Goal: Task Accomplishment & Management: Manage account settings

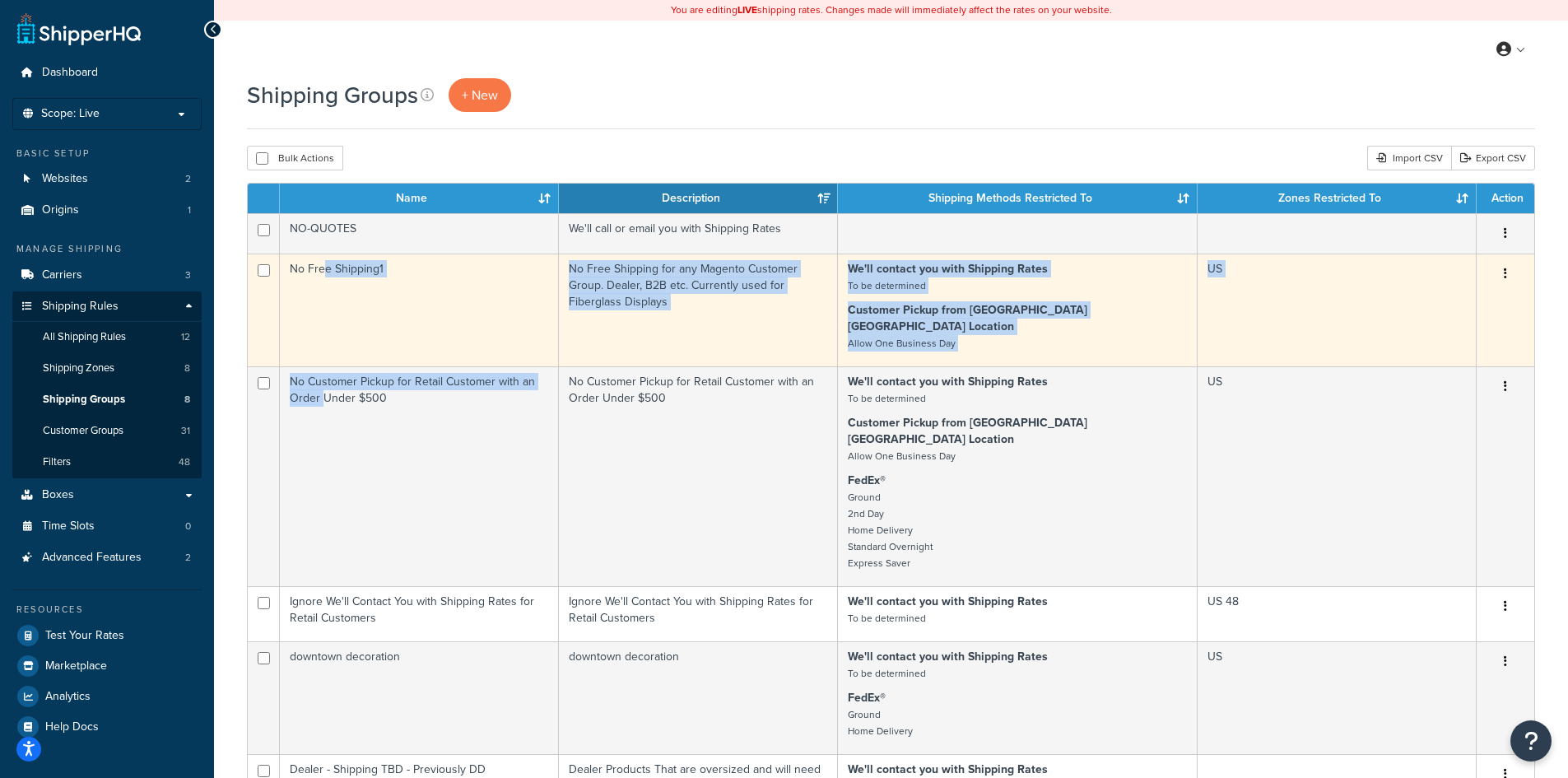
drag, startPoint x: 323, startPoint y: 464, endPoint x: 324, endPoint y: 293, distance: 171.0
click at [324, 293] on tbody "NO-QUOTES We'll call or email you with Shipping Rates Edit Duplicate Delete No …" at bounding box center [891, 604] width 1287 height 783
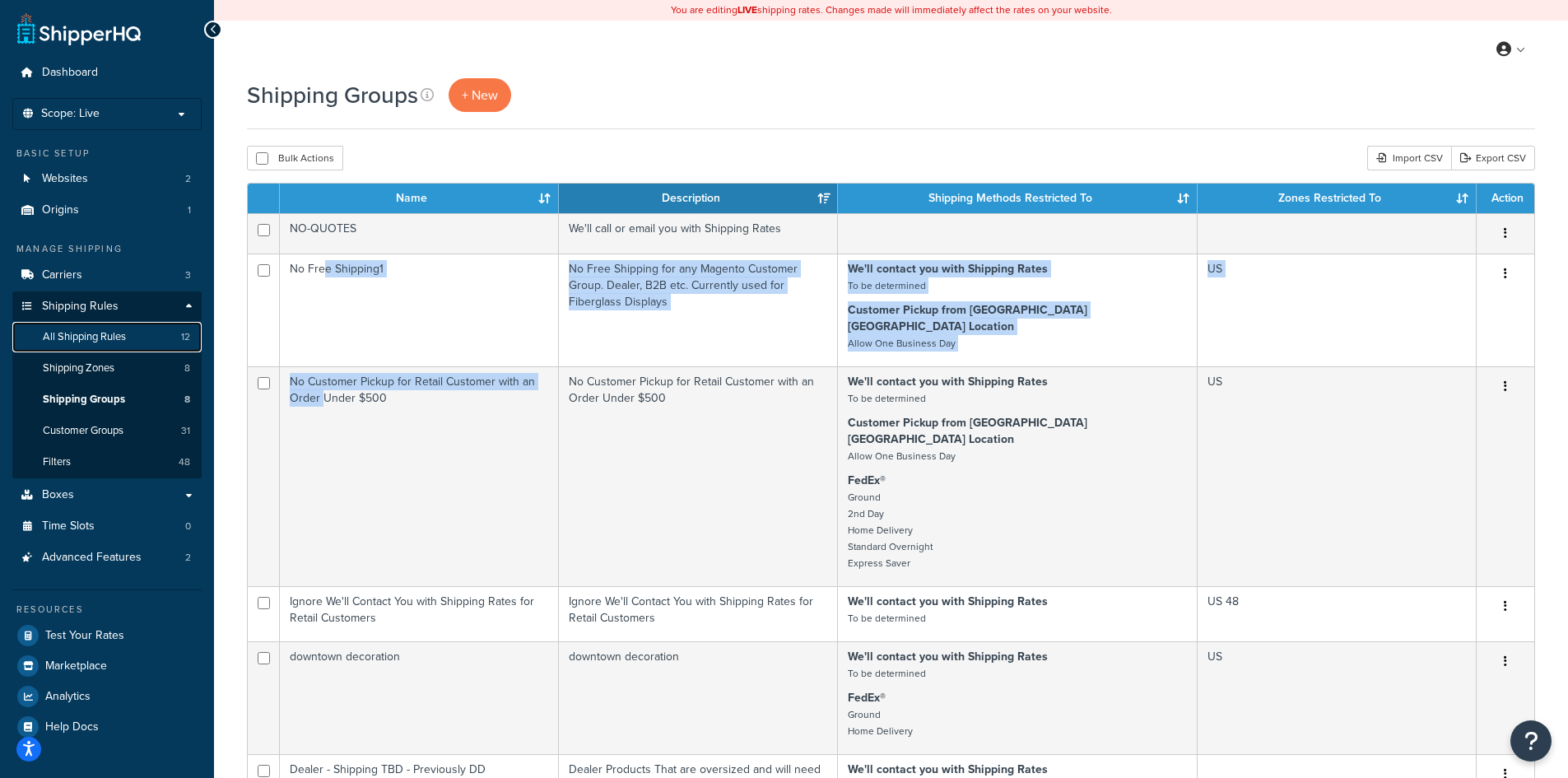
click at [65, 332] on span "All Shipping Rules" at bounding box center [84, 337] width 83 height 14
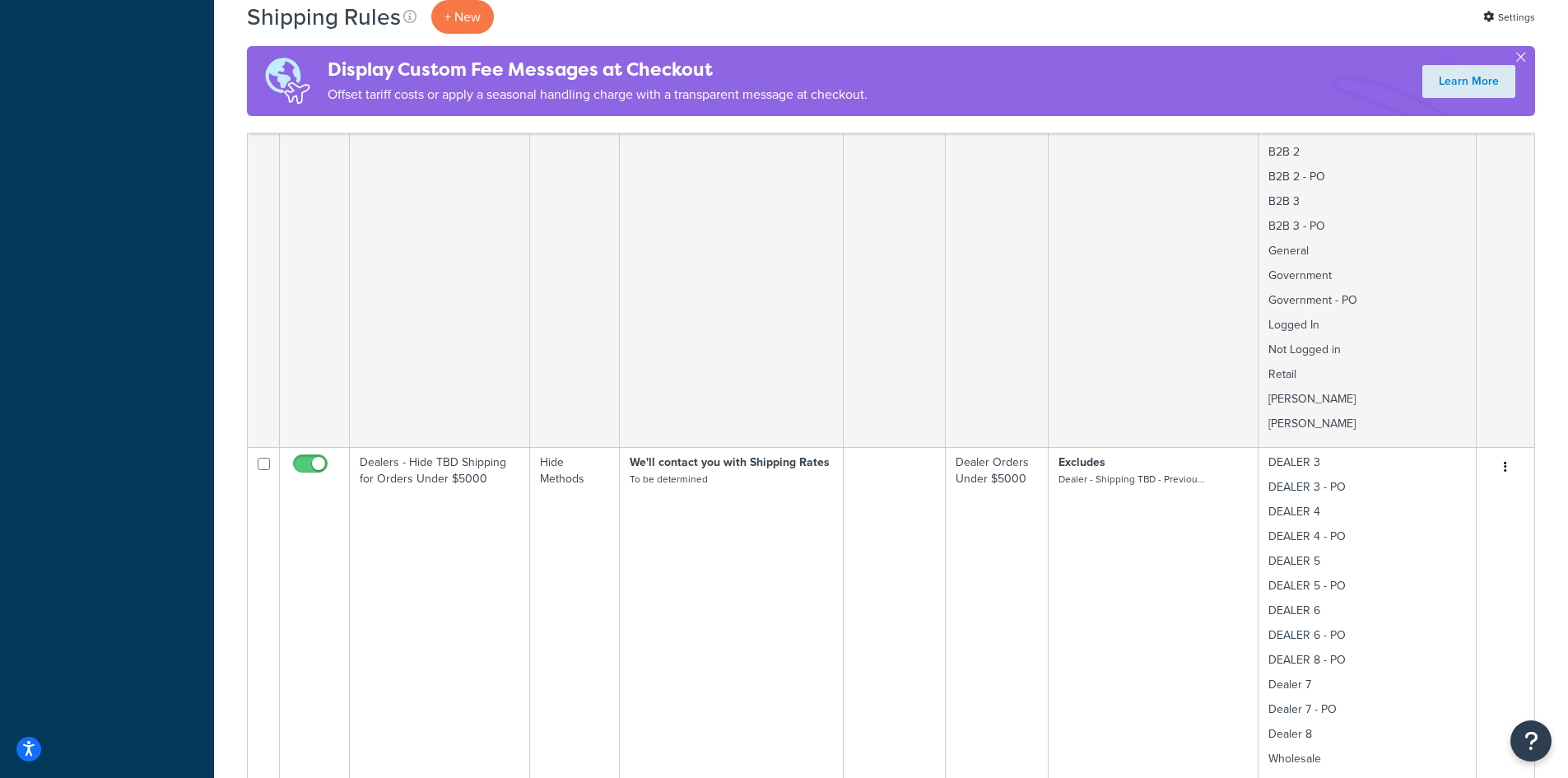
scroll to position [1097, 0]
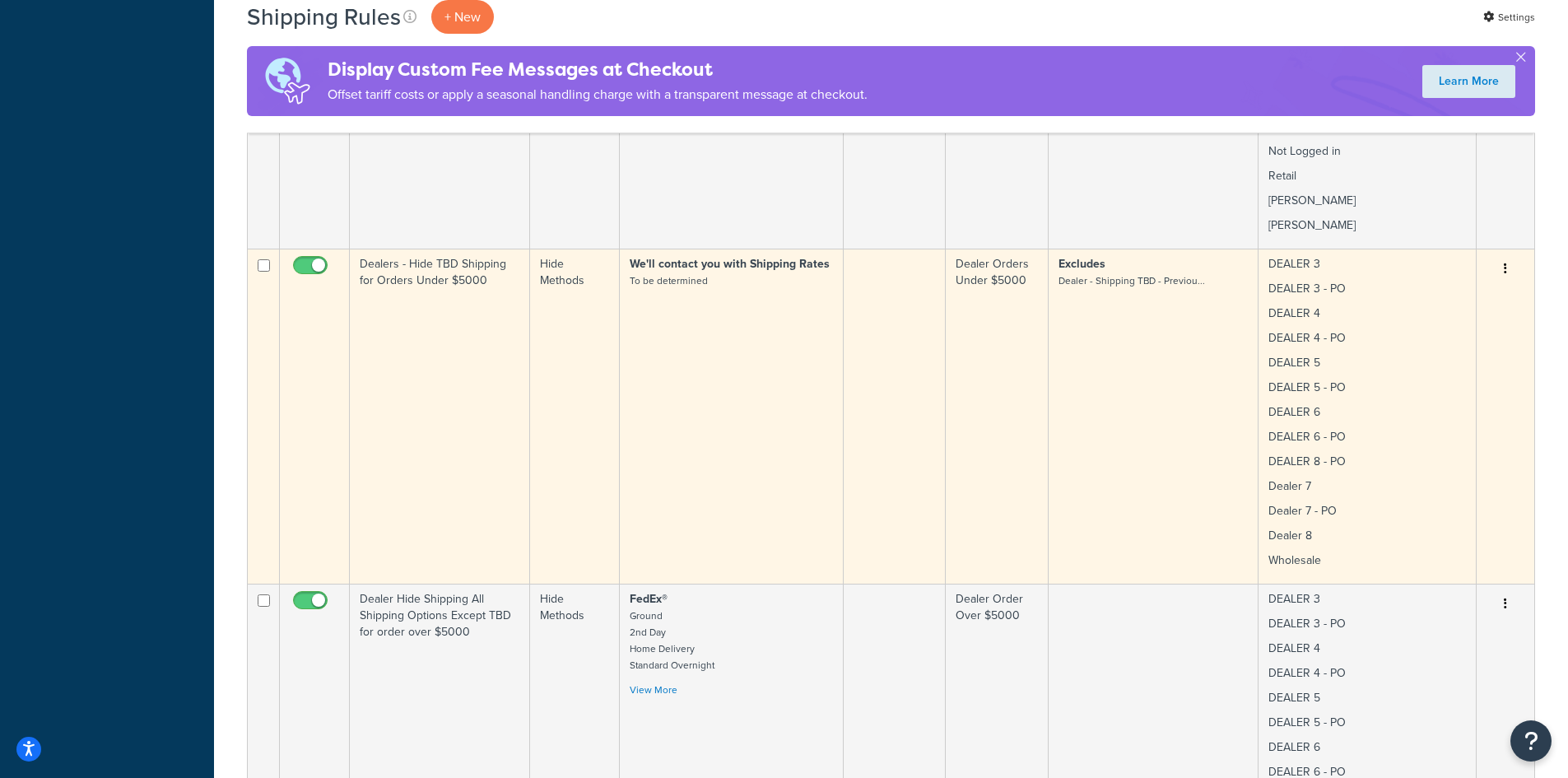
click at [1504, 263] on icon "button" at bounding box center [1505, 269] width 4 height 11
click at [1427, 285] on link "Edit" at bounding box center [1450, 300] width 130 height 34
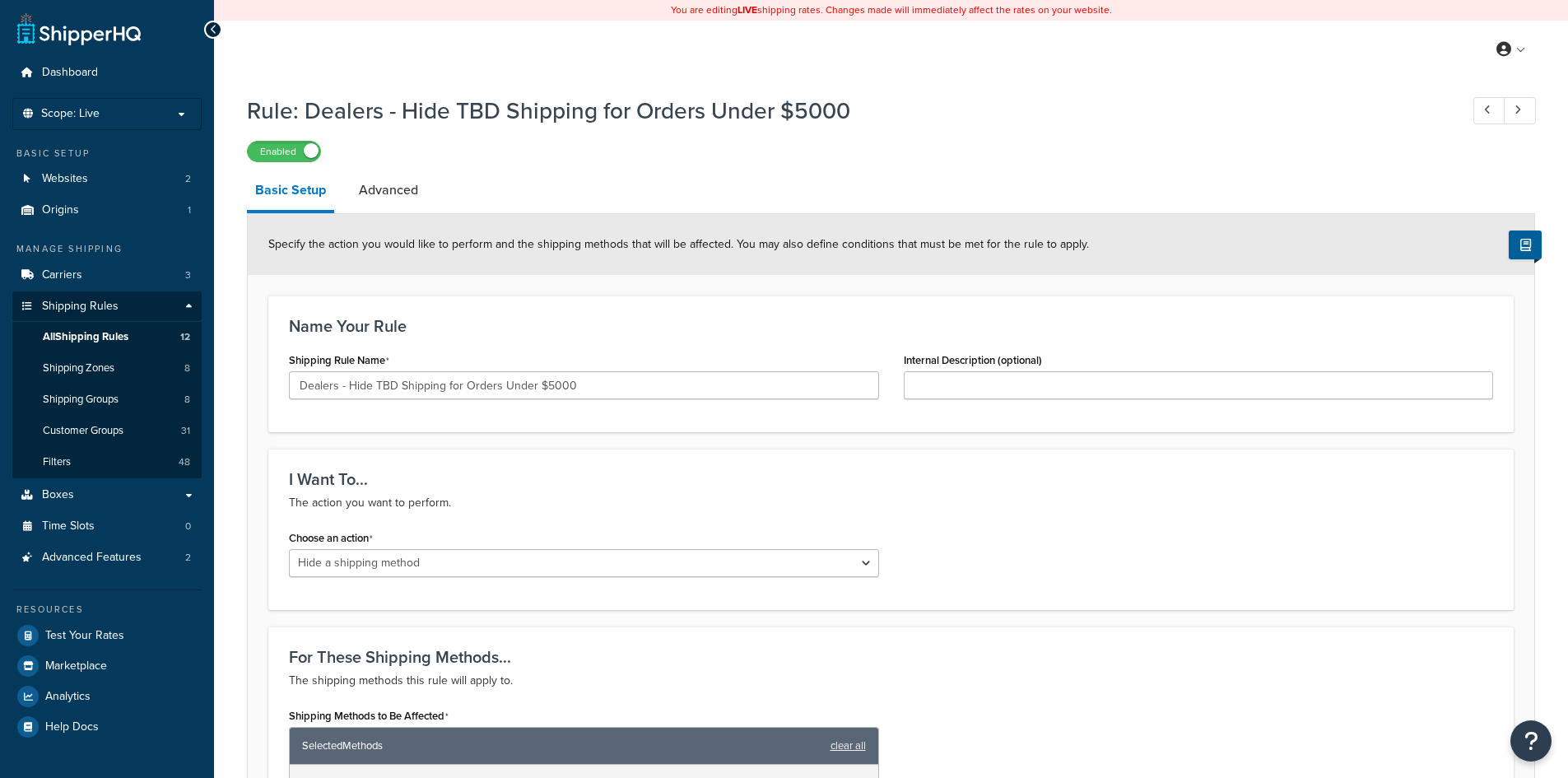
select select "HIDE"
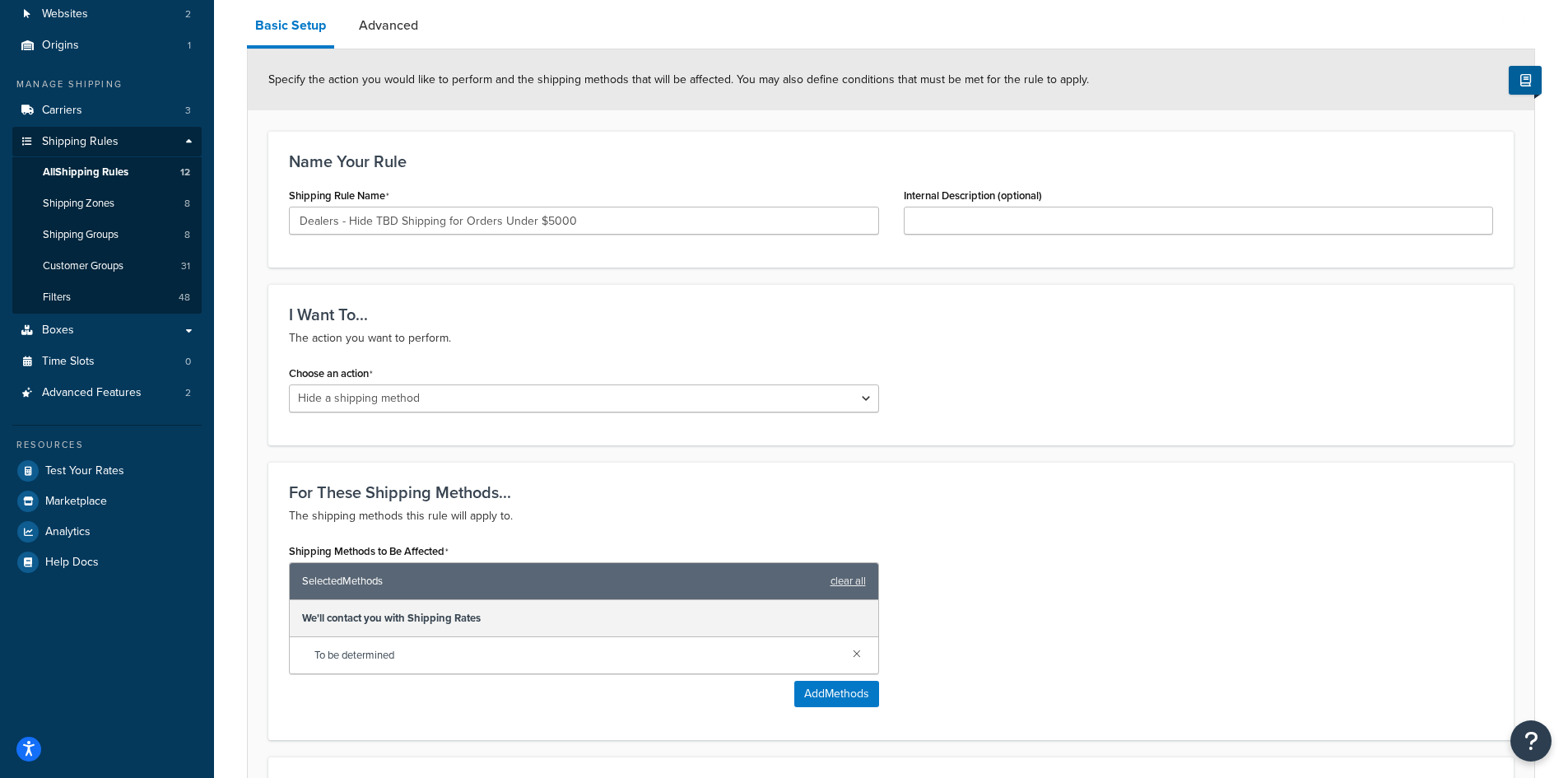
scroll to position [220, 0]
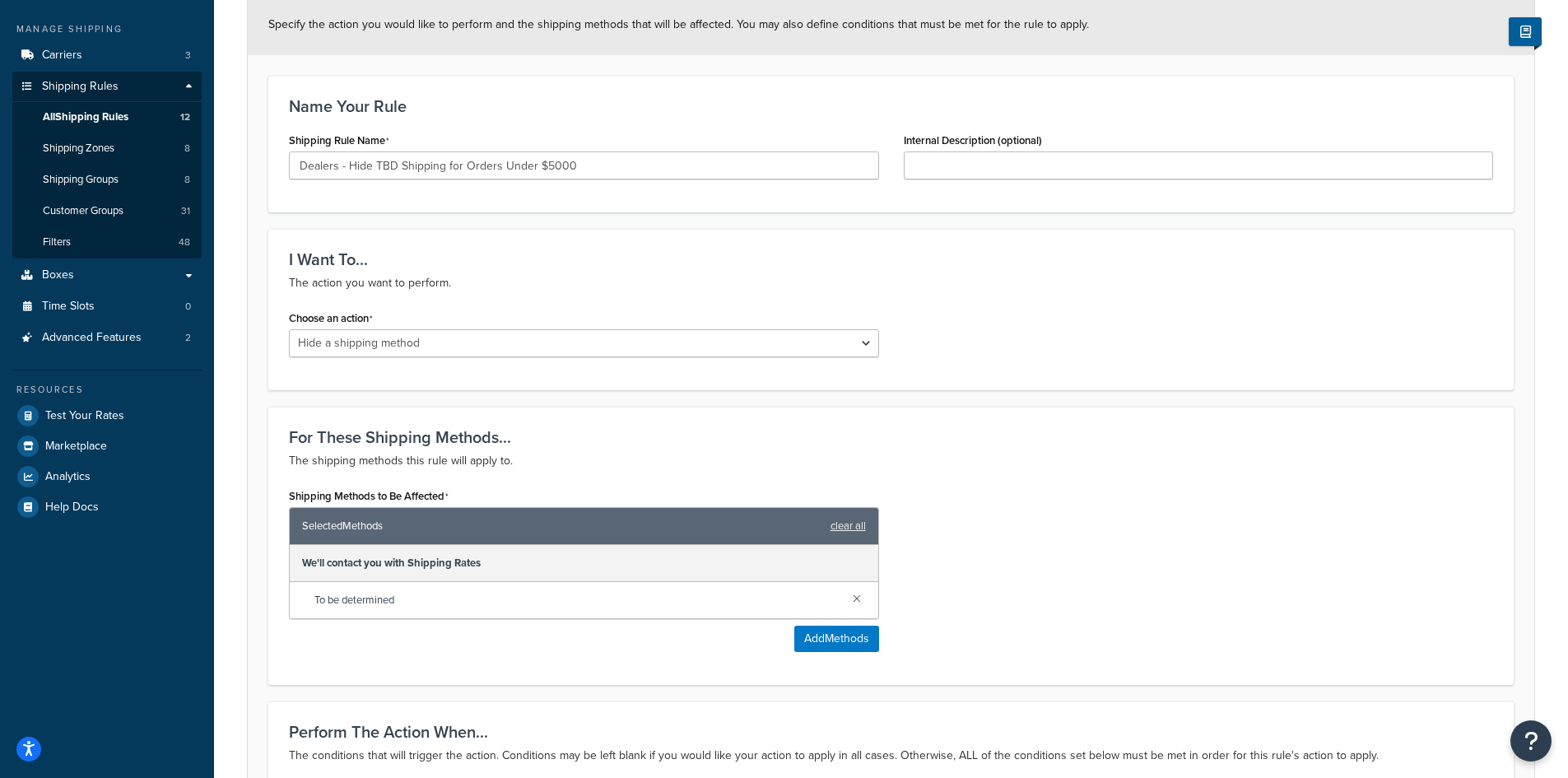
click at [1150, 537] on div "Shipping Methods to Be Affected Selected Methods clear all We'll contact you wi…" at bounding box center [891, 574] width 1229 height 180
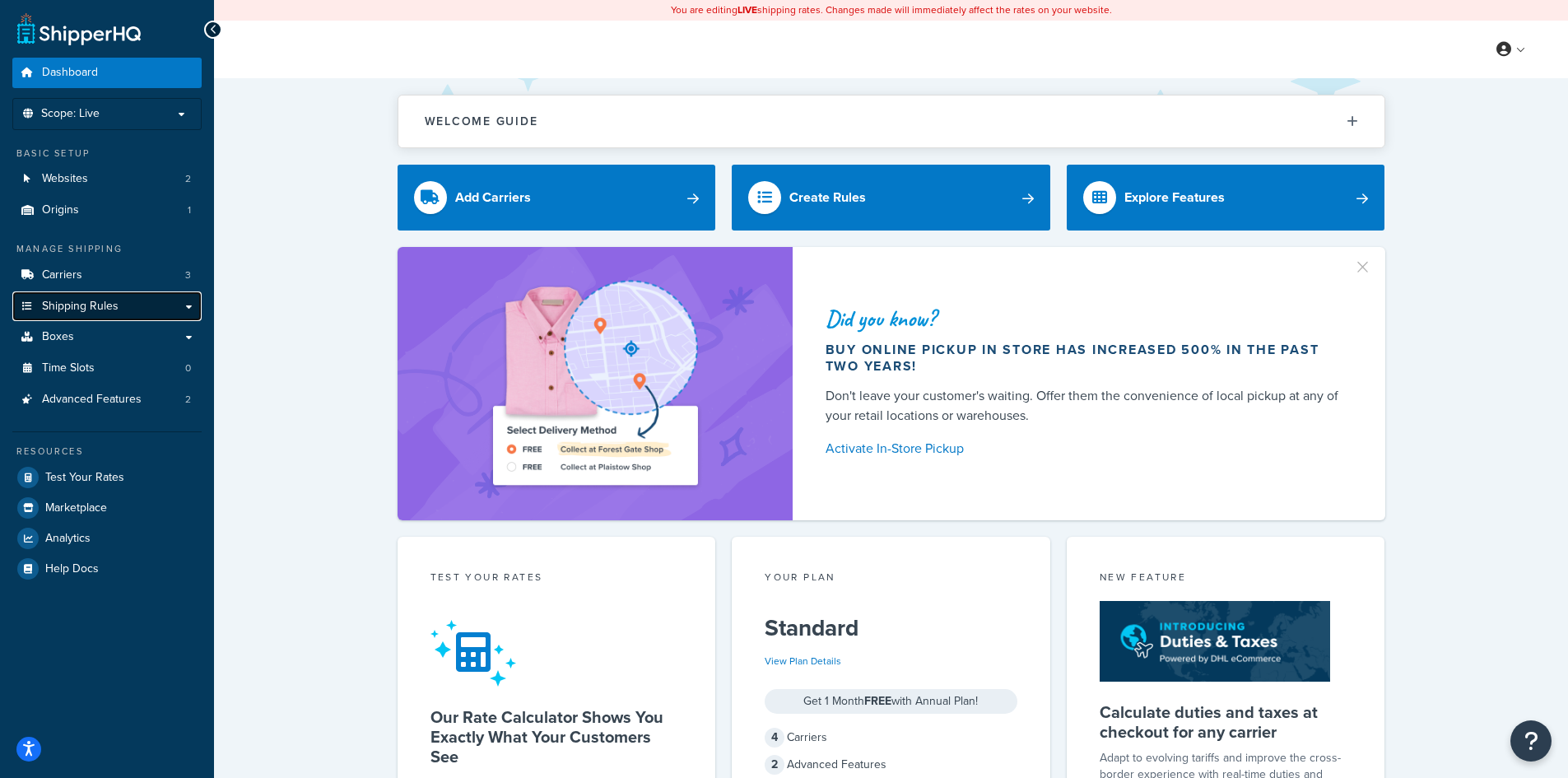
click at [84, 308] on span "Shipping Rules" at bounding box center [80, 306] width 77 height 14
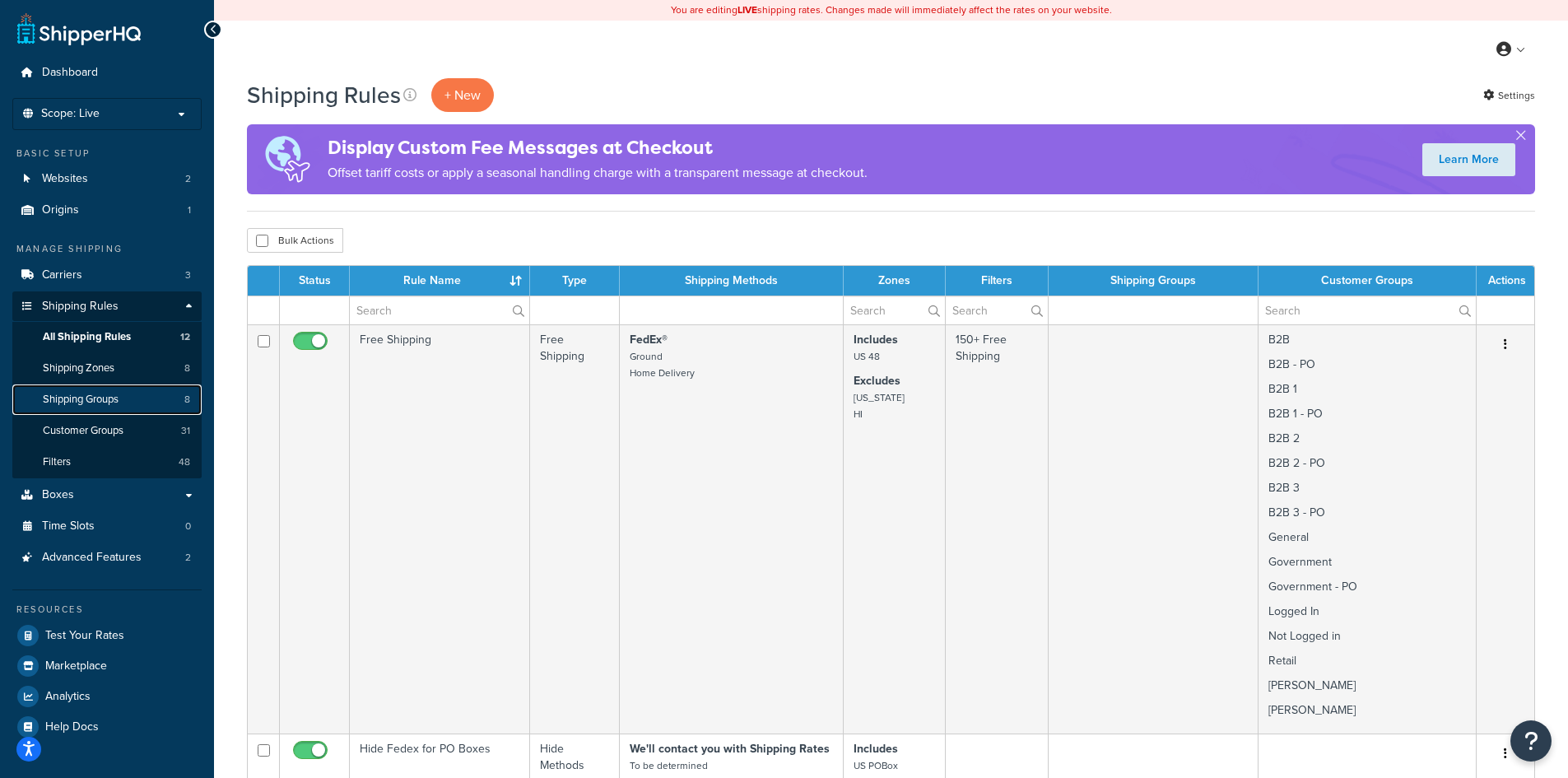
click at [102, 393] on span "Shipping Groups" at bounding box center [80, 400] width 76 height 14
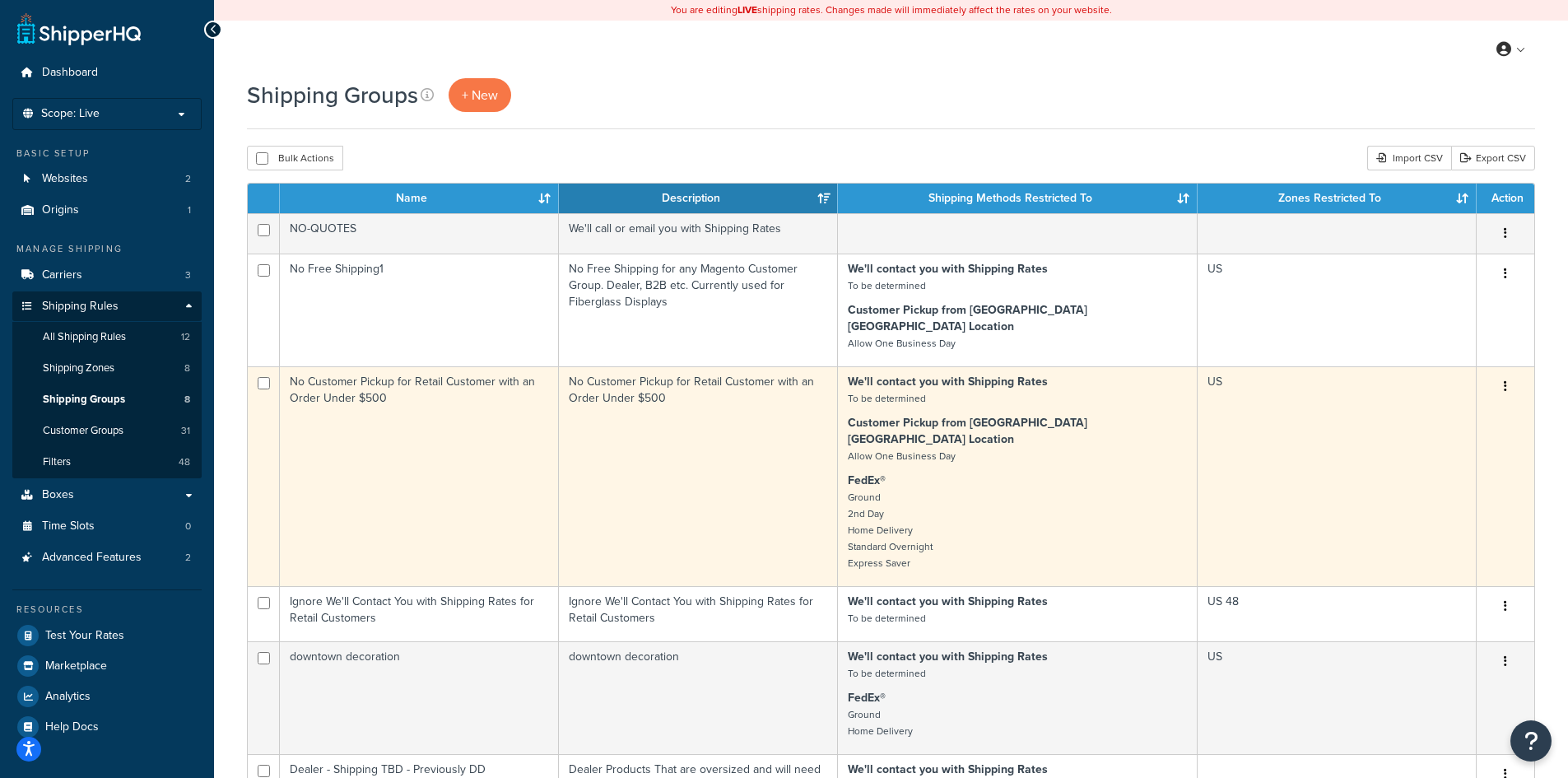
scroll to position [220, 0]
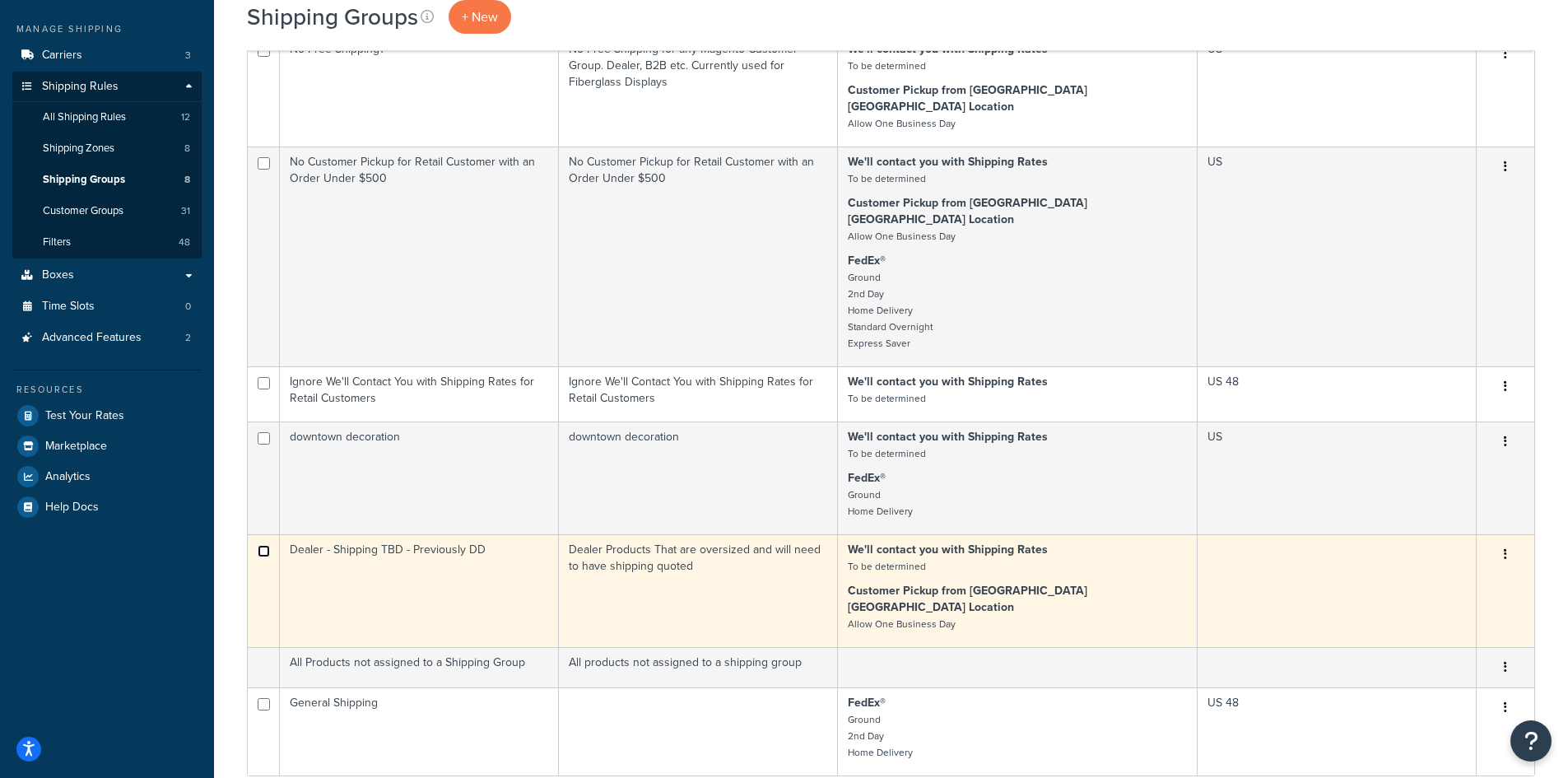
click at [260, 545] on input "checkbox" at bounding box center [263, 551] width 12 height 12
checkbox input "true"
click at [1507, 542] on button "button" at bounding box center [1504, 555] width 23 height 27
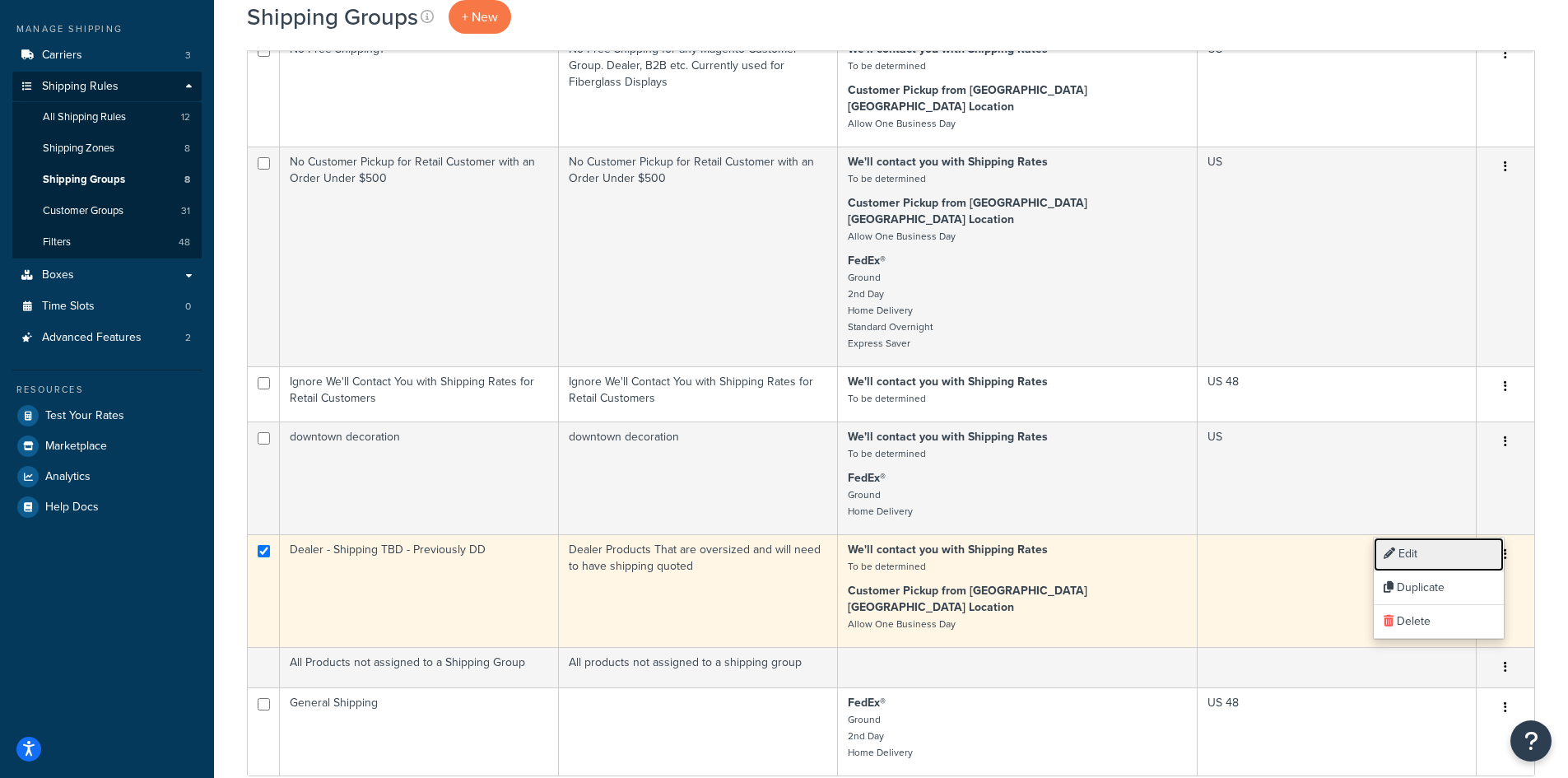
click at [1410, 548] on link "Edit" at bounding box center [1438, 555] width 130 height 34
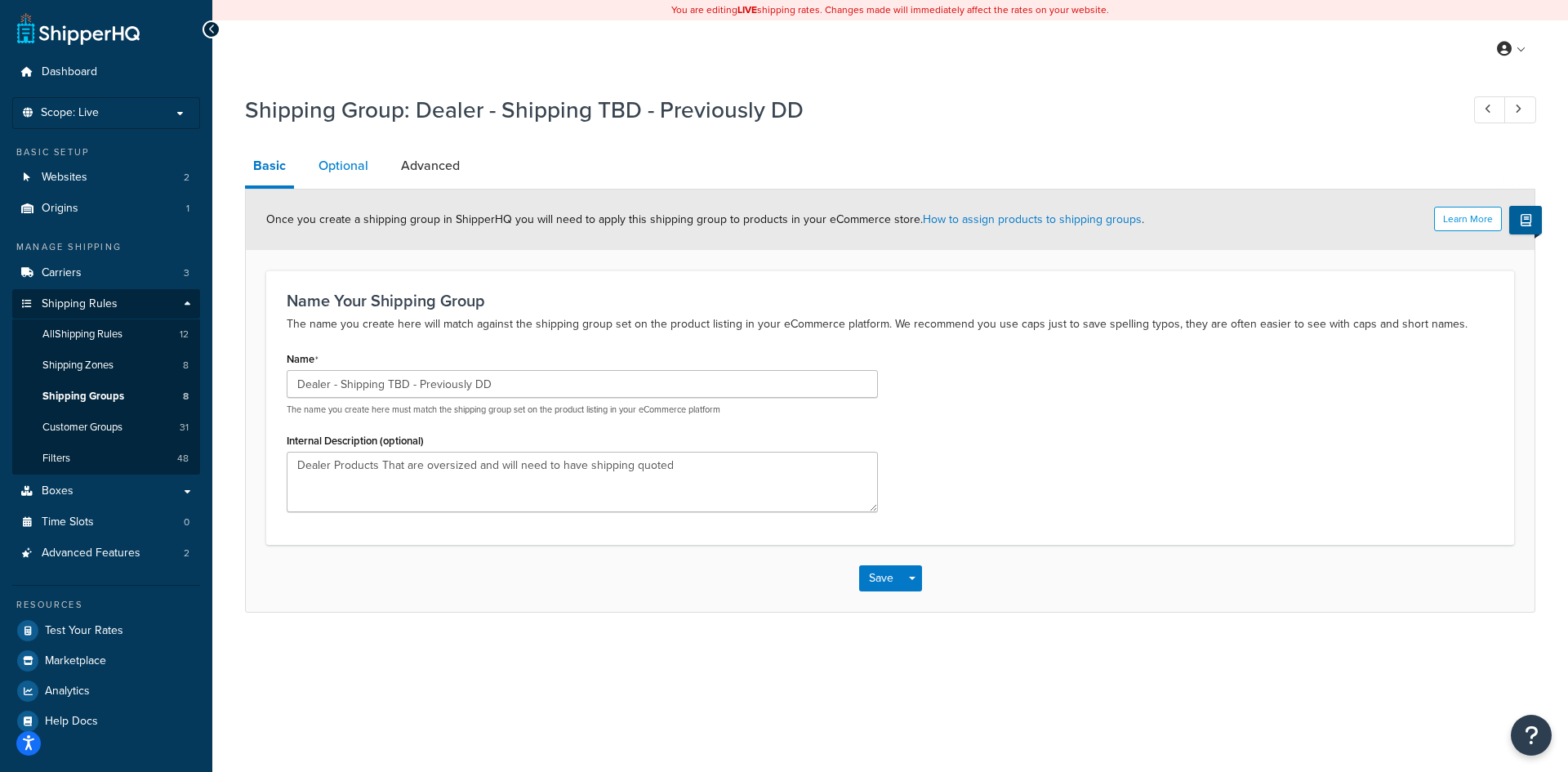
click at [341, 166] on link "Optional" at bounding box center [343, 166] width 66 height 39
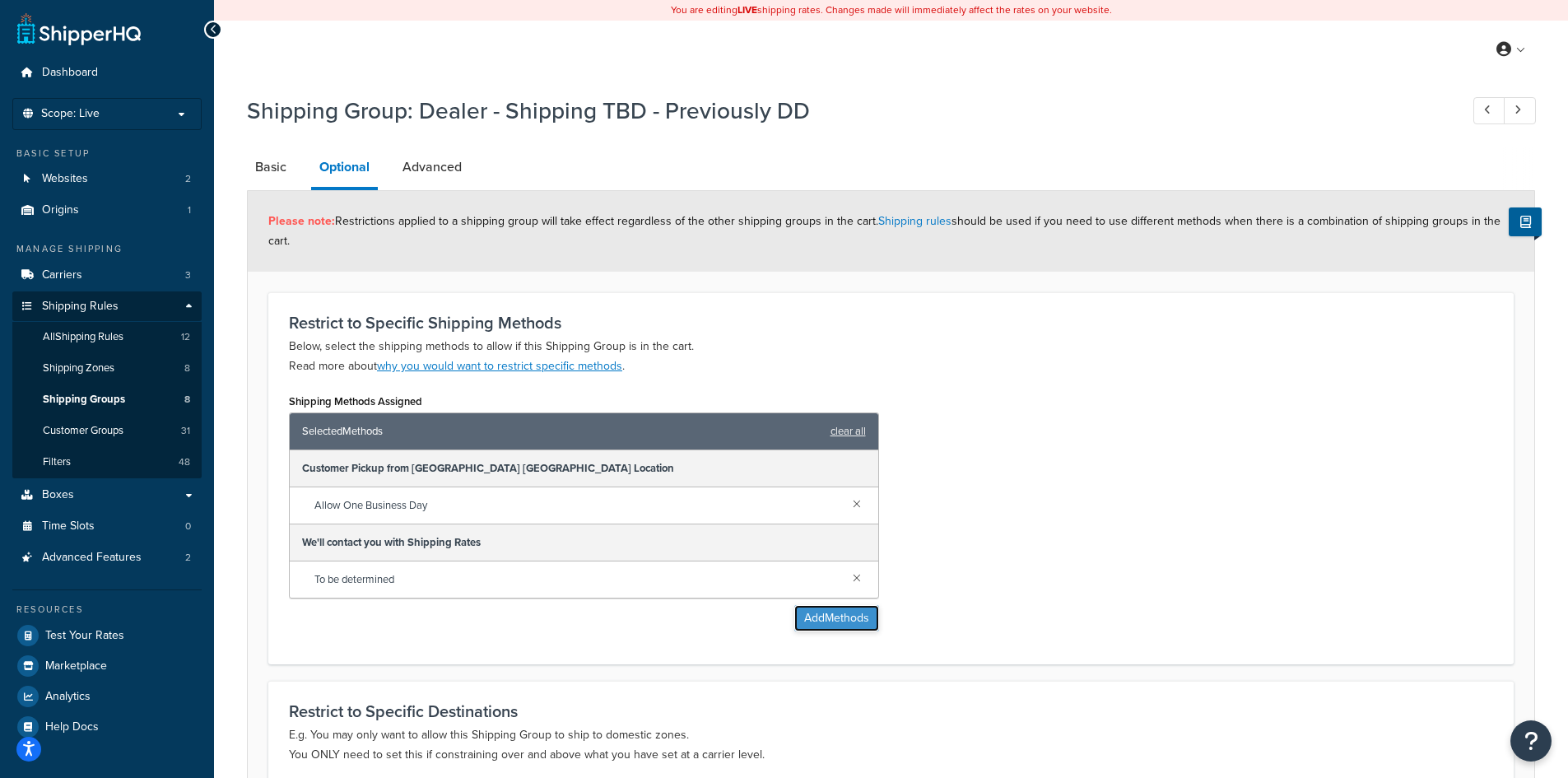
click at [841, 619] on button "Add Methods" at bounding box center [837, 618] width 85 height 27
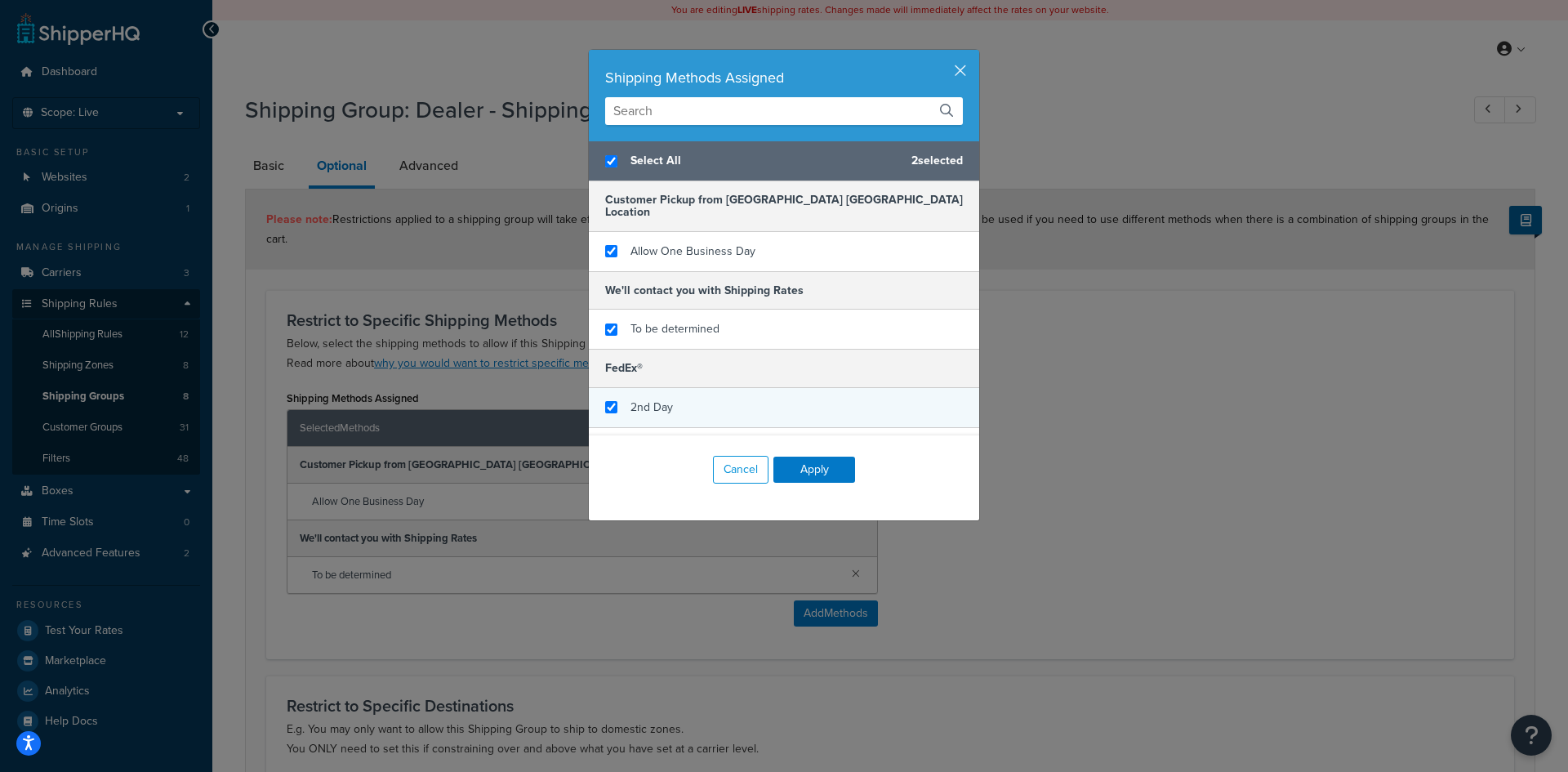
checkbox input "true"
click at [695, 390] on div "2nd Day" at bounding box center [784, 408] width 390 height 40
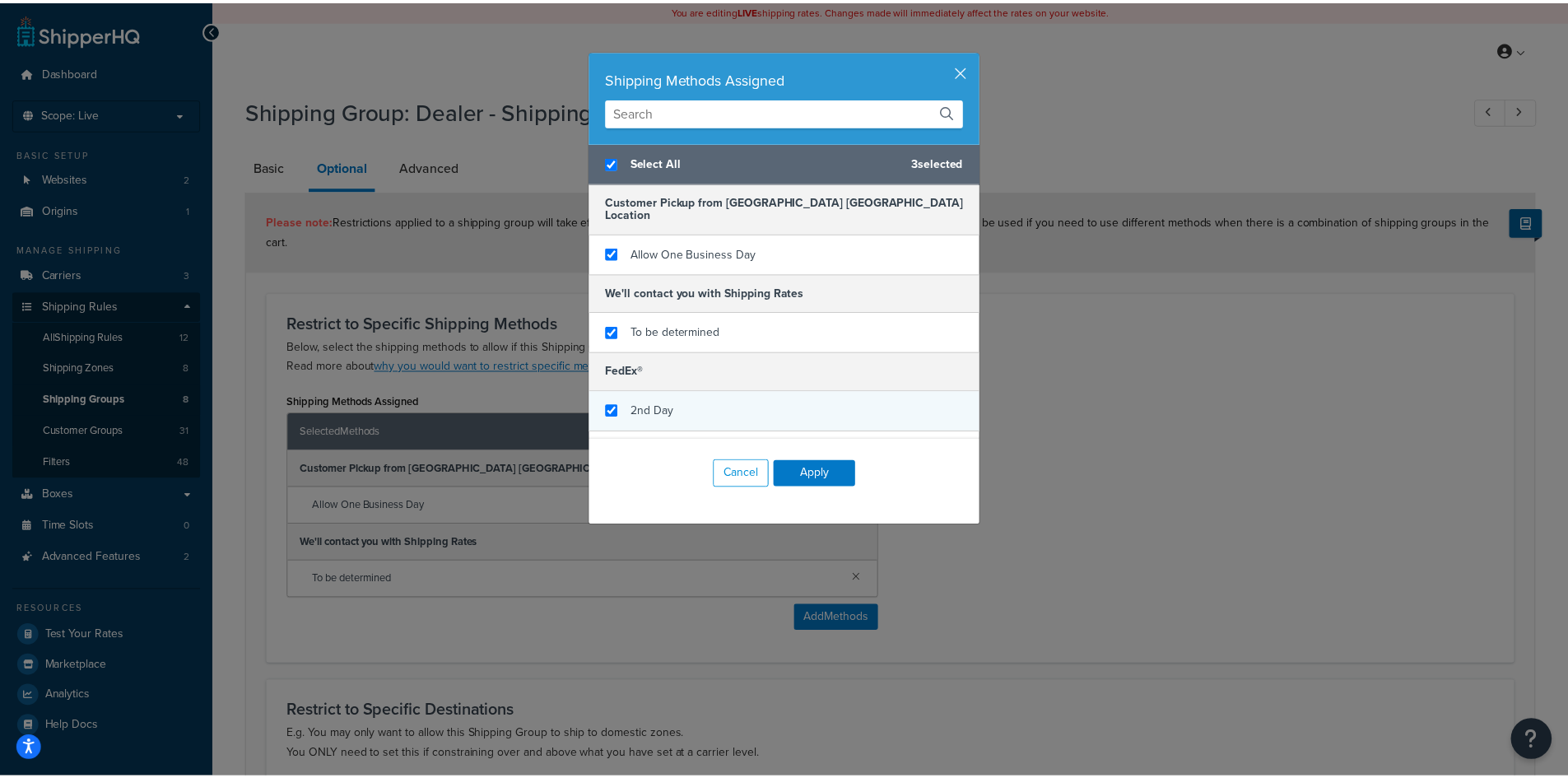
scroll to position [100, 0]
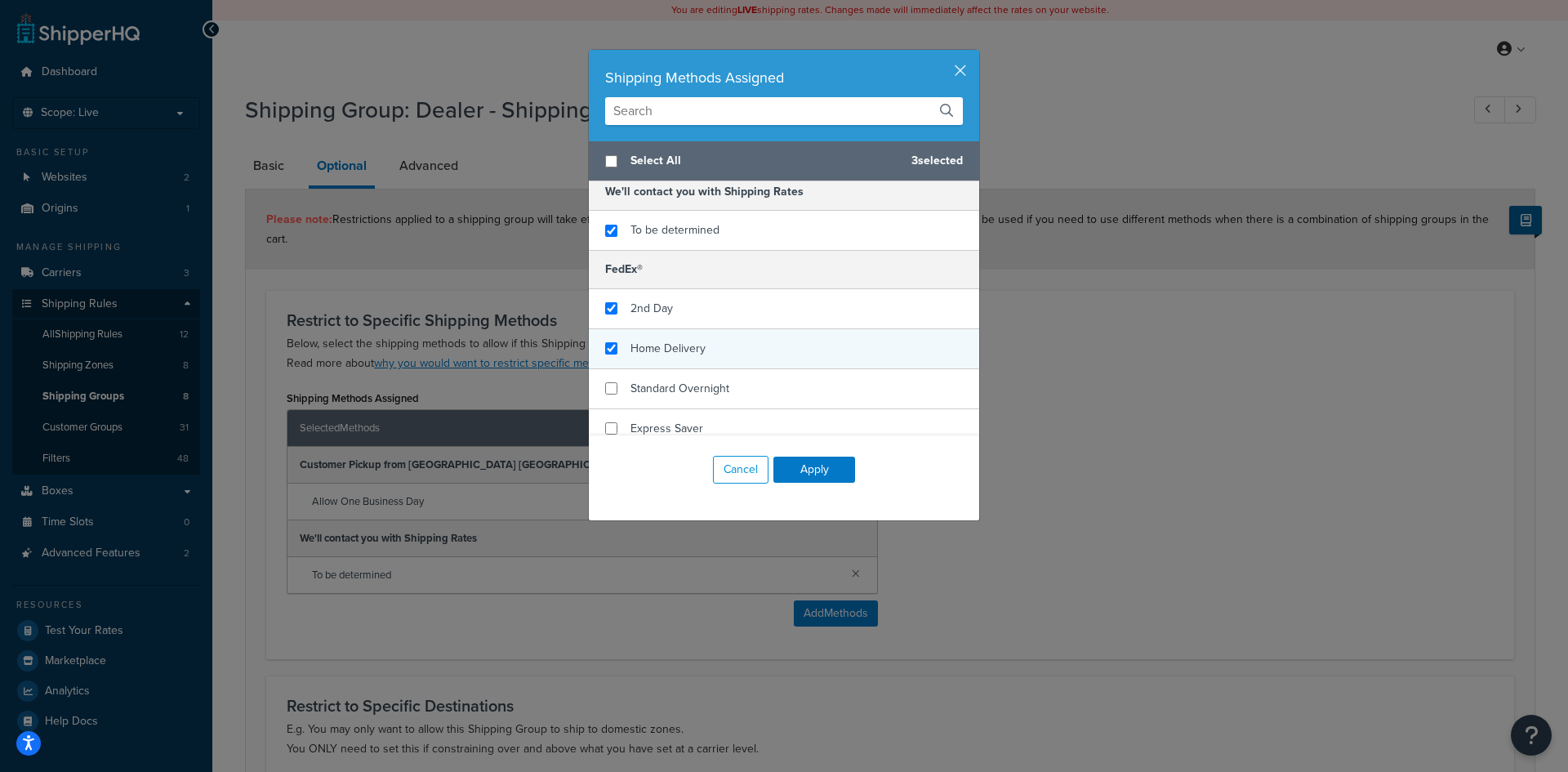
checkbox input "false"
checkbox input "true"
click at [717, 332] on div "Home Delivery" at bounding box center [784, 350] width 390 height 40
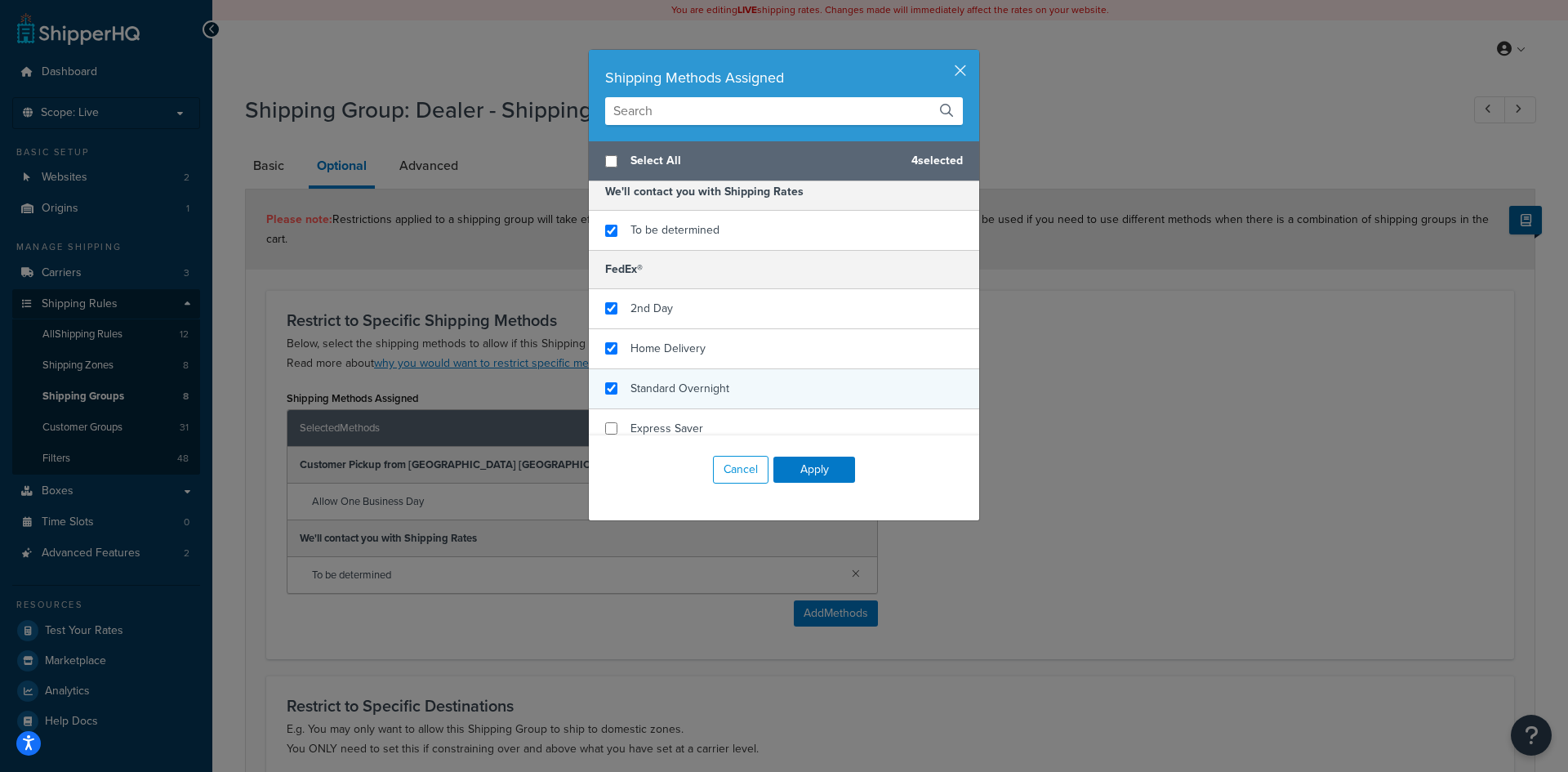
checkbox input "true"
click at [728, 369] on div "Standard Overnight" at bounding box center [784, 389] width 390 height 40
checkbox input "true"
click at [731, 409] on div "Express Saver" at bounding box center [784, 429] width 390 height 39
click at [802, 468] on button "Apply" at bounding box center [814, 470] width 81 height 27
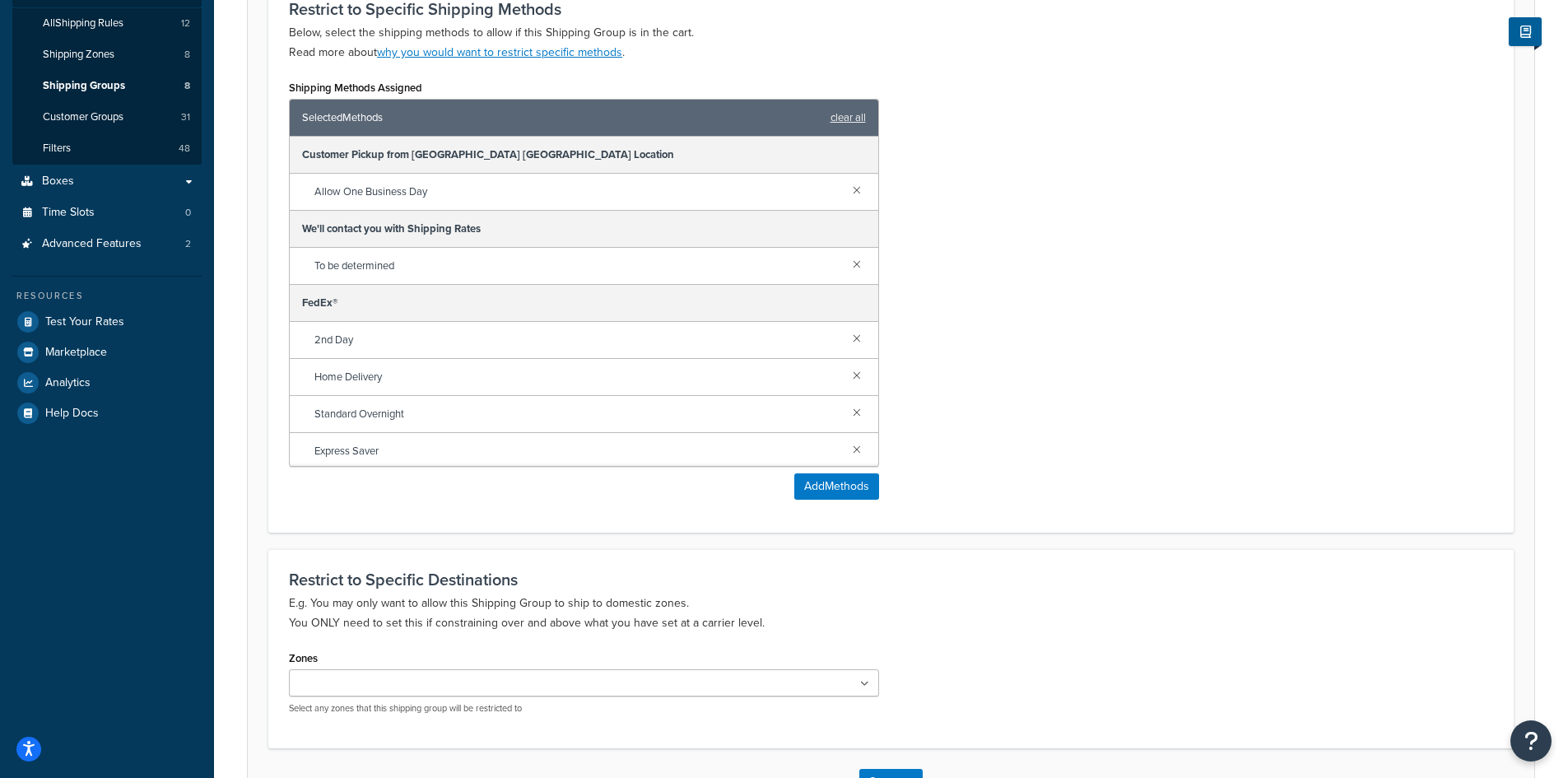
scroll to position [436, 0]
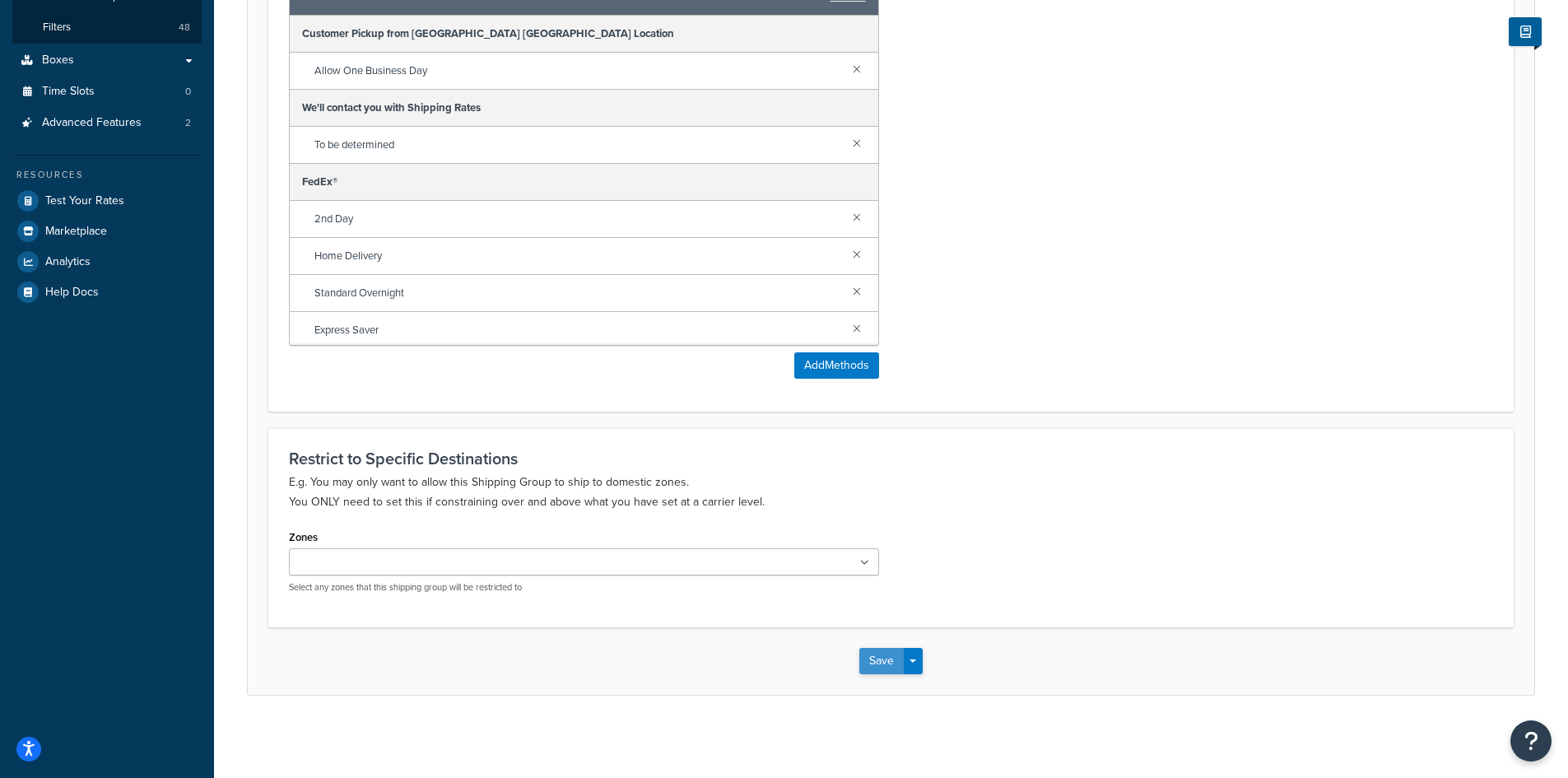
click at [875, 659] on button "Save" at bounding box center [881, 661] width 44 height 27
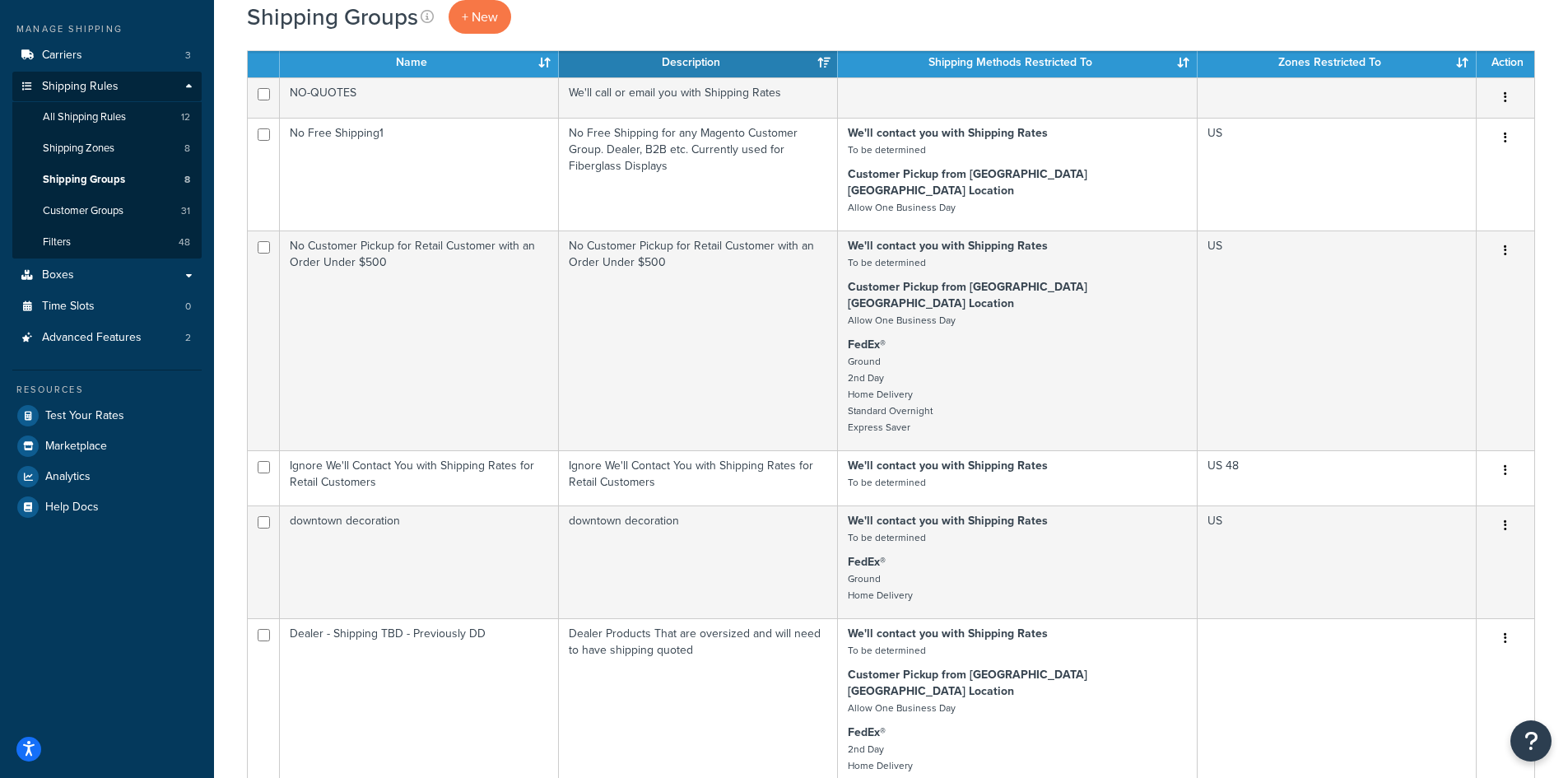
scroll to position [439, 0]
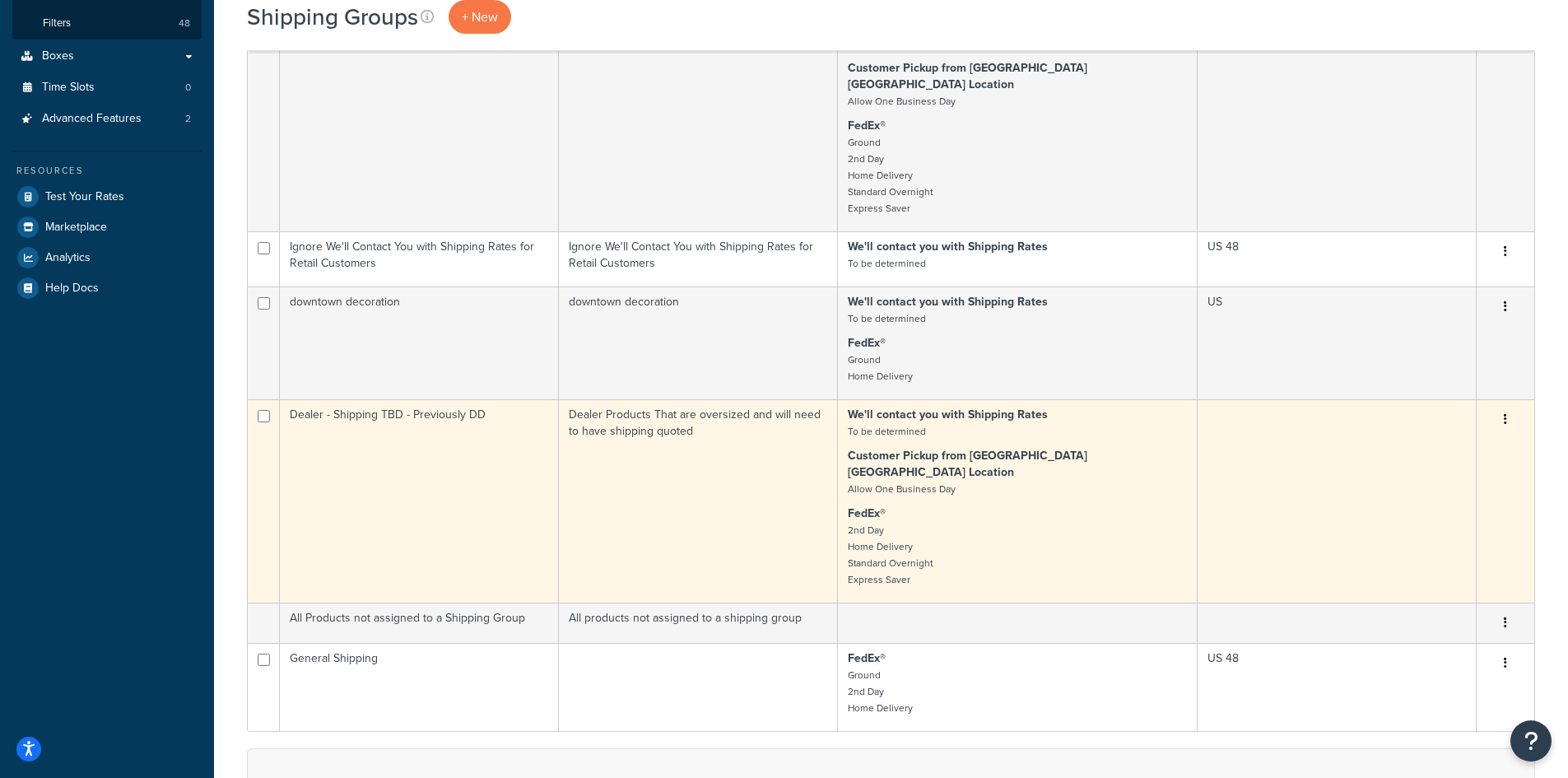
click at [1506, 413] on icon "button" at bounding box center [1505, 419] width 4 height 11
click at [1461, 413] on link "Edit" at bounding box center [1438, 419] width 130 height 34
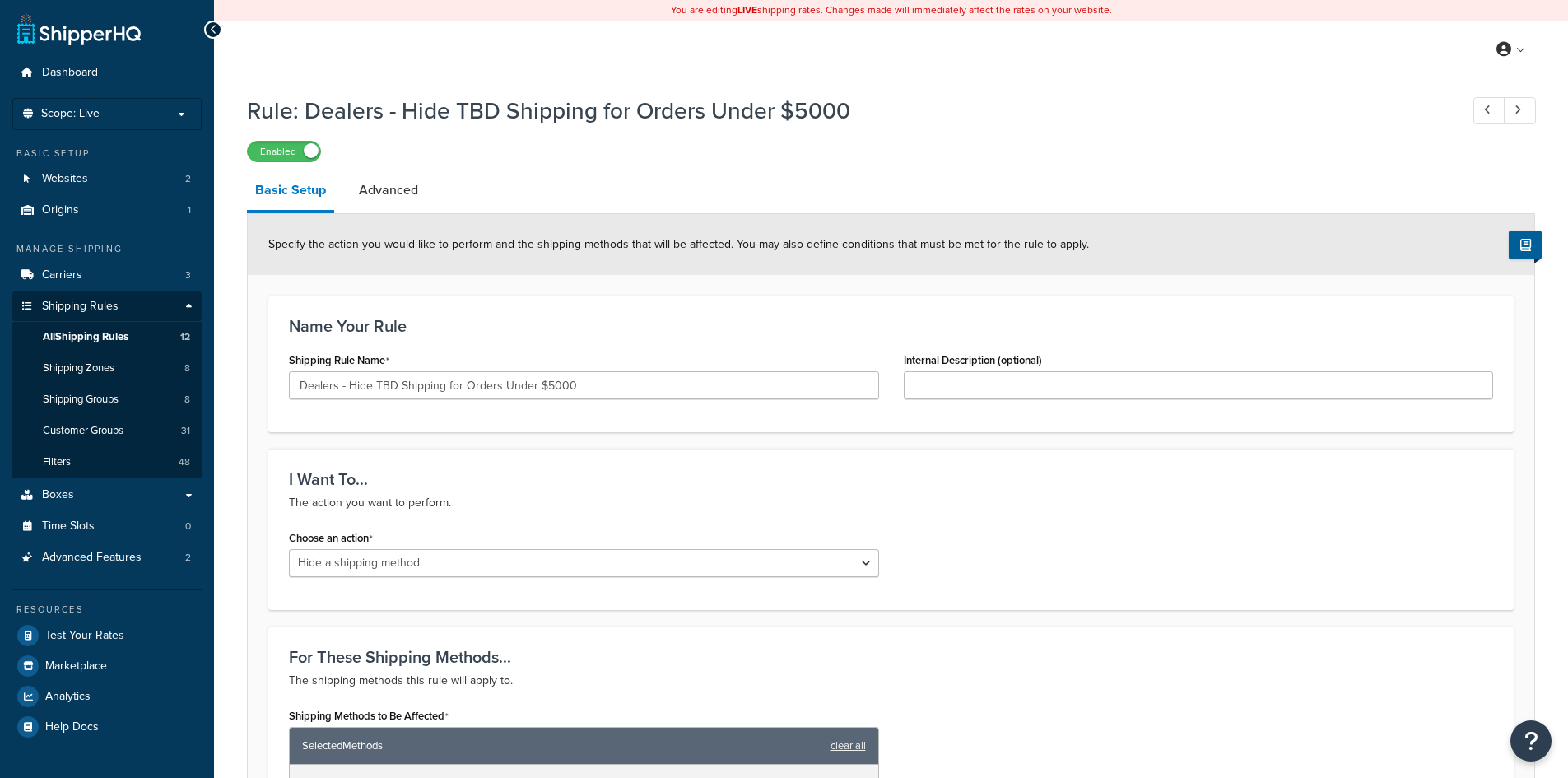
select select "HIDE"
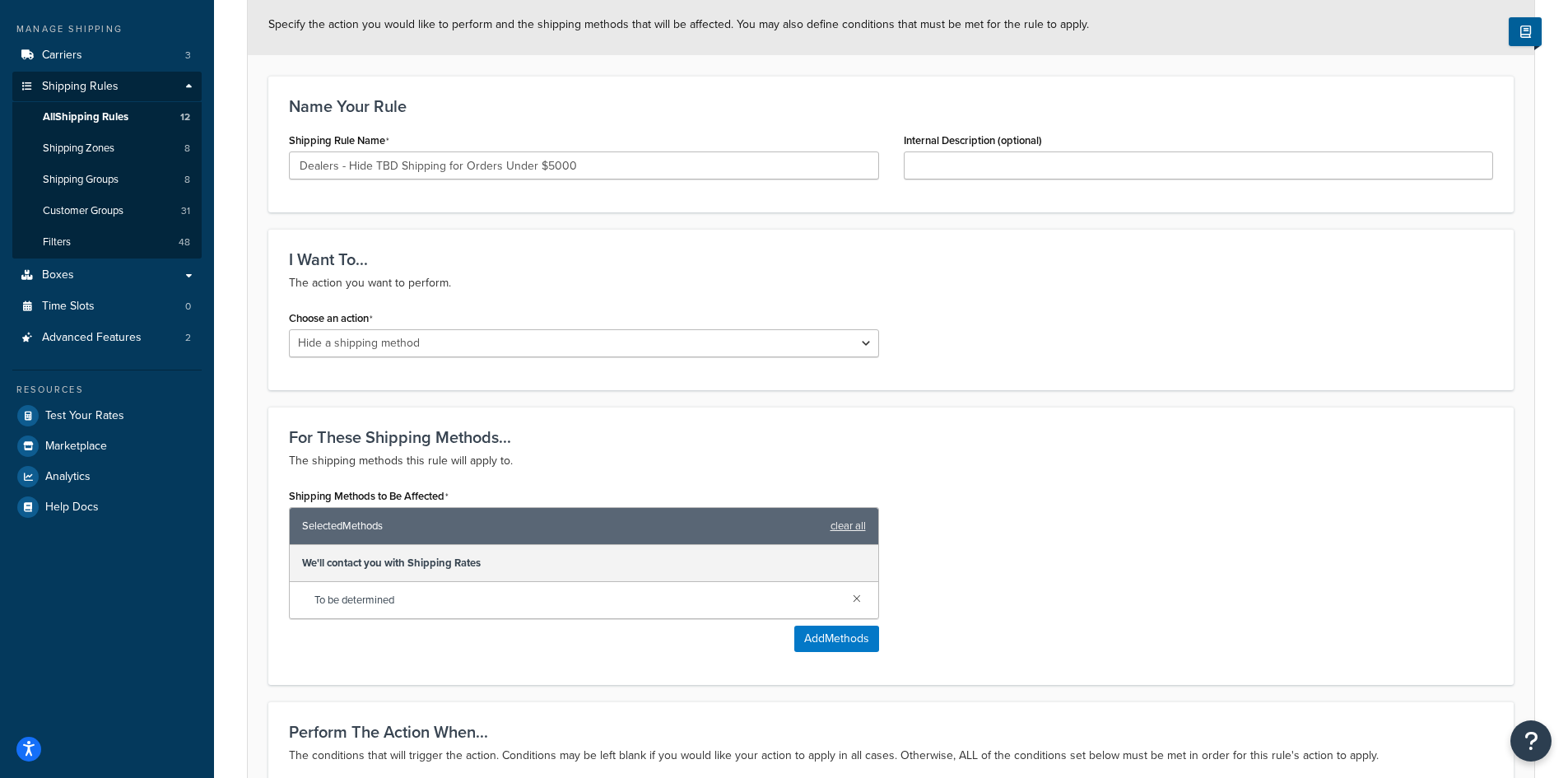
click at [966, 272] on div "I Want To... The action you want to perform." at bounding box center [890, 271] width 1204 height 42
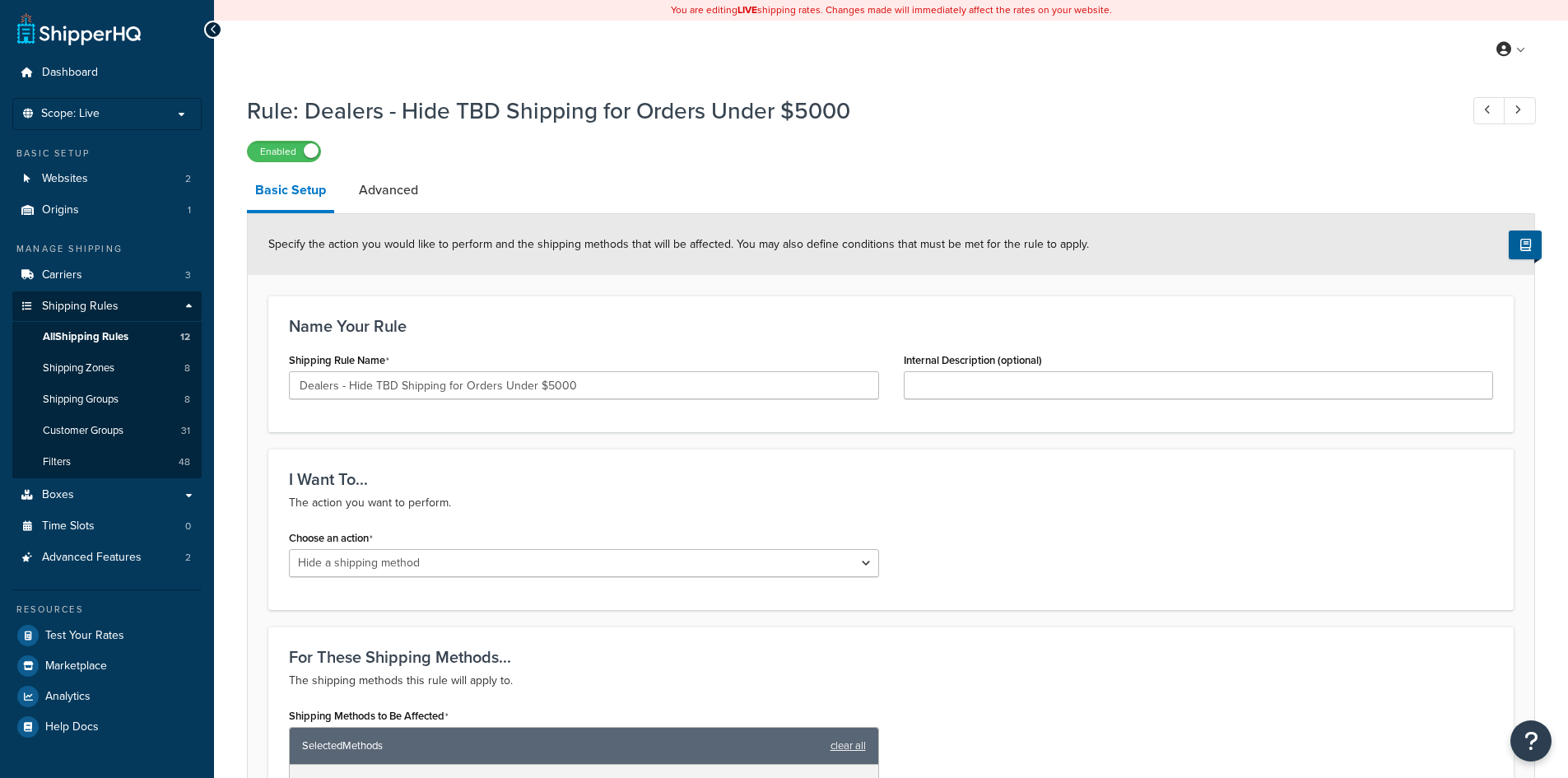
select select "HIDE"
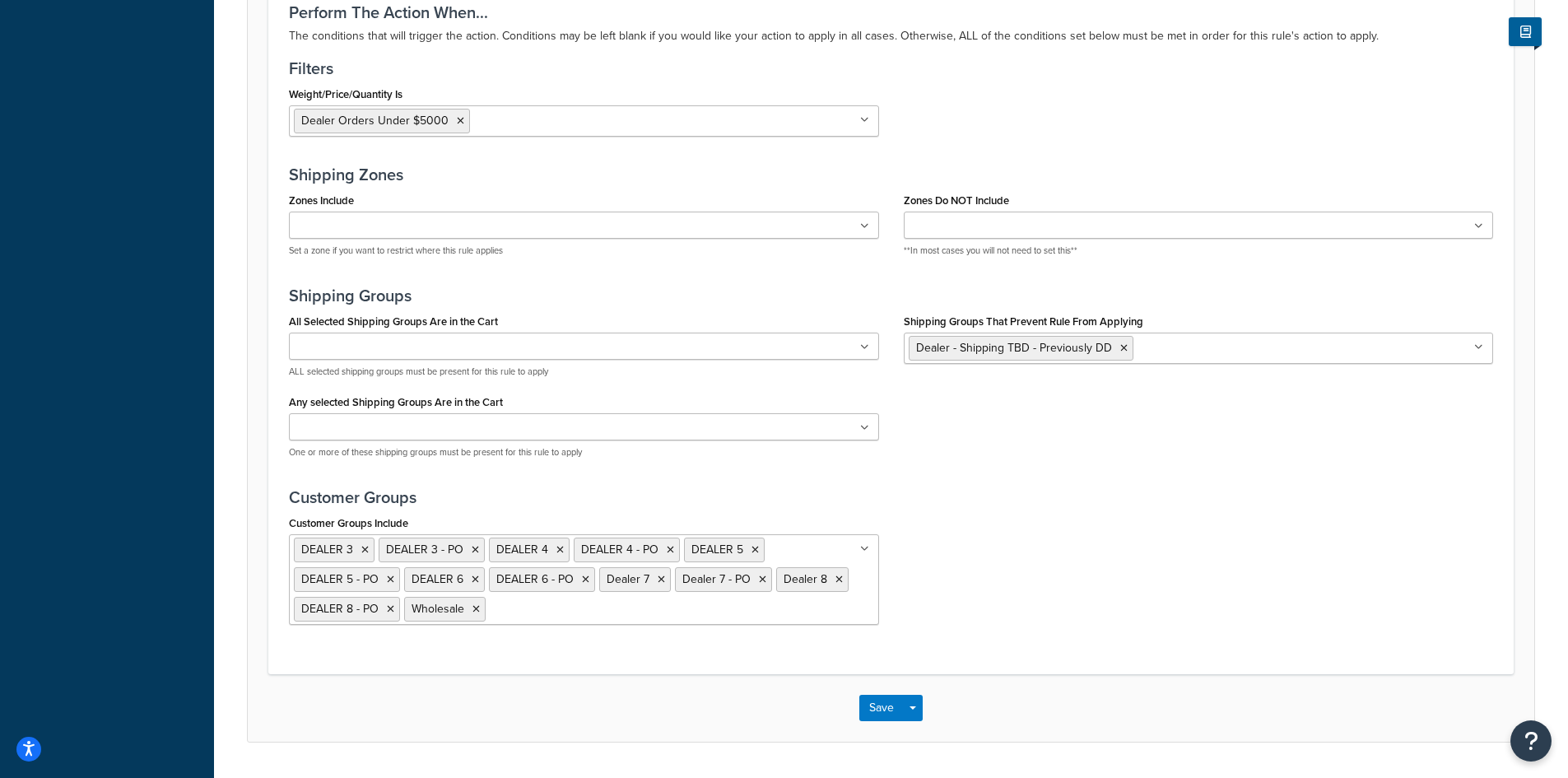
scroll to position [987, 0]
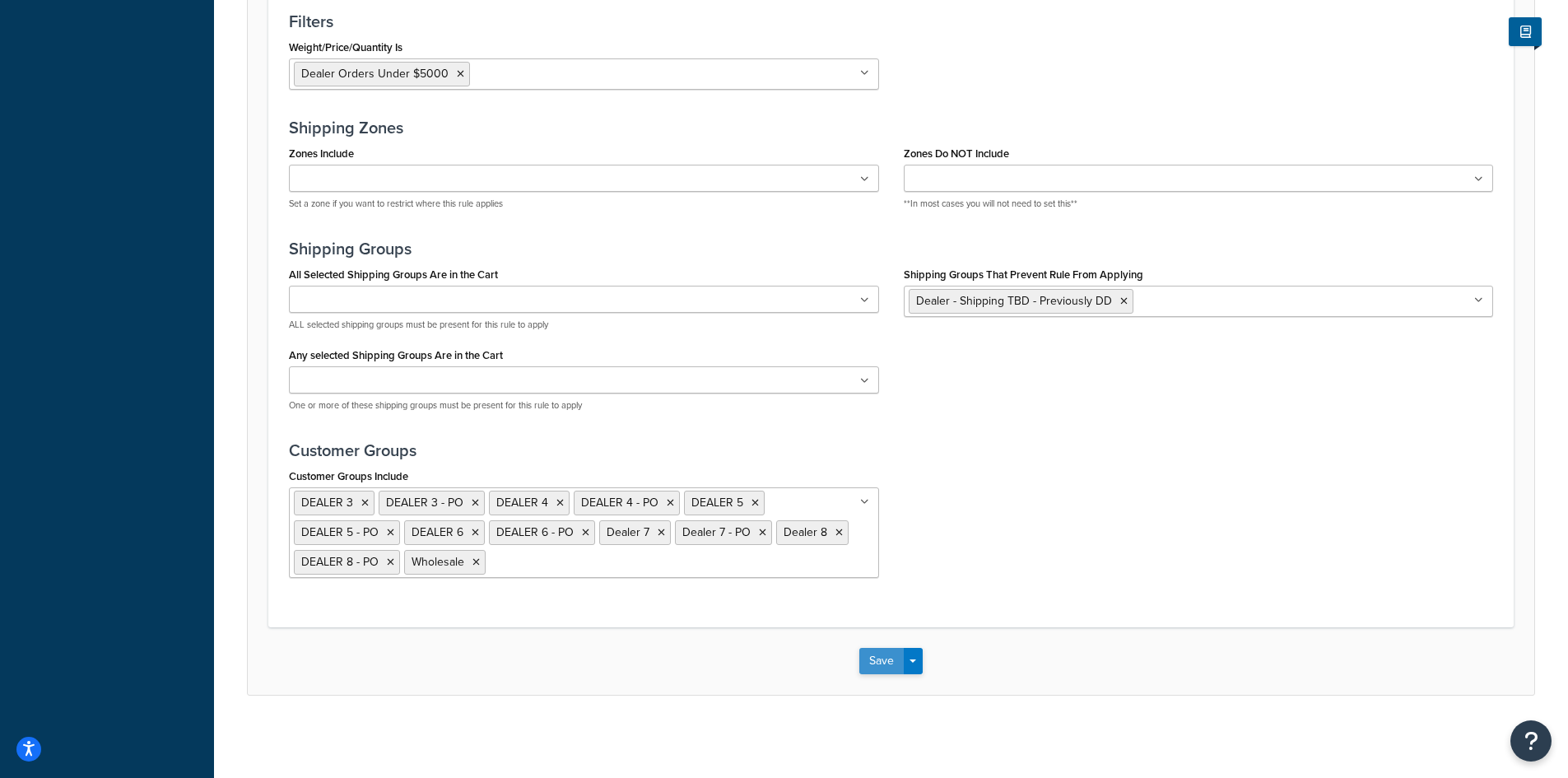
click at [864, 664] on button "Save" at bounding box center [881, 661] width 44 height 27
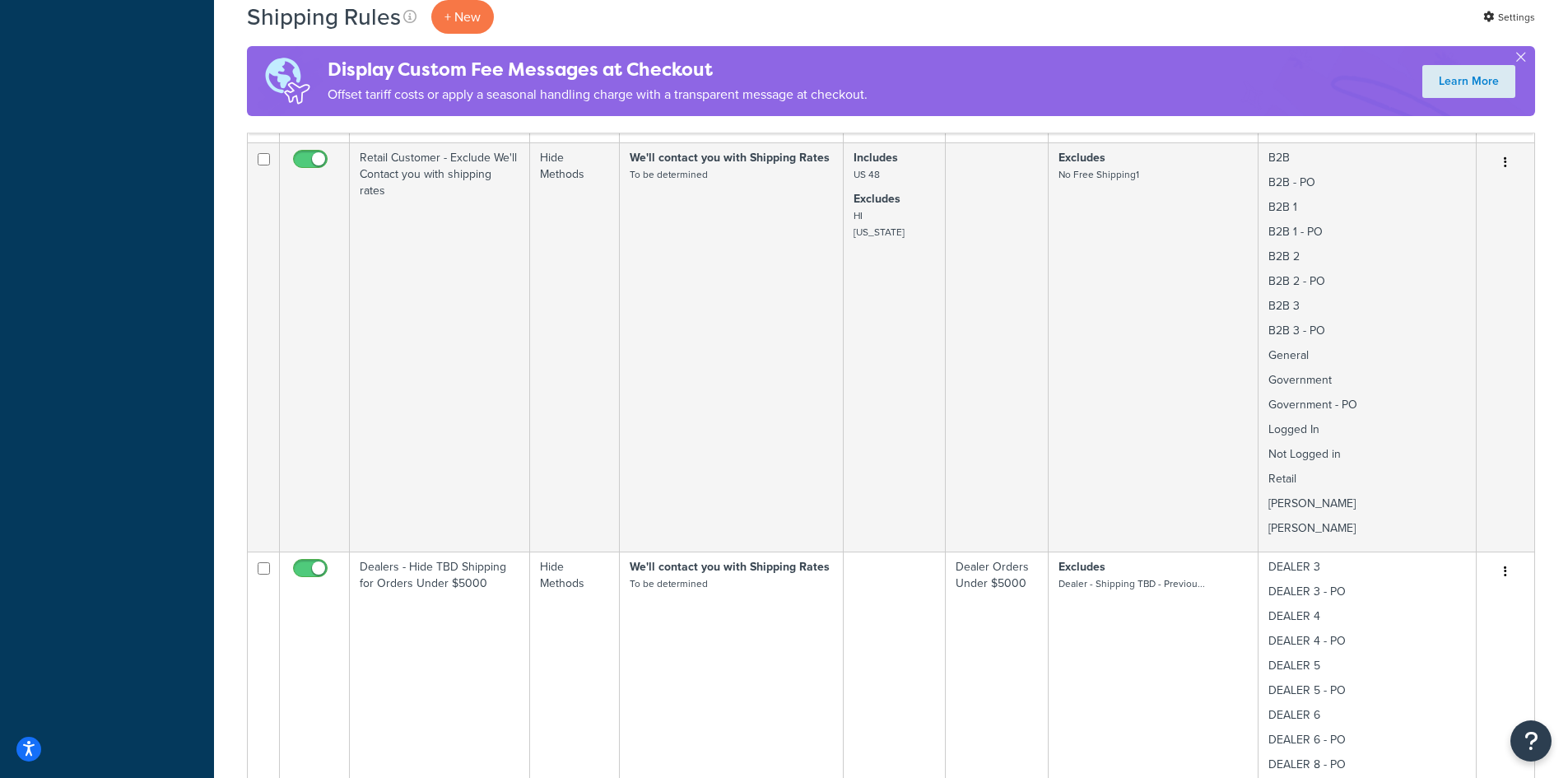
scroll to position [1097, 0]
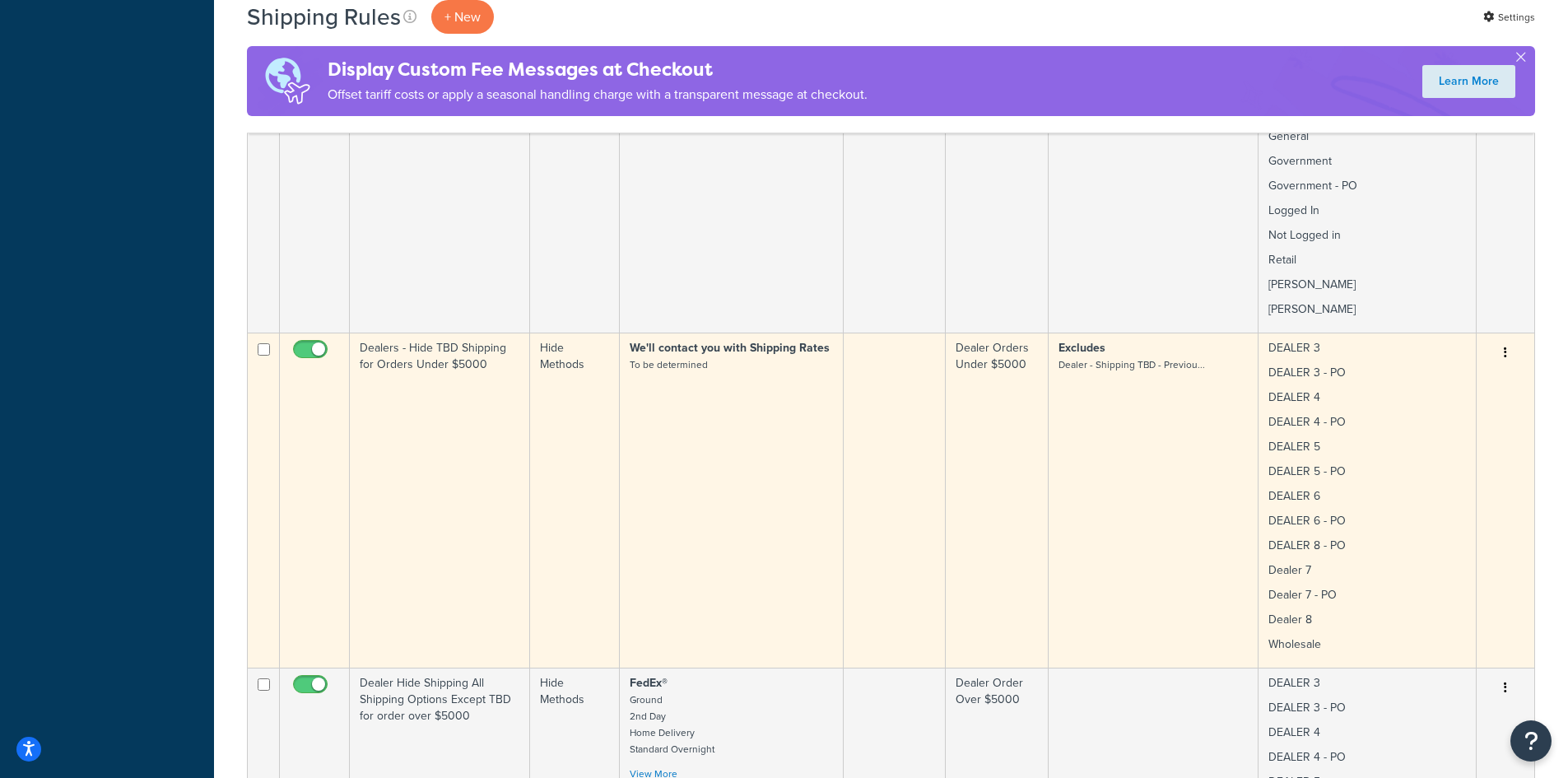
click at [1501, 340] on button "button" at bounding box center [1504, 353] width 23 height 27
click at [1459, 371] on link "Edit" at bounding box center [1450, 384] width 130 height 34
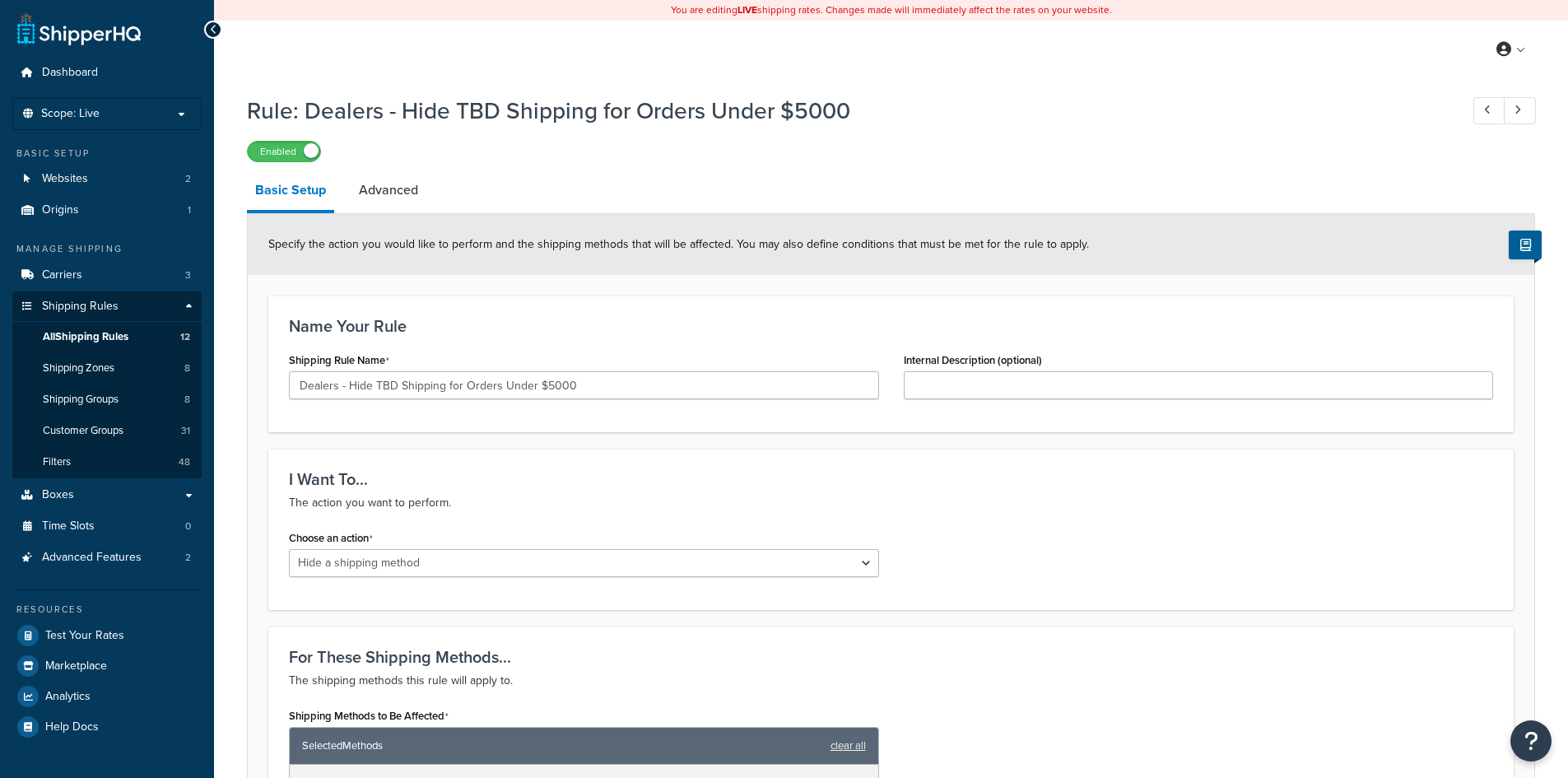
select select "HIDE"
drag, startPoint x: 538, startPoint y: 382, endPoint x: 629, endPoint y: 380, distance: 91.0
click at [629, 380] on input "Dealers - Hide TBD Shipping for Orders Under $5000" at bounding box center [584, 385] width 590 height 28
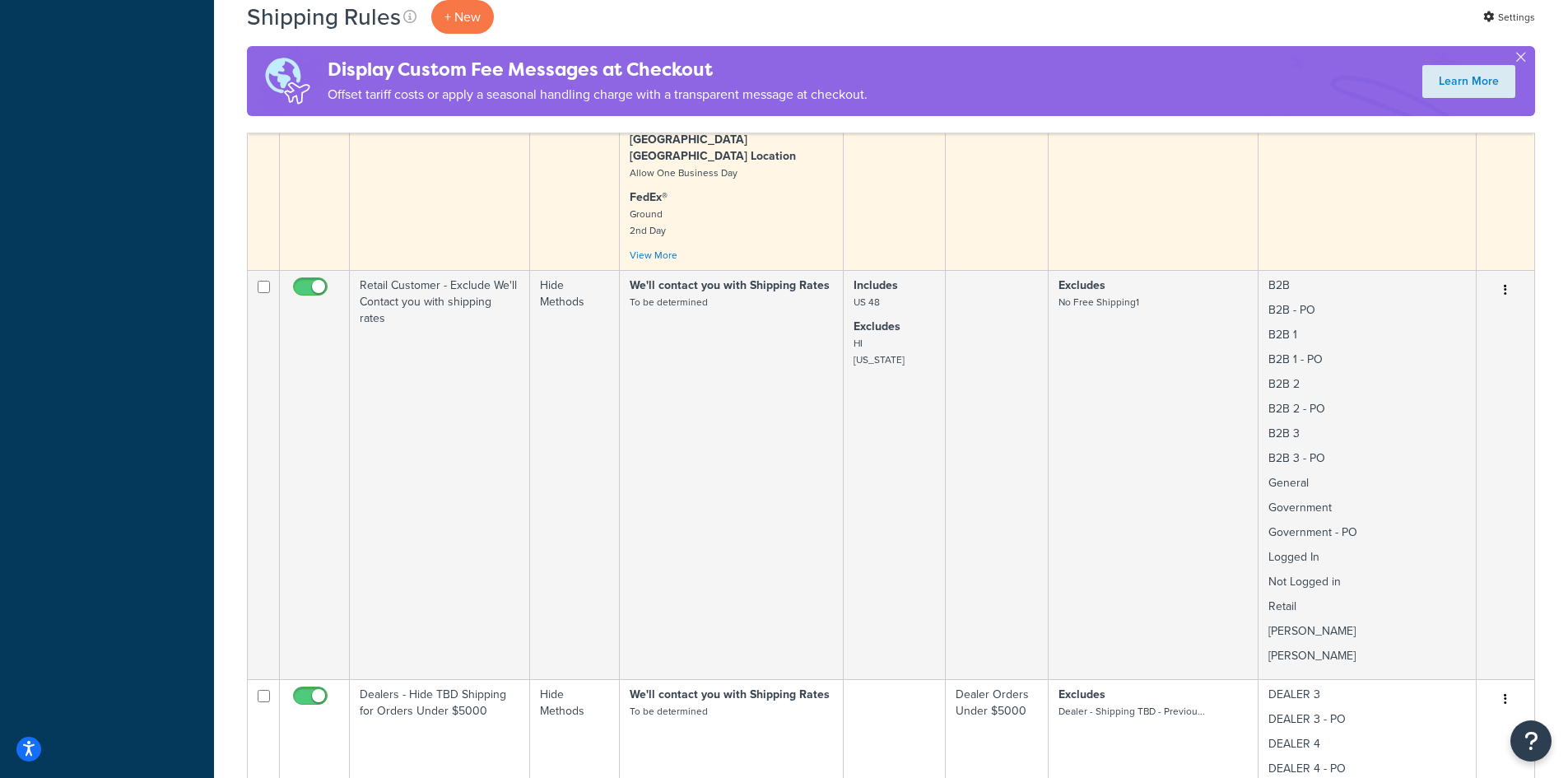
scroll to position [971, 0]
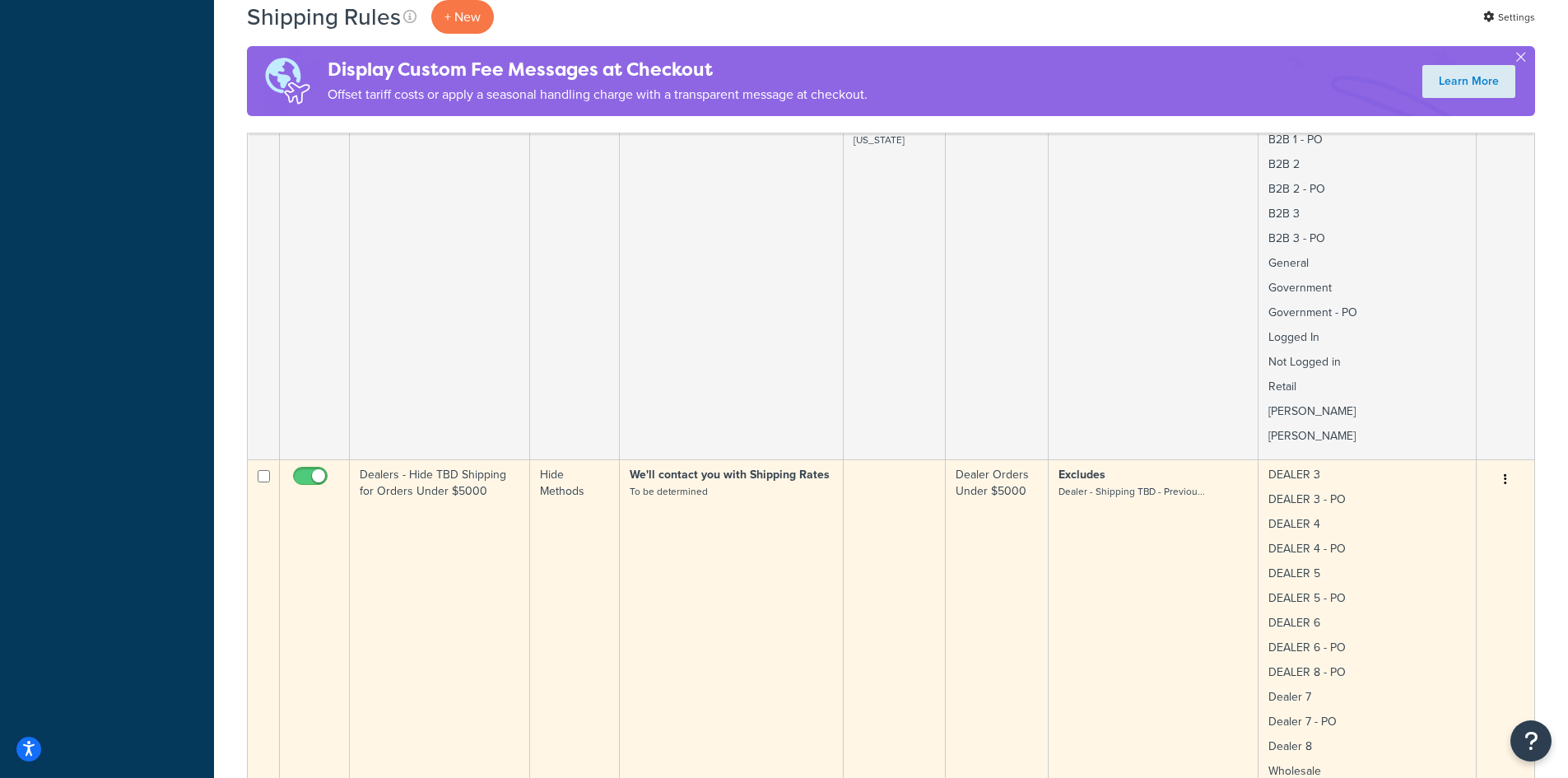
click at [258, 470] on input "checkbox" at bounding box center [263, 475] width 12 height 12
checkbox input "true"
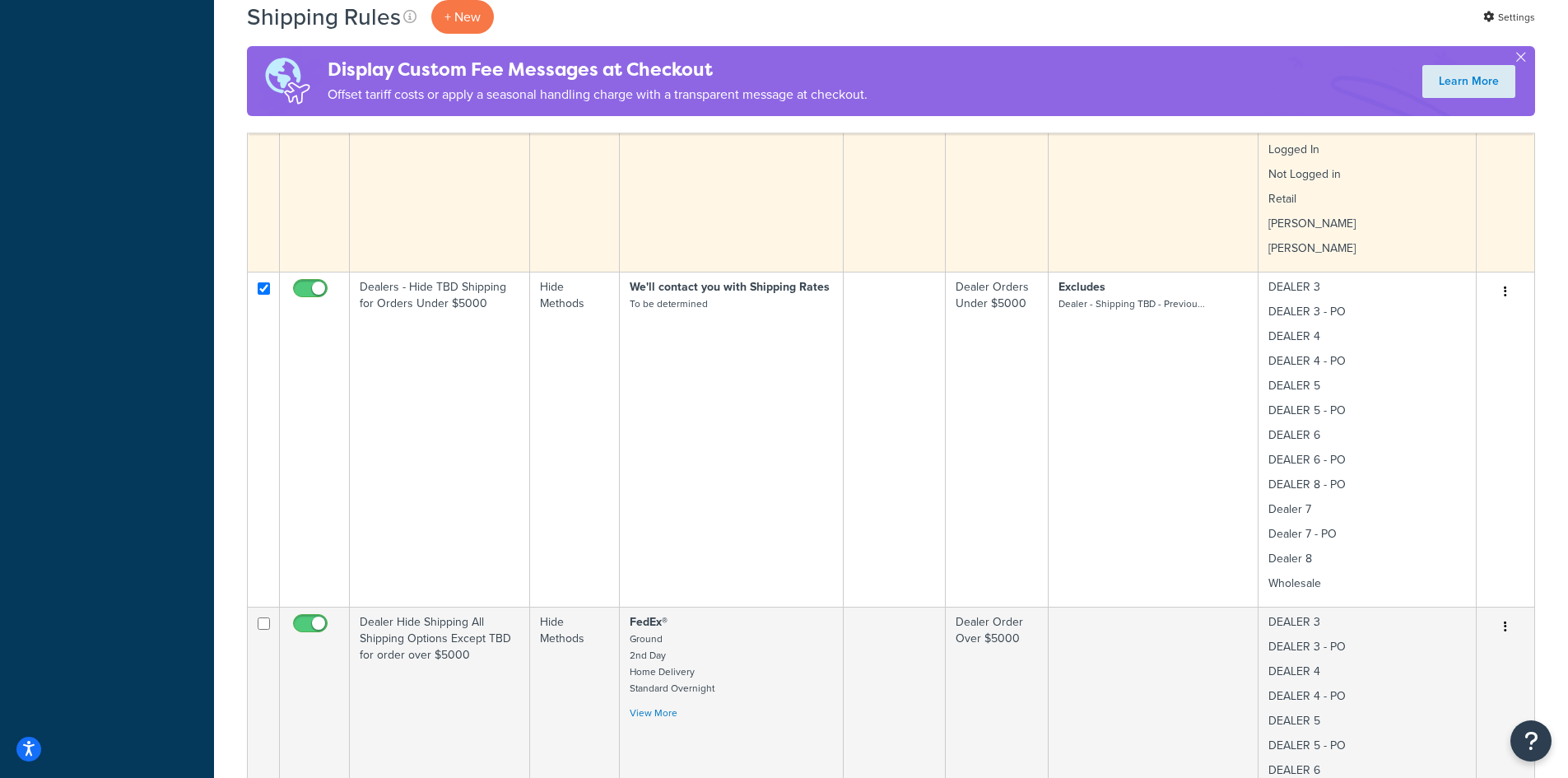
scroll to position [1190, 0]
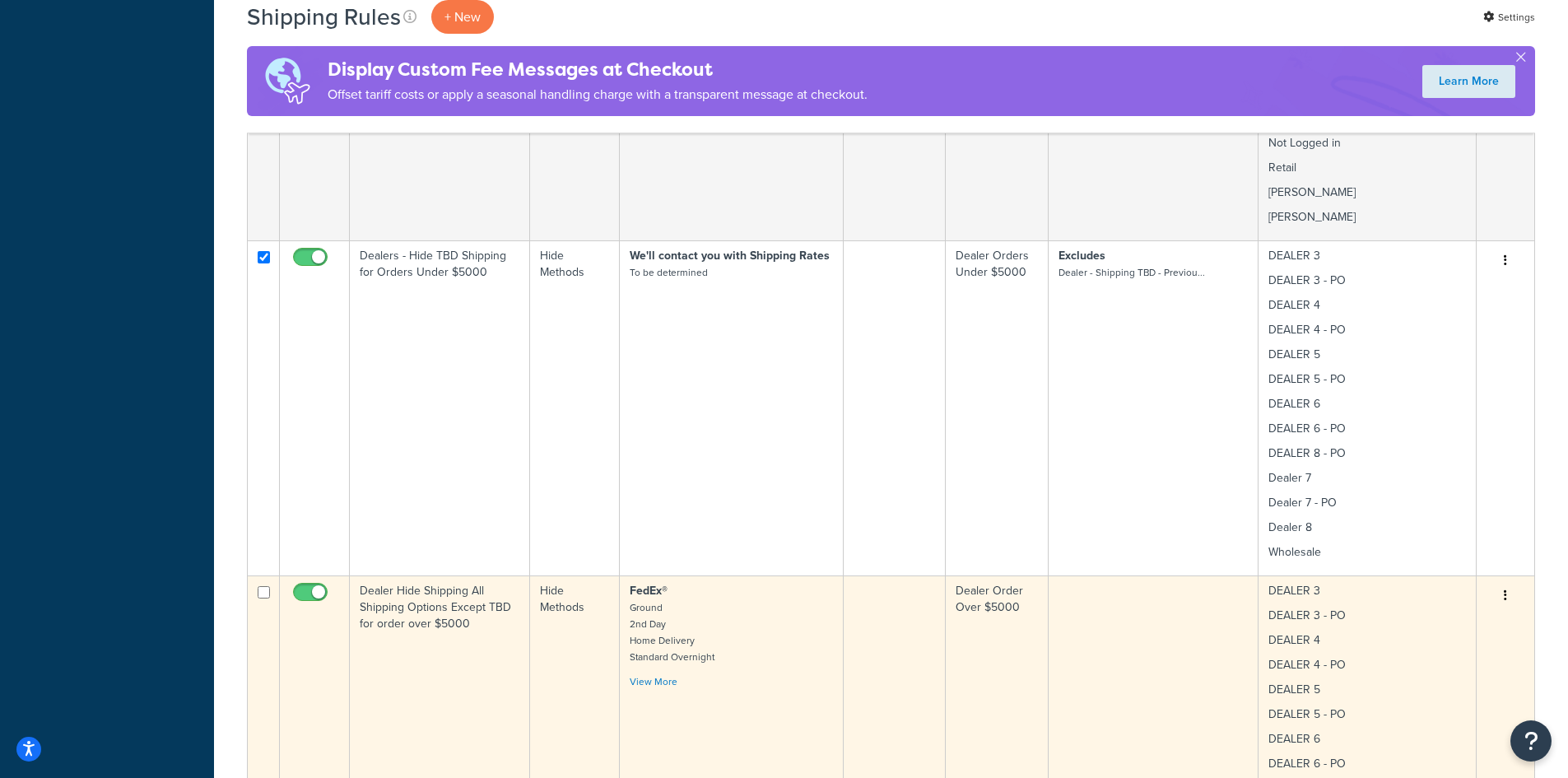
click at [1509, 583] on button "button" at bounding box center [1504, 596] width 23 height 27
click at [1439, 616] on link "Edit" at bounding box center [1450, 627] width 130 height 34
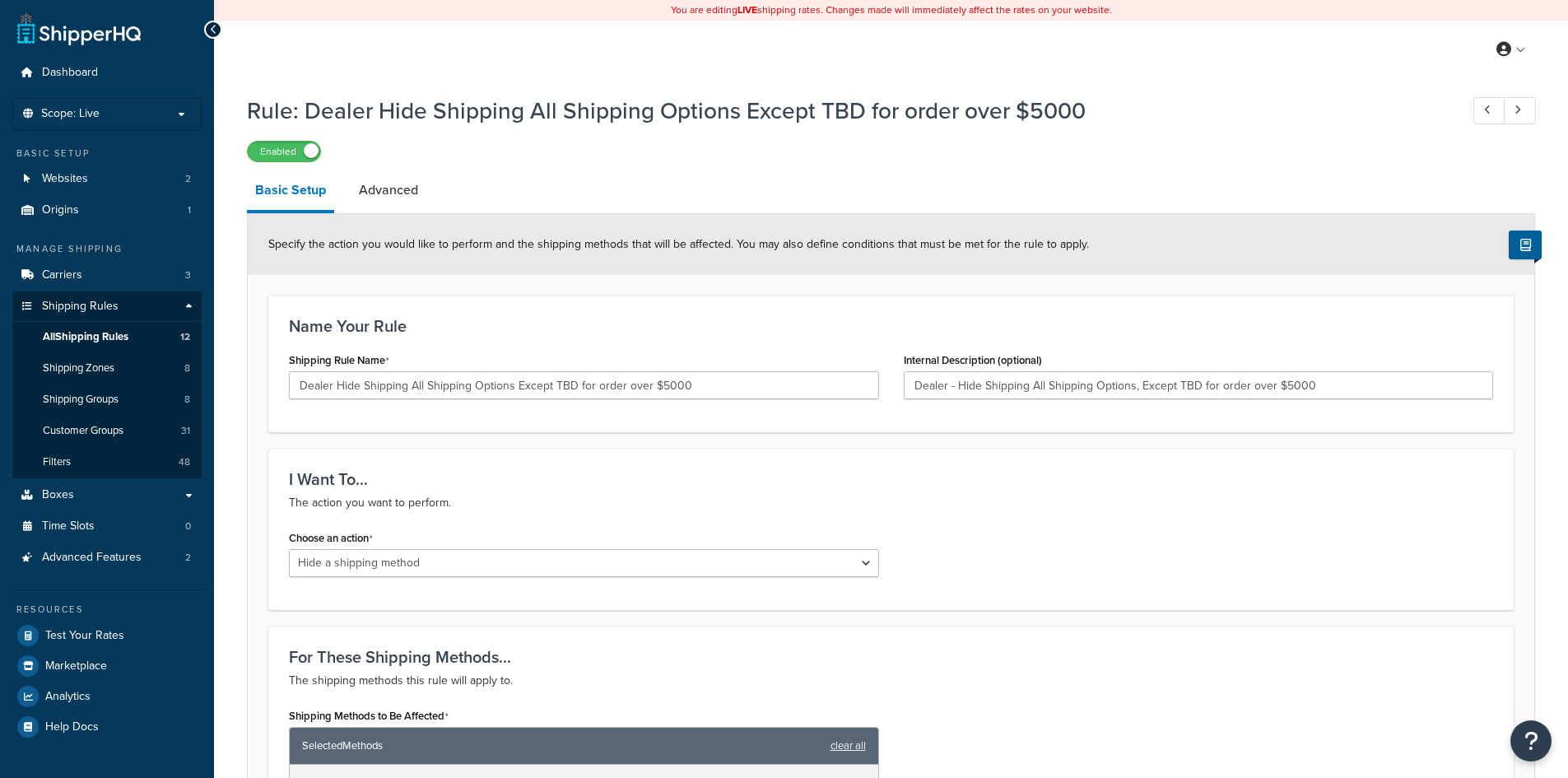
select select "HIDE"
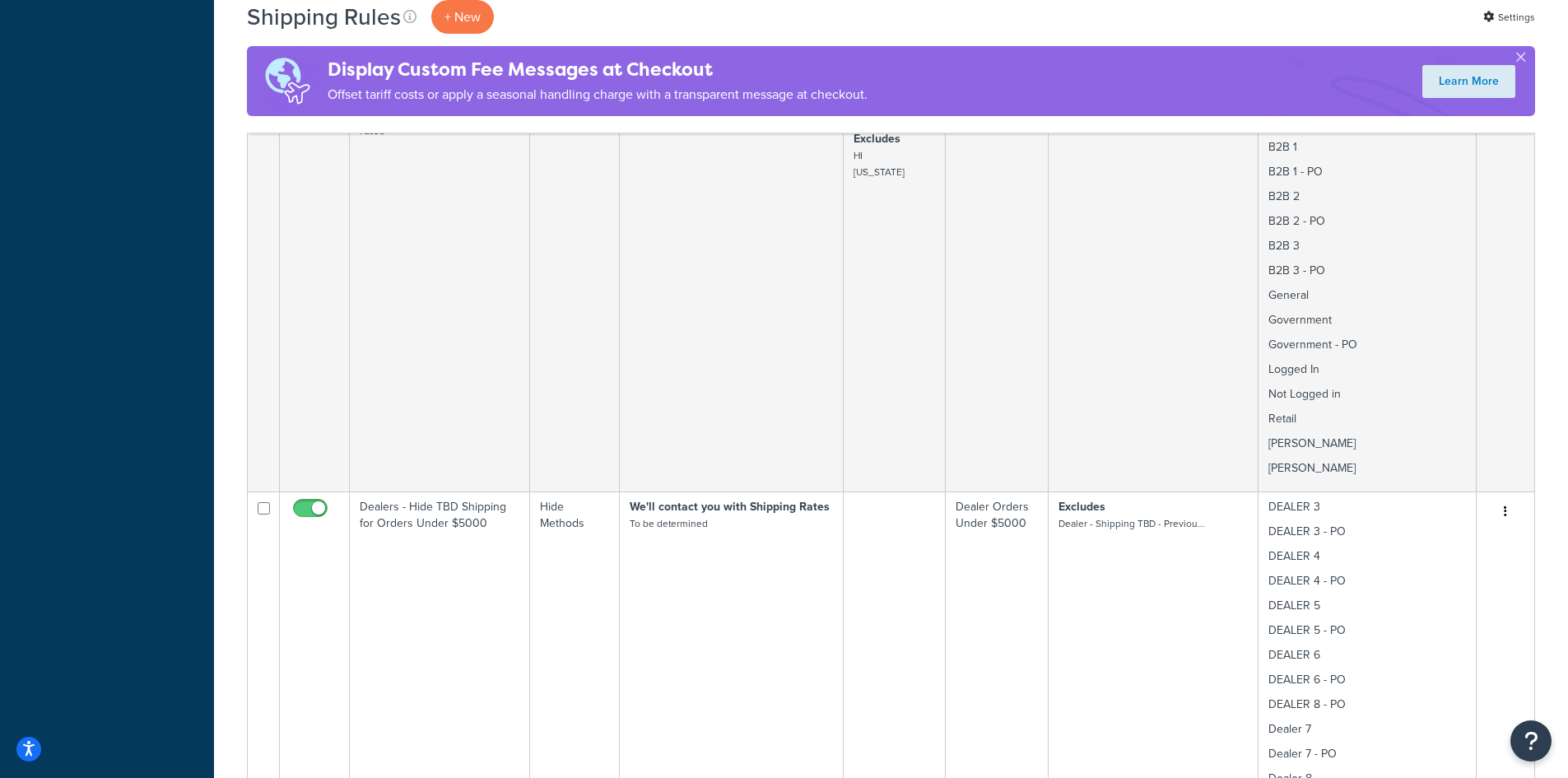
scroll to position [971, 0]
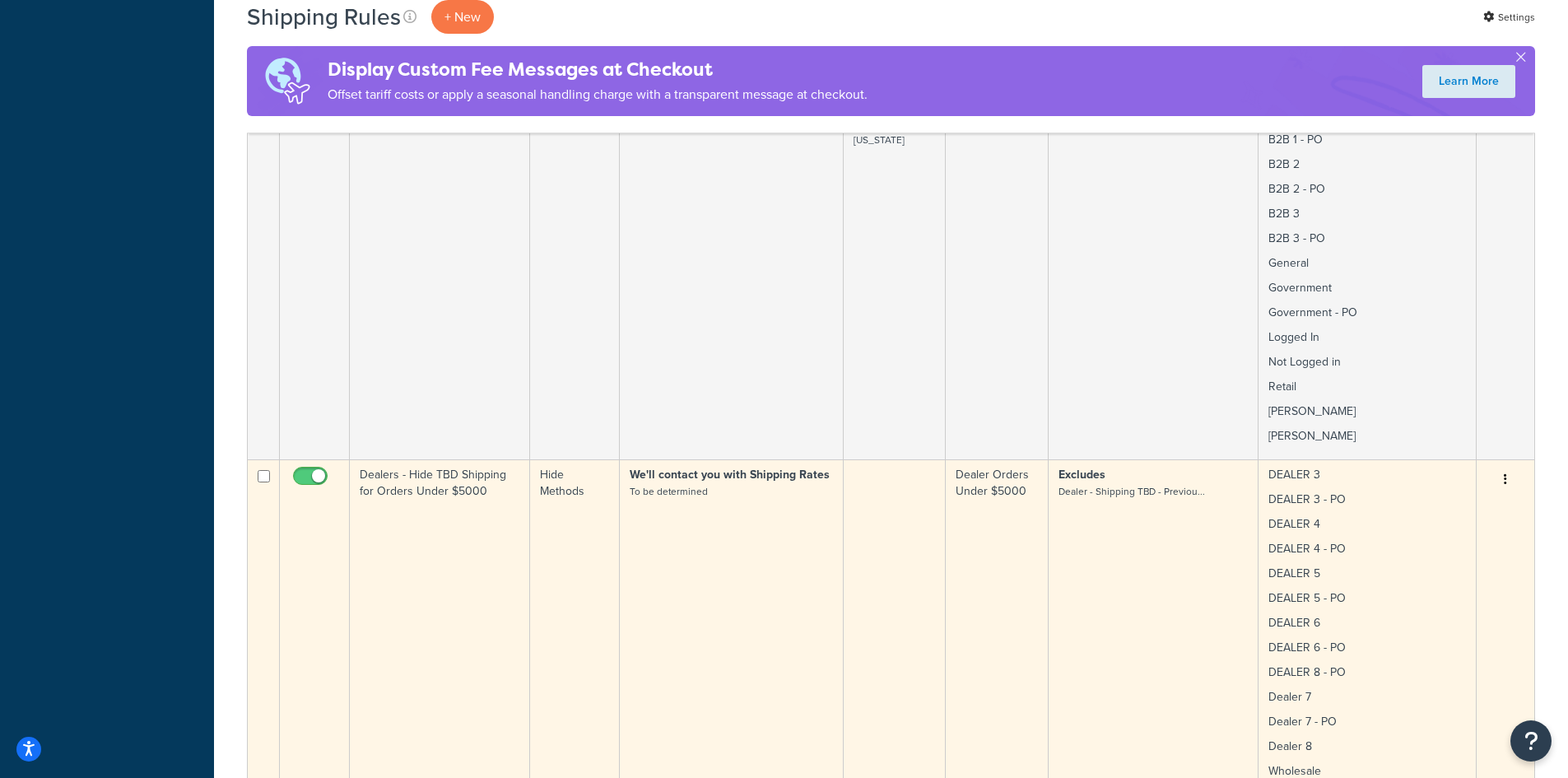
click at [263, 470] on input "checkbox" at bounding box center [263, 475] width 12 height 12
checkbox input "true"
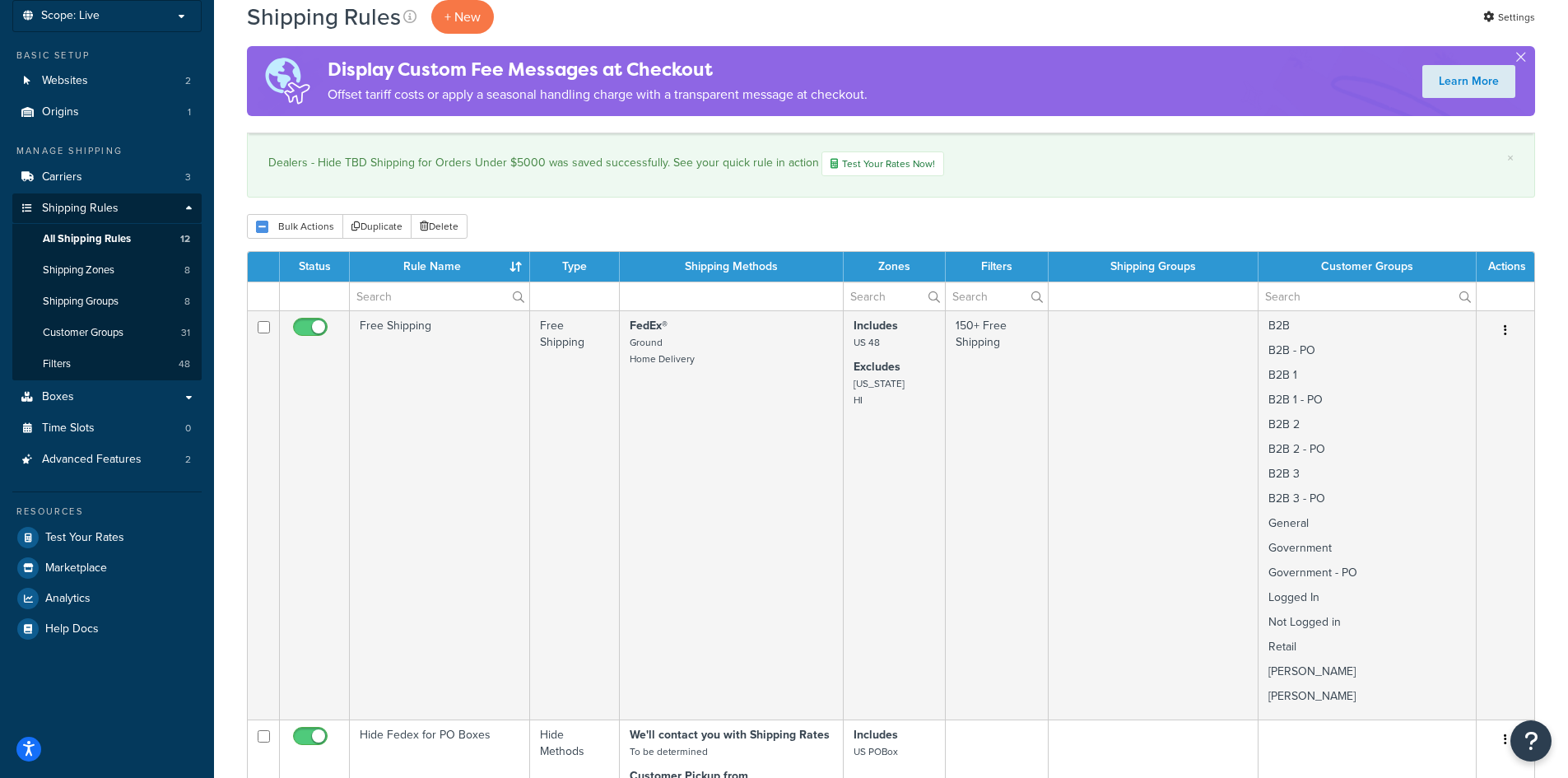
scroll to position [0, 0]
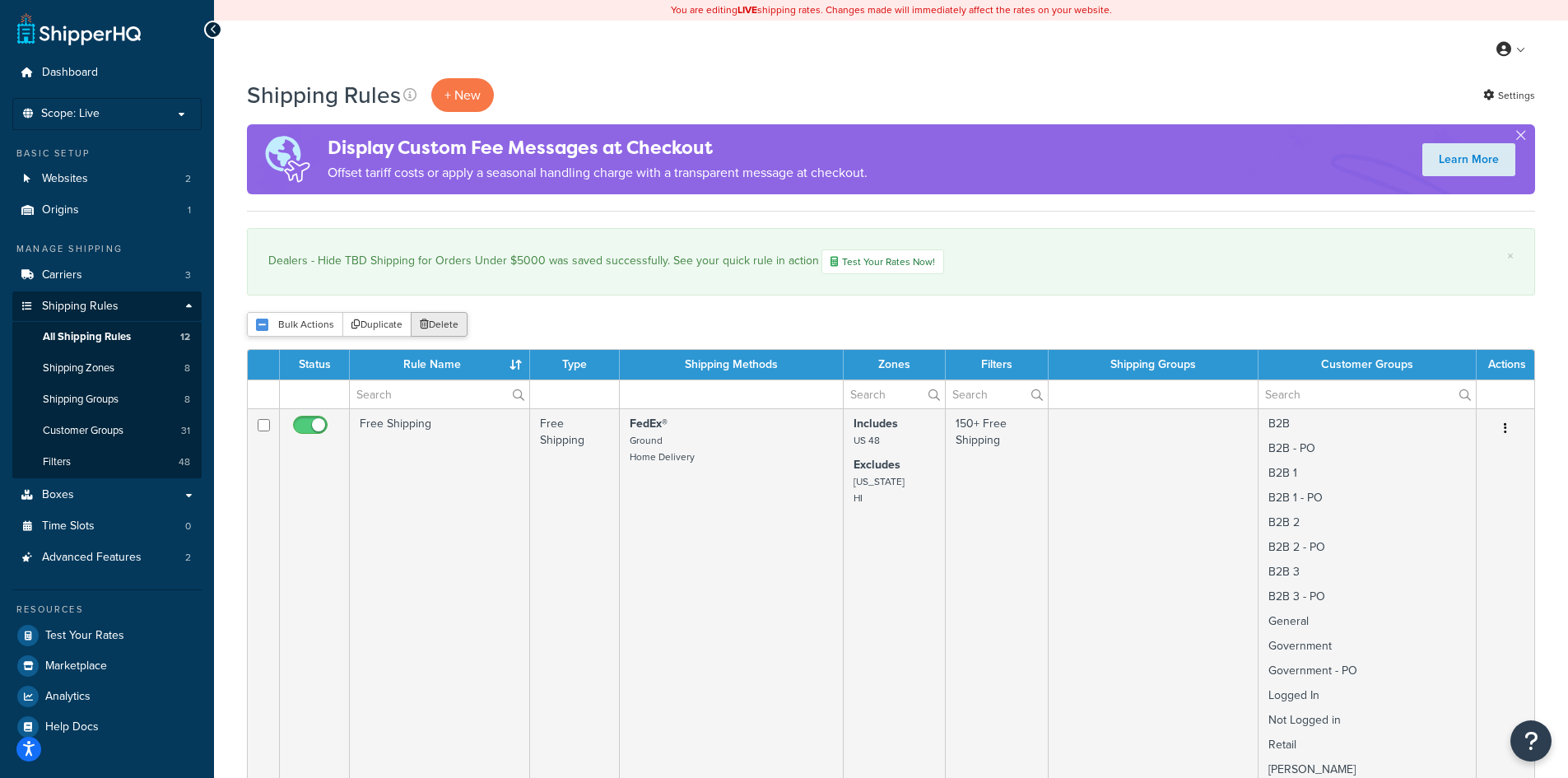
click at [439, 325] on button "Delete" at bounding box center [439, 324] width 57 height 25
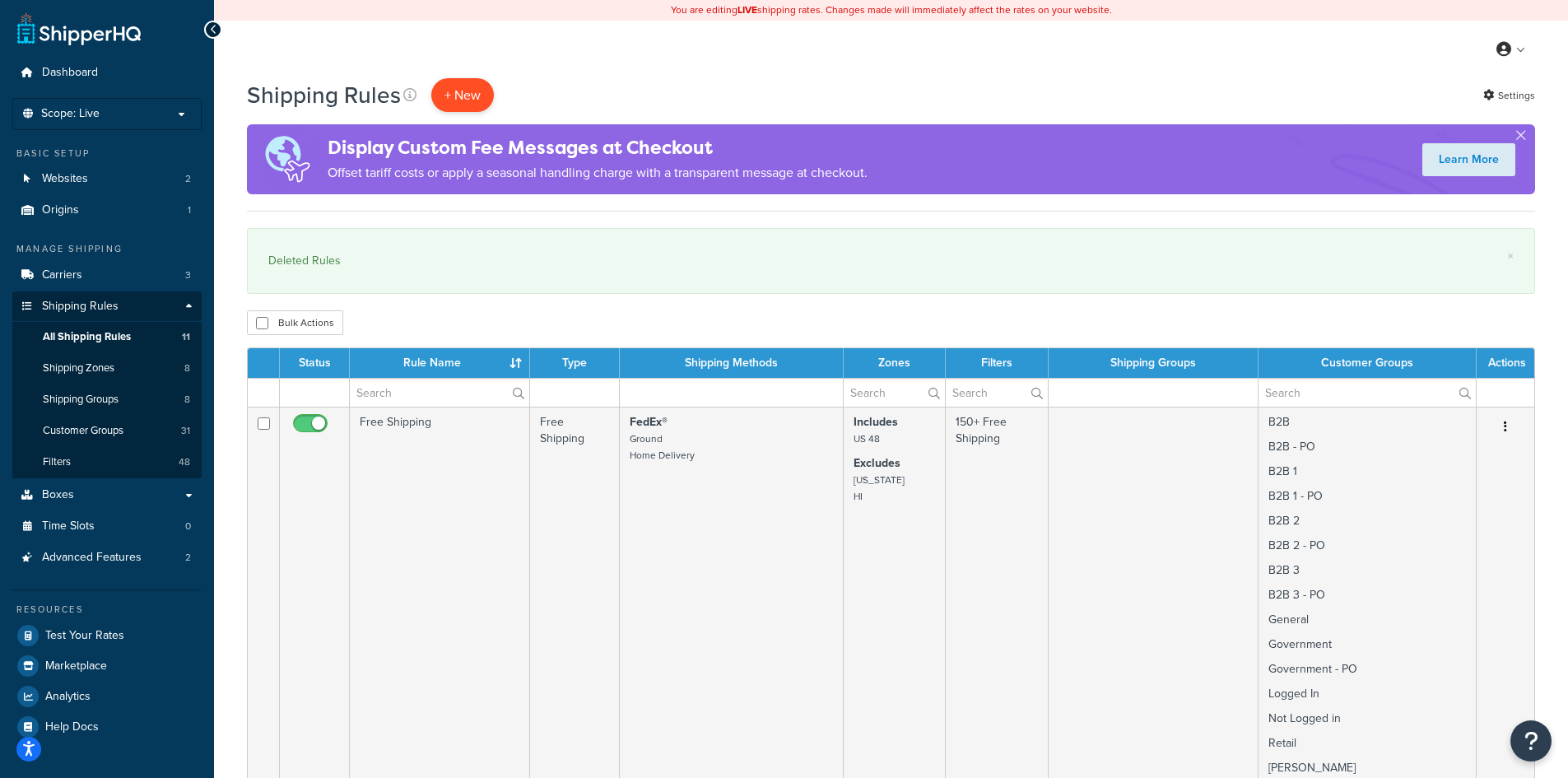
click at [446, 100] on p "+ New" at bounding box center [463, 95] width 63 height 34
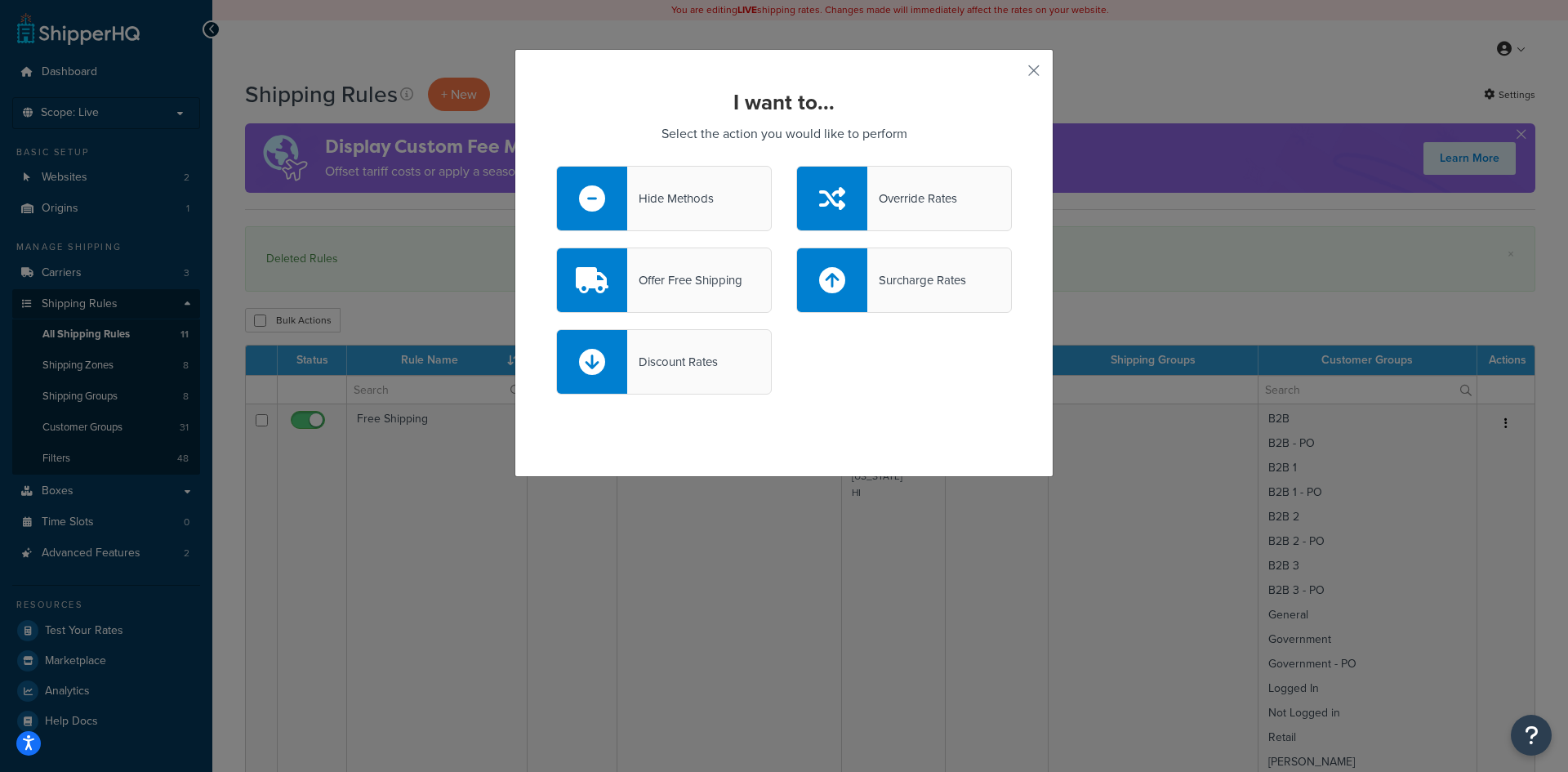
click at [686, 196] on div "Hide Methods" at bounding box center [670, 198] width 87 height 23
click at [0, 0] on input "Hide Methods" at bounding box center [0, 0] width 0 height 0
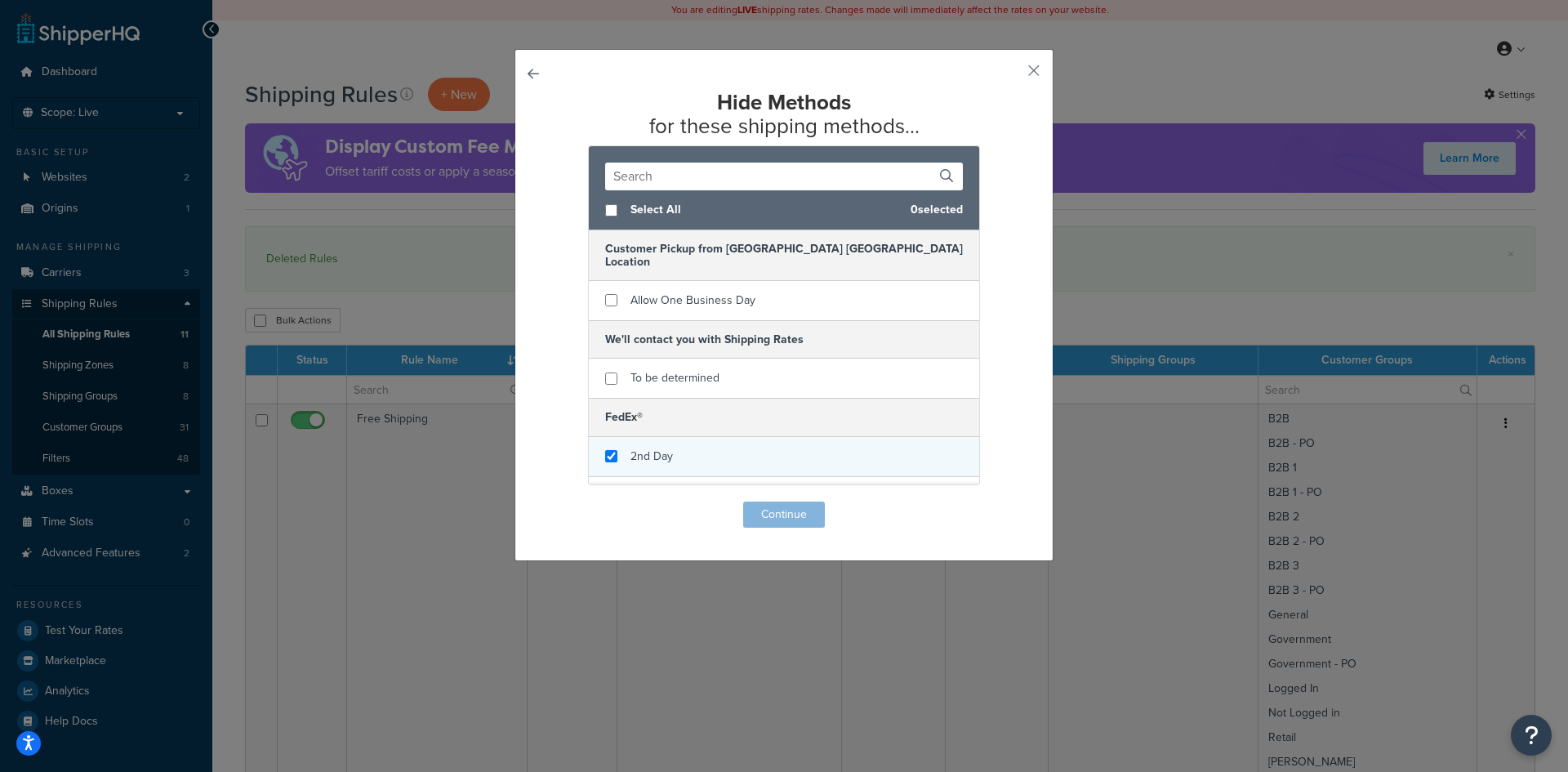
checkbox input "true"
click at [612, 446] on div "2nd Day" at bounding box center [784, 457] width 390 height 40
checkbox input "true"
click at [623, 477] on div "Home Delivery" at bounding box center [784, 497] width 390 height 40
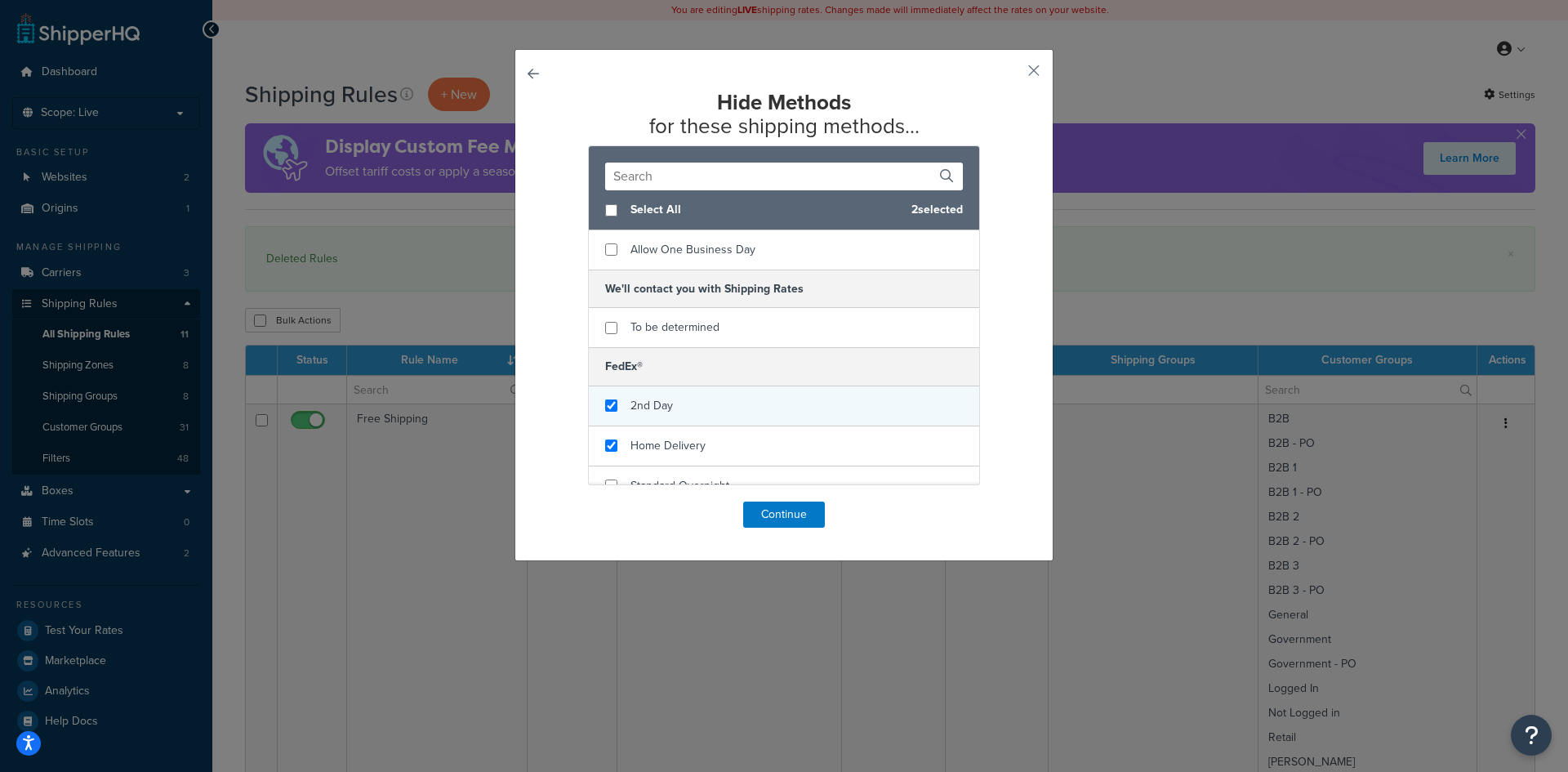
scroll to position [99, 0]
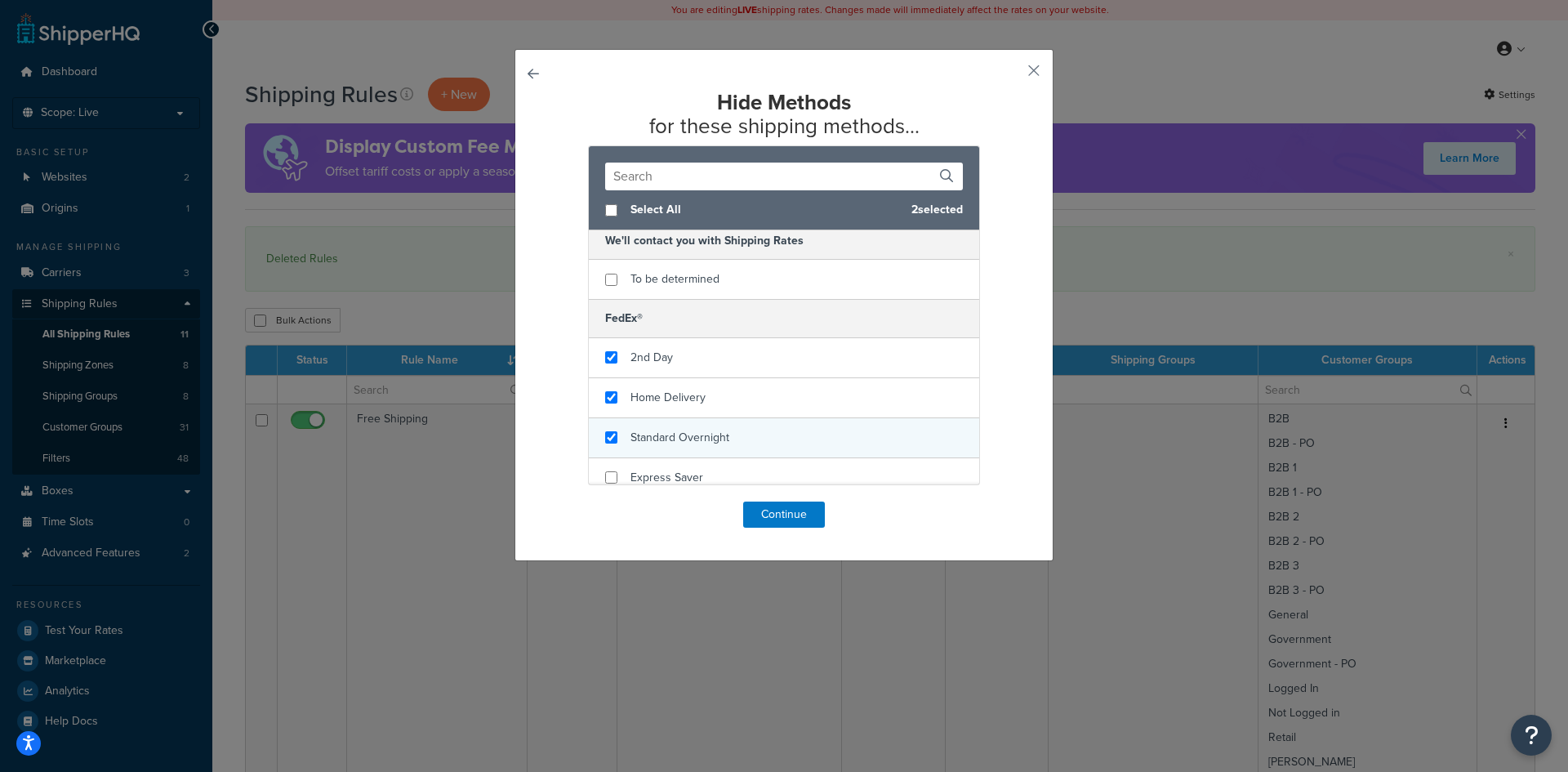
checkbox input "true"
click at [655, 429] on span "Standard Overnight" at bounding box center [680, 437] width 99 height 17
checkbox input "true"
click at [654, 469] on span "Express Saver" at bounding box center [666, 477] width 72 height 17
click at [756, 516] on button "Continue" at bounding box center [784, 515] width 81 height 27
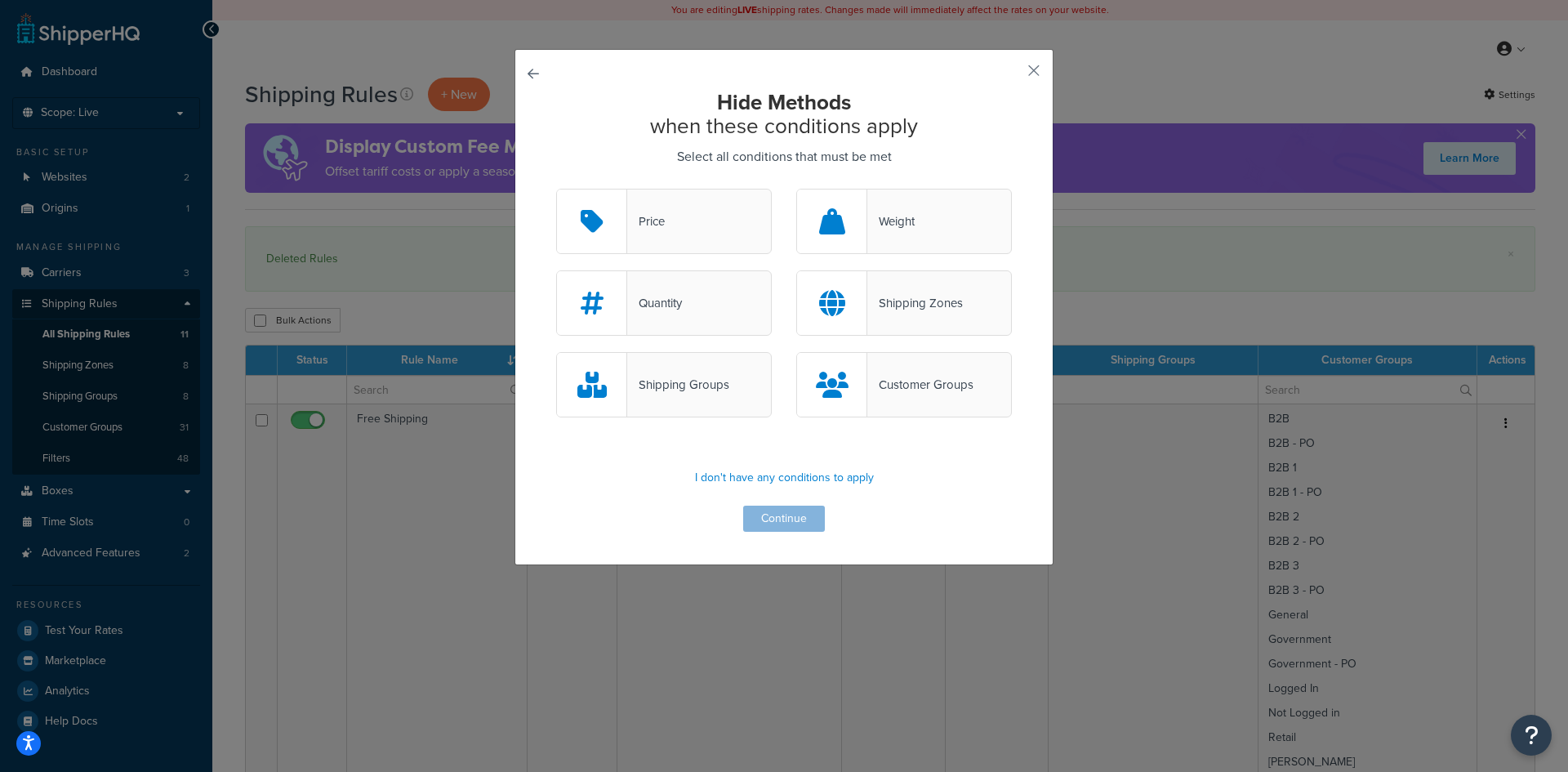
click at [880, 383] on div "Customer Groups" at bounding box center [921, 385] width 106 height 23
click at [0, 0] on input "Customer Groups" at bounding box center [0, 0] width 0 height 0
click at [762, 523] on button "Continue" at bounding box center [784, 518] width 81 height 27
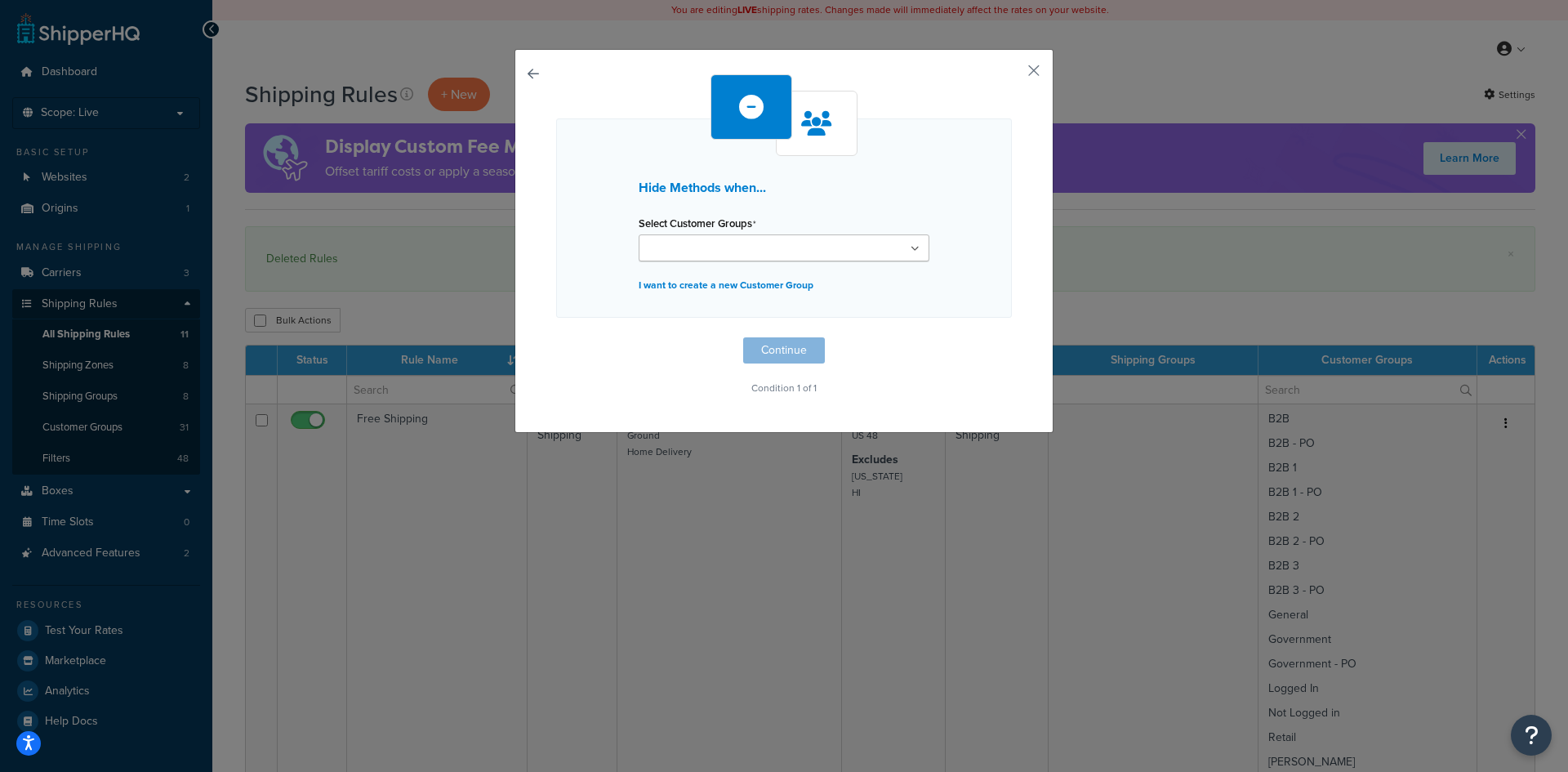
click at [914, 249] on ul at bounding box center [784, 247] width 291 height 27
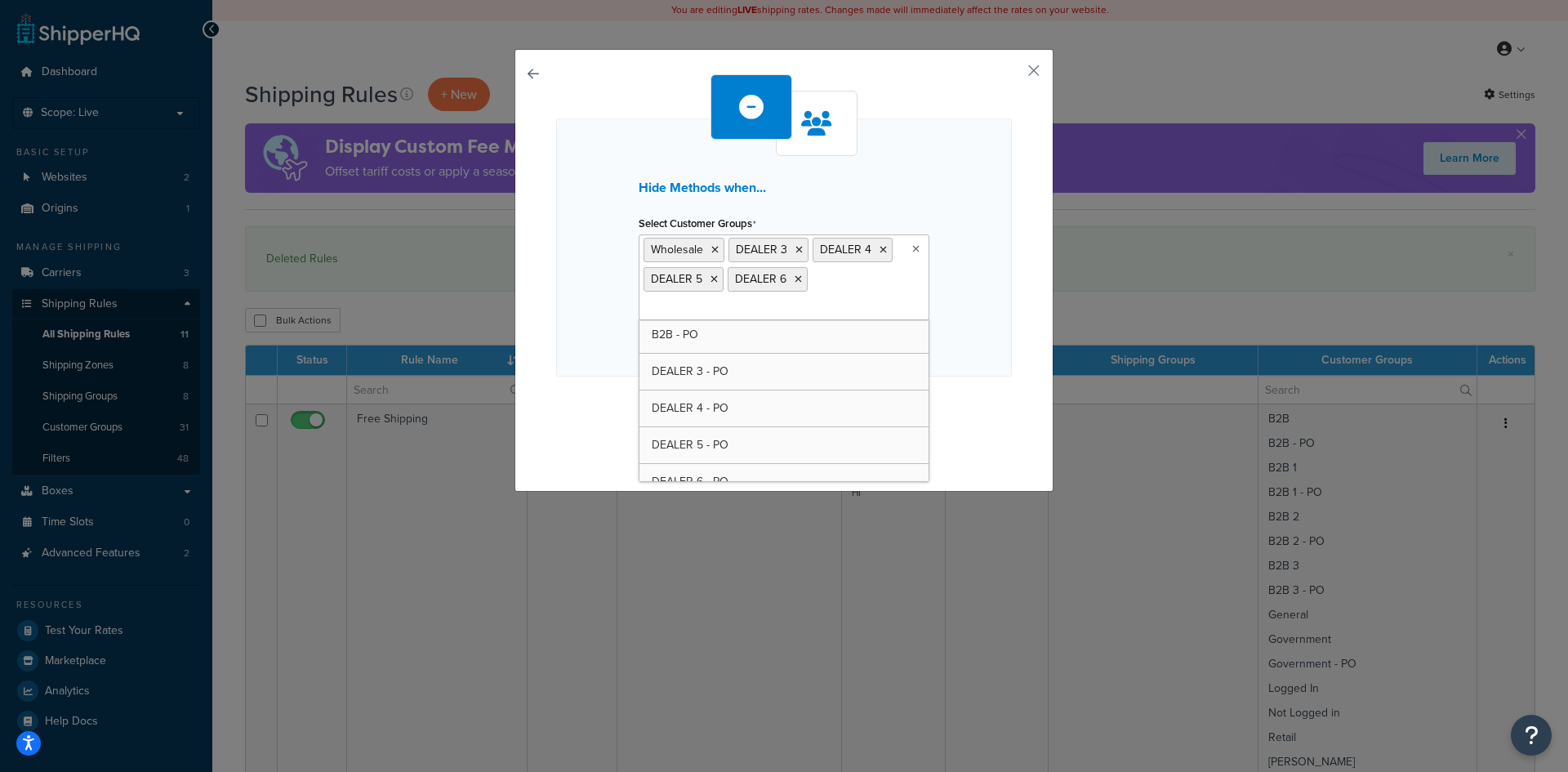
scroll to position [218, 0]
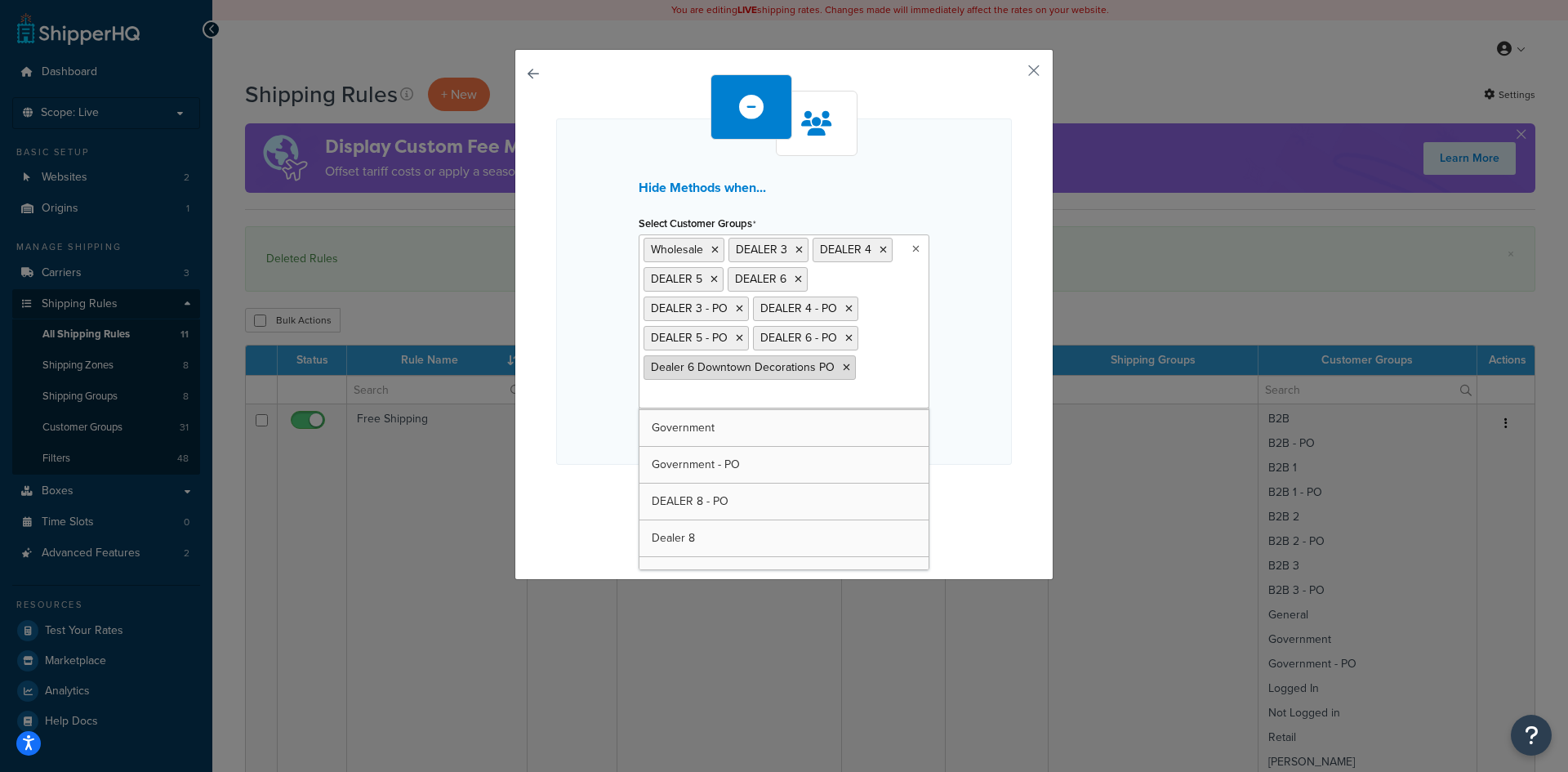
click at [843, 367] on icon at bounding box center [847, 367] width 7 height 10
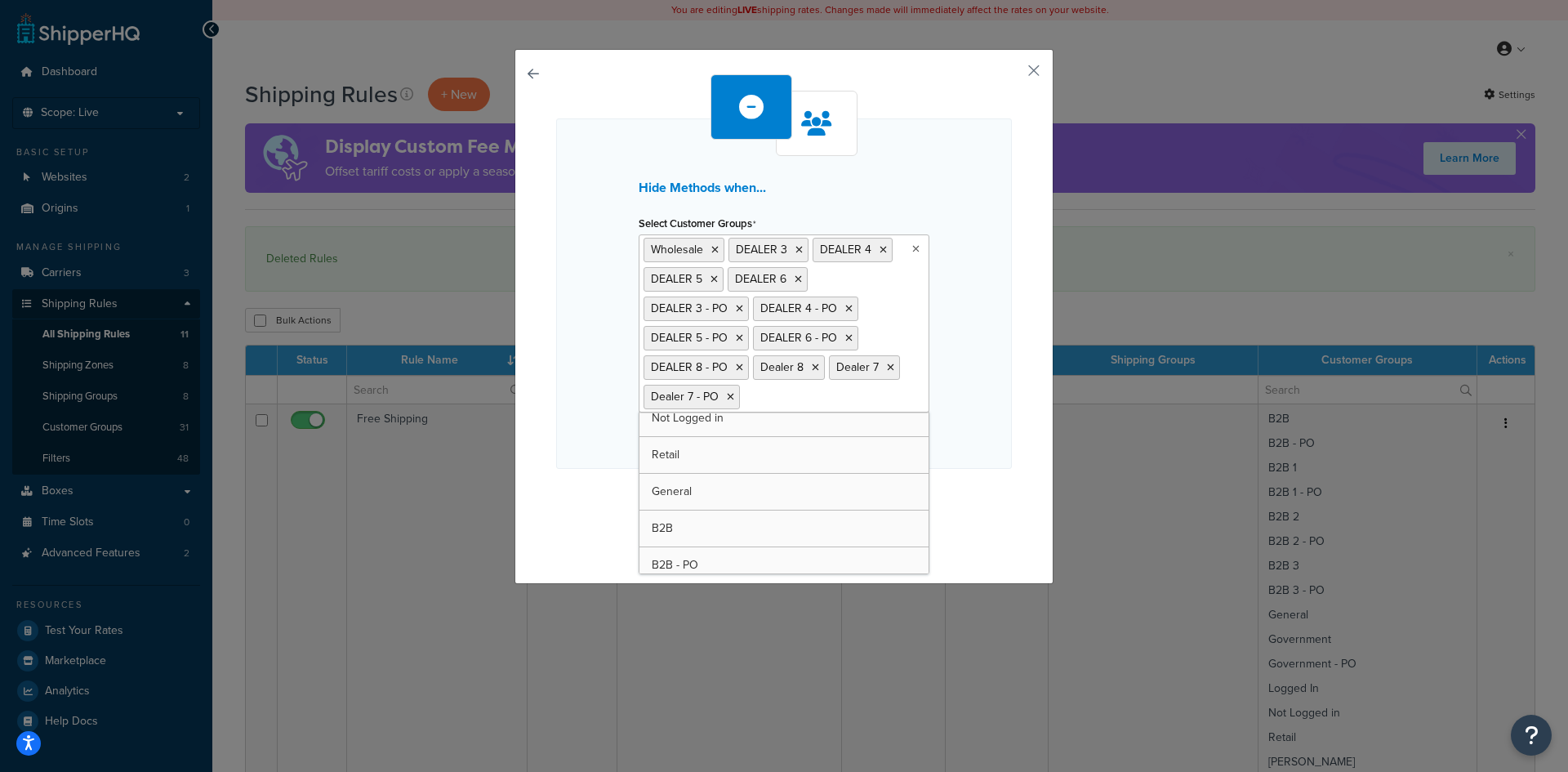
scroll to position [0, 0]
click at [968, 468] on div "Hide Methods when... Select Customer Groups Wholesale DEALER 3 DEALER 4 DEALER …" at bounding box center [784, 293] width 456 height 351
click at [781, 497] on button "Continue" at bounding box center [784, 502] width 81 height 27
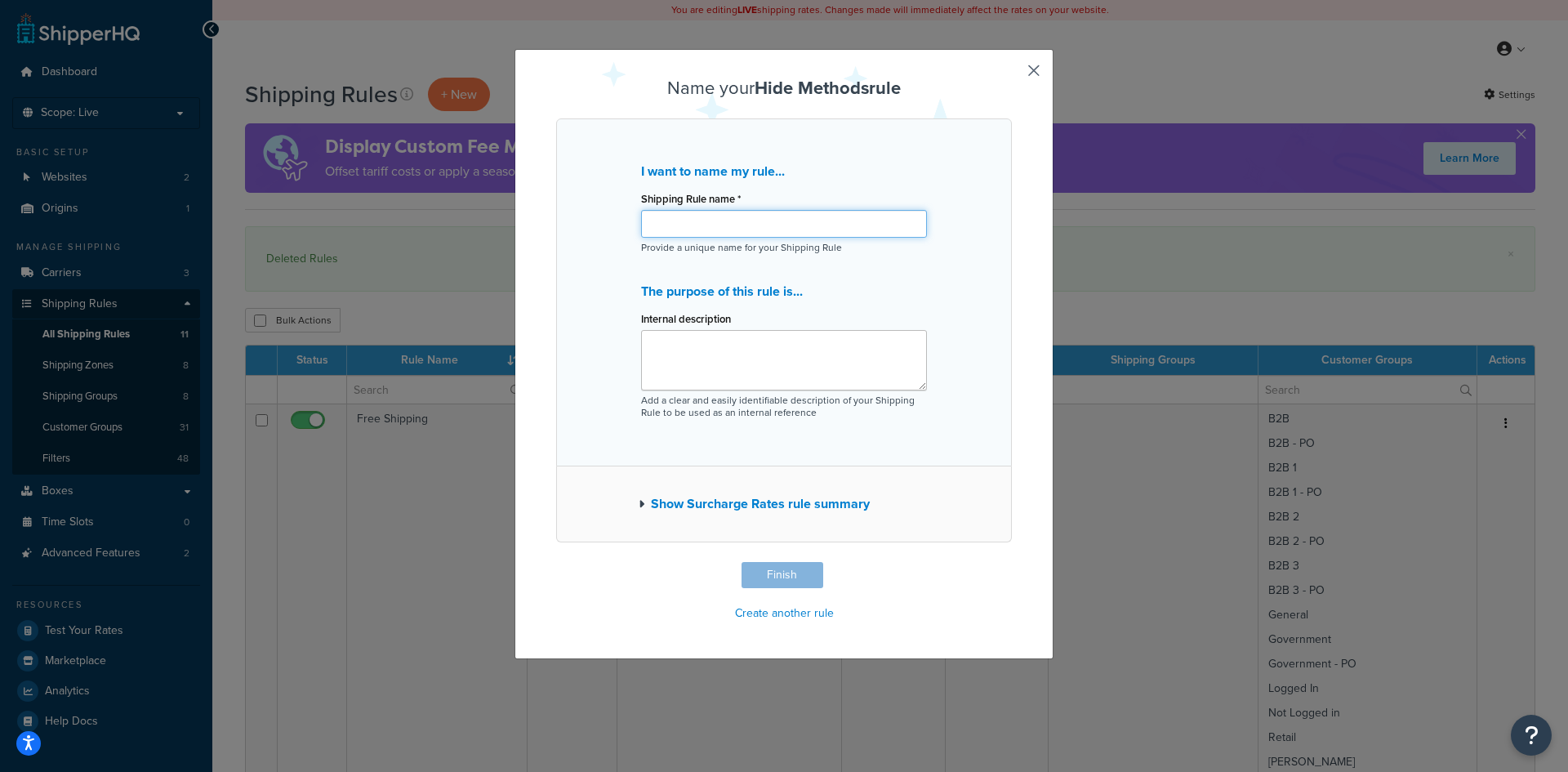
click at [690, 228] on input "Shipping Rule name *" at bounding box center [784, 223] width 286 height 27
drag, startPoint x: 799, startPoint y: 223, endPoint x: 615, endPoint y: 215, distance: 184.2
click at [615, 215] on div "I want to name my rule... Shipping Rule name * Populate NTB for Dealers Provide…" at bounding box center [784, 292] width 456 height 348
type input "Populate NTB for Dealers"
click at [725, 340] on textarea "Internal description" at bounding box center [784, 360] width 286 height 60
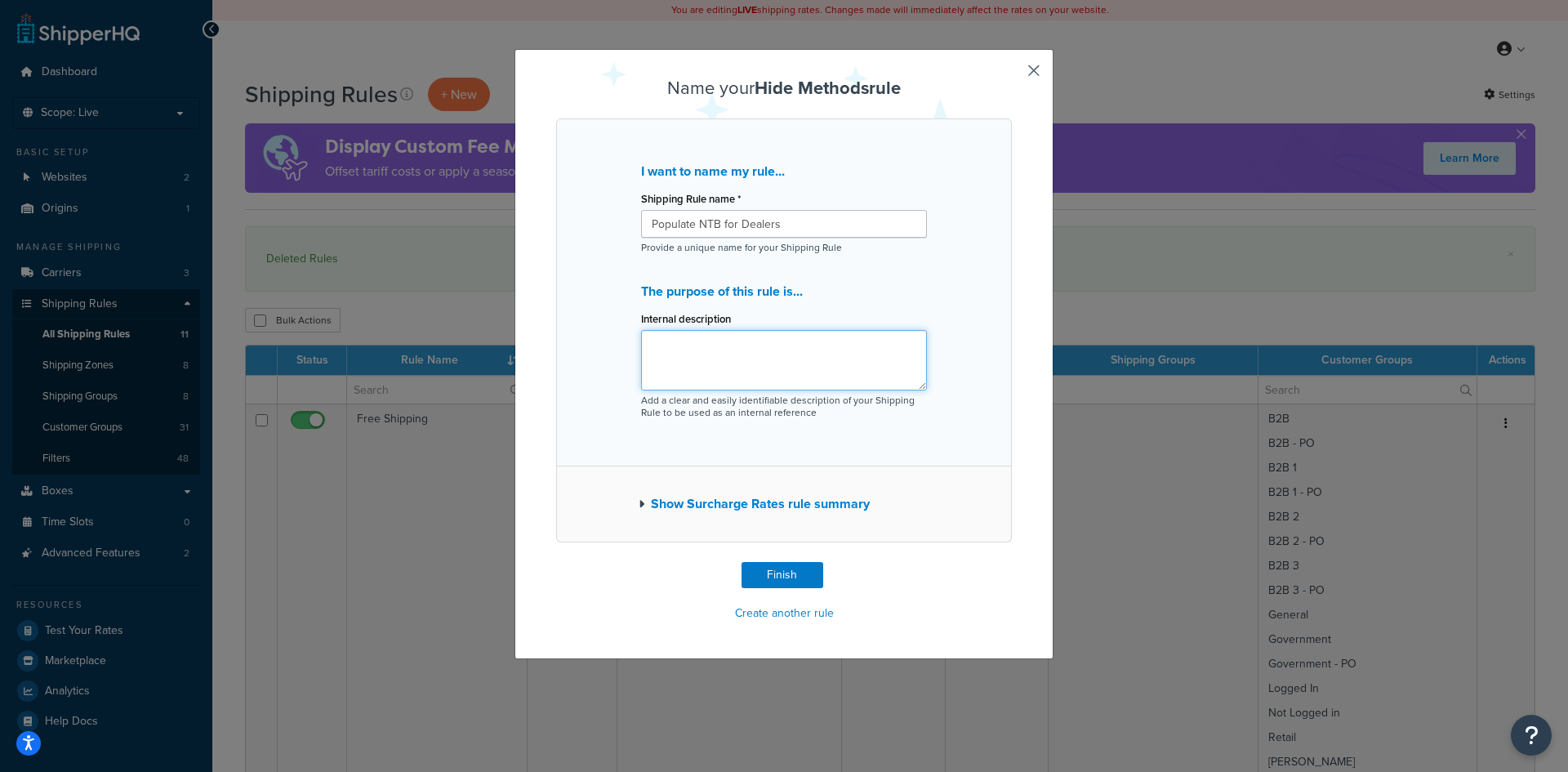
paste textarea "Populate NTB for Dealers"
type textarea "Populate NTB for Dealers"
click at [803, 220] on input "Populate NTB for Dealers" at bounding box center [784, 223] width 286 height 27
type input "Populate NTB for Dealers as Only Shipping Option"
click at [795, 349] on textarea "Populate NTB for Dealers" at bounding box center [784, 360] width 286 height 60
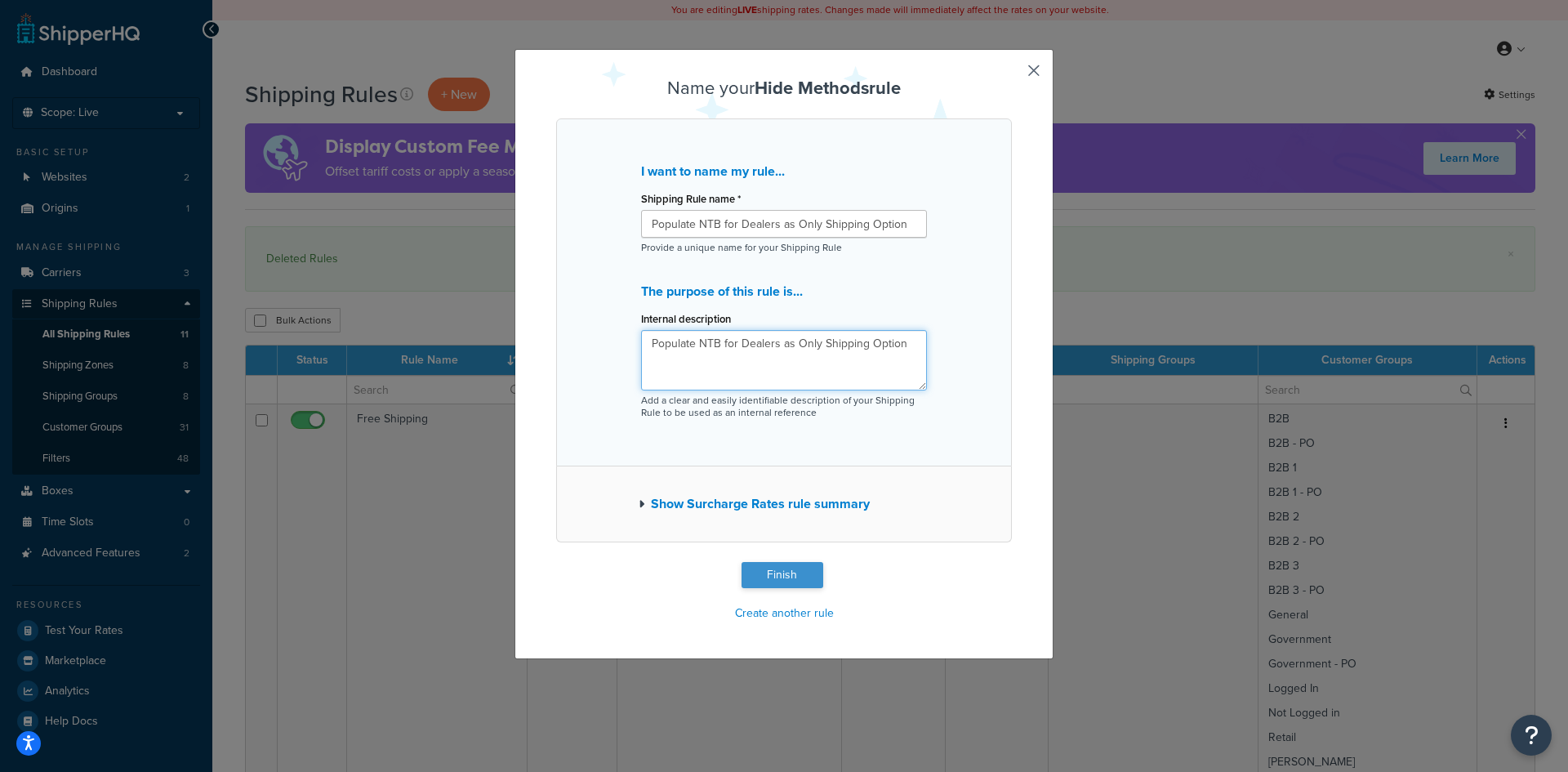
type textarea "Populate NTB for Dealers as Only Shipping Option"
click at [775, 570] on button "Finish" at bounding box center [782, 575] width 81 height 27
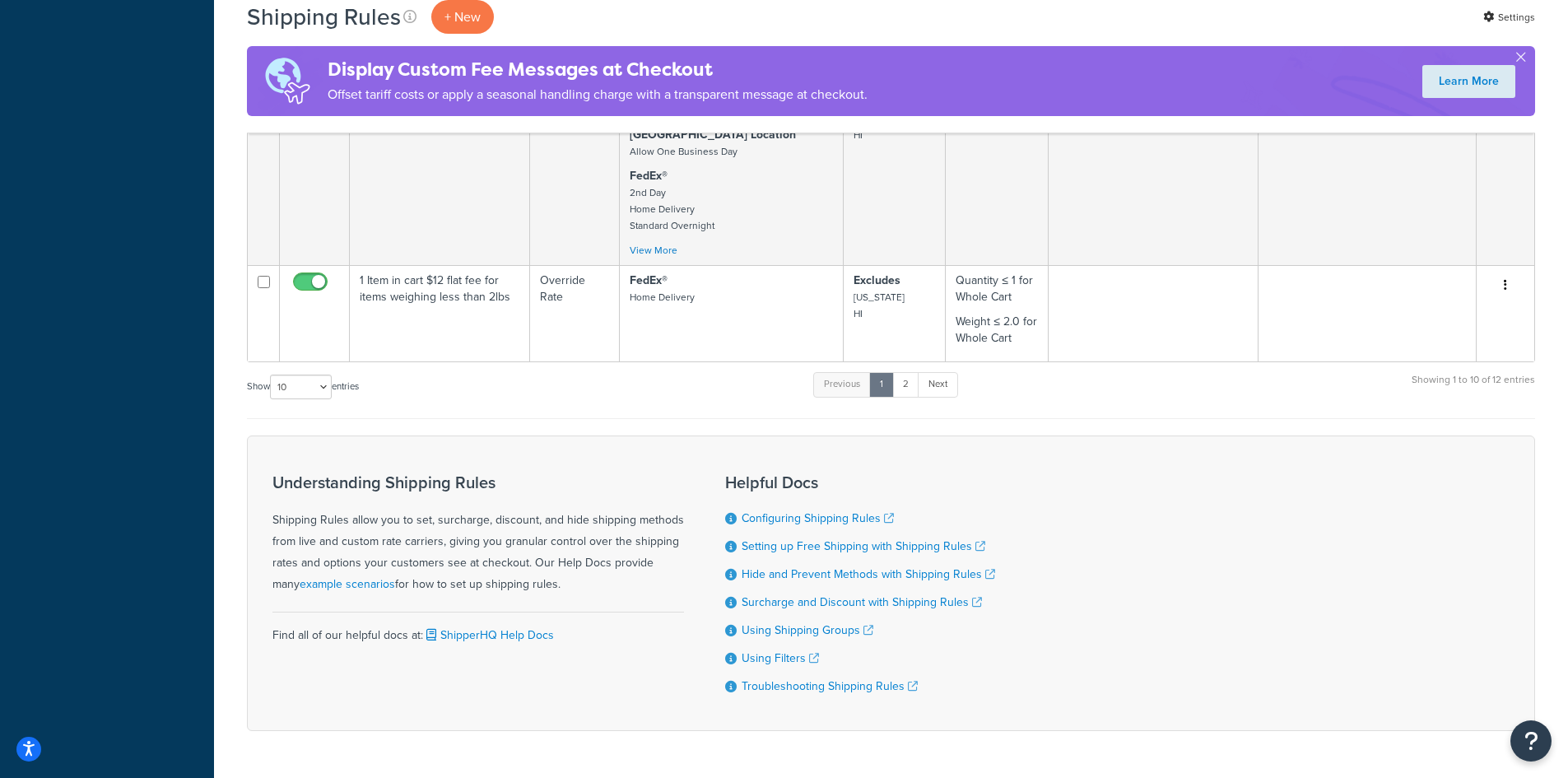
scroll to position [2740, 0]
click at [910, 370] on link "2" at bounding box center [905, 382] width 27 height 25
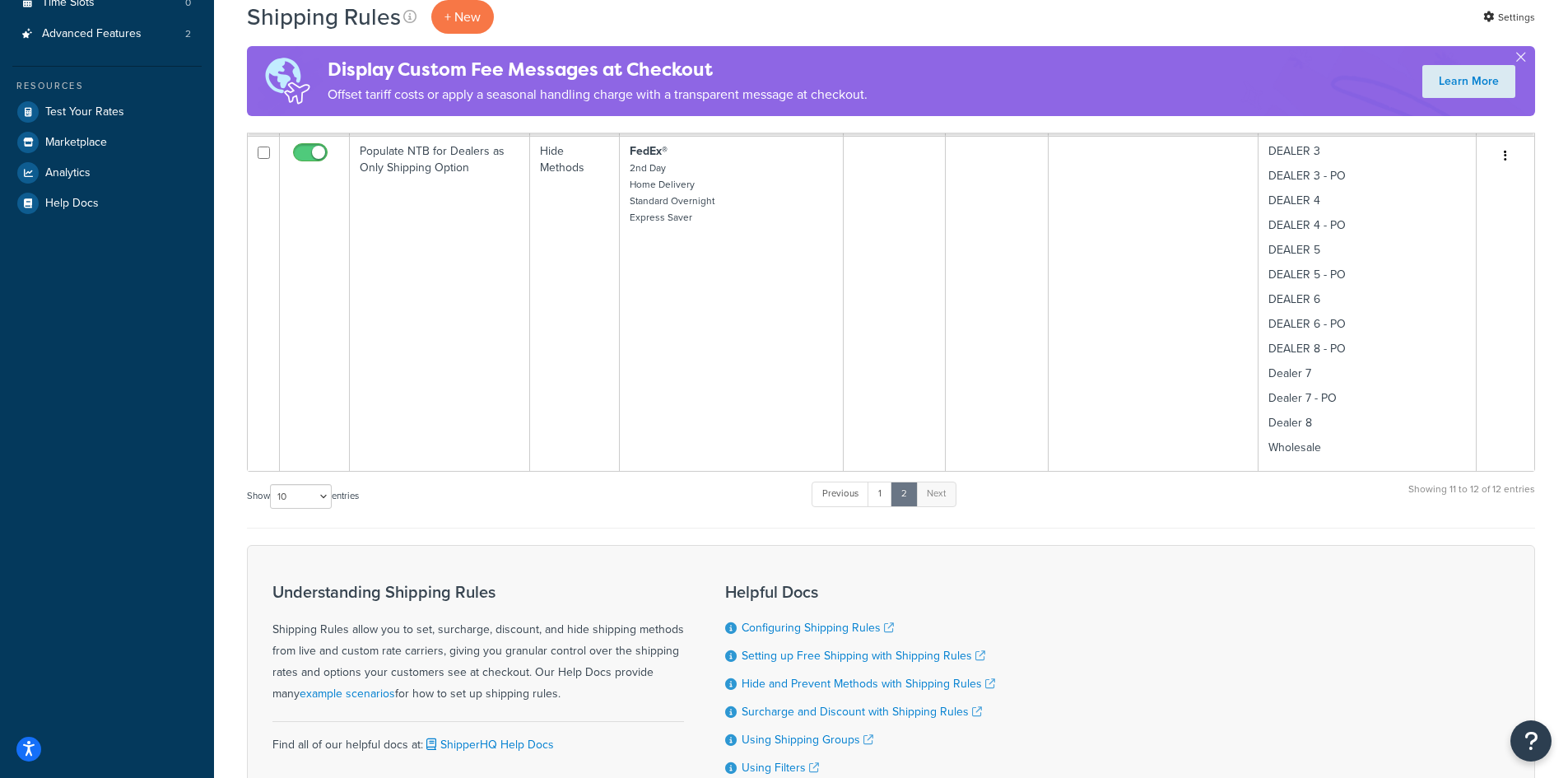
scroll to position [465, 0]
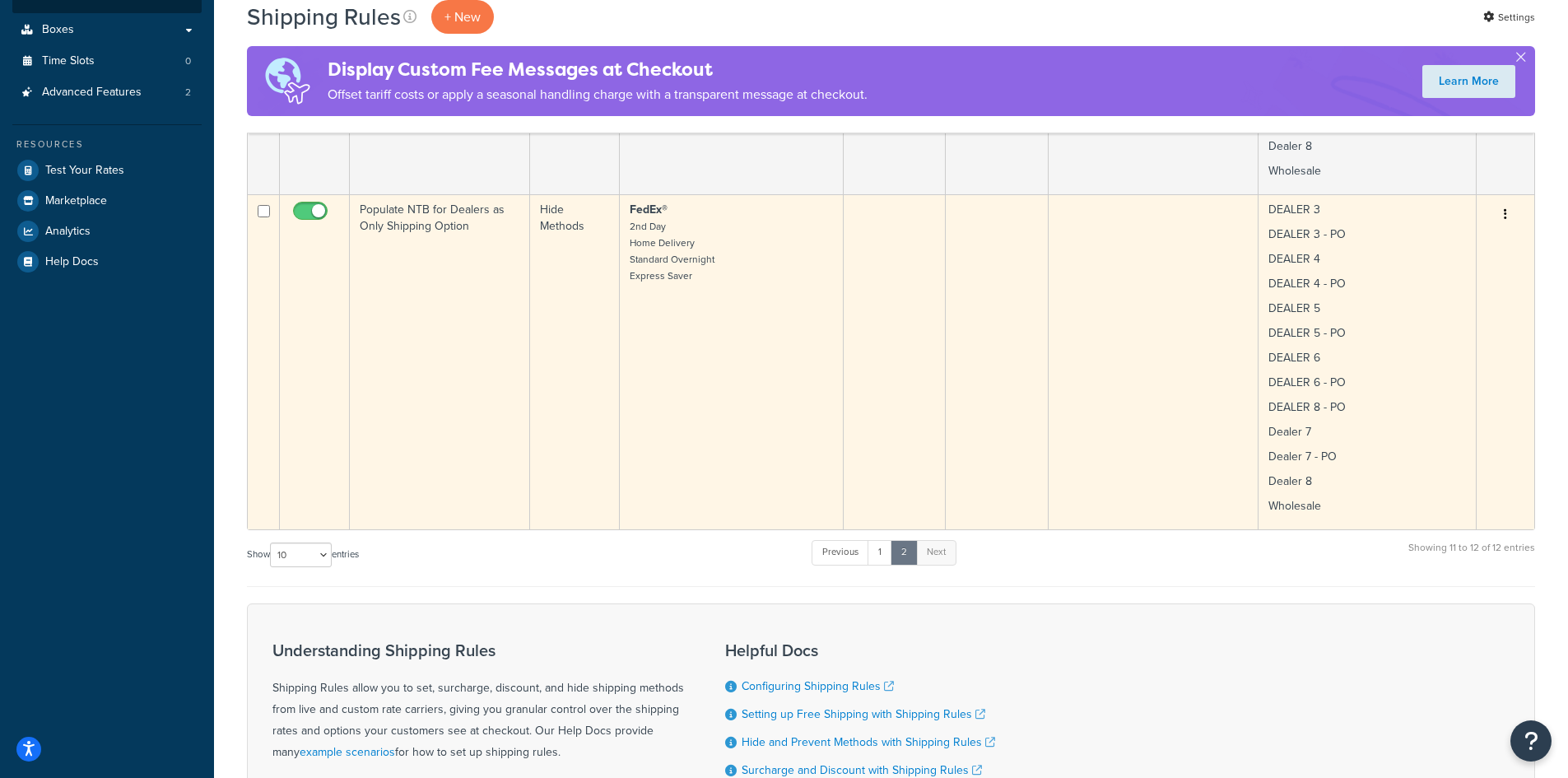
click at [487, 309] on td "Populate NTB for Dealers as Only Shipping Option" at bounding box center [439, 362] width 180 height 335
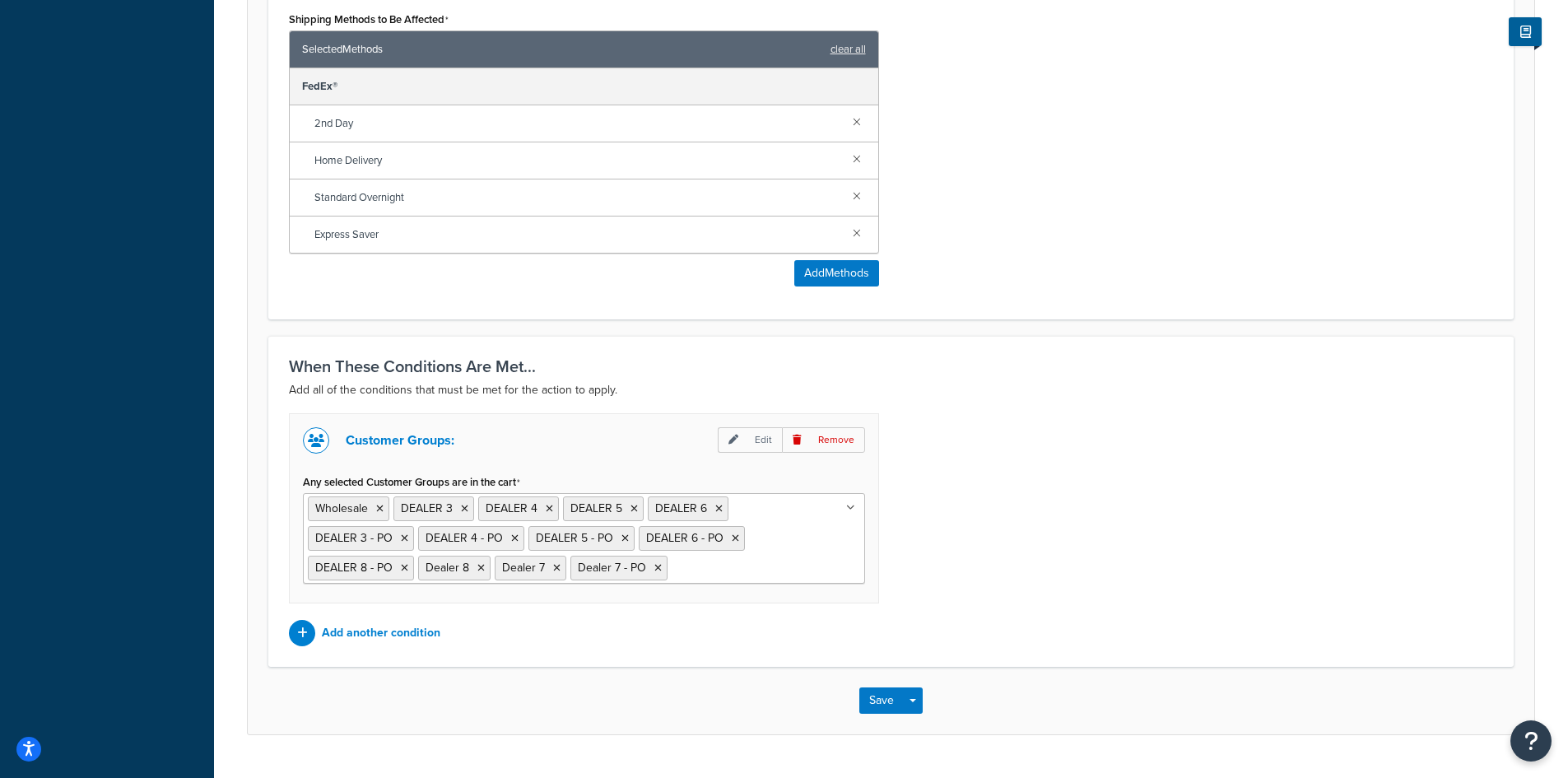
scroll to position [796, 0]
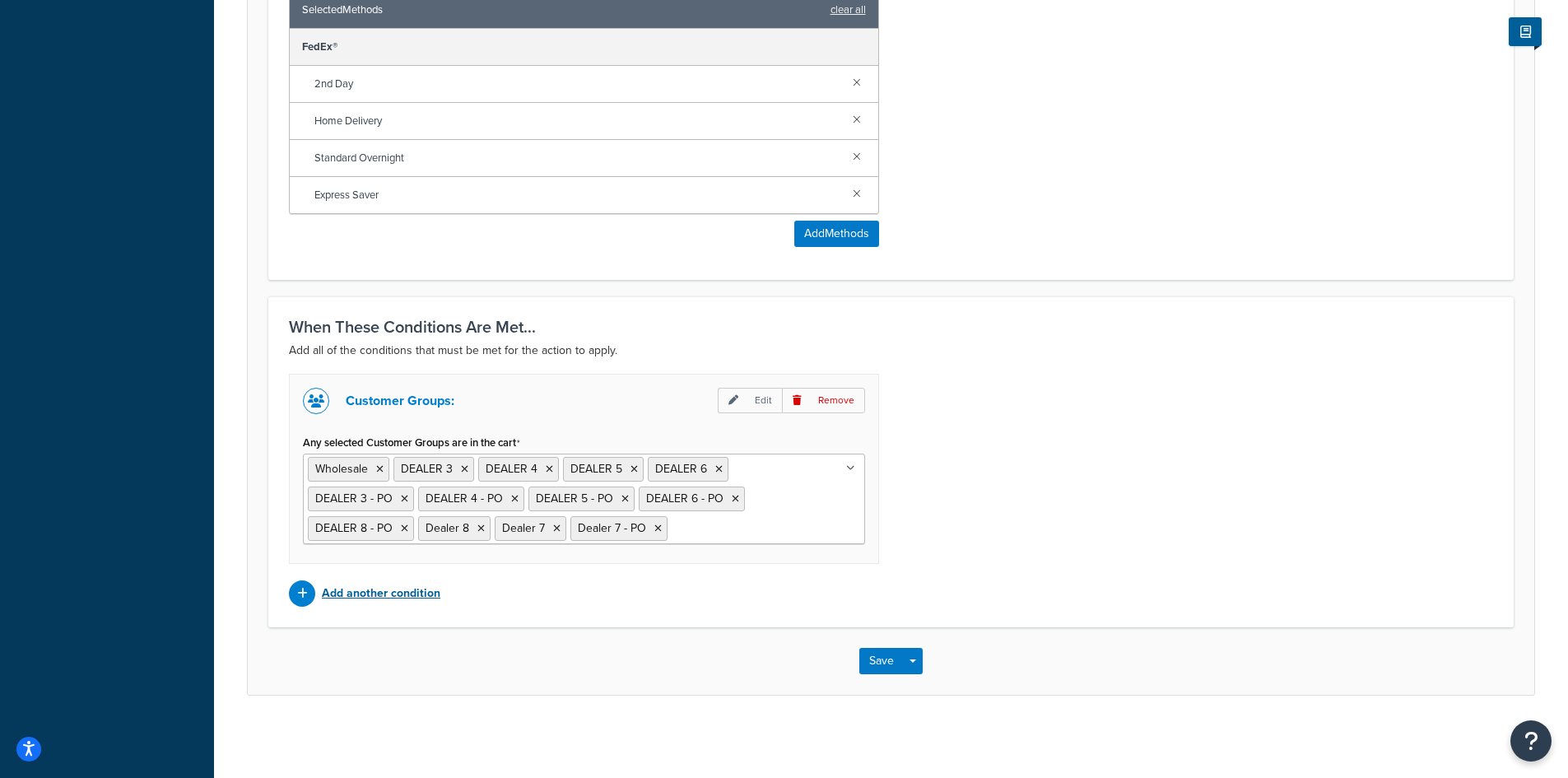
click at [393, 596] on p "Add another condition" at bounding box center [381, 593] width 118 height 23
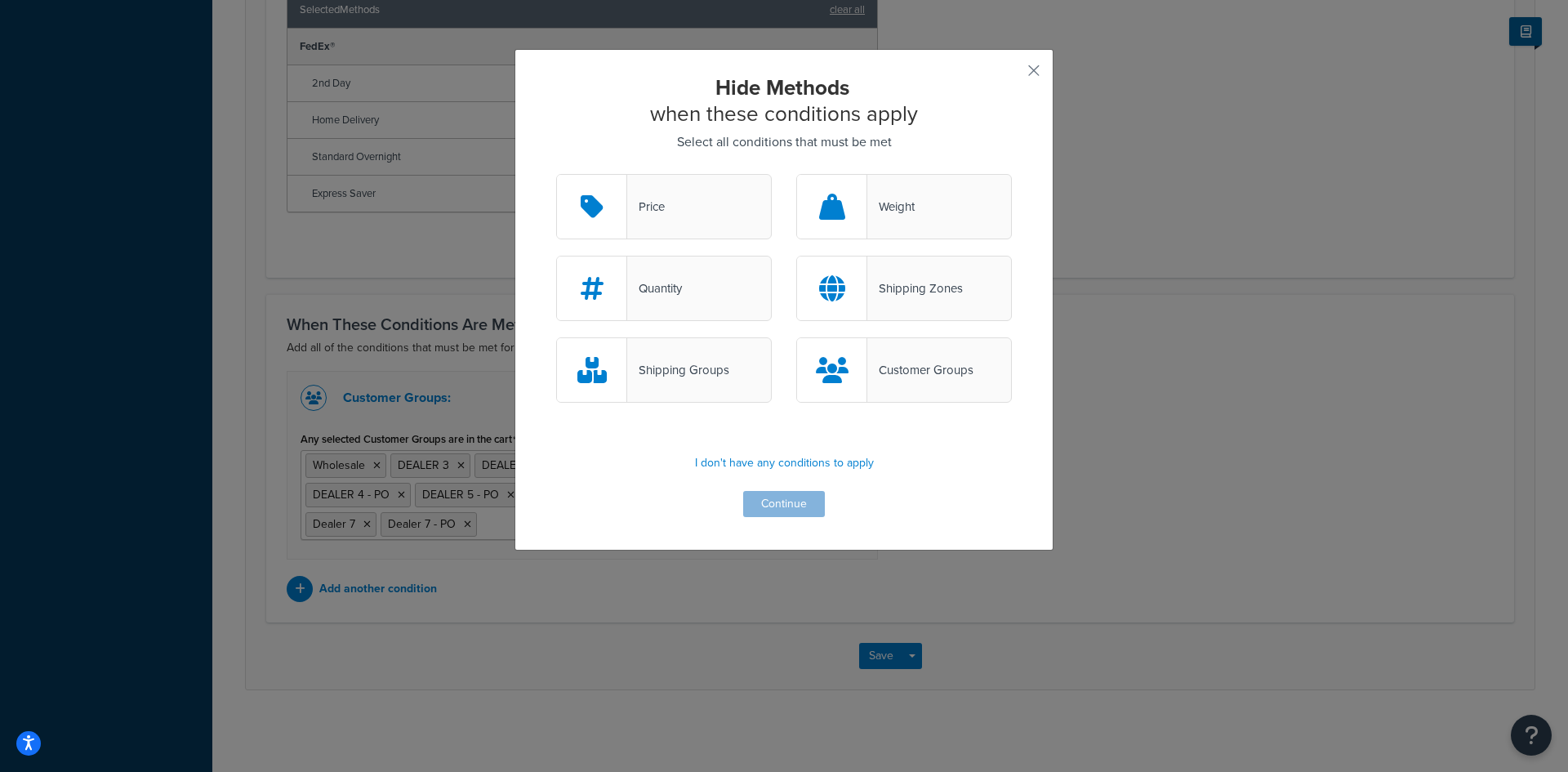
click at [658, 208] on div "Price" at bounding box center [645, 206] width 38 height 23
click at [0, 0] on input "Price" at bounding box center [0, 0] width 0 height 0
click at [773, 503] on button "Continue" at bounding box center [784, 504] width 81 height 27
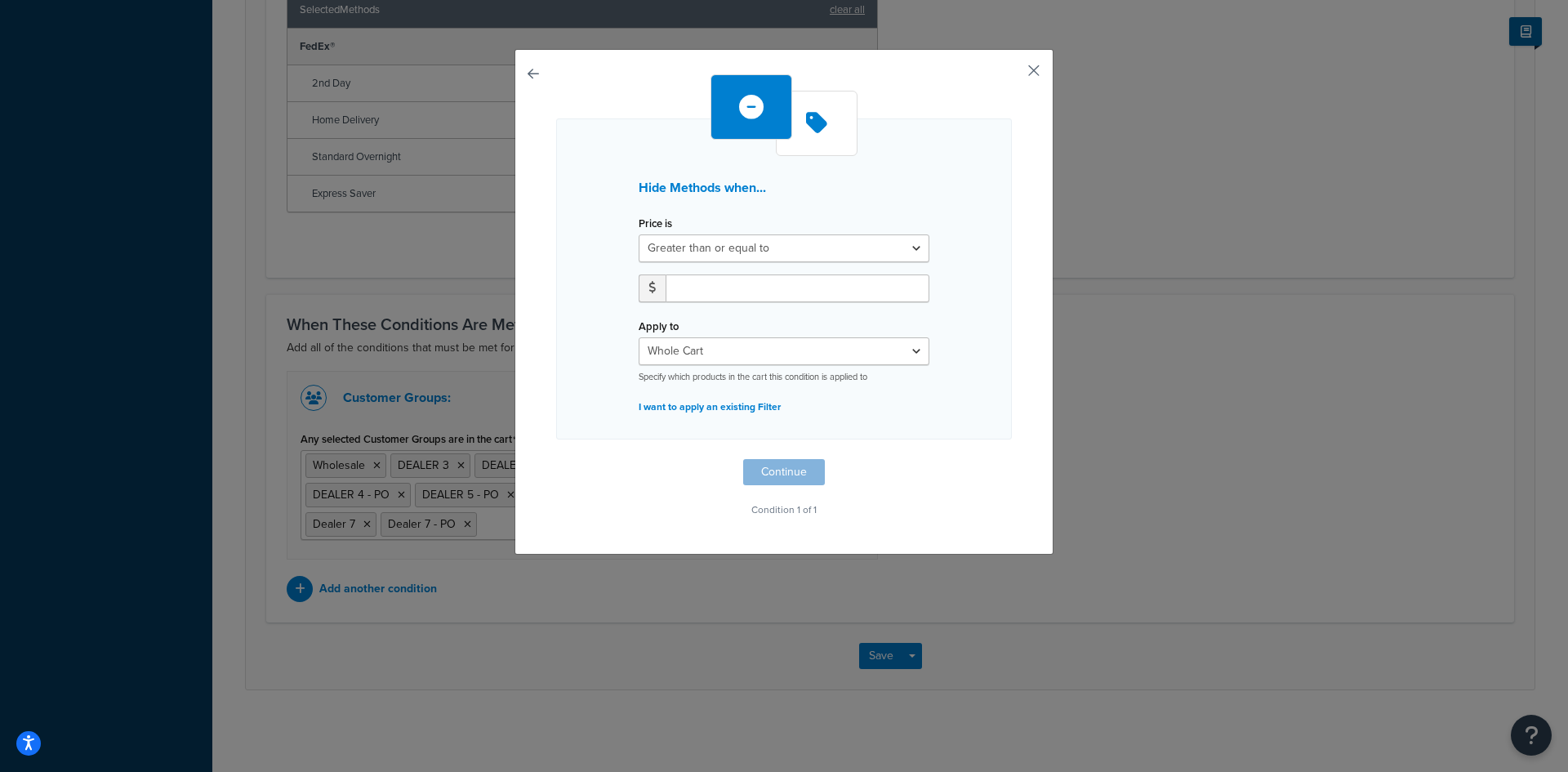
click at [1011, 74] on button "button" at bounding box center [1010, 76] width 4 height 4
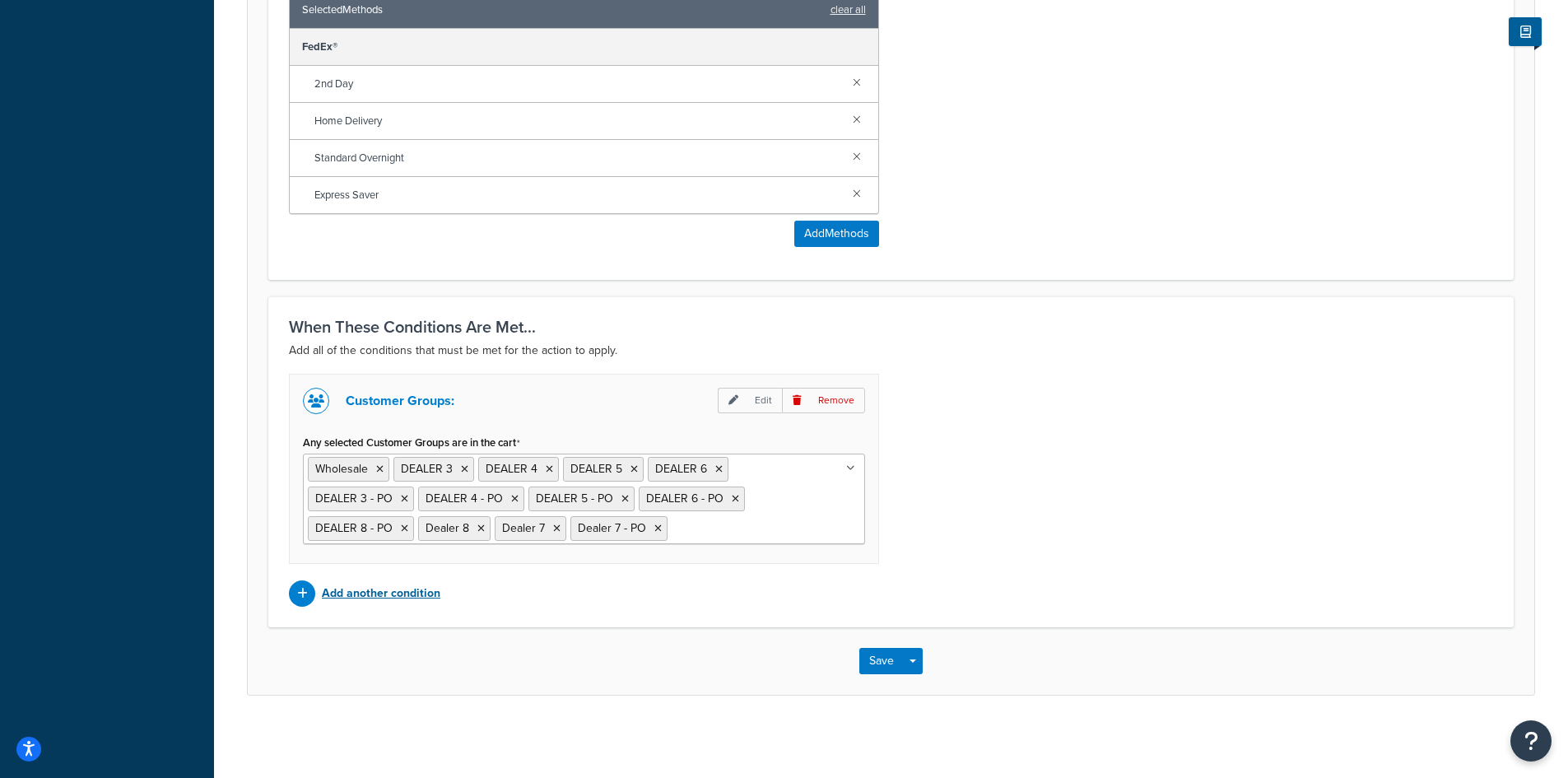
click at [346, 594] on p "Add another condition" at bounding box center [381, 593] width 118 height 23
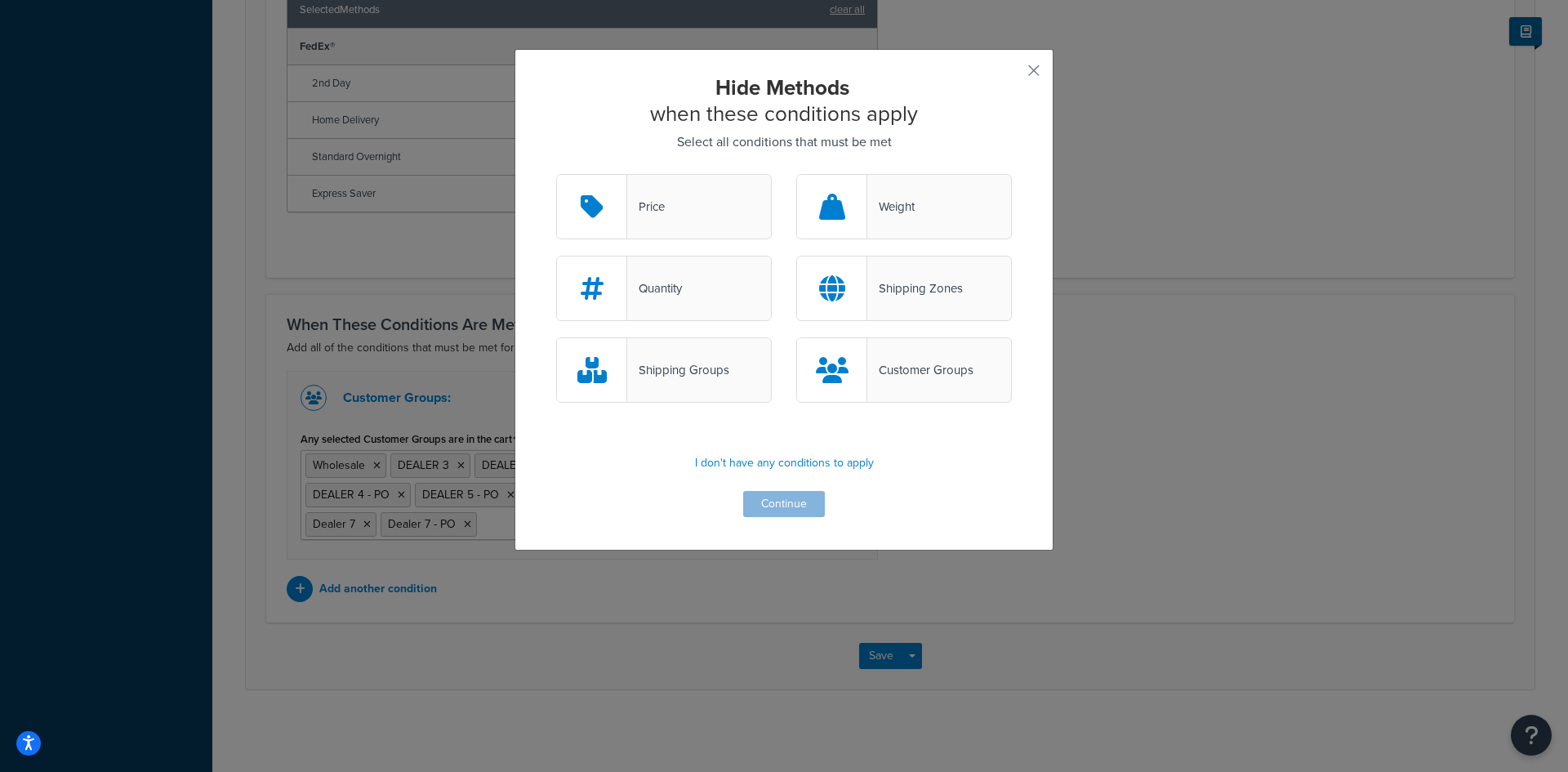
click at [921, 288] on div "Shipping Zones" at bounding box center [915, 288] width 95 height 23
click at [0, 0] on input "Shipping Zones" at bounding box center [0, 0] width 0 height 0
click at [757, 497] on button "Continue" at bounding box center [784, 504] width 81 height 27
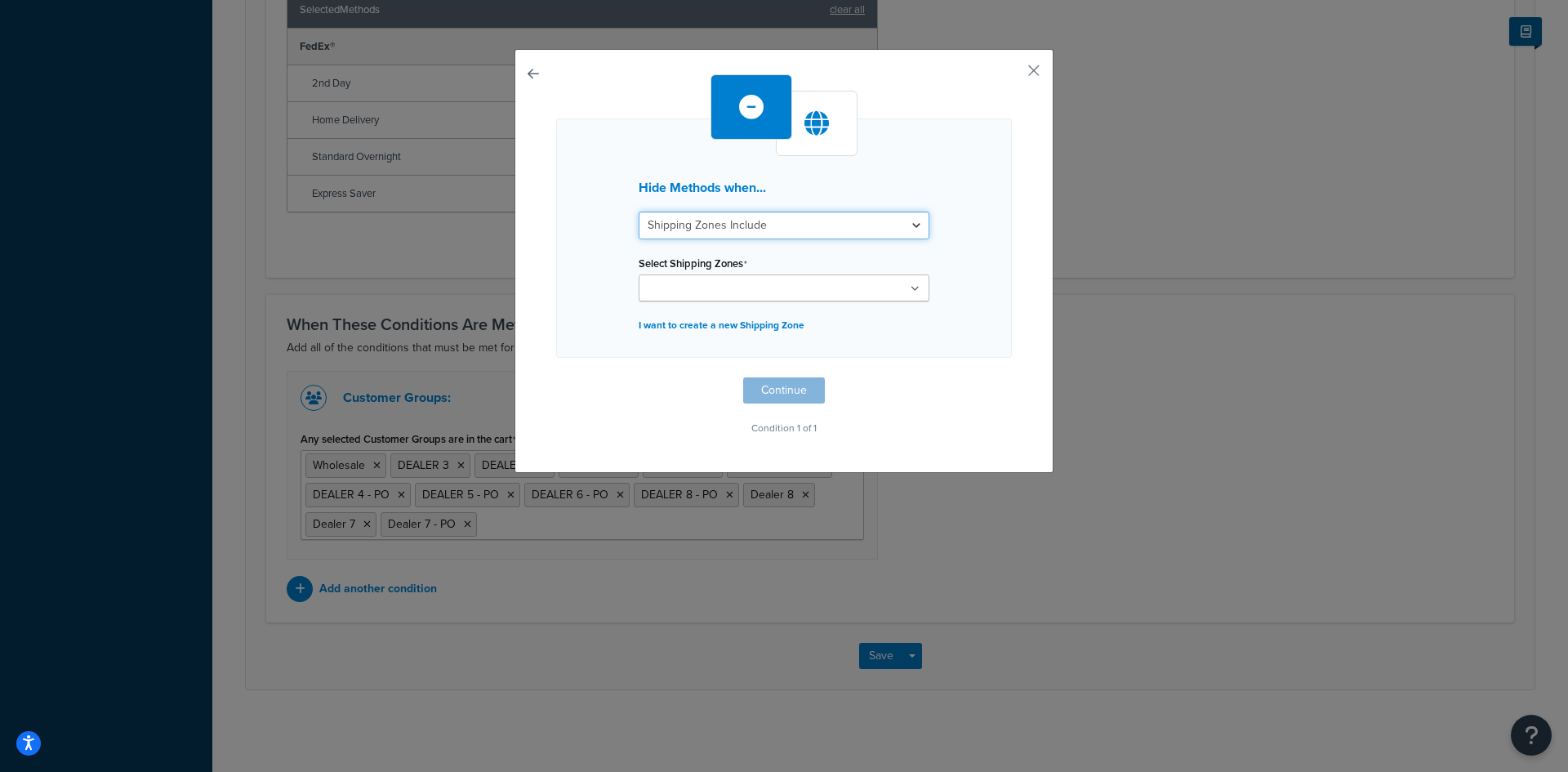
click at [818, 234] on select "Shipping Zones Include Shipping Zones Do Not Include" at bounding box center [784, 225] width 291 height 27
select select "exclude"
click at [639, 212] on select "Shipping Zones Include Shipping Zones Do Not Include" at bounding box center [784, 225] width 291 height 27
click at [805, 286] on ul at bounding box center [784, 288] width 291 height 27
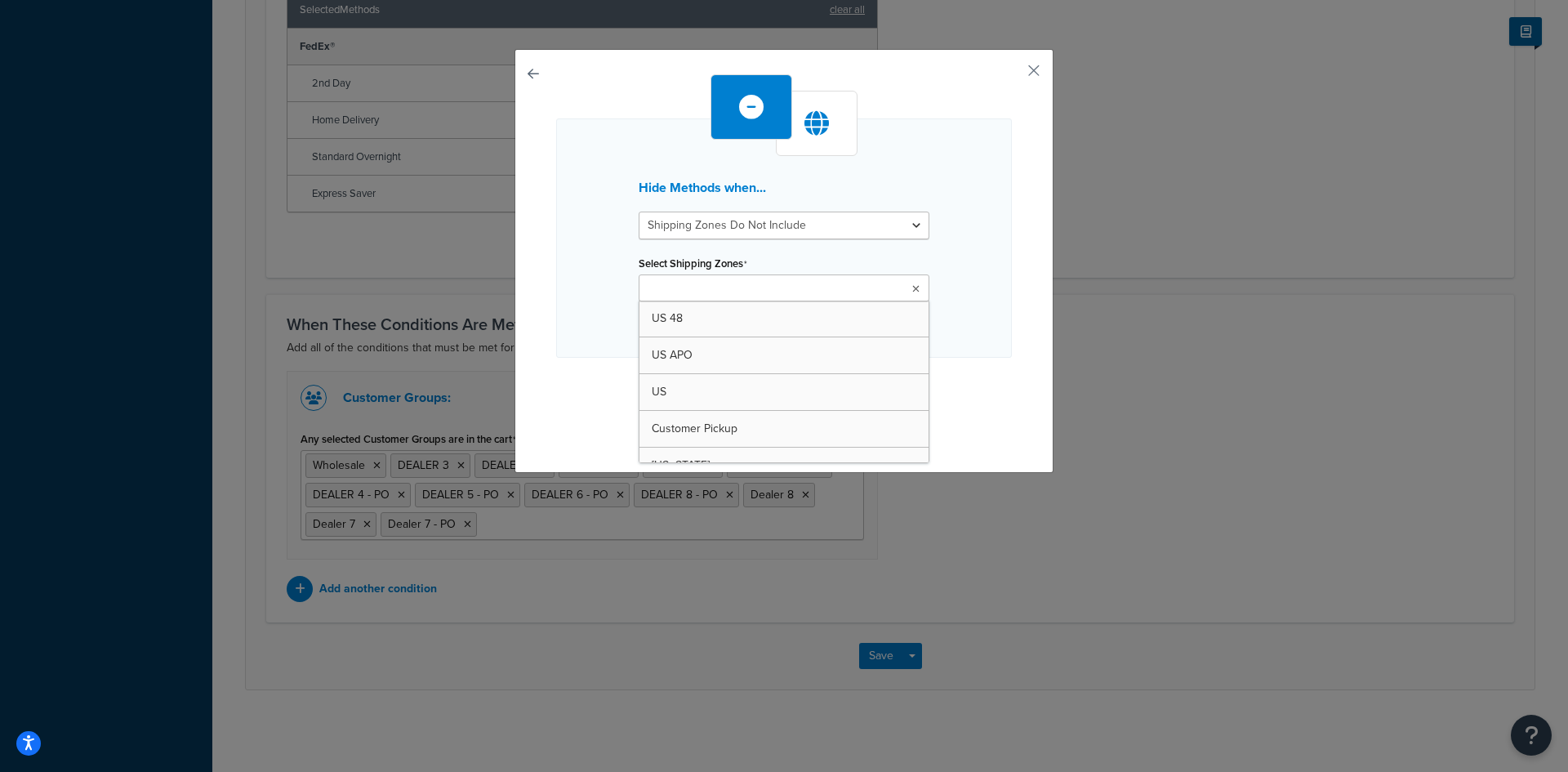
click at [805, 286] on ul at bounding box center [784, 288] width 291 height 27
click at [982, 156] on div "Hide Methods when... Shipping Zones Include Shipping Zones Do Not Include Selec…" at bounding box center [784, 237] width 456 height 239
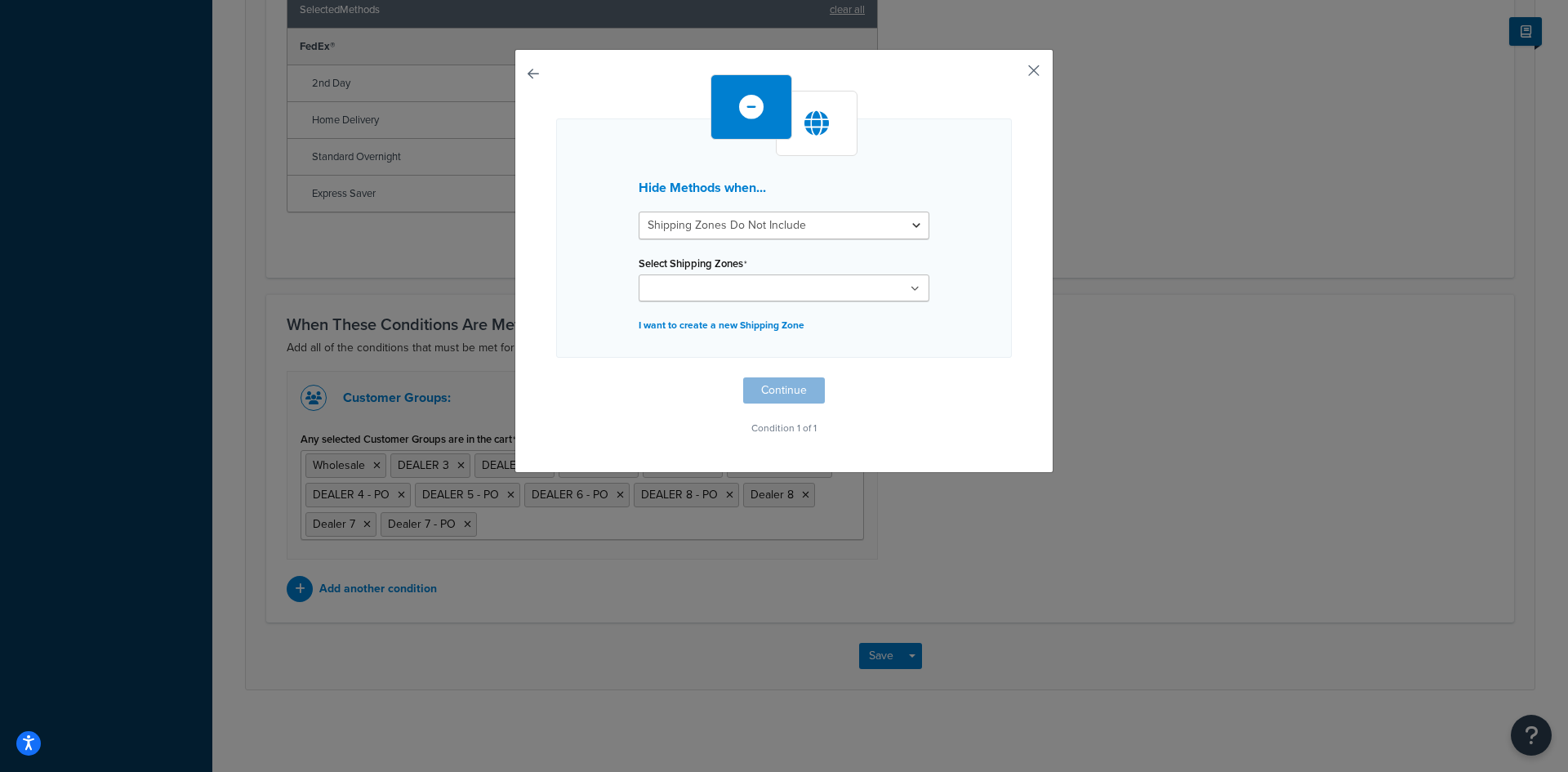
click at [1011, 74] on button "button" at bounding box center [1010, 76] width 4 height 4
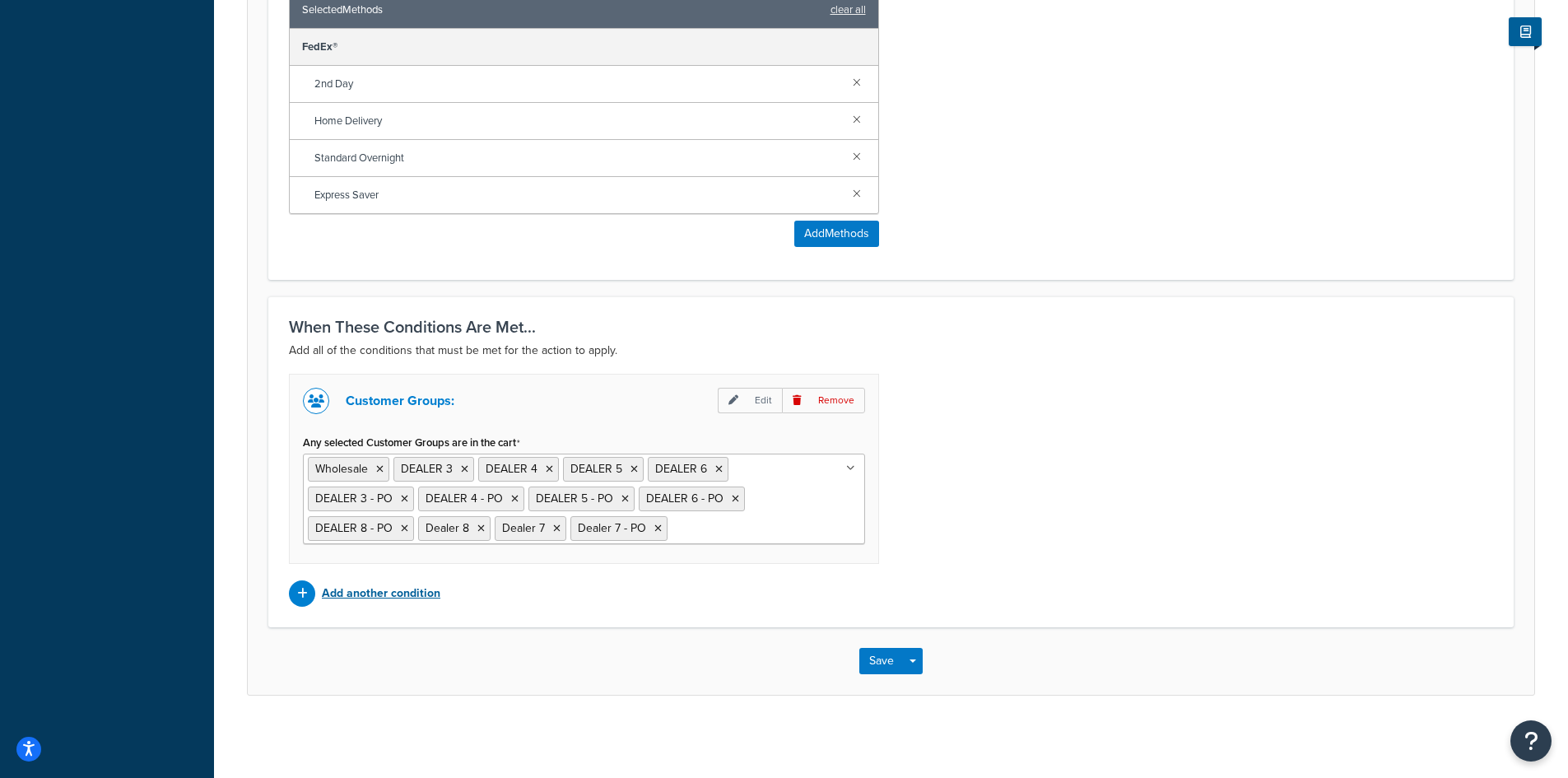
click at [413, 584] on p "Add another condition" at bounding box center [381, 593] width 118 height 23
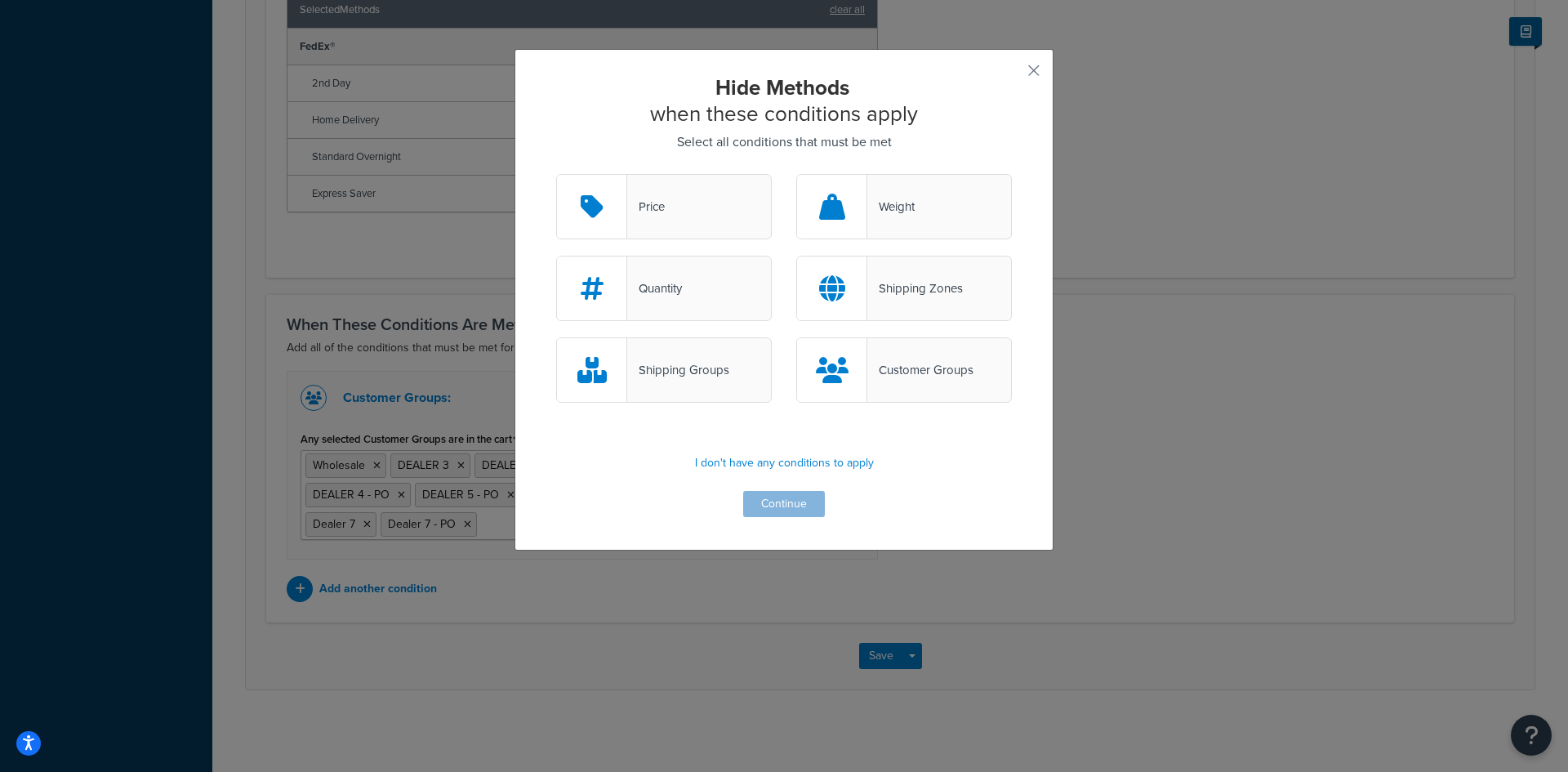
click at [683, 374] on div "Shipping Groups" at bounding box center [678, 370] width 103 height 23
click at [0, 0] on input "Shipping Groups" at bounding box center [0, 0] width 0 height 0
click at [769, 496] on button "Continue" at bounding box center [784, 504] width 81 height 27
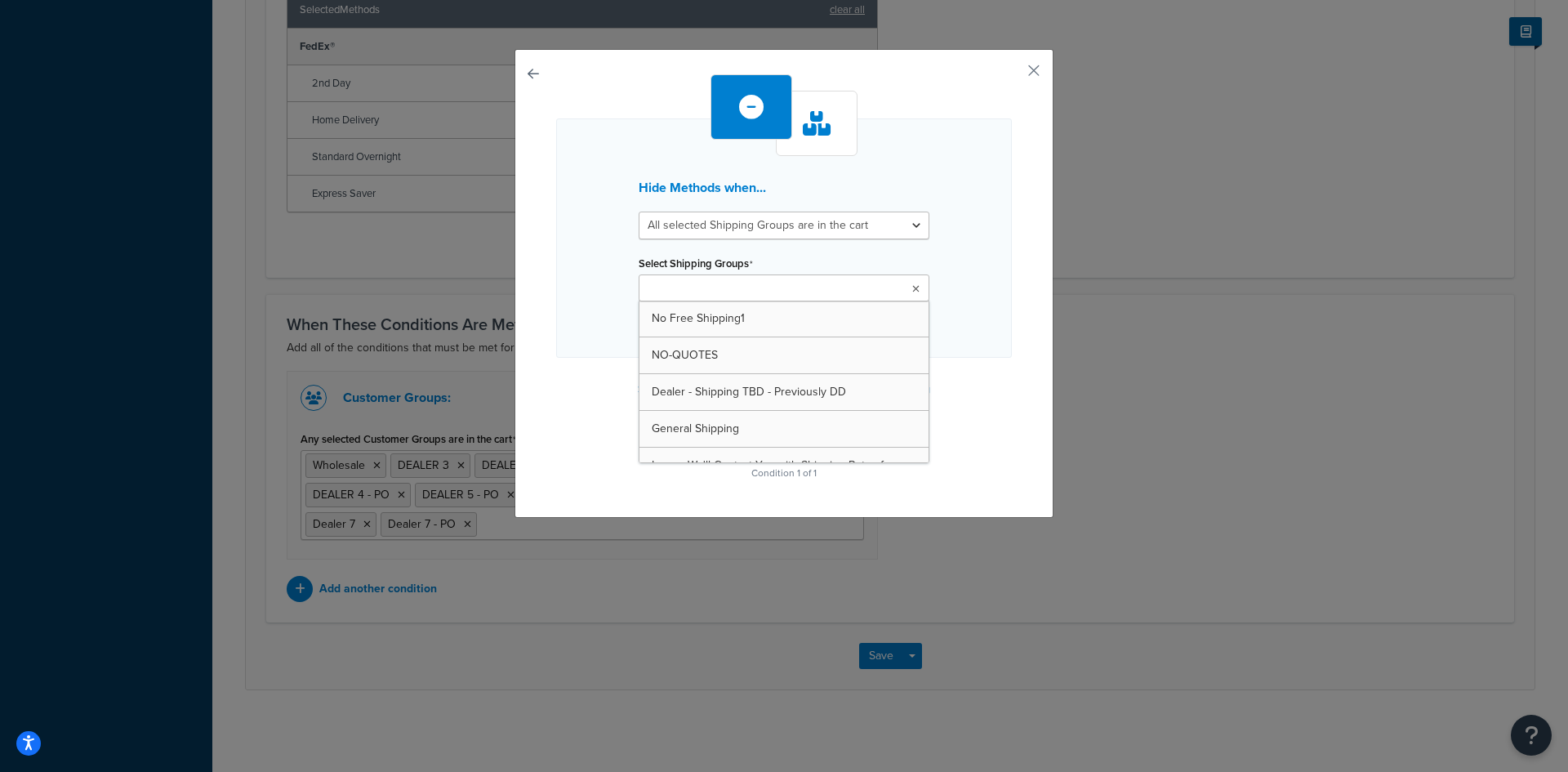
click at [901, 285] on ul at bounding box center [784, 288] width 291 height 27
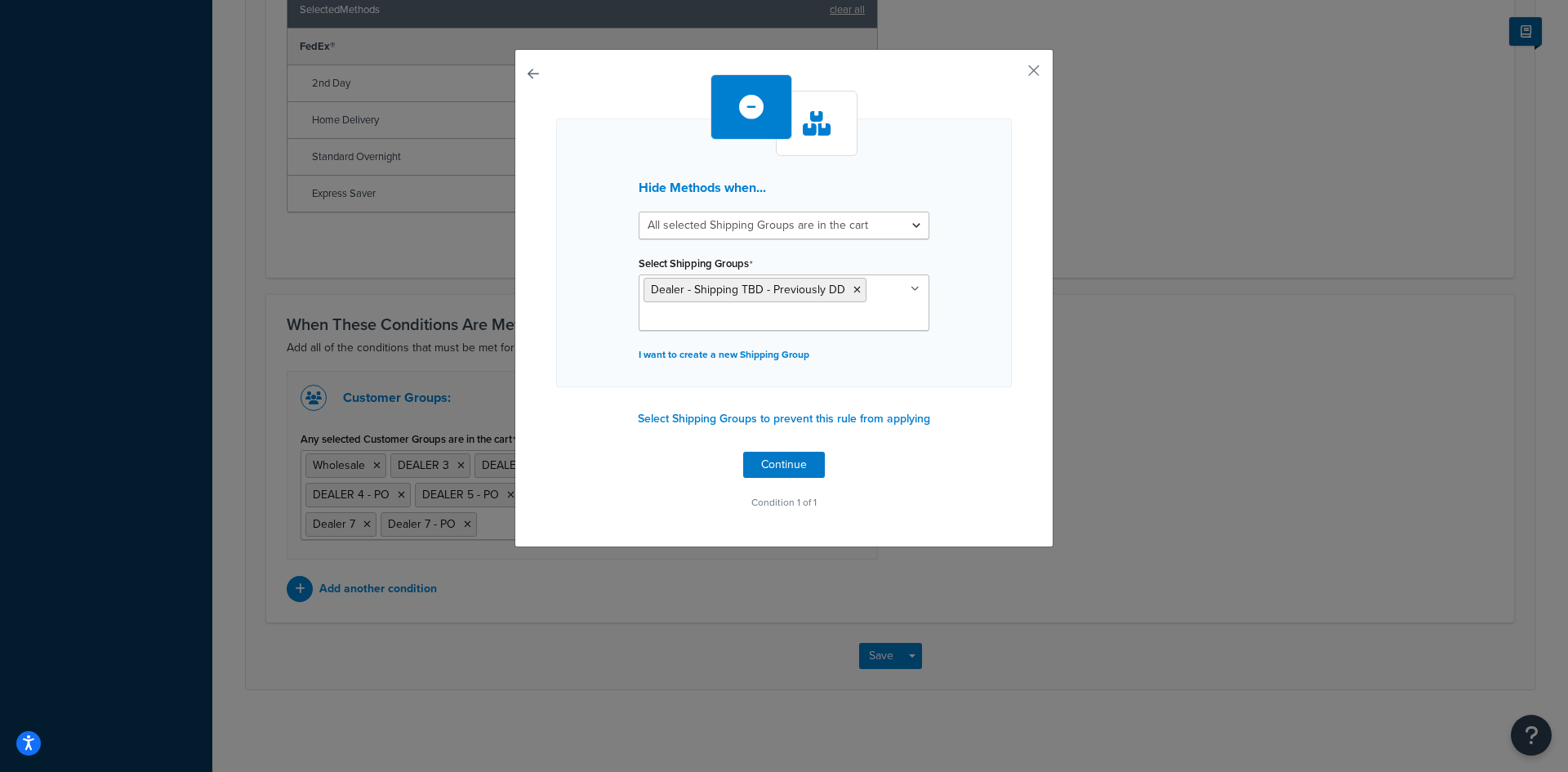
drag, startPoint x: 956, startPoint y: 399, endPoint x: 846, endPoint y: 473, distance: 132.6
click at [956, 410] on div "Hide Methods when... All selected Shipping Groups are in the cart Any selected …" at bounding box center [784, 294] width 456 height 440
click at [779, 456] on button "Continue" at bounding box center [784, 464] width 81 height 27
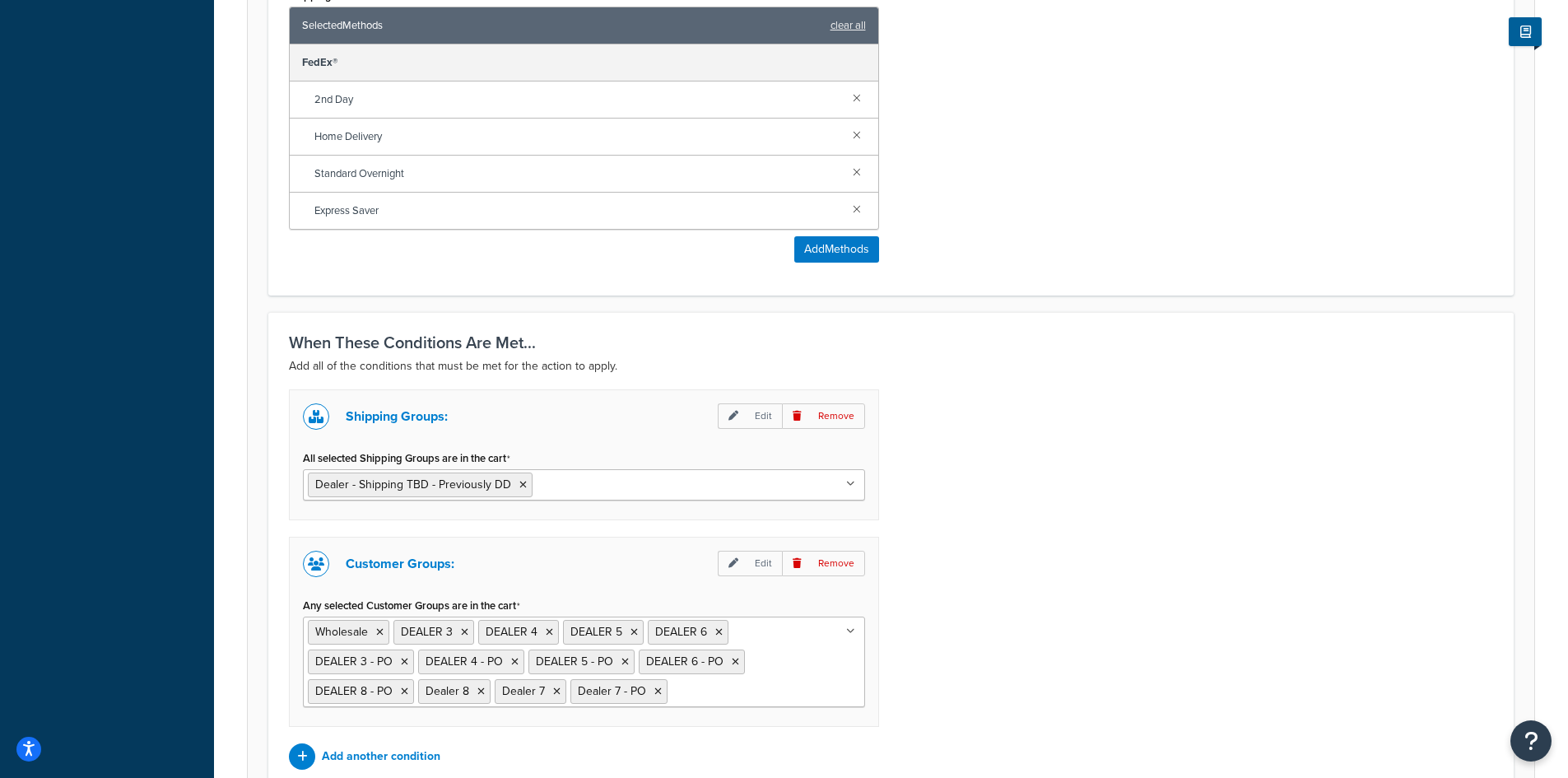
scroll to position [943, 0]
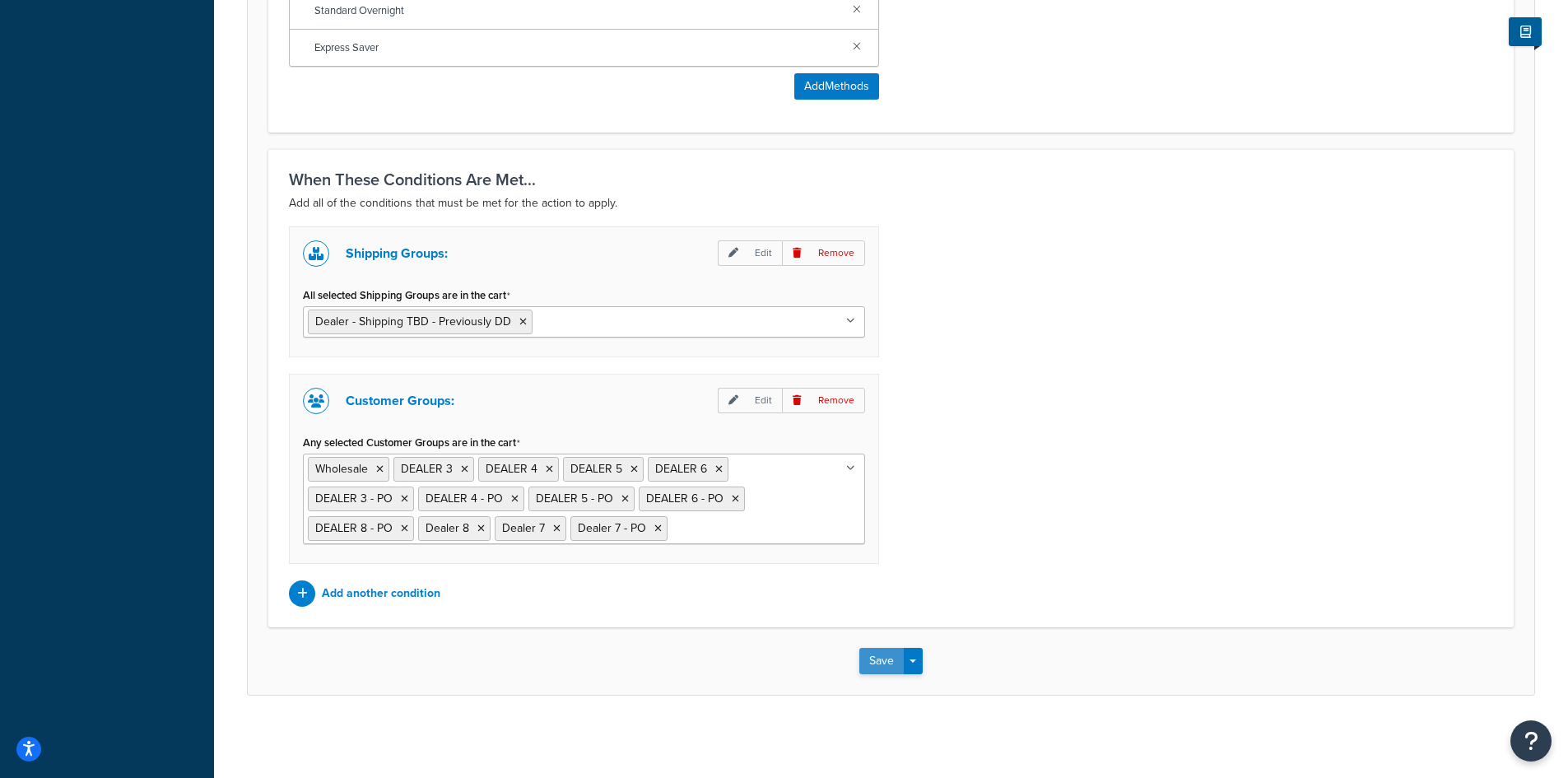
click at [877, 660] on button "Save" at bounding box center [881, 661] width 44 height 27
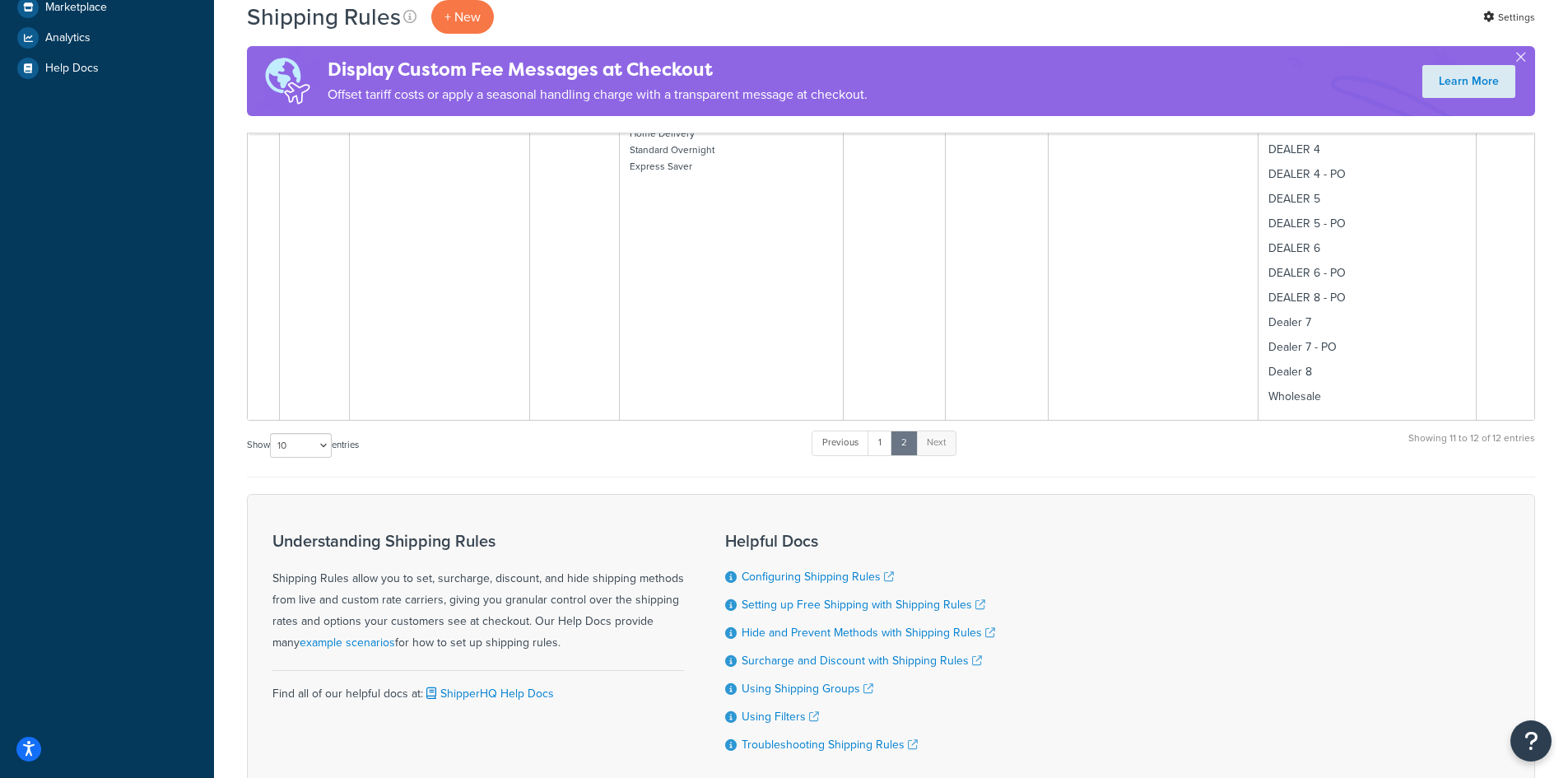
scroll to position [439, 0]
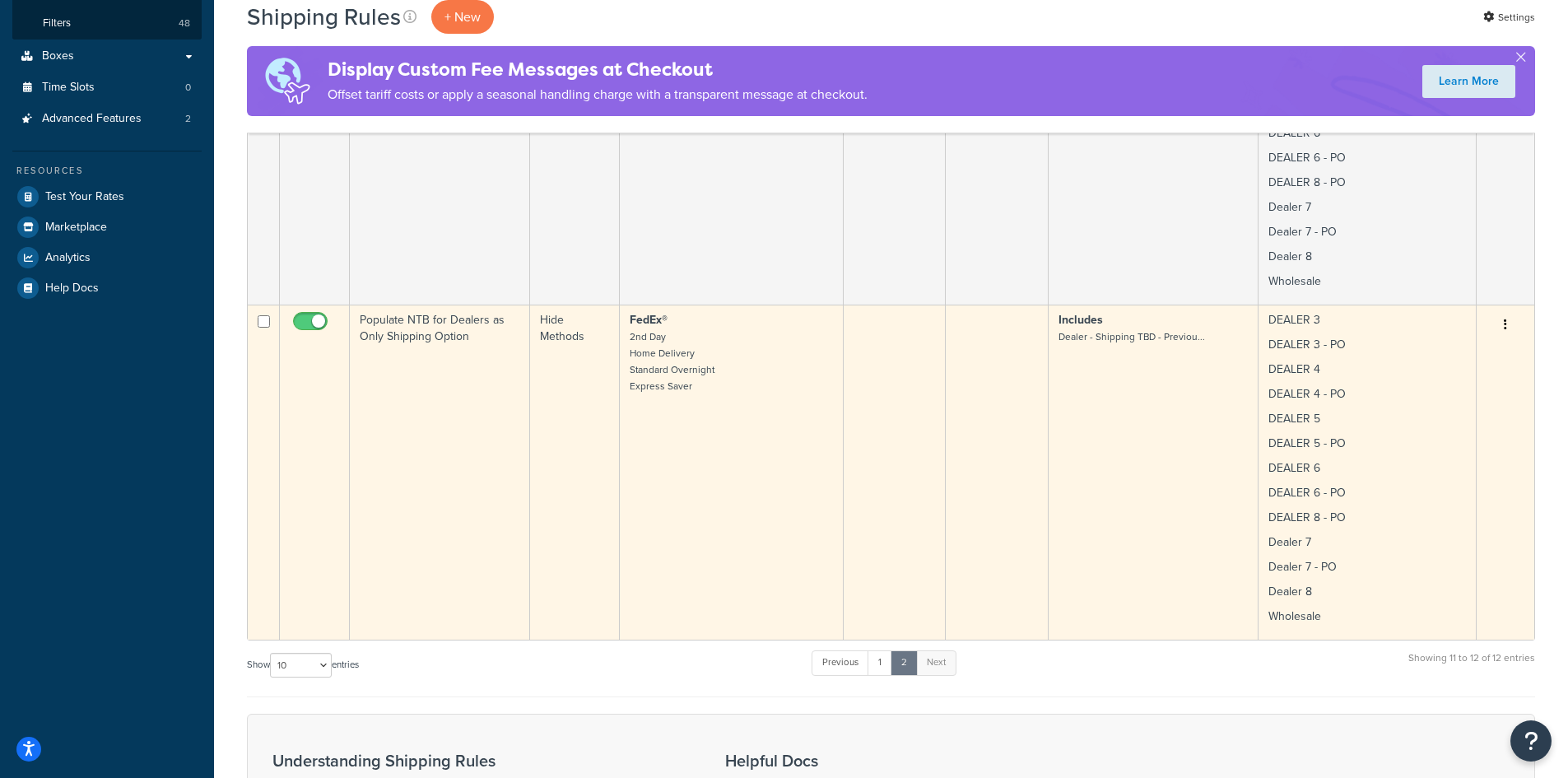
click at [737, 445] on td "FedEx® 2nd Day Home Delivery Standard Overnight Express Saver" at bounding box center [731, 472] width 224 height 335
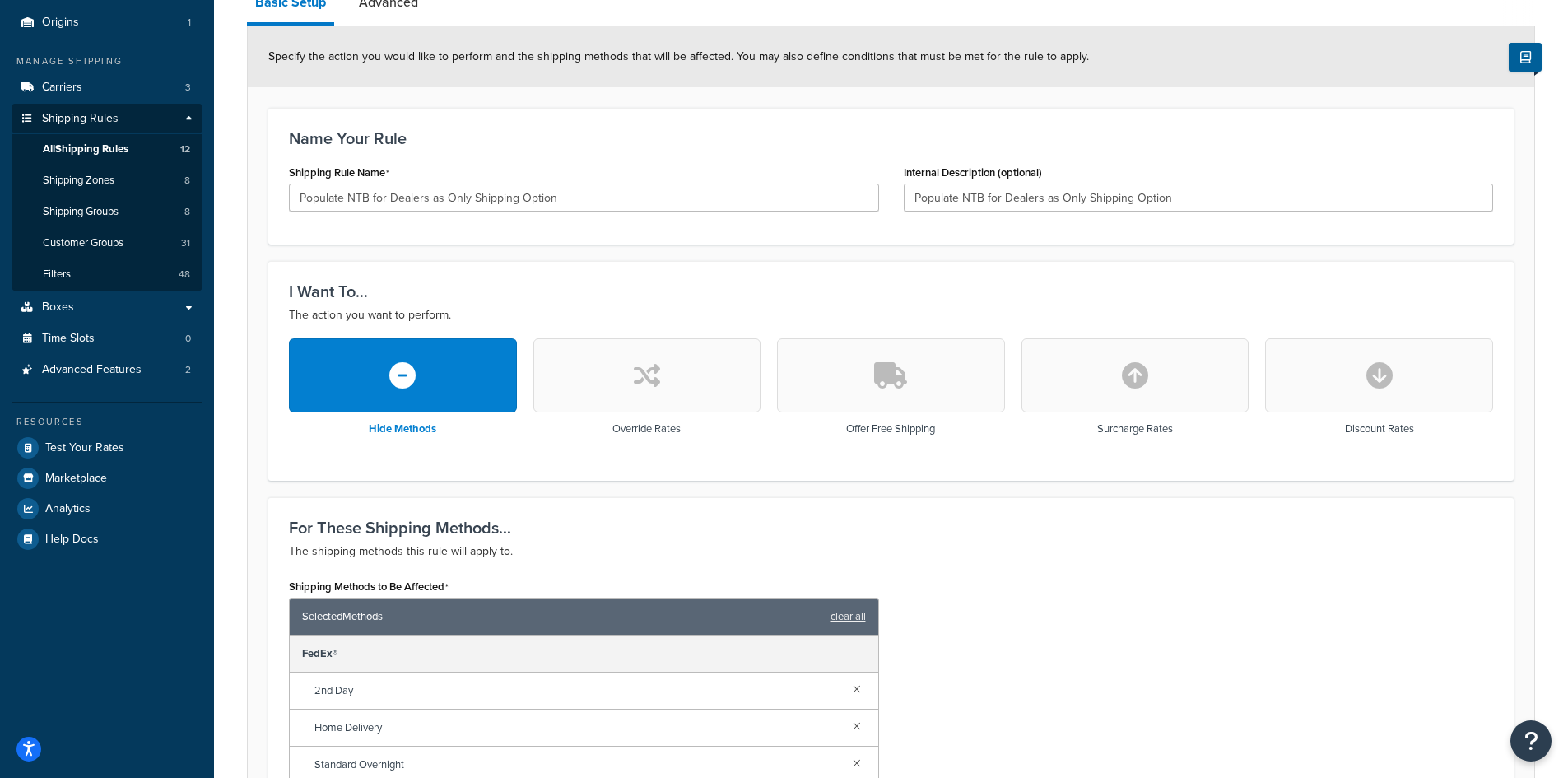
scroll to position [220, 0]
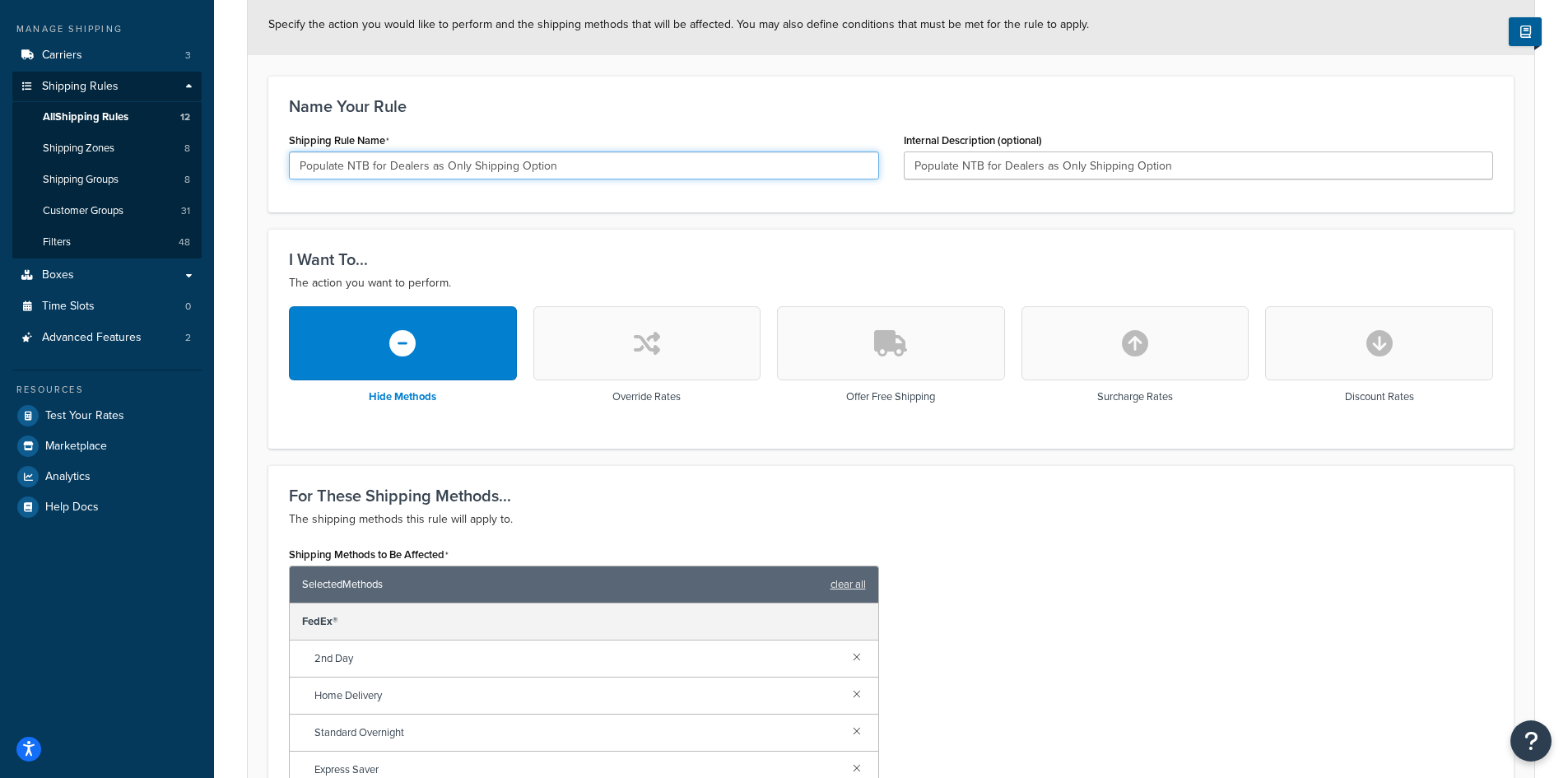
click at [348, 167] on input "Populate NTB for Dealers as Only Shipping Option" at bounding box center [584, 165] width 590 height 28
click at [363, 165] on input "Populate TB for Dealers as Only Shipping Option" at bounding box center [584, 165] width 590 height 28
type input "Populate TBD for Dealers as Only Shipping Option"
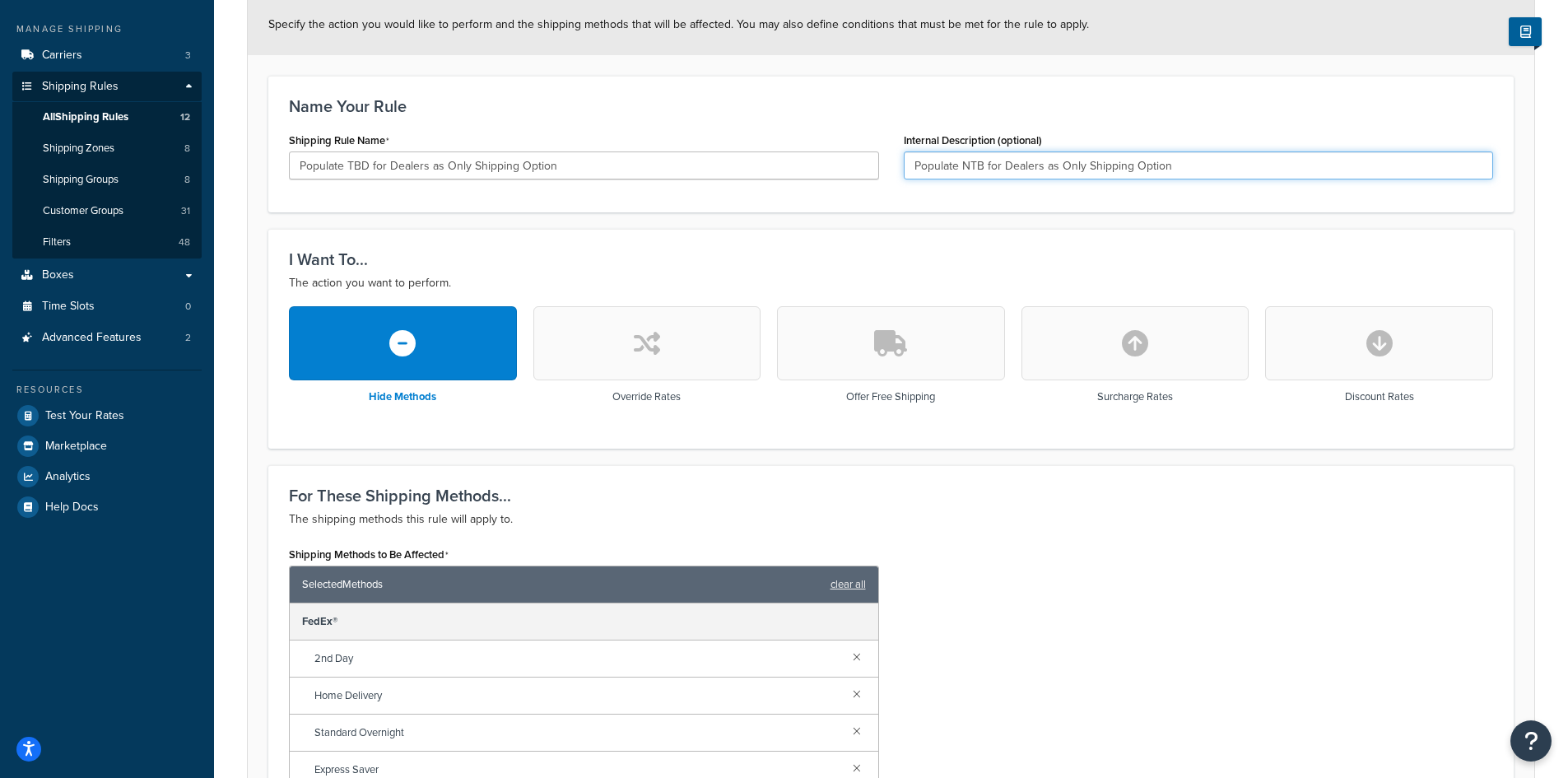
click at [966, 162] on input "Populate NTB for Dealers as Only Shipping Option" at bounding box center [1199, 165] width 590 height 28
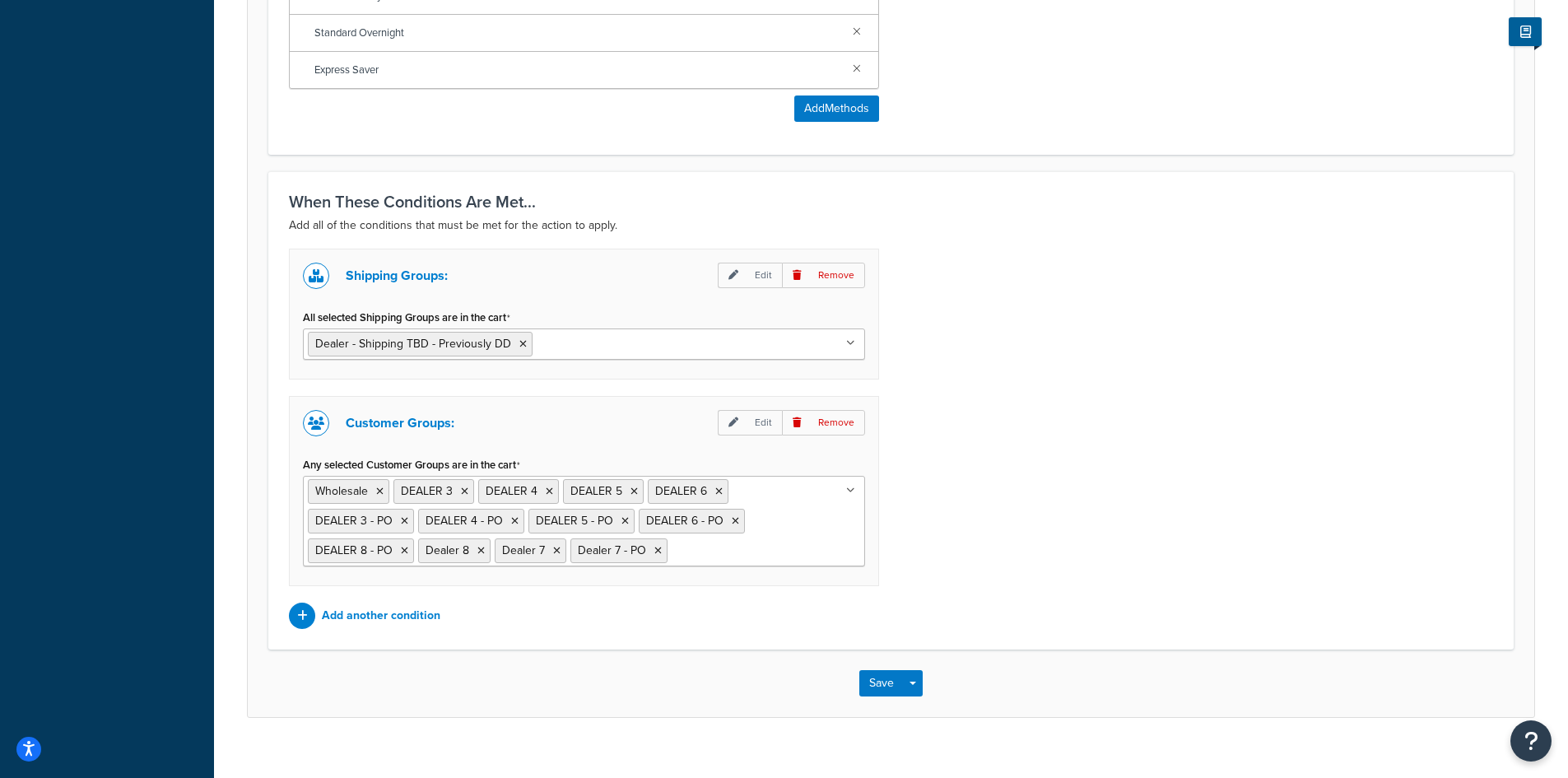
scroll to position [943, 0]
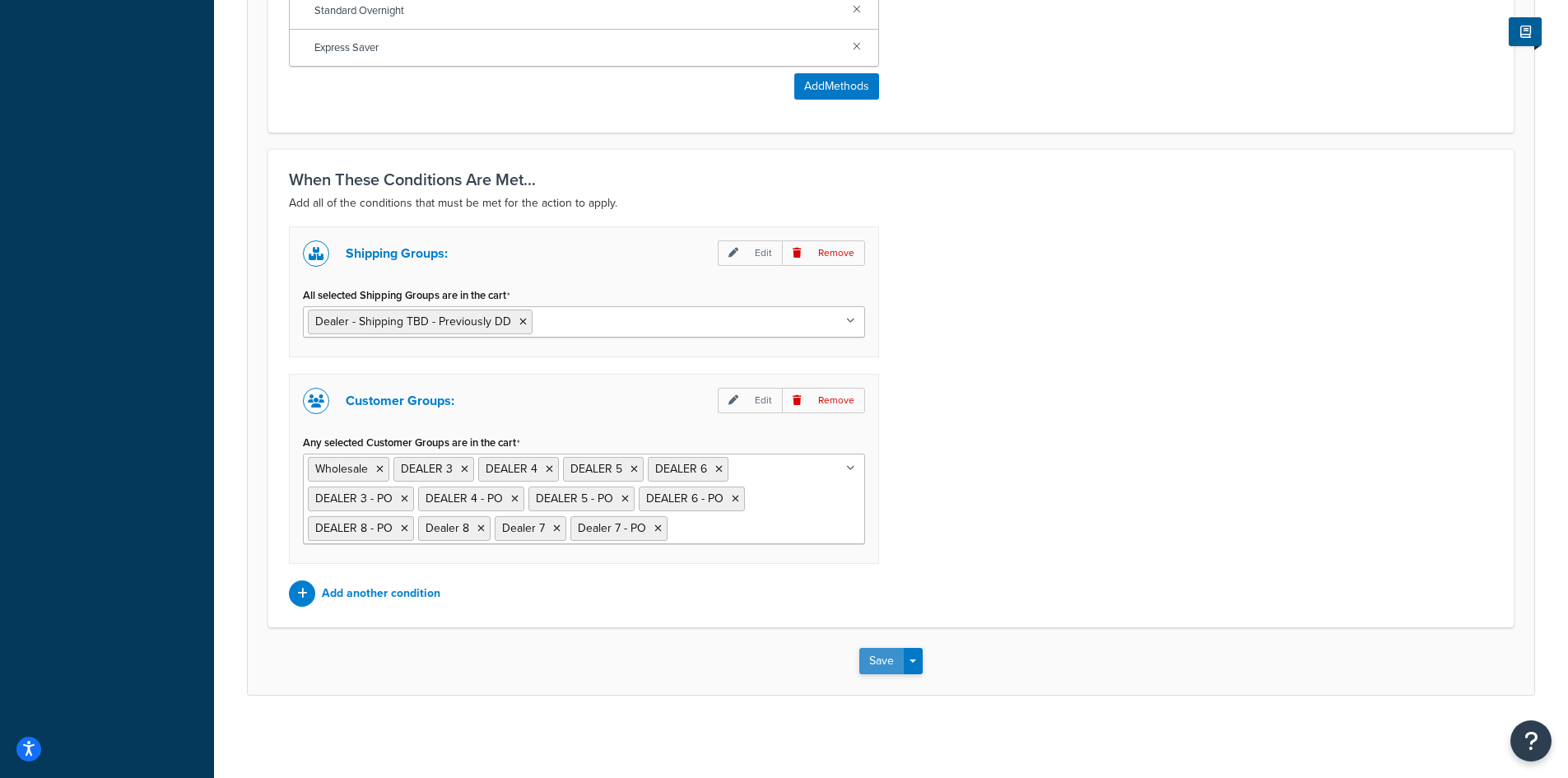
type input "Populate TBD for Dealers as Only Shipping Option"
click at [865, 653] on button "Save" at bounding box center [881, 661] width 44 height 27
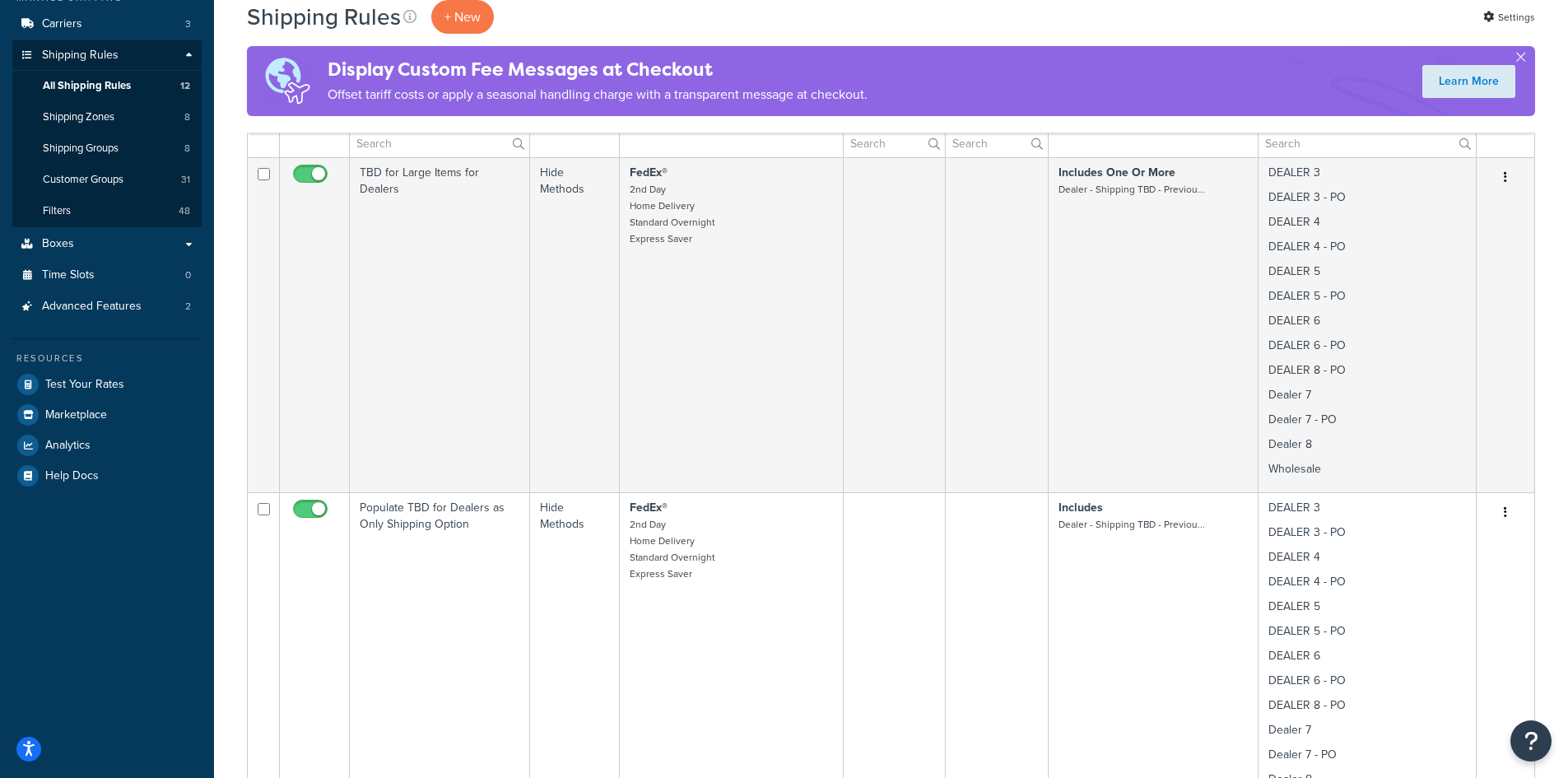
scroll to position [220, 0]
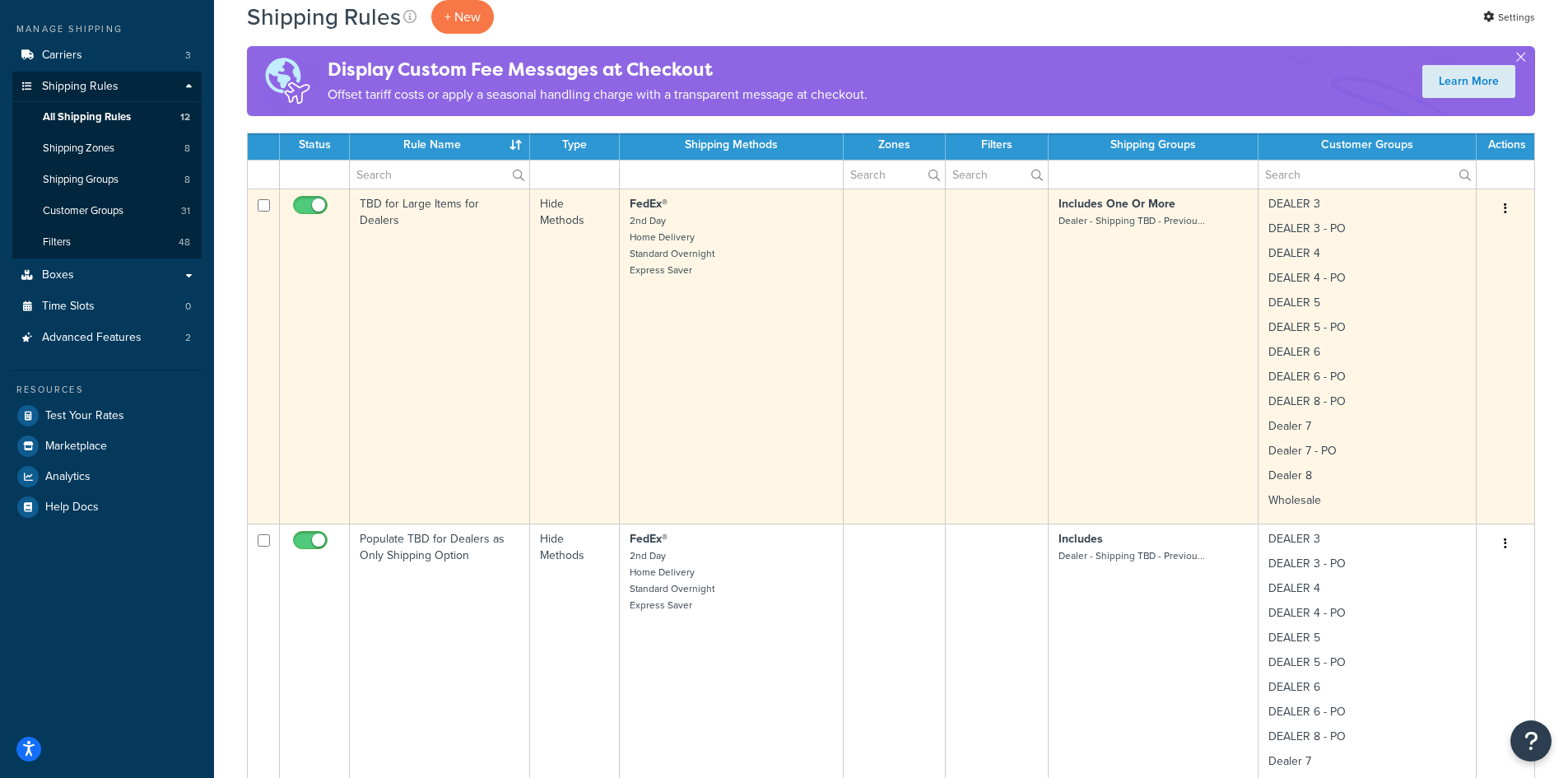
click at [267, 204] on input "checkbox" at bounding box center [263, 205] width 12 height 12
checkbox input "true"
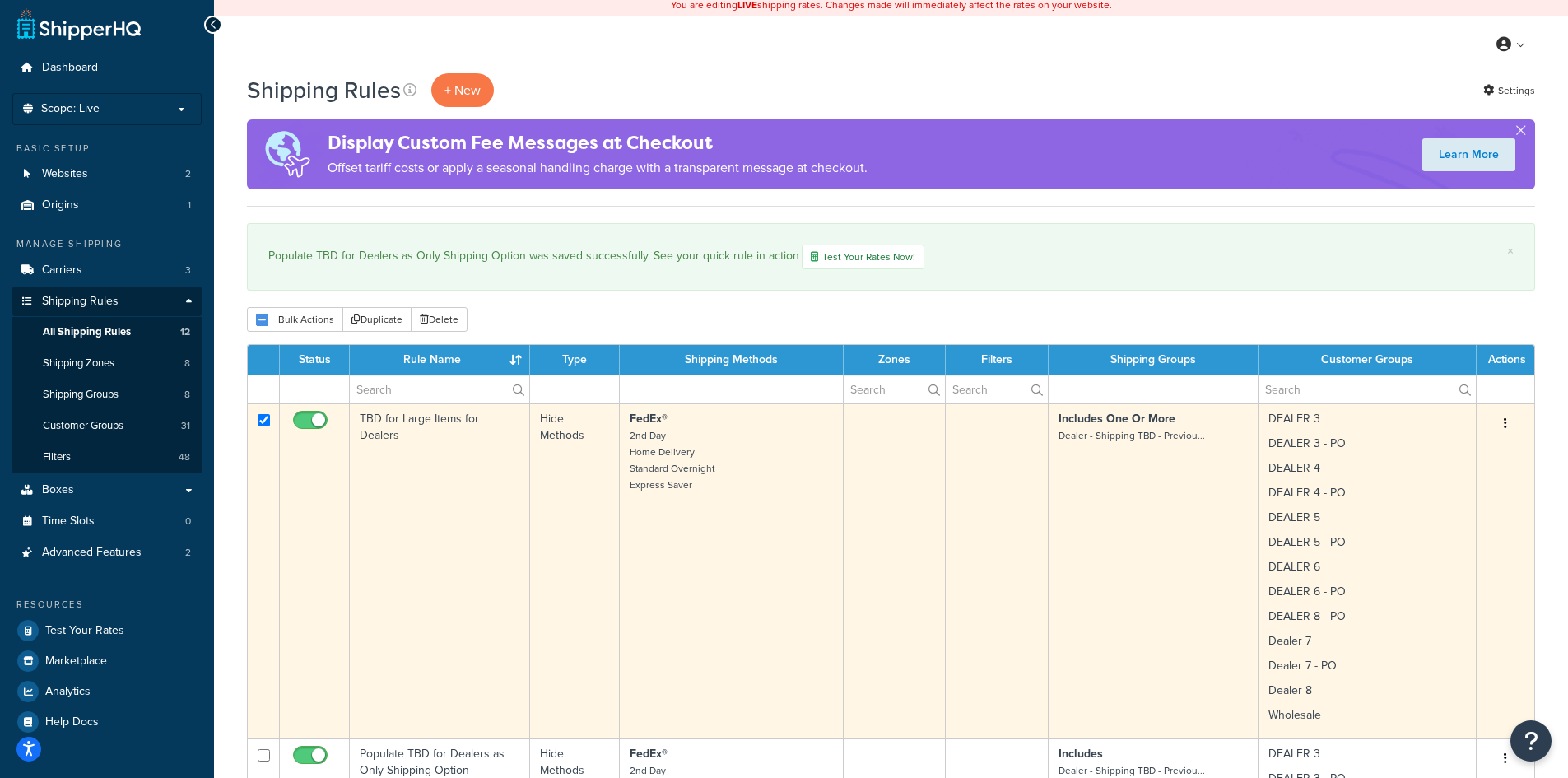
scroll to position [0, 0]
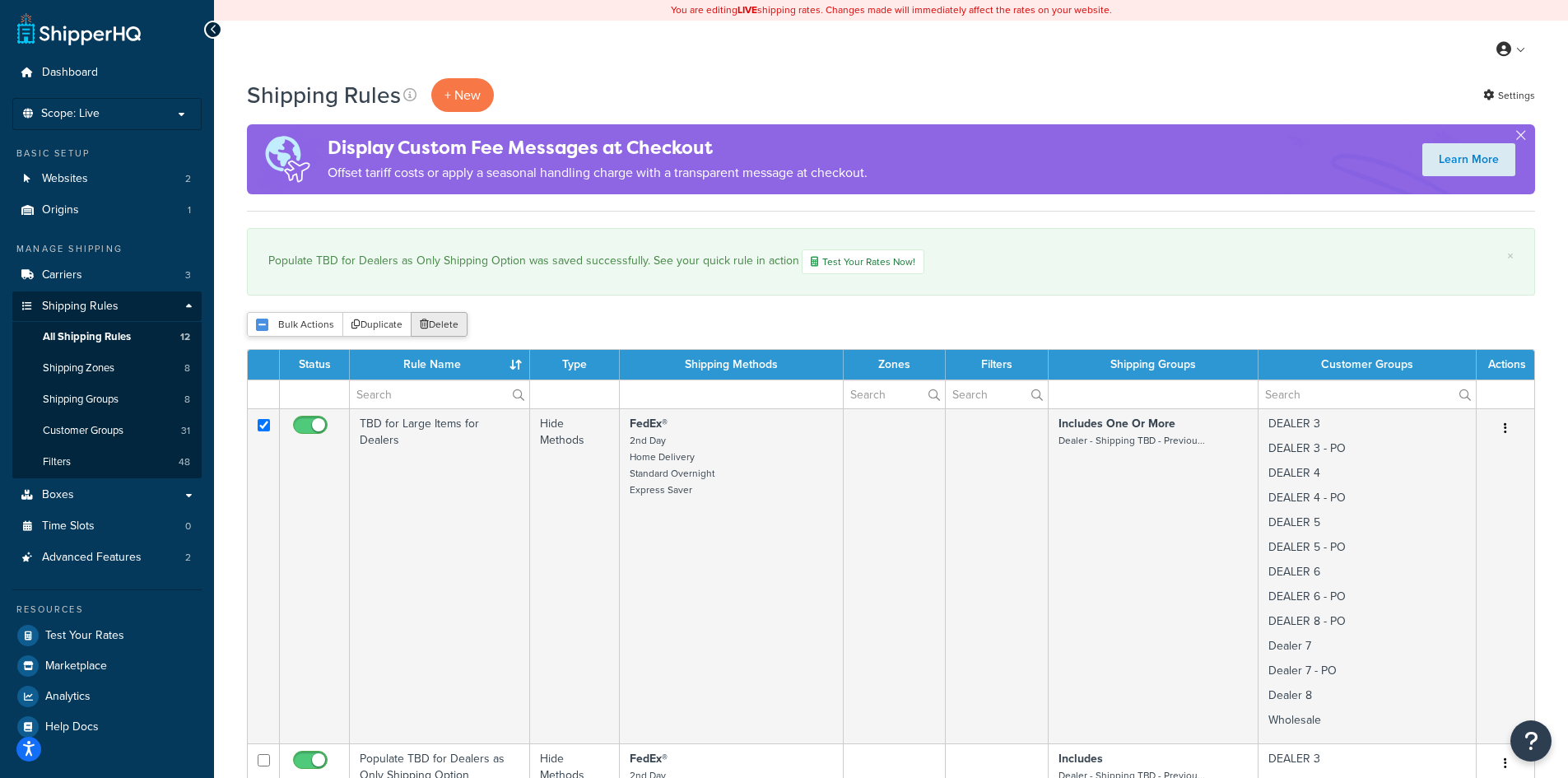
click at [423, 324] on icon "submit" at bounding box center [424, 324] width 9 height 10
drag, startPoint x: 440, startPoint y: 320, endPoint x: 840, endPoint y: 80, distance: 466.5
click at [440, 320] on button "Delete" at bounding box center [439, 324] width 57 height 25
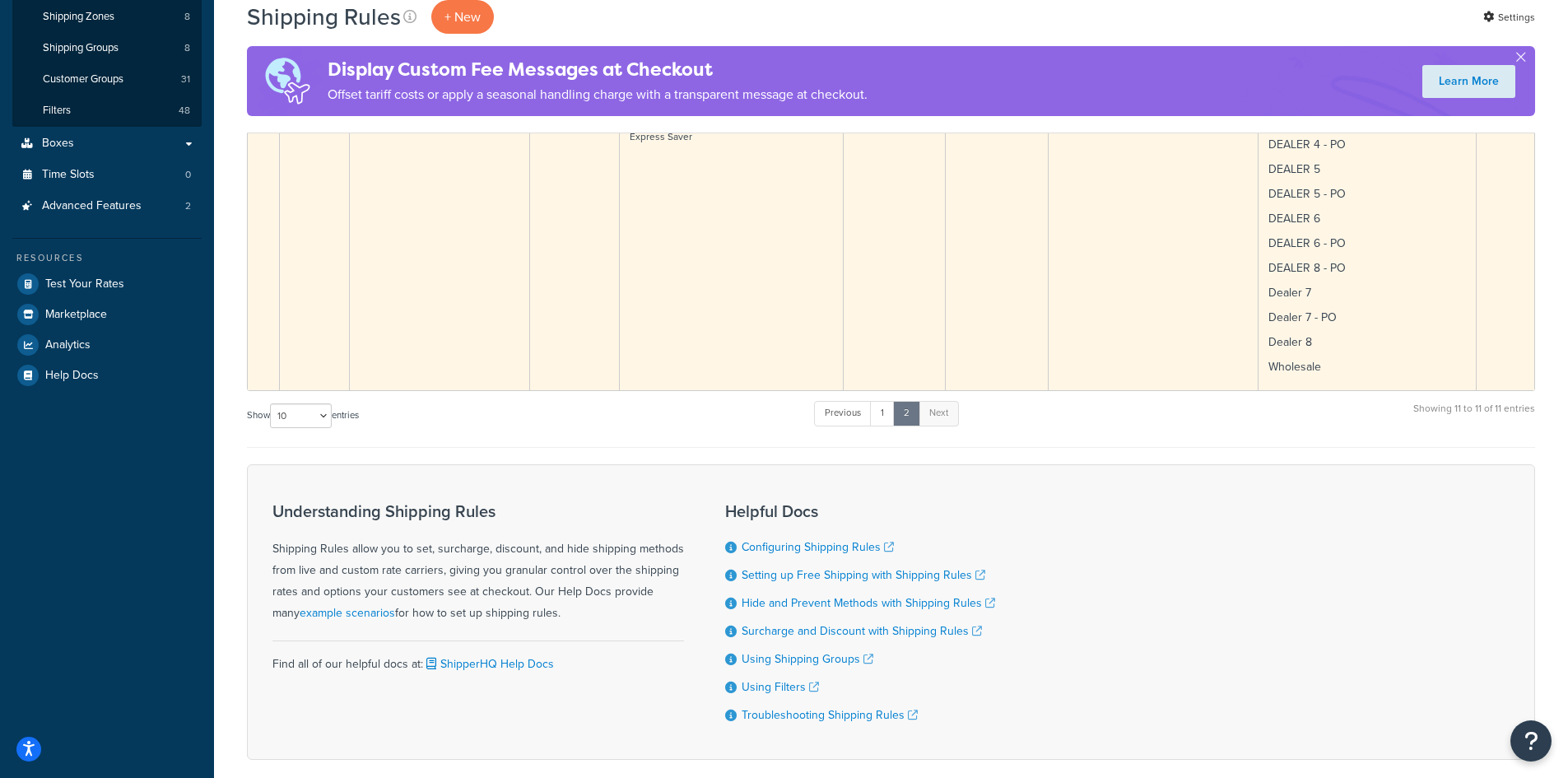
scroll to position [432, 0]
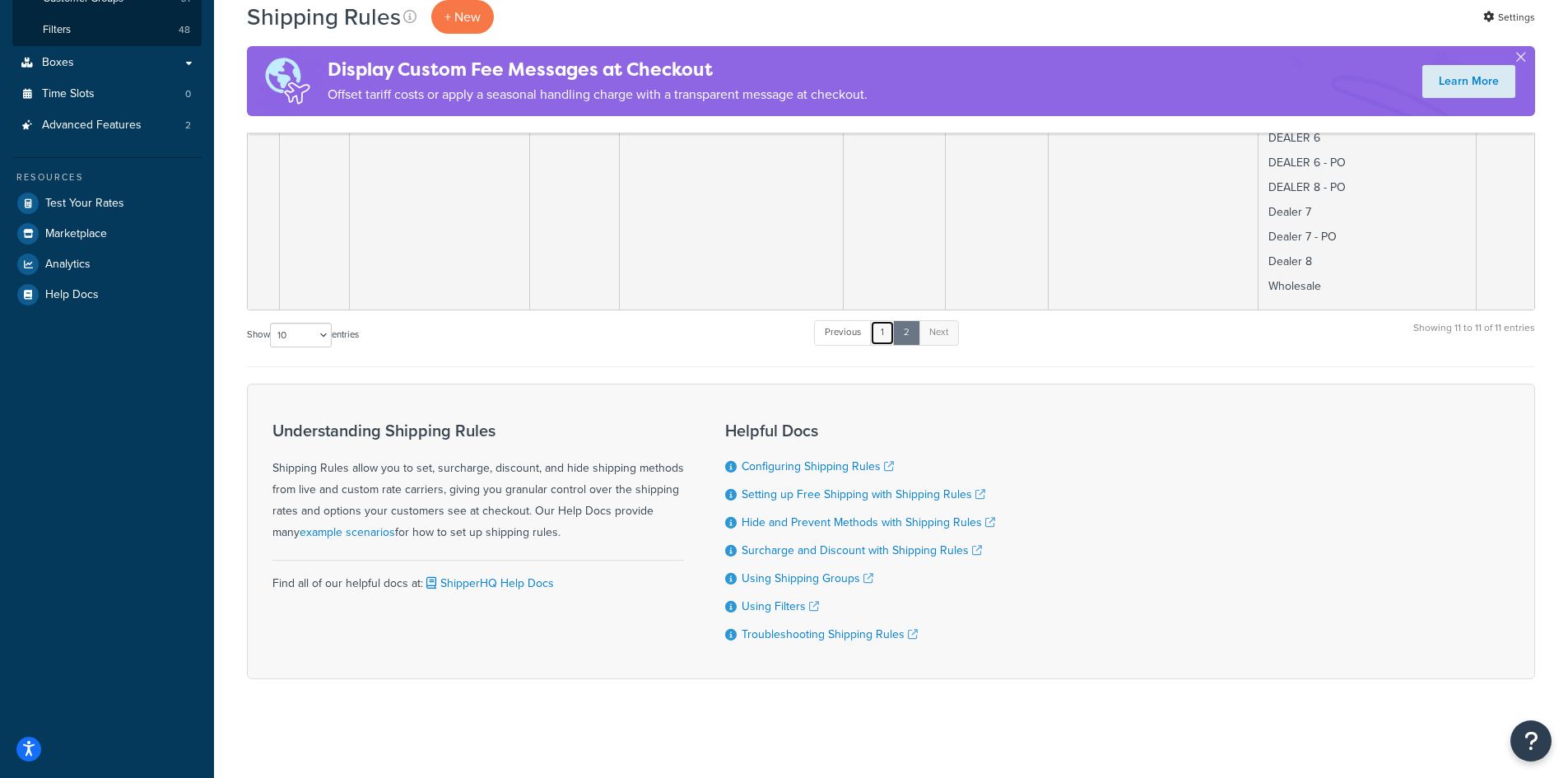
click at [886, 329] on link "1" at bounding box center [882, 332] width 25 height 25
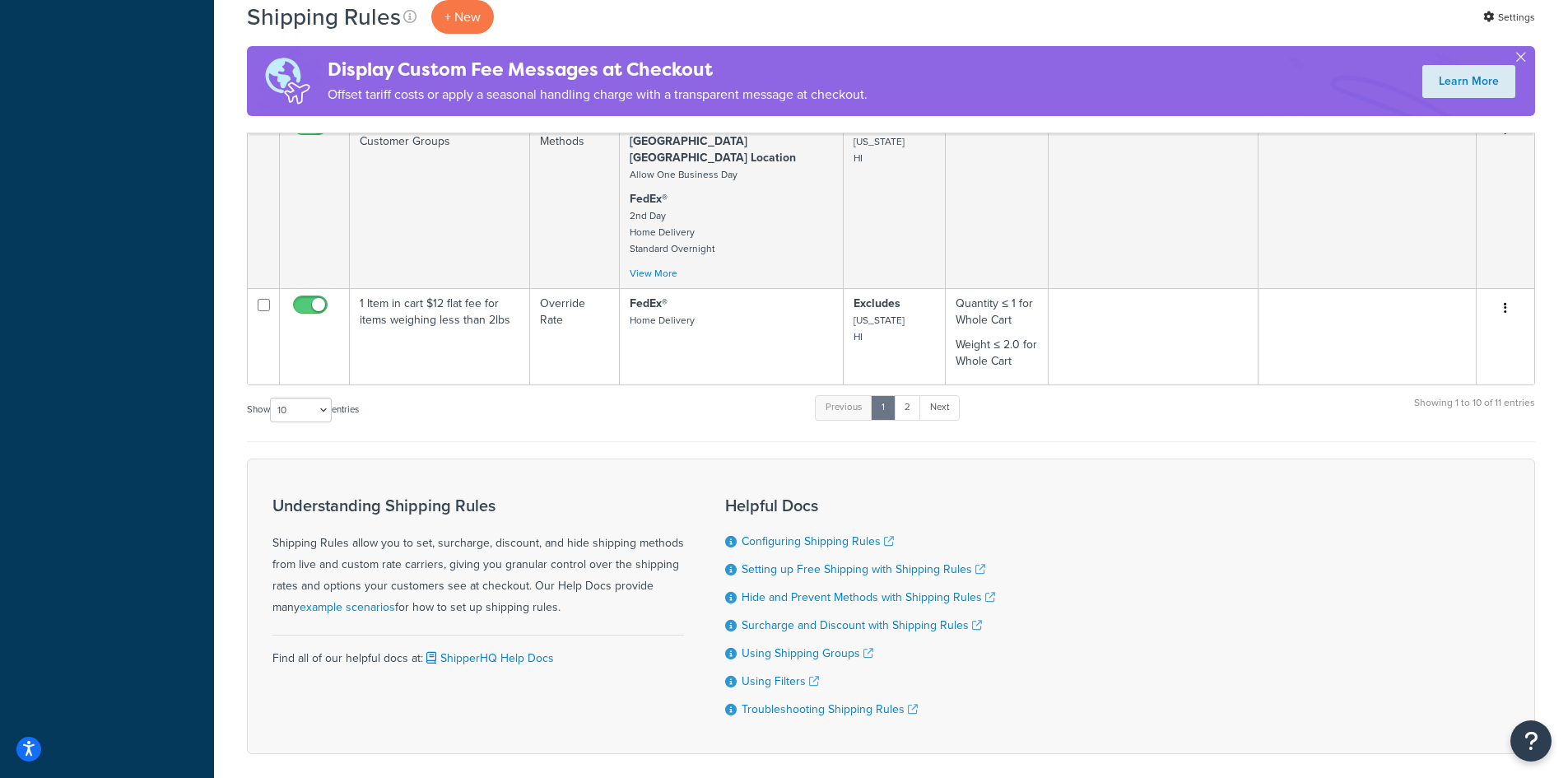
scroll to position [2823, 0]
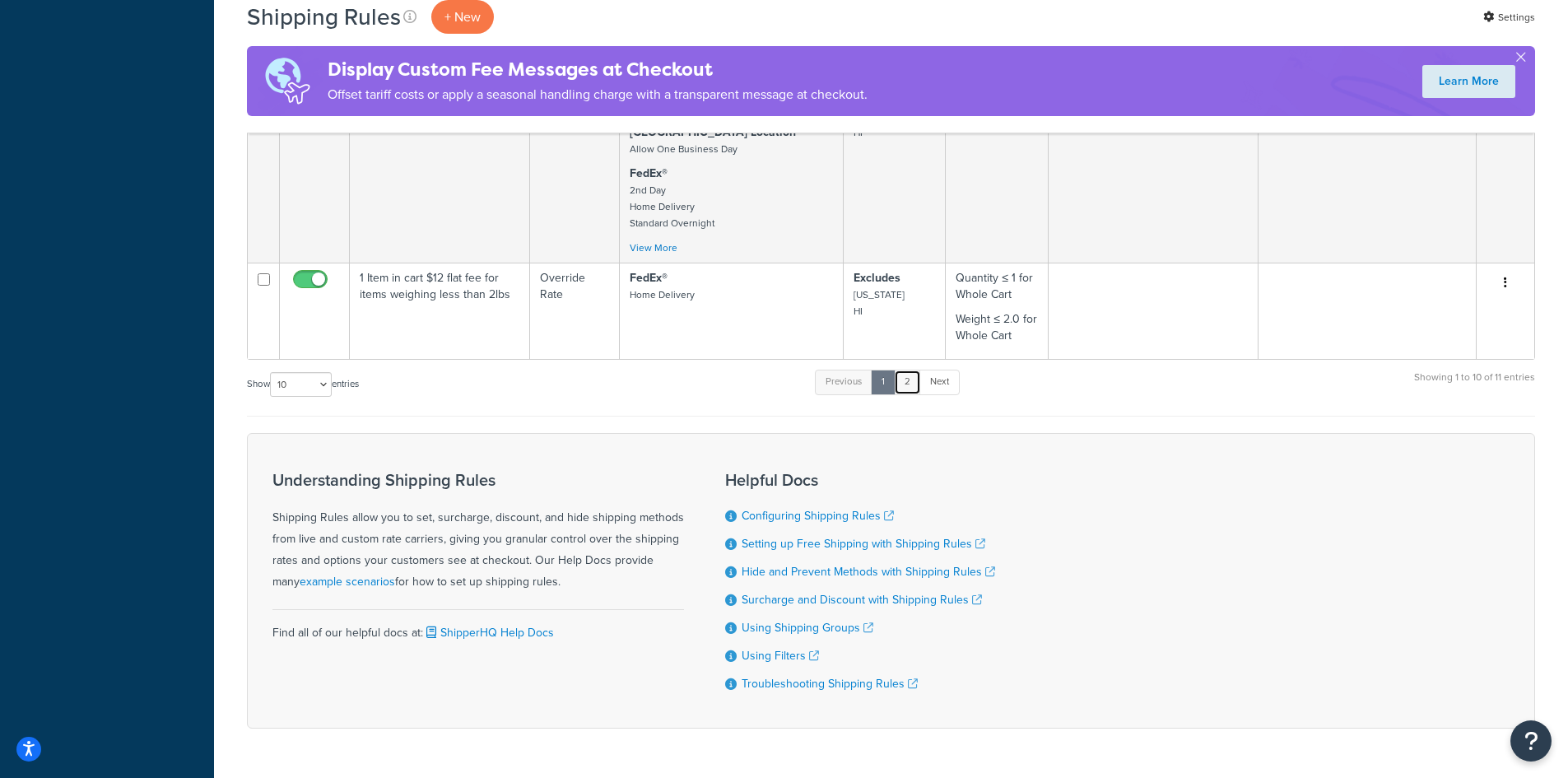
click at [907, 370] on link "2" at bounding box center [907, 382] width 27 height 25
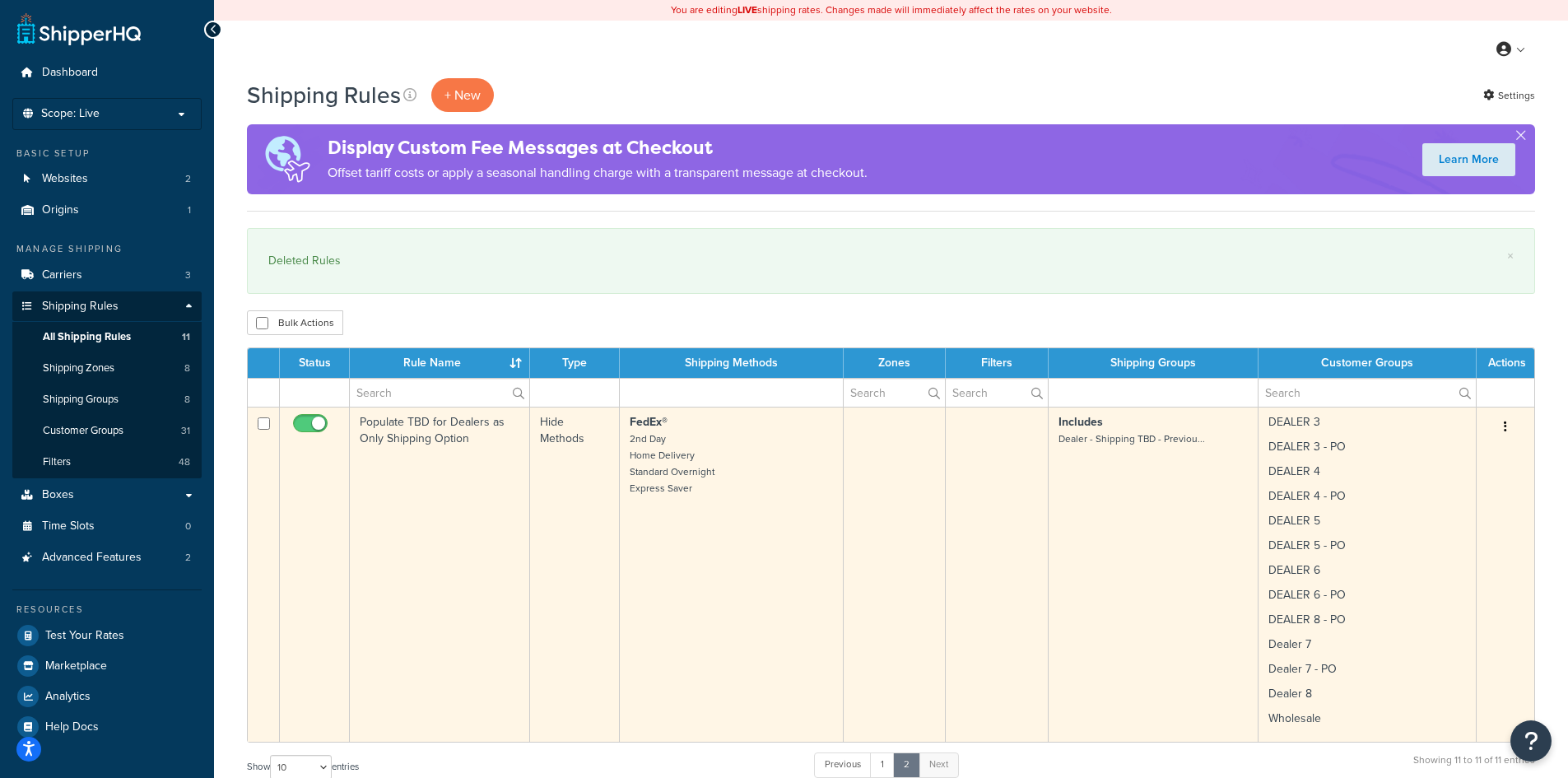
scroll to position [220, 0]
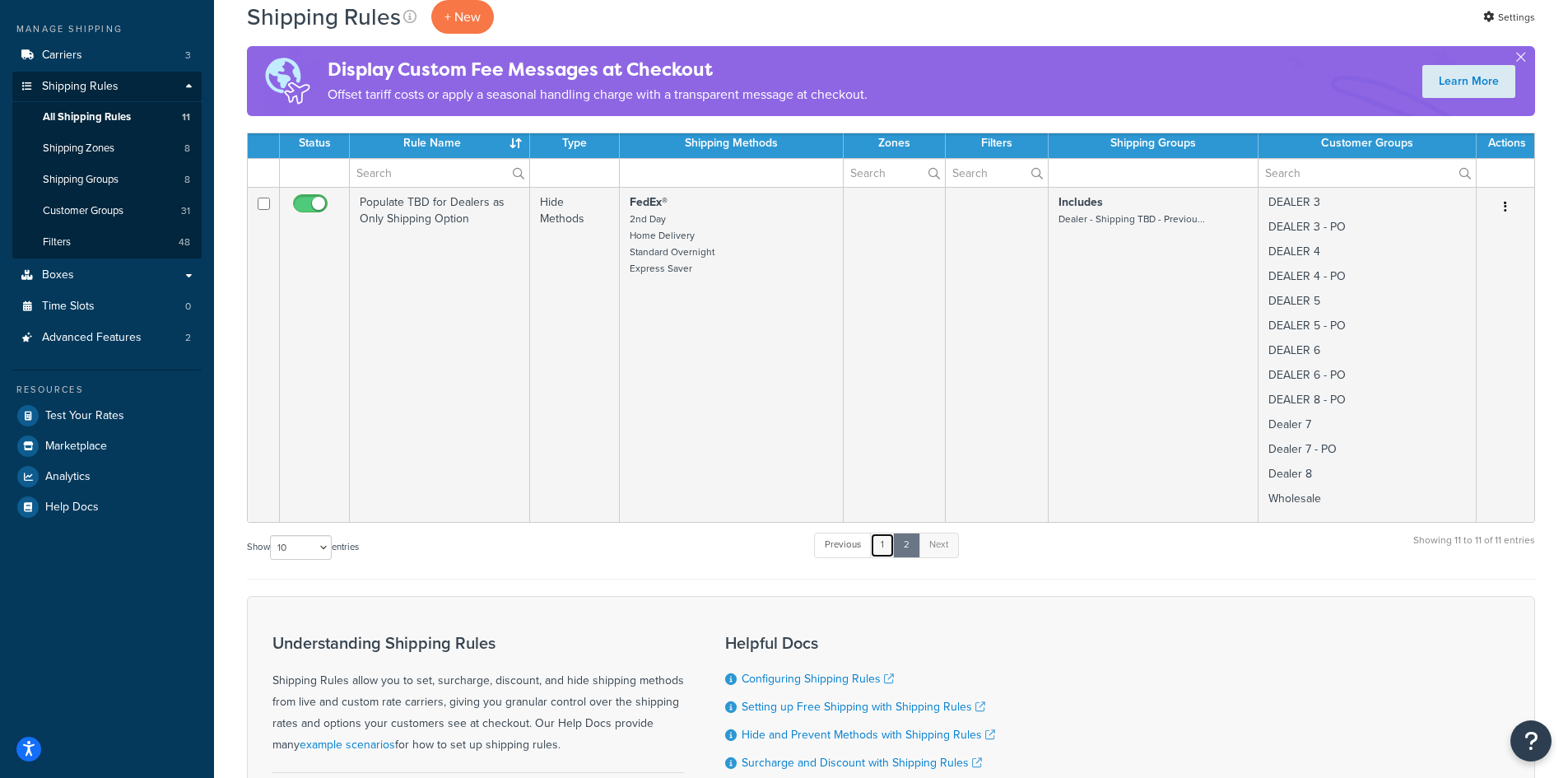
click at [885, 547] on link "1" at bounding box center [882, 545] width 25 height 25
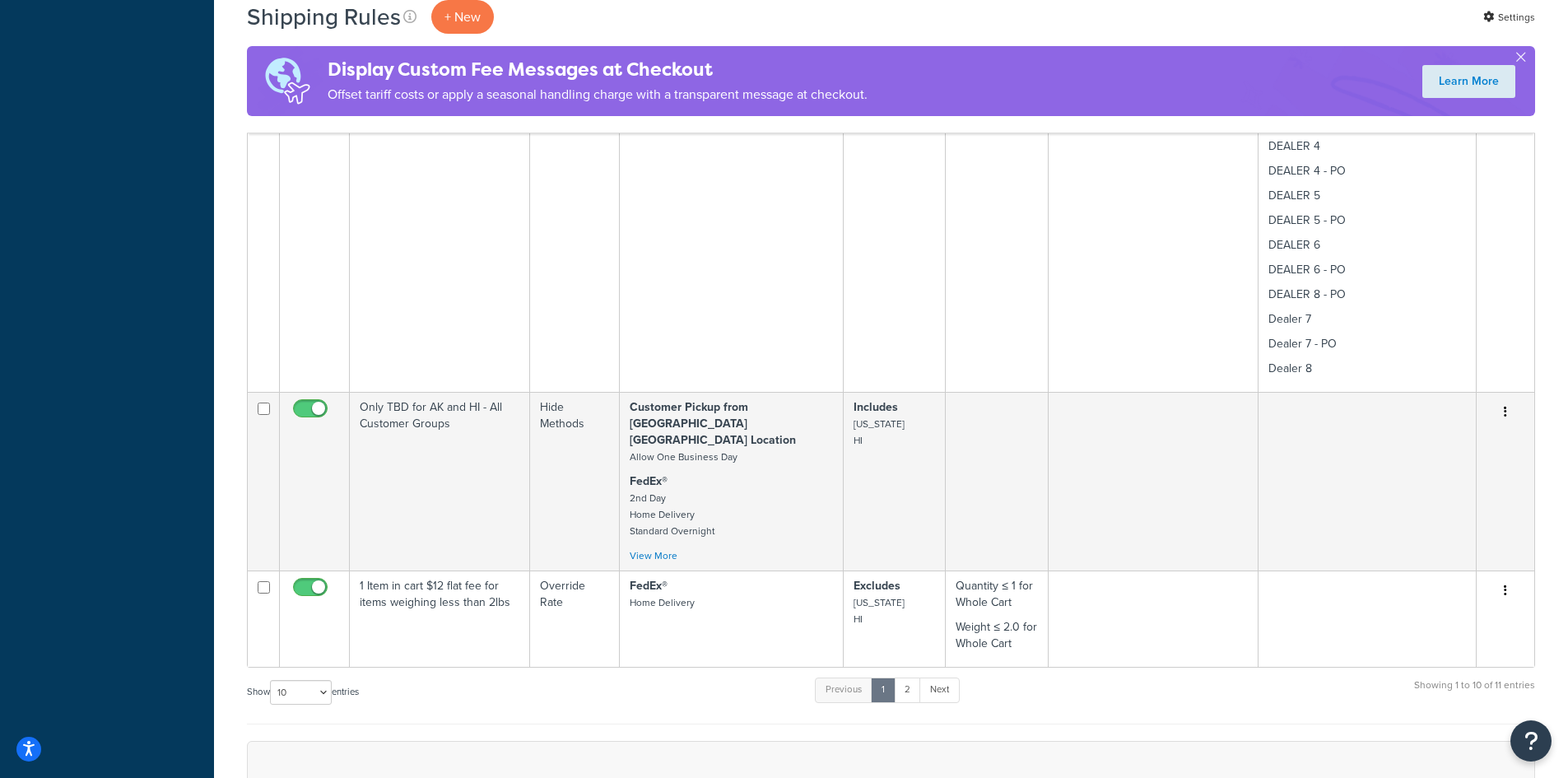
scroll to position [2547, 0]
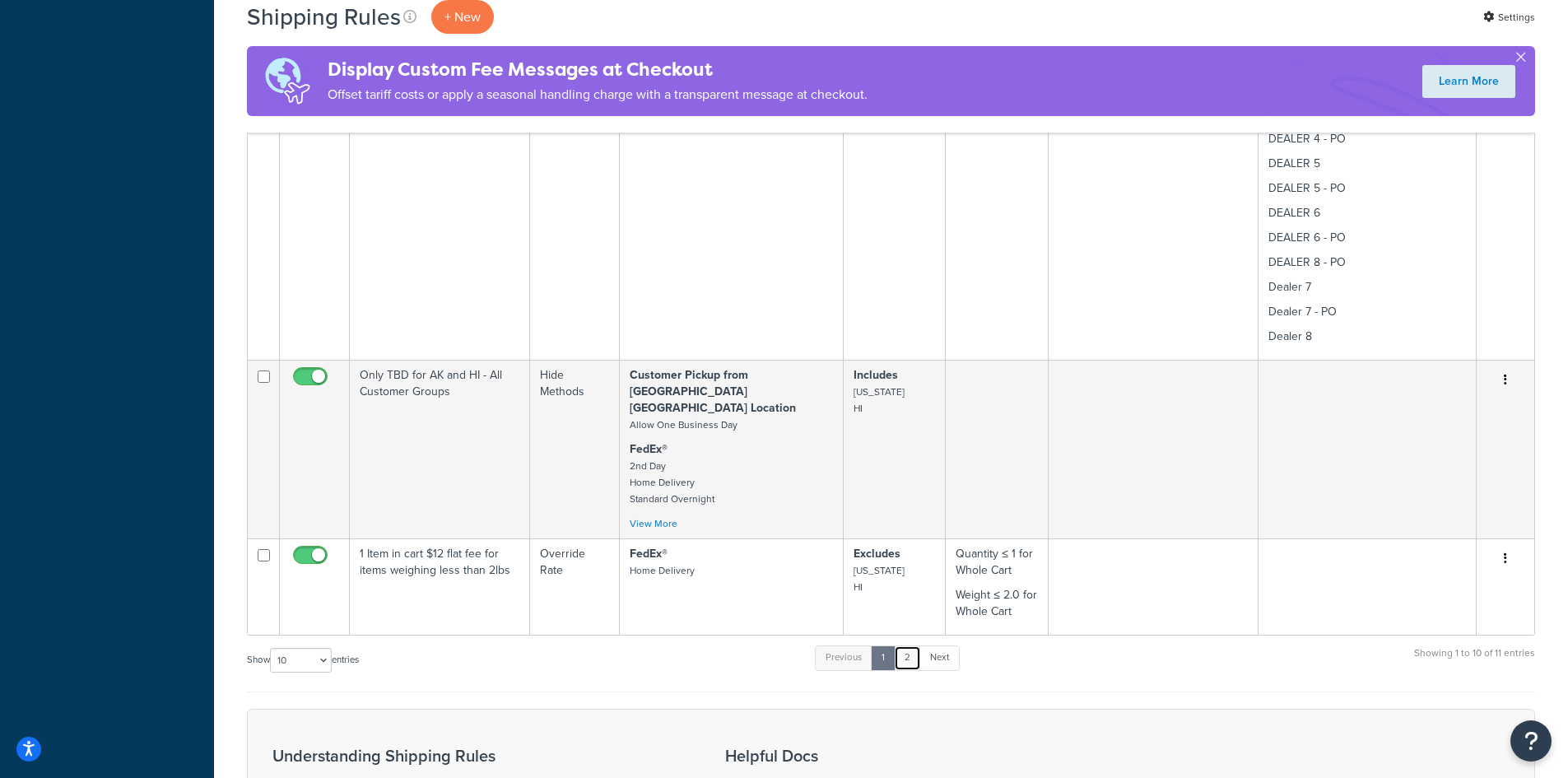
click at [911, 645] on link "2" at bounding box center [907, 657] width 27 height 25
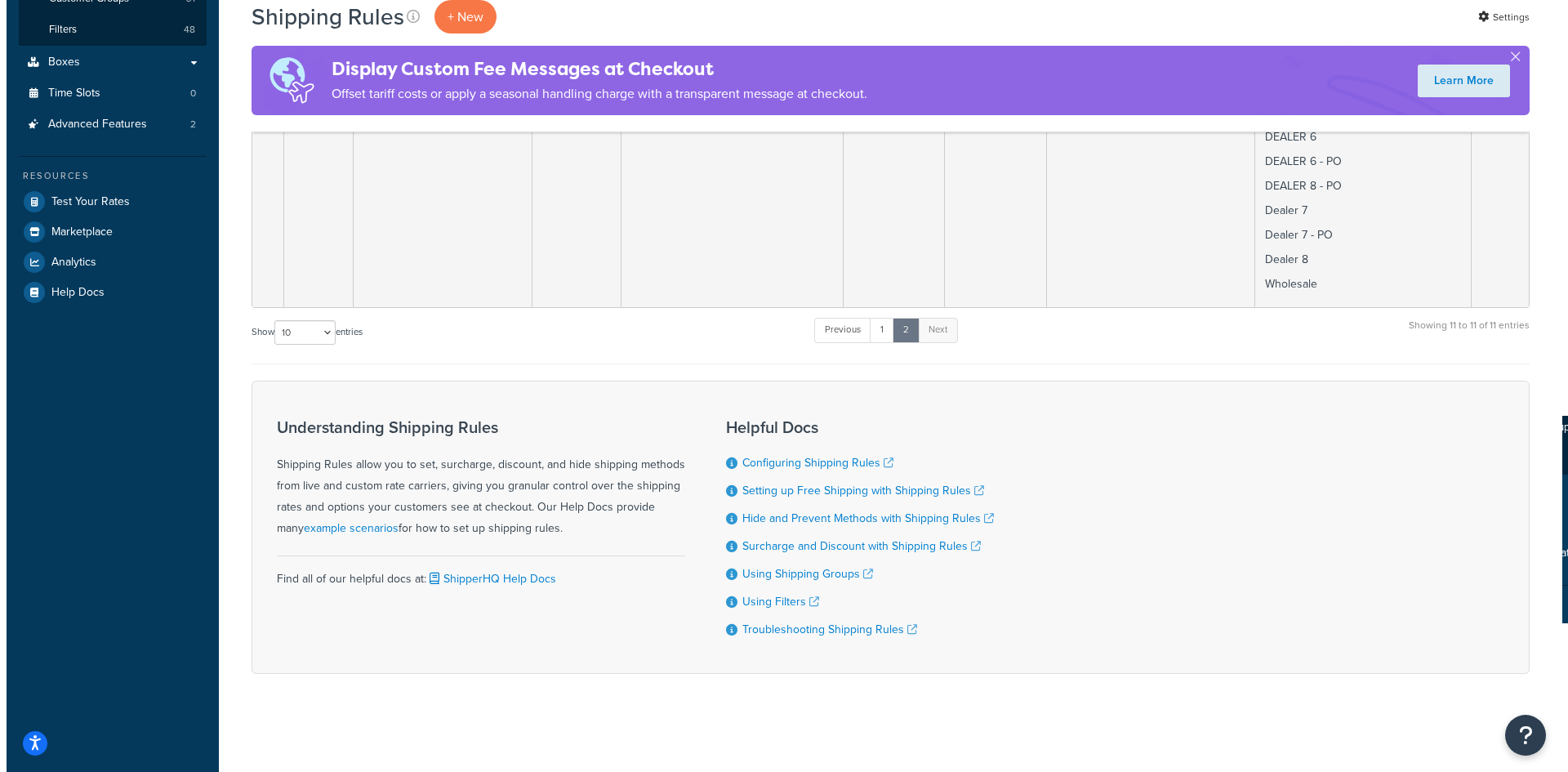
scroll to position [211, 0]
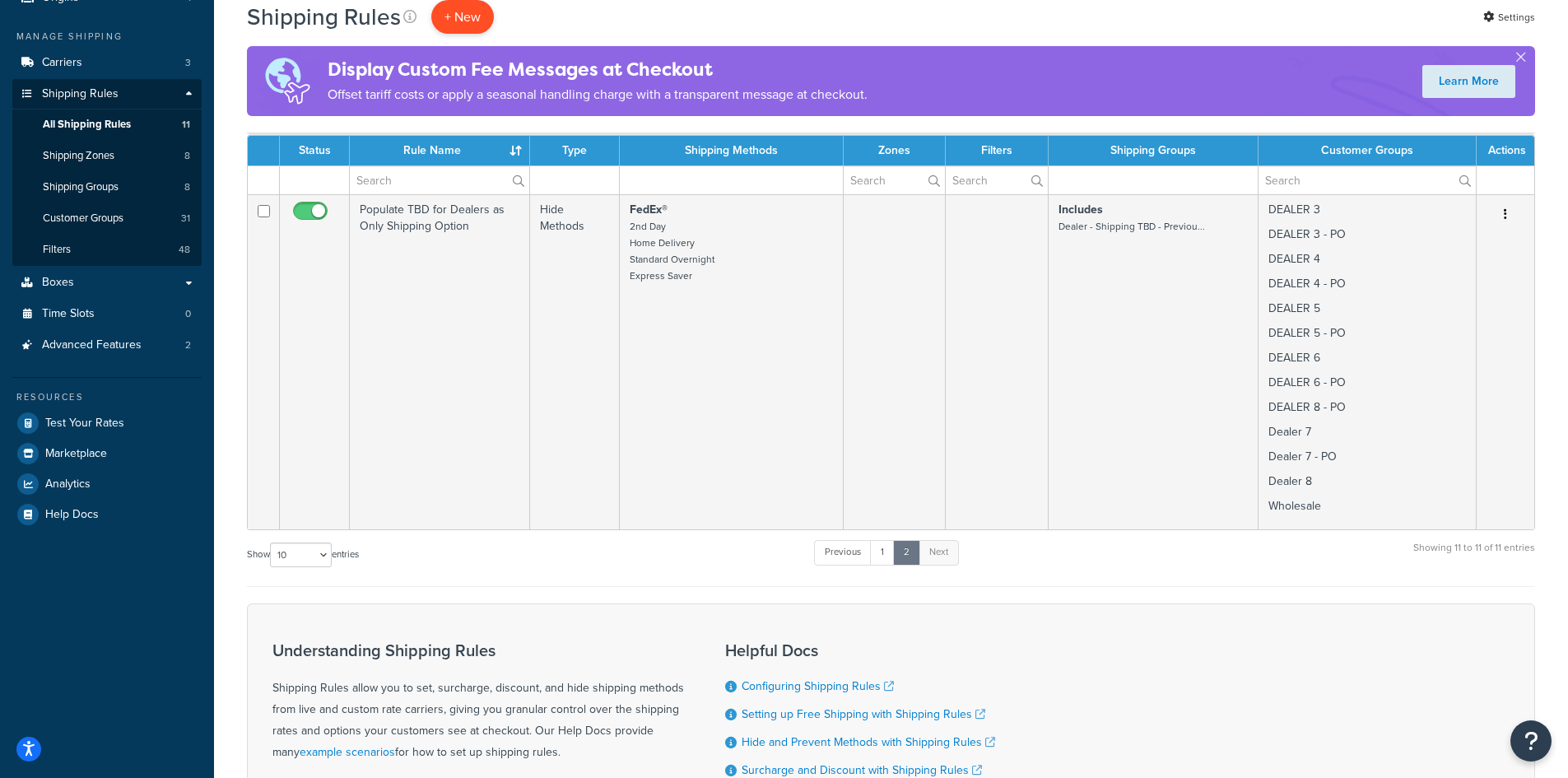
click at [479, 18] on p "+ New" at bounding box center [463, 17] width 63 height 34
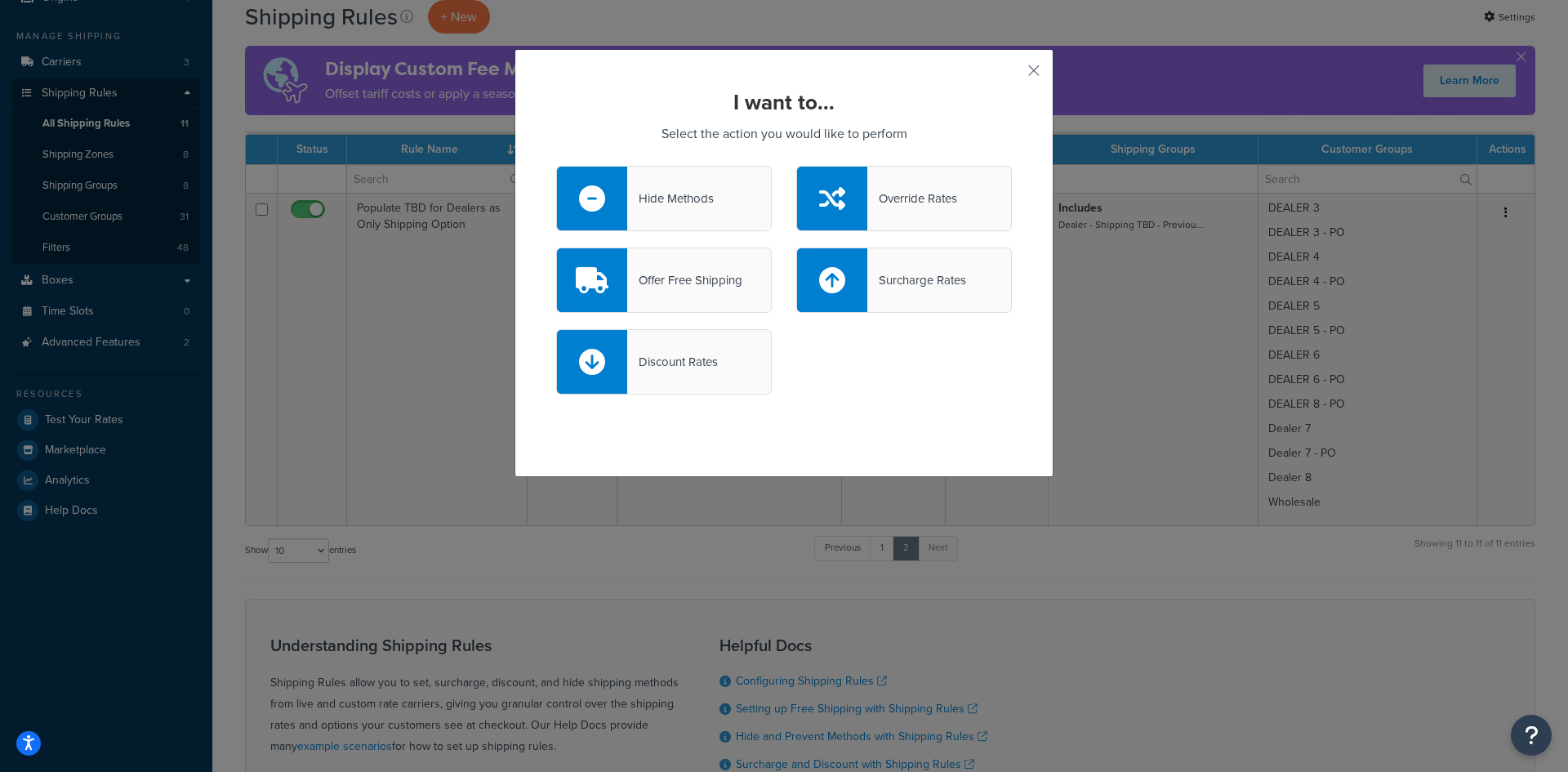
click at [672, 210] on div "Hide Methods" at bounding box center [665, 198] width 216 height 65
click at [0, 0] on input "Hide Methods" at bounding box center [0, 0] width 0 height 0
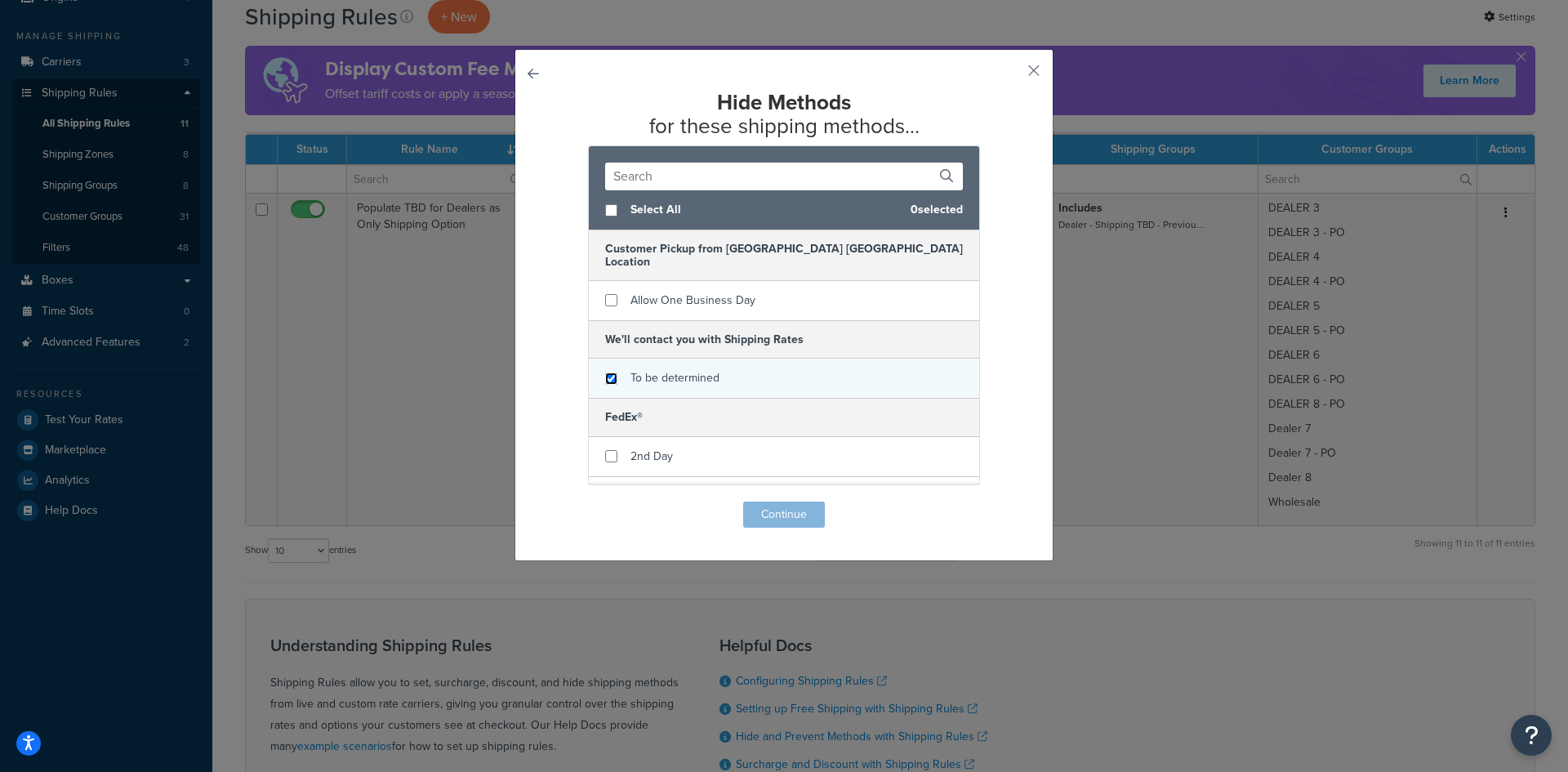
click at [605, 373] on input "checkbox" at bounding box center [611, 378] width 12 height 12
checkbox input "true"
click at [773, 510] on button "Continue" at bounding box center [784, 515] width 81 height 27
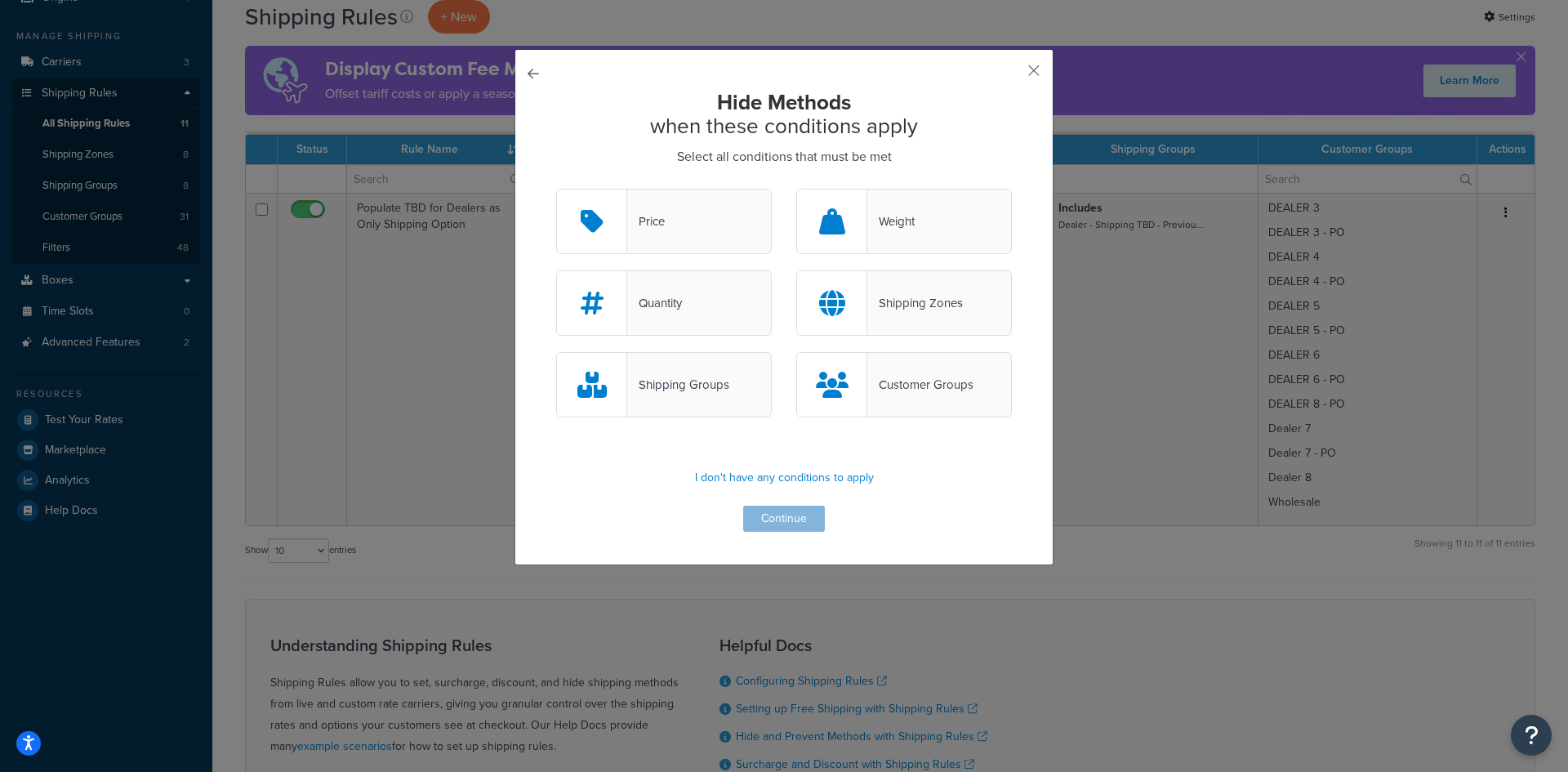
click at [686, 209] on div "Price" at bounding box center [665, 221] width 216 height 65
click at [0, 0] on input "Price" at bounding box center [0, 0] width 0 height 0
click at [758, 514] on button "Continue" at bounding box center [784, 518] width 81 height 27
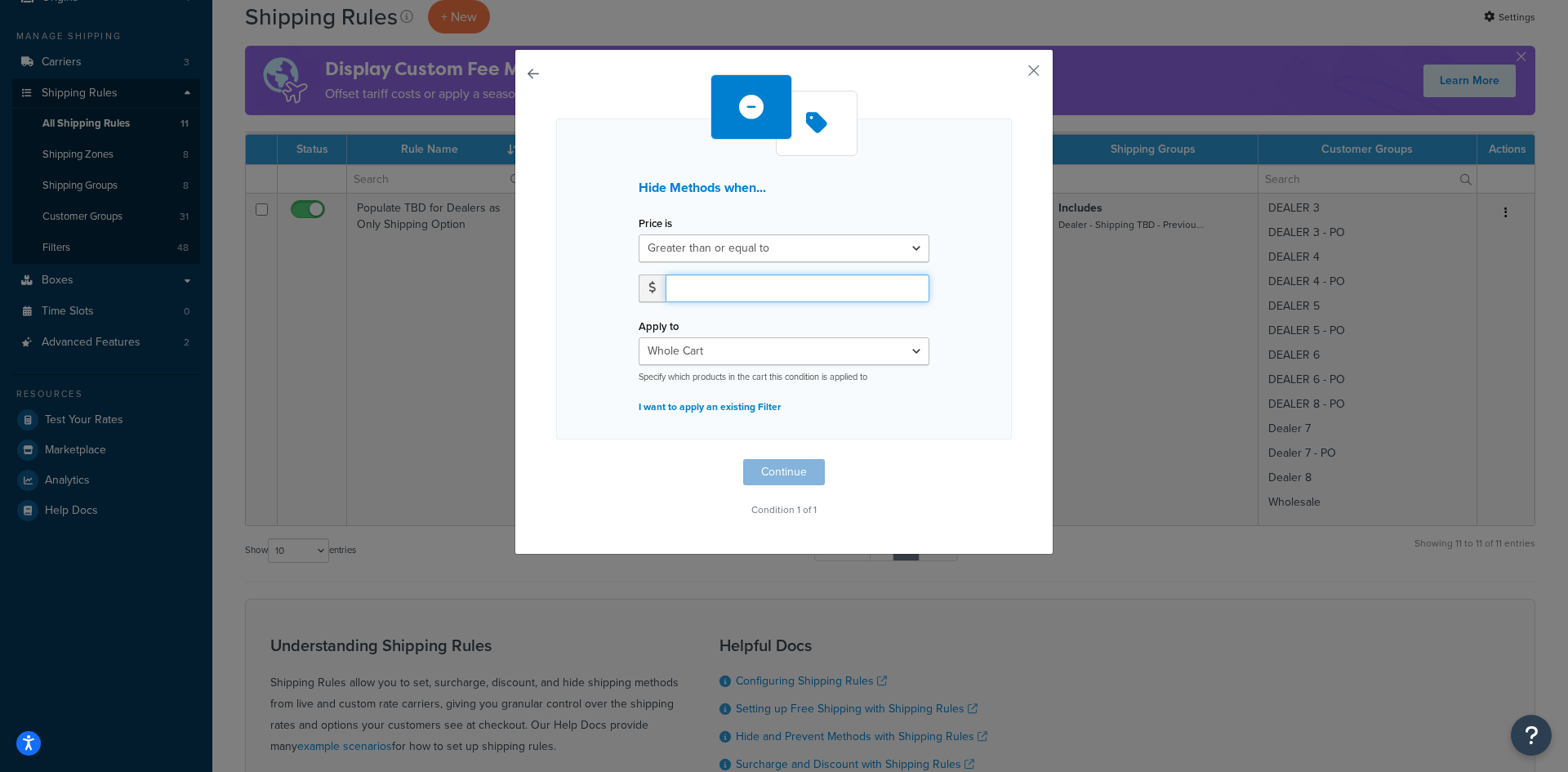
click at [695, 290] on input "number" at bounding box center [797, 288] width 264 height 27
type input "4999.99"
click at [781, 476] on button "Continue" at bounding box center [784, 472] width 81 height 27
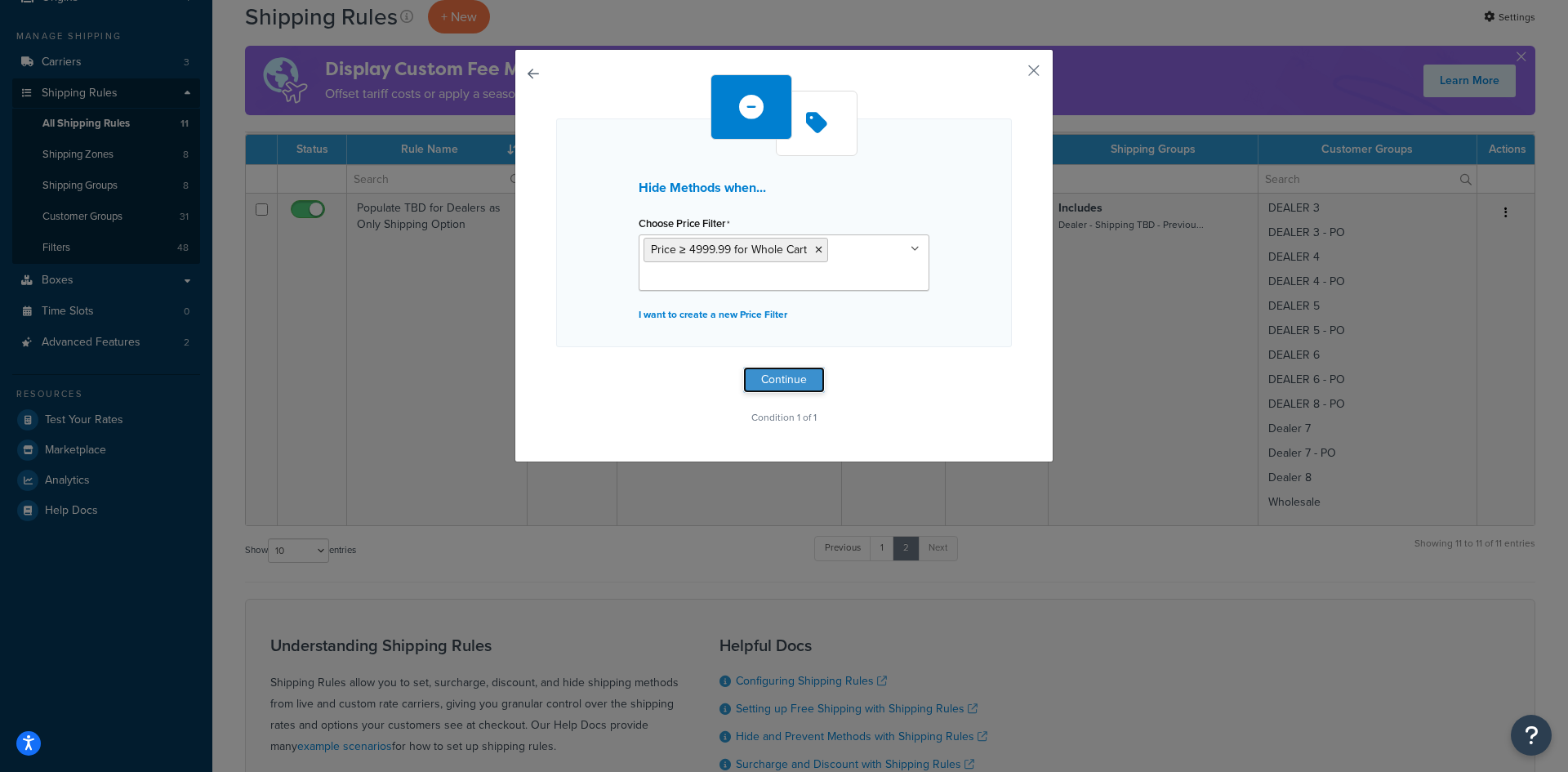
click at [769, 375] on button "Continue" at bounding box center [784, 380] width 81 height 27
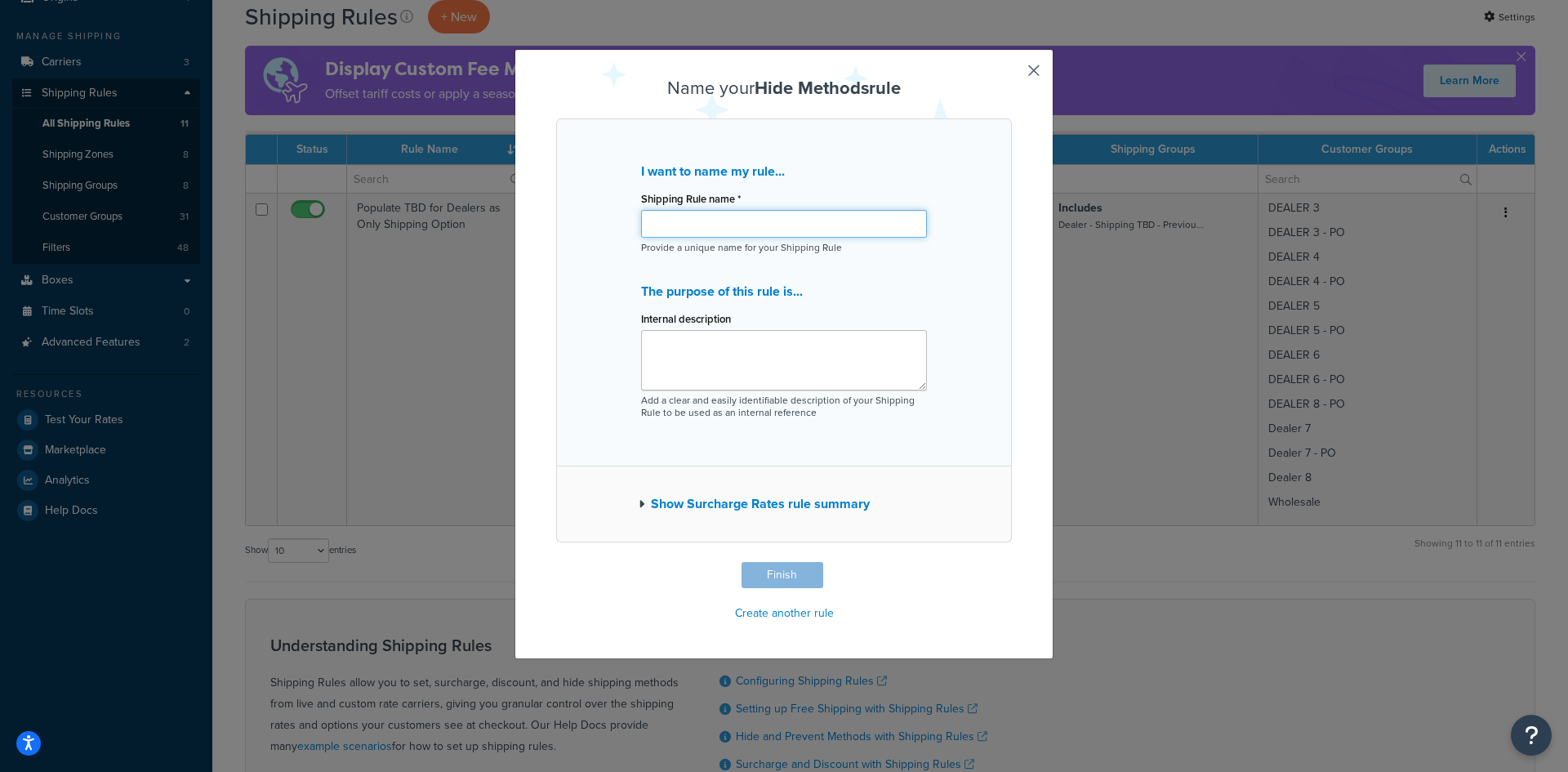
click at [688, 226] on input "Shipping Rule name *" at bounding box center [784, 223] width 286 height 27
type input "h"
drag, startPoint x: 857, startPoint y: 223, endPoint x: 635, endPoint y: 206, distance: 222.6
click at [641, 206] on div "Shipping Rule name * Hide TBD for Dealer Orders Under 5K" at bounding box center [784, 212] width 286 height 50
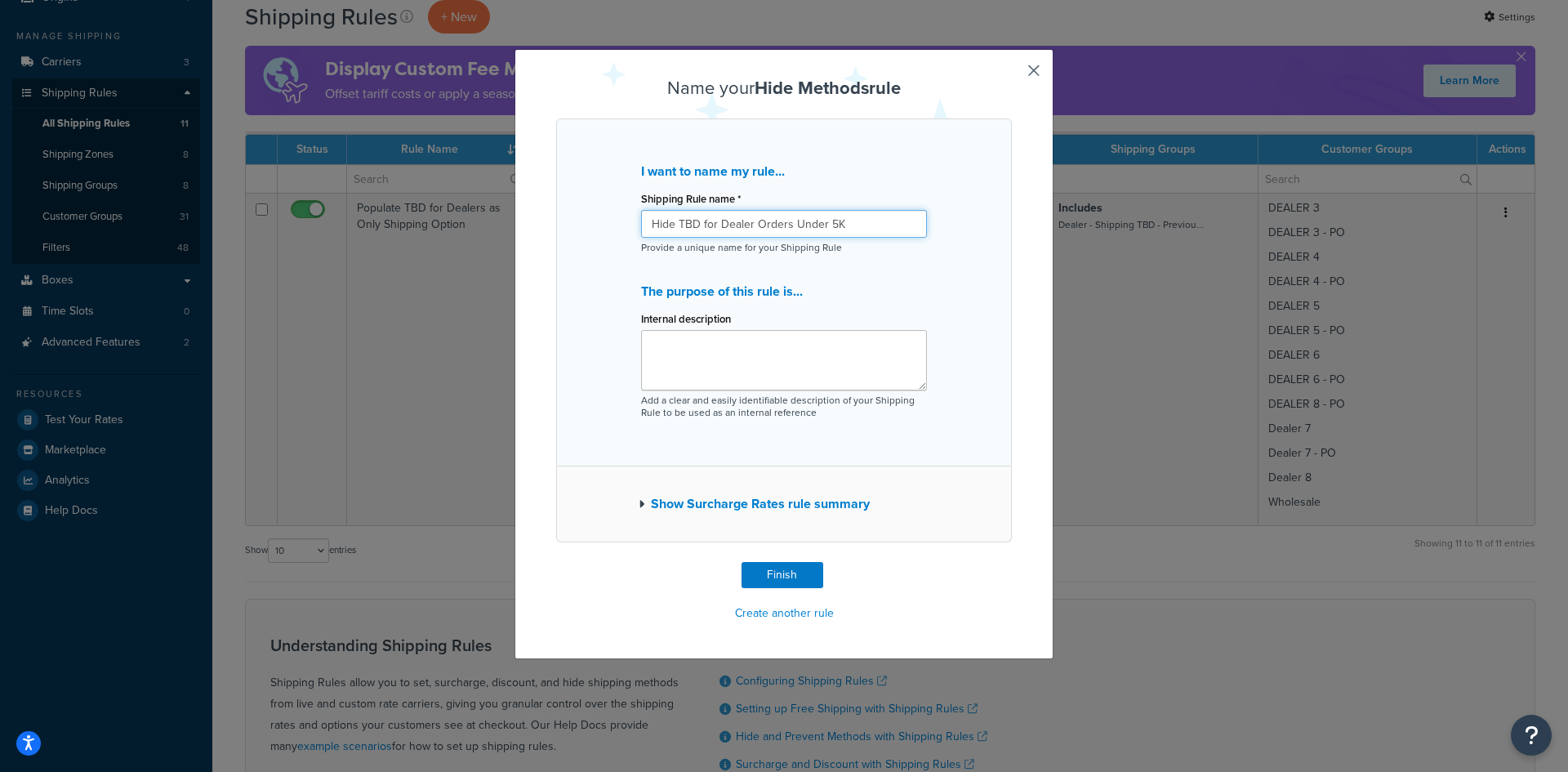
type input "Hide TBD for Dealer Orders Under 5K"
click at [652, 347] on textarea "Internal description" at bounding box center [784, 360] width 286 height 60
paste textarea "Hide TBD for Dealer Orders Under 5K"
click at [898, 345] on textarea "Hide TBD for Dealer Orders Under 5K, except if" at bounding box center [784, 360] width 286 height 60
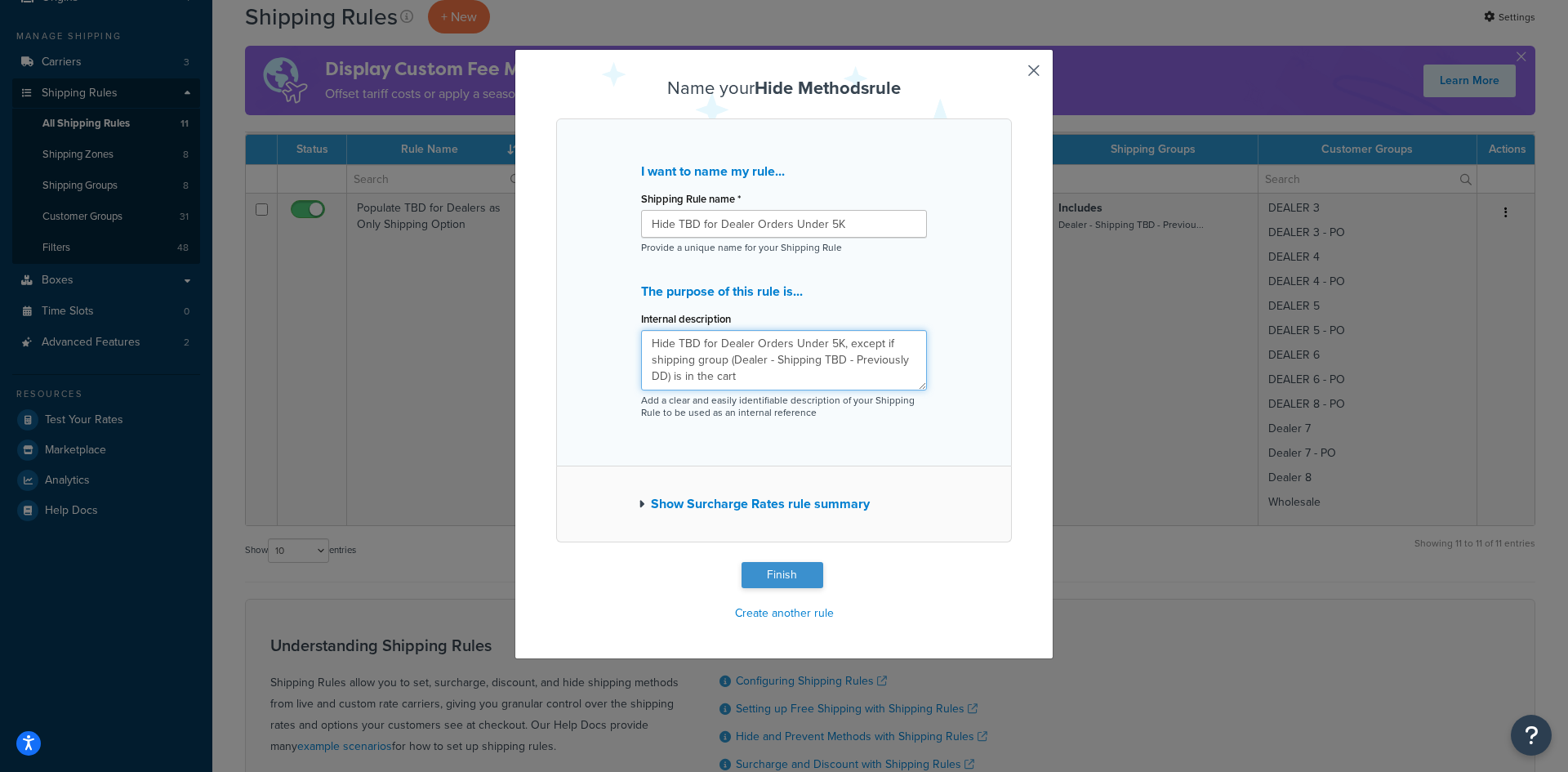
type textarea "Hide TBD for Dealer Orders Under 5K, except if shipping group (Dealer - Shippin…"
click at [750, 570] on button "Finish" at bounding box center [782, 575] width 81 height 27
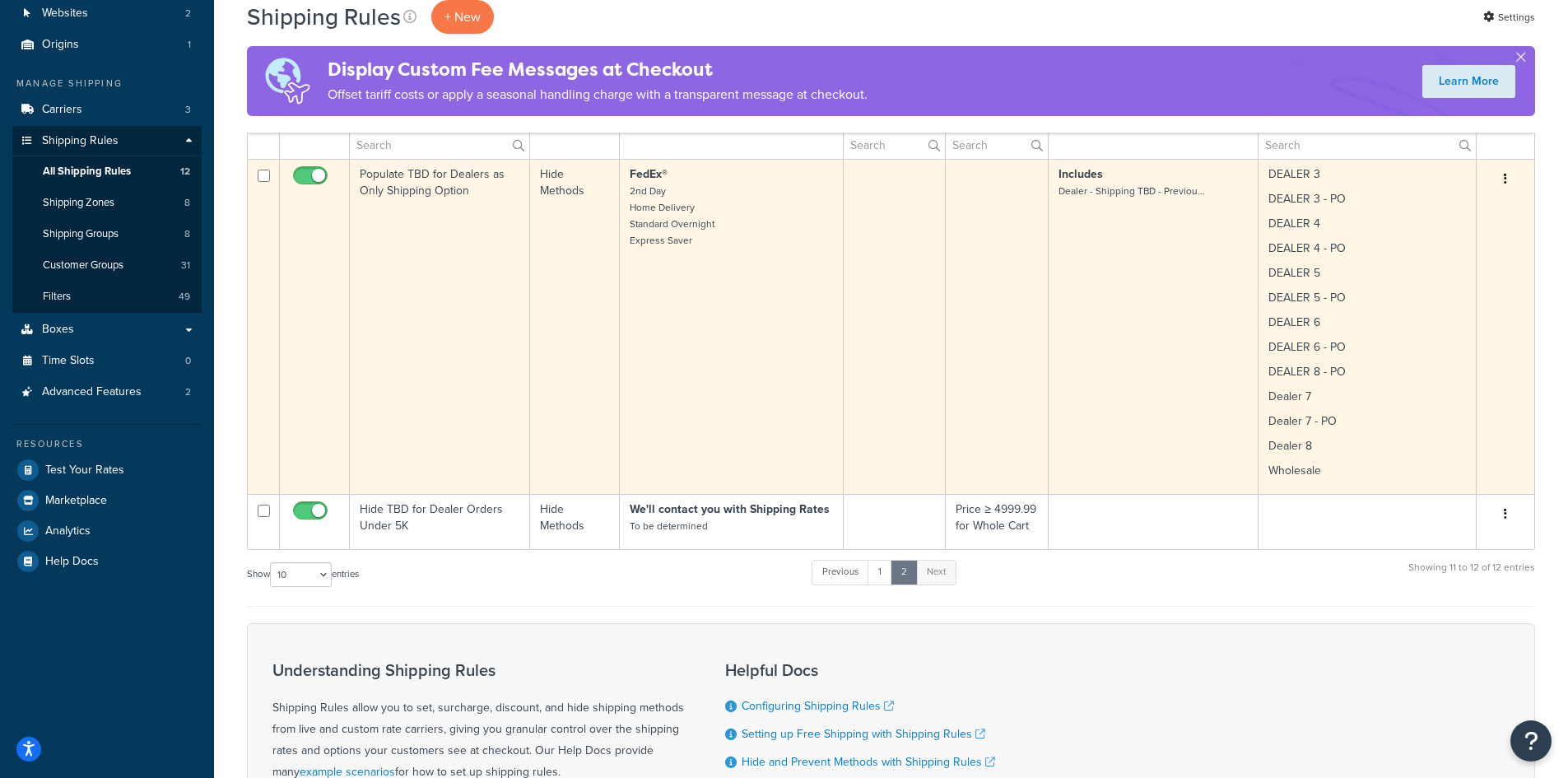
scroll to position [220, 0]
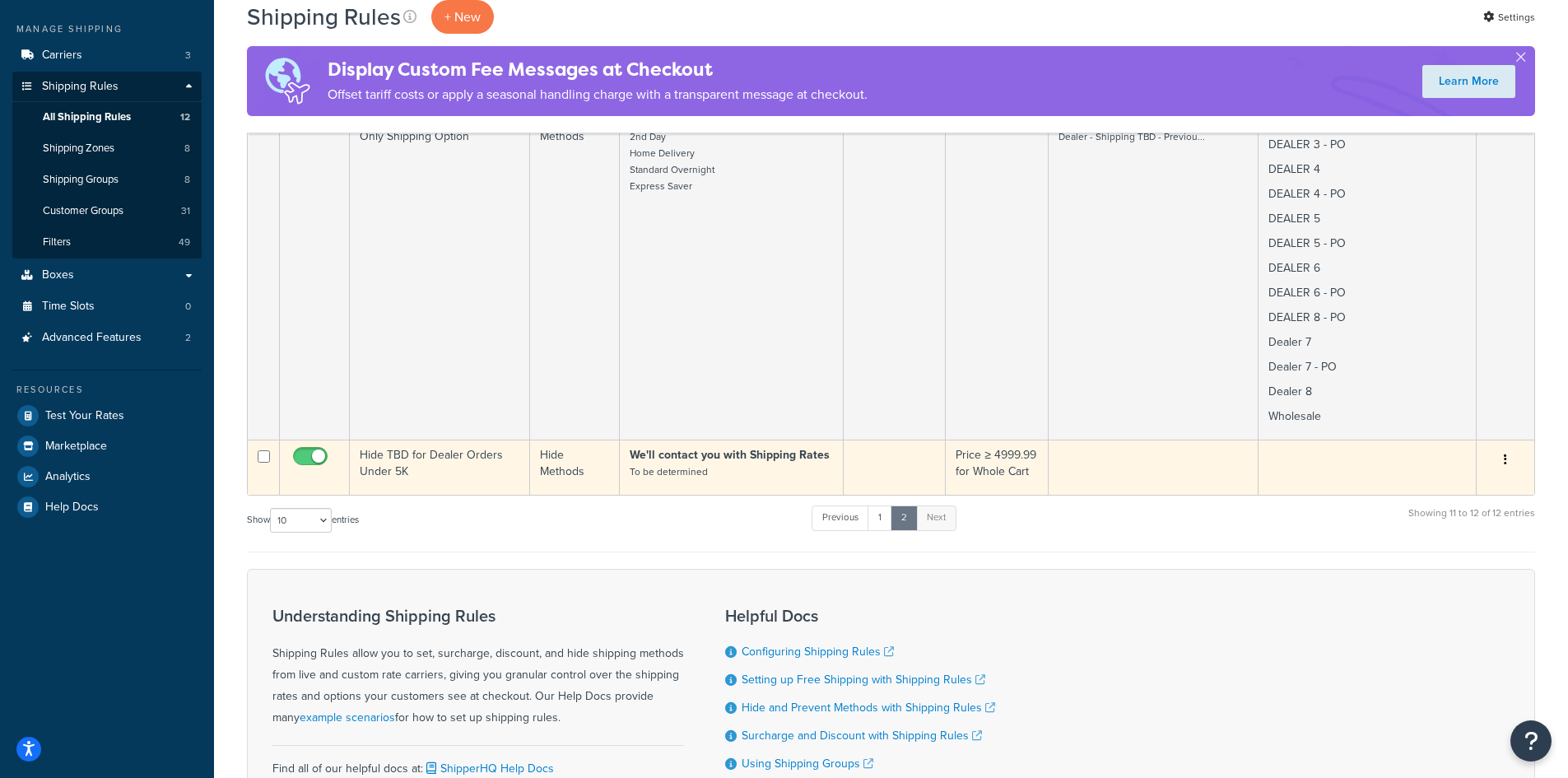
click at [1505, 458] on icon "button" at bounding box center [1505, 460] width 4 height 11
click at [1437, 485] on link "Edit" at bounding box center [1450, 491] width 130 height 34
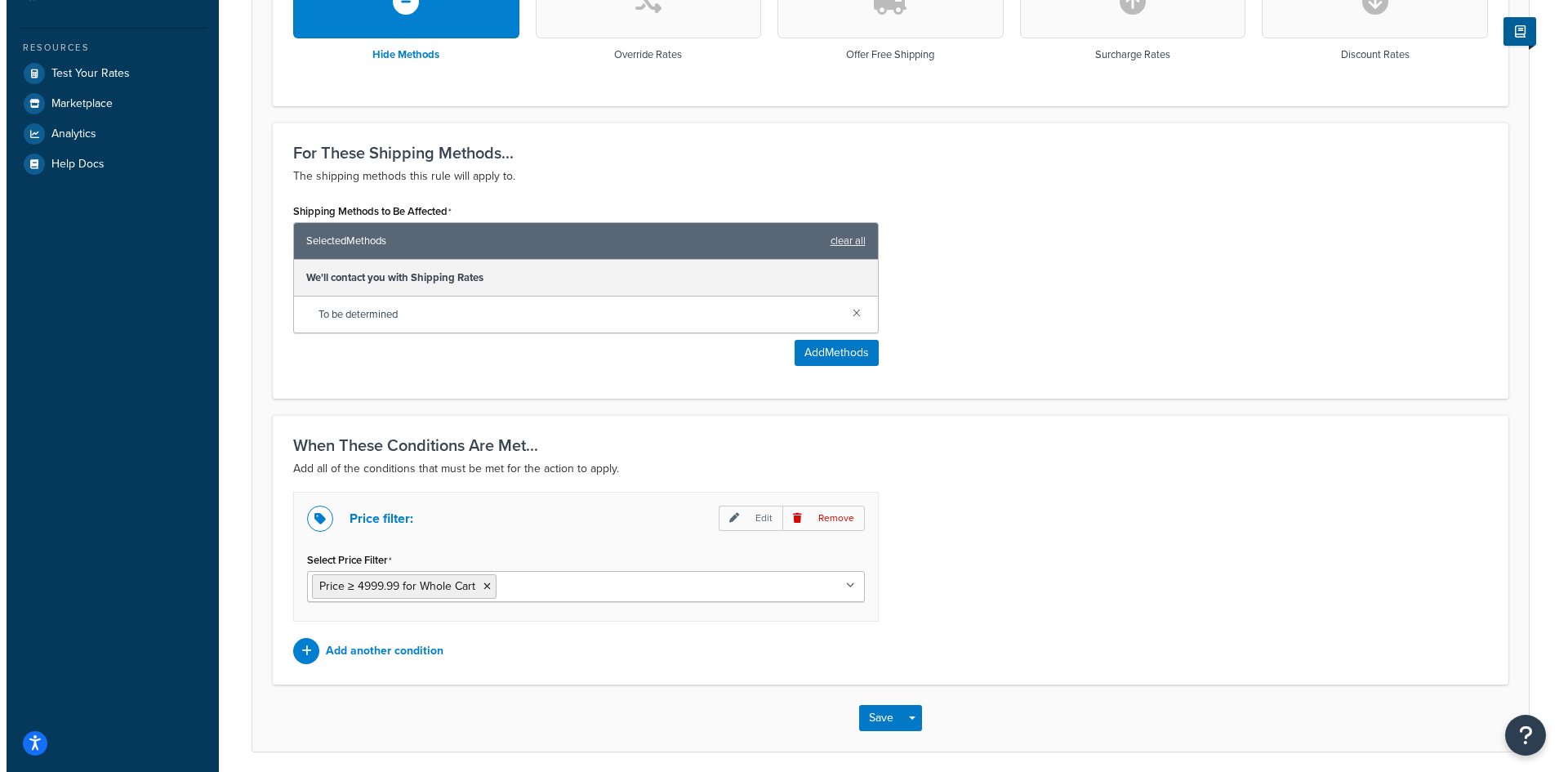
scroll to position [620, 0]
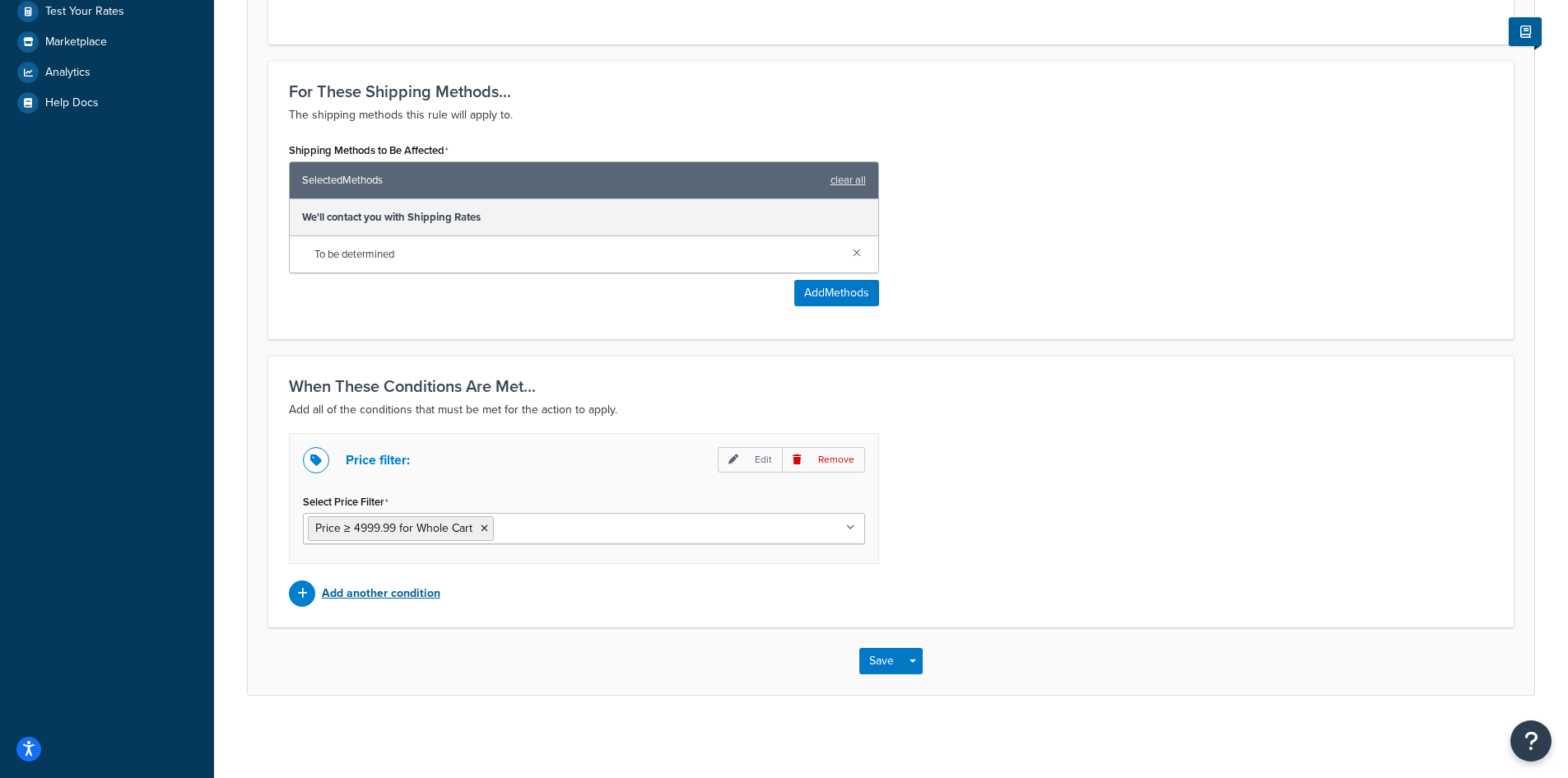
click at [370, 592] on p "Add another condition" at bounding box center [381, 593] width 118 height 23
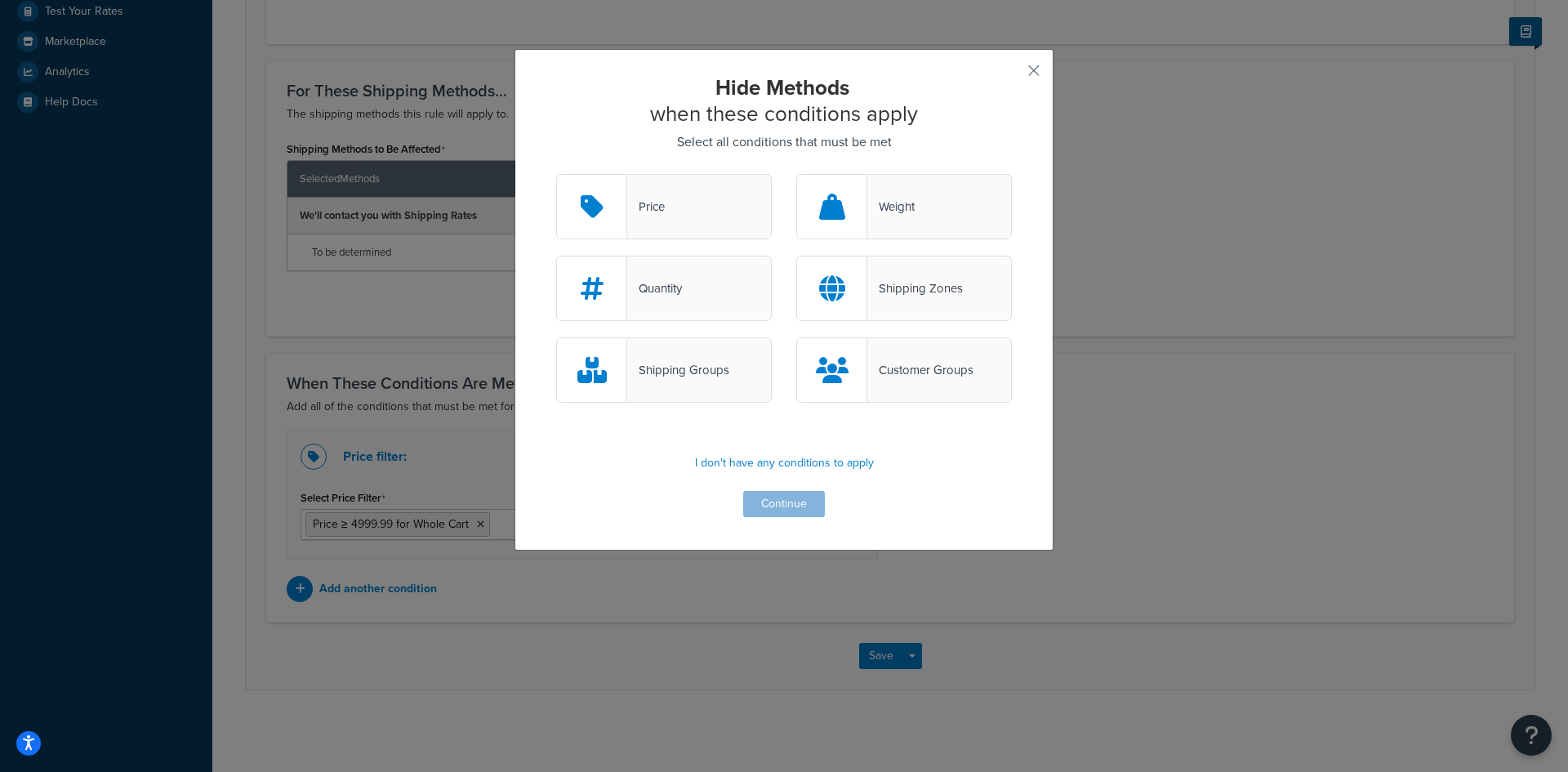
click at [889, 356] on div "Customer Groups" at bounding box center [904, 369] width 216 height 65
click at [0, 0] on input "Customer Groups" at bounding box center [0, 0] width 0 height 0
drag, startPoint x: 765, startPoint y: 502, endPoint x: 742, endPoint y: 501, distance: 23.0
click at [764, 503] on button "Continue" at bounding box center [784, 504] width 81 height 27
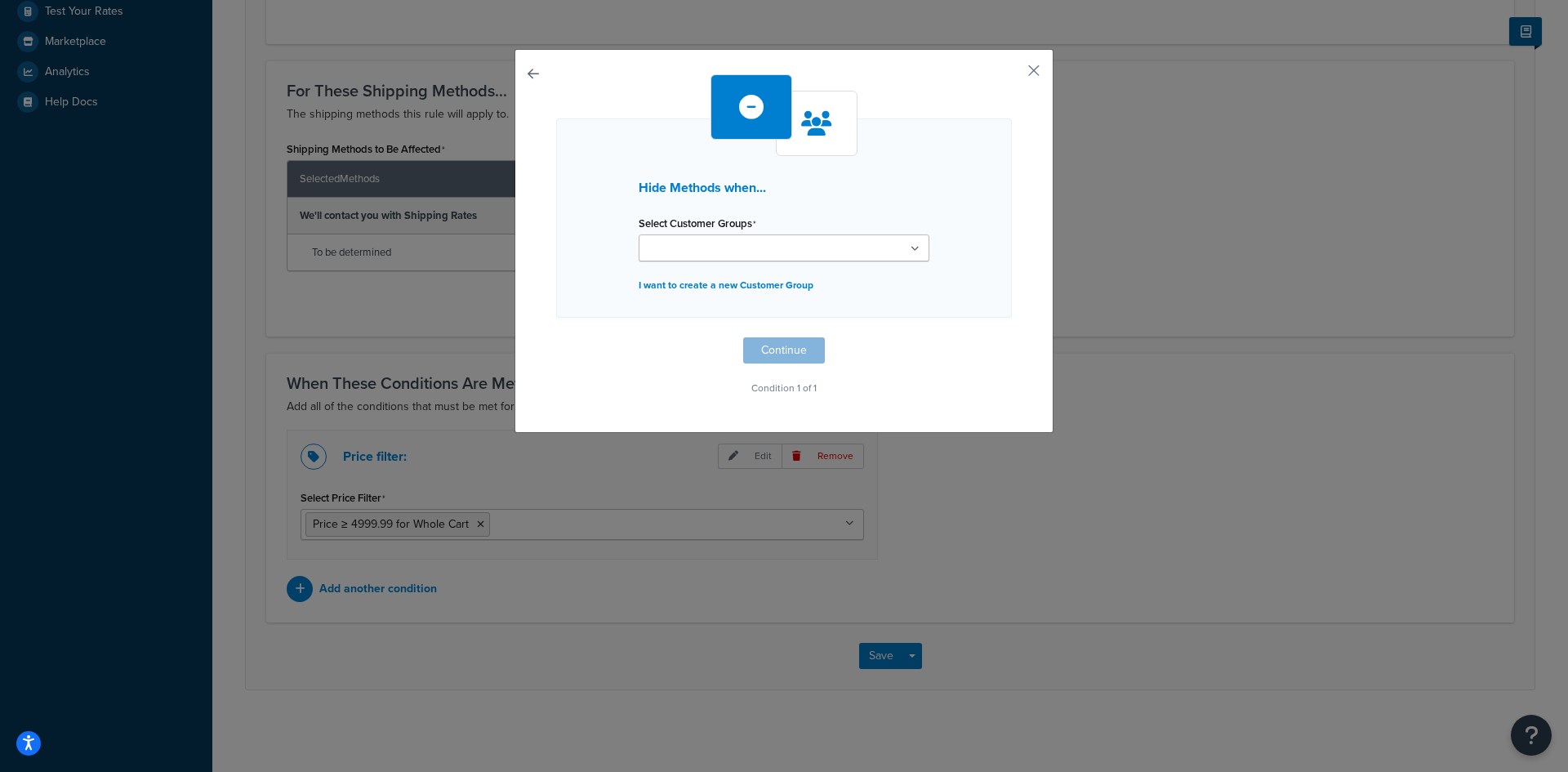
click at [911, 251] on icon at bounding box center [915, 249] width 9 height 10
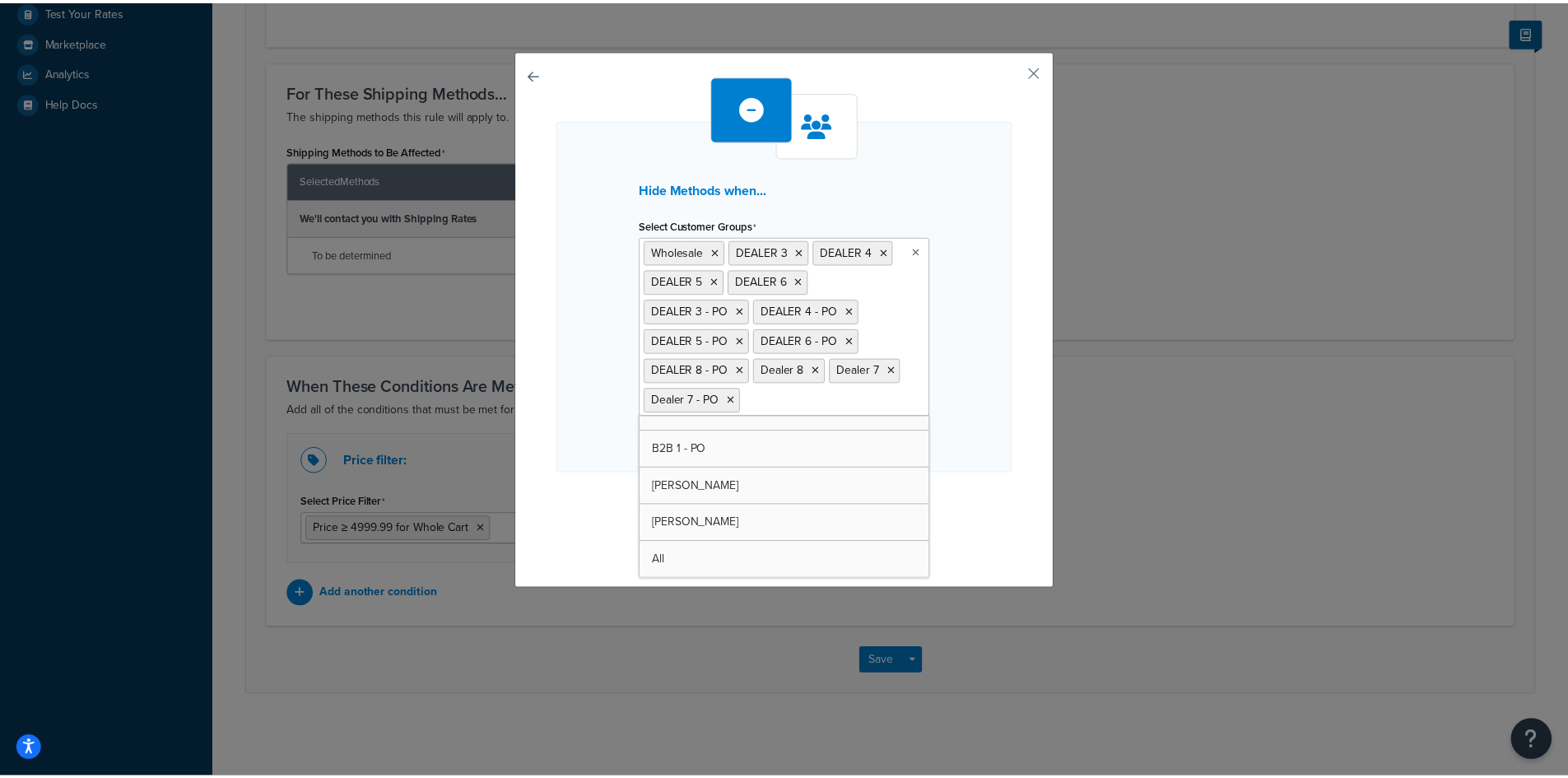
scroll to position [503, 0]
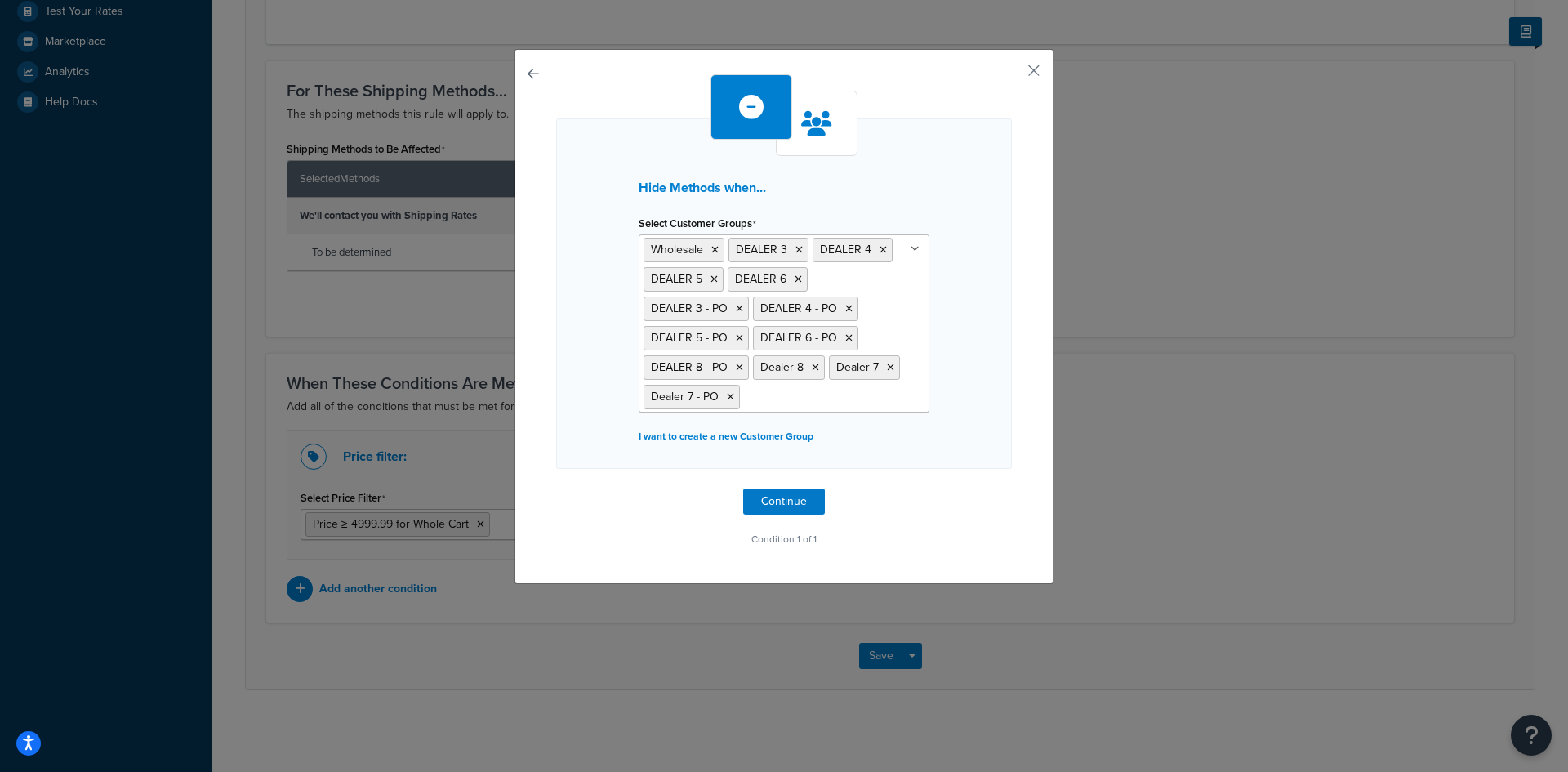
click at [984, 442] on div "Hide Methods when... Select Customer Groups Wholesale DEALER 3 DEALER 4 DEALER …" at bounding box center [784, 293] width 456 height 351
click at [789, 500] on button "Continue" at bounding box center [784, 502] width 81 height 27
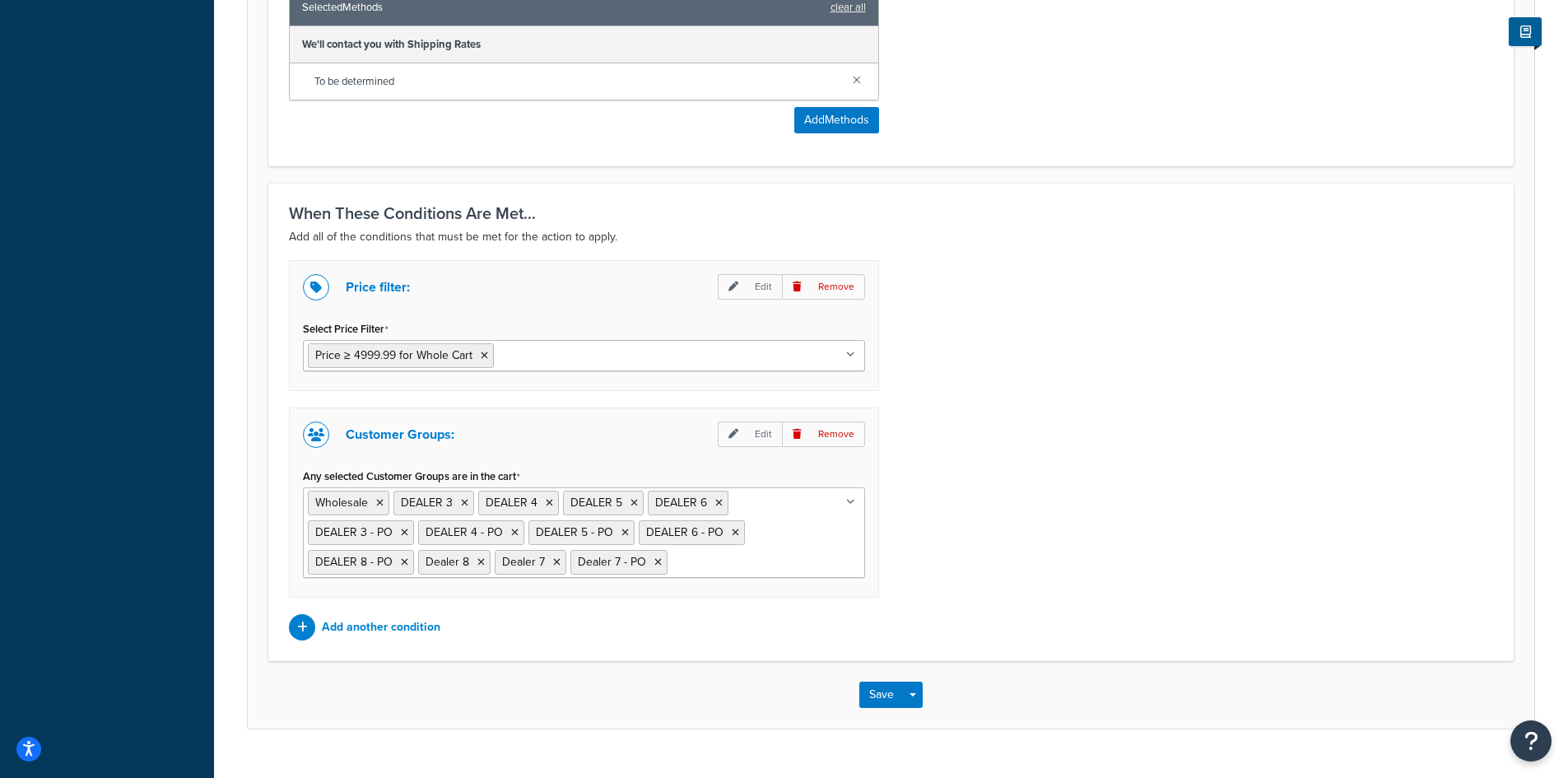
scroll to position [832, 0]
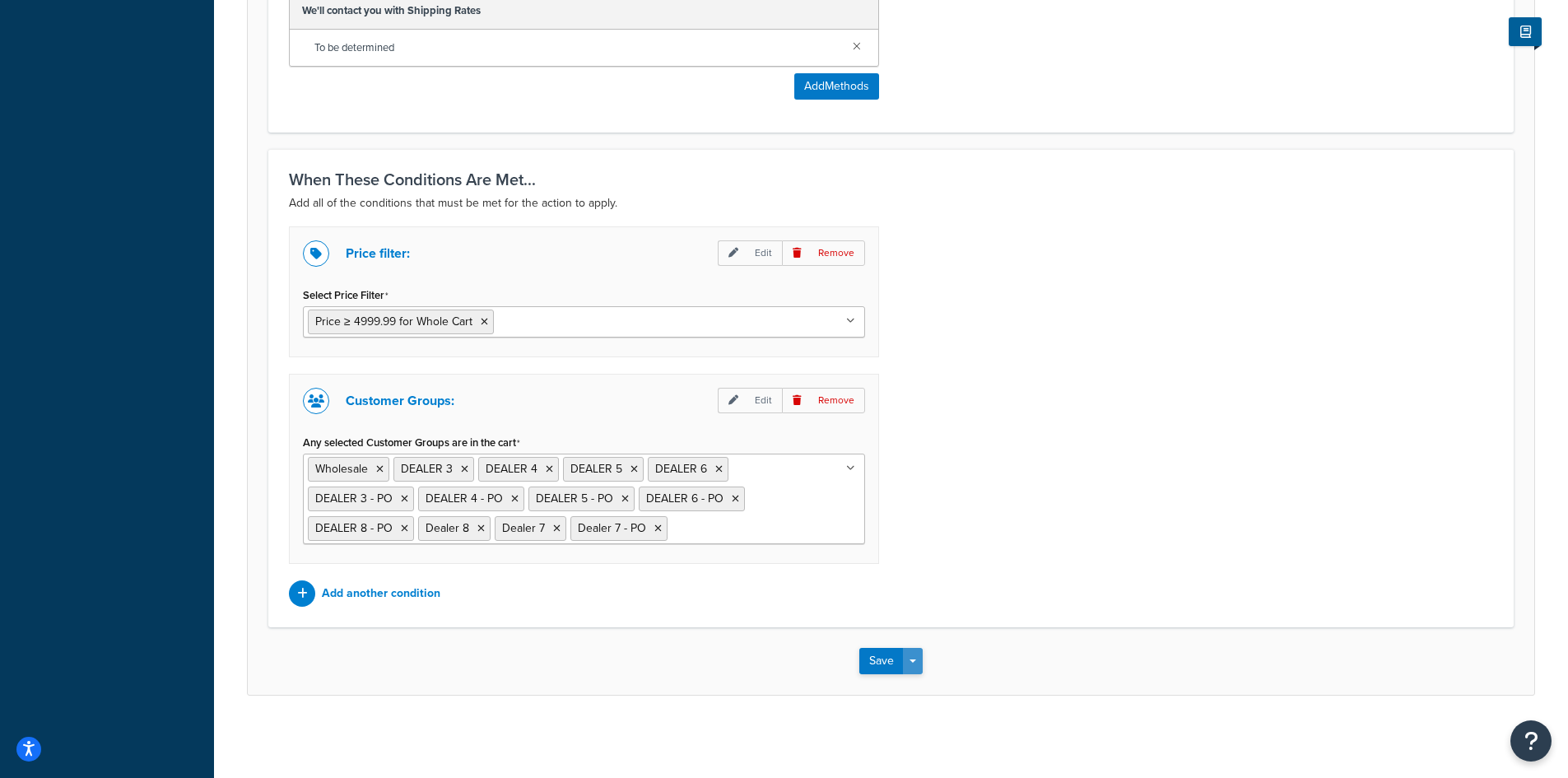
click at [911, 660] on span "button" at bounding box center [912, 662] width 6 height 4
click at [911, 691] on button "Save and Edit" at bounding box center [938, 691] width 159 height 34
click at [874, 663] on button "Save" at bounding box center [881, 661] width 44 height 27
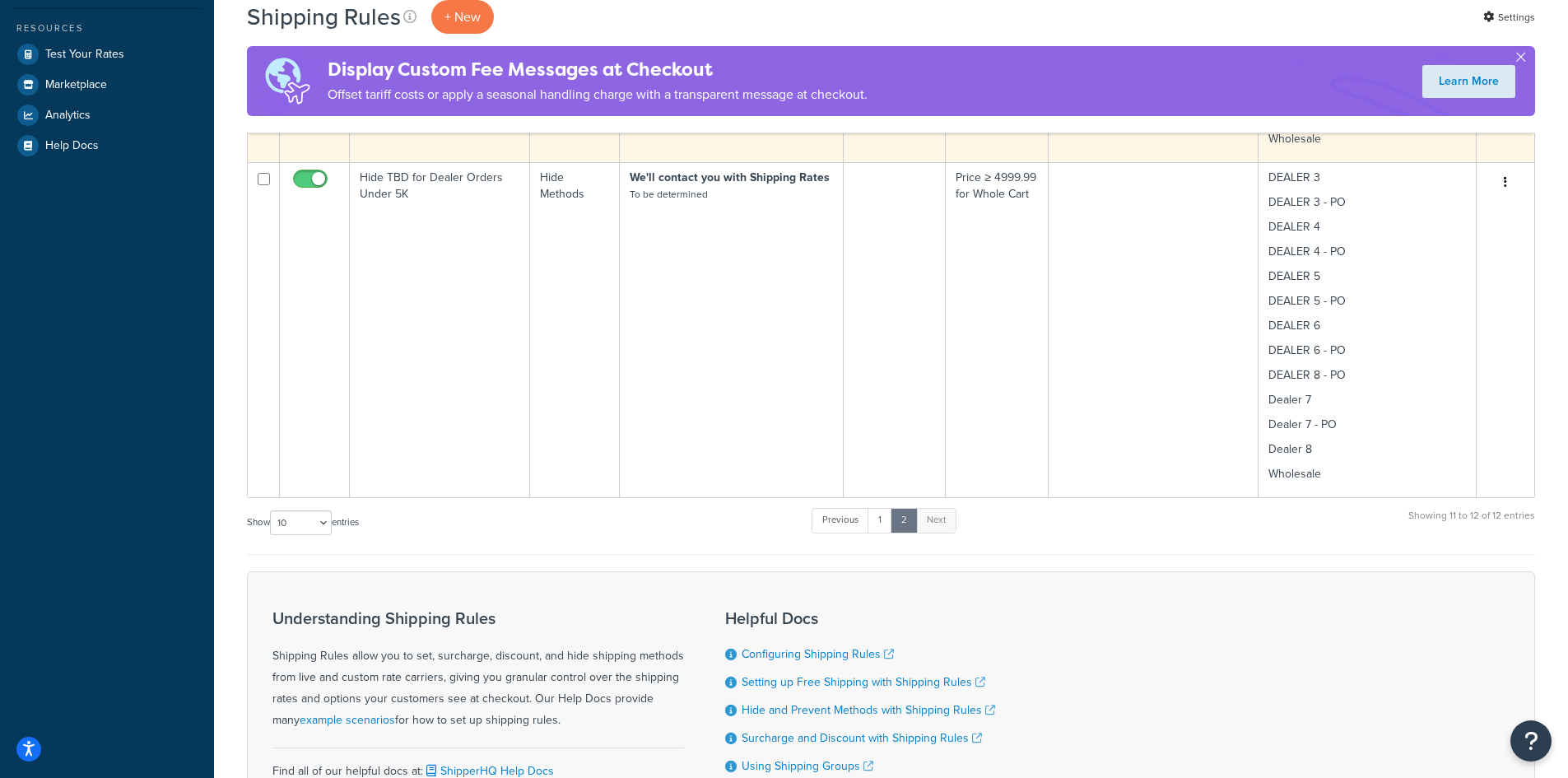
scroll to position [549, 0]
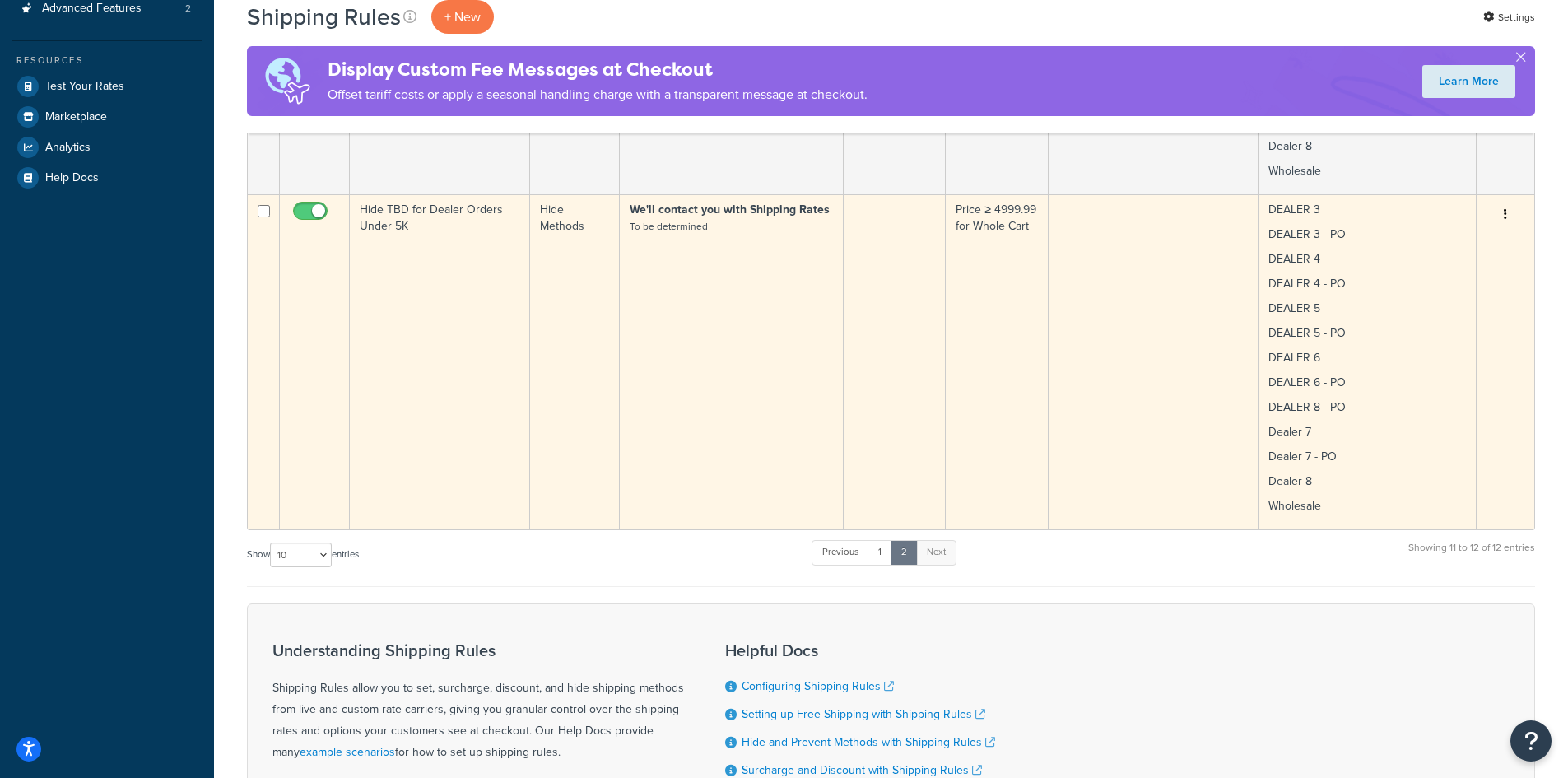
click at [1508, 215] on button "button" at bounding box center [1504, 215] width 23 height 27
click at [1455, 241] on link "Edit" at bounding box center [1450, 245] width 130 height 34
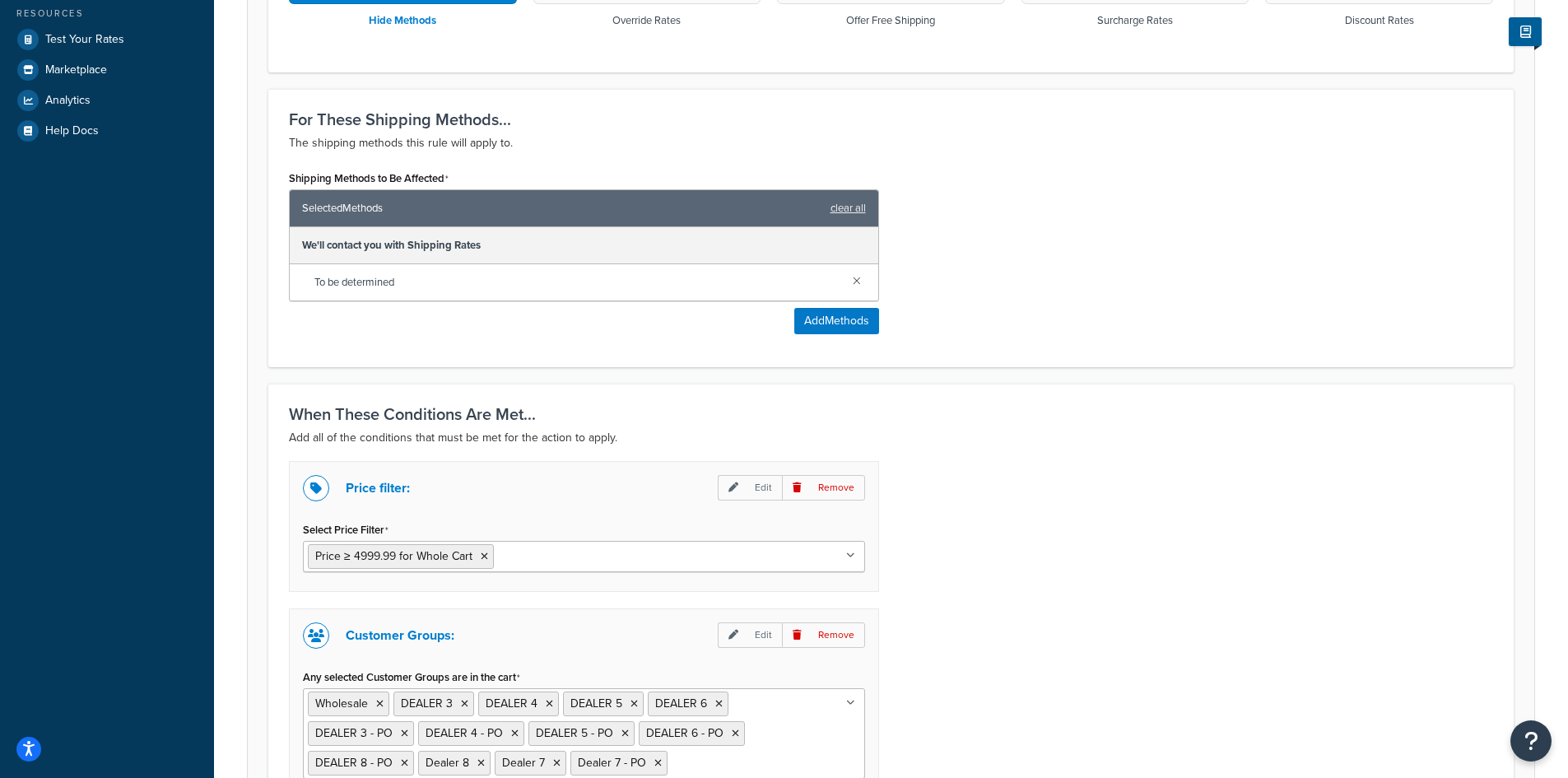
scroll to position [659, 0]
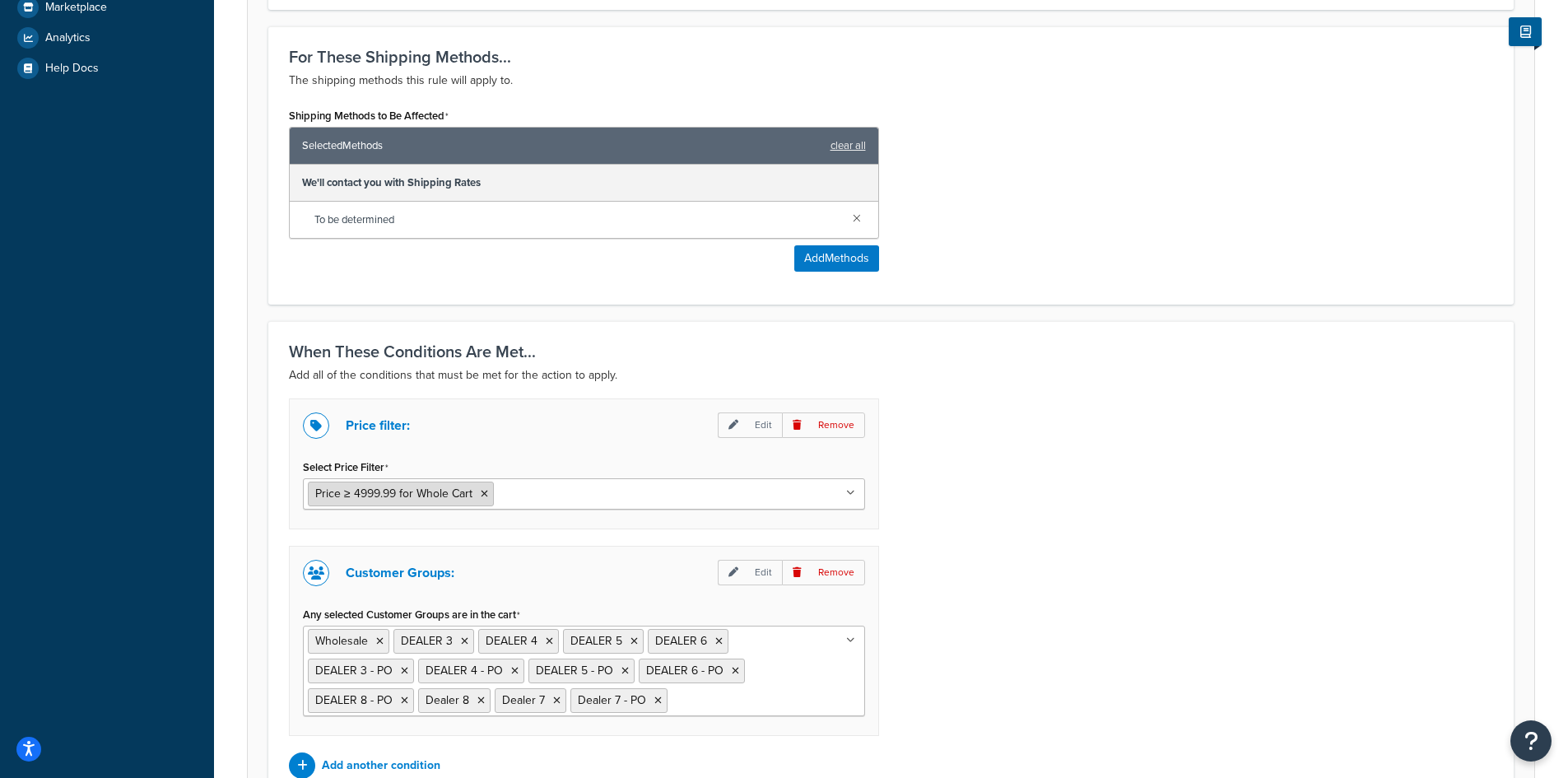
click at [486, 497] on icon at bounding box center [484, 494] width 7 height 10
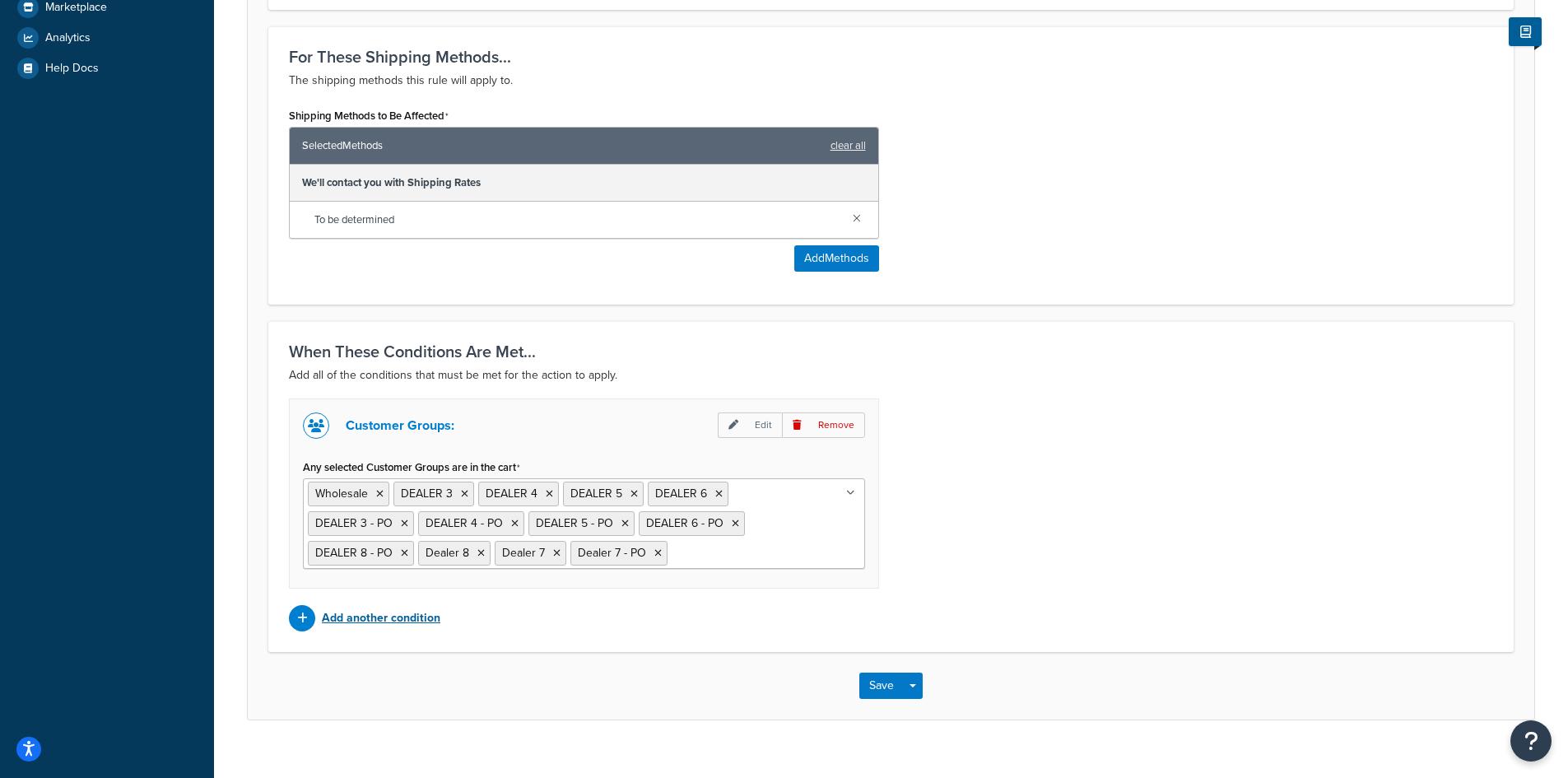
click at [365, 613] on p "Add another condition" at bounding box center [381, 618] width 118 height 23
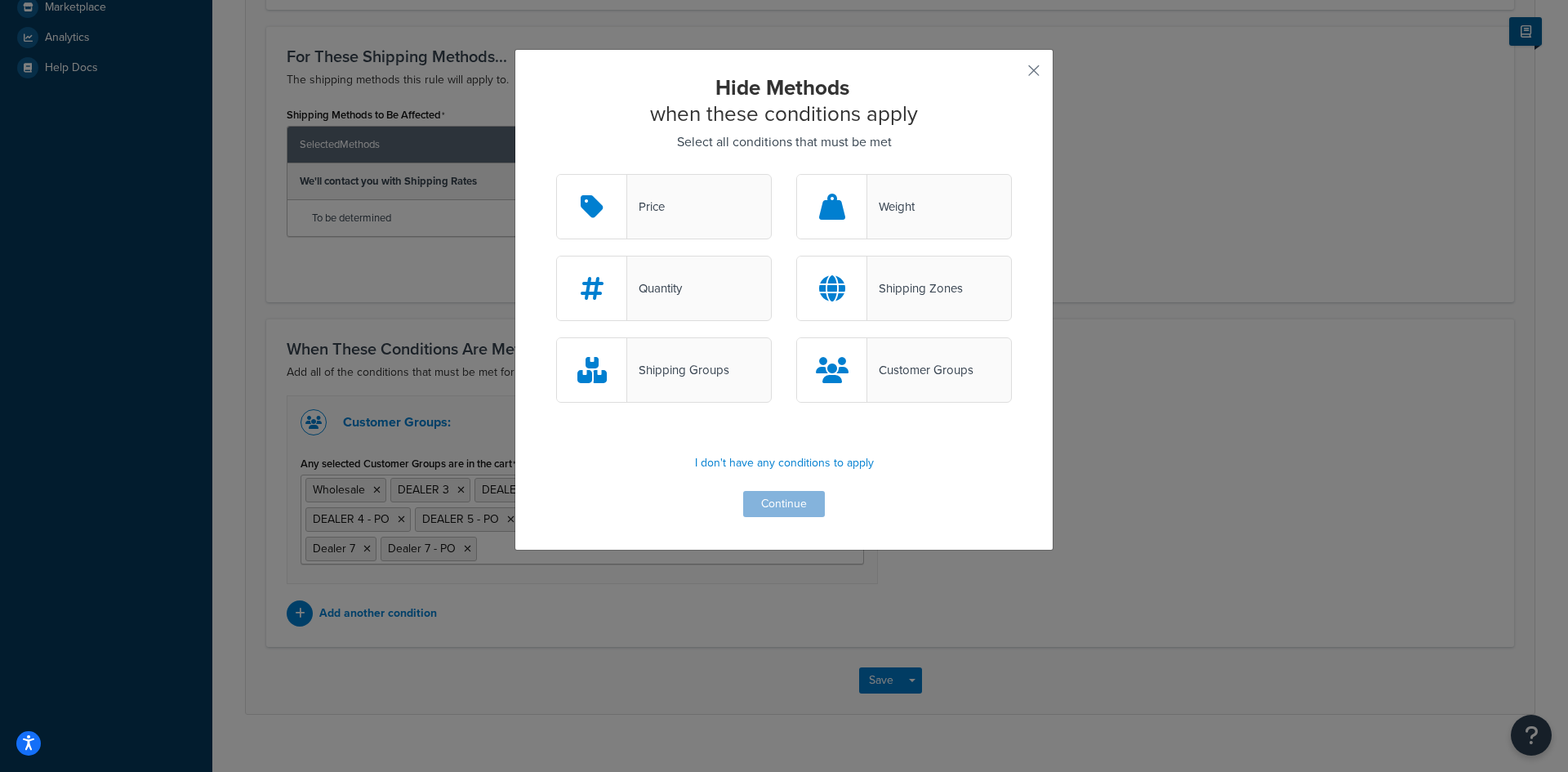
click at [656, 212] on div "Price" at bounding box center [645, 206] width 38 height 23
click at [0, 0] on input "Price" at bounding box center [0, 0] width 0 height 0
click at [752, 504] on button "Continue" at bounding box center [784, 504] width 81 height 27
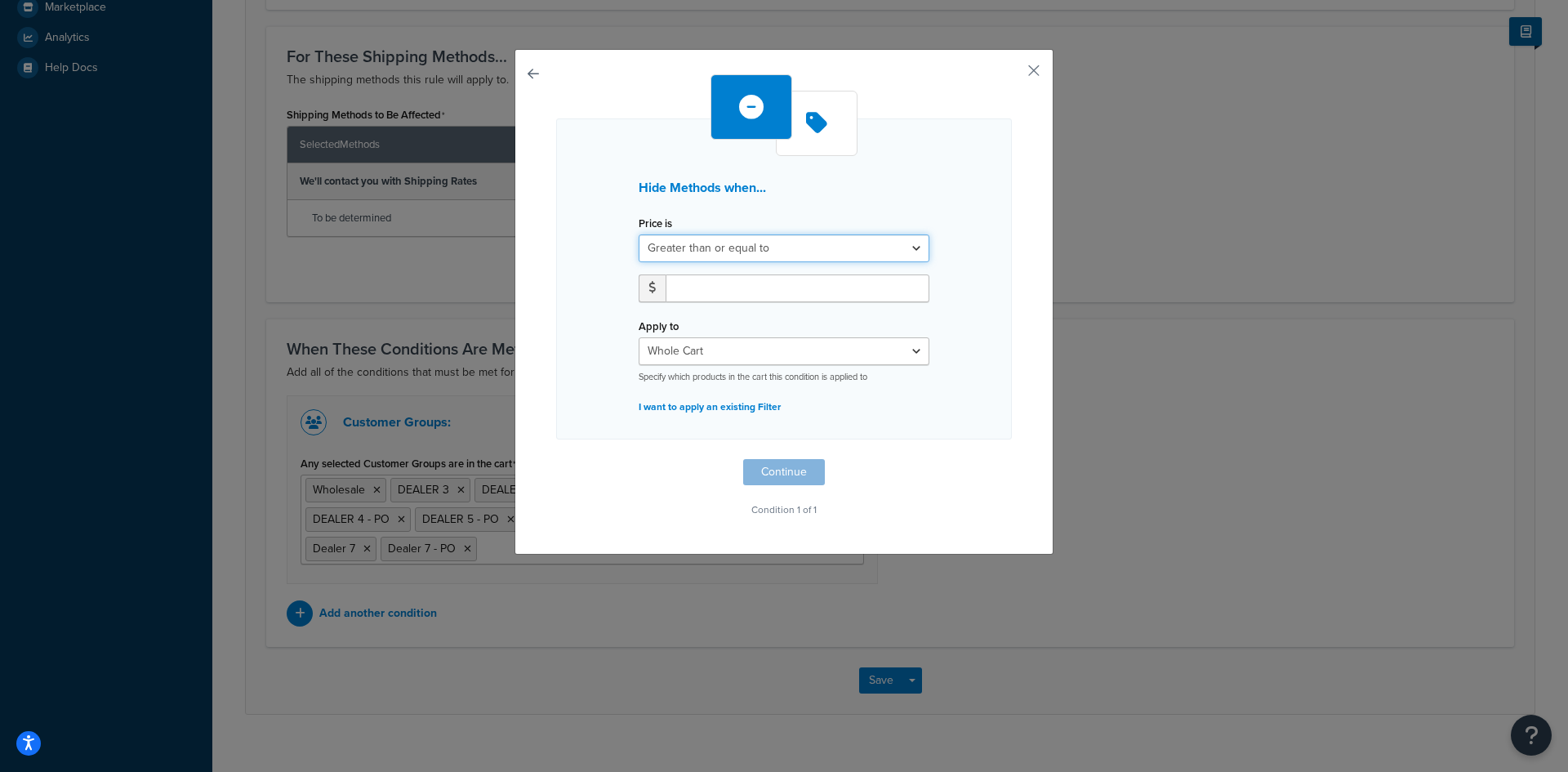
click at [711, 247] on select "Greater than or equal to Between or equal to Less than or equal to" at bounding box center [784, 248] width 291 height 27
select select "UNDER"
click at [639, 234] on select "Greater than or equal to Between or equal to Less than or equal to" at bounding box center [784, 248] width 291 height 27
click at [687, 285] on input "number" at bounding box center [797, 288] width 264 height 27
type input "4999.99"
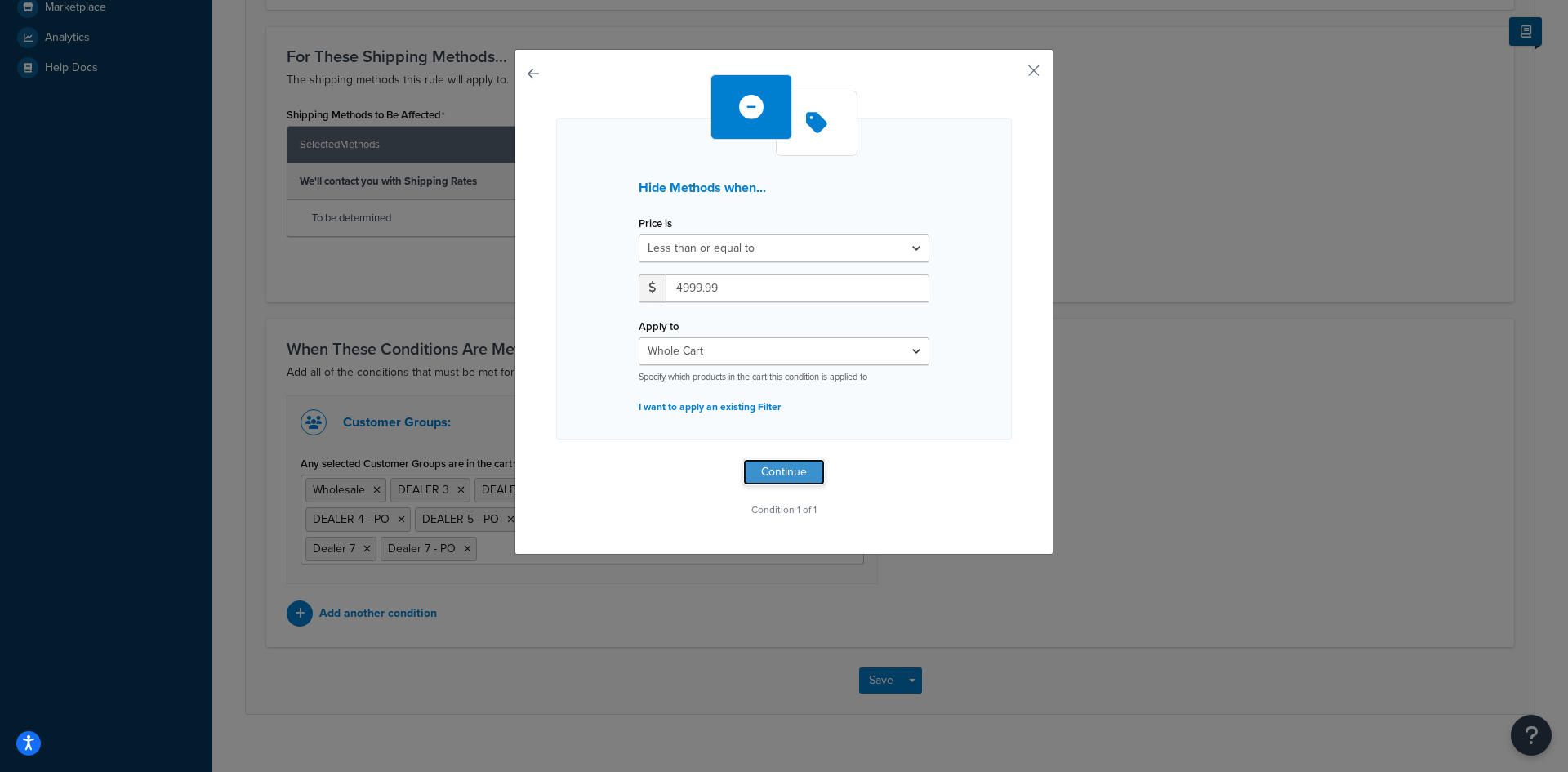
click at [750, 466] on button "Continue" at bounding box center [784, 472] width 81 height 27
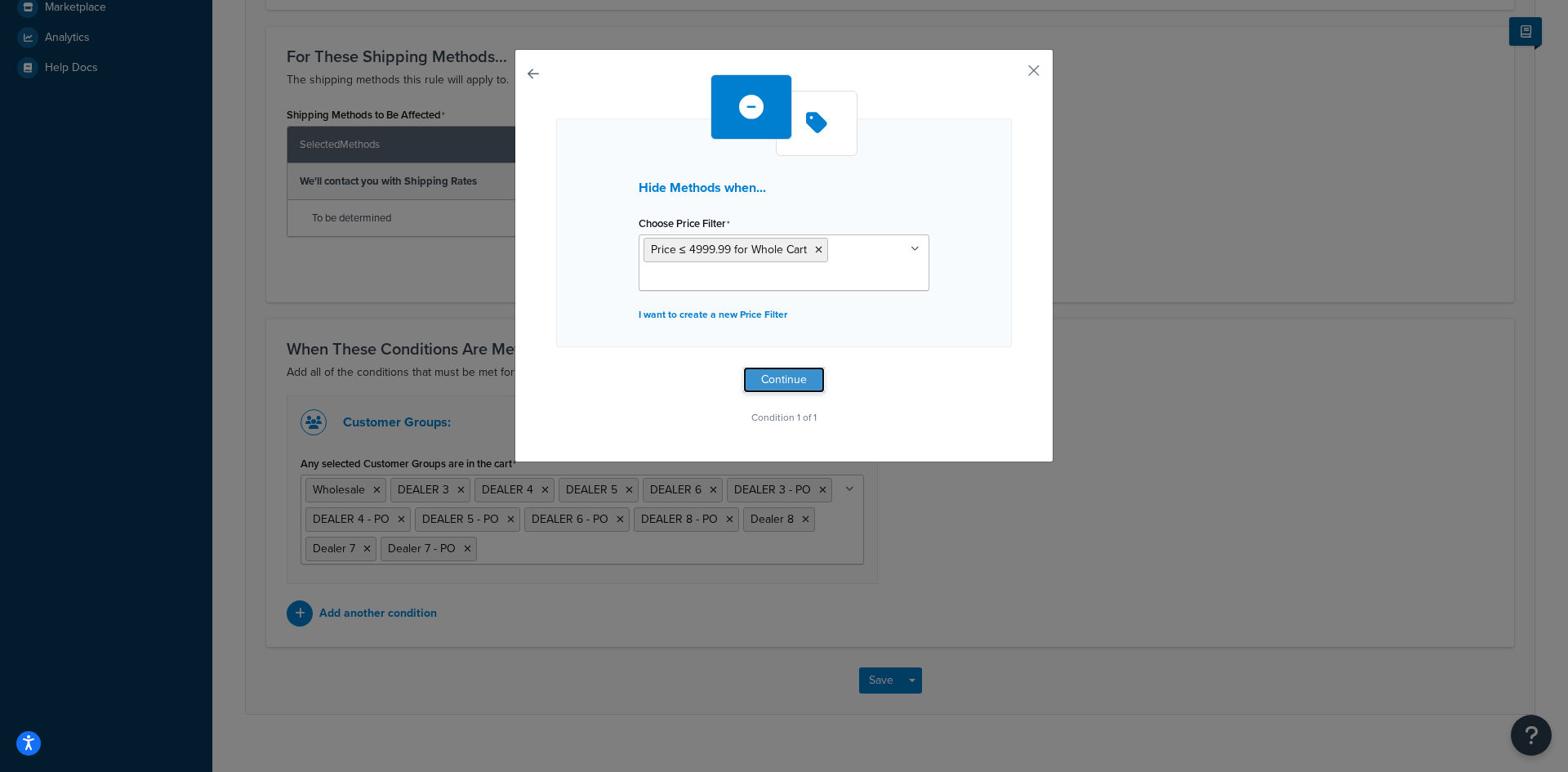
click at [762, 382] on button "Continue" at bounding box center [784, 380] width 81 height 27
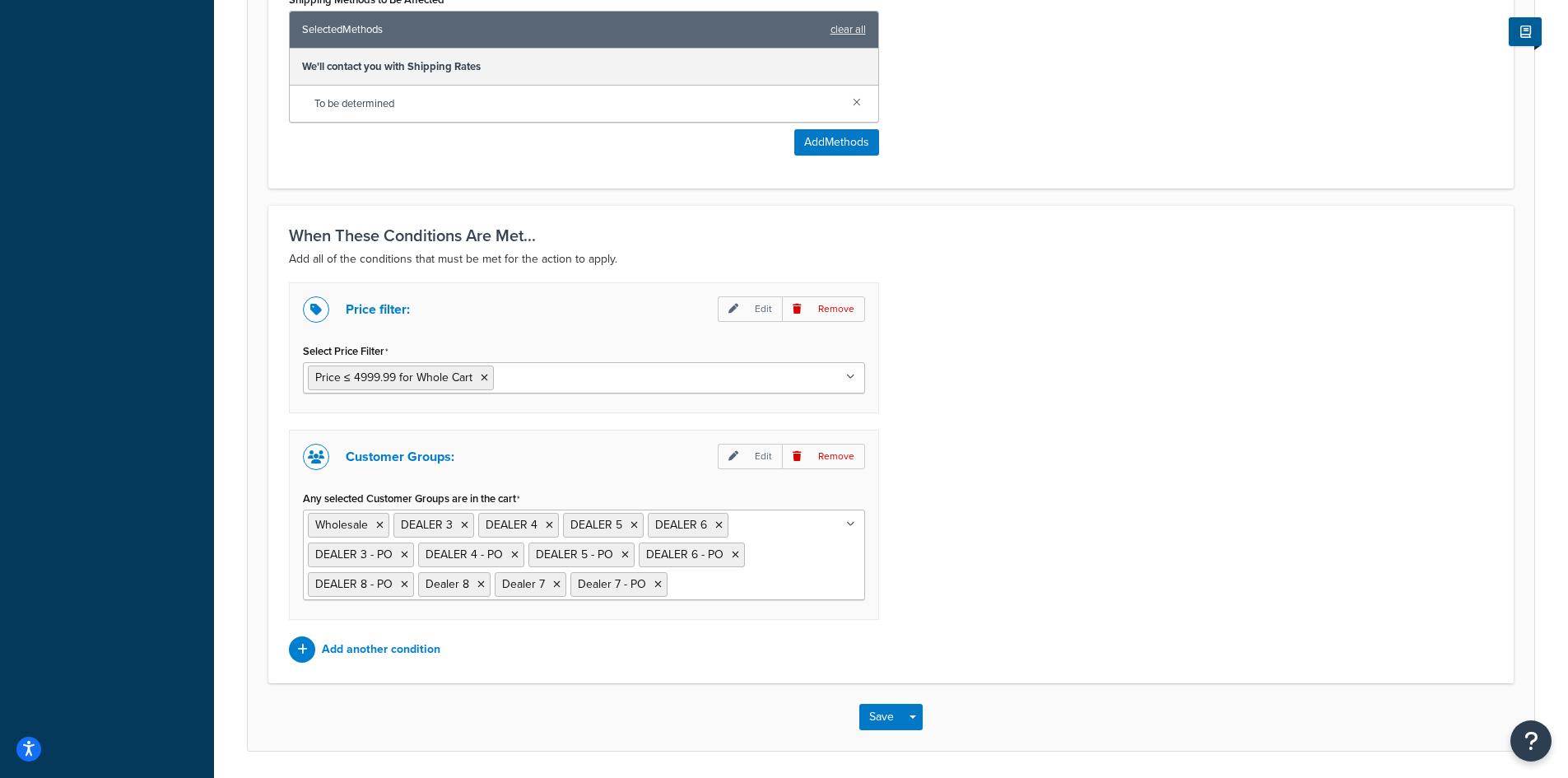
scroll to position [832, 0]
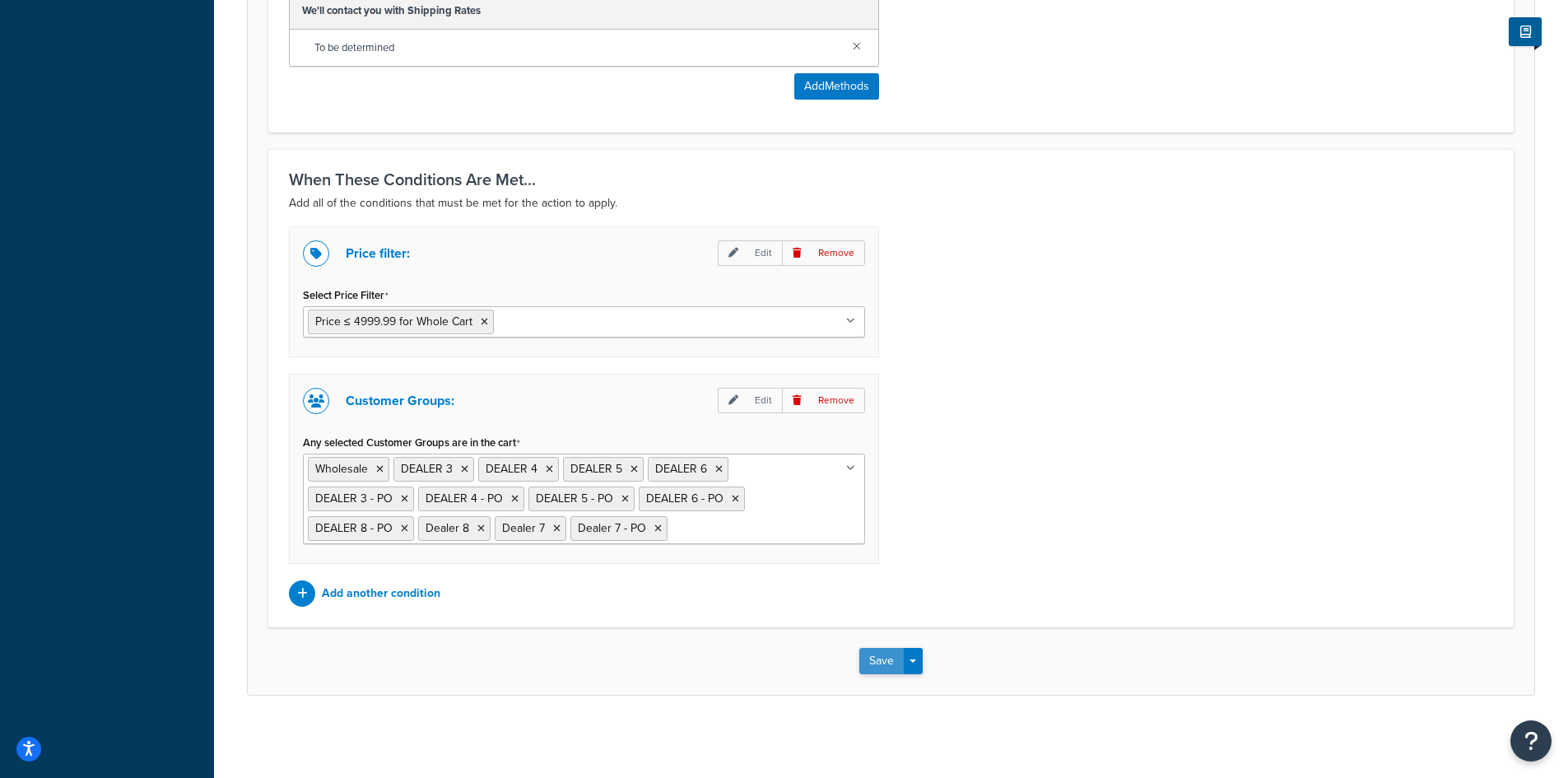
click at [875, 661] on button "Save" at bounding box center [881, 661] width 44 height 27
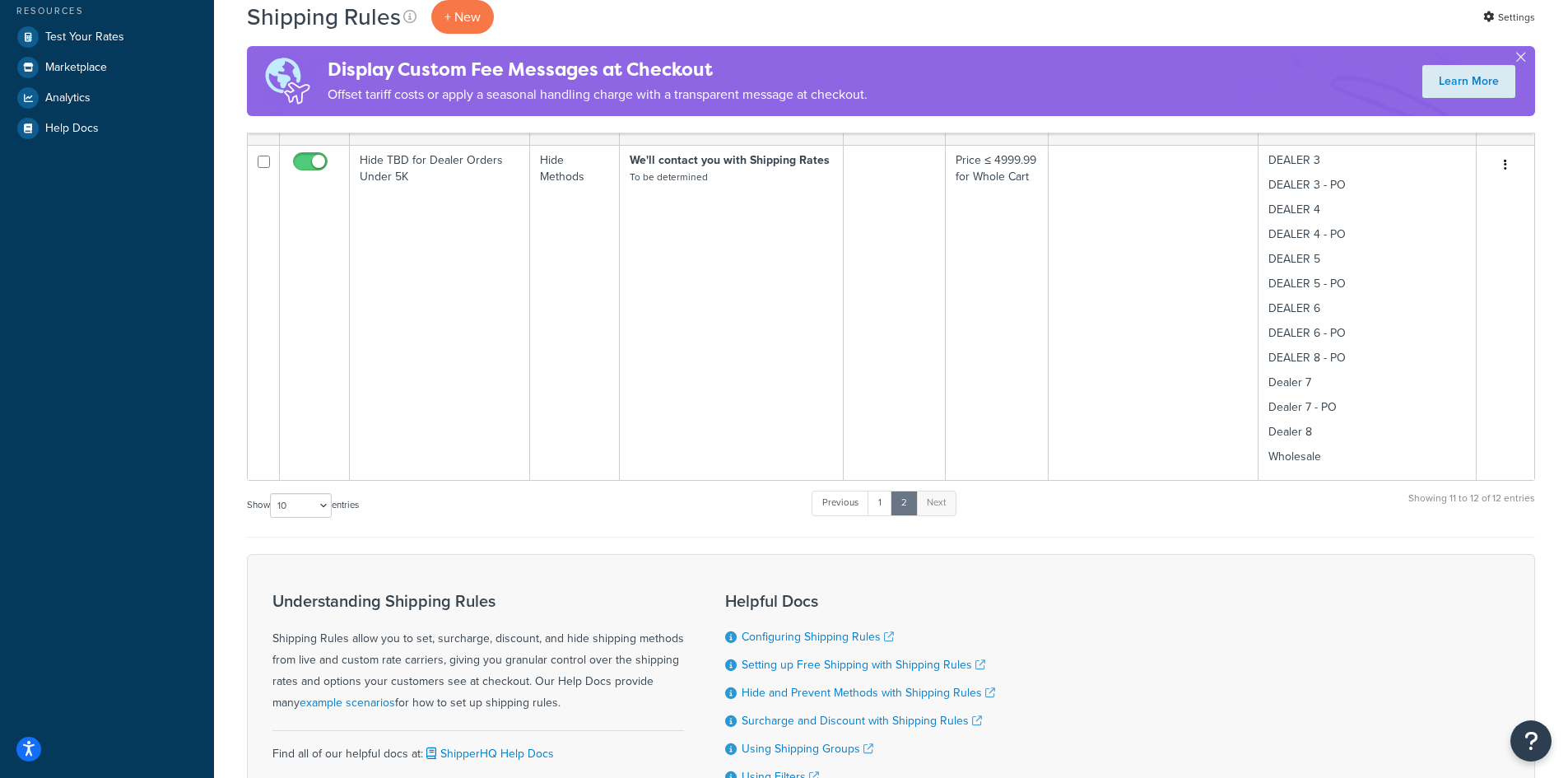
scroll to position [659, 0]
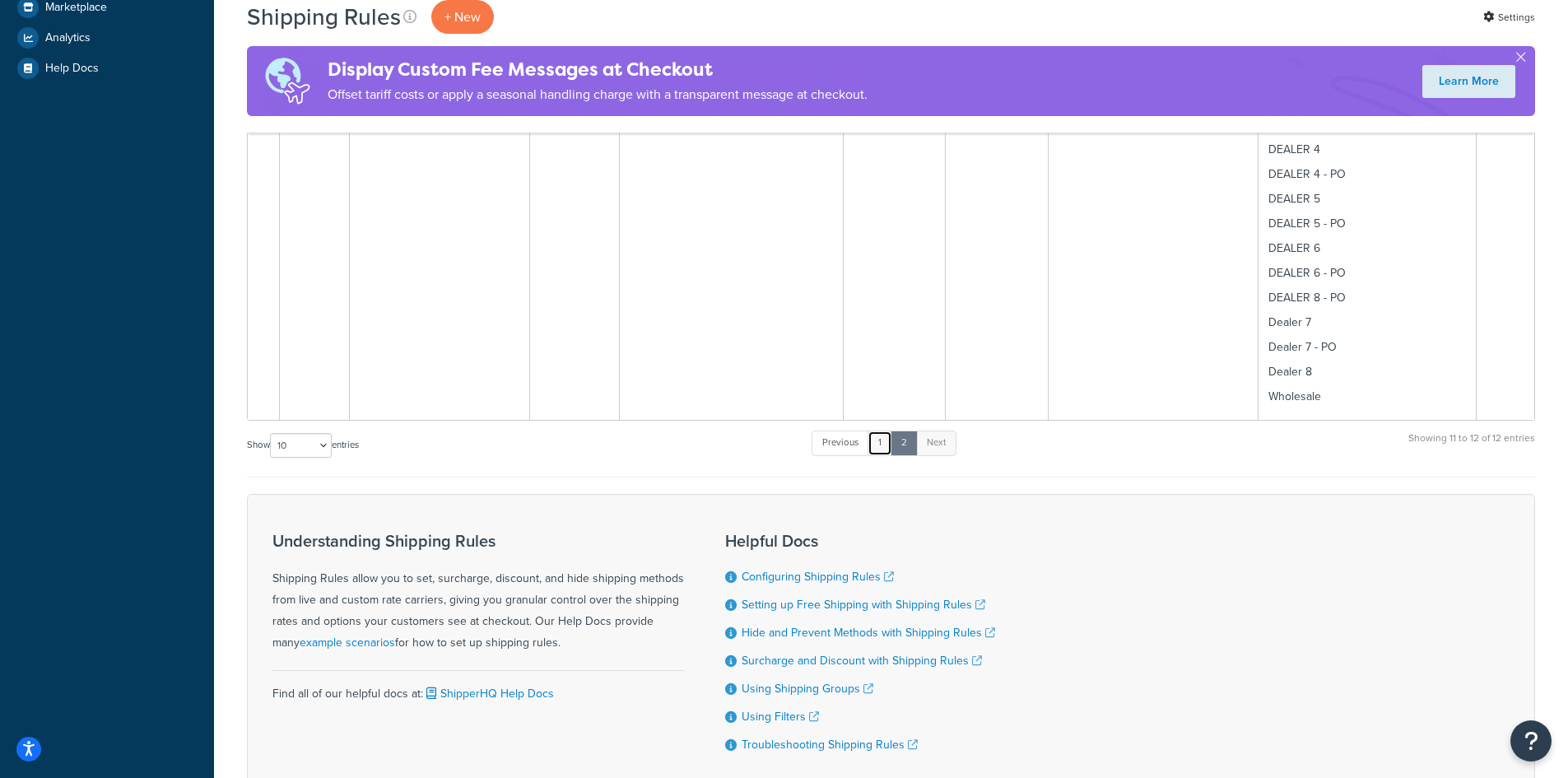
click at [887, 450] on link "1" at bounding box center [879, 443] width 25 height 25
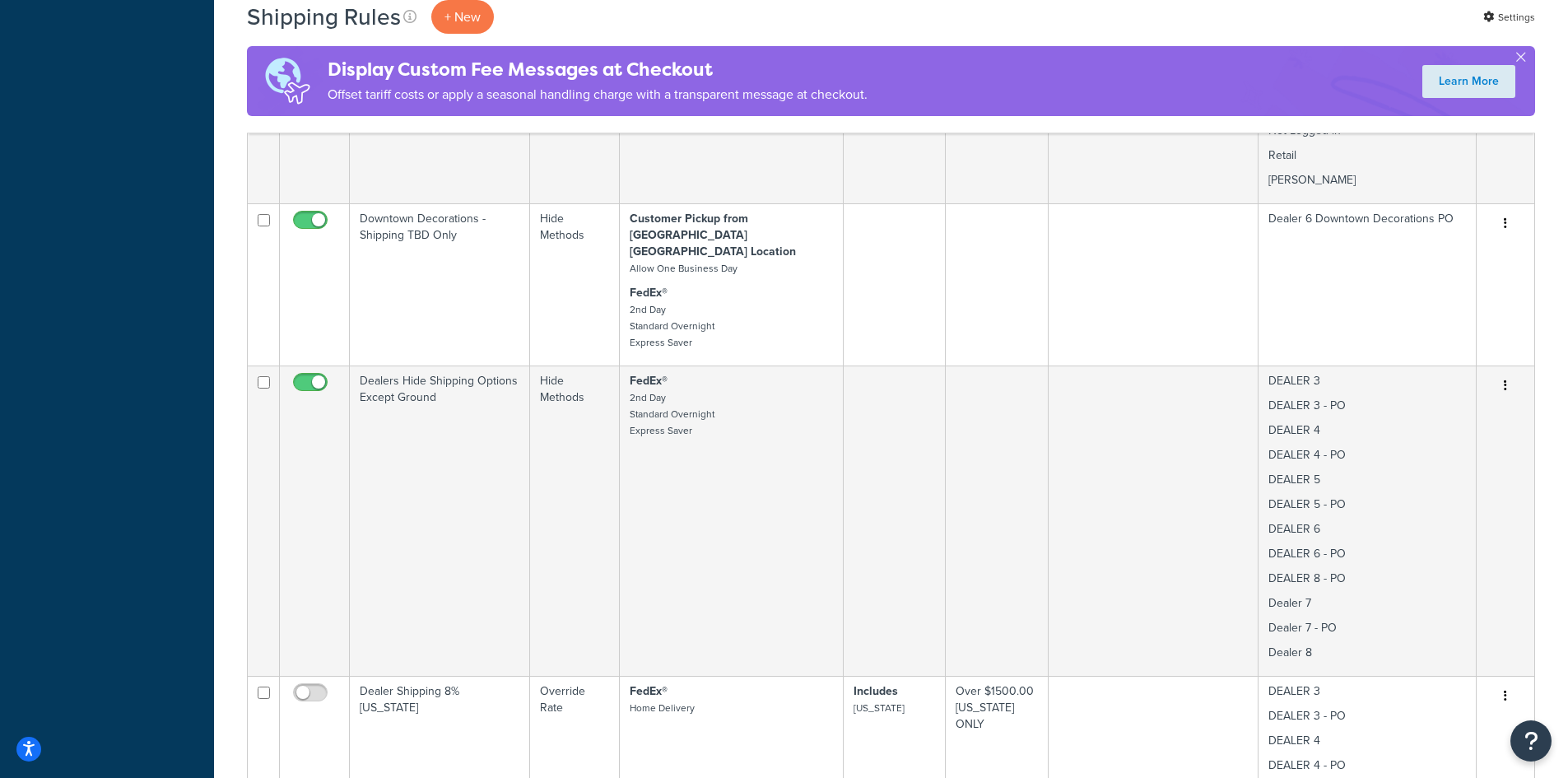
scroll to position [1890, 0]
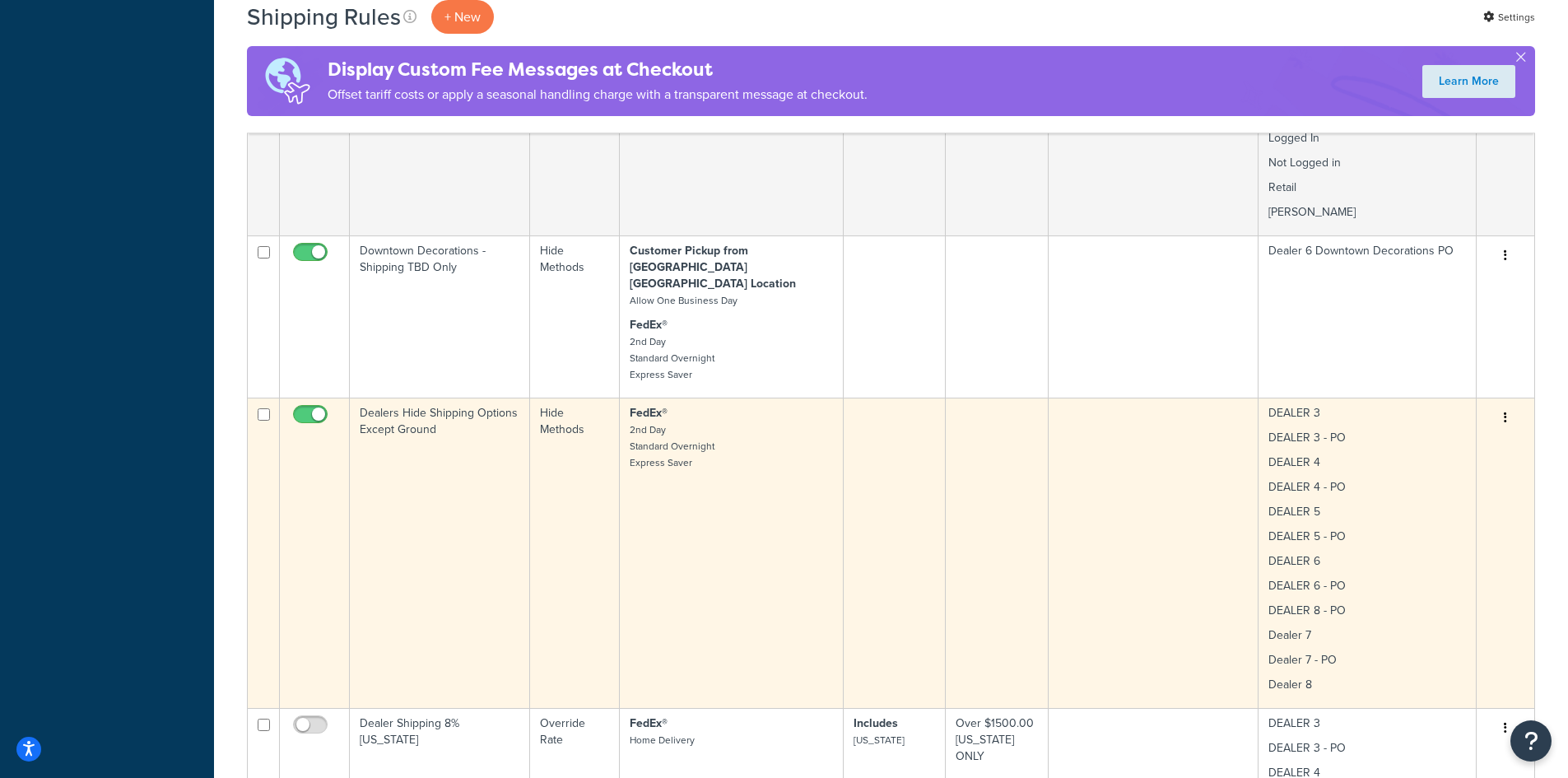
click at [754, 449] on td "FedEx® 2nd Day Standard Overnight Express Saver" at bounding box center [731, 553] width 224 height 310
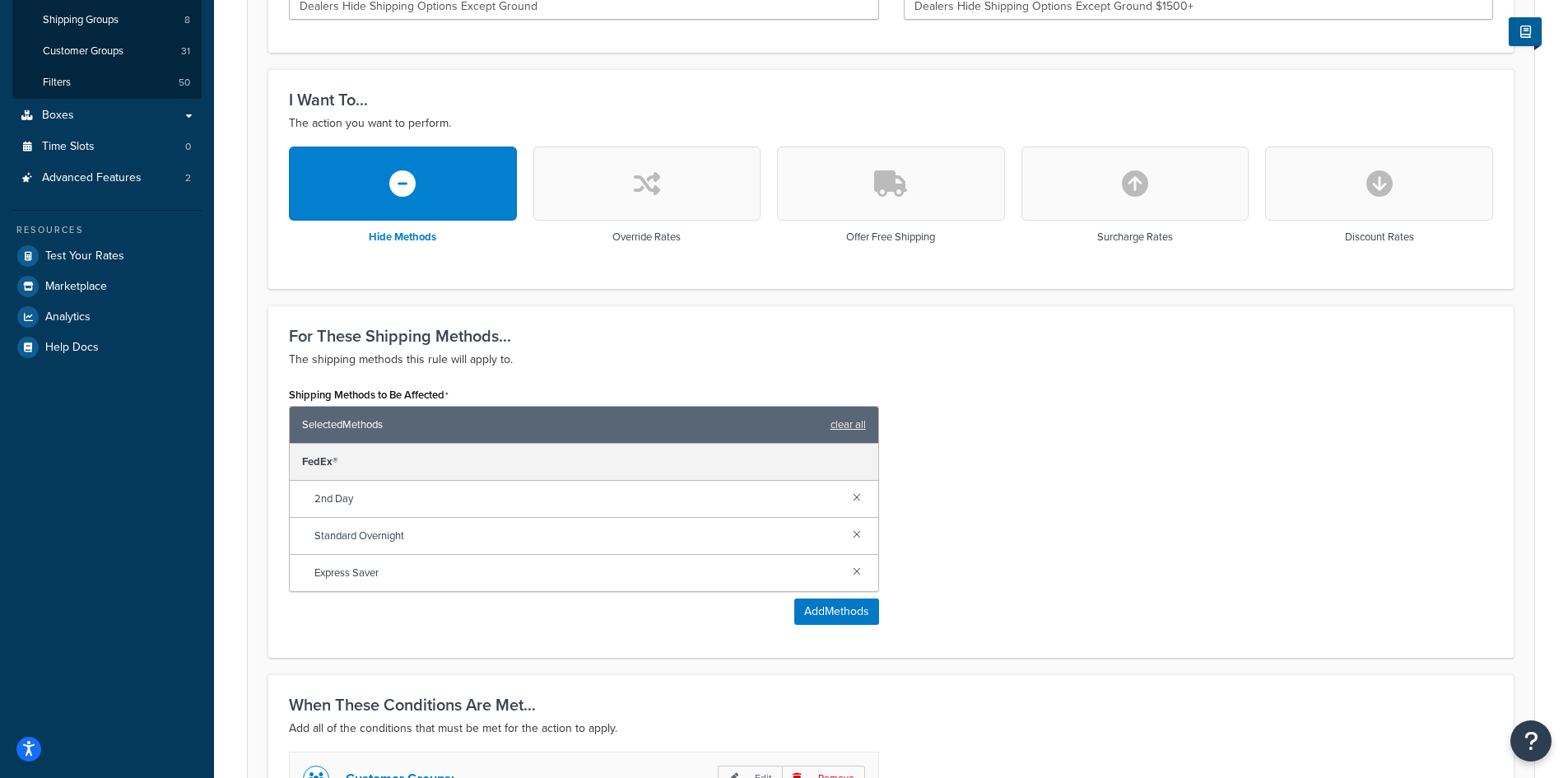
scroll to position [439, 0]
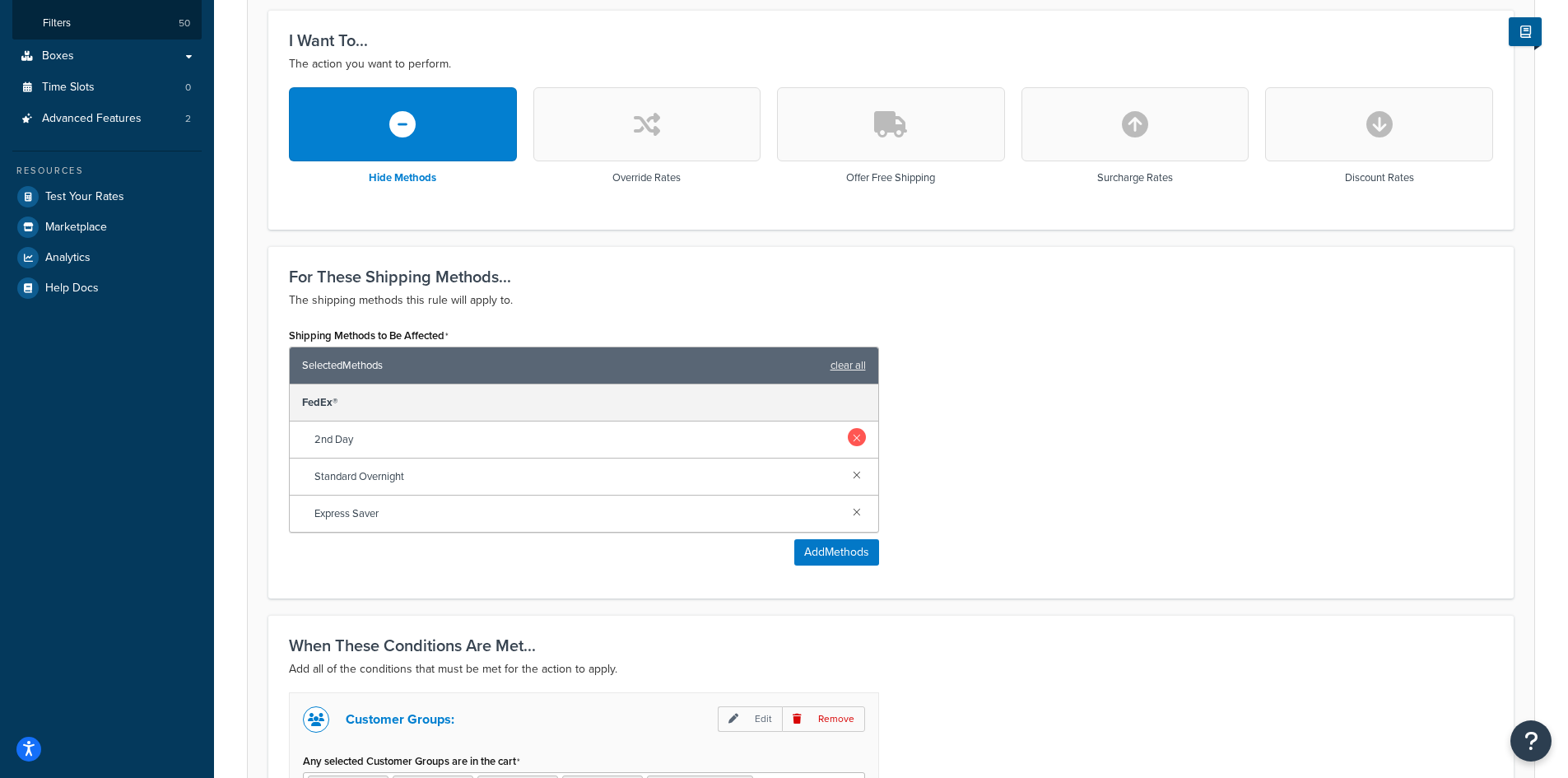
click at [859, 442] on link at bounding box center [857, 437] width 18 height 18
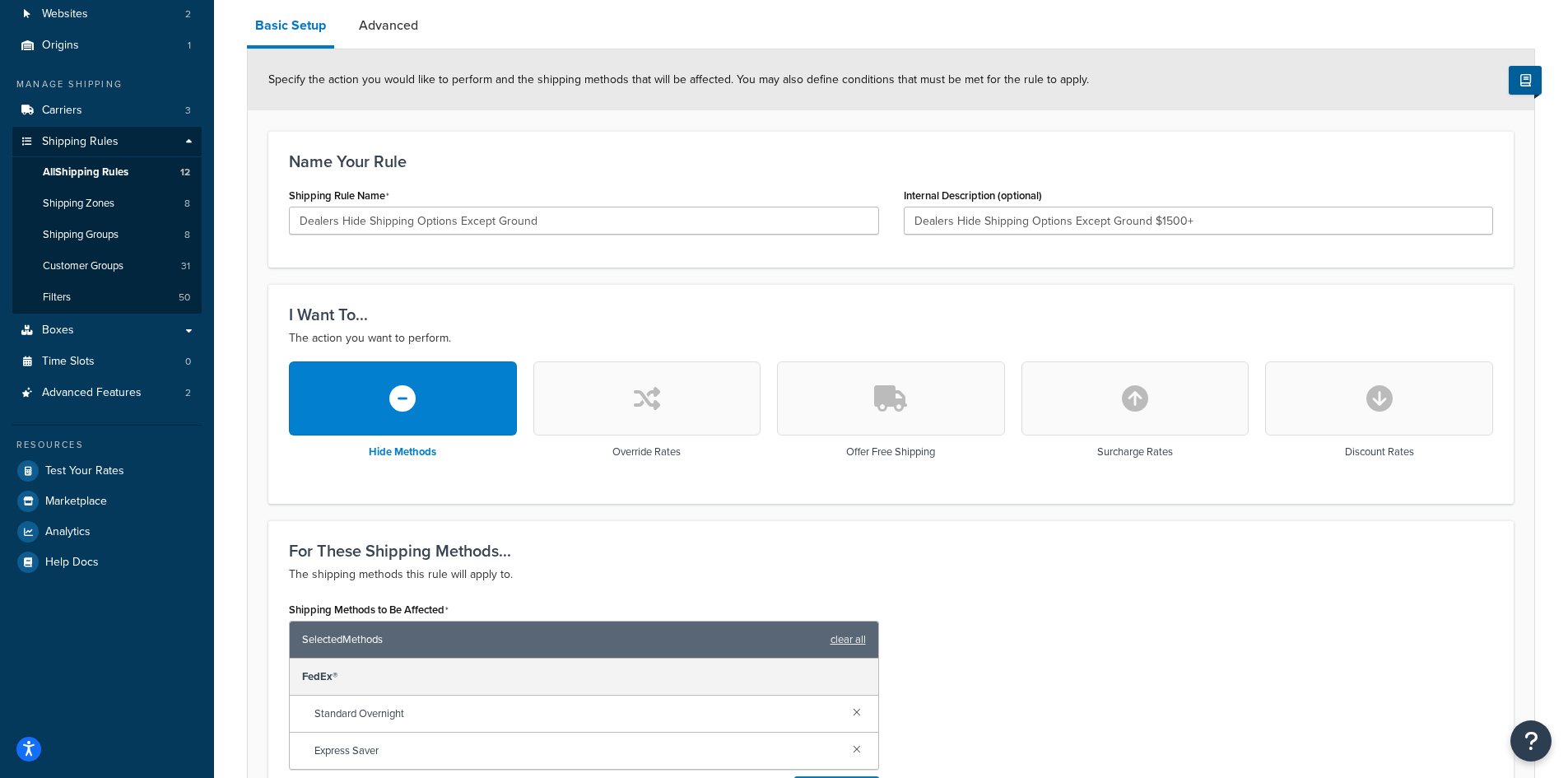
scroll to position [0, 0]
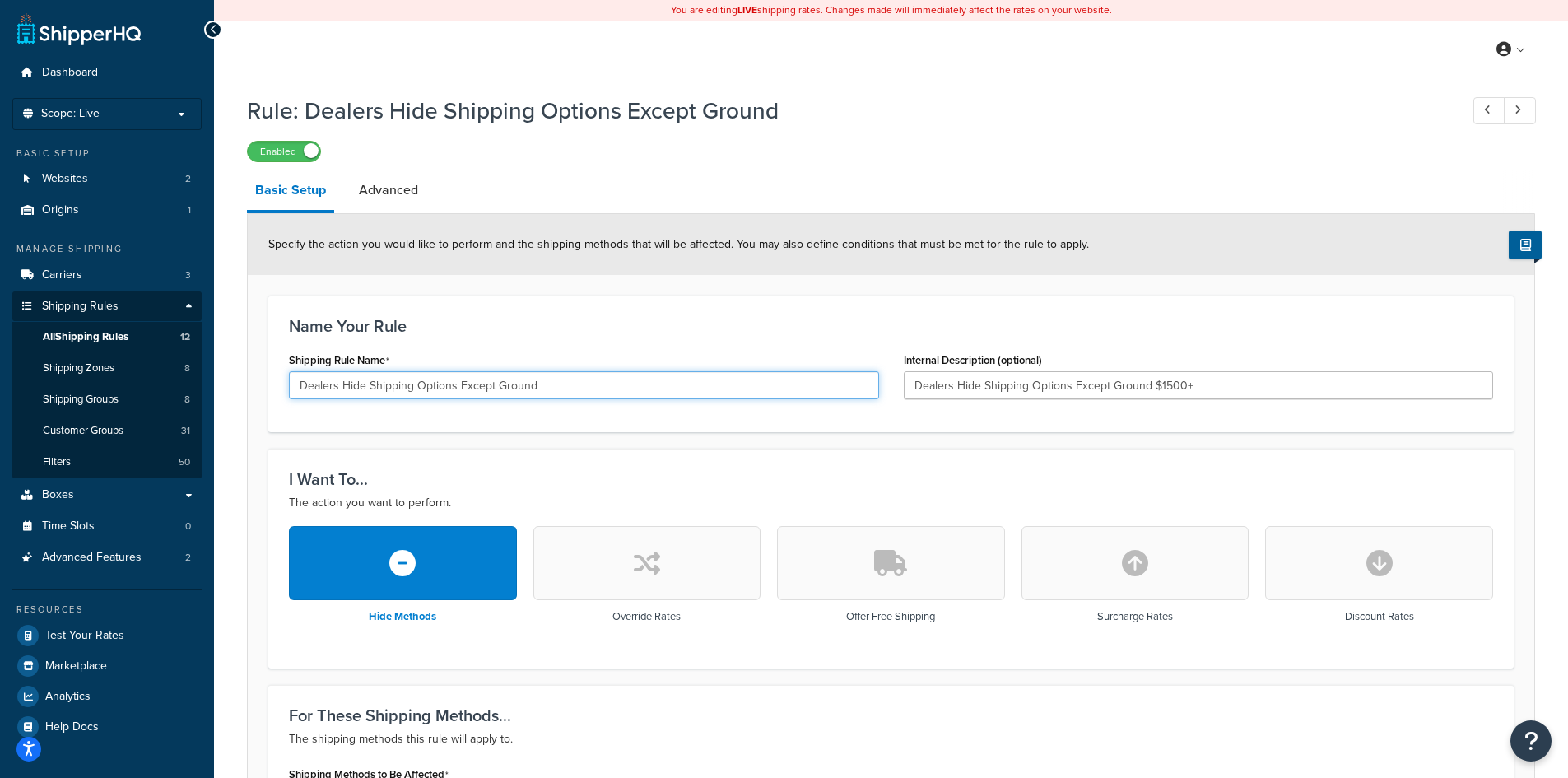
click at [553, 389] on input "Dealers Hide Shipping Options Except Ground" at bounding box center [584, 385] width 590 height 28
type input "Dealers Hide Shipping Options Except Ground and 2 Day"
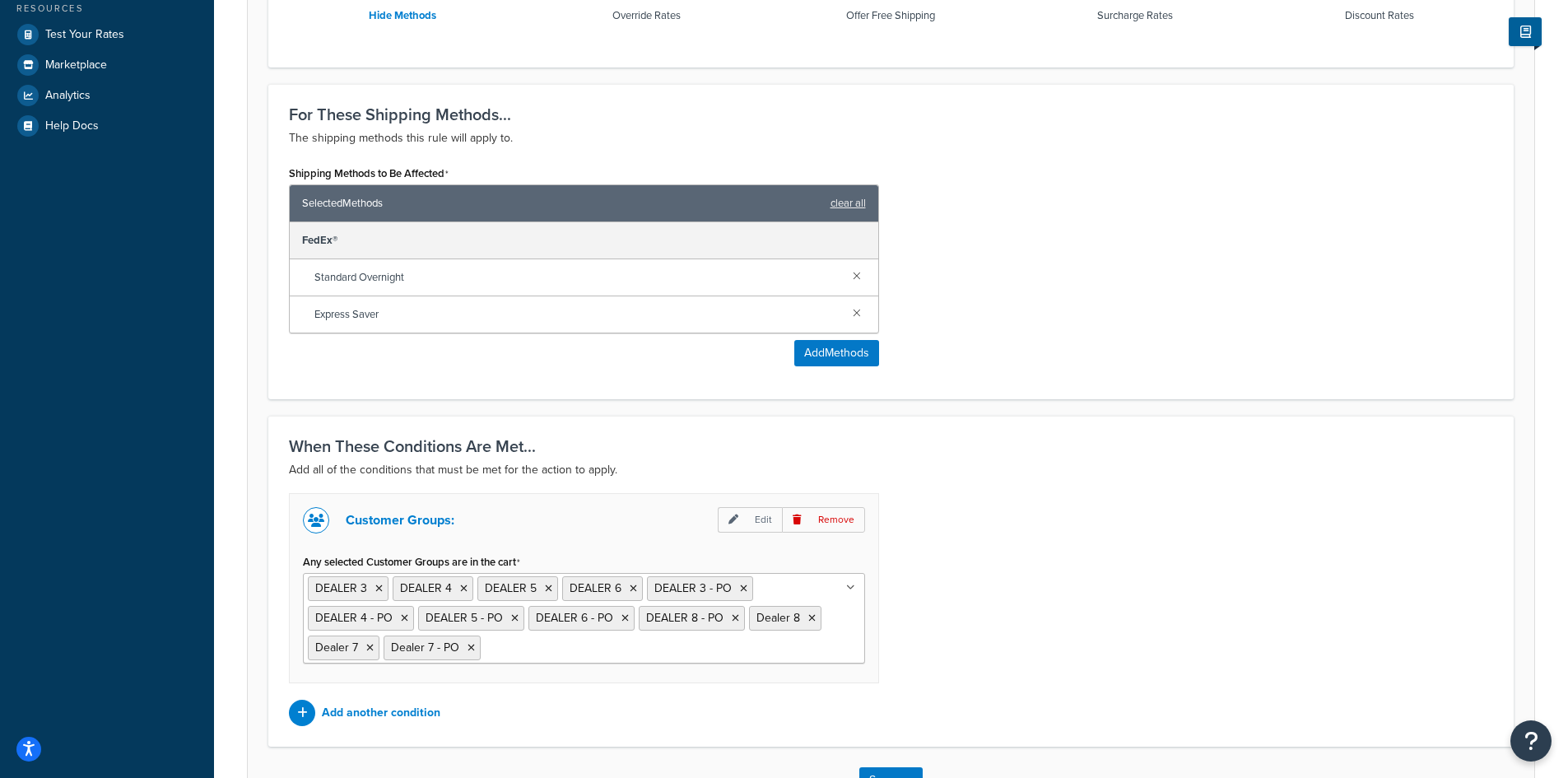
scroll to position [722, 0]
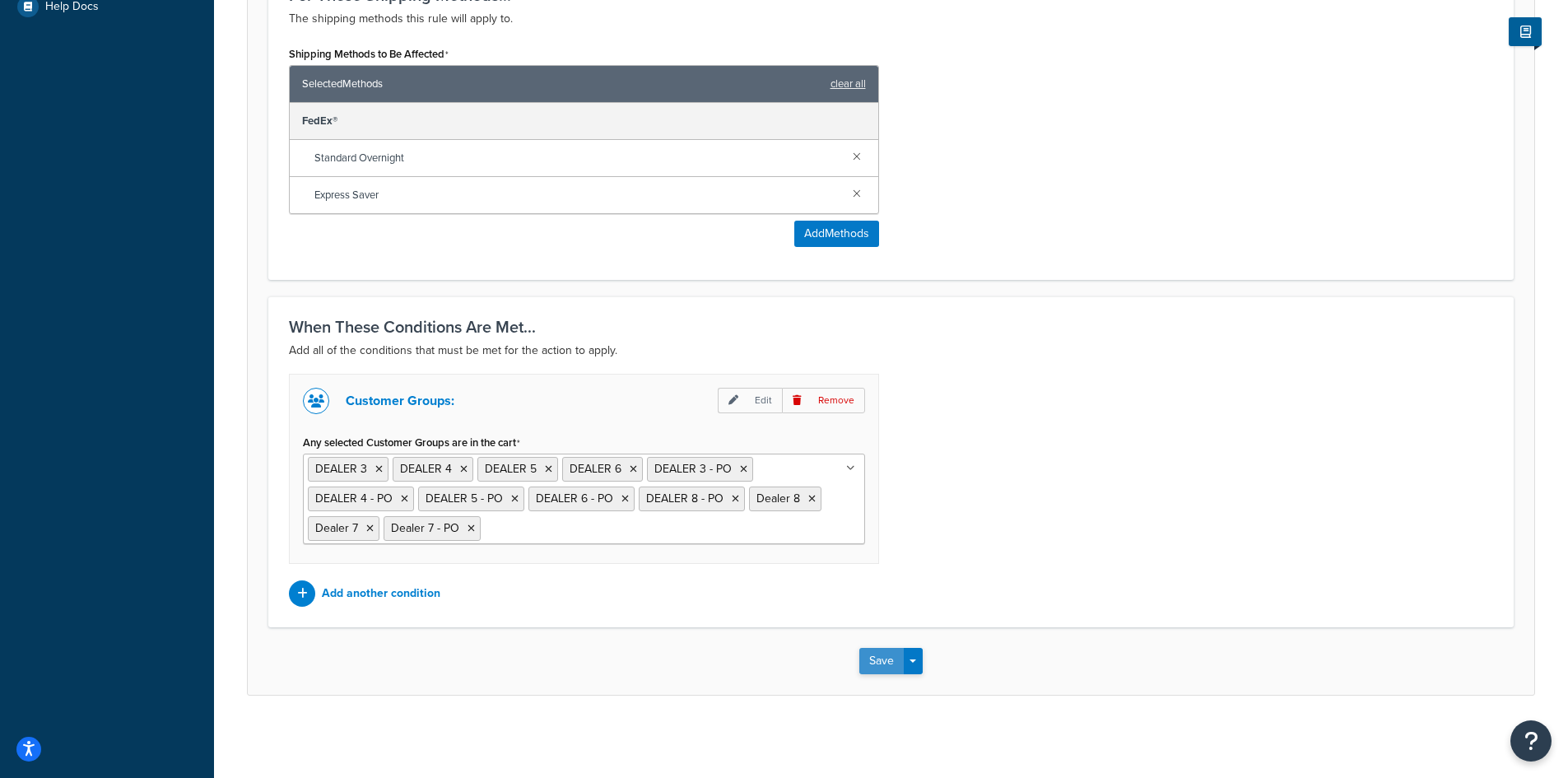
click at [884, 665] on button "Save" at bounding box center [881, 661] width 44 height 27
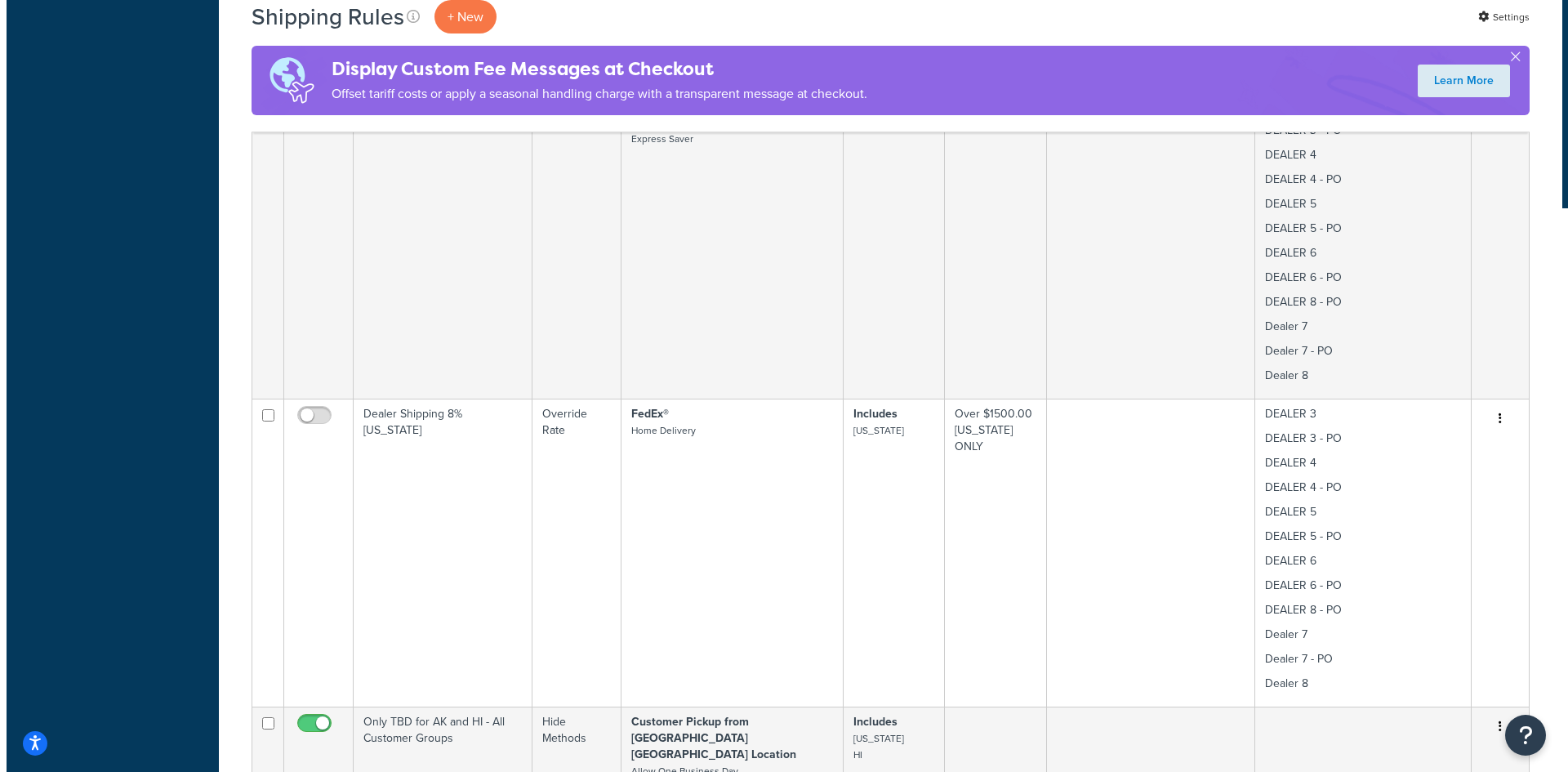
scroll to position [2802, 0]
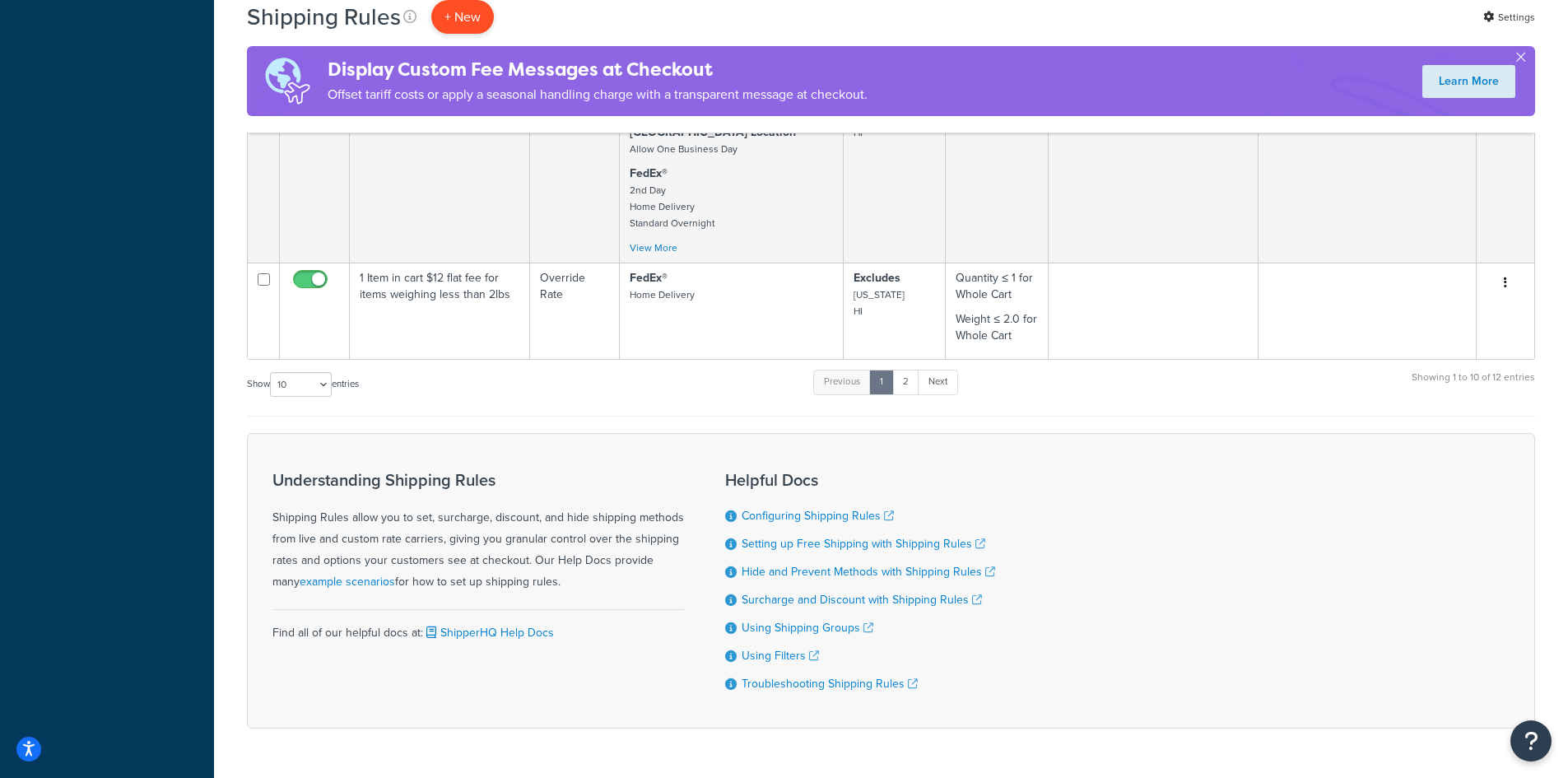
click at [473, 14] on p "+ New" at bounding box center [463, 17] width 63 height 34
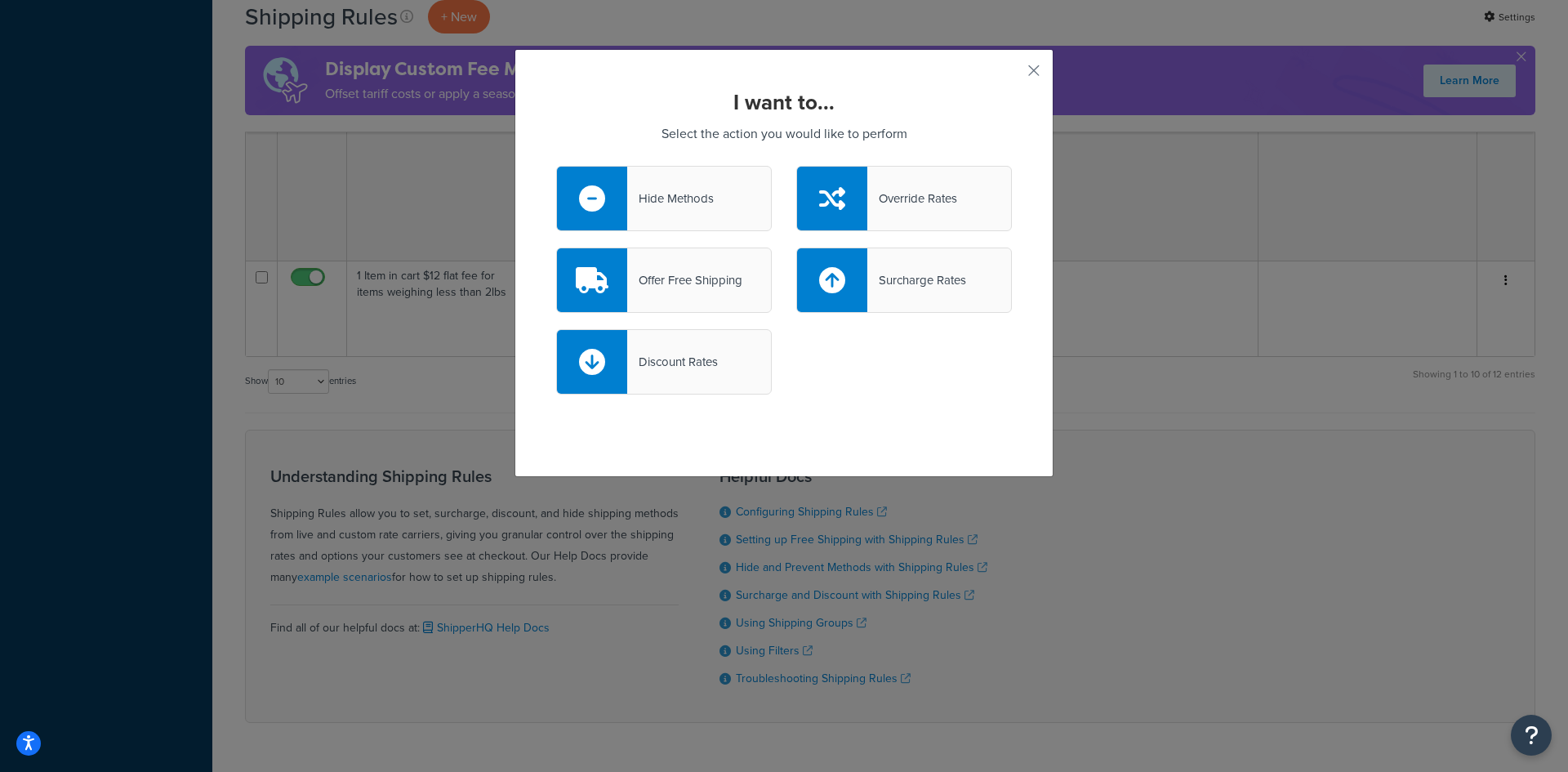
click at [688, 197] on div "Hide Methods" at bounding box center [670, 198] width 87 height 23
click at [0, 0] on input "Hide Methods" at bounding box center [0, 0] width 0 height 0
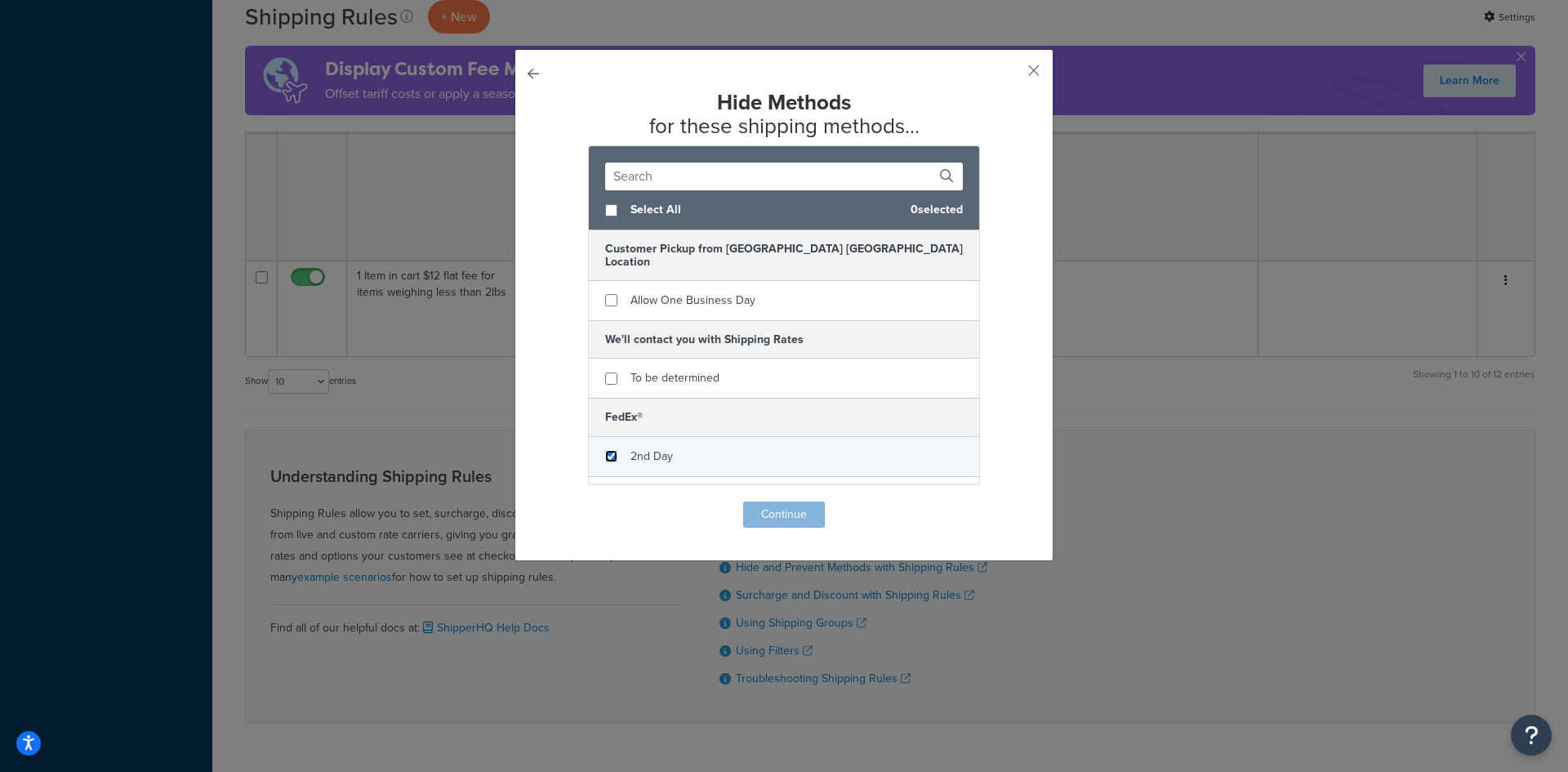
click at [605, 451] on input "checkbox" at bounding box center [611, 456] width 12 height 12
checkbox input "true"
click at [600, 477] on div "Home Delivery" at bounding box center [784, 497] width 390 height 40
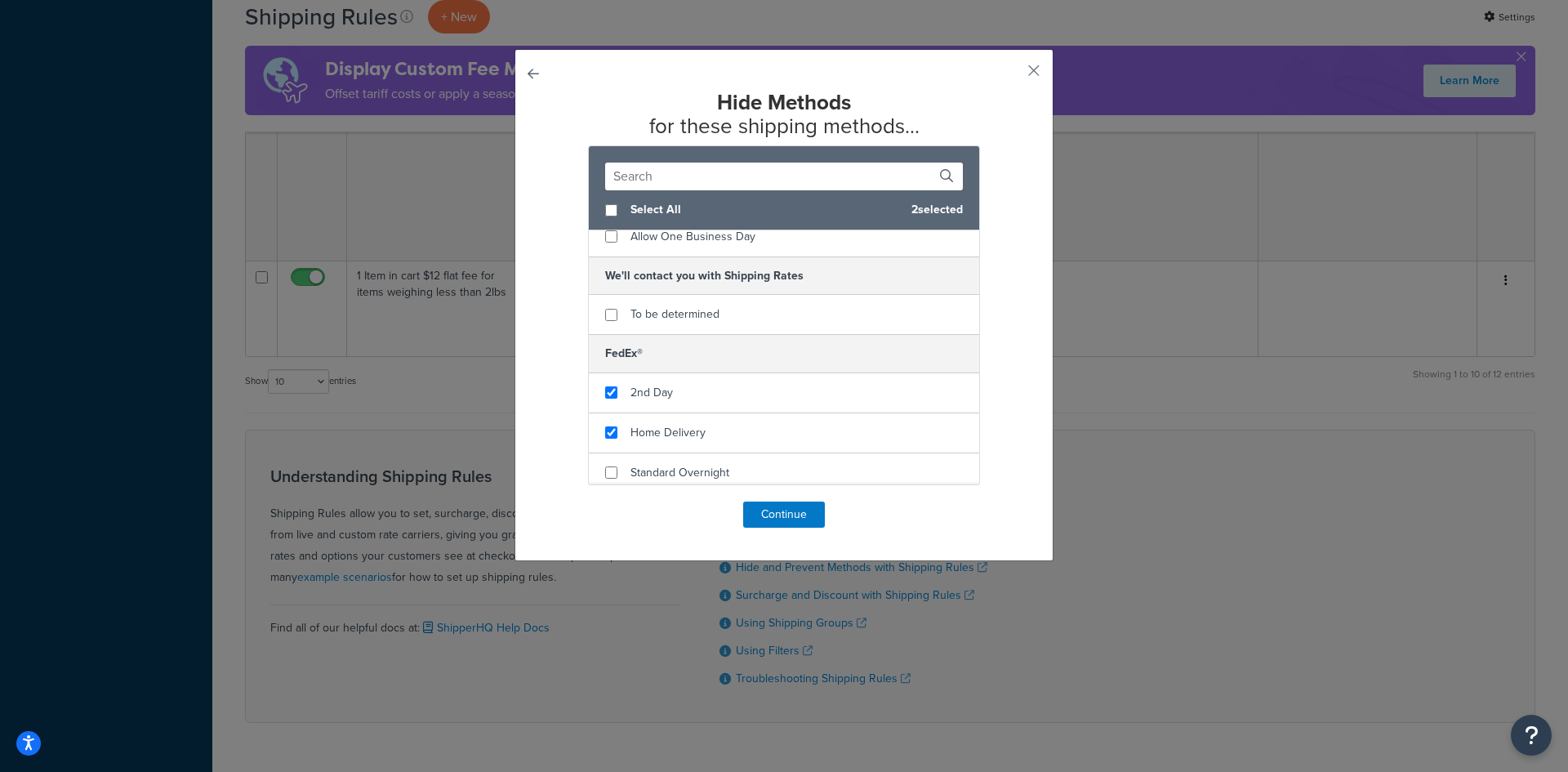
scroll to position [99, 0]
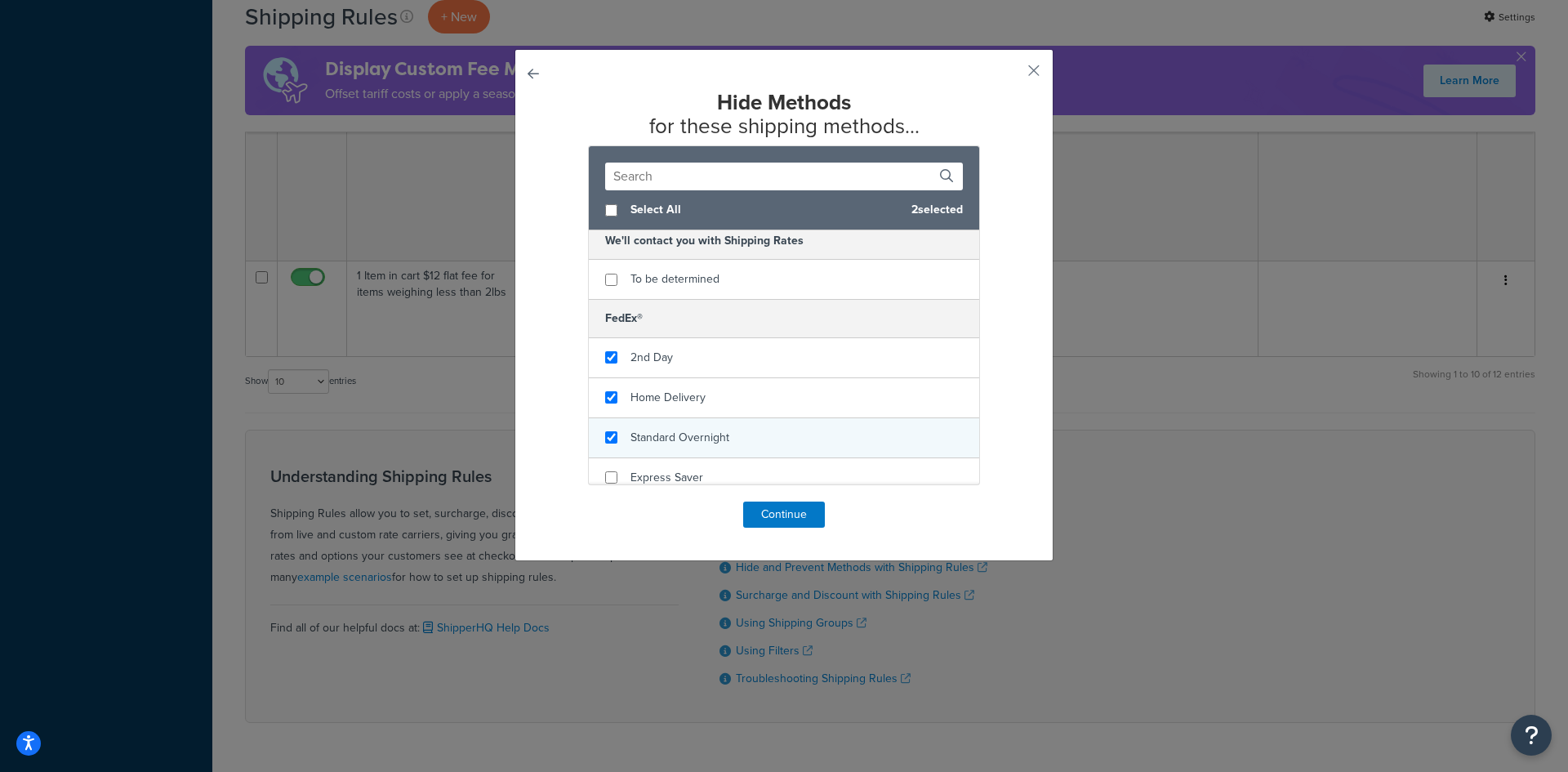
checkbox input "true"
click at [677, 429] on span "Standard Overnight" at bounding box center [680, 437] width 99 height 17
checkbox input "true"
click at [662, 469] on span "Express Saver" at bounding box center [666, 477] width 72 height 17
click at [759, 515] on button "Continue" at bounding box center [784, 515] width 81 height 27
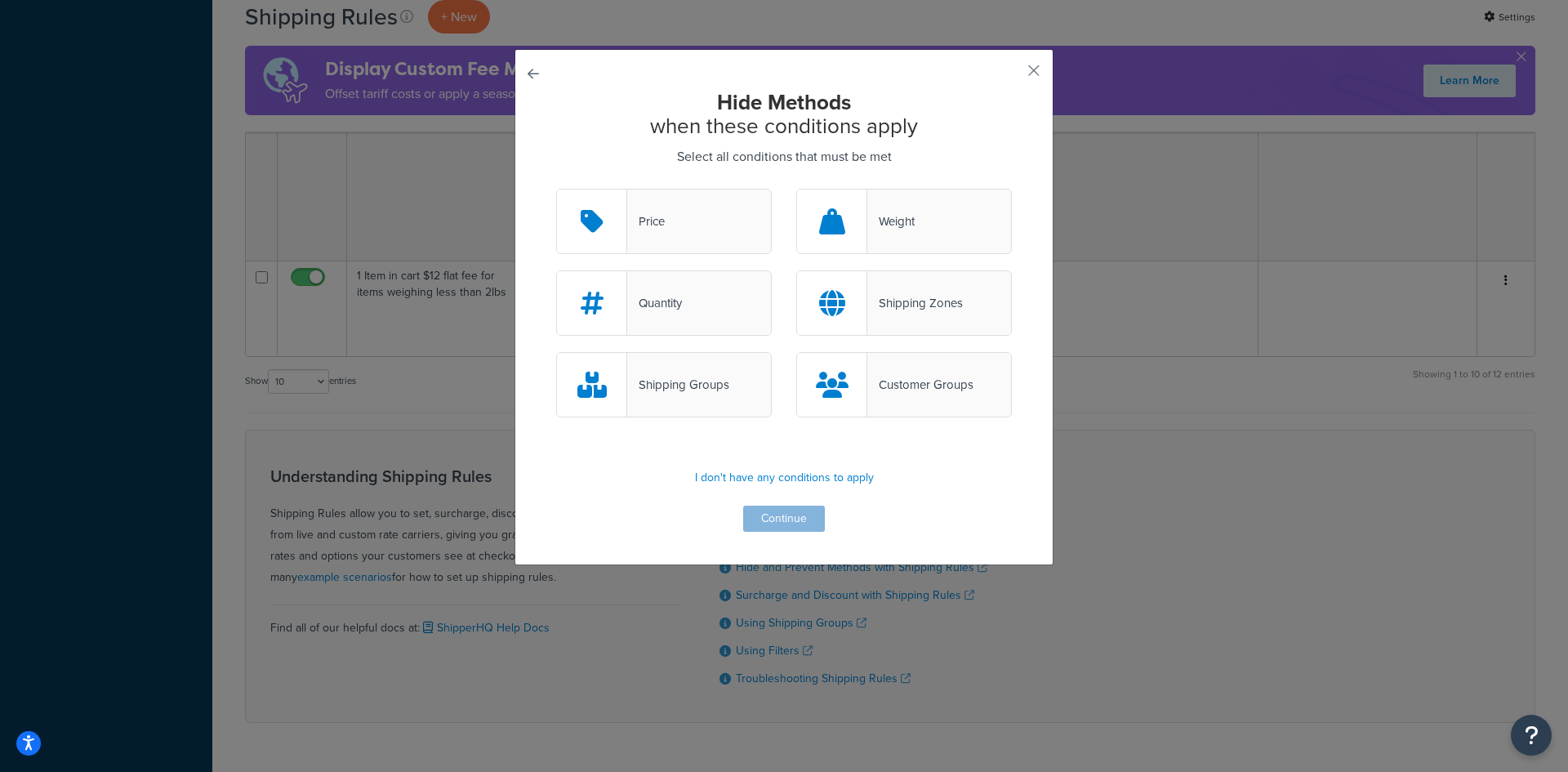
click at [688, 383] on div "Shipping Groups" at bounding box center [678, 385] width 103 height 23
click at [0, 0] on input "Shipping Groups" at bounding box center [0, 0] width 0 height 0
click at [762, 517] on button "Continue" at bounding box center [784, 518] width 81 height 27
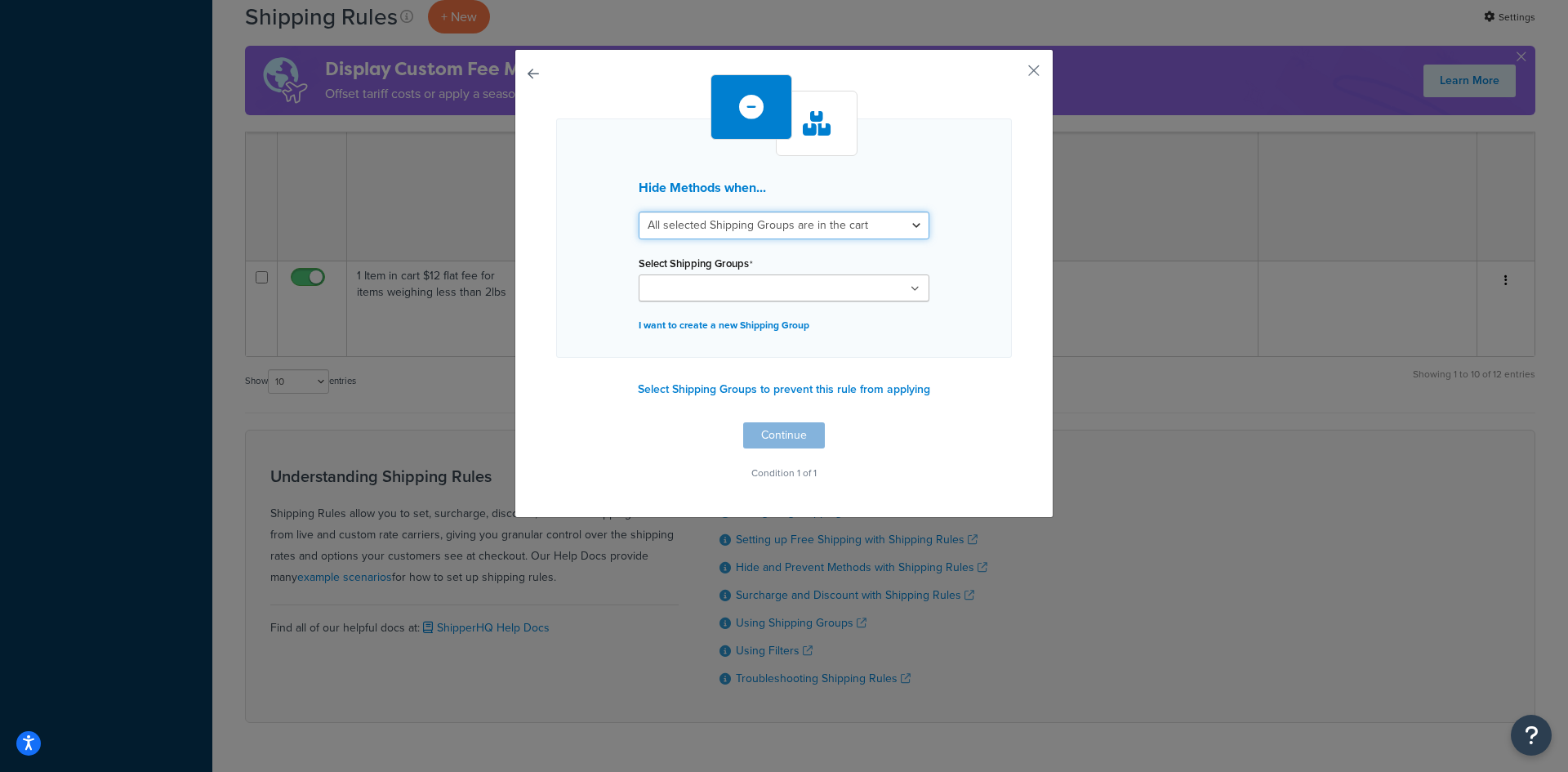
click at [915, 224] on select "All selected Shipping Groups are in the cart Any selected Shipping Groups are i…" at bounding box center [784, 225] width 291 height 27
click at [916, 297] on ul at bounding box center [784, 288] width 291 height 27
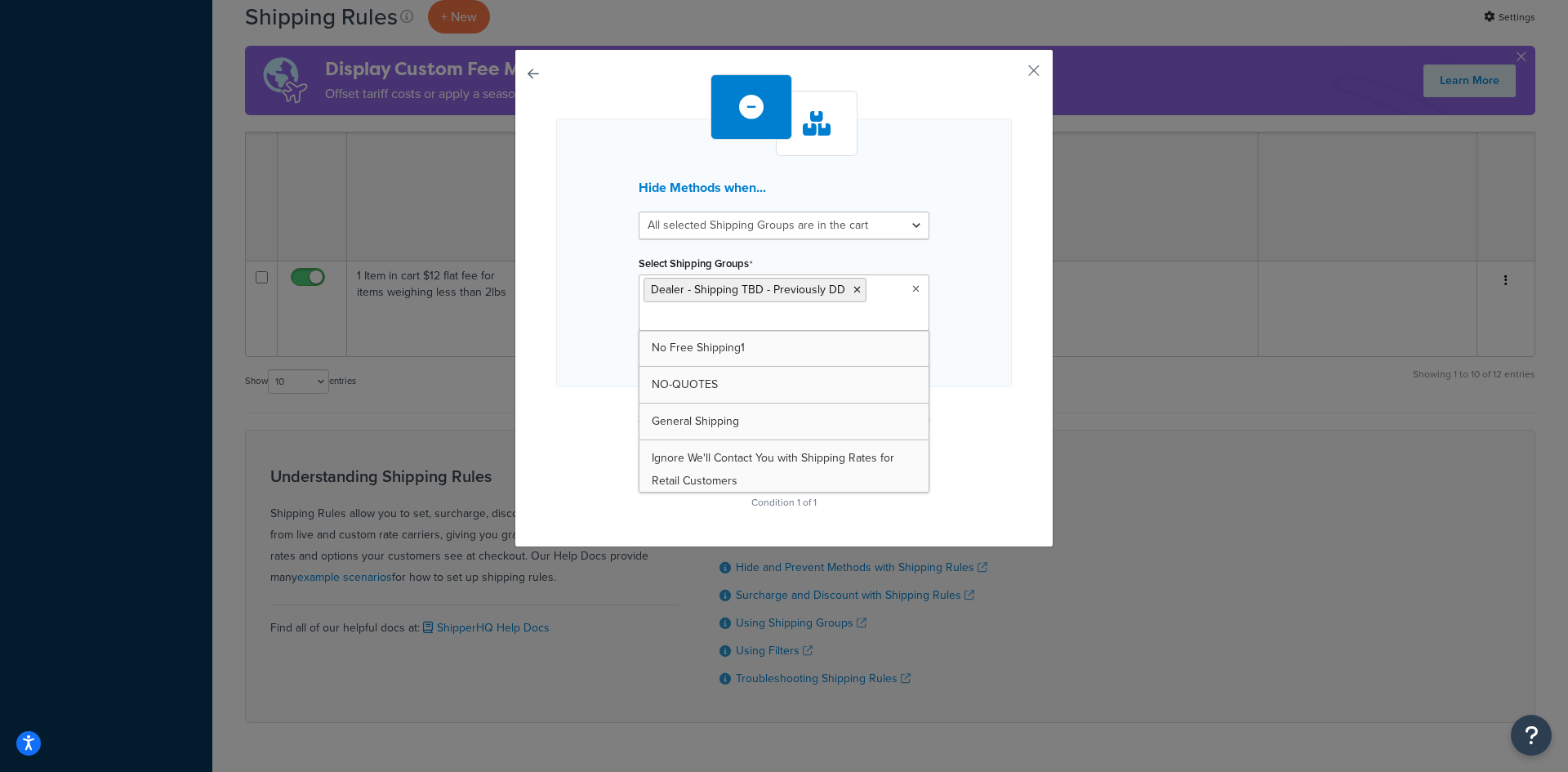
click at [979, 298] on div "Hide Methods when... All selected Shipping Groups are in the cart Any selected …" at bounding box center [784, 253] width 456 height 269
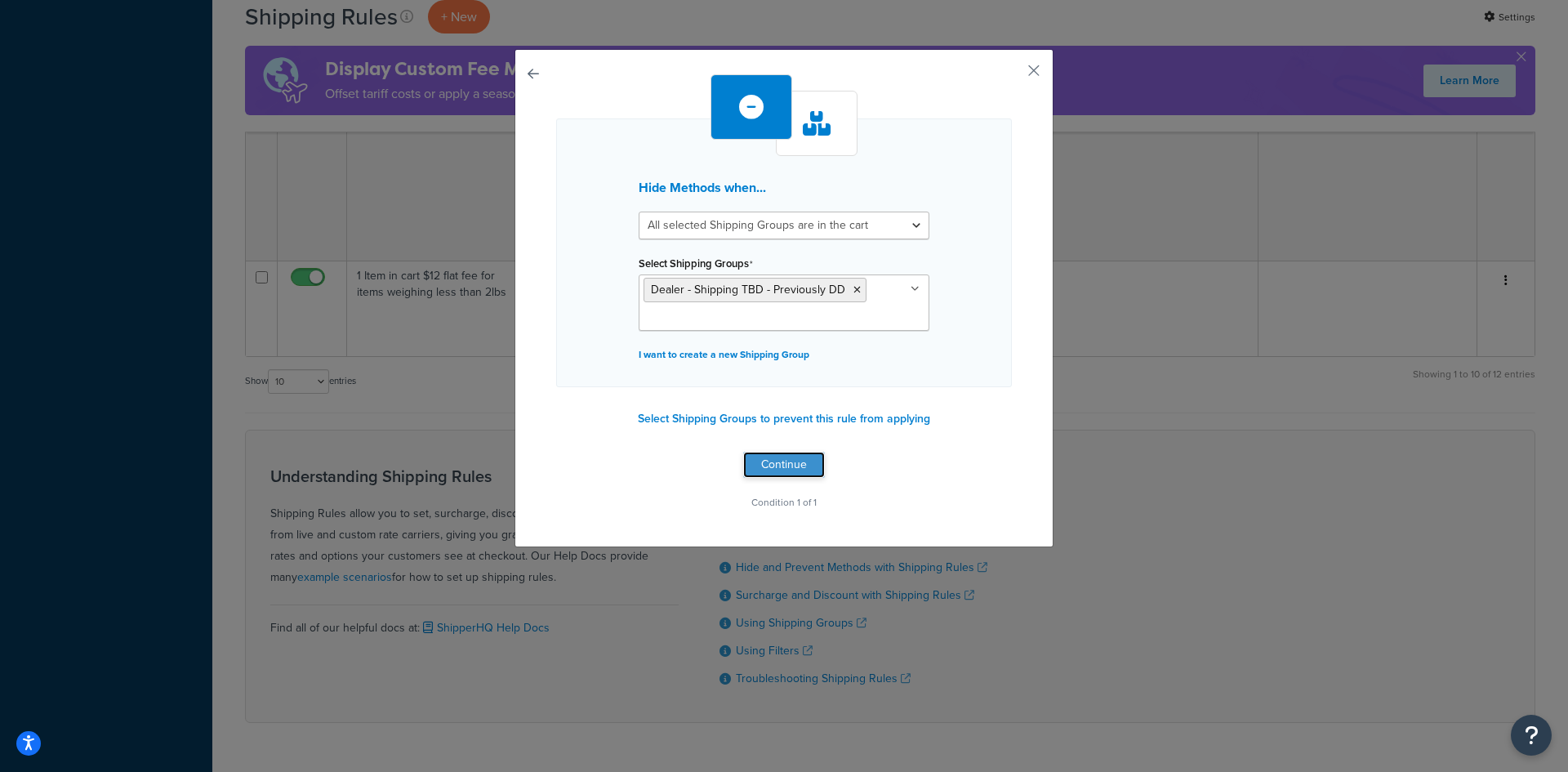
click at [784, 462] on button "Continue" at bounding box center [784, 464] width 81 height 27
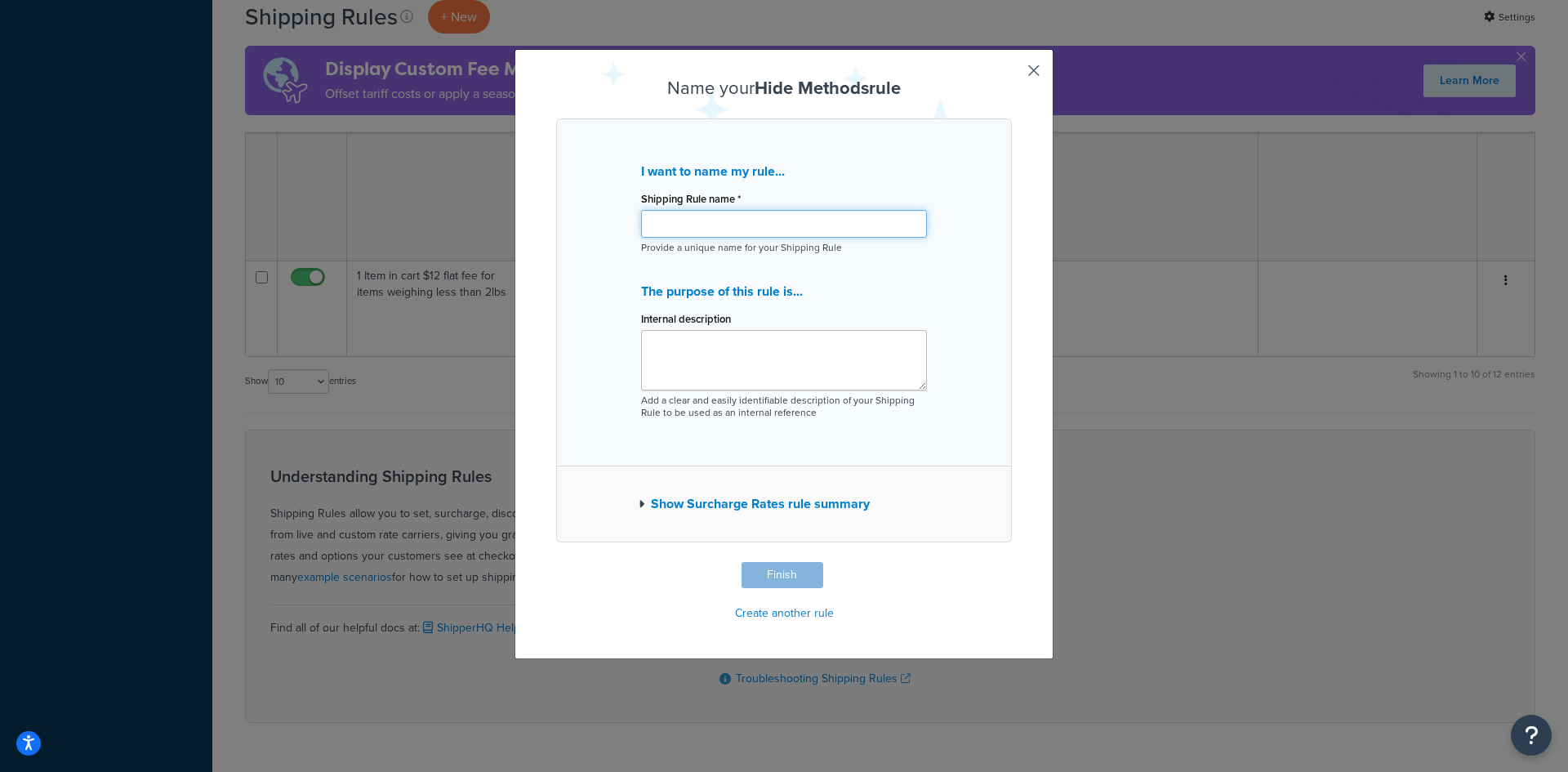
click at [681, 224] on input "Shipping Rule name *" at bounding box center [784, 223] width 286 height 27
drag, startPoint x: 911, startPoint y: 225, endPoint x: 635, endPoint y: 217, distance: 276.1
click at [641, 217] on input "Hide Shipping Options for Large Product for Dealers" at bounding box center [784, 223] width 286 height 27
type input "Hide Shipping Options for Large Product for Dealers"
click at [644, 345] on textarea "Internal description" at bounding box center [784, 360] width 286 height 60
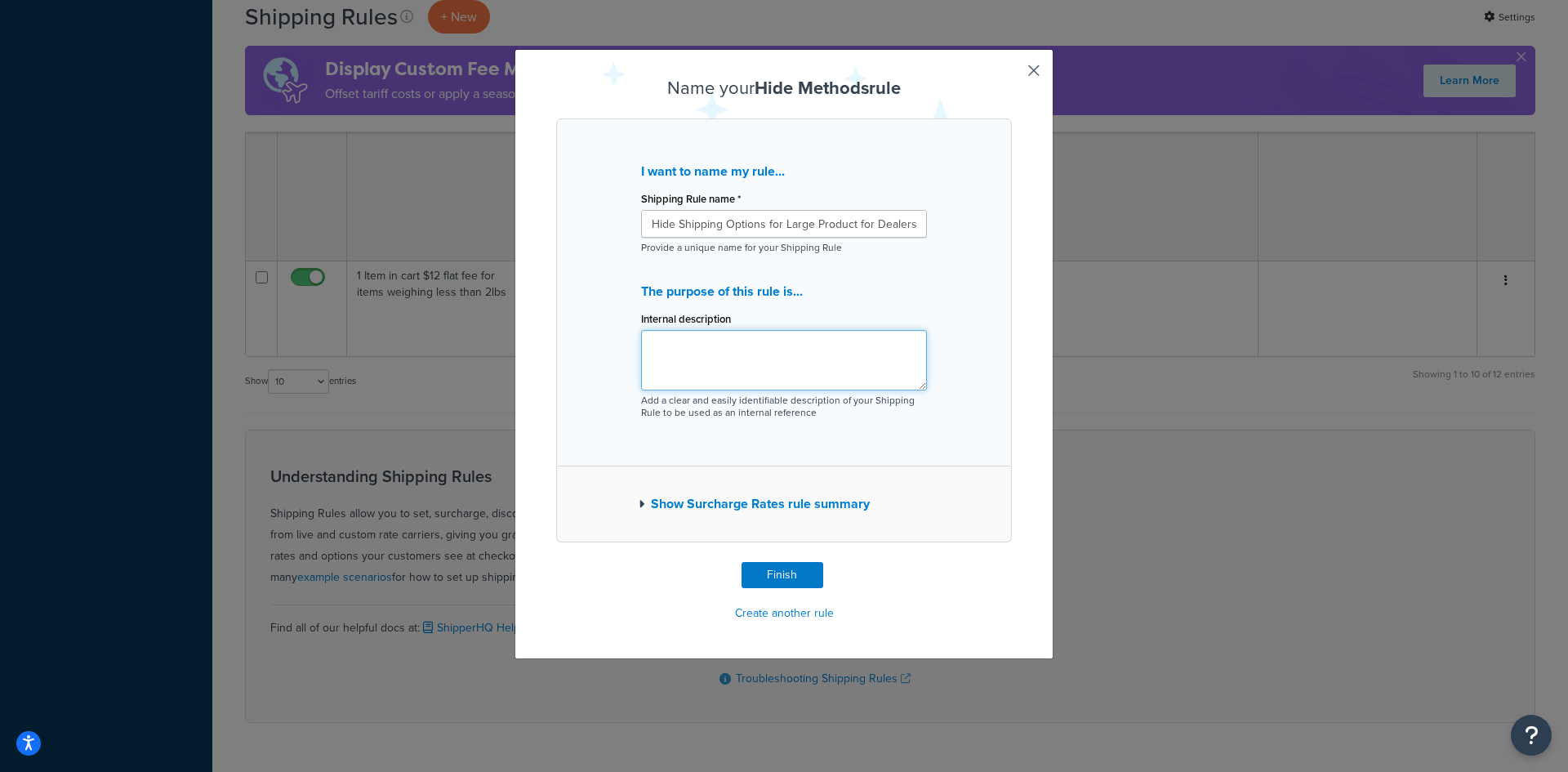
paste textarea "Hide Shipping Options for Large Product for Dealers"
type textarea "Hide Shipping Options for Large Product for Dealers - Populate TBD"
click at [753, 570] on button "Finish" at bounding box center [782, 575] width 81 height 27
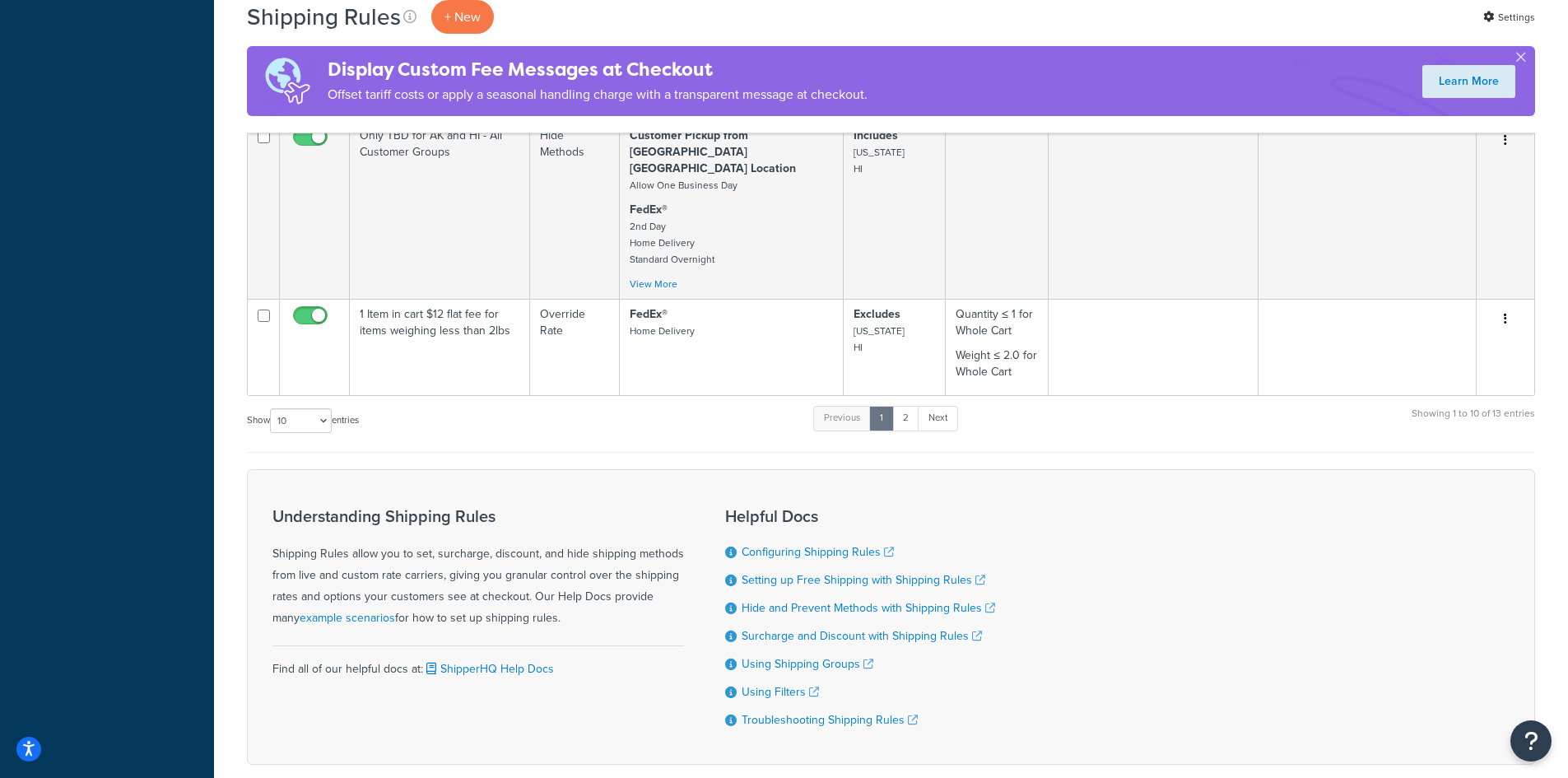
scroll to position [2740, 0]
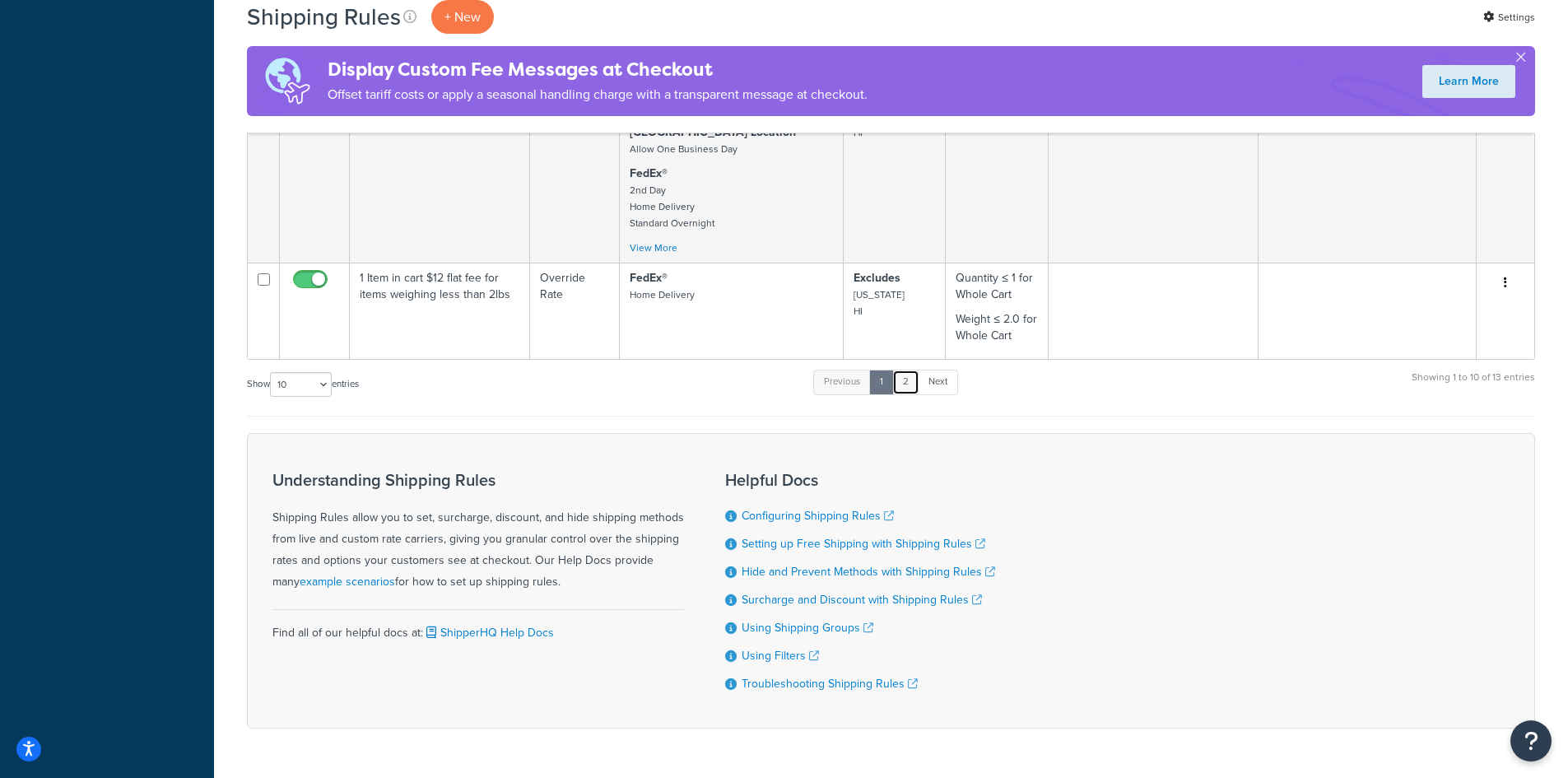
click at [905, 370] on link "2" at bounding box center [905, 382] width 27 height 25
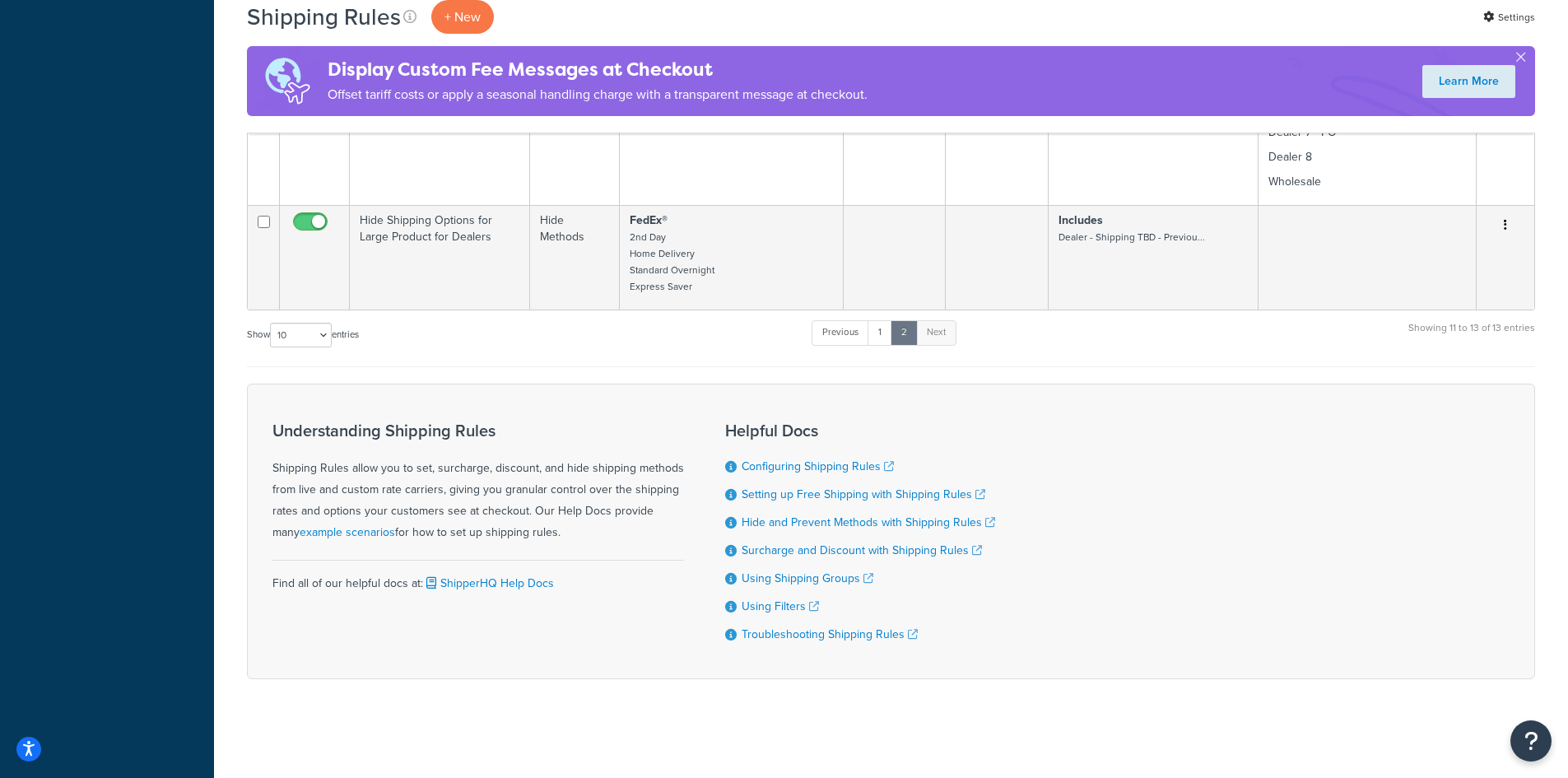
scroll to position [790, 0]
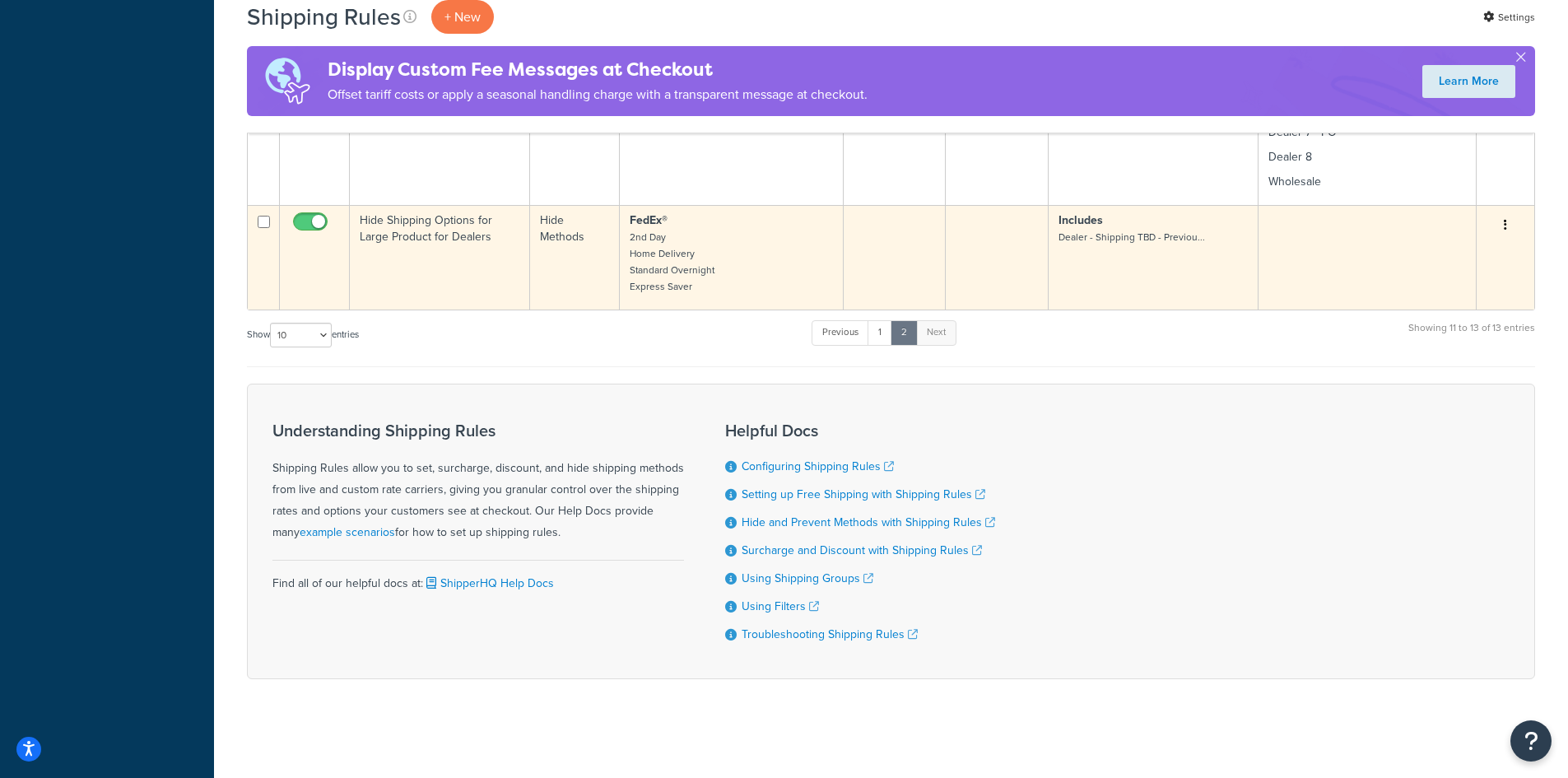
click at [1504, 225] on icon "button" at bounding box center [1505, 224] width 4 height 11
click at [1417, 257] on link "Edit" at bounding box center [1450, 257] width 130 height 34
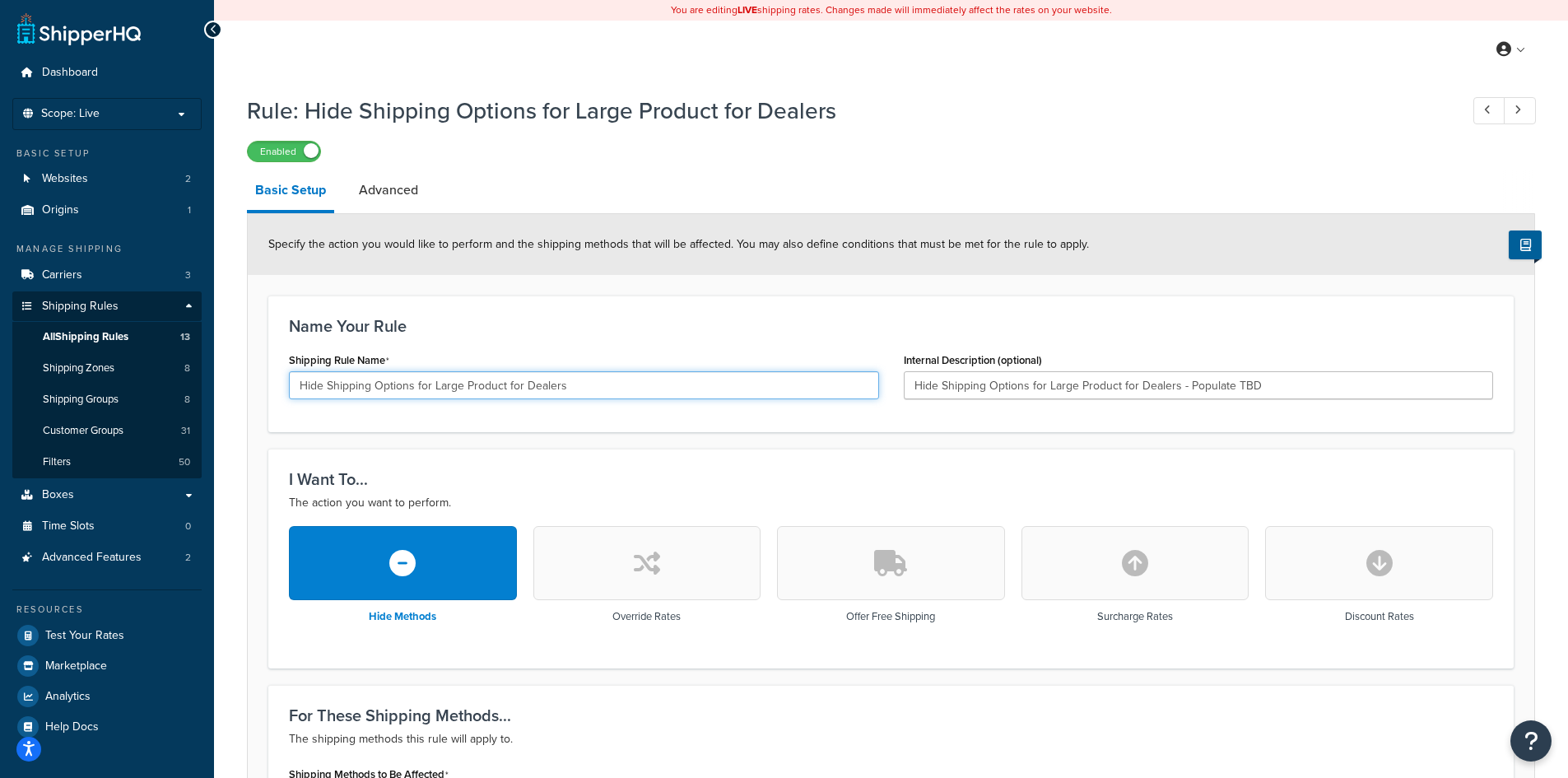
click at [505, 389] on input "Hide Shipping Options for Large Product for Dealers" at bounding box center [584, 385] width 590 height 28
type input "Hide Shipping Options for Large Products for Dealers"
click at [1119, 386] on input "Hide Shipping Options for Large Product for Dealers - Populate TBD" at bounding box center [1199, 385] width 590 height 28
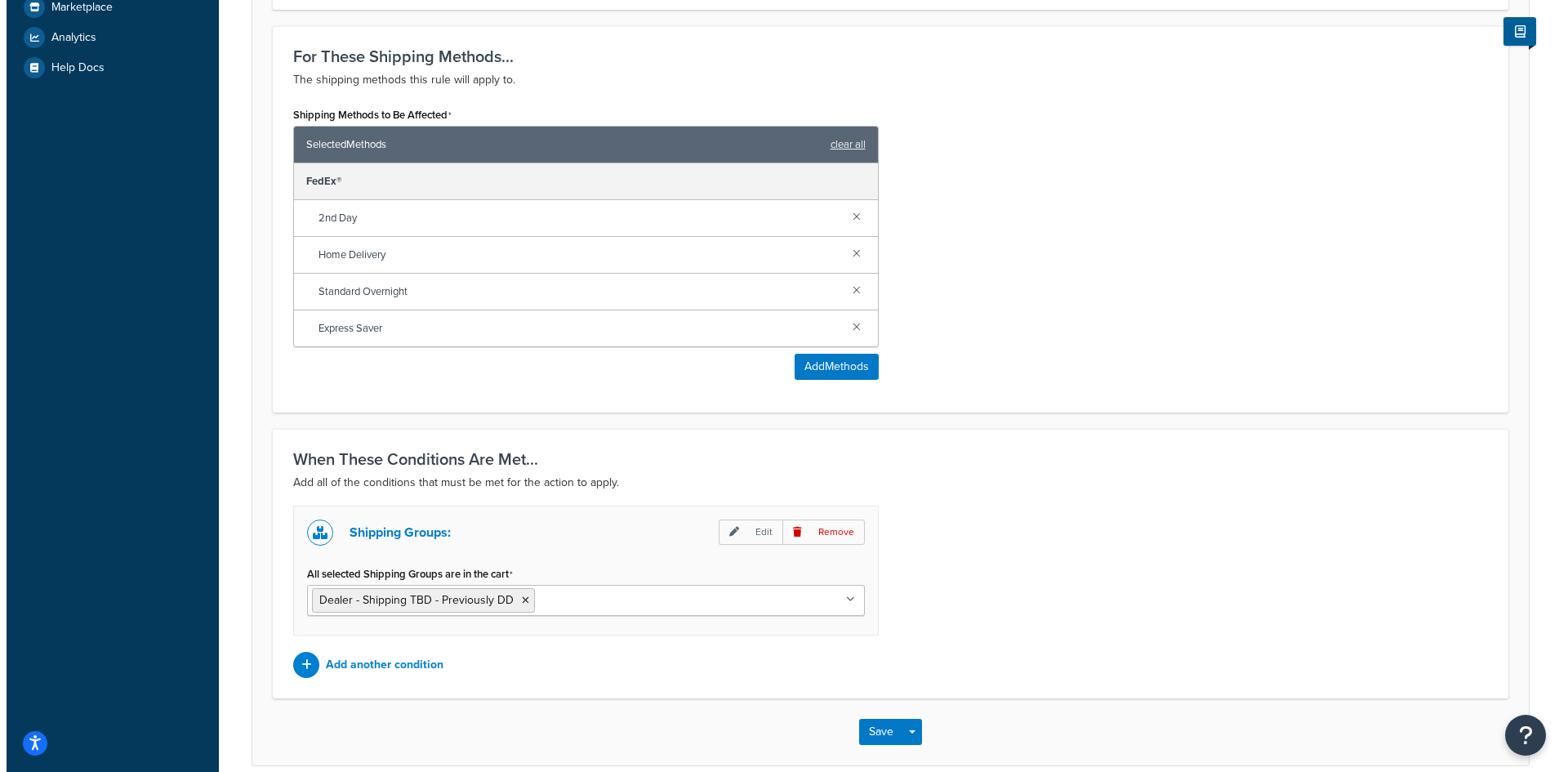
scroll to position [731, 0]
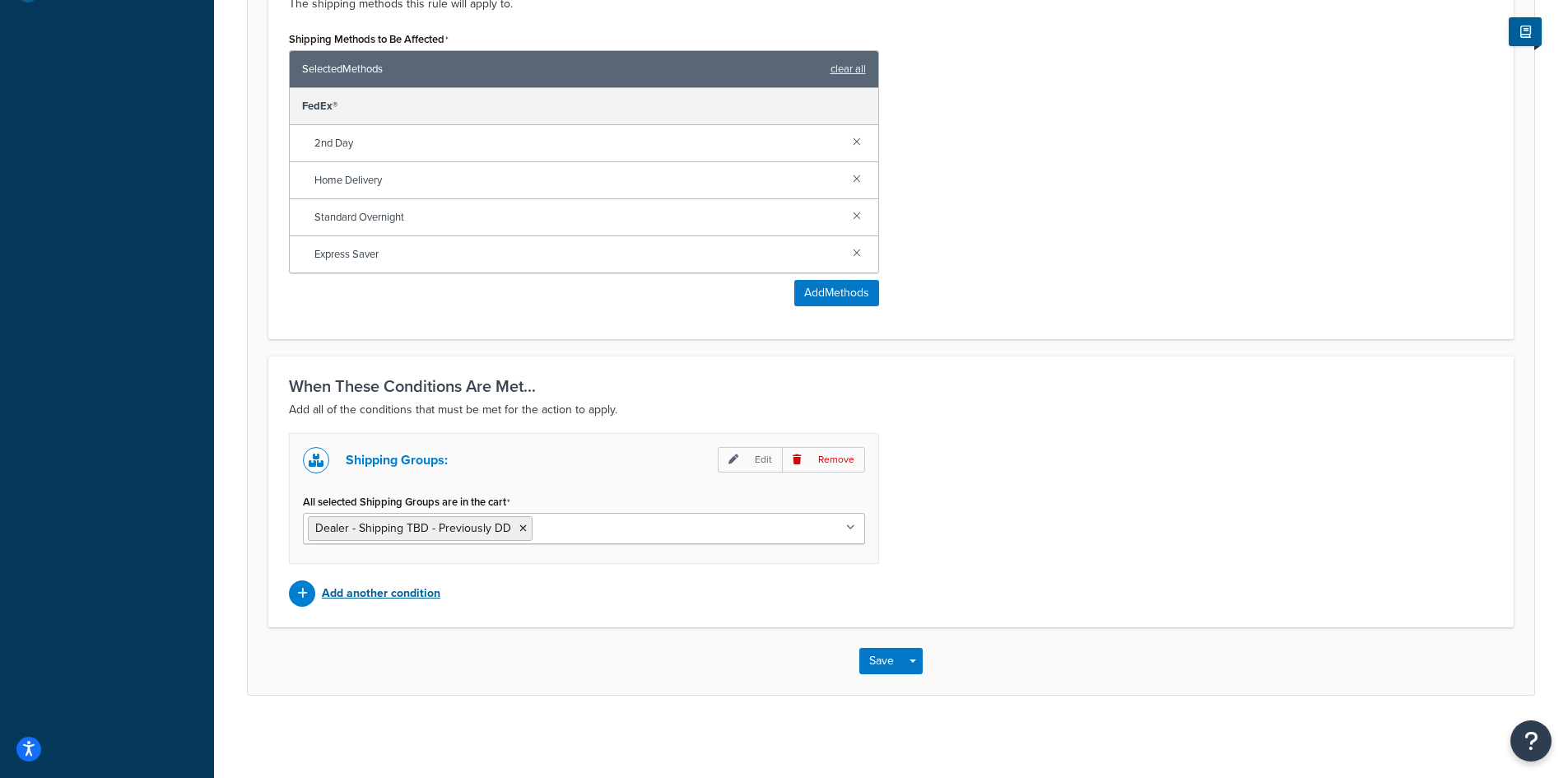
type input "Hide Shipping Options for Large Products for Dealers - Populate TBD"
click at [385, 588] on p "Add another condition" at bounding box center [381, 593] width 118 height 23
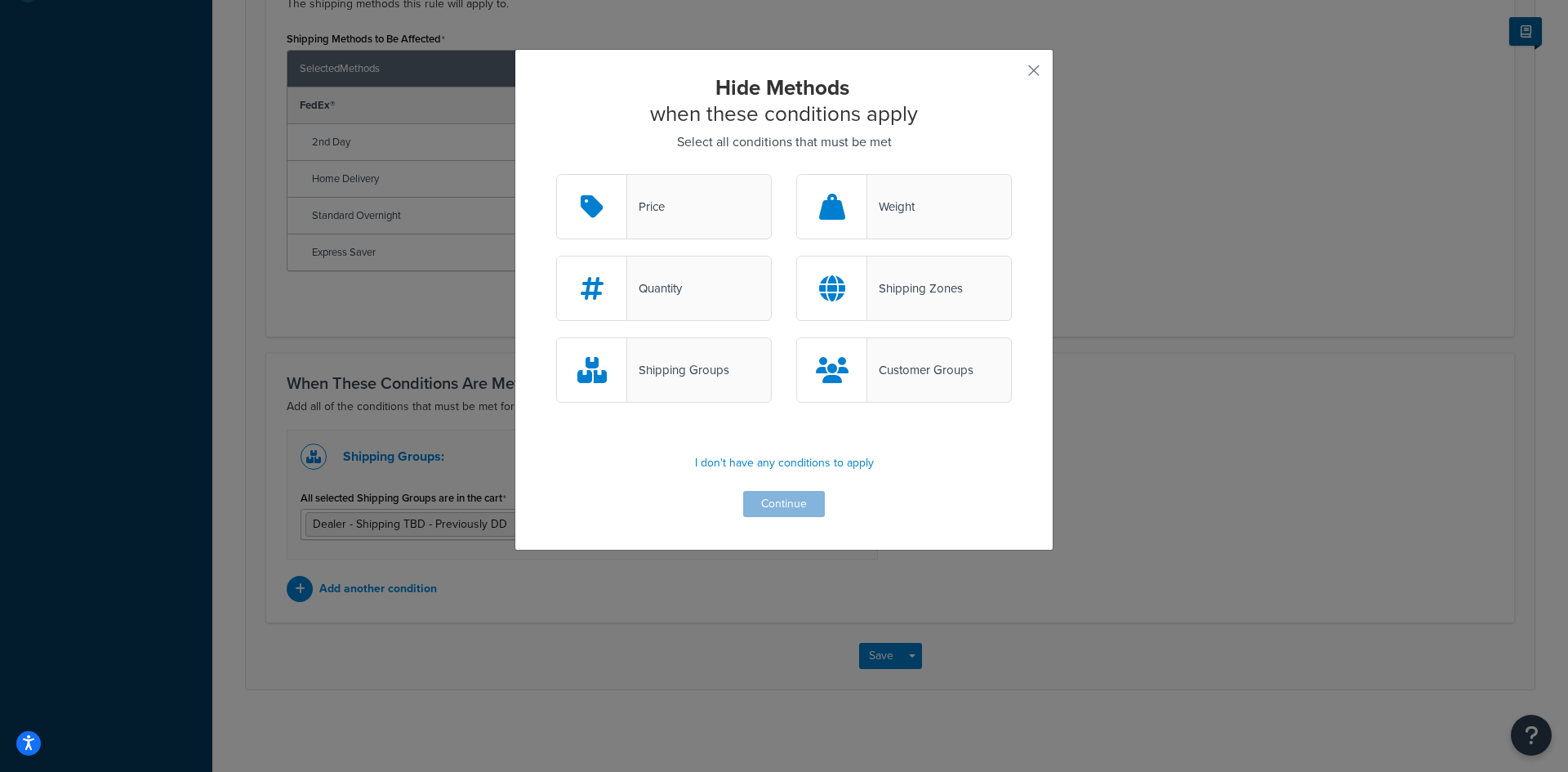
click at [910, 366] on div "Customer Groups" at bounding box center [921, 370] width 106 height 23
click at [0, 0] on input "Customer Groups" at bounding box center [0, 0] width 0 height 0
click at [779, 504] on button "Continue" at bounding box center [784, 504] width 81 height 27
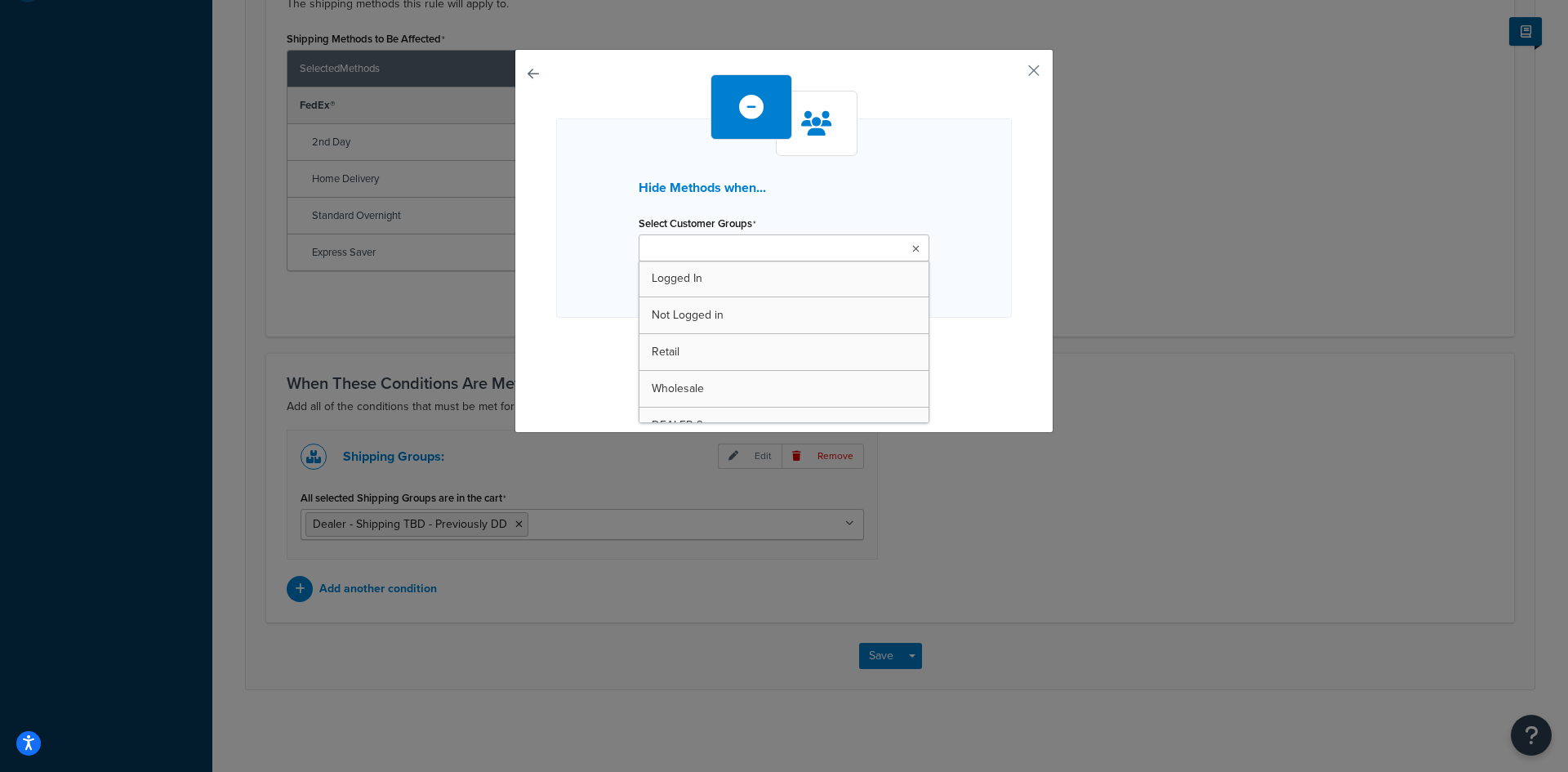
click at [838, 245] on ul at bounding box center [784, 247] width 291 height 27
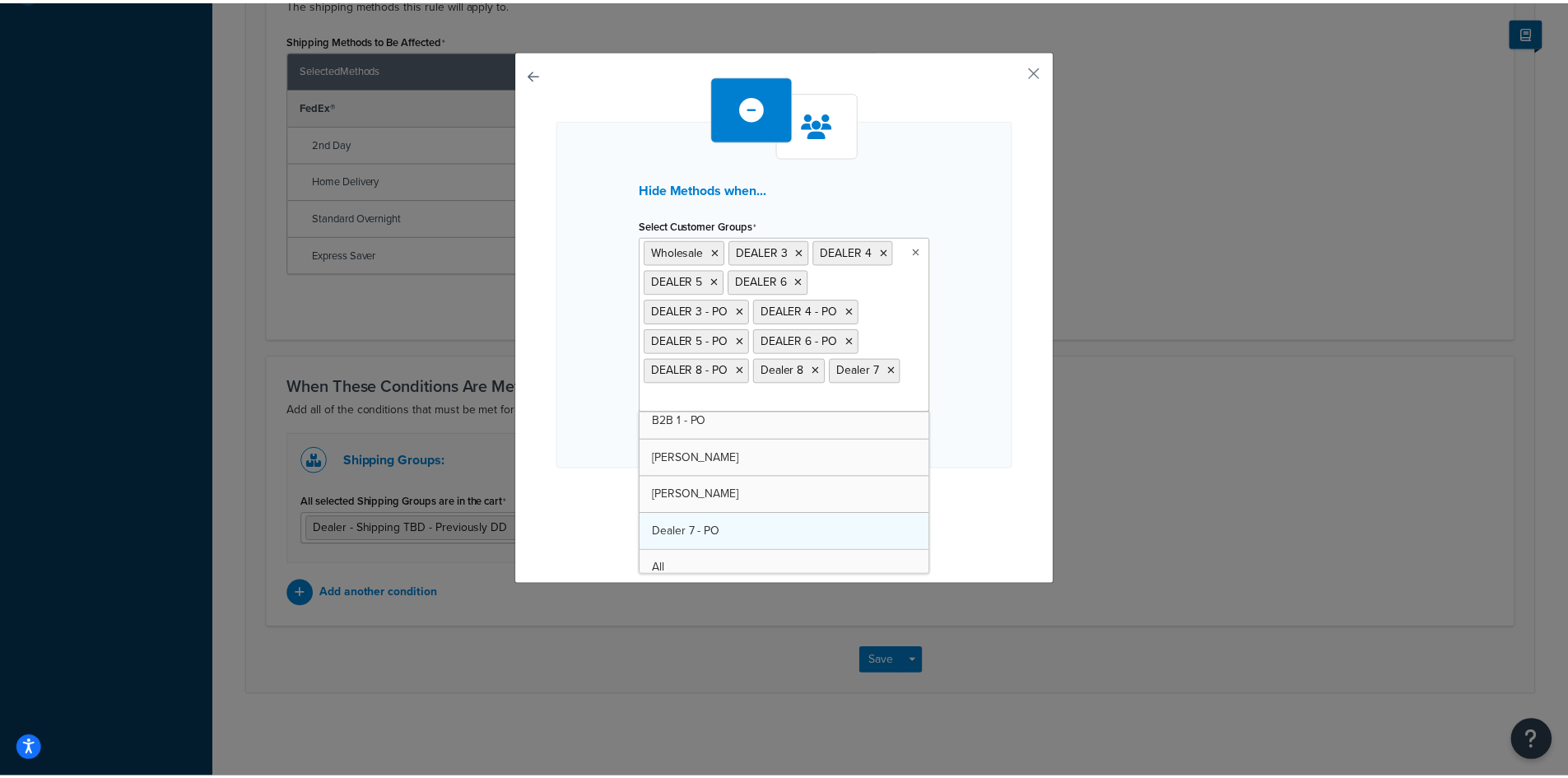
scroll to position [503, 0]
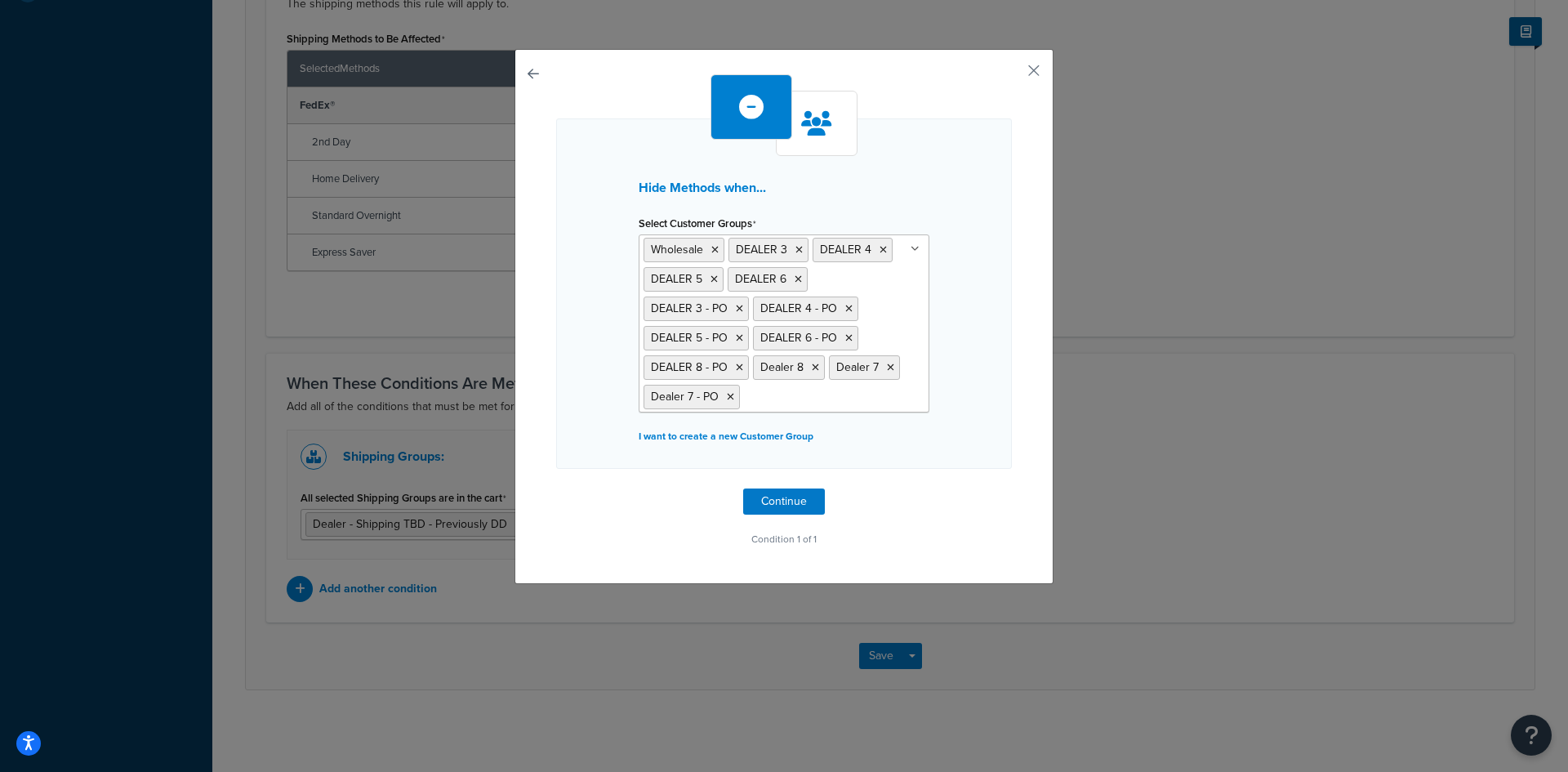
click at [963, 524] on div "Hide Methods when... Select Customer Groups Wholesale DEALER 3 DEALER 4 DEALER …" at bounding box center [784, 312] width 456 height 476
click at [753, 499] on button "Continue" at bounding box center [784, 502] width 81 height 27
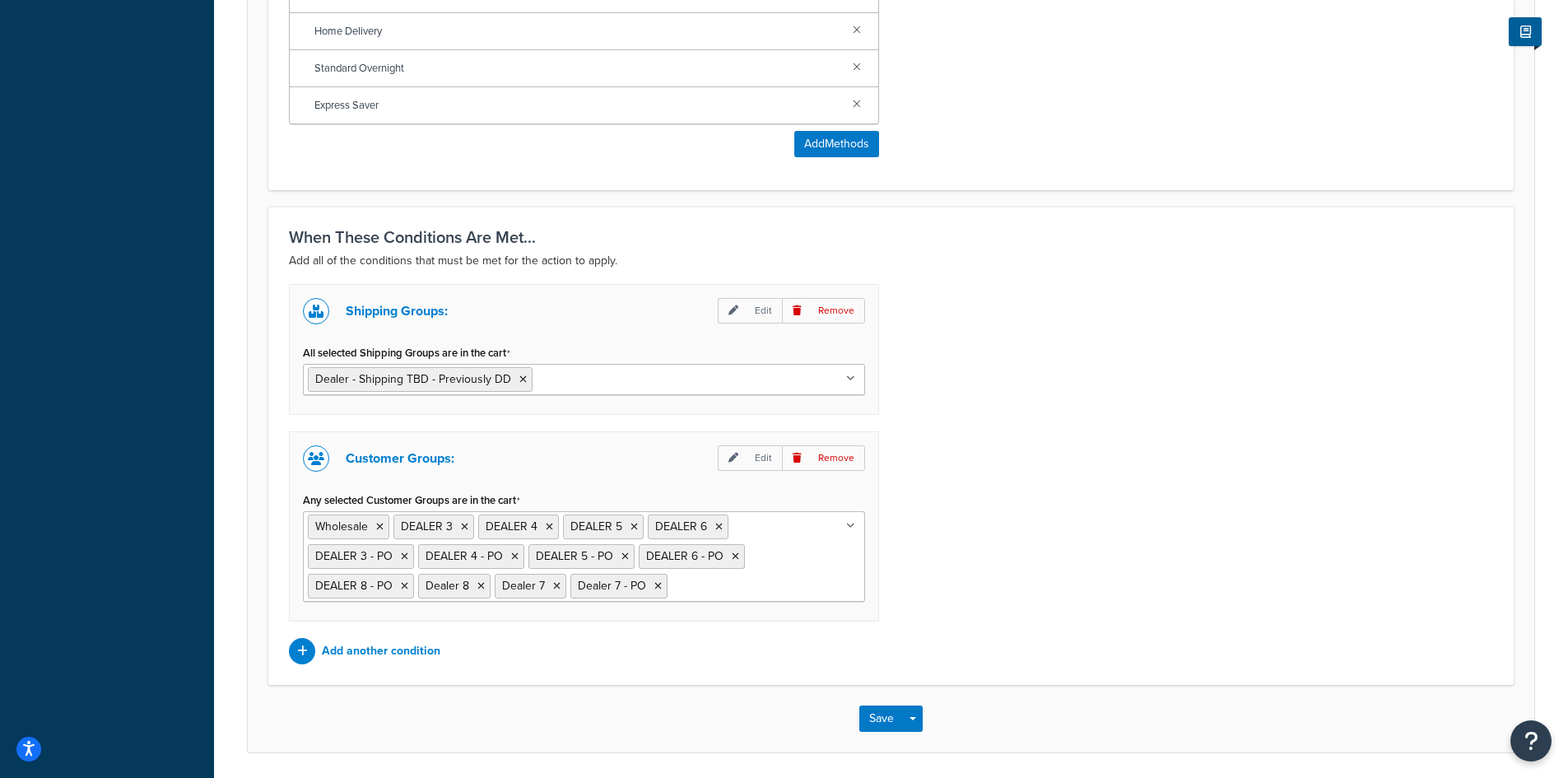
scroll to position [943, 0]
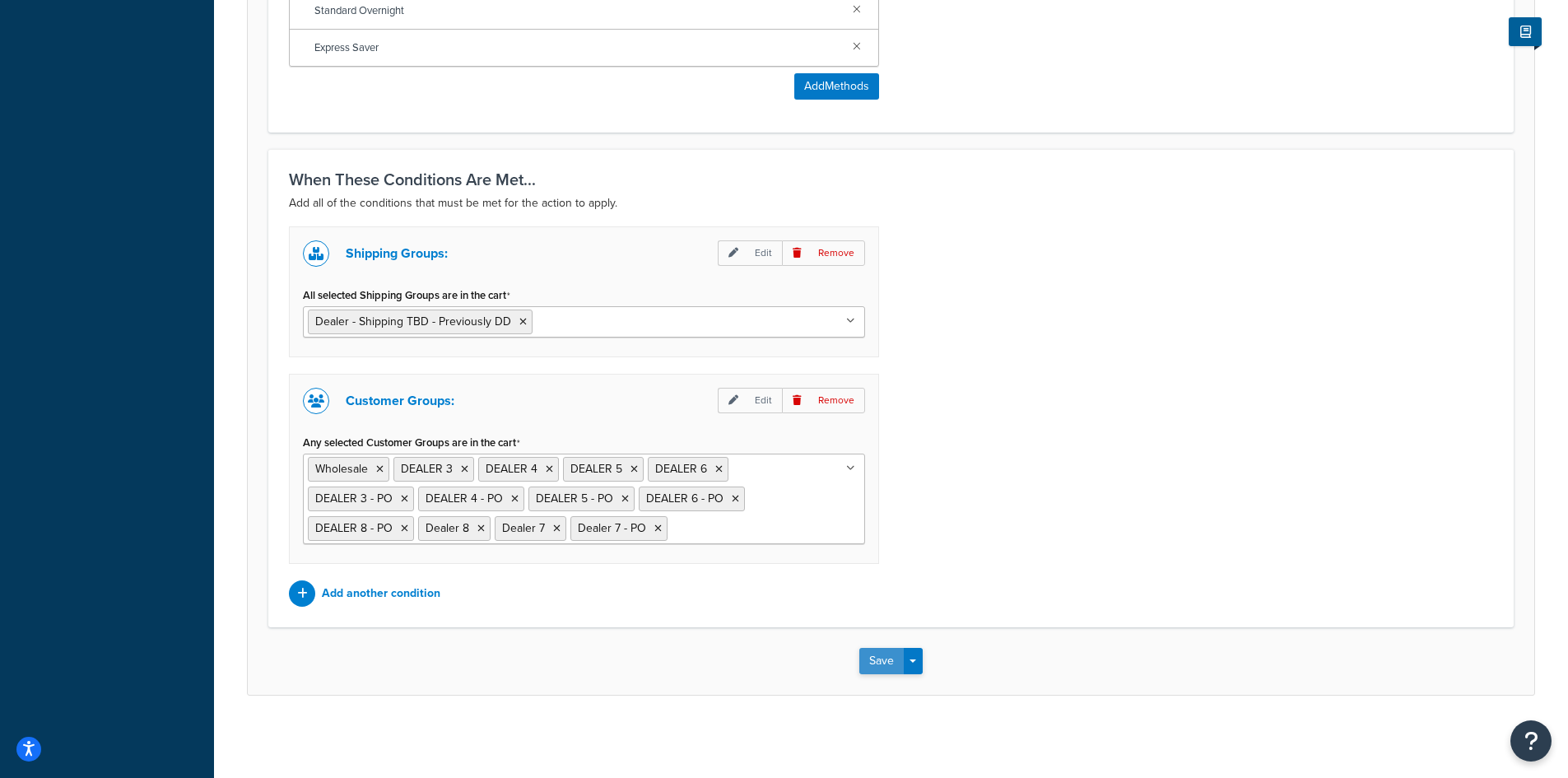
click at [882, 662] on button "Save" at bounding box center [881, 661] width 44 height 27
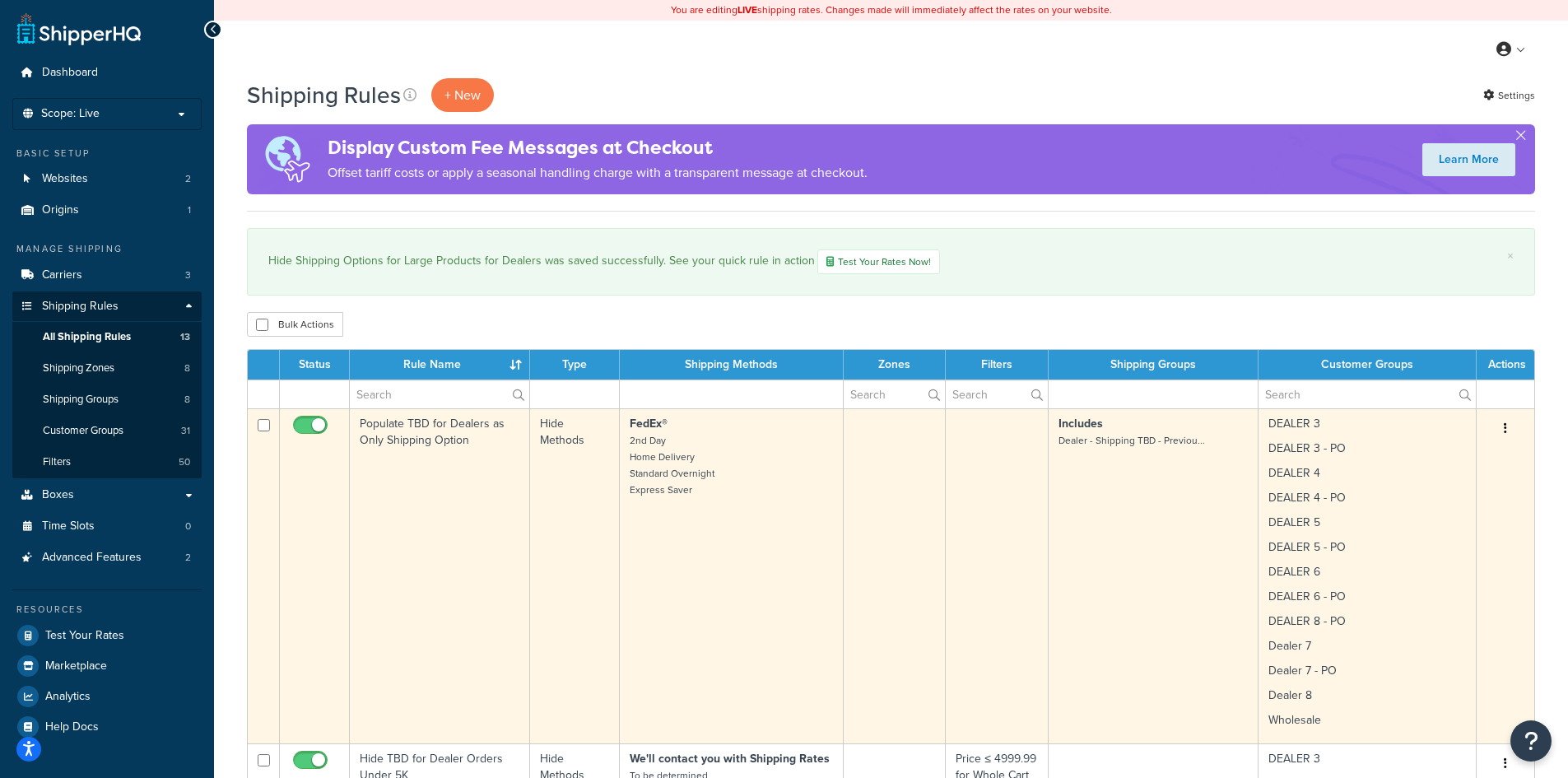
click at [1508, 425] on button "button" at bounding box center [1504, 429] width 23 height 27
click at [1408, 462] on link "Edit" at bounding box center [1450, 460] width 130 height 34
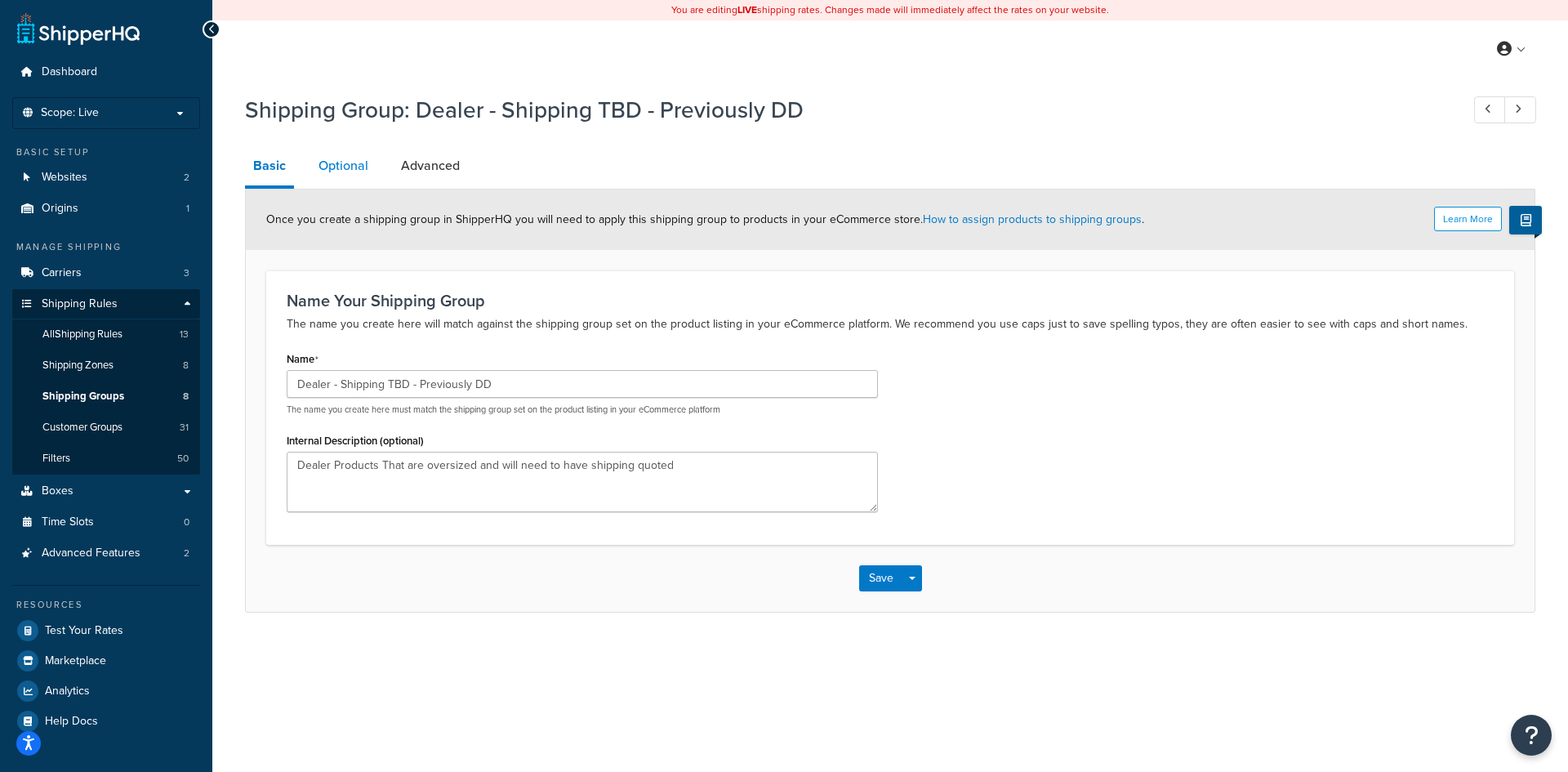
click at [340, 166] on link "Optional" at bounding box center [343, 166] width 66 height 39
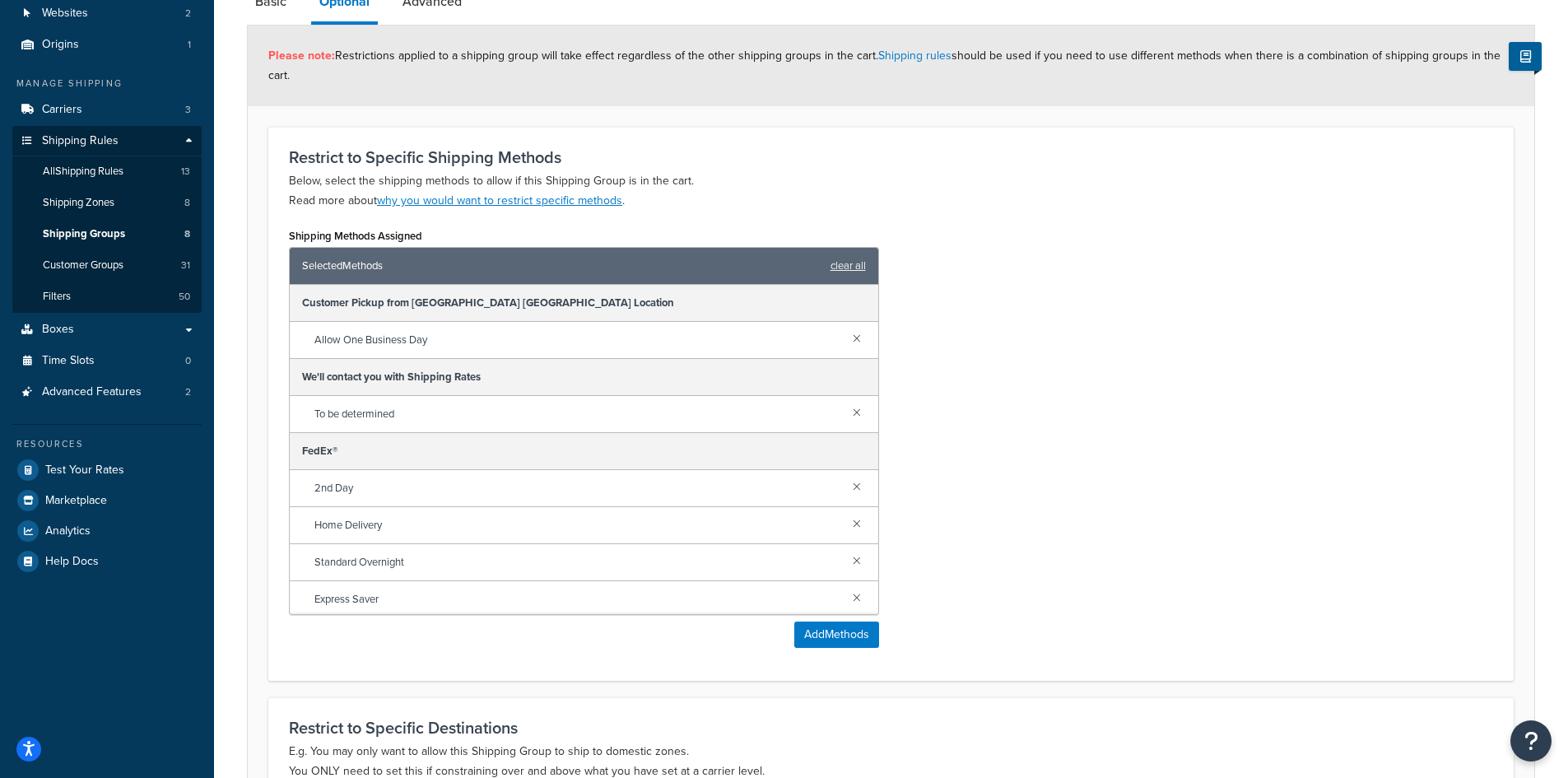
scroll to position [220, 0]
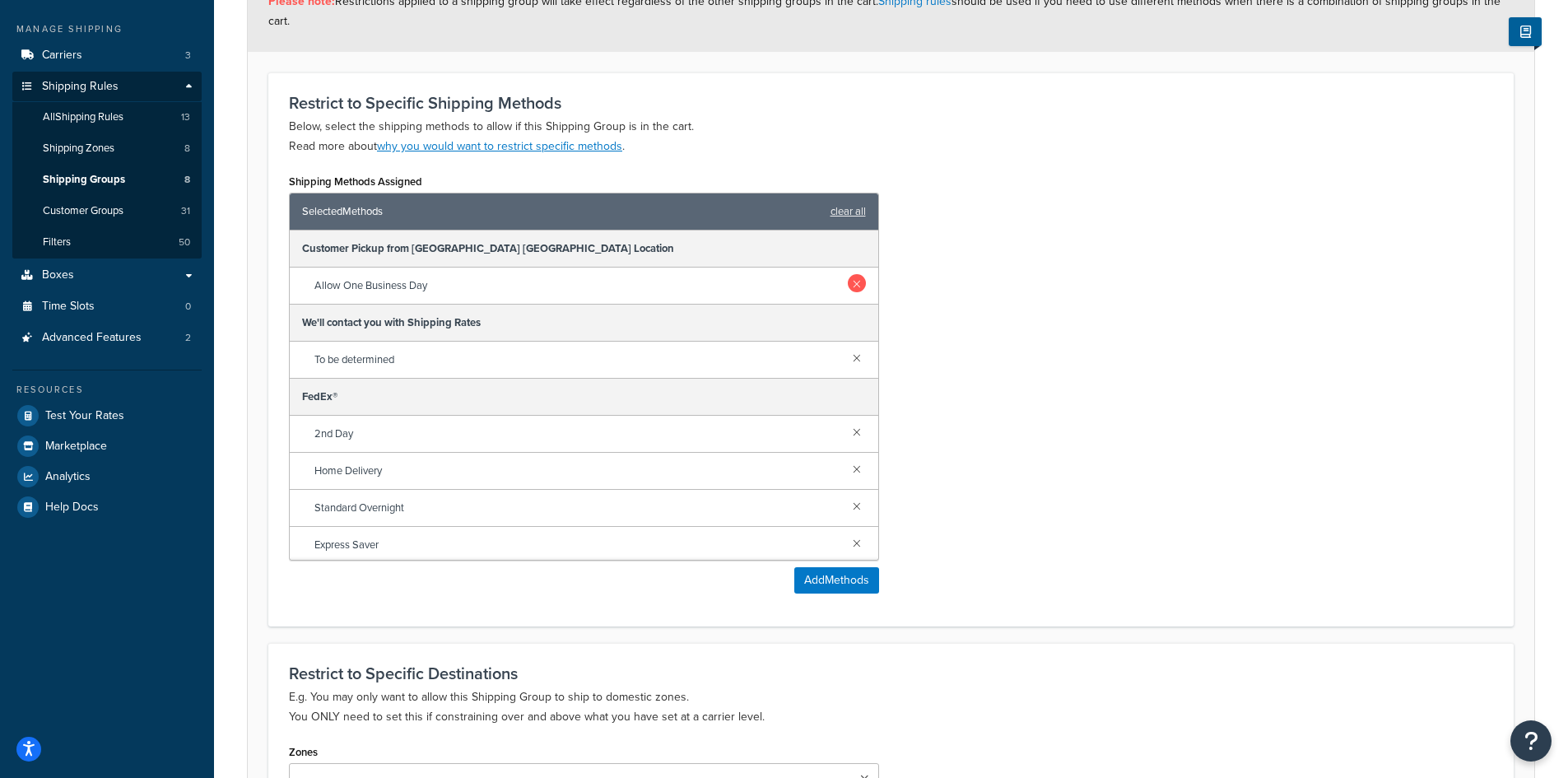
click at [848, 283] on link at bounding box center [857, 283] width 18 height 18
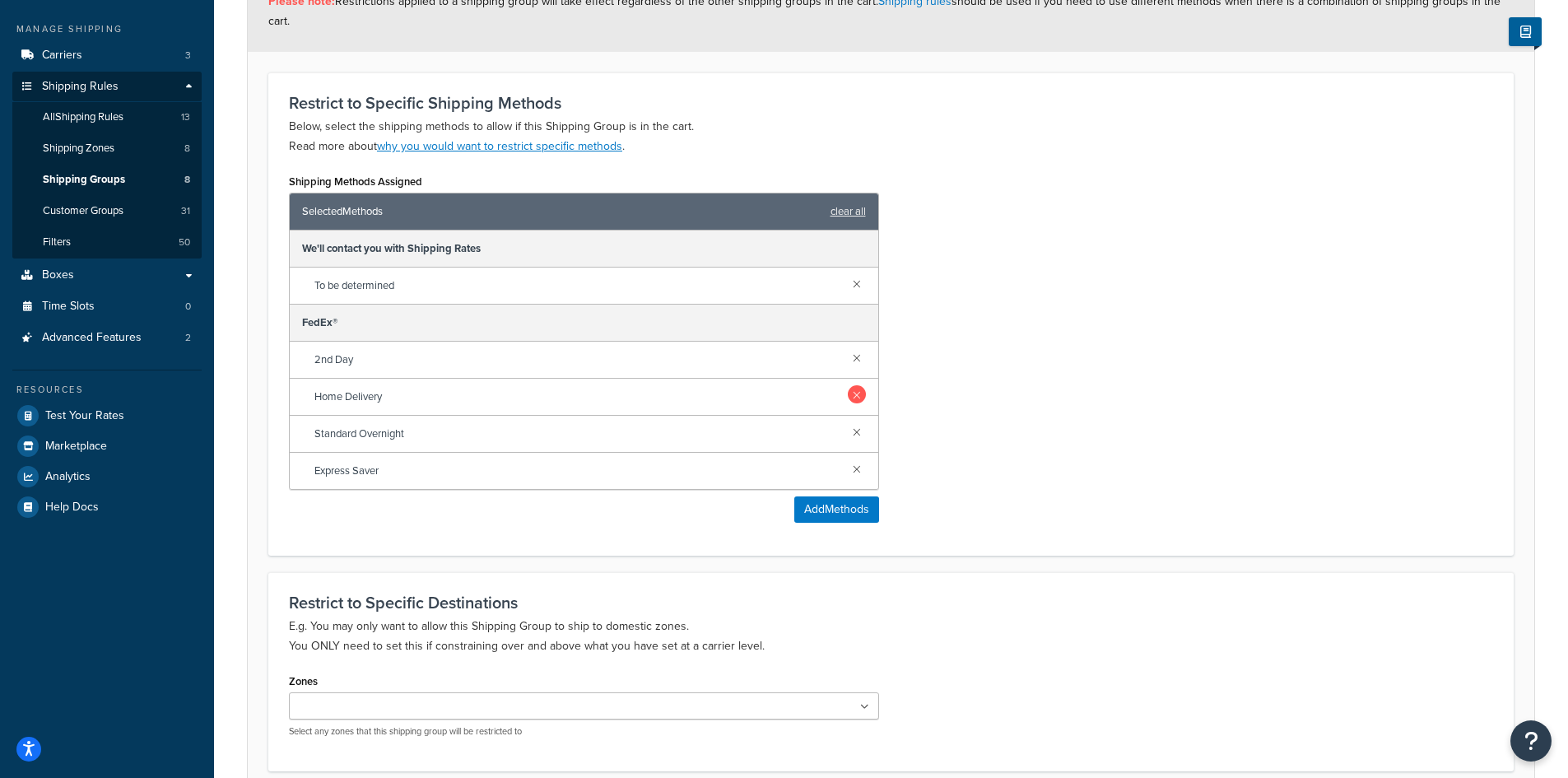
click at [861, 361] on link at bounding box center [857, 357] width 18 height 18
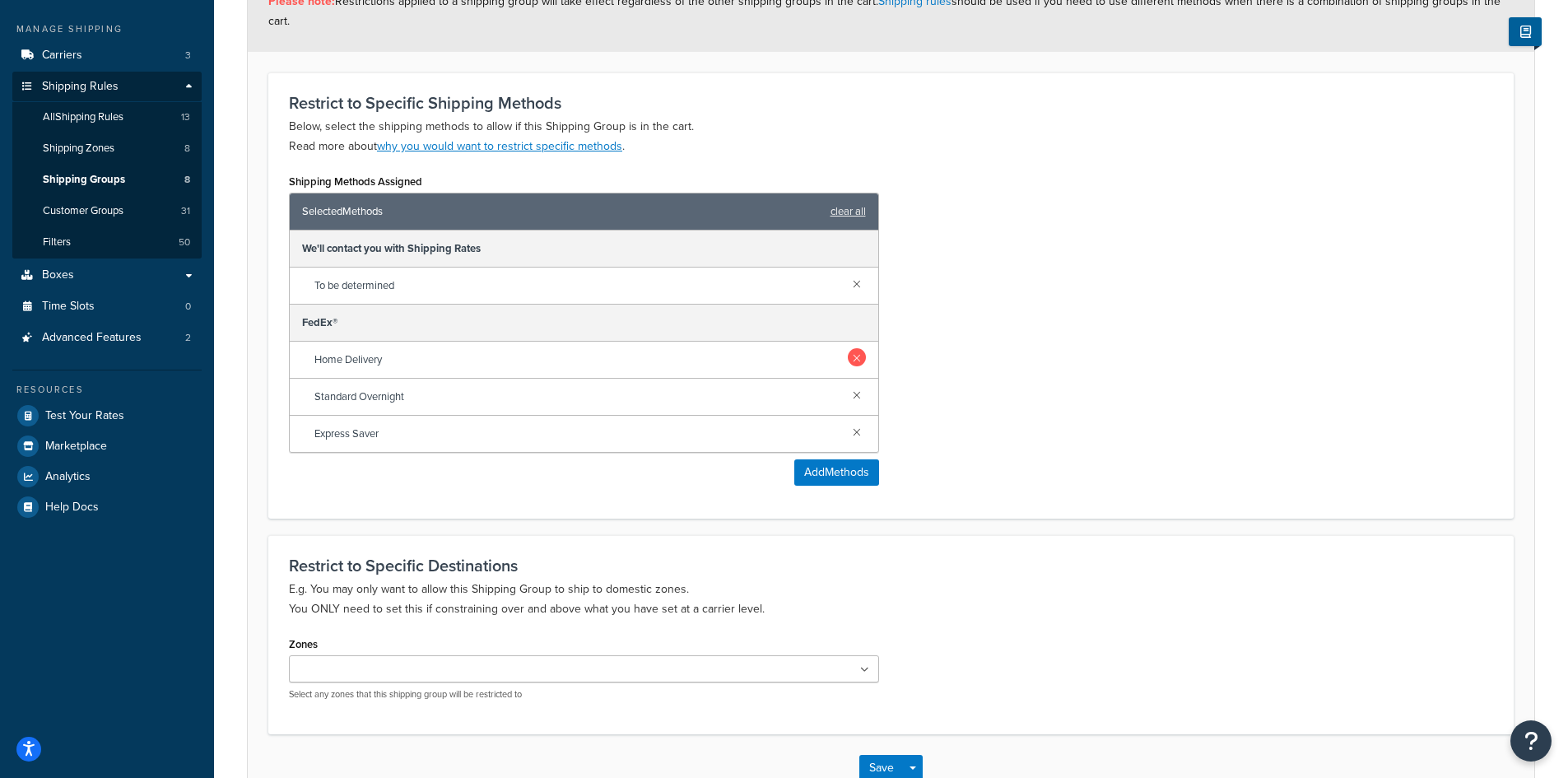
click at [858, 355] on link at bounding box center [857, 357] width 18 height 18
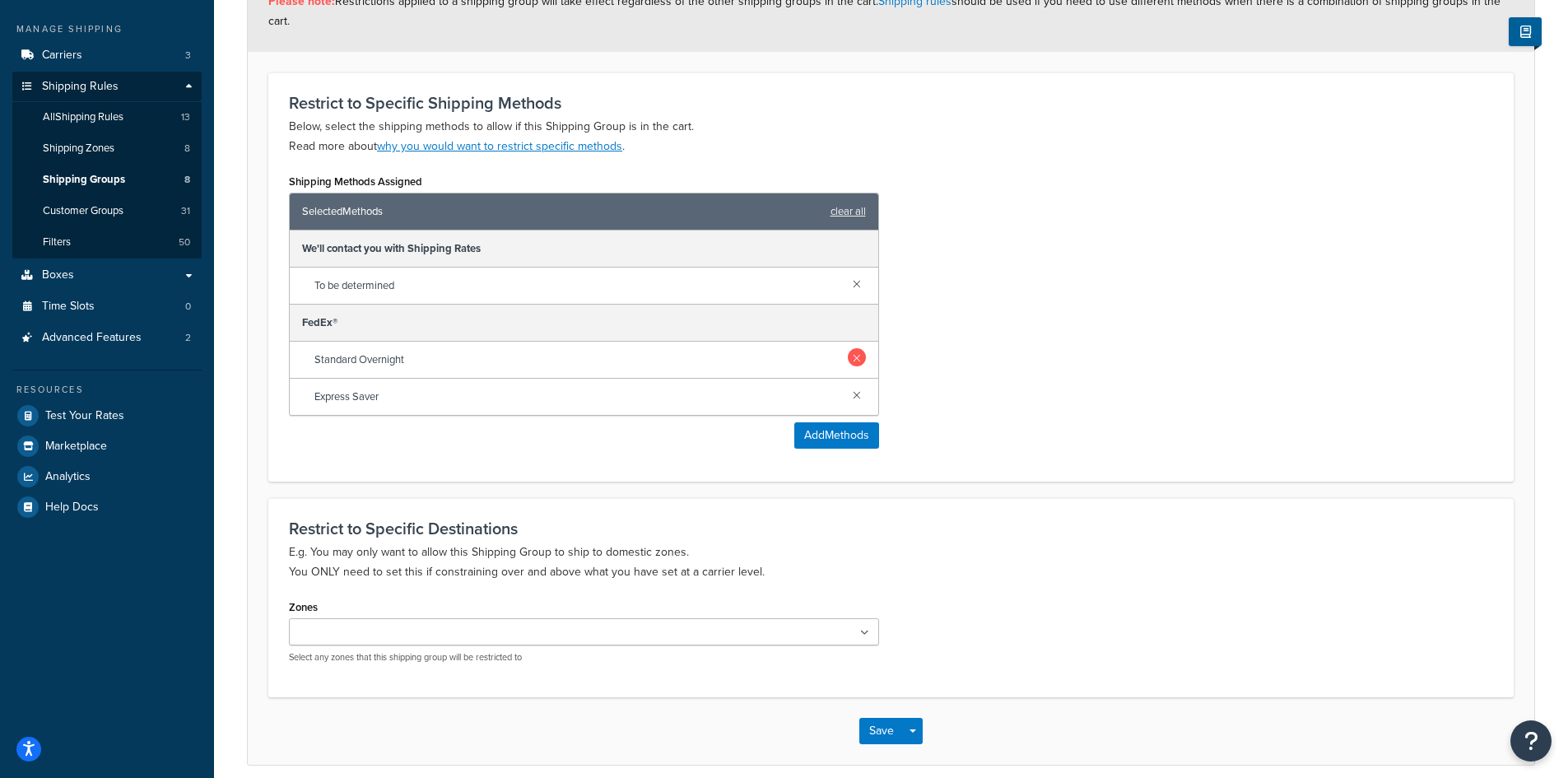
drag, startPoint x: 857, startPoint y: 360, endPoint x: 857, endPoint y: 382, distance: 22.0
click at [857, 361] on link at bounding box center [857, 357] width 18 height 18
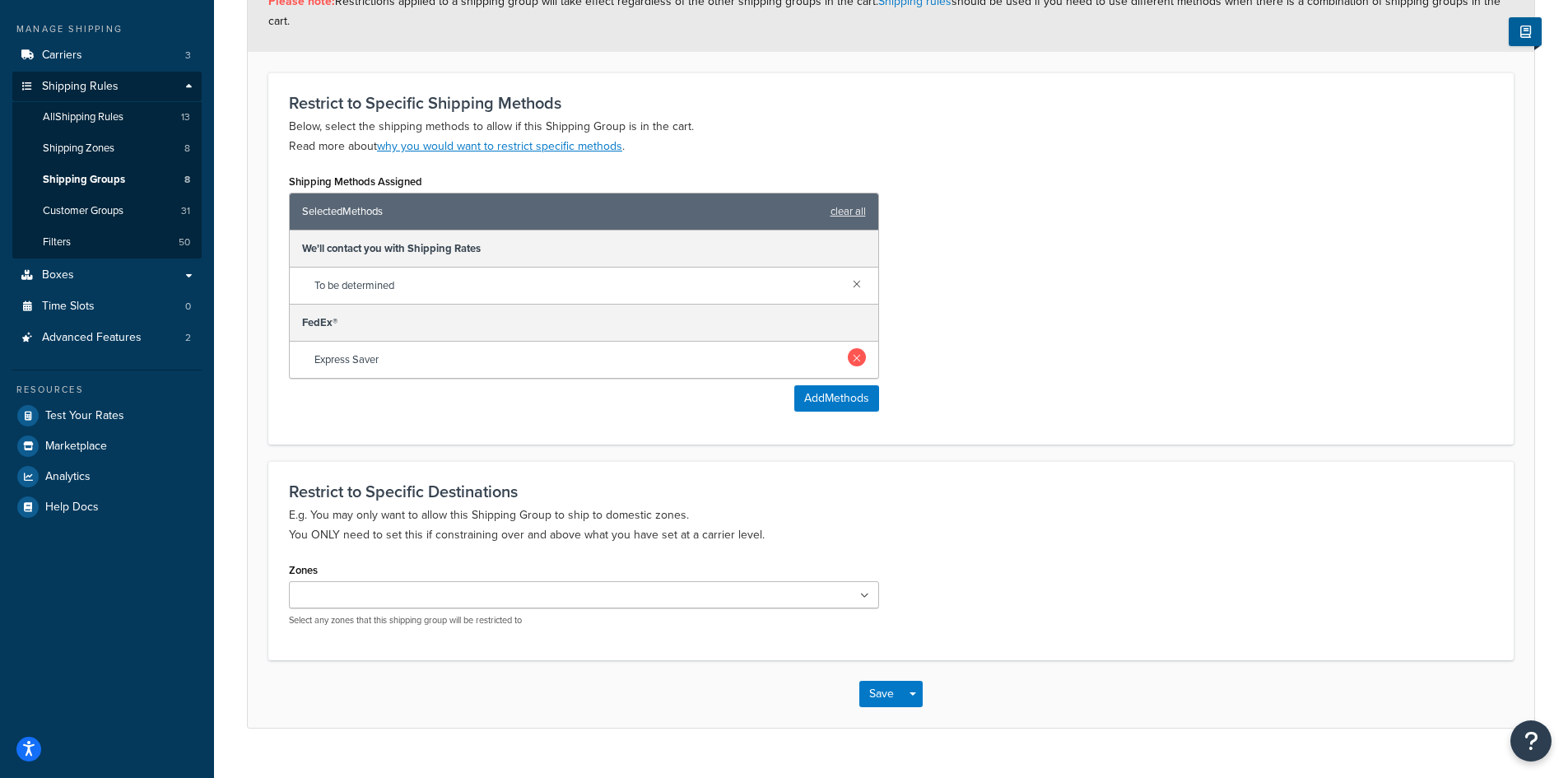
click at [856, 358] on link at bounding box center [857, 357] width 18 height 18
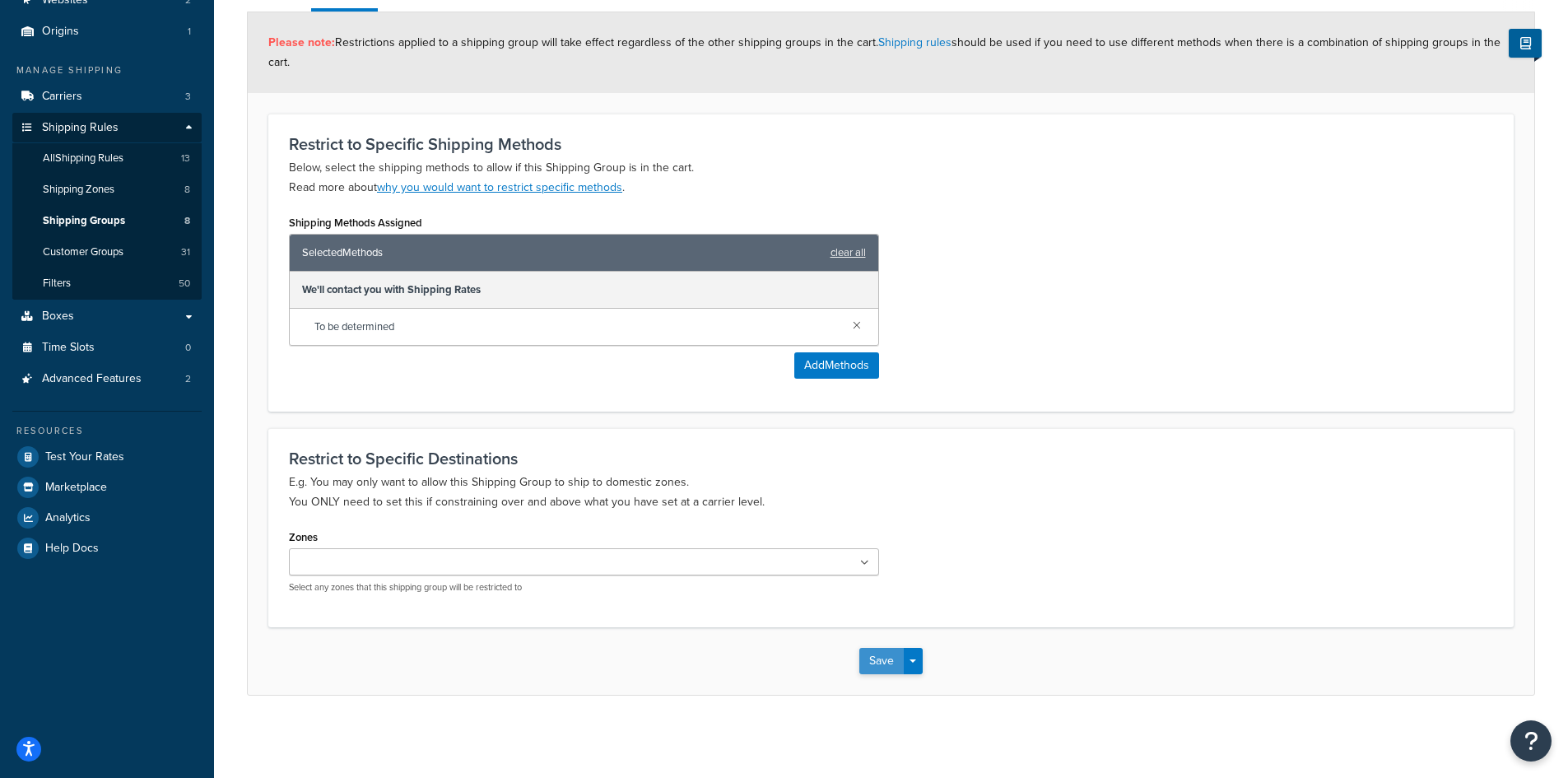
click at [870, 664] on button "Save" at bounding box center [881, 661] width 44 height 27
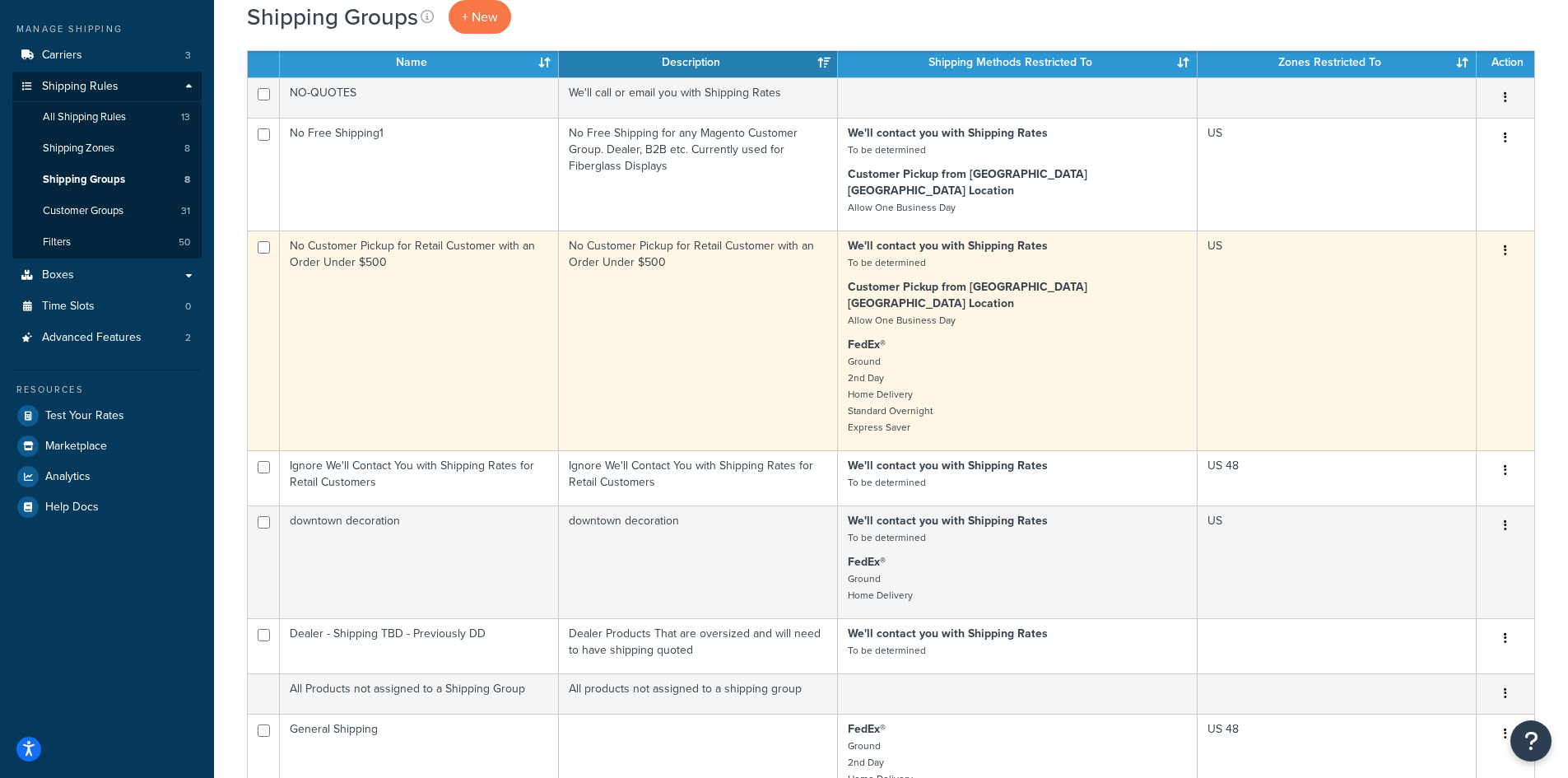
scroll to position [439, 0]
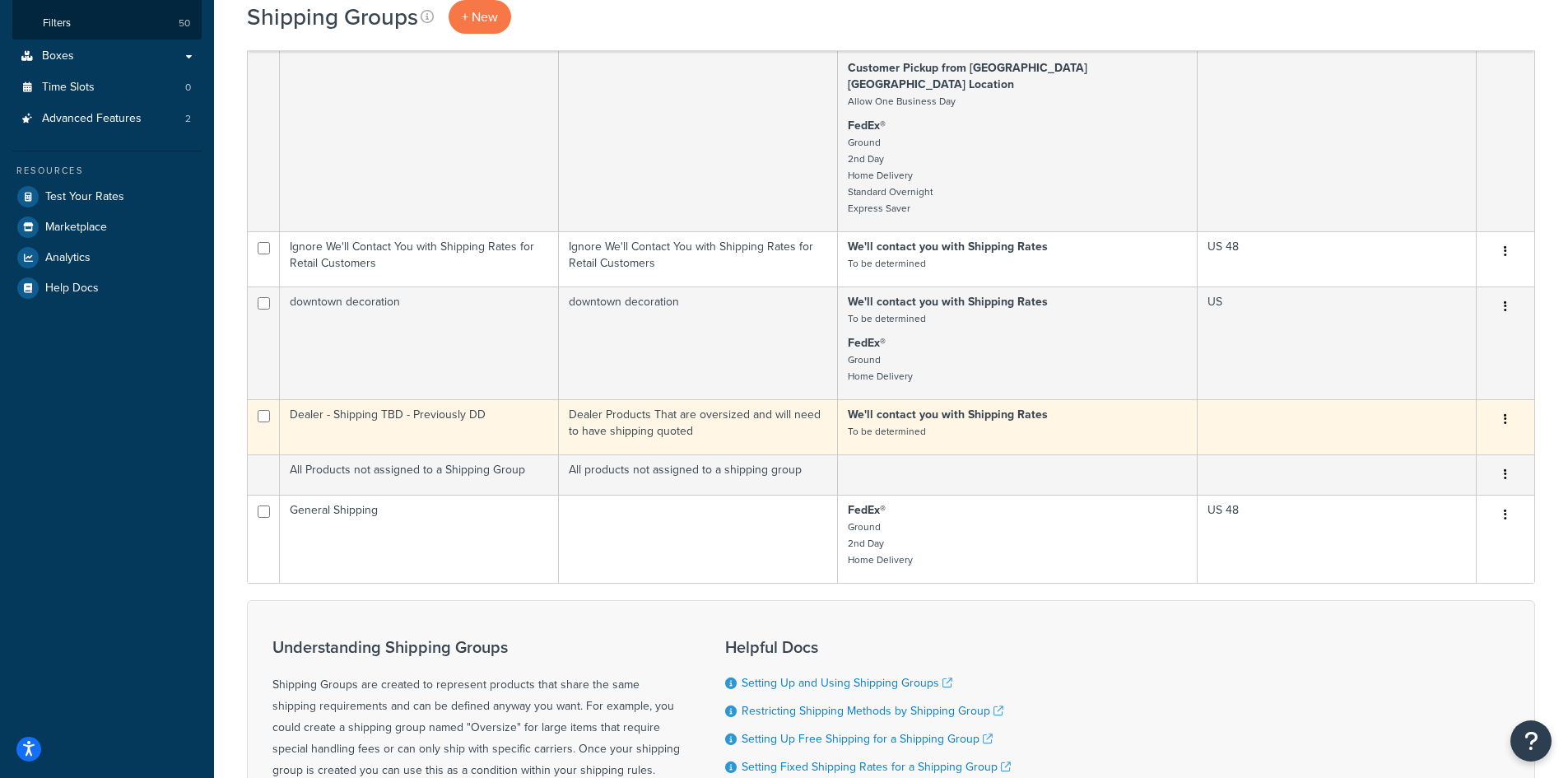
click at [998, 407] on p "We'll contact you with Shipping Rates To be determined" at bounding box center [1017, 424] width 339 height 33
click at [1509, 407] on button "button" at bounding box center [1504, 420] width 23 height 27
click at [1439, 424] on link "Edit" at bounding box center [1438, 419] width 130 height 34
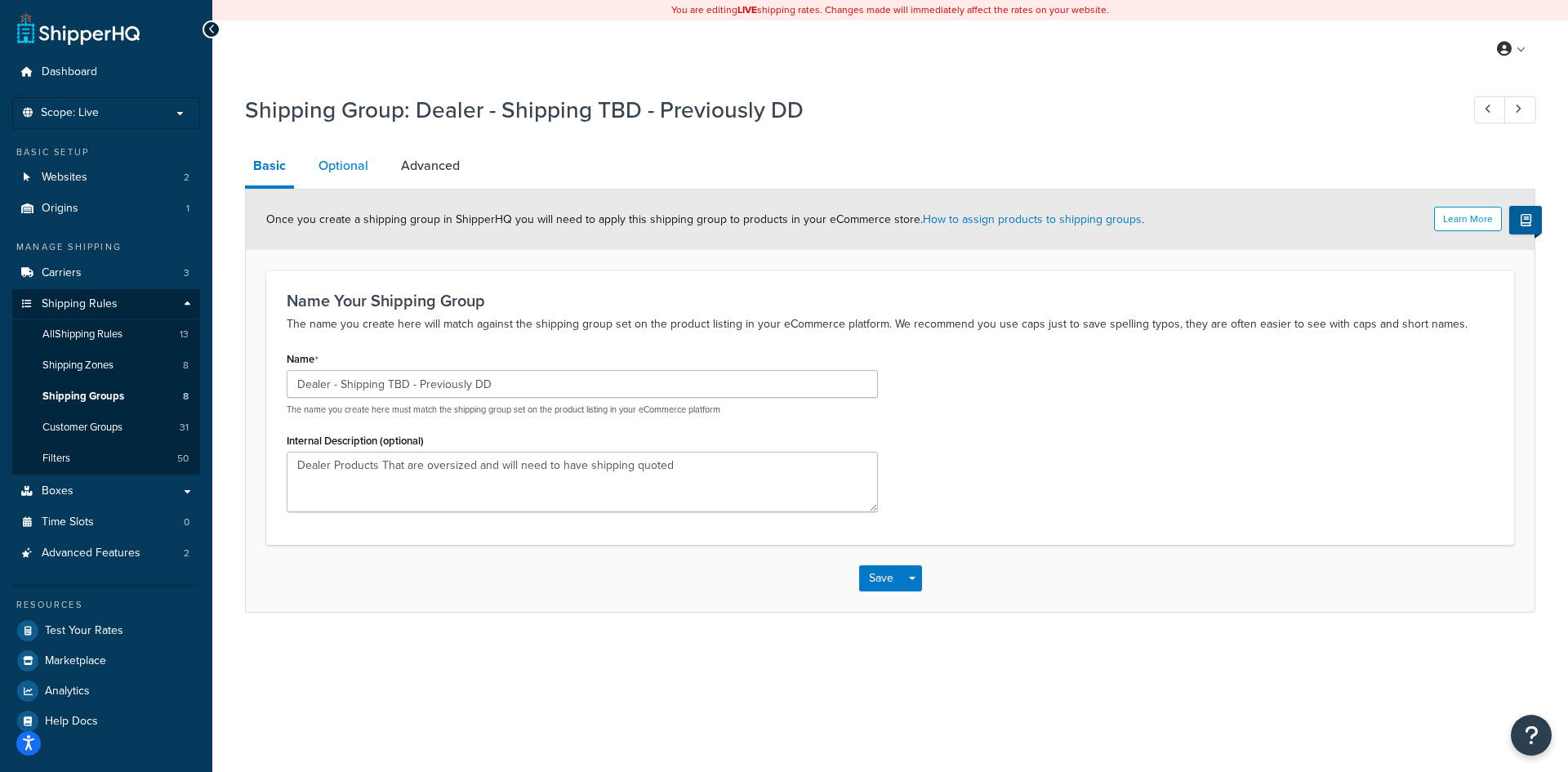
click at [352, 166] on link "Optional" at bounding box center [343, 166] width 66 height 39
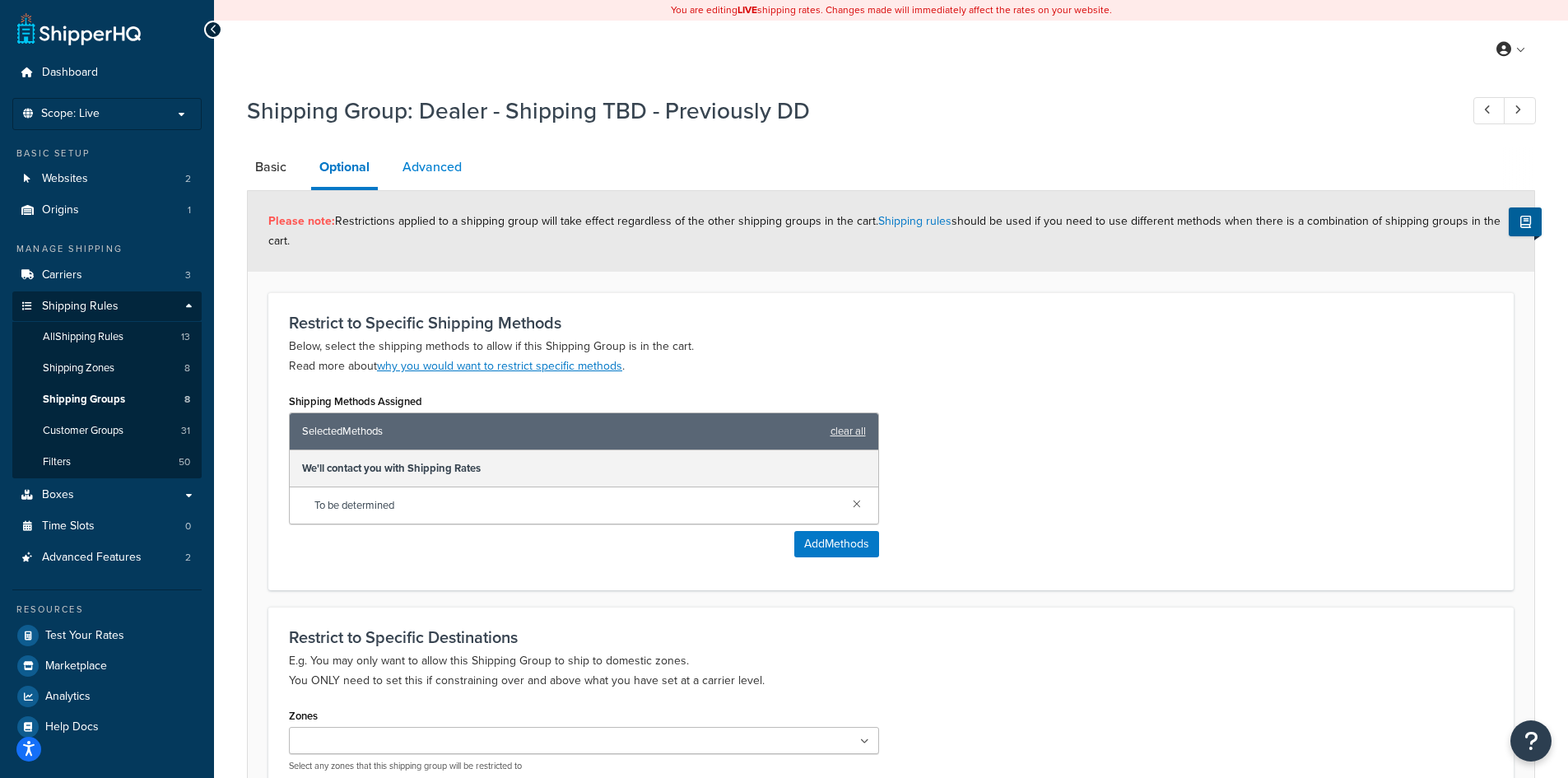
click at [437, 155] on link "Advanced" at bounding box center [432, 167] width 76 height 40
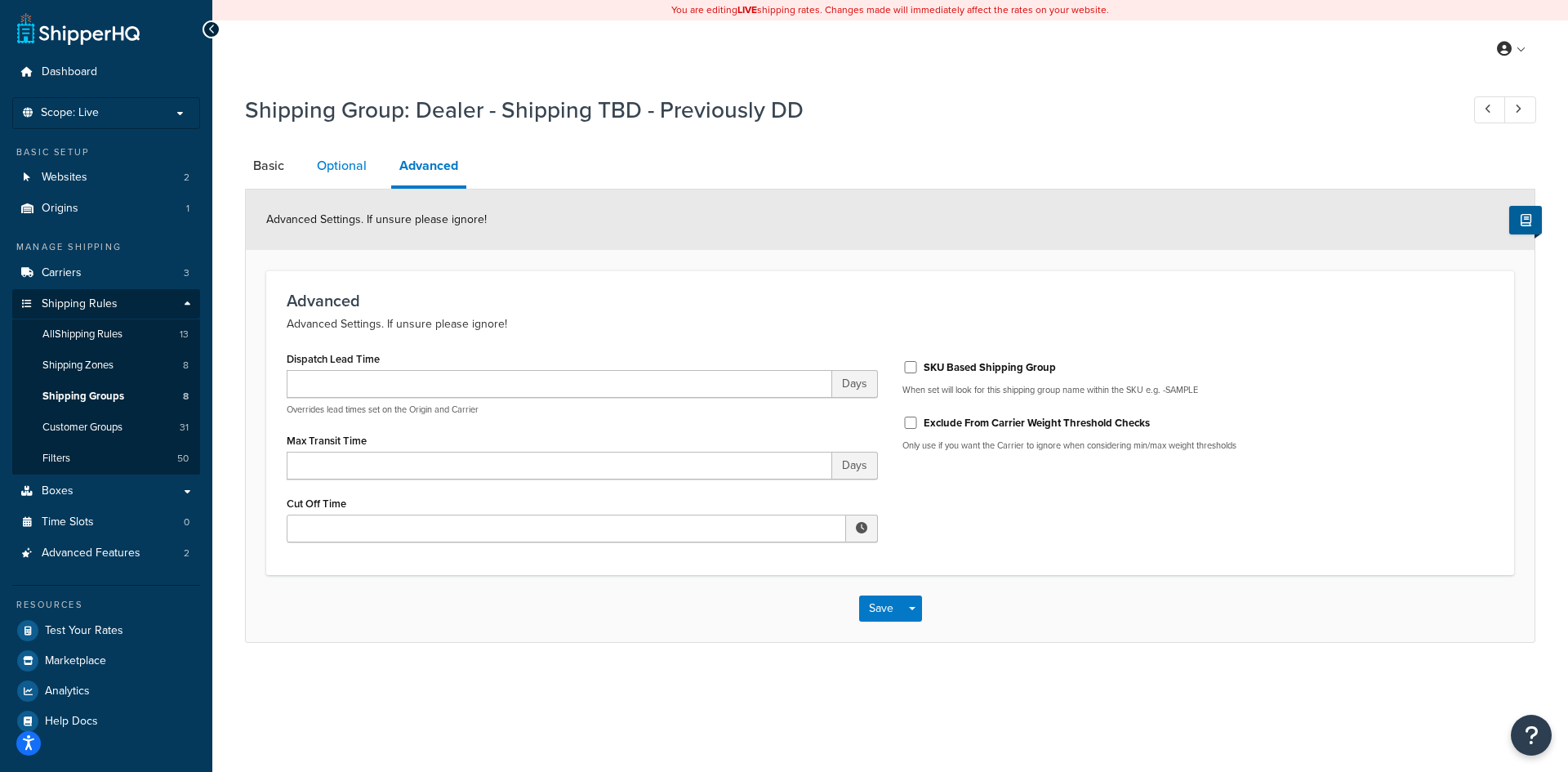
click at [333, 163] on link "Optional" at bounding box center [341, 166] width 66 height 39
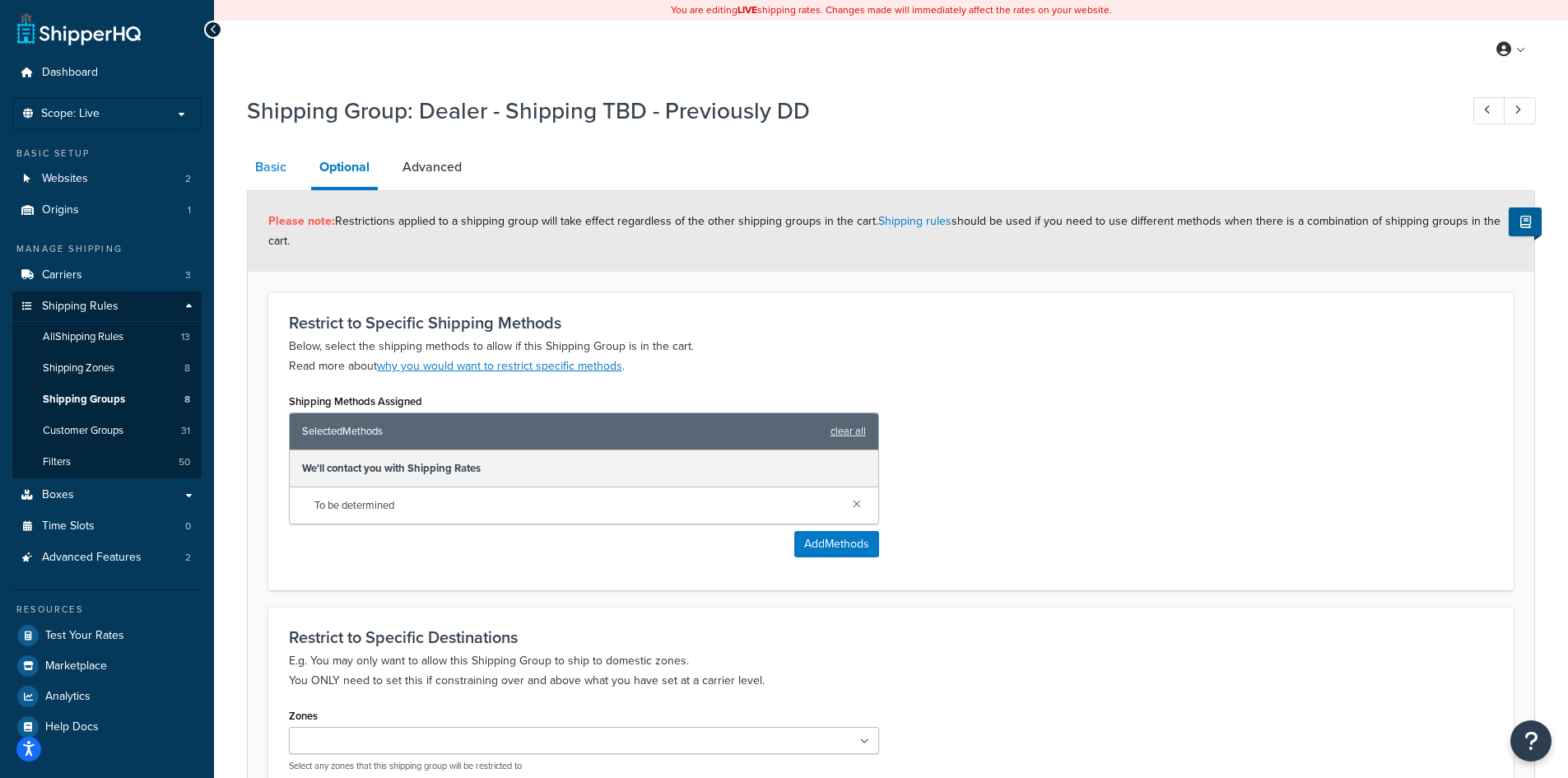
click at [266, 169] on link "Basic" at bounding box center [271, 167] width 48 height 40
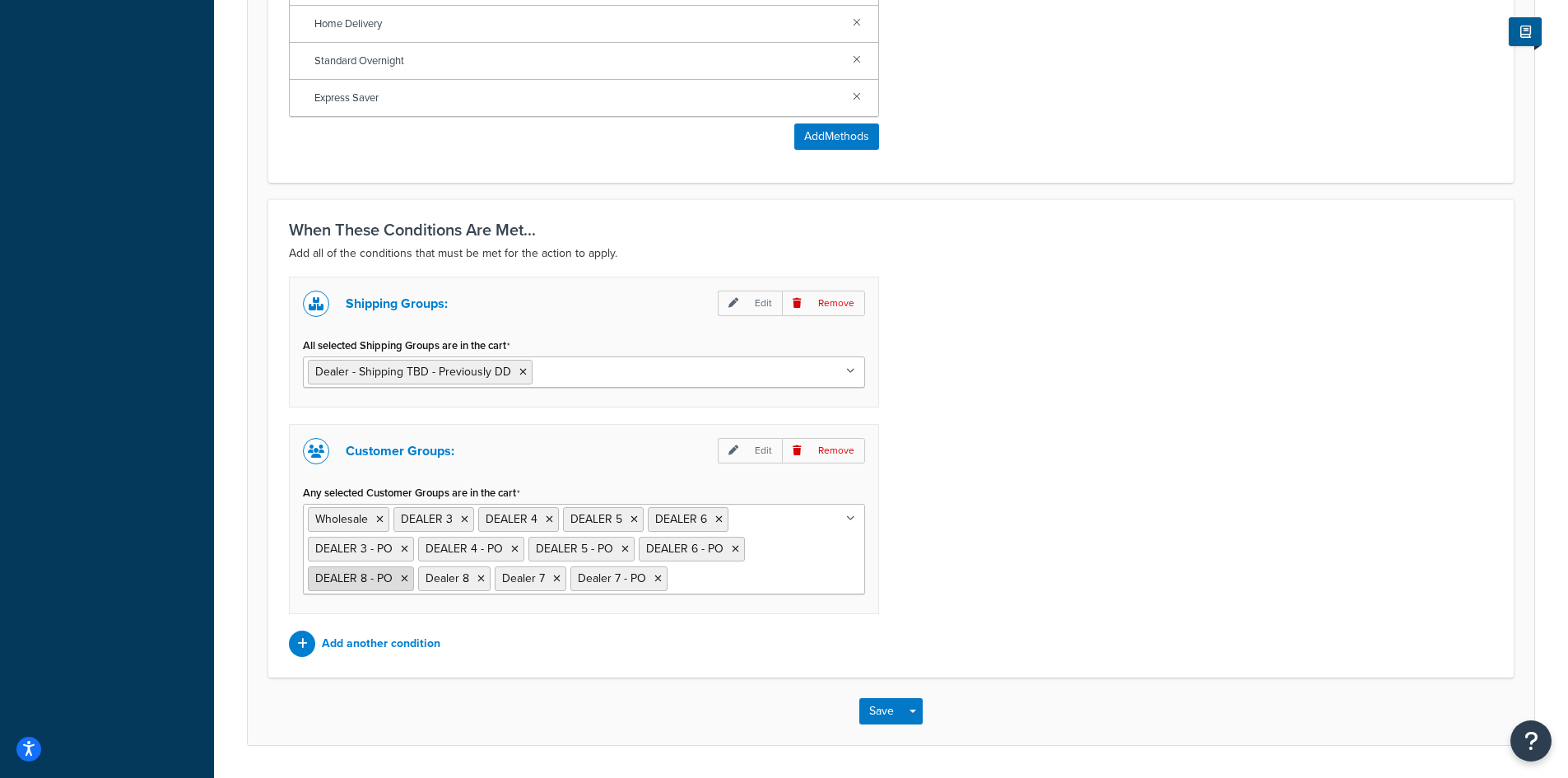
scroll to position [943, 0]
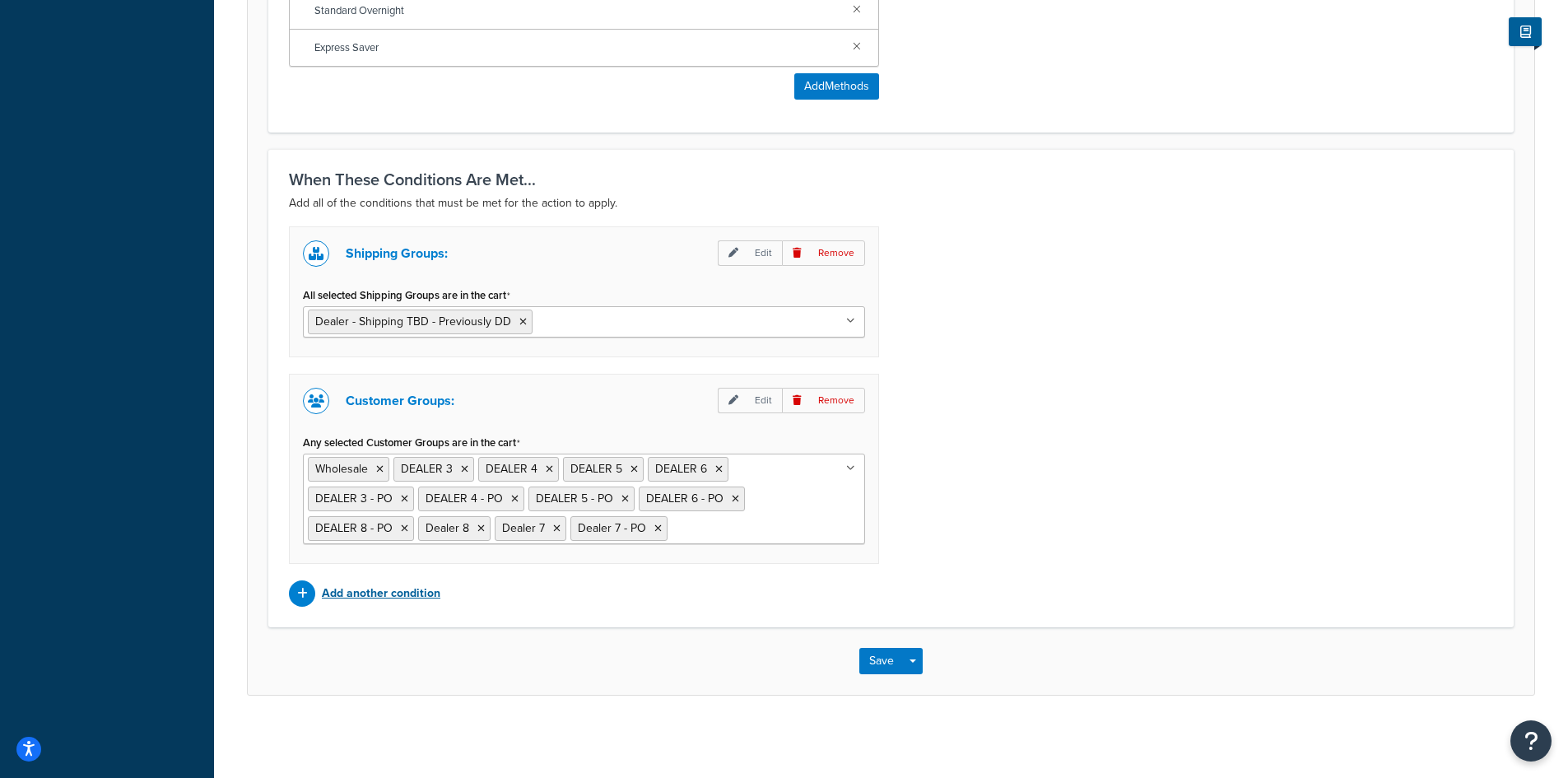
click at [393, 593] on p "Add another condition" at bounding box center [381, 593] width 118 height 23
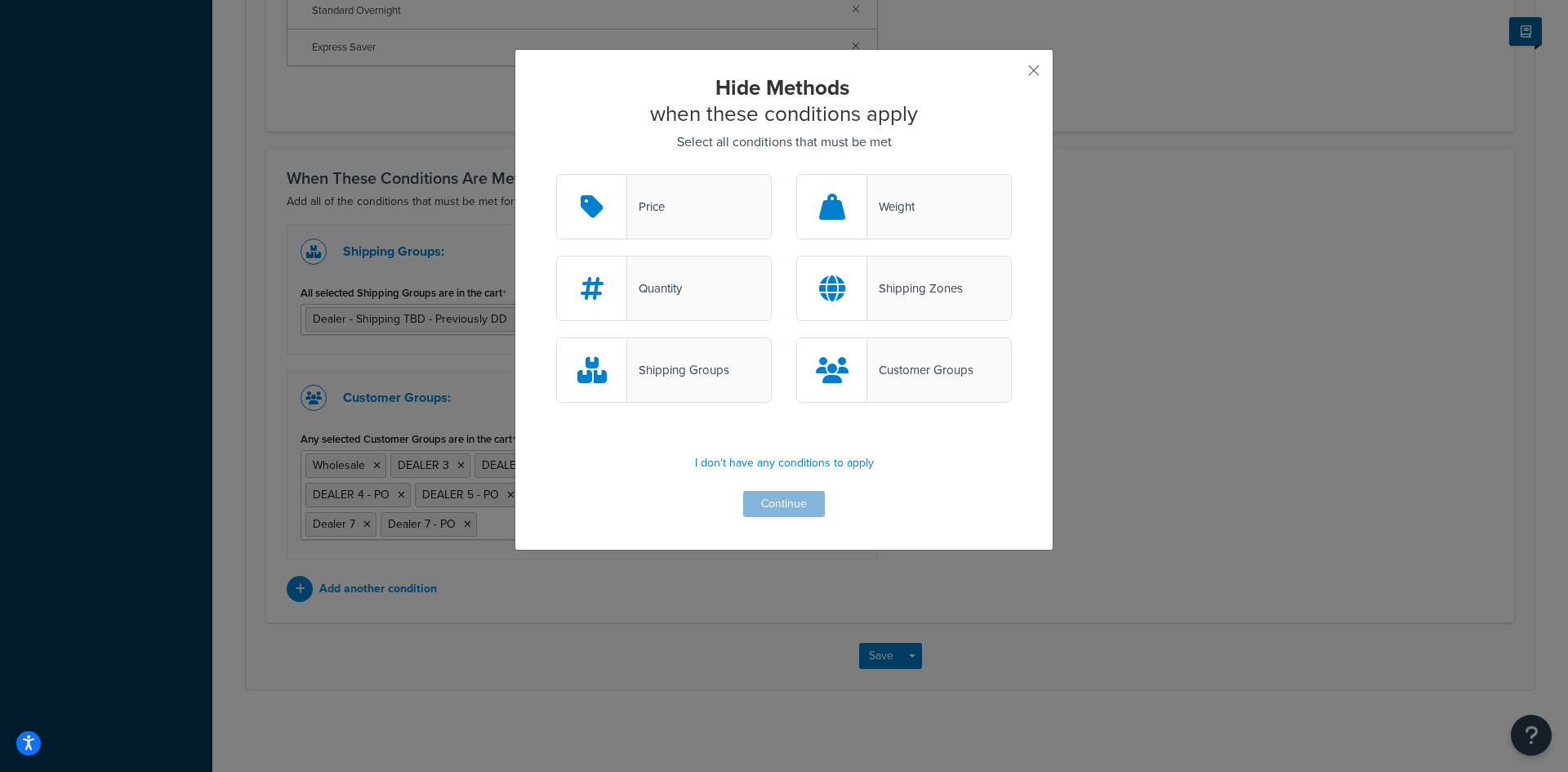
click at [657, 204] on div "Price" at bounding box center [645, 206] width 38 height 23
click at [0, 0] on input "Price" at bounding box center [0, 0] width 0 height 0
click at [774, 503] on button "Continue" at bounding box center [784, 504] width 81 height 27
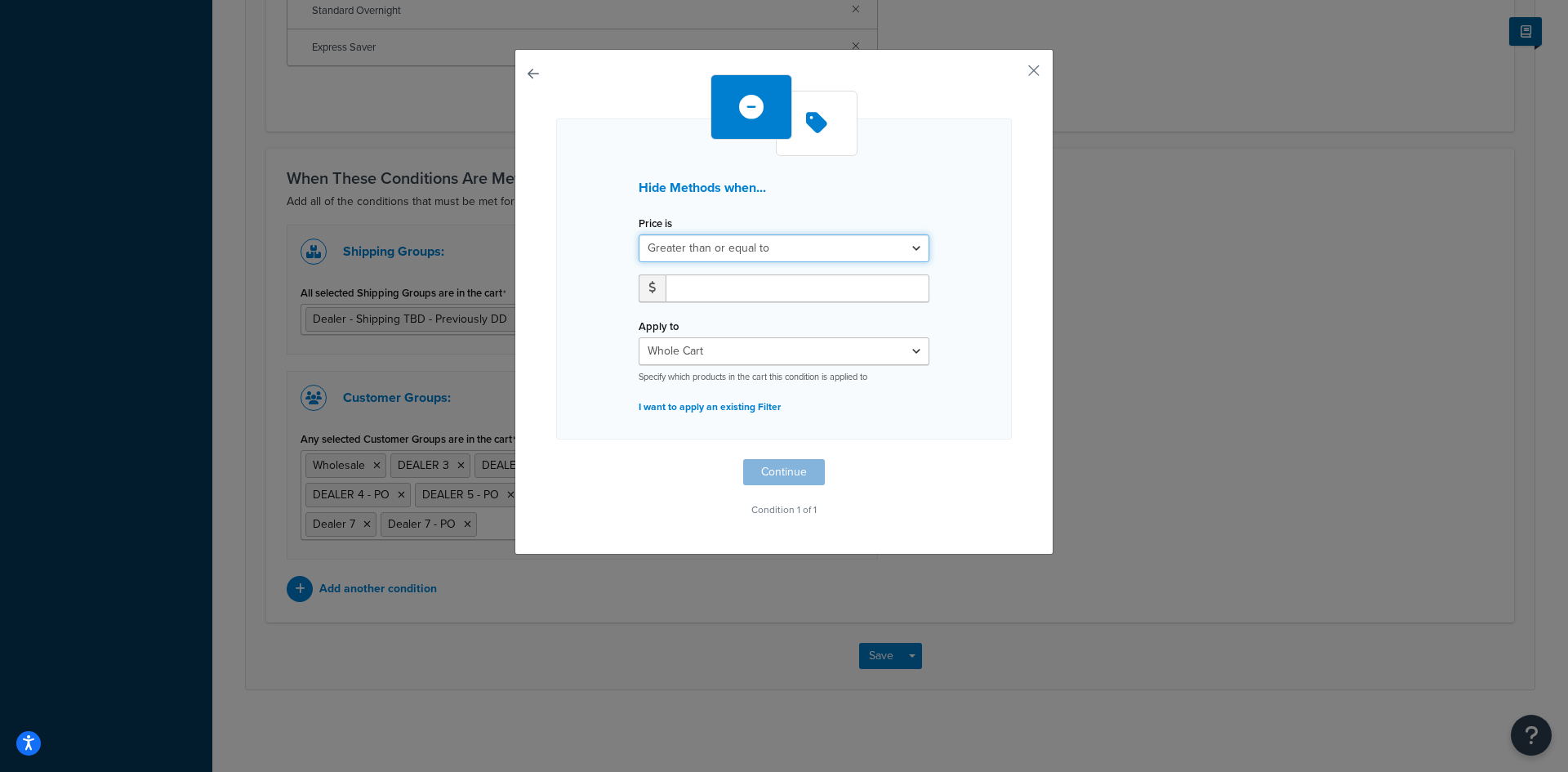
click at [701, 249] on select "Greater than or equal to Between or equal to Less than or equal to" at bounding box center [784, 248] width 291 height 27
select select "BETWEEN"
click at [639, 234] on select "Greater than or equal to Between or equal to Less than or equal to" at bounding box center [784, 248] width 291 height 27
click at [693, 291] on input "number" at bounding box center [719, 288] width 106 height 27
type input "0.00"
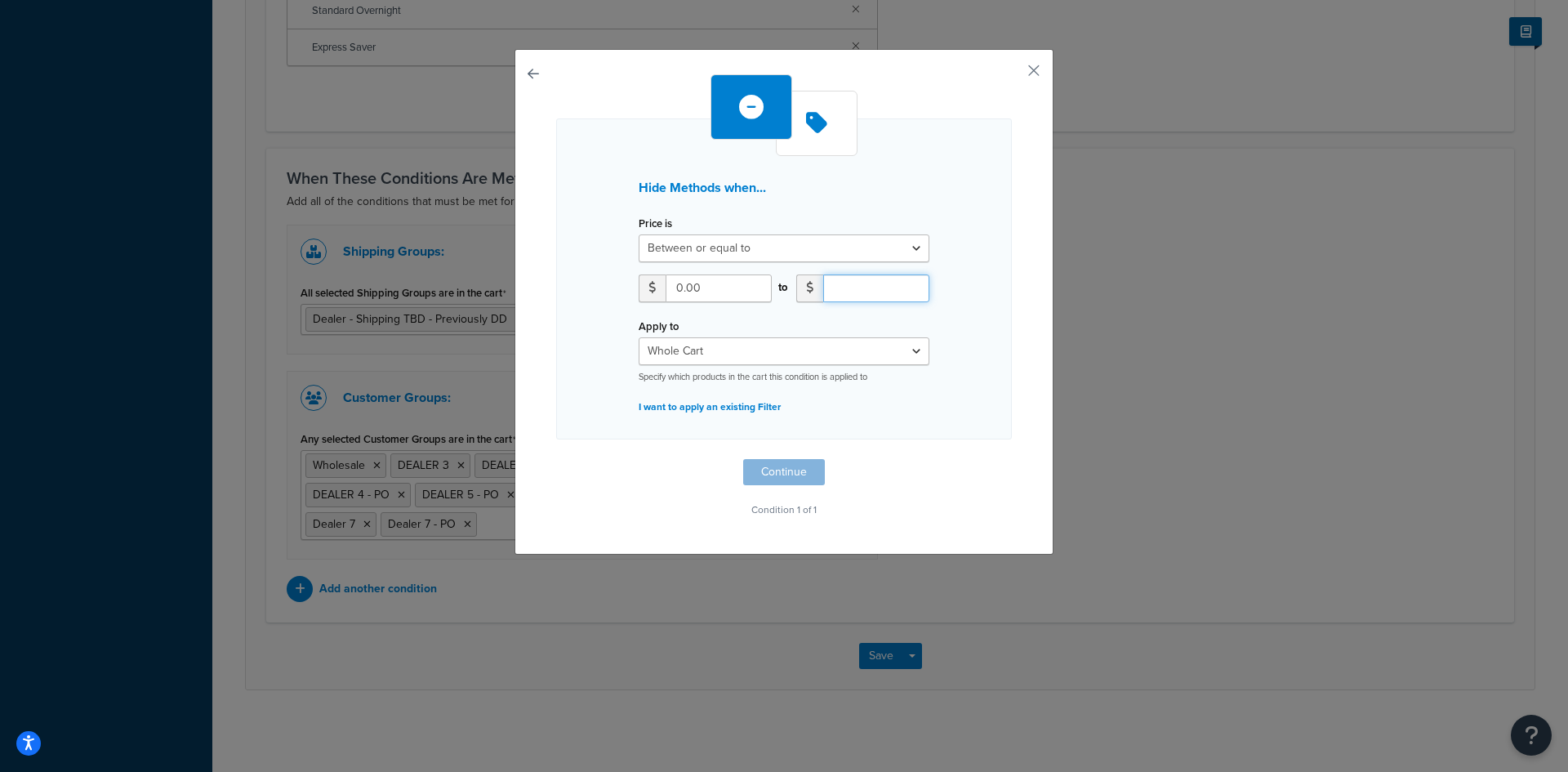
click at [859, 288] on input "number" at bounding box center [876, 288] width 106 height 27
type input "5000"
click at [769, 473] on button "Continue" at bounding box center [784, 472] width 81 height 27
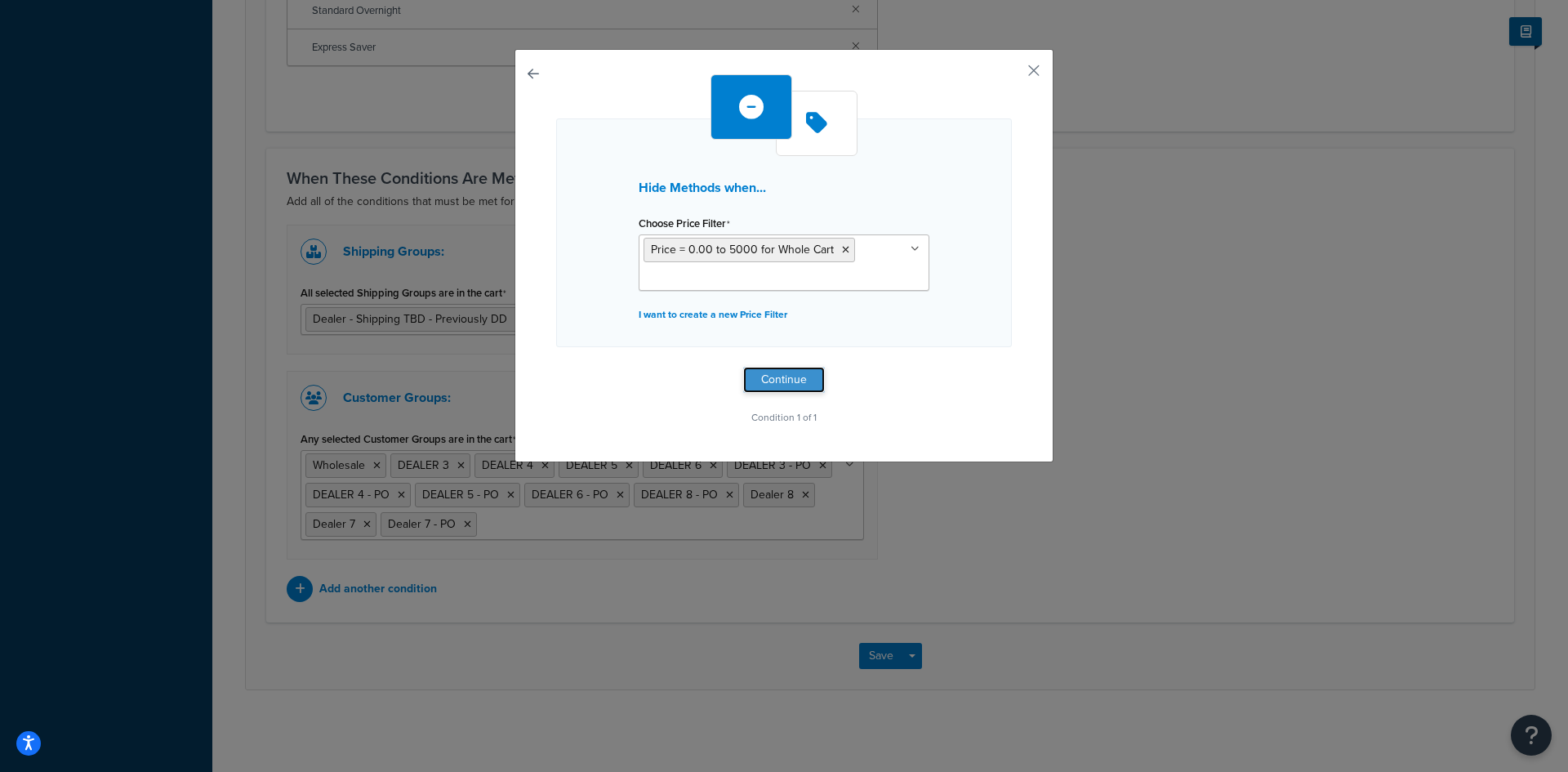
click at [777, 375] on button "Continue" at bounding box center [784, 380] width 81 height 27
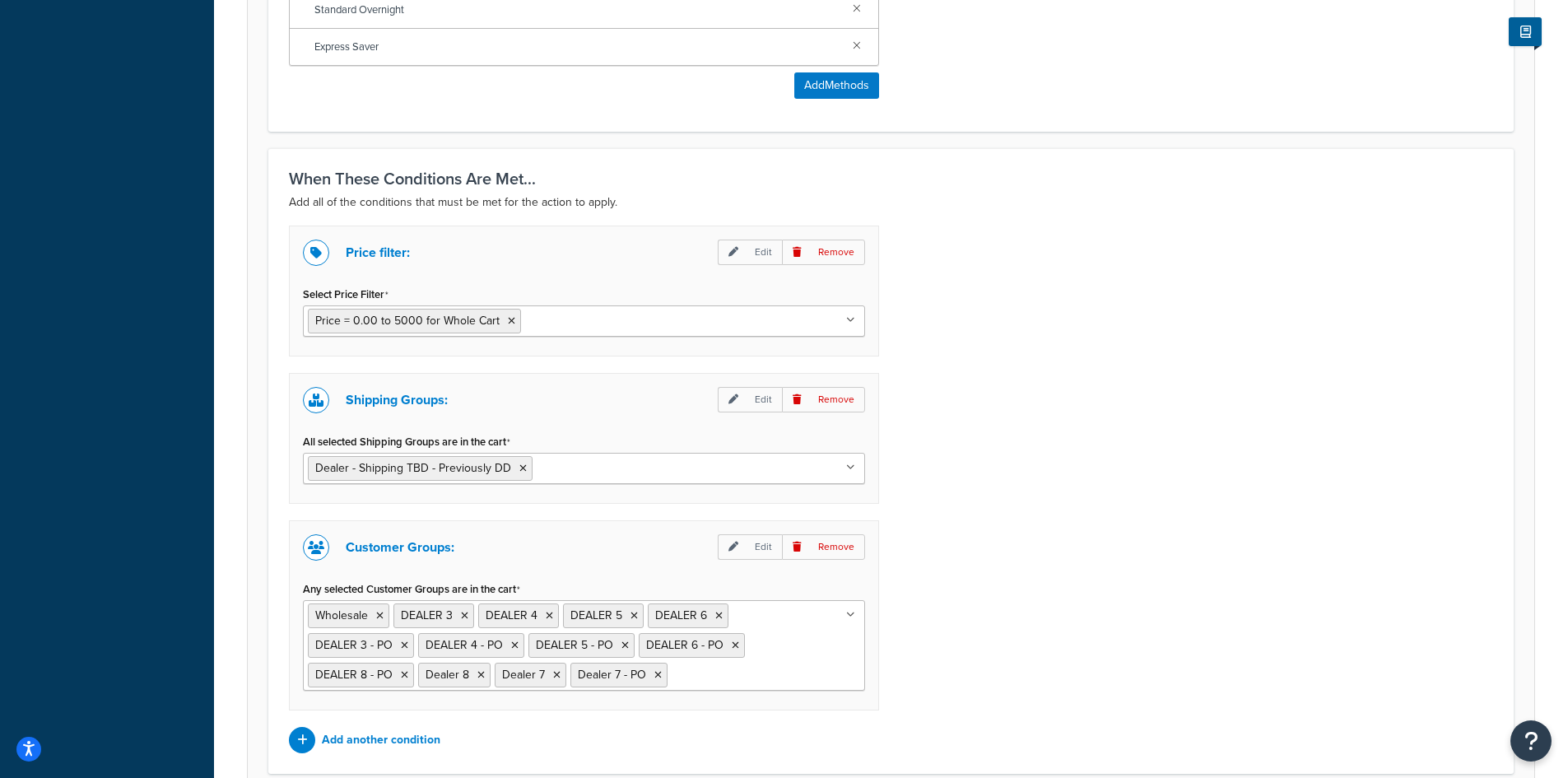
click at [851, 468] on icon at bounding box center [850, 467] width 9 height 10
click at [774, 398] on p "Edit" at bounding box center [750, 400] width 65 height 26
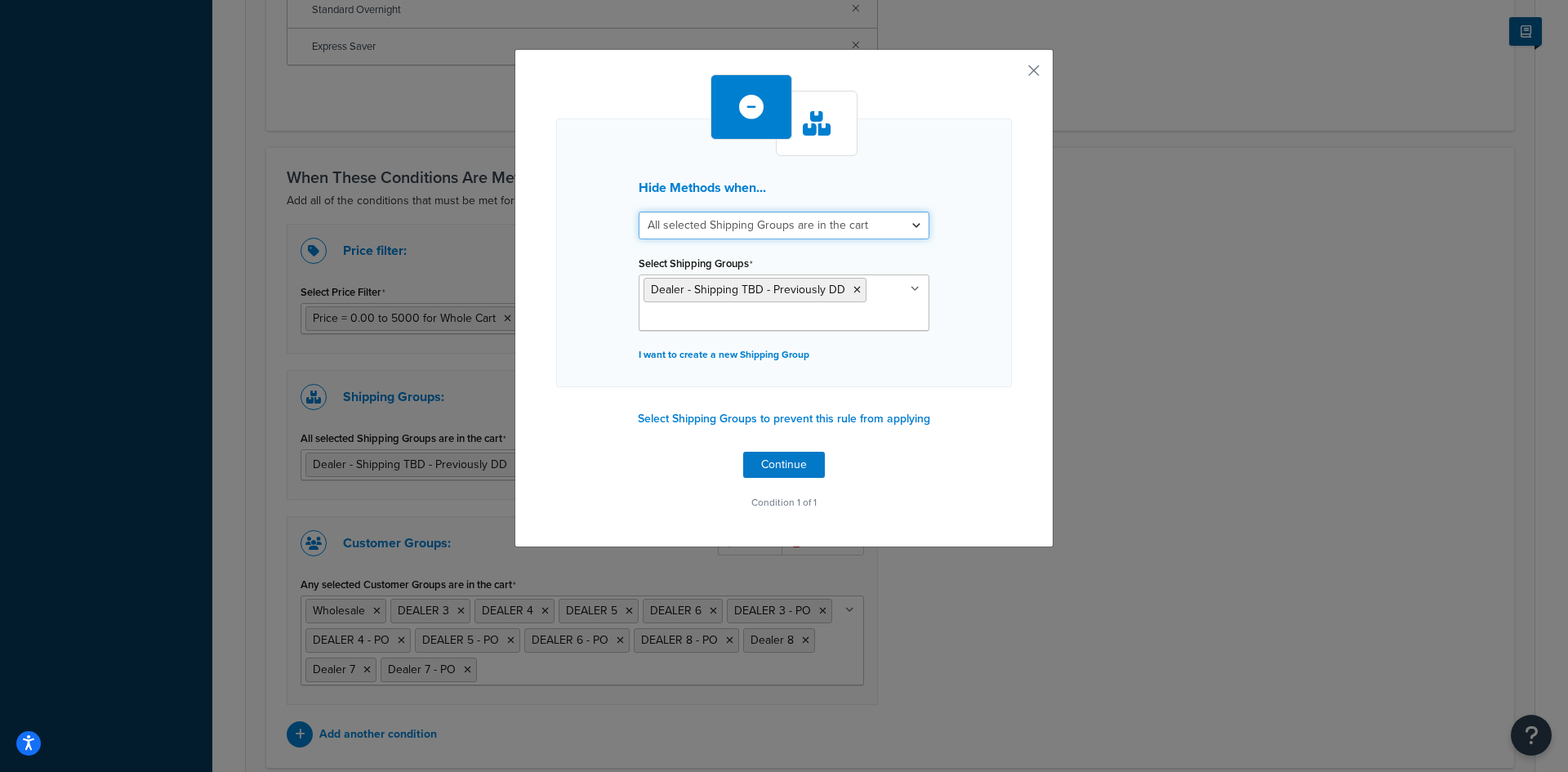
click at [912, 223] on select "All selected Shipping Groups are in the cart Any selected Shipping Groups are i…" at bounding box center [784, 225] width 291 height 27
select select "any"
click at [639, 212] on select "All selected Shipping Groups are in the cart Any selected Shipping Groups are i…" at bounding box center [784, 225] width 291 height 27
click at [800, 460] on button "Continue" at bounding box center [784, 464] width 81 height 27
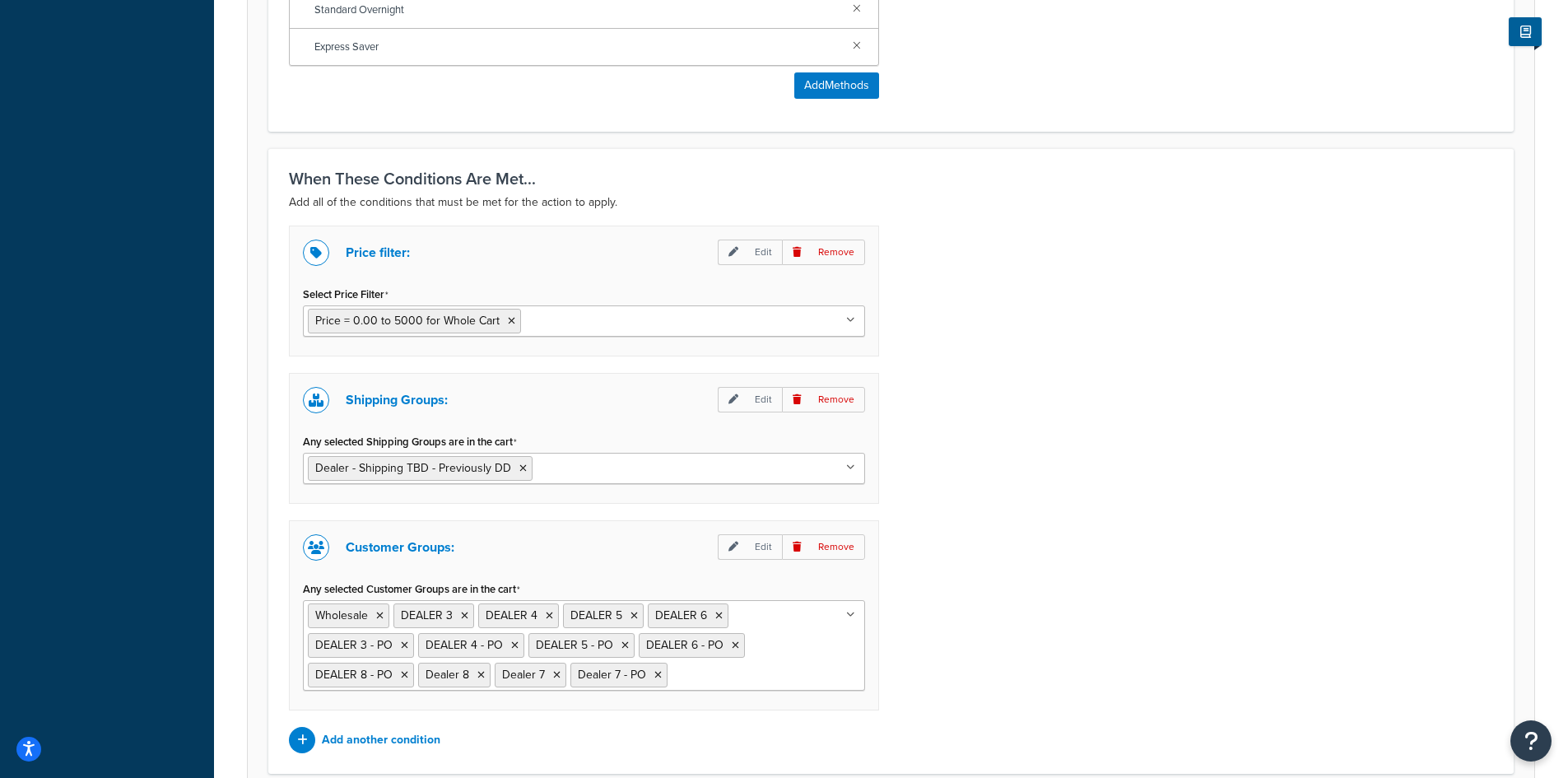
click at [997, 313] on div "Price filter: Edit Remove Select Price Filter Price = 0.00 to 5000 for Whole Ca…" at bounding box center [891, 489] width 1229 height 528
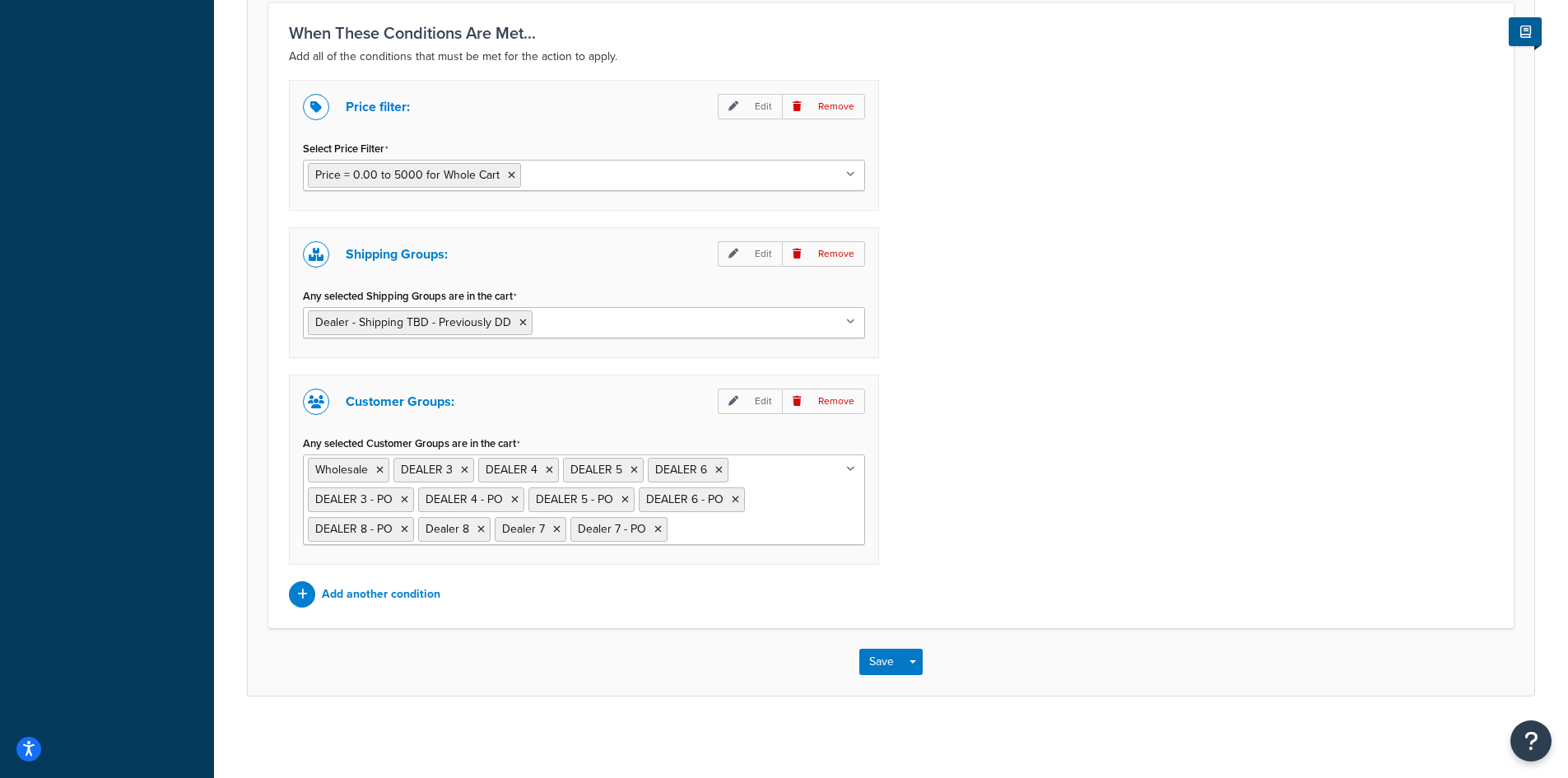
scroll to position [1090, 0]
click at [868, 660] on button "Save" at bounding box center [881, 661] width 44 height 27
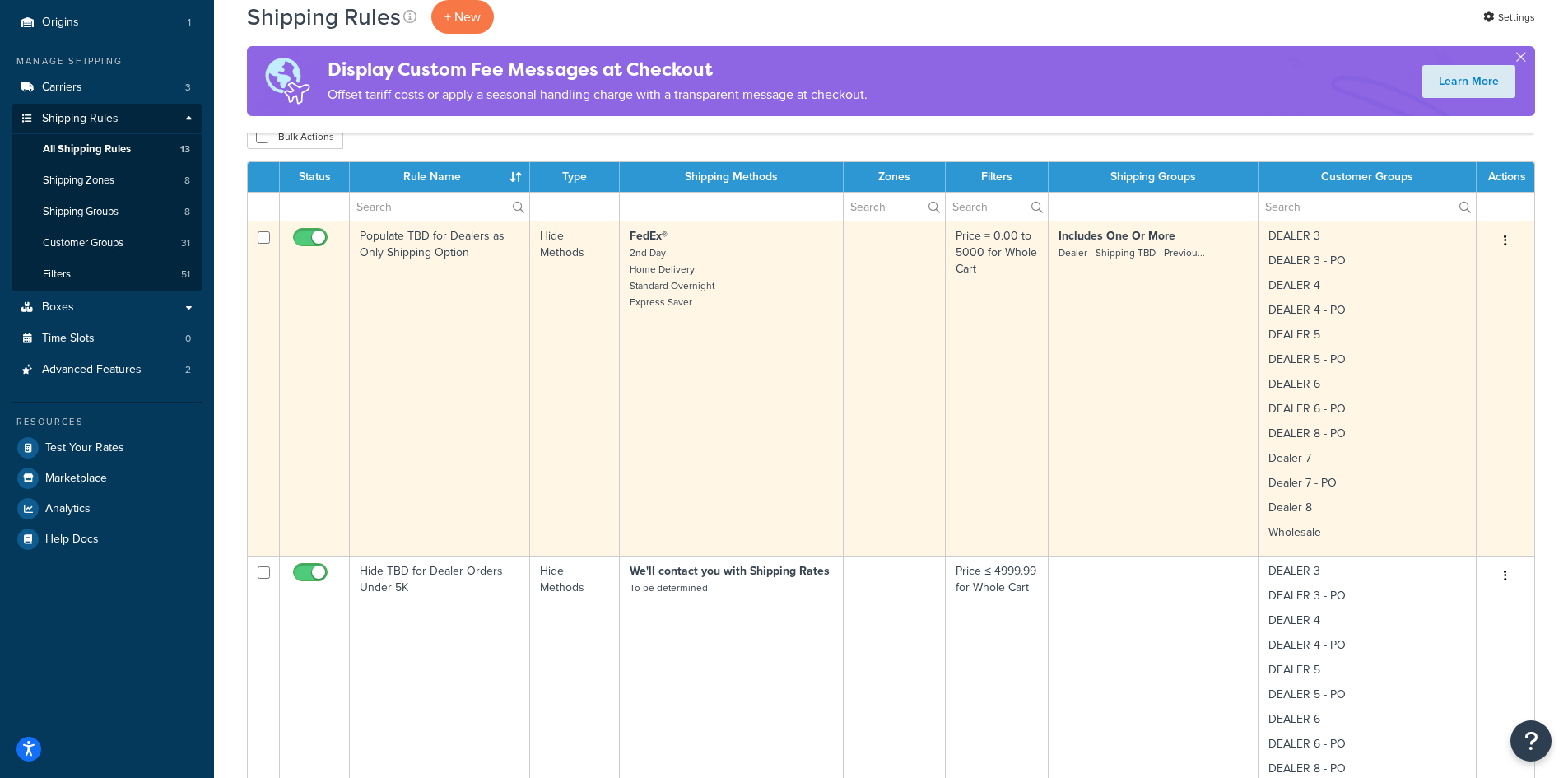
scroll to position [220, 0]
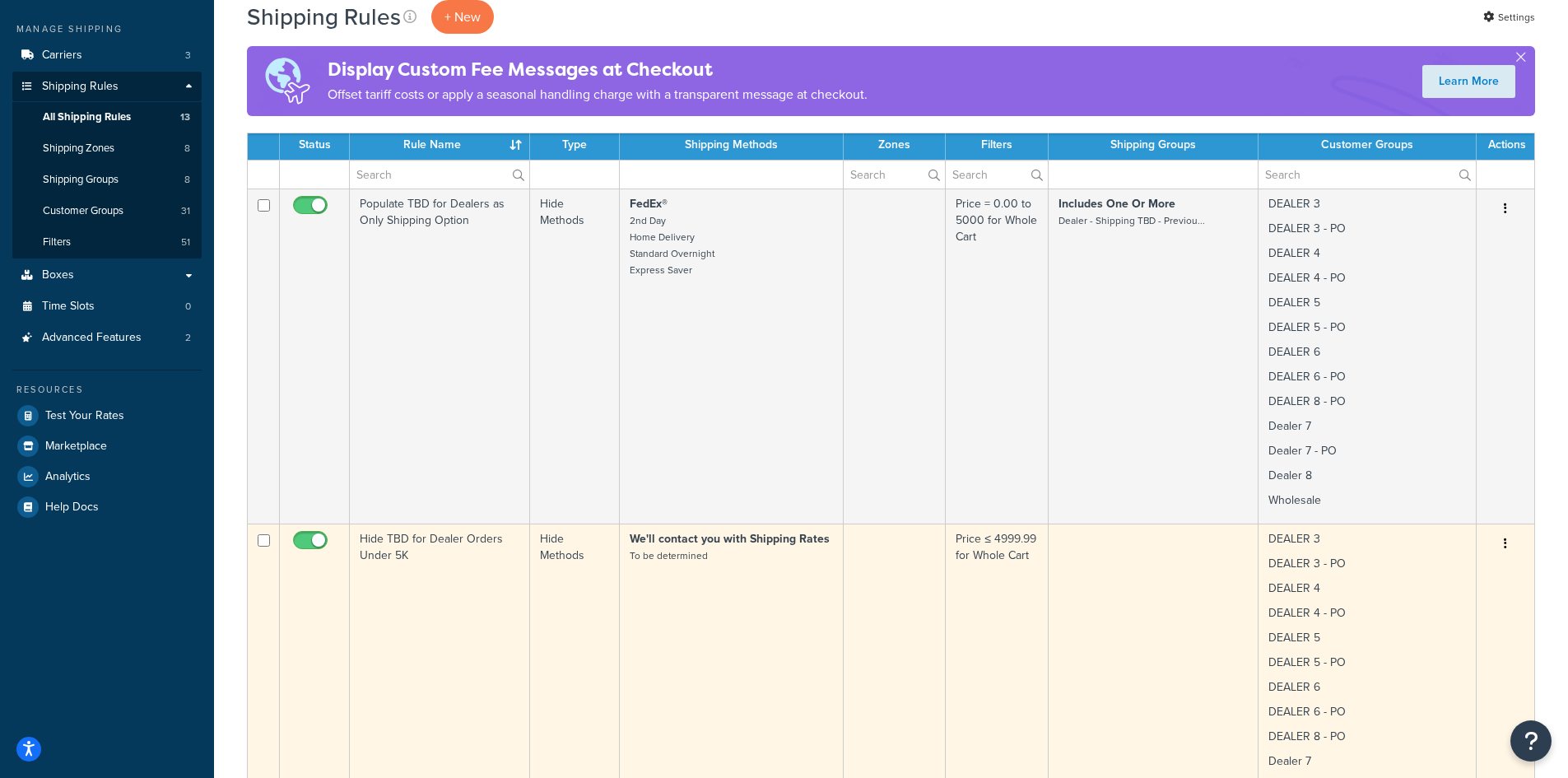
click at [1508, 543] on button "button" at bounding box center [1504, 544] width 23 height 27
click at [1438, 570] on link "Edit" at bounding box center [1450, 575] width 130 height 34
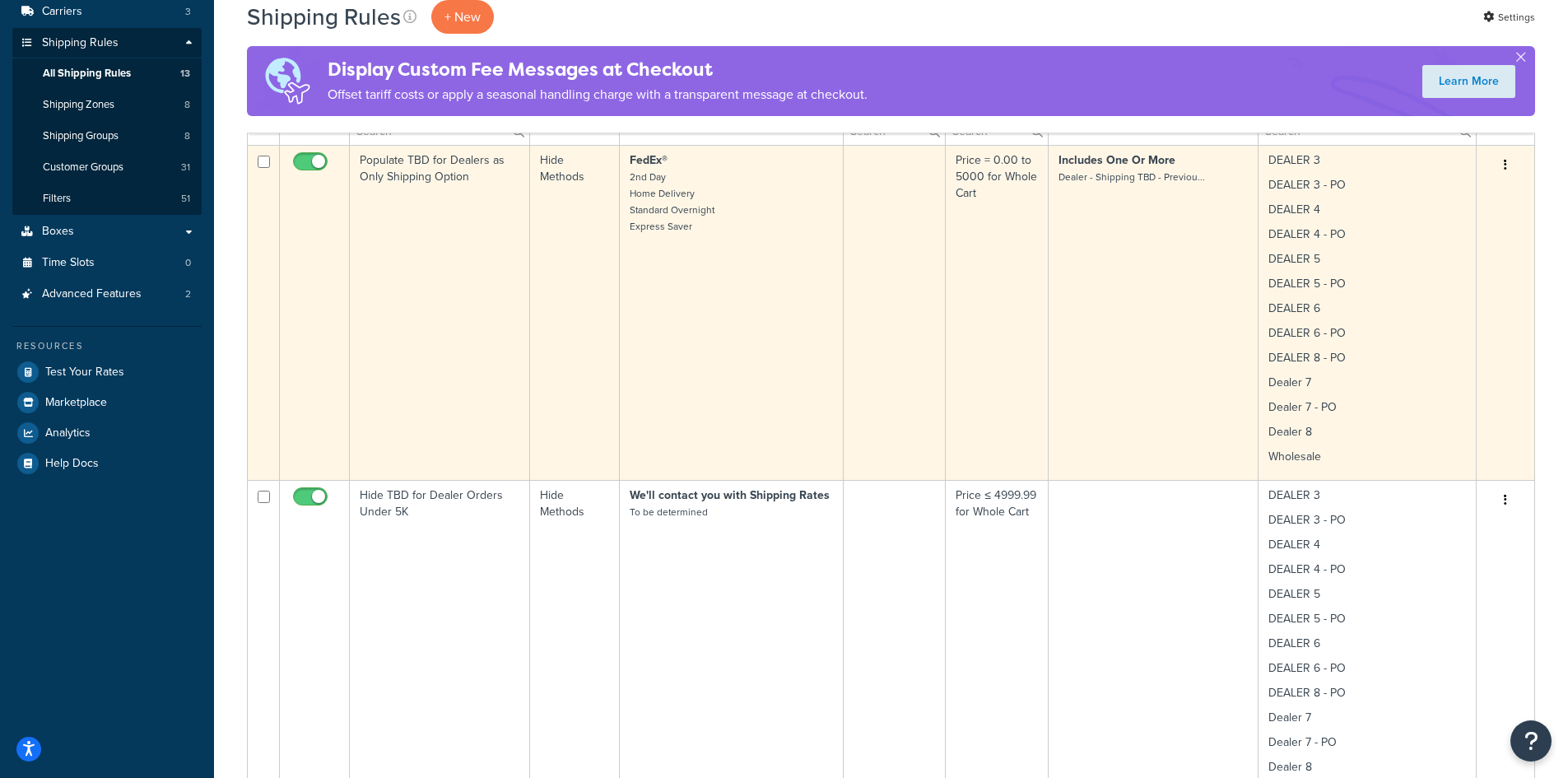
scroll to position [312, 0]
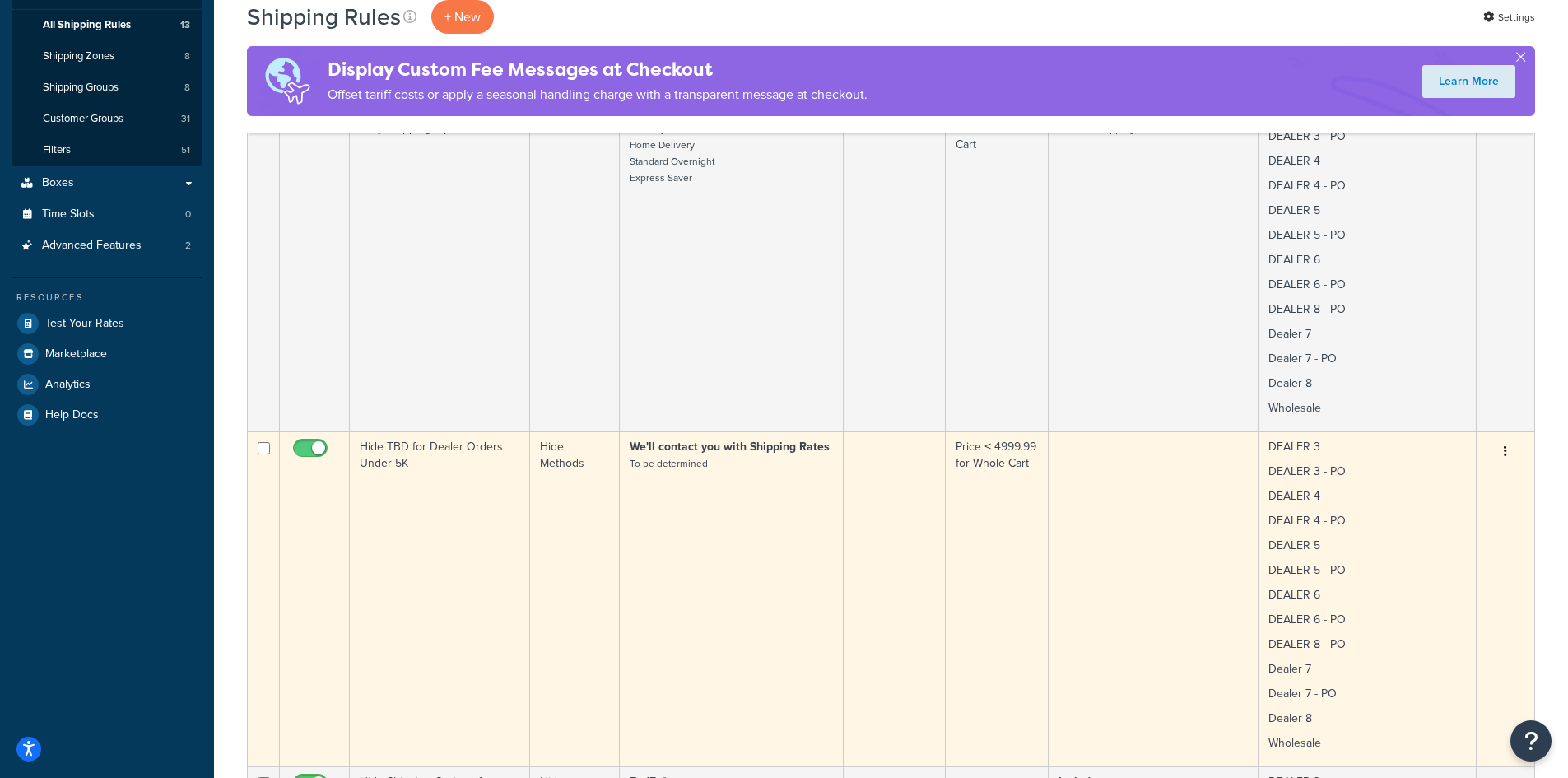
click at [1504, 452] on icon "button" at bounding box center [1505, 451] width 4 height 11
click at [1430, 484] on link "Edit" at bounding box center [1450, 483] width 130 height 34
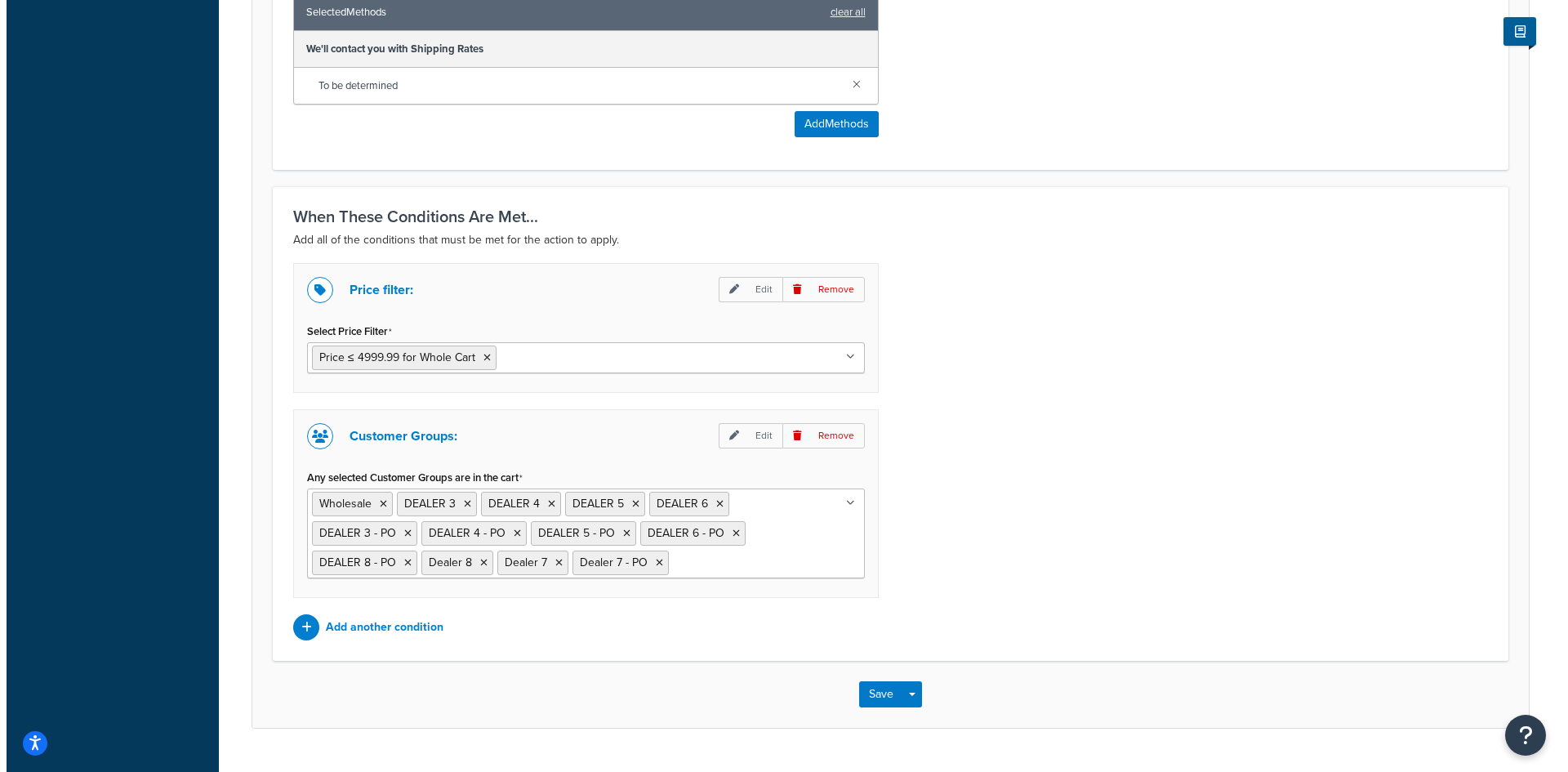
scroll to position [825, 0]
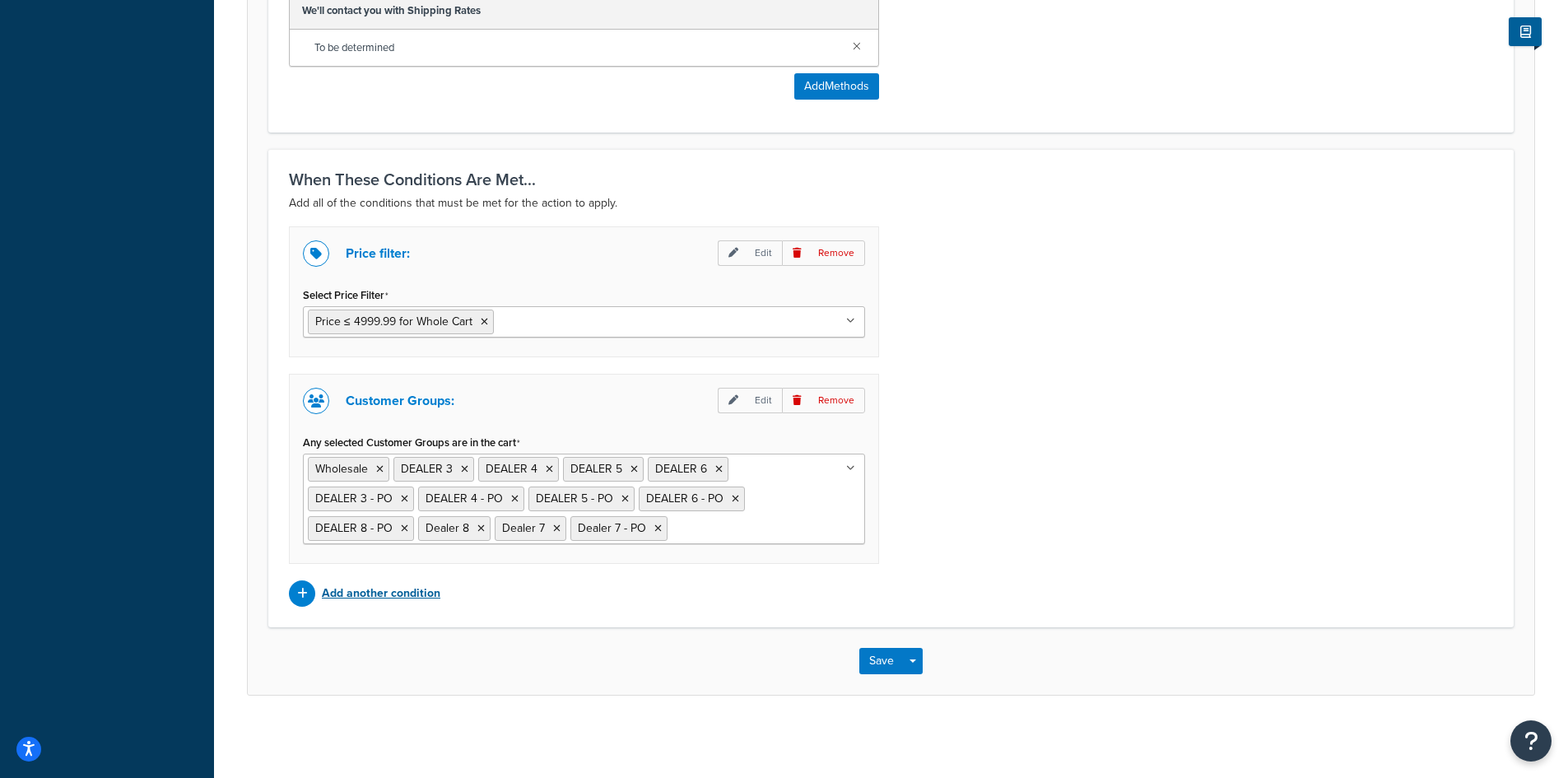
click at [414, 592] on p "Add another condition" at bounding box center [381, 593] width 118 height 23
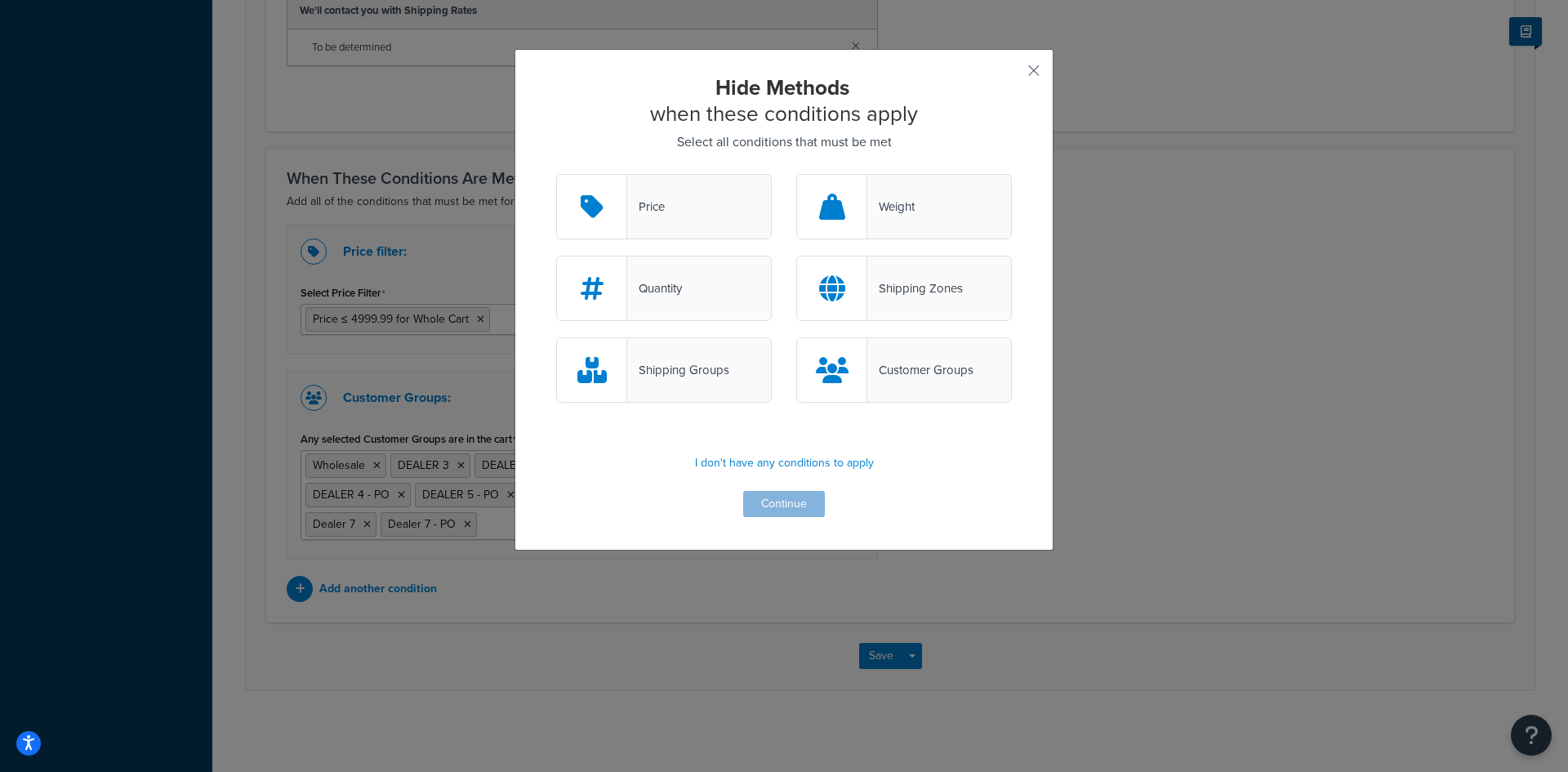
click at [920, 294] on div "Shipping Zones" at bounding box center [915, 288] width 95 height 23
click at [0, 0] on input "Shipping Zones" at bounding box center [0, 0] width 0 height 0
click at [787, 502] on button "Continue" at bounding box center [784, 504] width 81 height 27
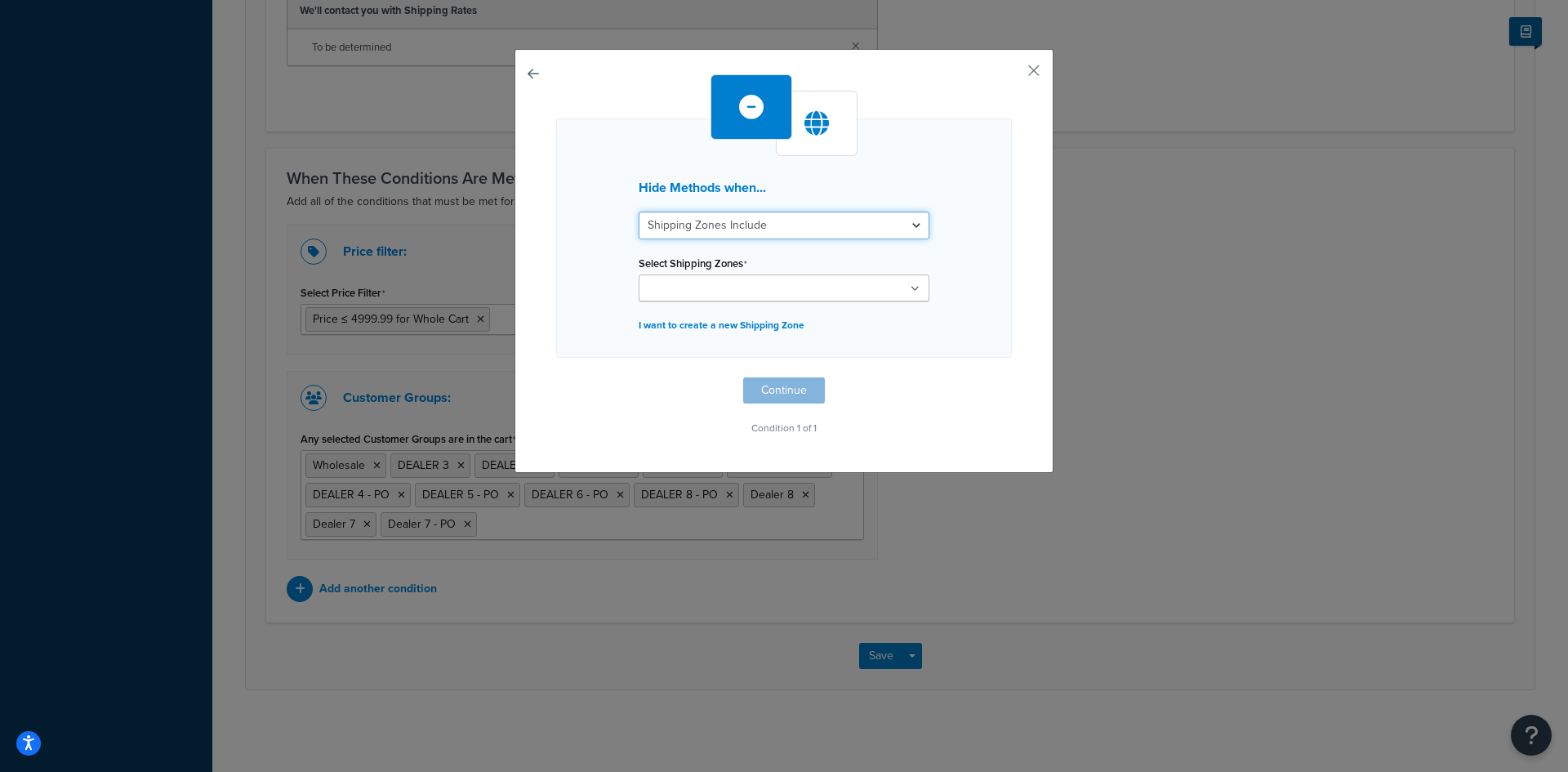
click at [783, 235] on select "Shipping Zones Include Shipping Zones Do Not Include" at bounding box center [784, 225] width 291 height 27
select select "exclude"
click at [639, 212] on select "Shipping Zones Include Shipping Zones Do Not Include" at bounding box center [784, 225] width 291 height 27
click at [710, 286] on input "Select Shipping Zones" at bounding box center [716, 289] width 145 height 18
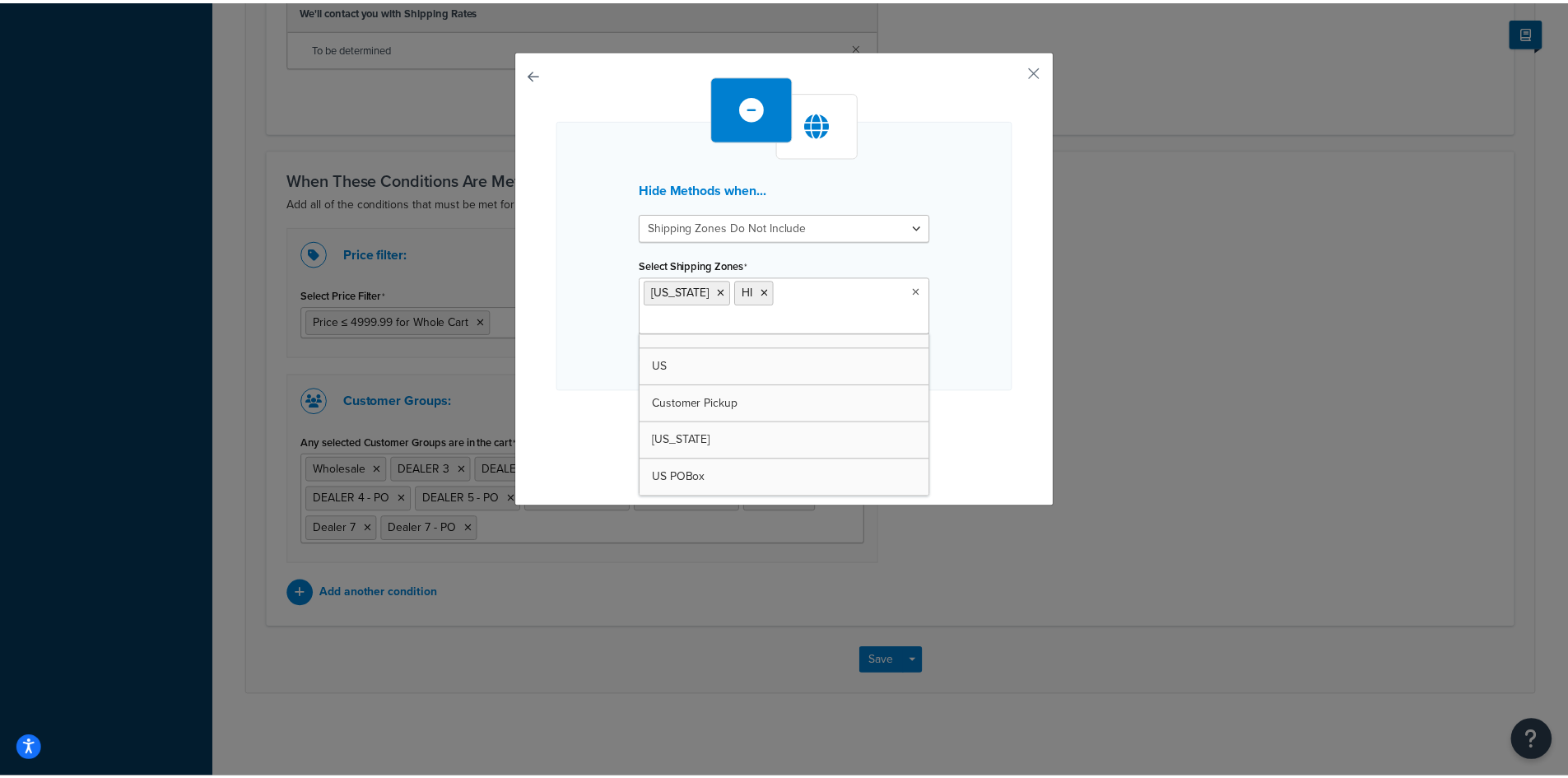
scroll to position [58, 0]
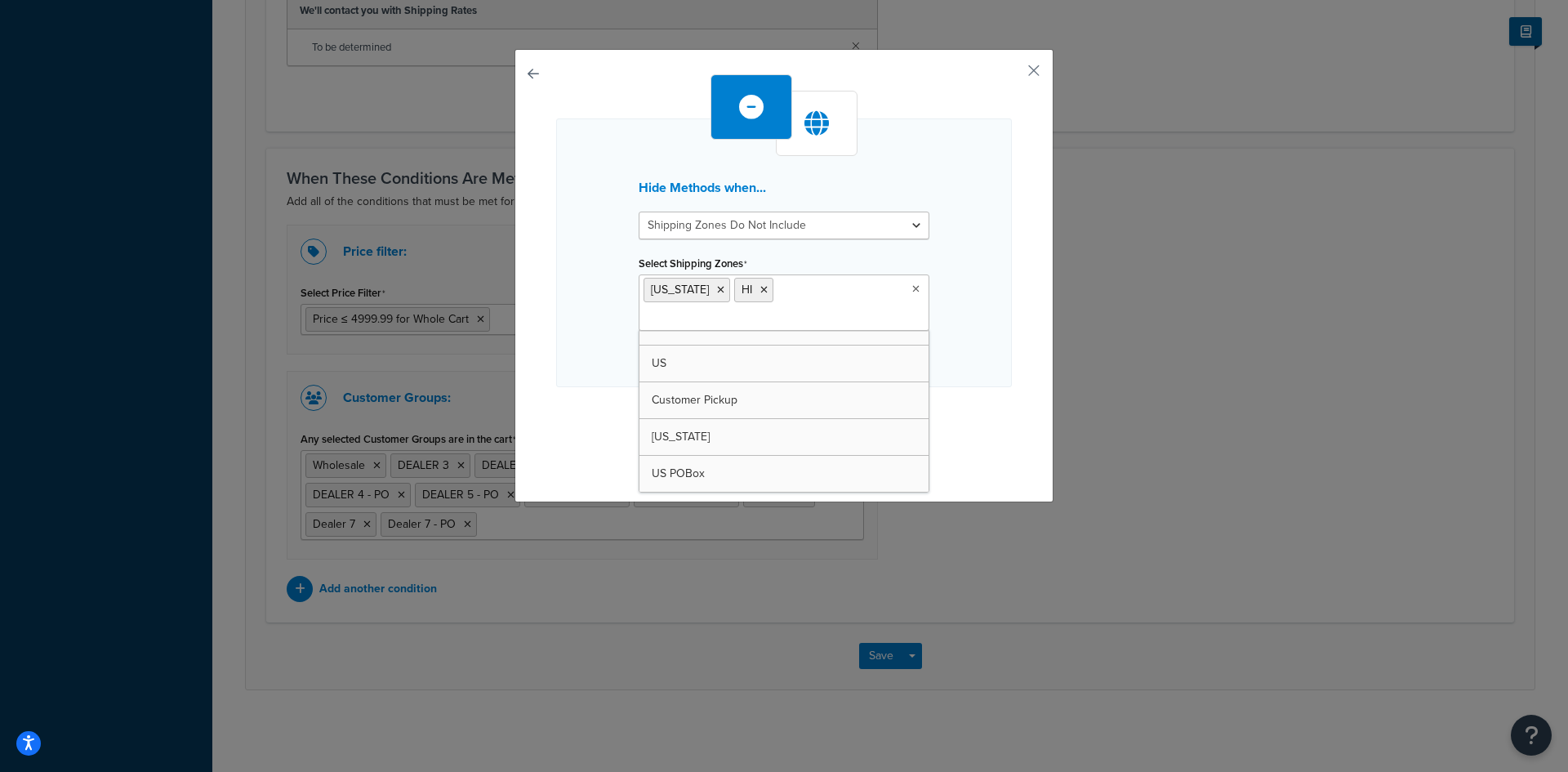
click at [971, 384] on div "Hide Methods when... Shipping Zones Include Shipping Zones Do Not Include Selec…" at bounding box center [784, 271] width 456 height 395
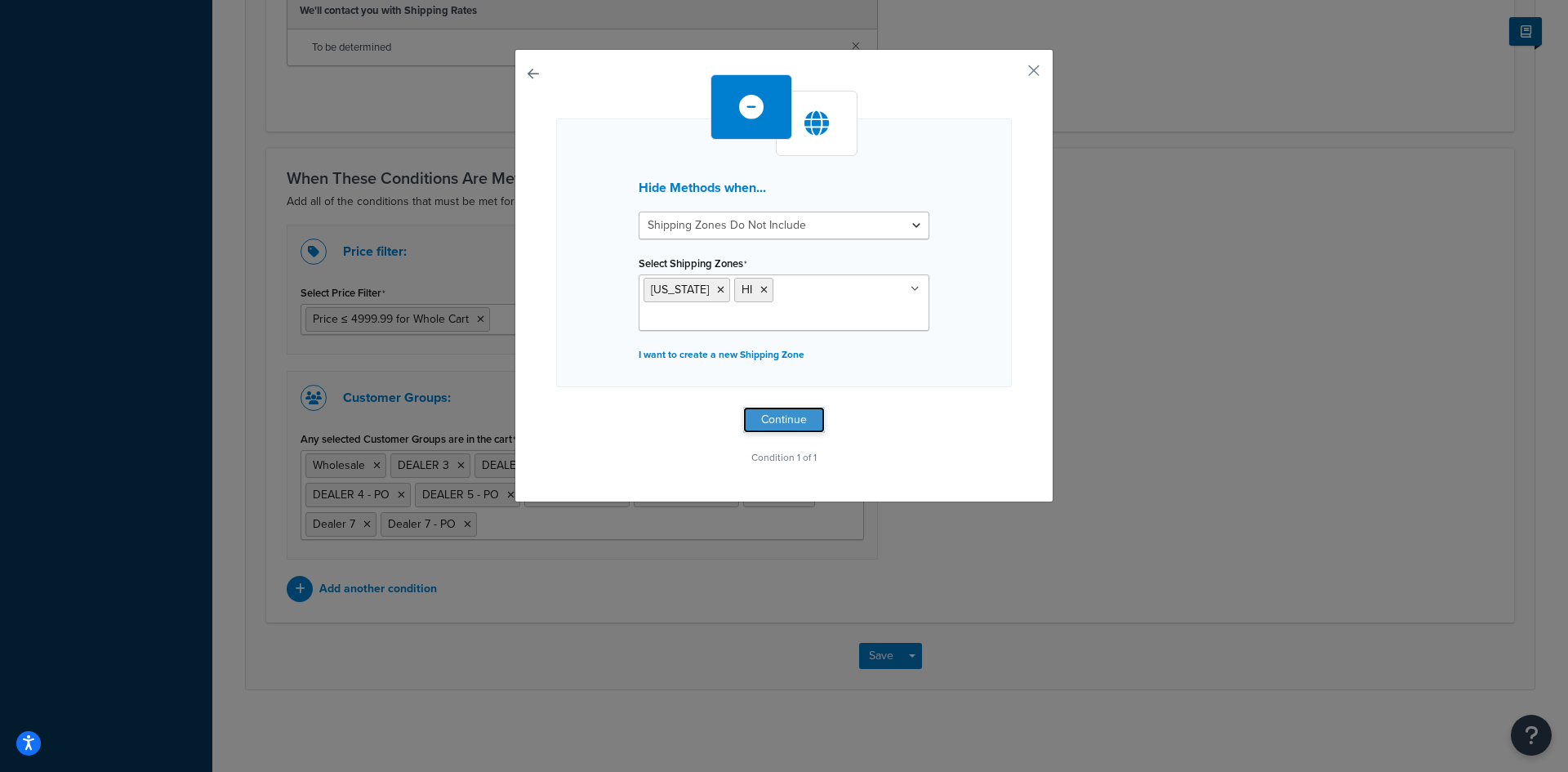
click at [752, 407] on button "Continue" at bounding box center [784, 419] width 81 height 27
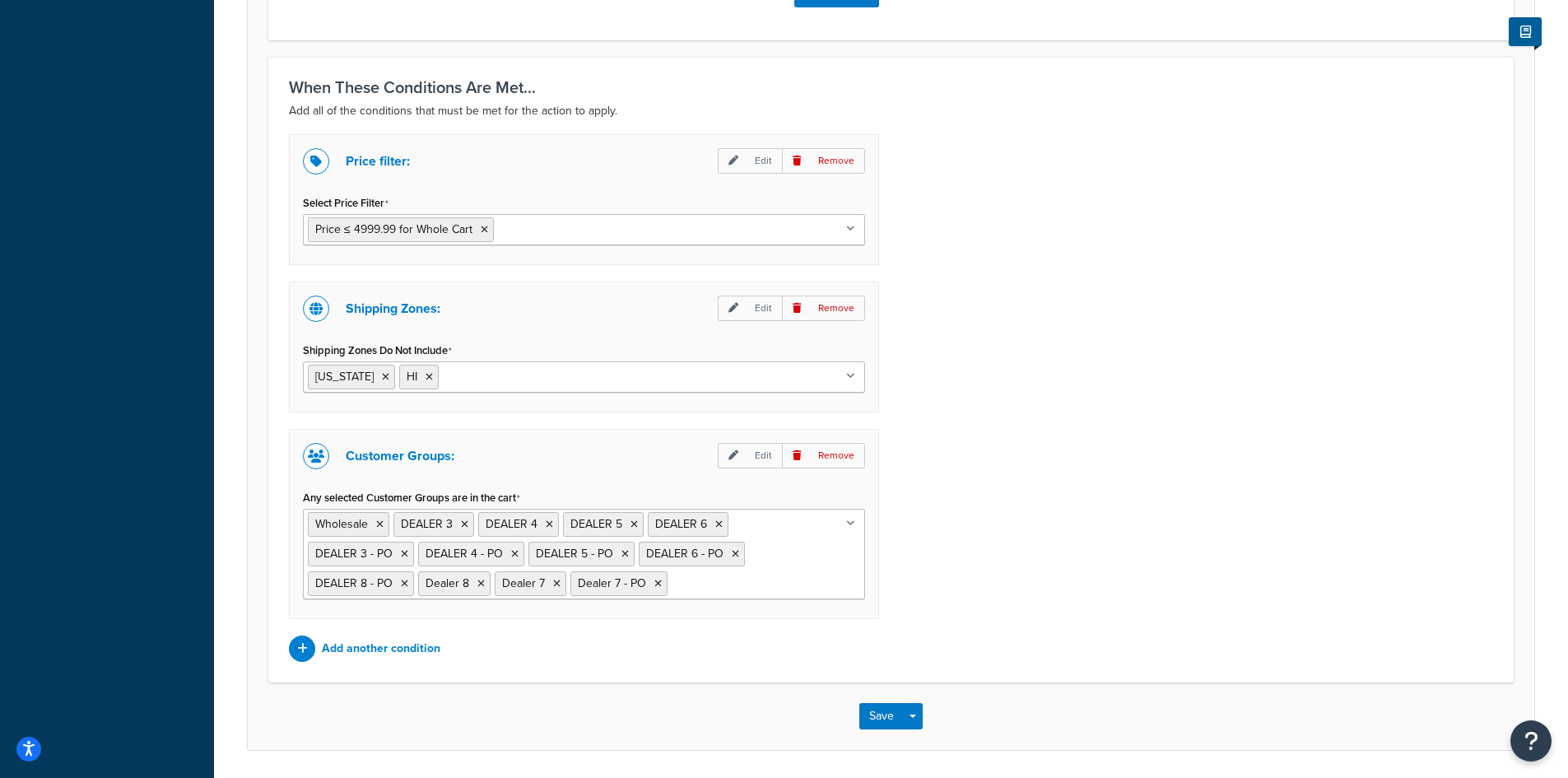
scroll to position [979, 0]
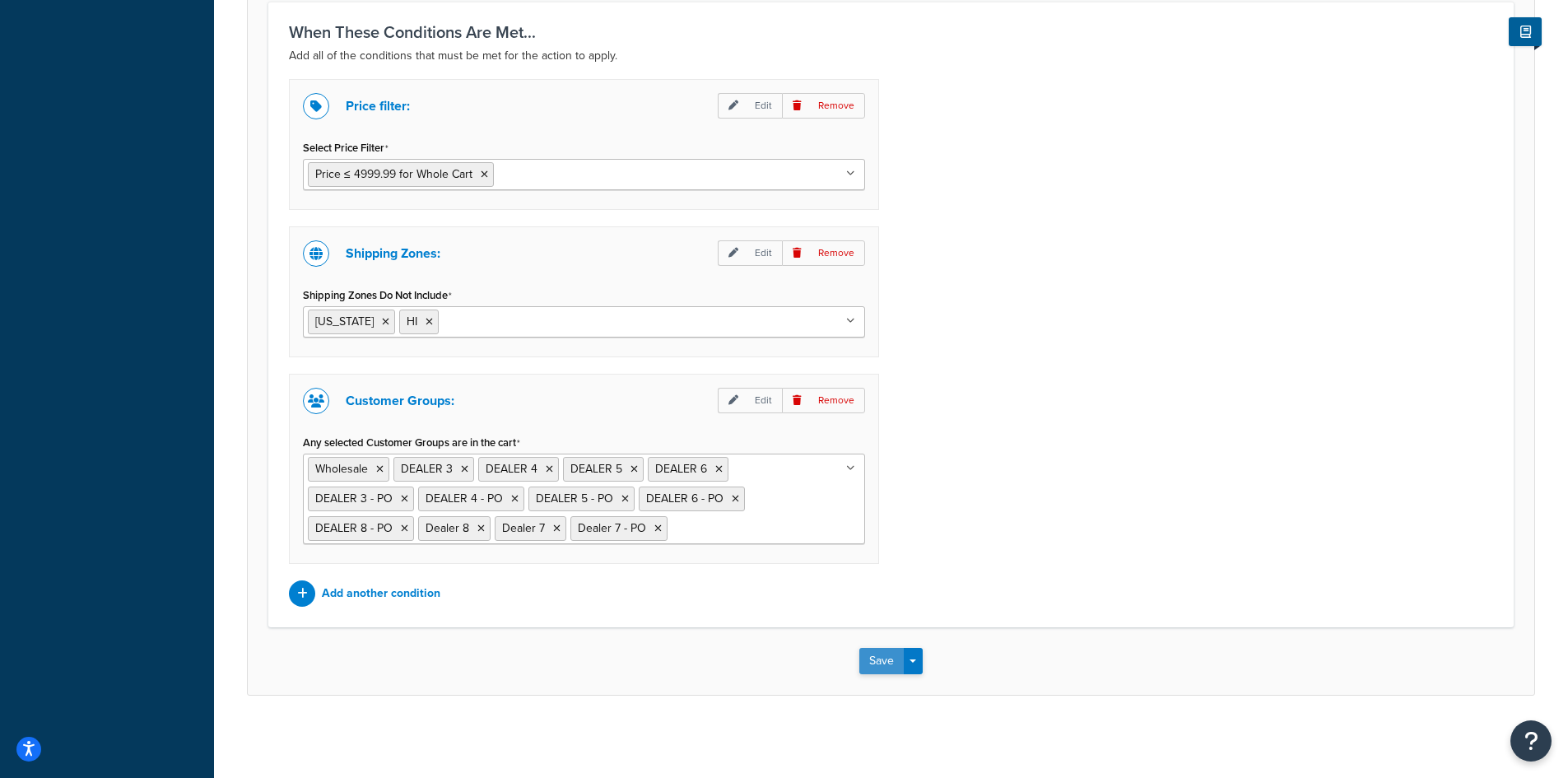
click at [874, 653] on button "Save" at bounding box center [881, 661] width 44 height 27
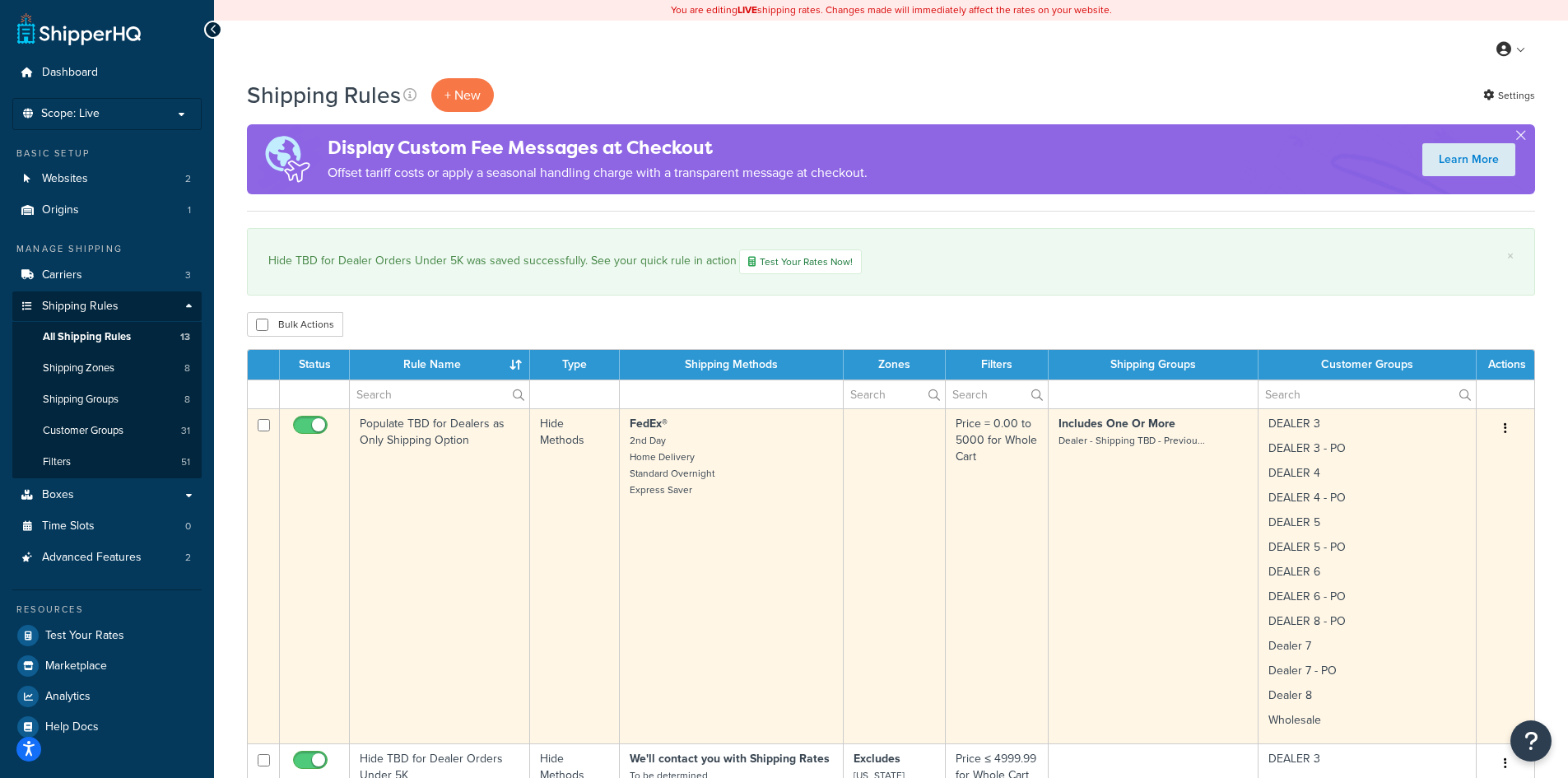
scroll to position [220, 0]
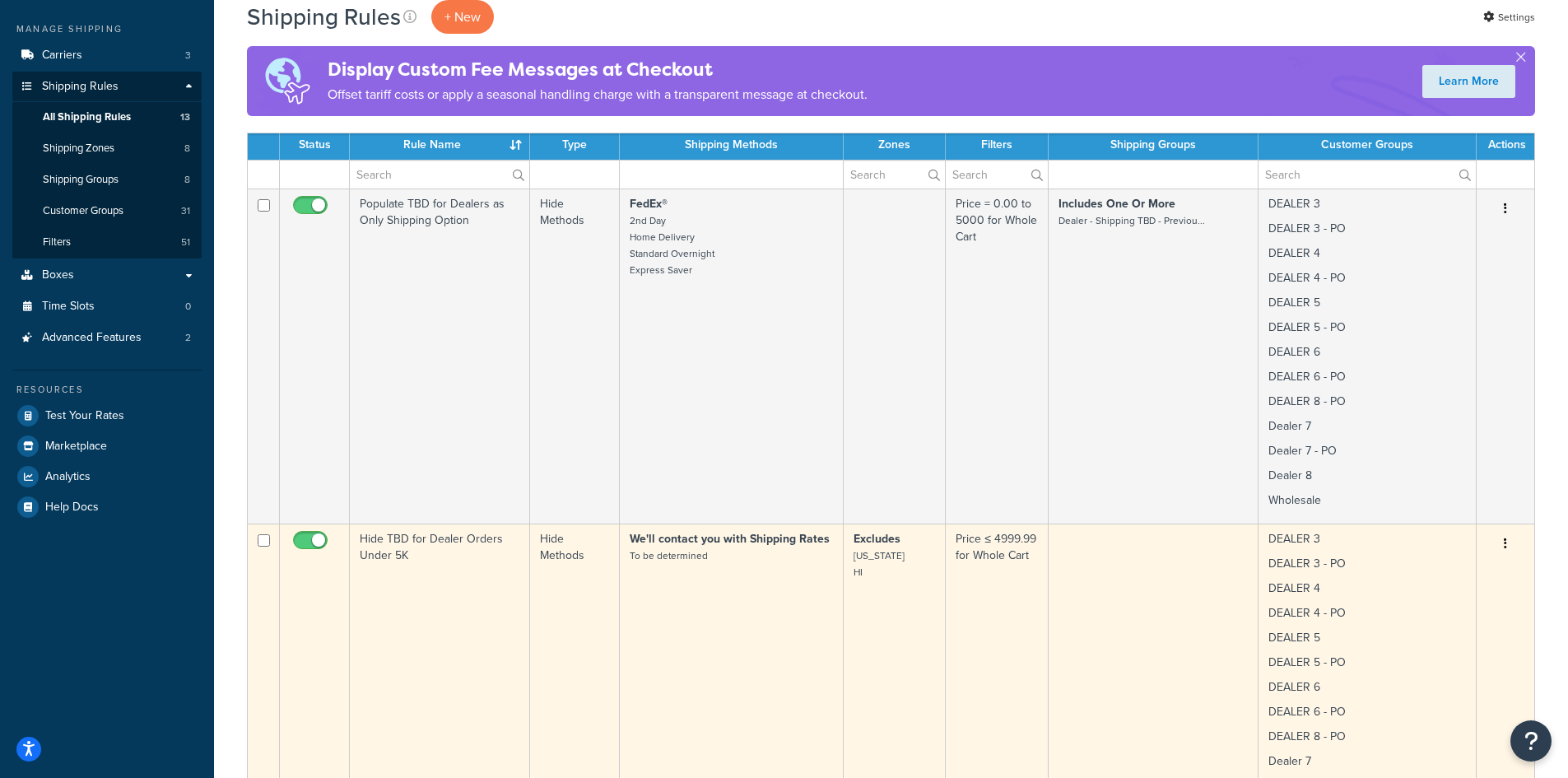
click at [1508, 541] on button "button" at bounding box center [1504, 544] width 23 height 27
click at [1439, 572] on link "Edit" at bounding box center [1450, 575] width 130 height 34
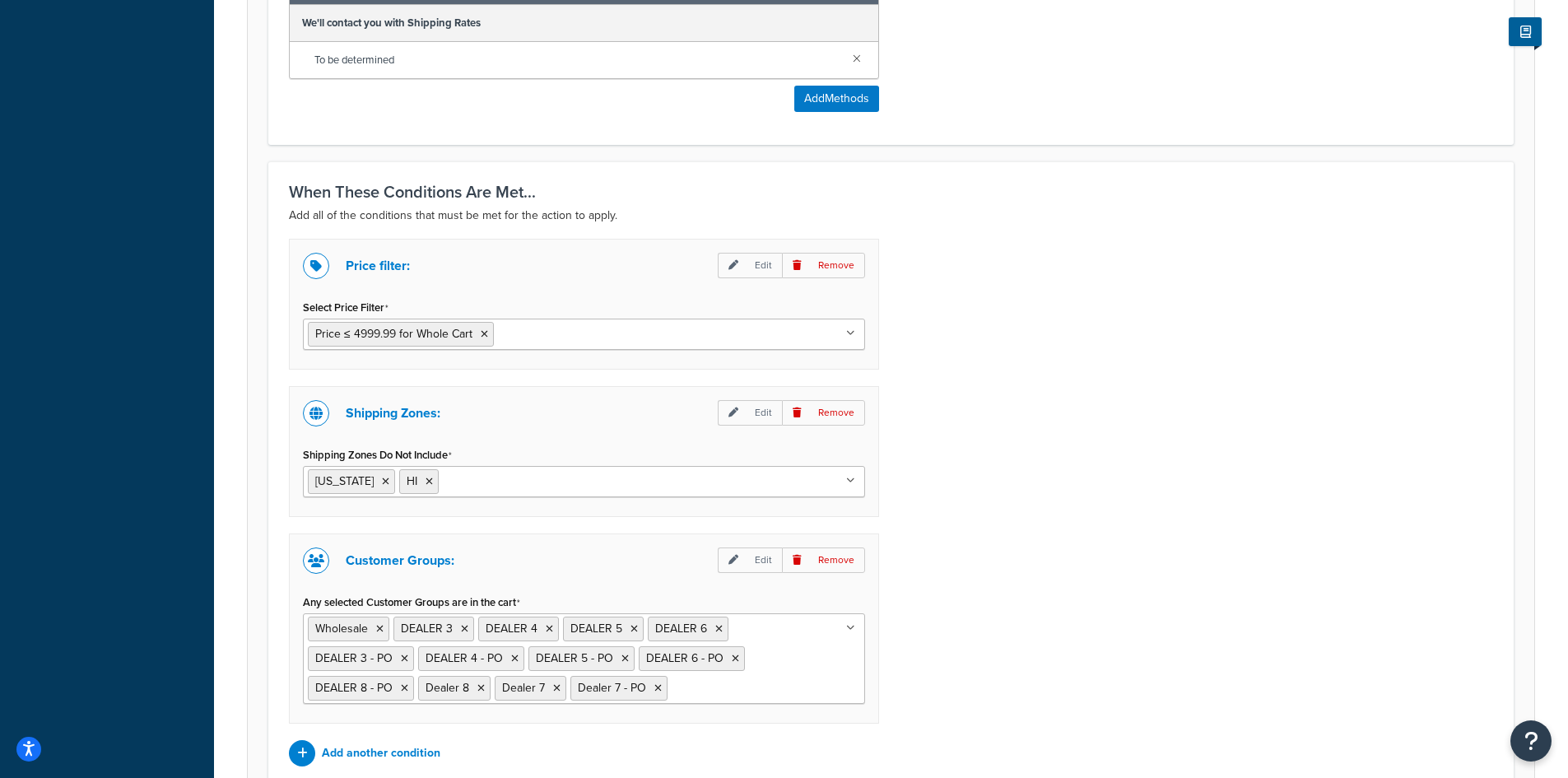
scroll to position [879, 0]
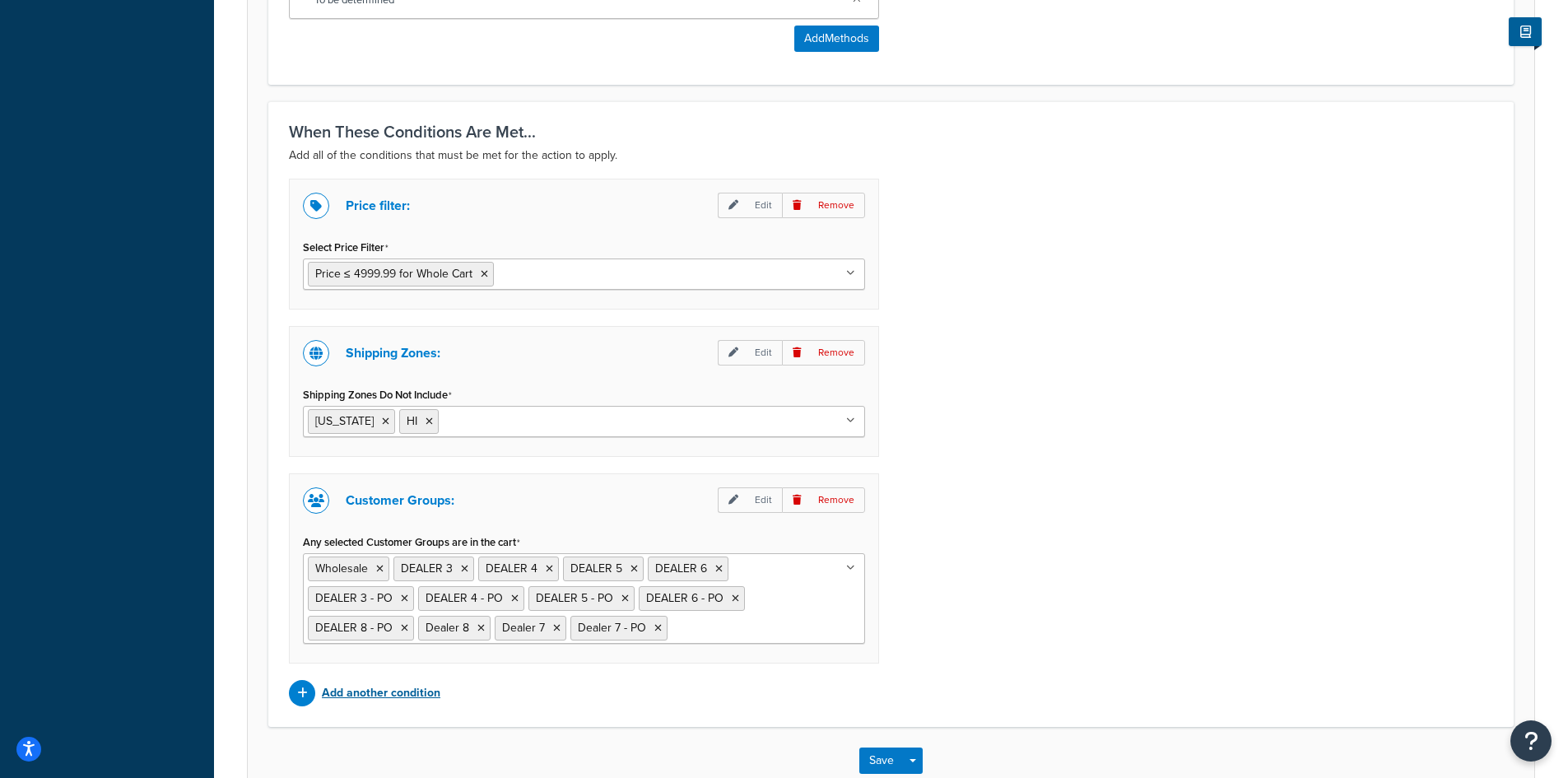
click at [429, 689] on p "Add another condition" at bounding box center [381, 693] width 118 height 23
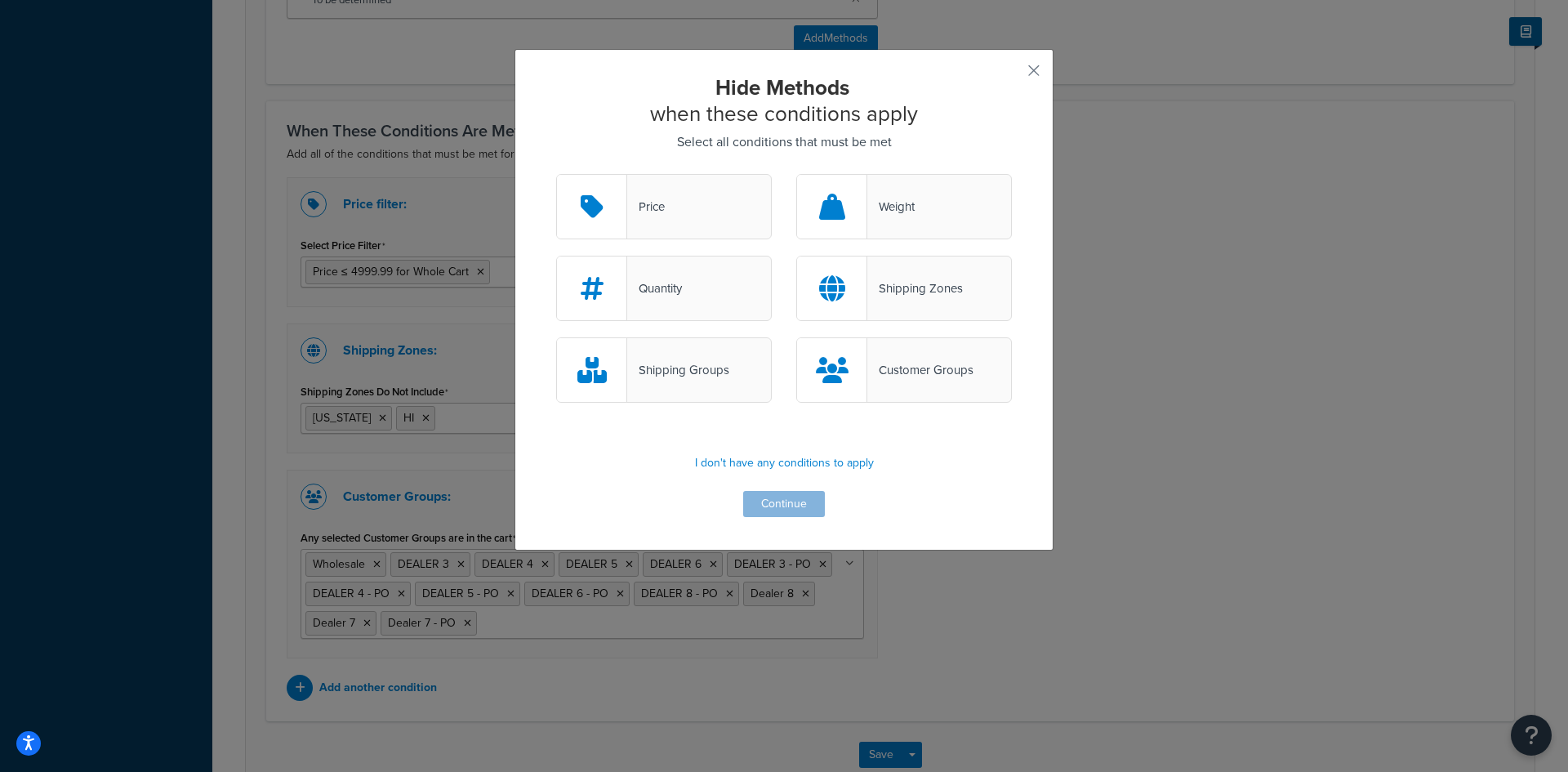
click at [688, 366] on div "Shipping Groups" at bounding box center [678, 370] width 103 height 23
click at [0, 0] on input "Shipping Groups" at bounding box center [0, 0] width 0 height 0
click at [767, 500] on button "Continue" at bounding box center [784, 504] width 81 height 27
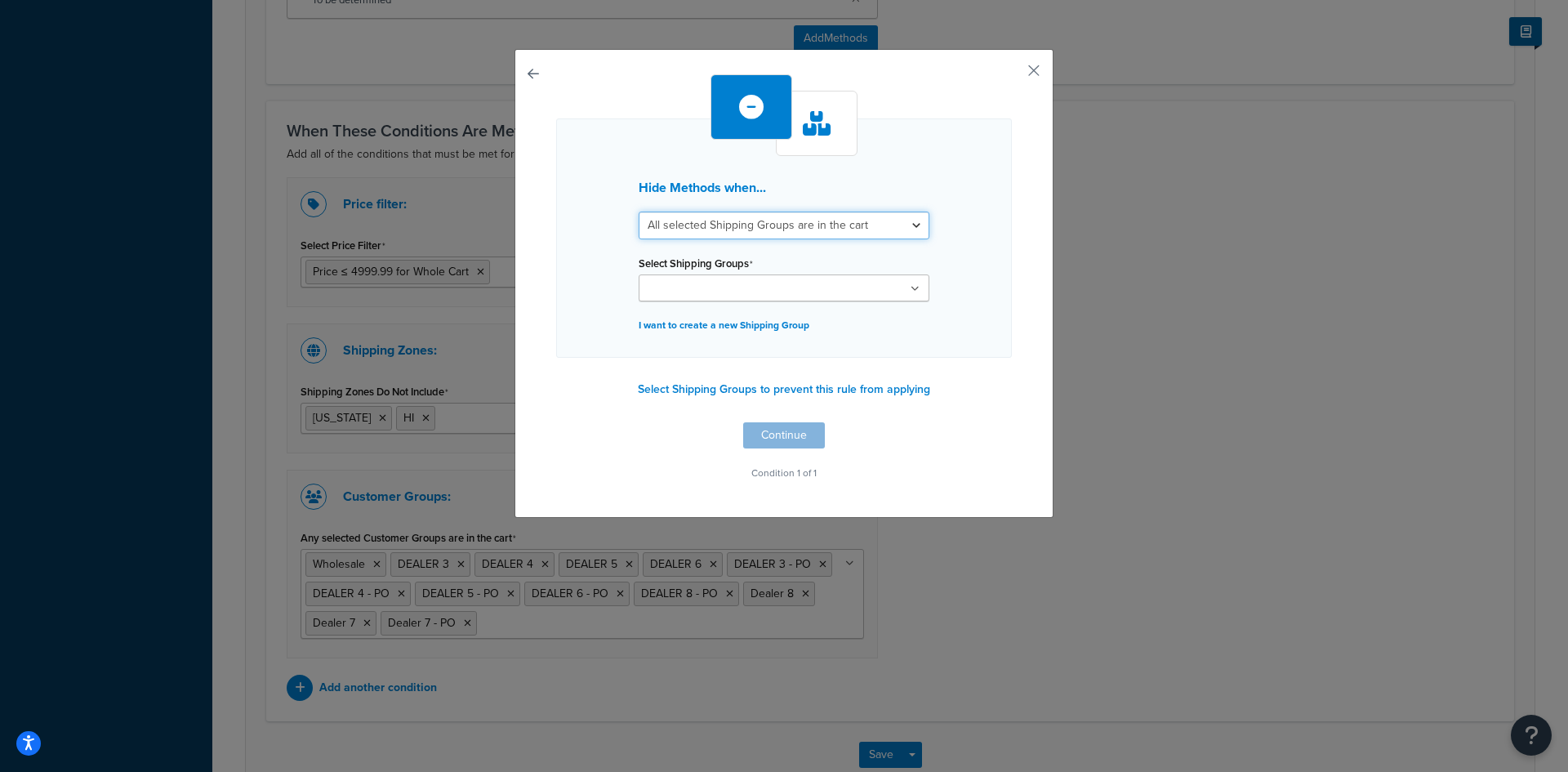
click at [801, 226] on select "All selected Shipping Groups are in the cart Any selected Shipping Groups are i…" at bounding box center [784, 225] width 291 height 27
click at [802, 390] on button "Select Shipping Groups to prevent this rule from applying" at bounding box center [784, 389] width 302 height 25
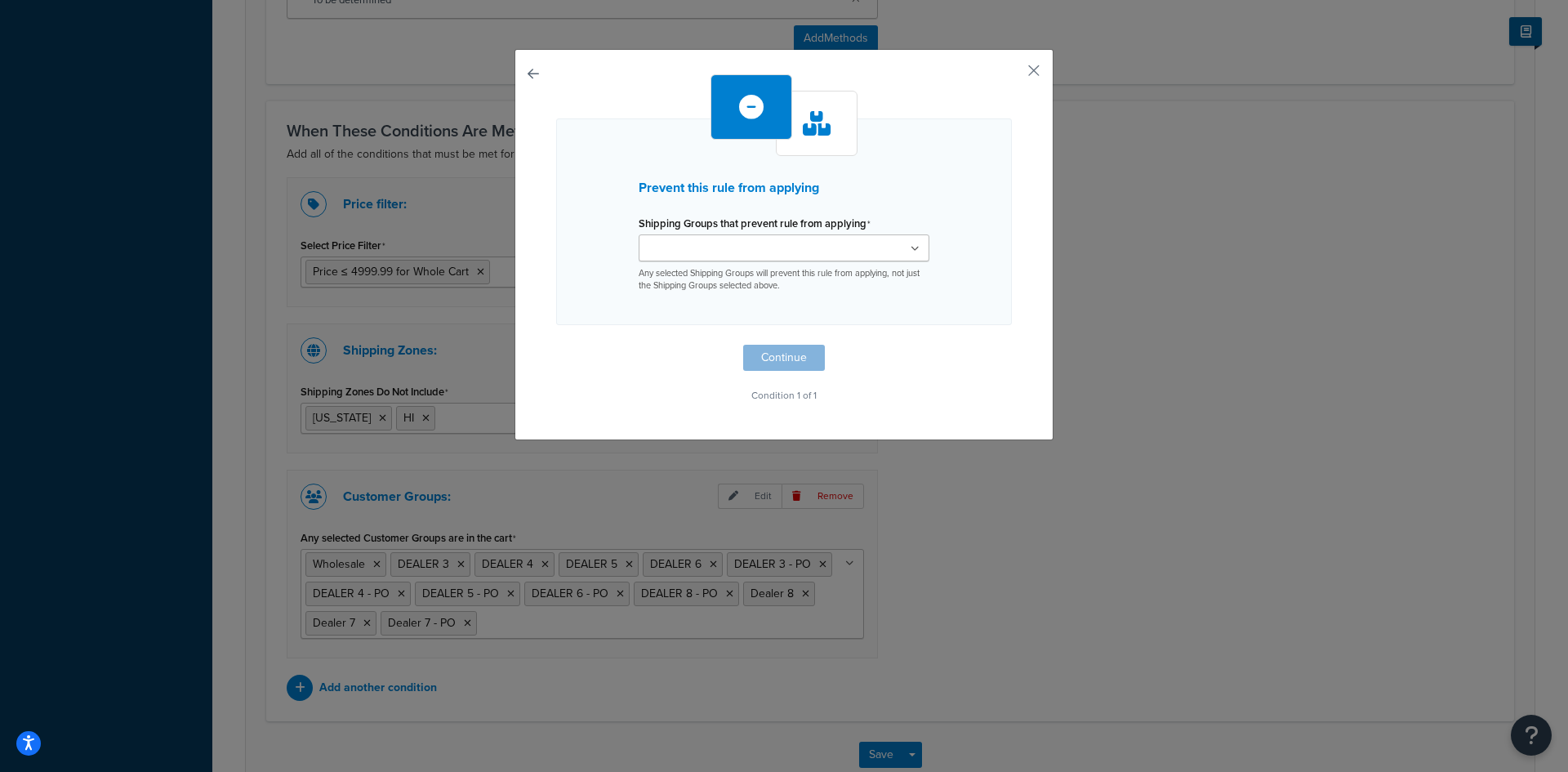
click at [904, 248] on ul at bounding box center [784, 247] width 291 height 27
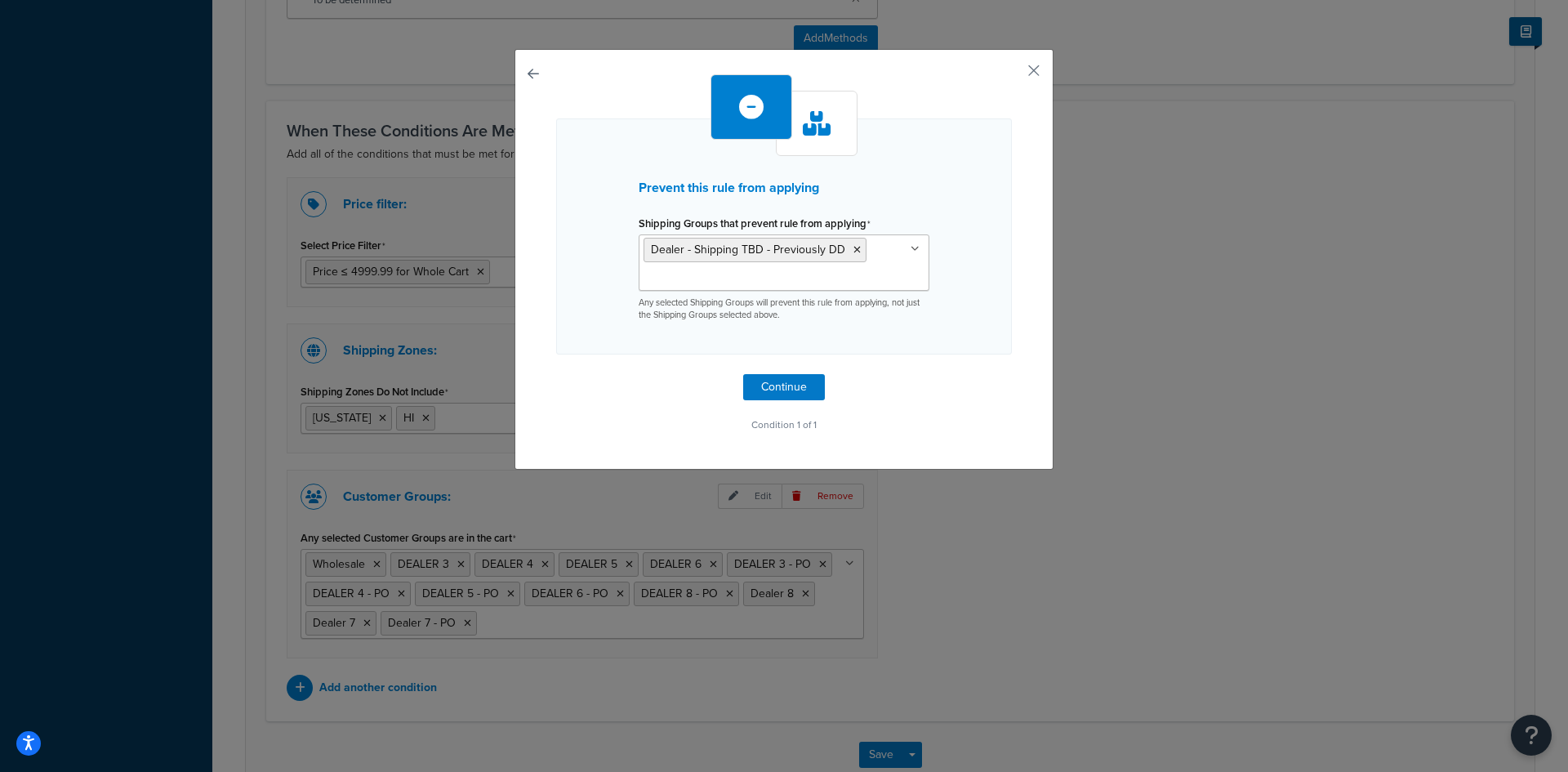
click at [973, 360] on div "Prevent this rule from applying Shipping Groups that prevent rule from applying…" at bounding box center [784, 255] width 456 height 362
click at [759, 390] on button "Continue" at bounding box center [784, 387] width 81 height 27
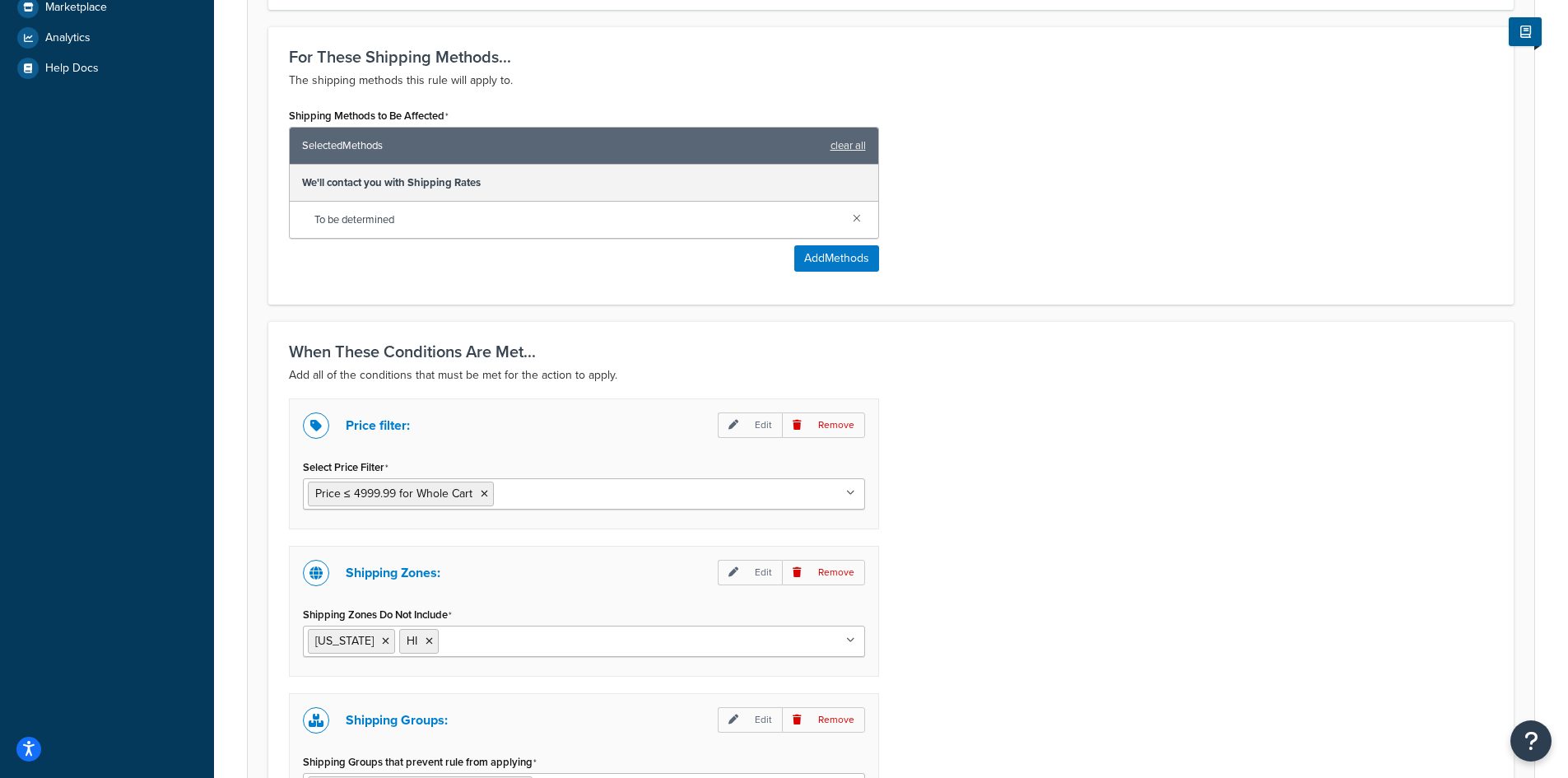
scroll to position [1127, 0]
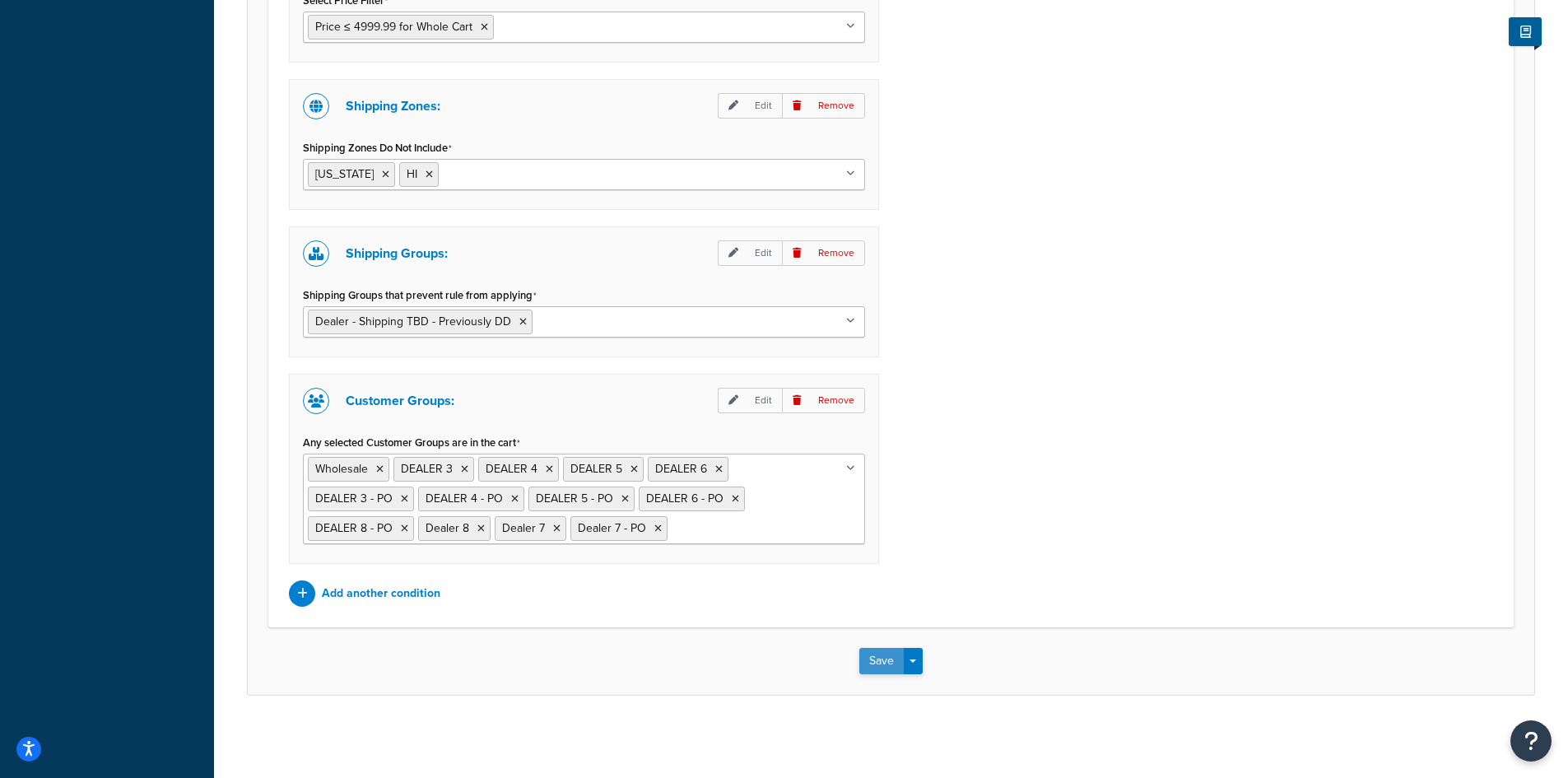
click at [879, 658] on button "Save" at bounding box center [881, 661] width 44 height 27
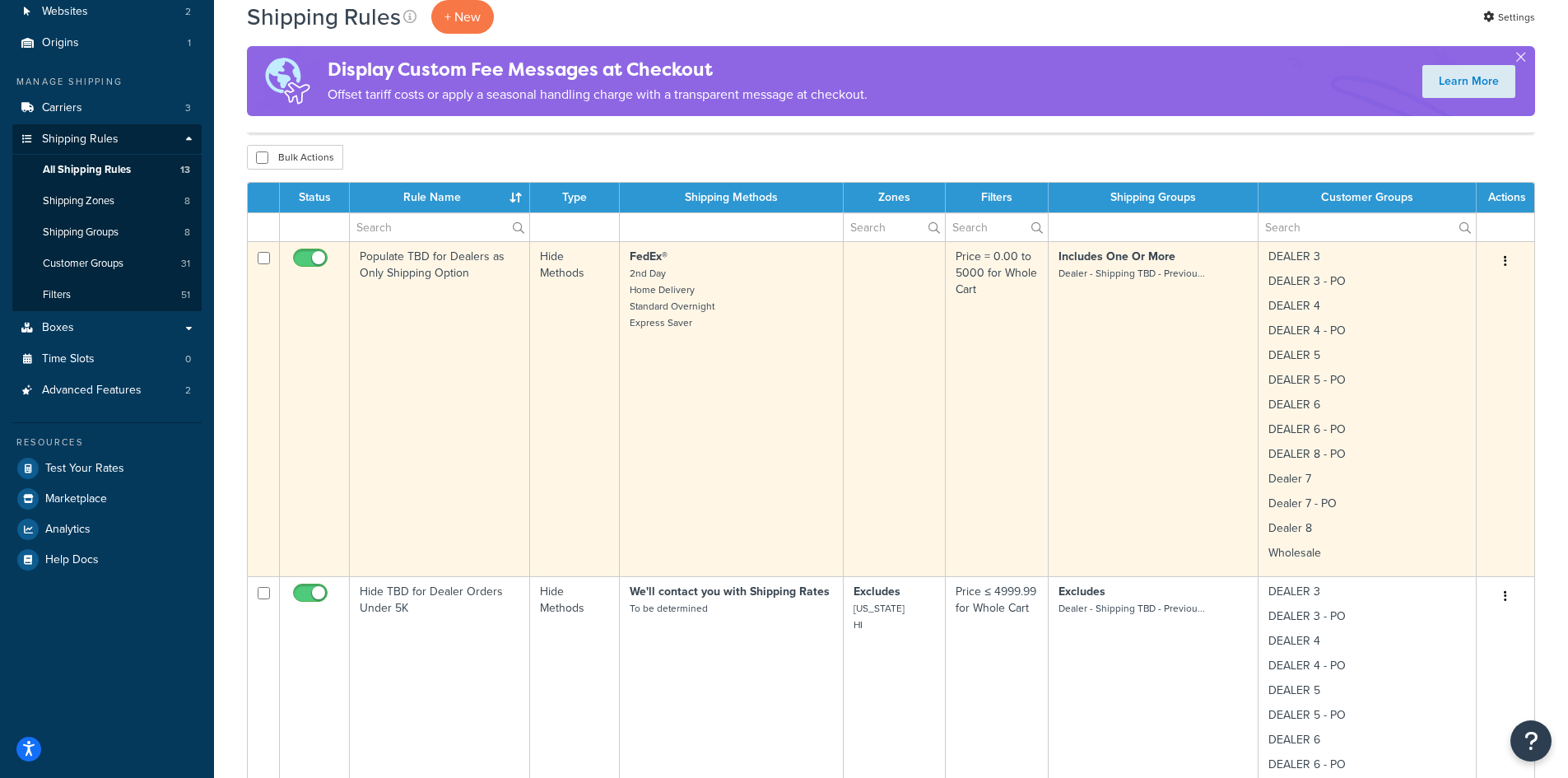
scroll to position [220, 0]
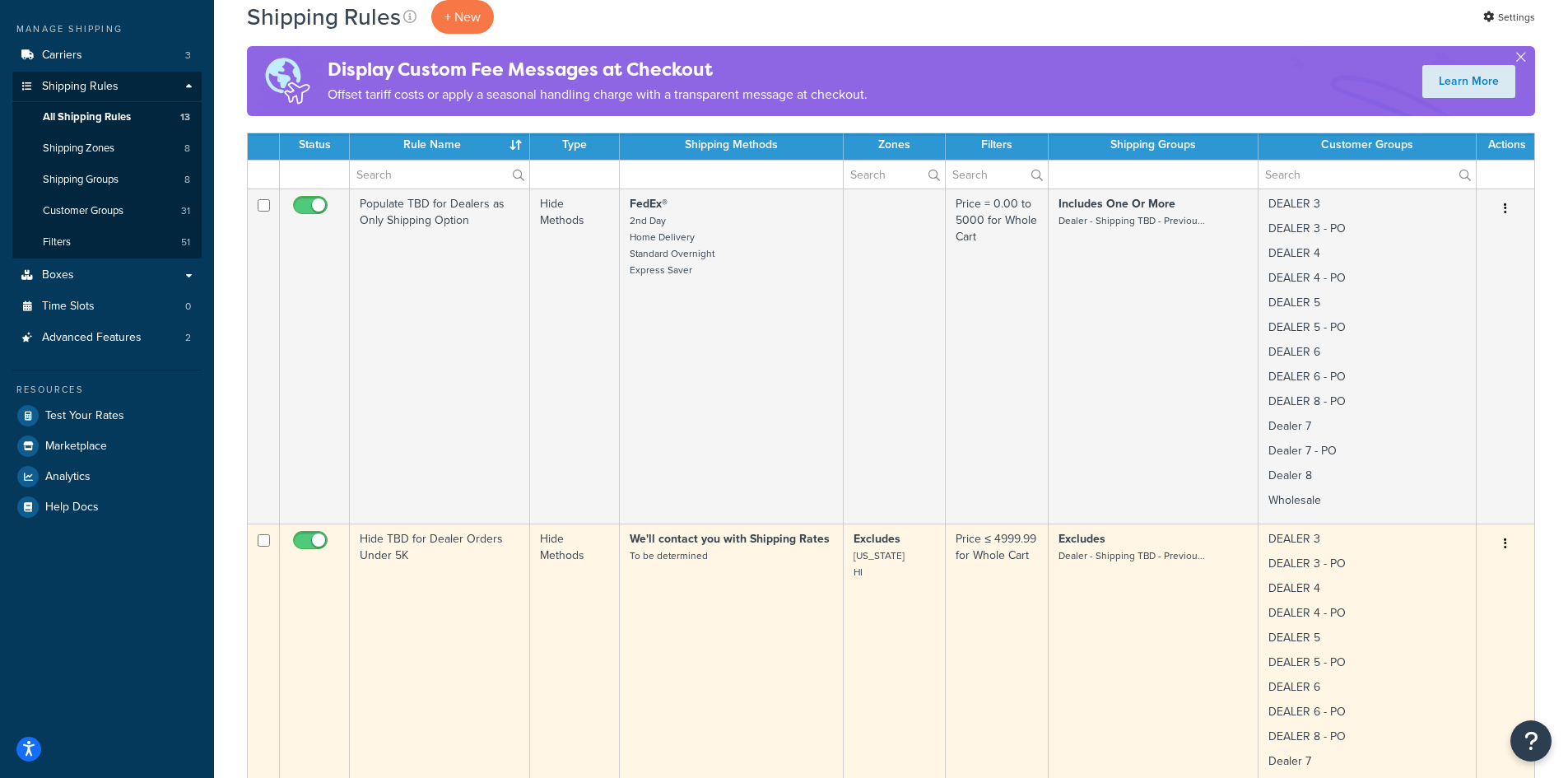
click at [1507, 542] on button "button" at bounding box center [1504, 544] width 23 height 27
click at [1439, 575] on link "Edit" at bounding box center [1450, 575] width 130 height 34
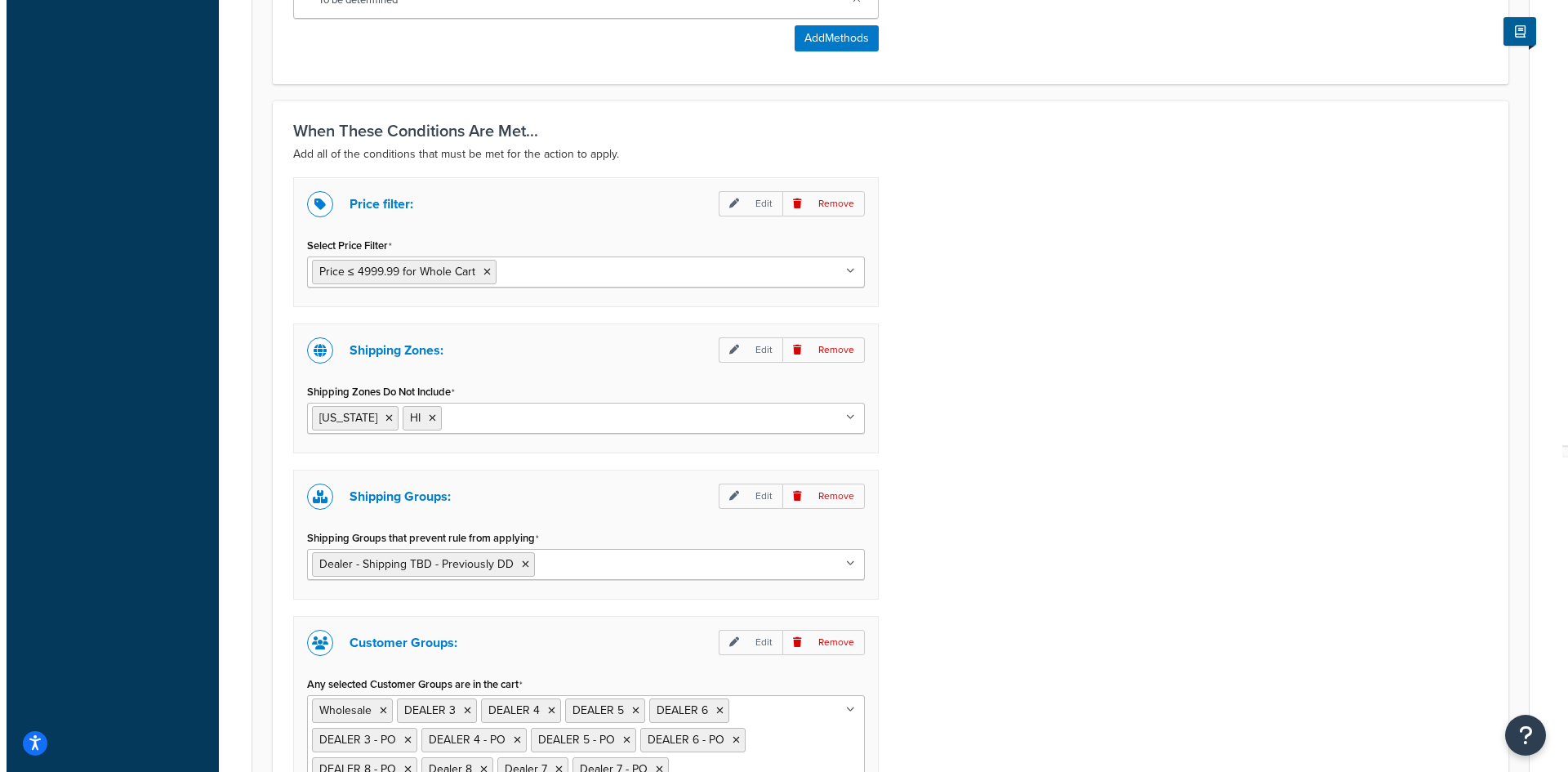
scroll to position [1118, 0]
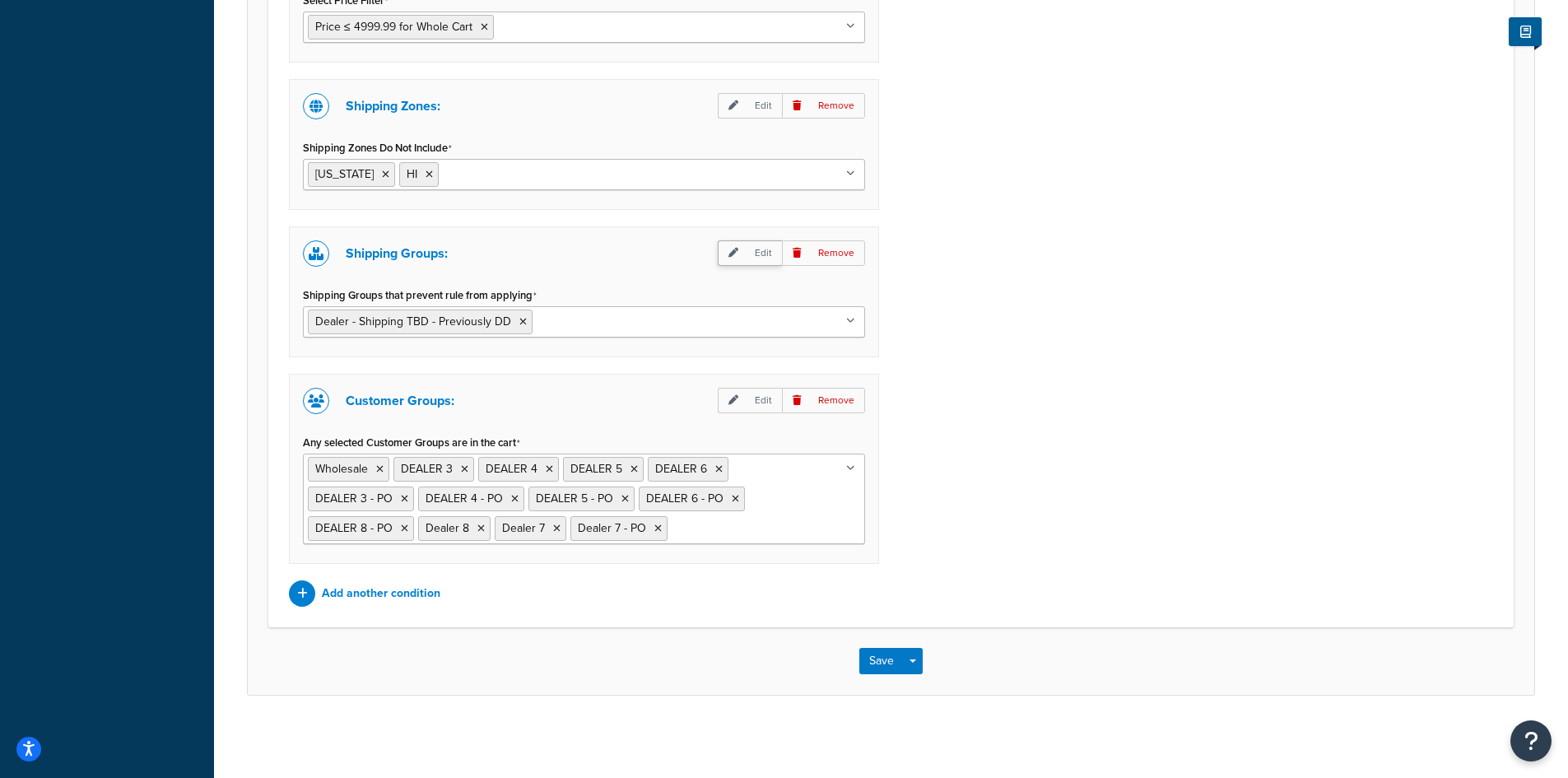
click at [745, 253] on p "Edit" at bounding box center [750, 254] width 65 height 26
select select "any"
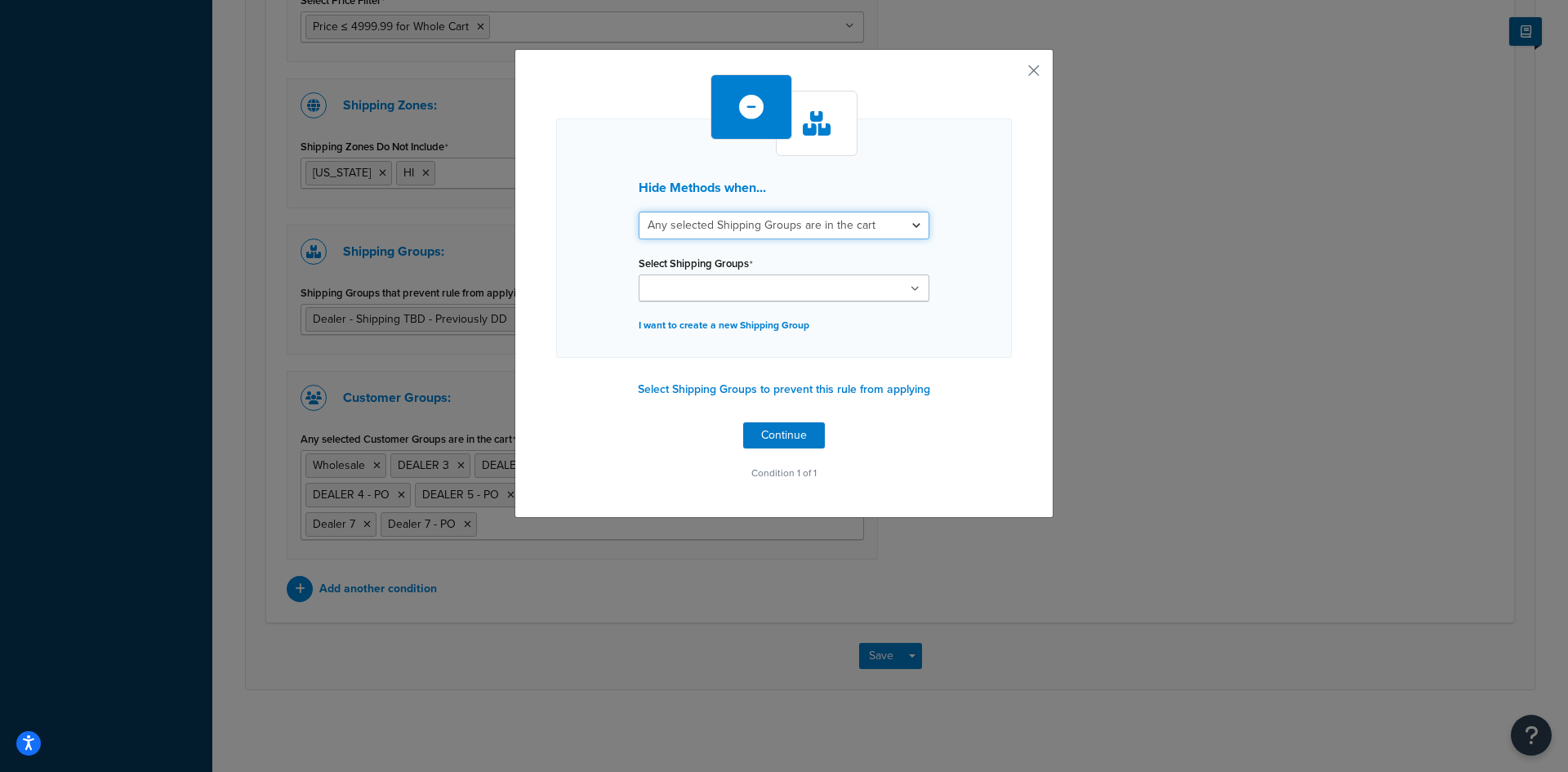
click at [750, 230] on select "All selected Shipping Groups are in the cart Any selected Shipping Groups are i…" at bounding box center [784, 225] width 291 height 27
click at [751, 290] on input "Select Shipping Groups" at bounding box center [716, 289] width 145 height 18
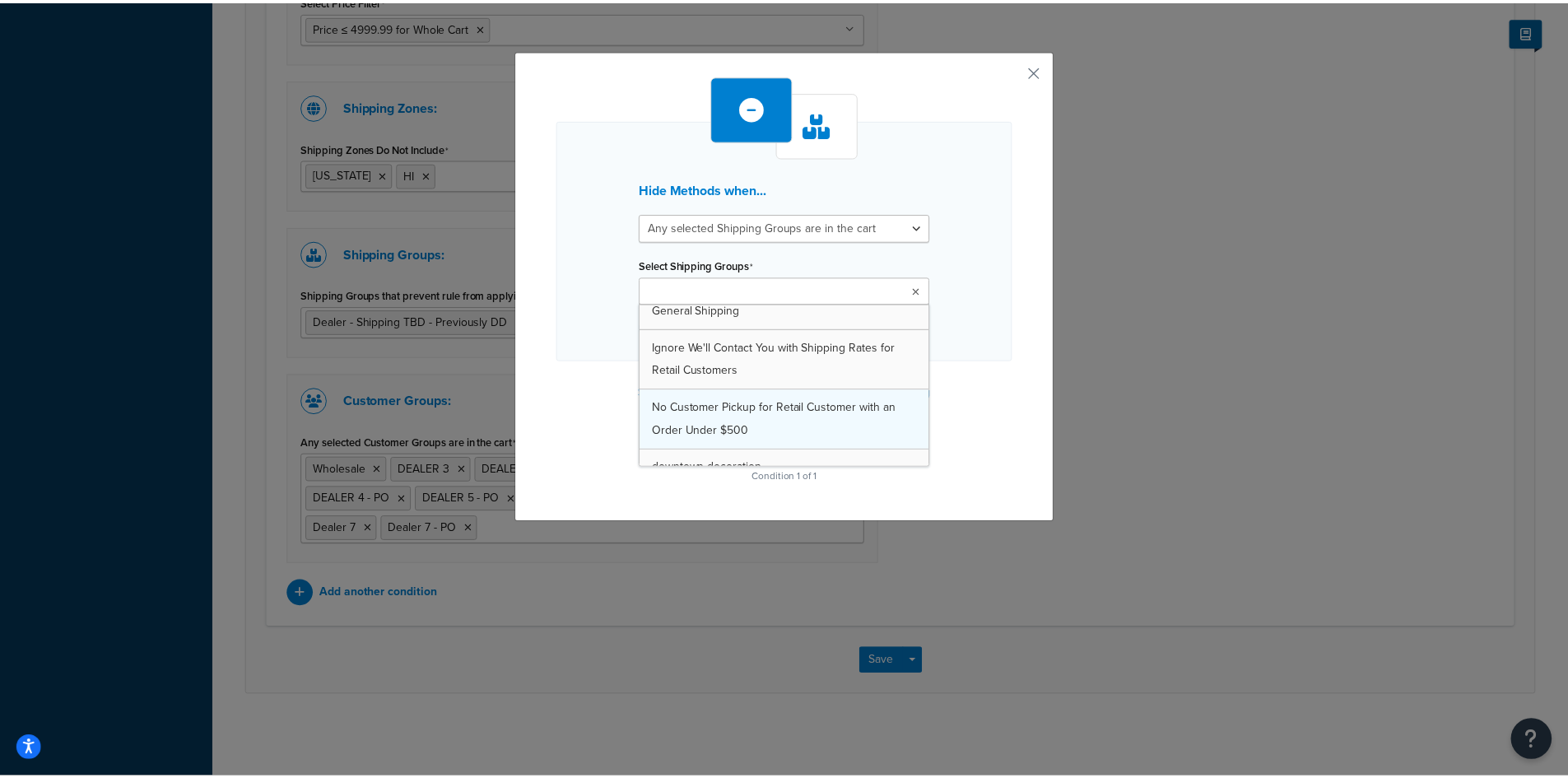
scroll to position [156, 0]
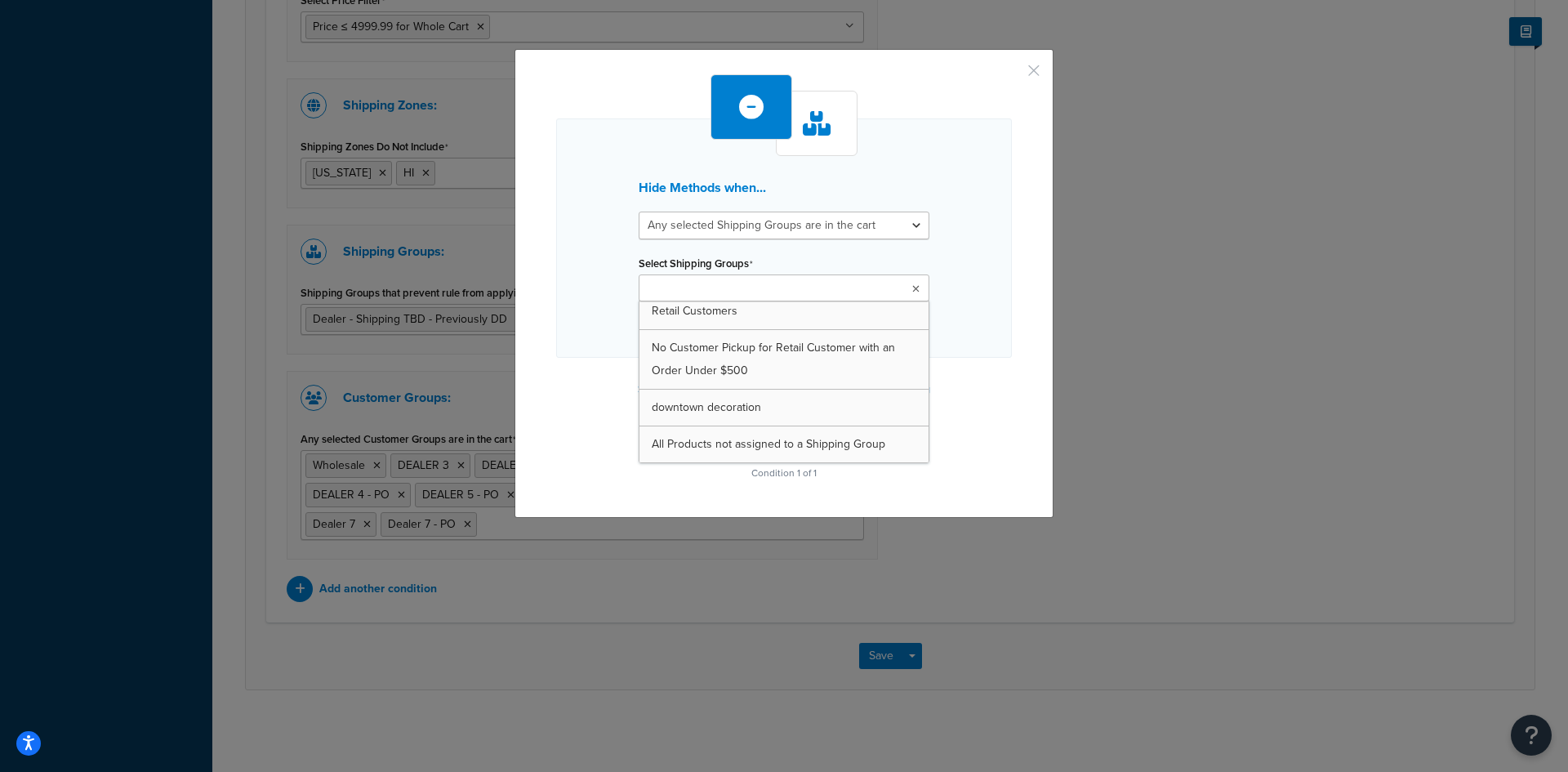
click at [1011, 74] on button "button" at bounding box center [1010, 76] width 4 height 4
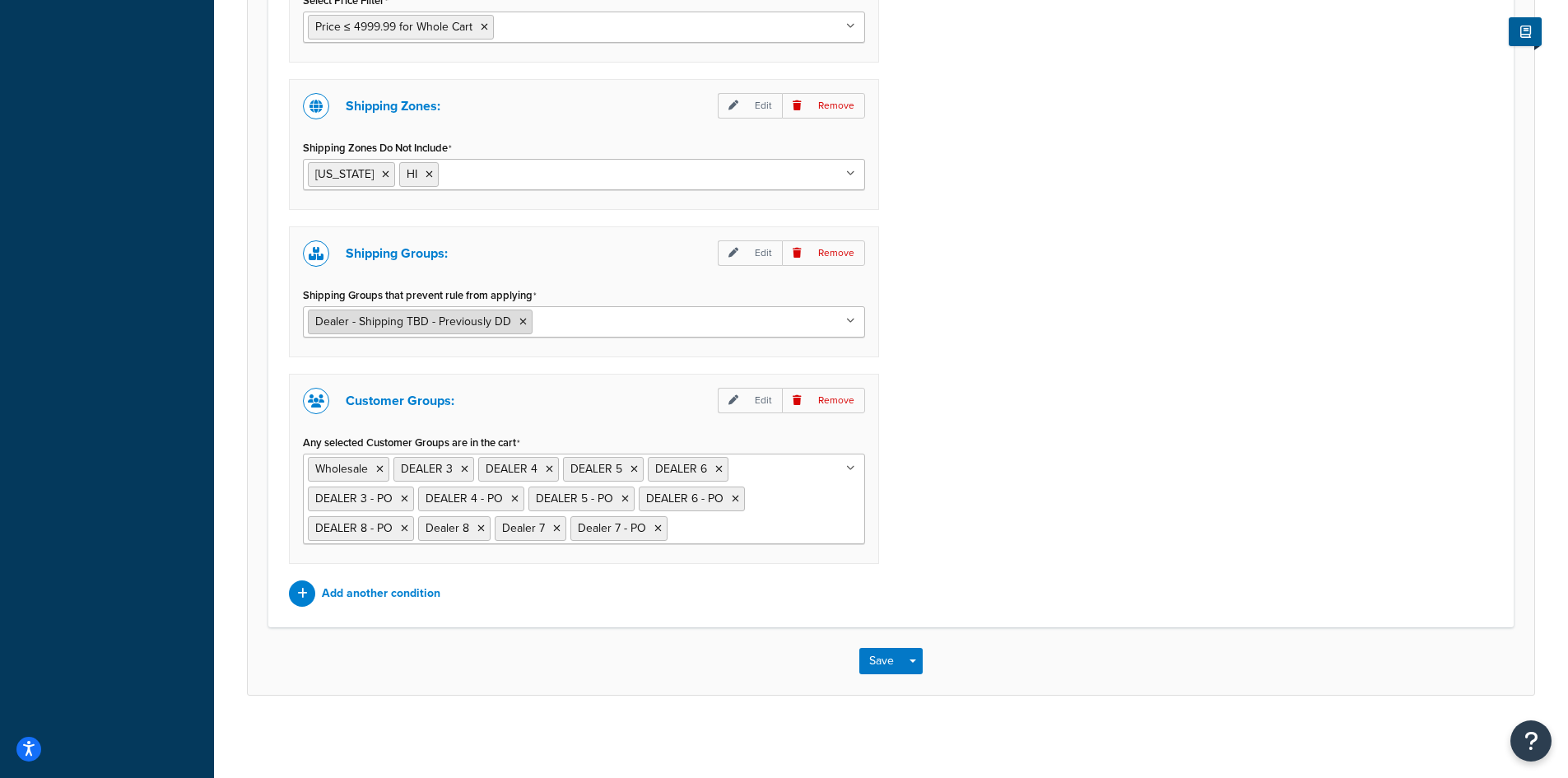
click at [521, 321] on icon at bounding box center [523, 322] width 7 height 10
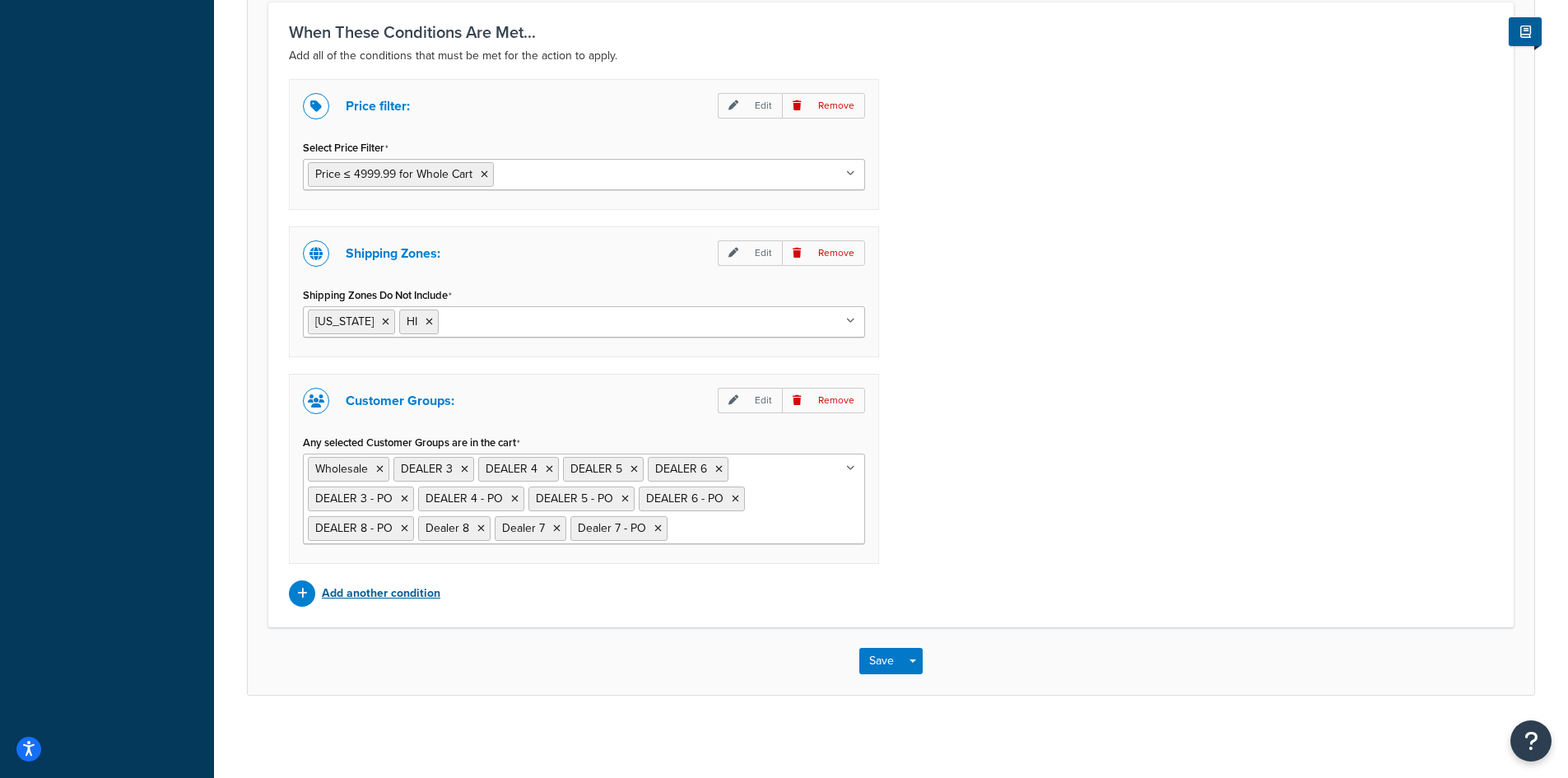
click at [365, 596] on p "Add another condition" at bounding box center [381, 593] width 118 height 23
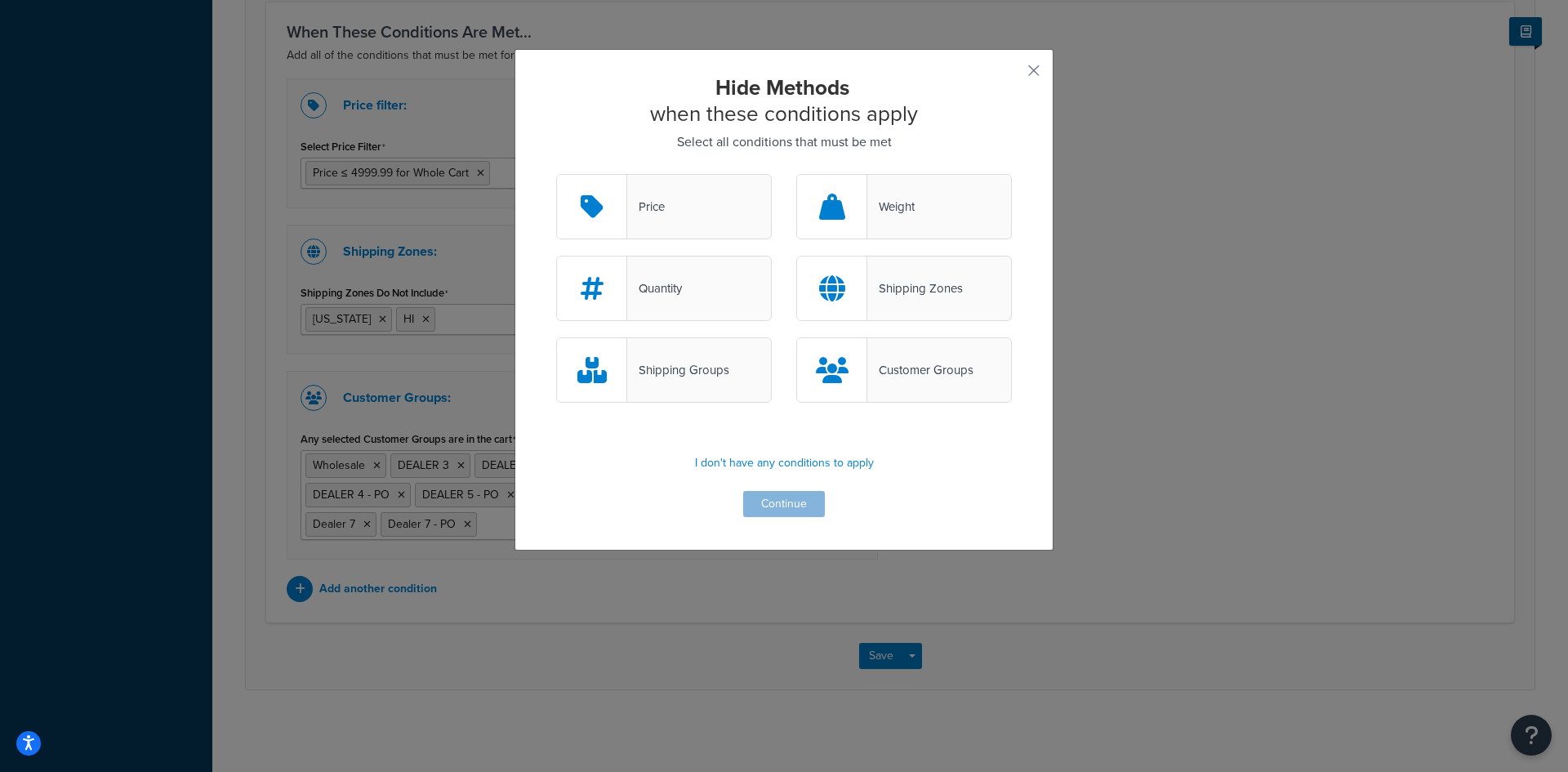
click at [655, 377] on div "Shipping Groups" at bounding box center [678, 370] width 103 height 23
click at [0, 0] on input "Shipping Groups" at bounding box center [0, 0] width 0 height 0
click at [776, 506] on button "Continue" at bounding box center [784, 504] width 81 height 27
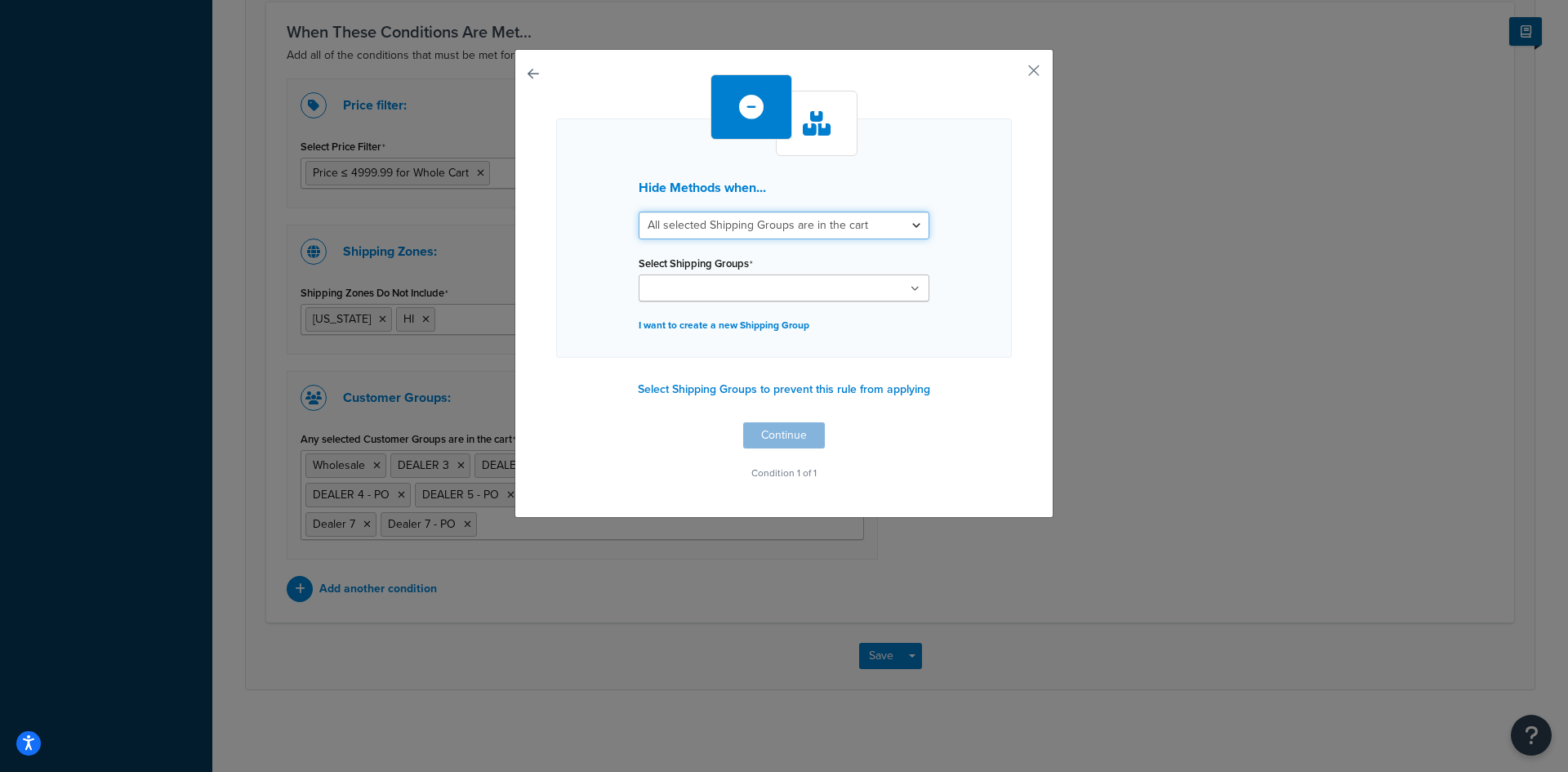
click at [882, 225] on select "All selected Shipping Groups are in the cart Any selected Shipping Groups are i…" at bounding box center [784, 225] width 291 height 27
select select "any"
click at [639, 212] on select "All selected Shipping Groups are in the cart Any selected Shipping Groups are i…" at bounding box center [784, 225] width 291 height 27
click at [792, 290] on ul at bounding box center [784, 288] width 291 height 27
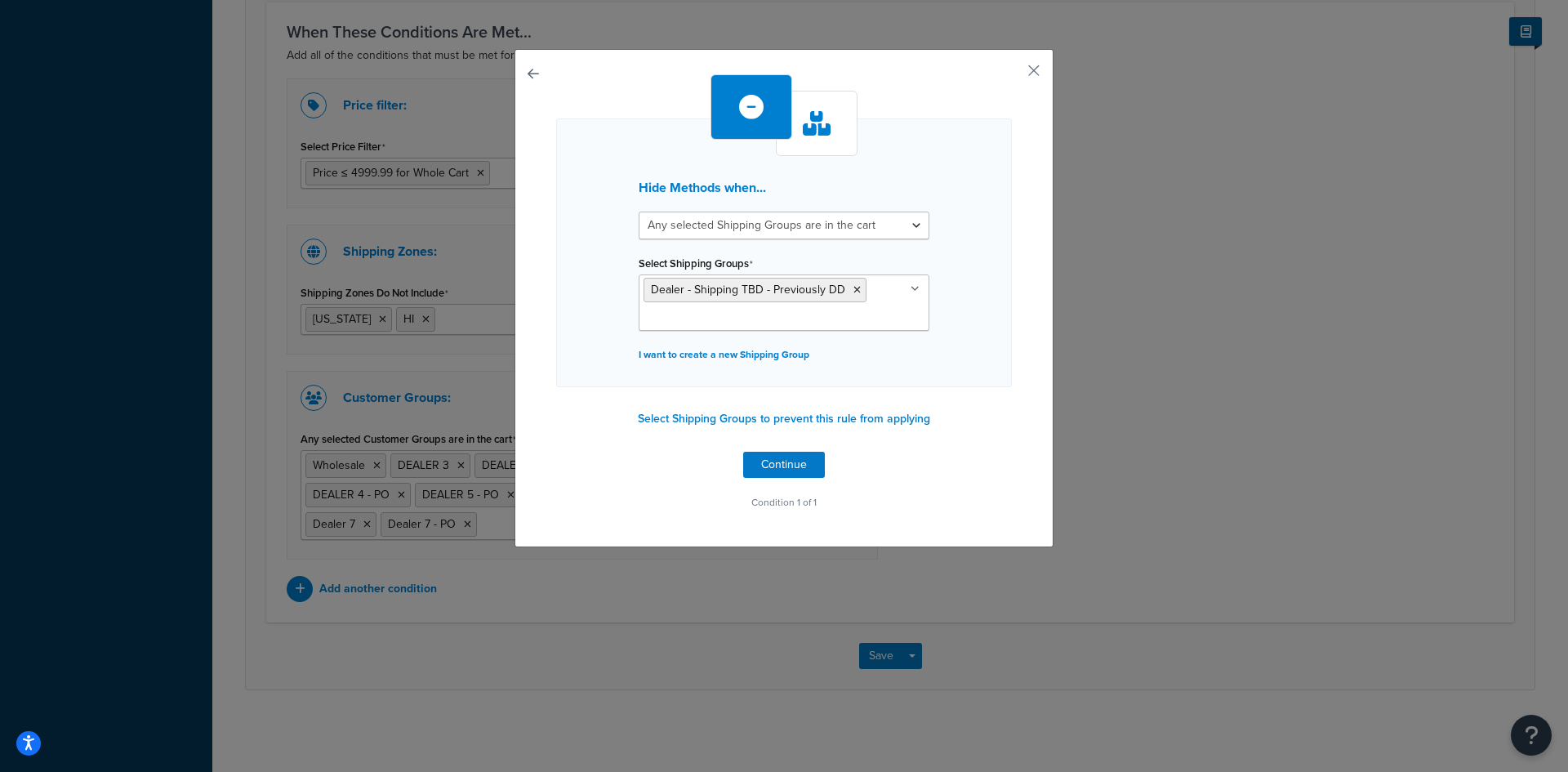
click at [967, 474] on div "Hide Methods when... All selected Shipping Groups are in the cart Any selected …" at bounding box center [784, 294] width 456 height 440
click at [774, 456] on button "Continue" at bounding box center [784, 464] width 81 height 27
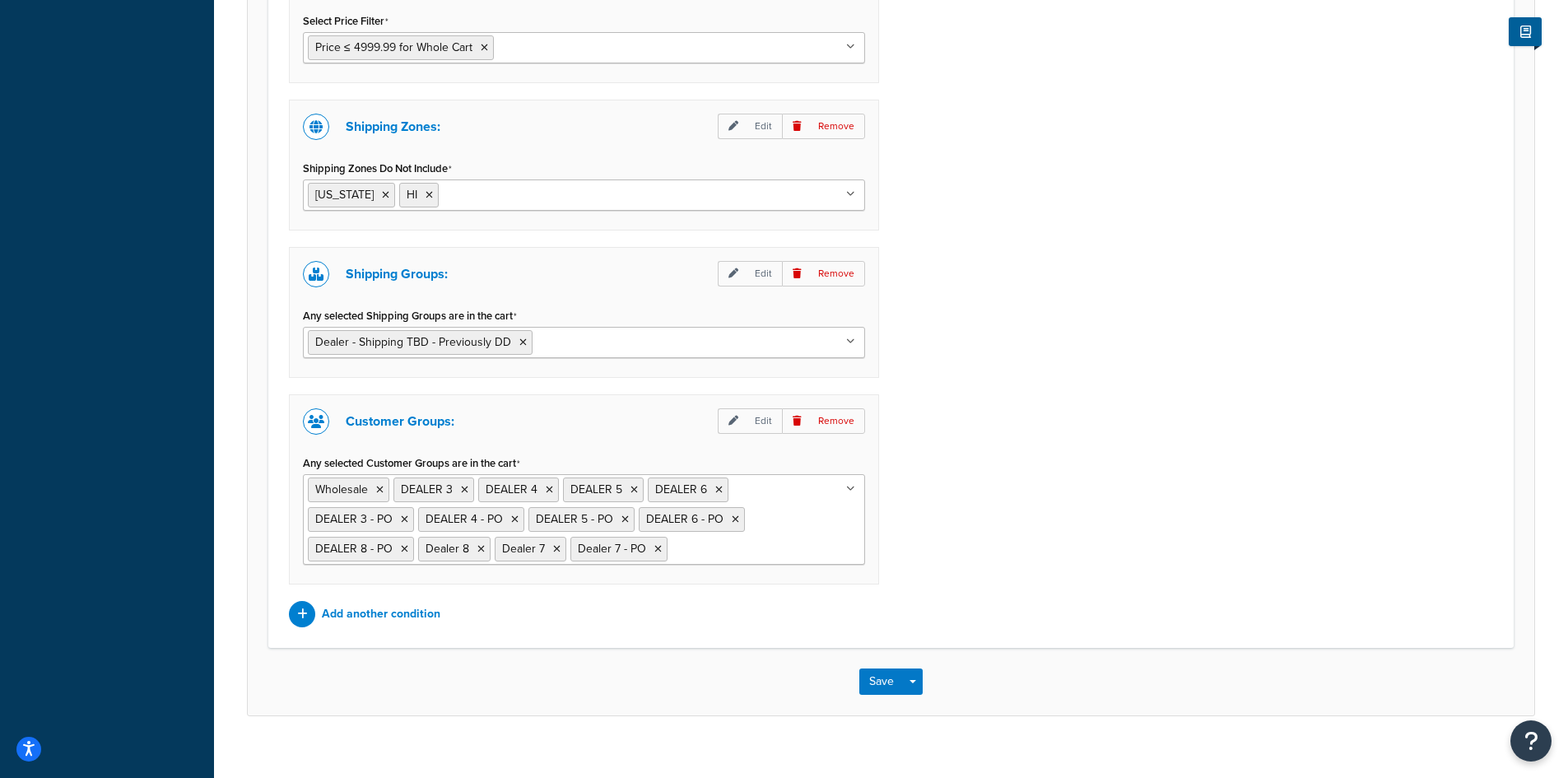
scroll to position [1127, 0]
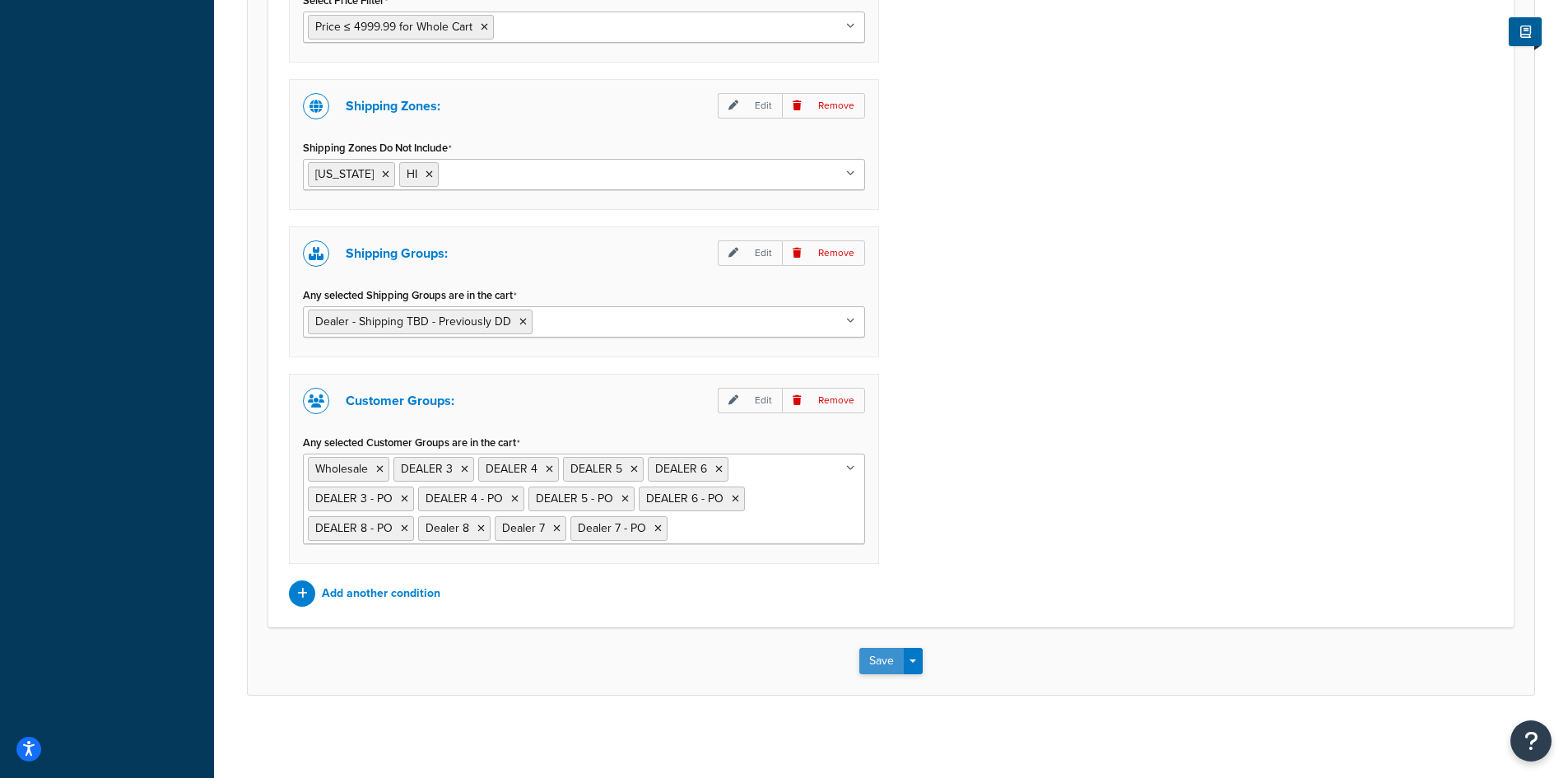
click at [880, 659] on button "Save" at bounding box center [881, 661] width 44 height 27
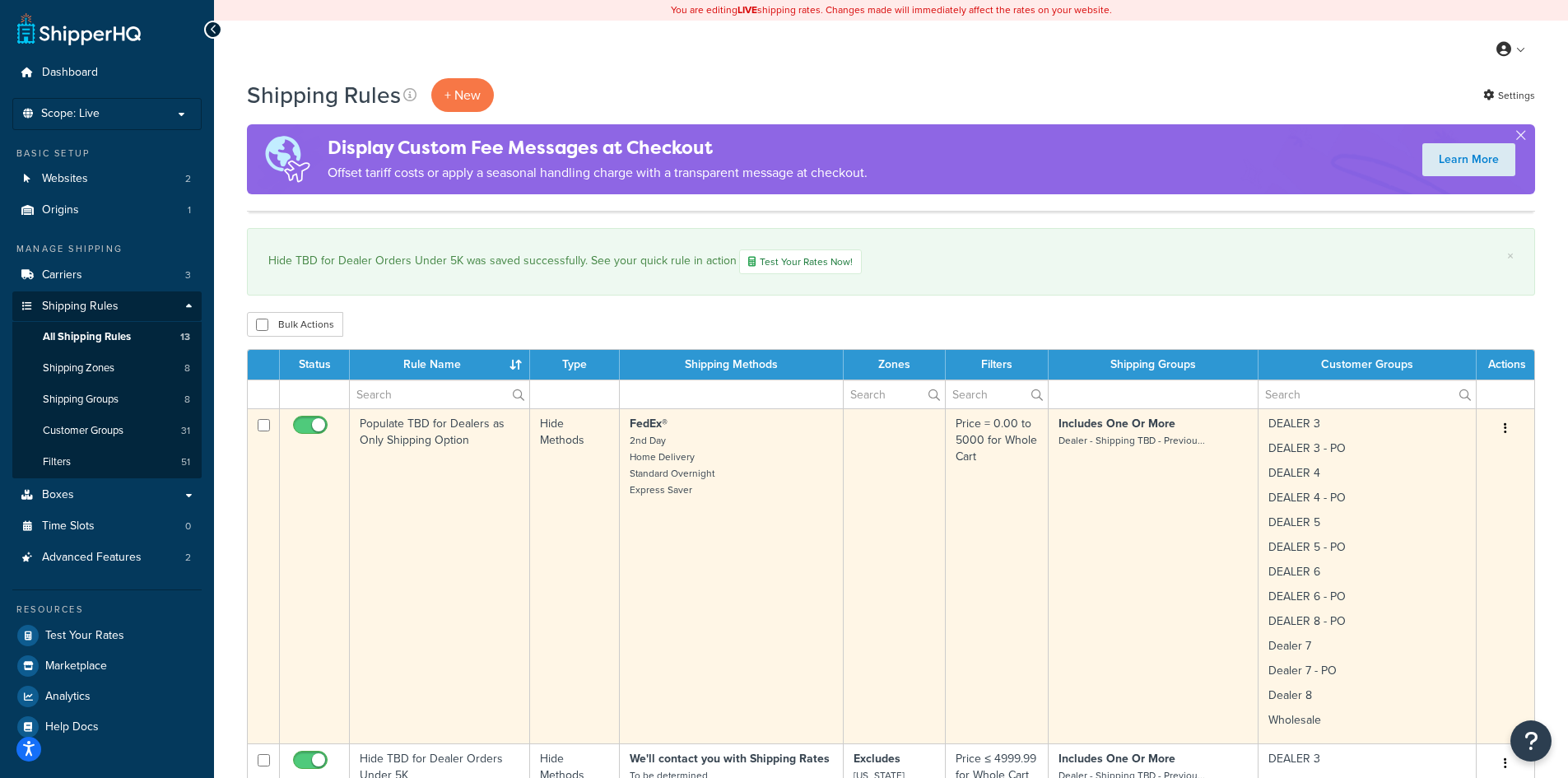
scroll to position [220, 0]
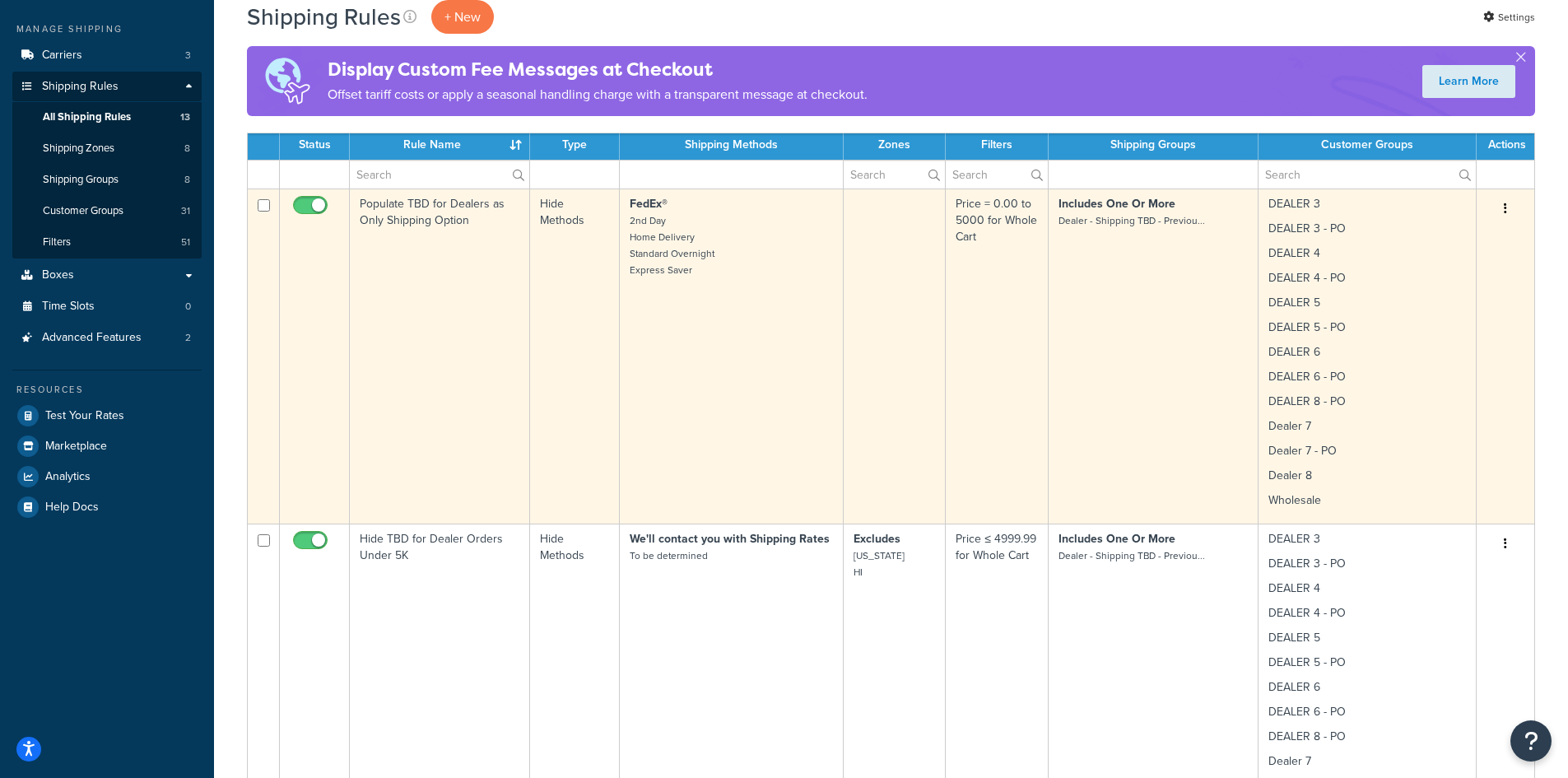
click at [265, 208] on input "checkbox" at bounding box center [263, 205] width 12 height 12
checkbox input "true"
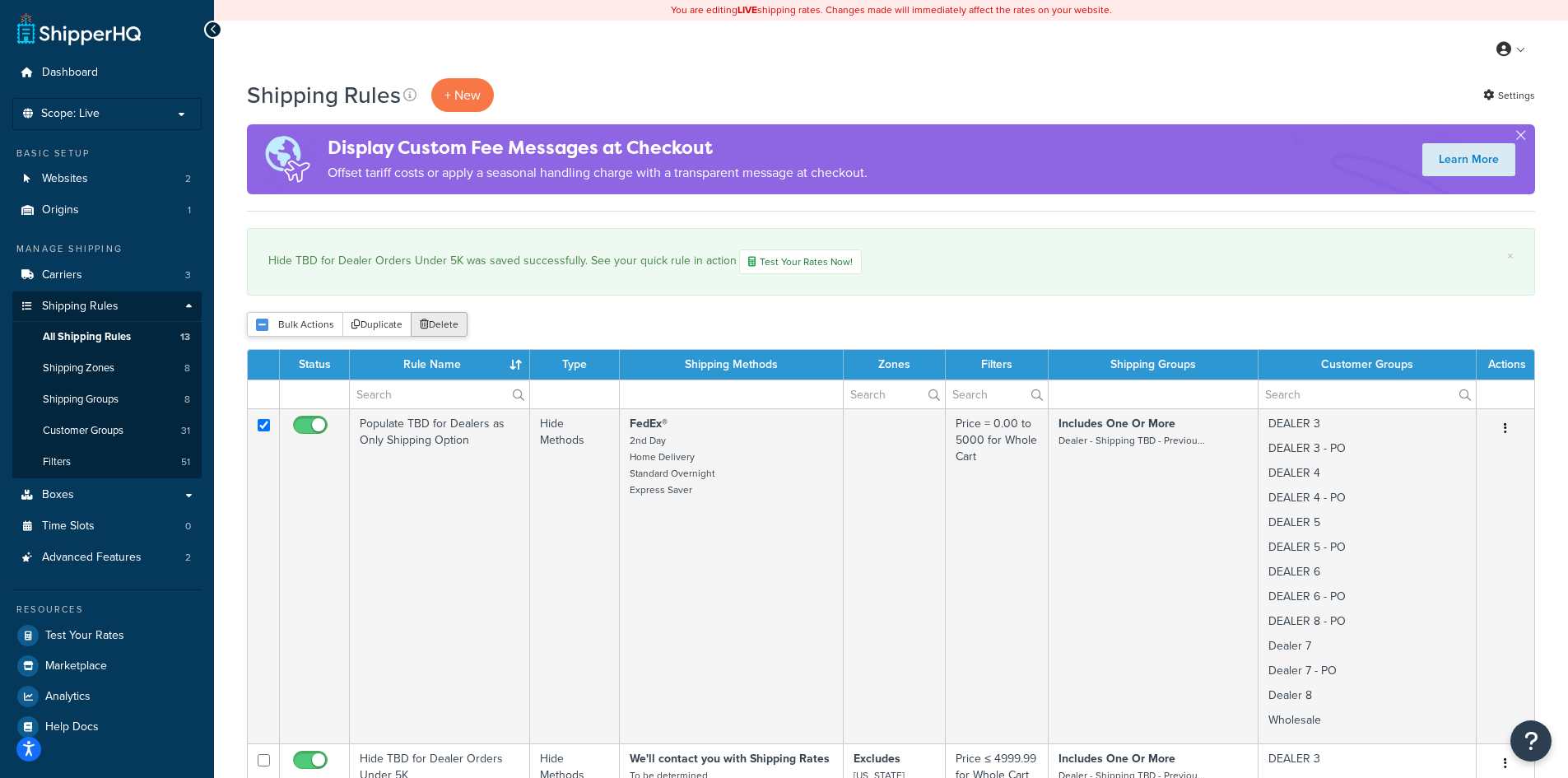
click at [433, 322] on button "Delete" at bounding box center [439, 324] width 57 height 25
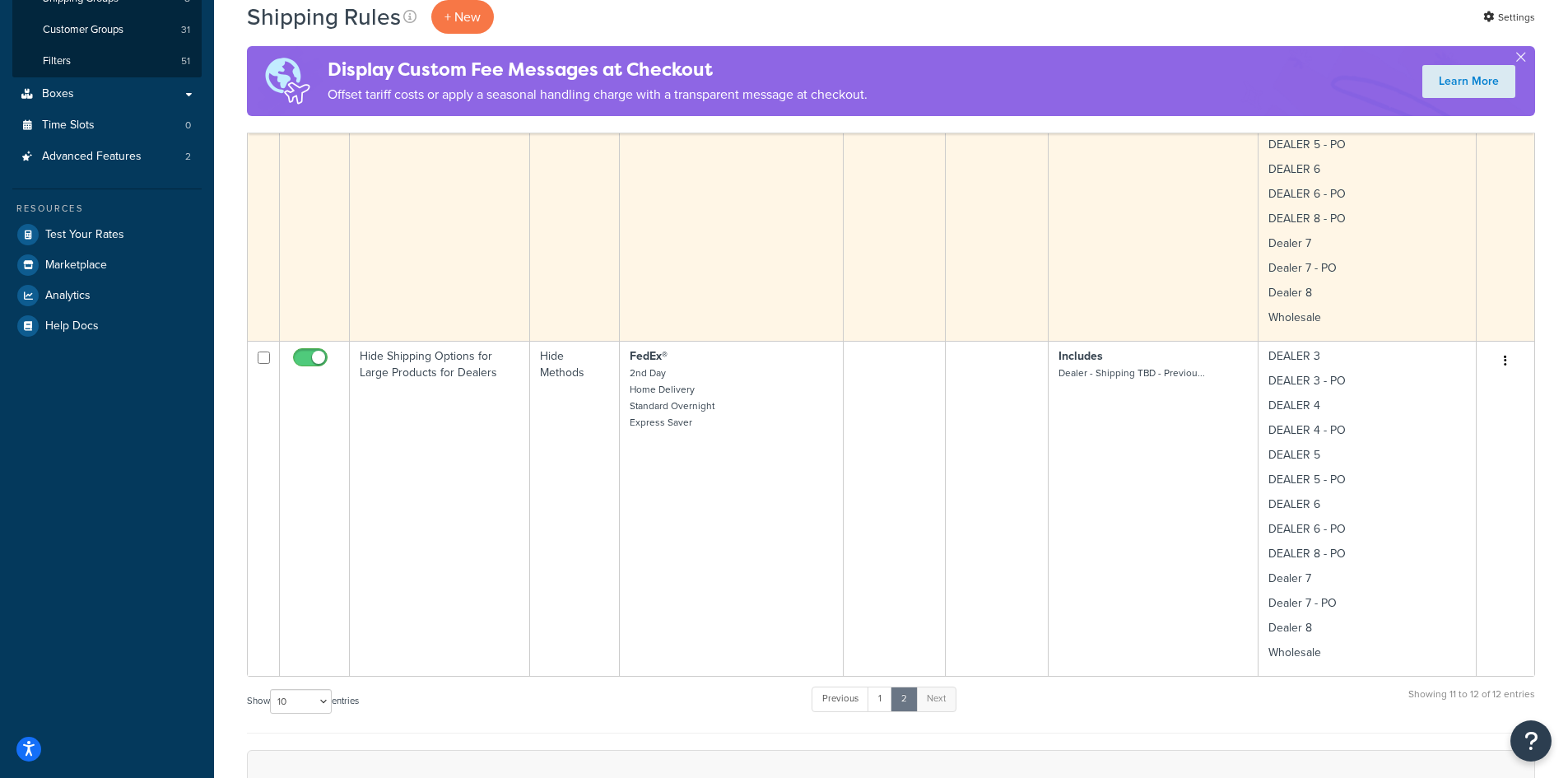
scroll to position [439, 0]
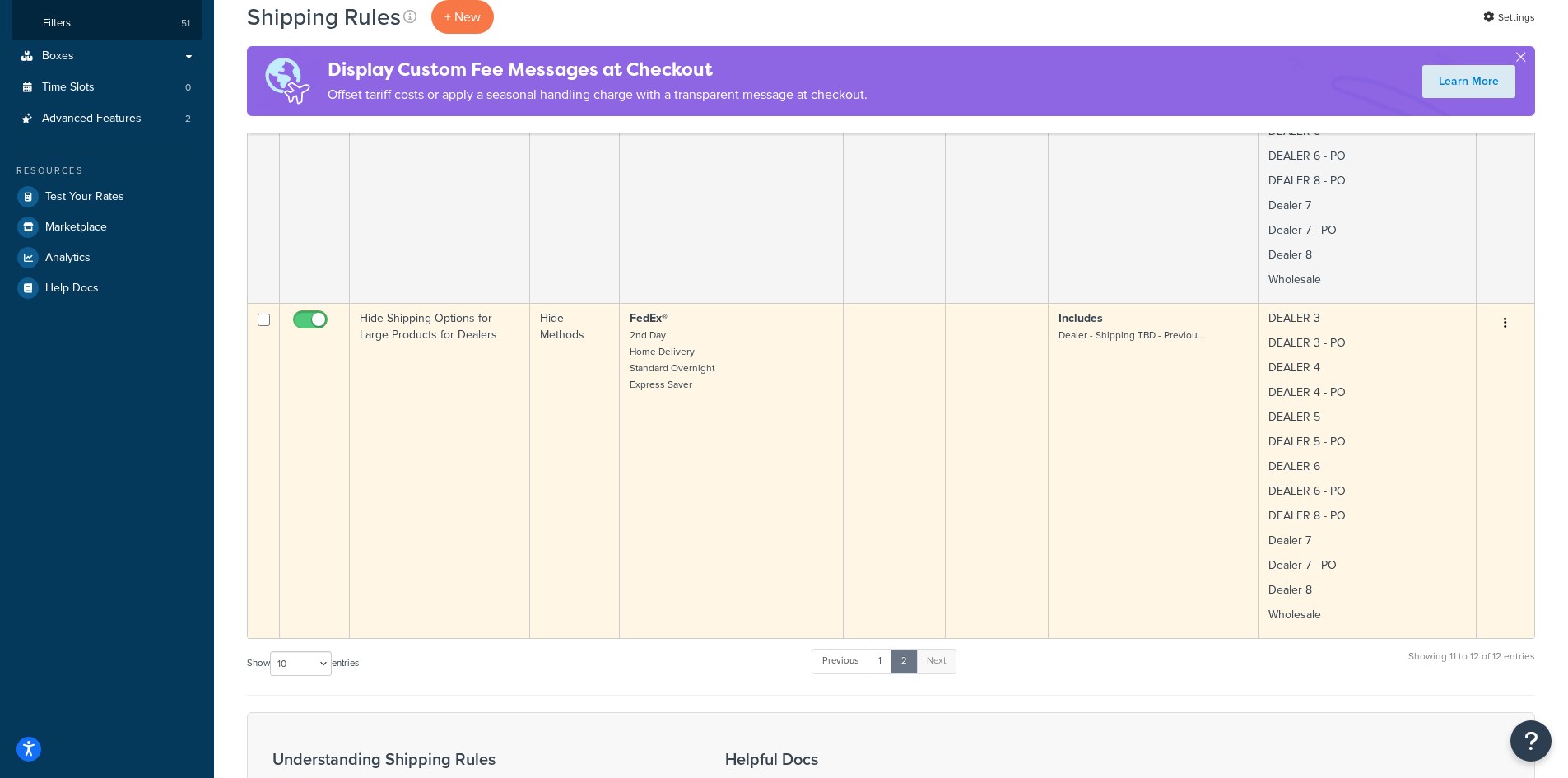
click at [266, 325] on input "checkbox" at bounding box center [263, 319] width 12 height 12
checkbox input "true"
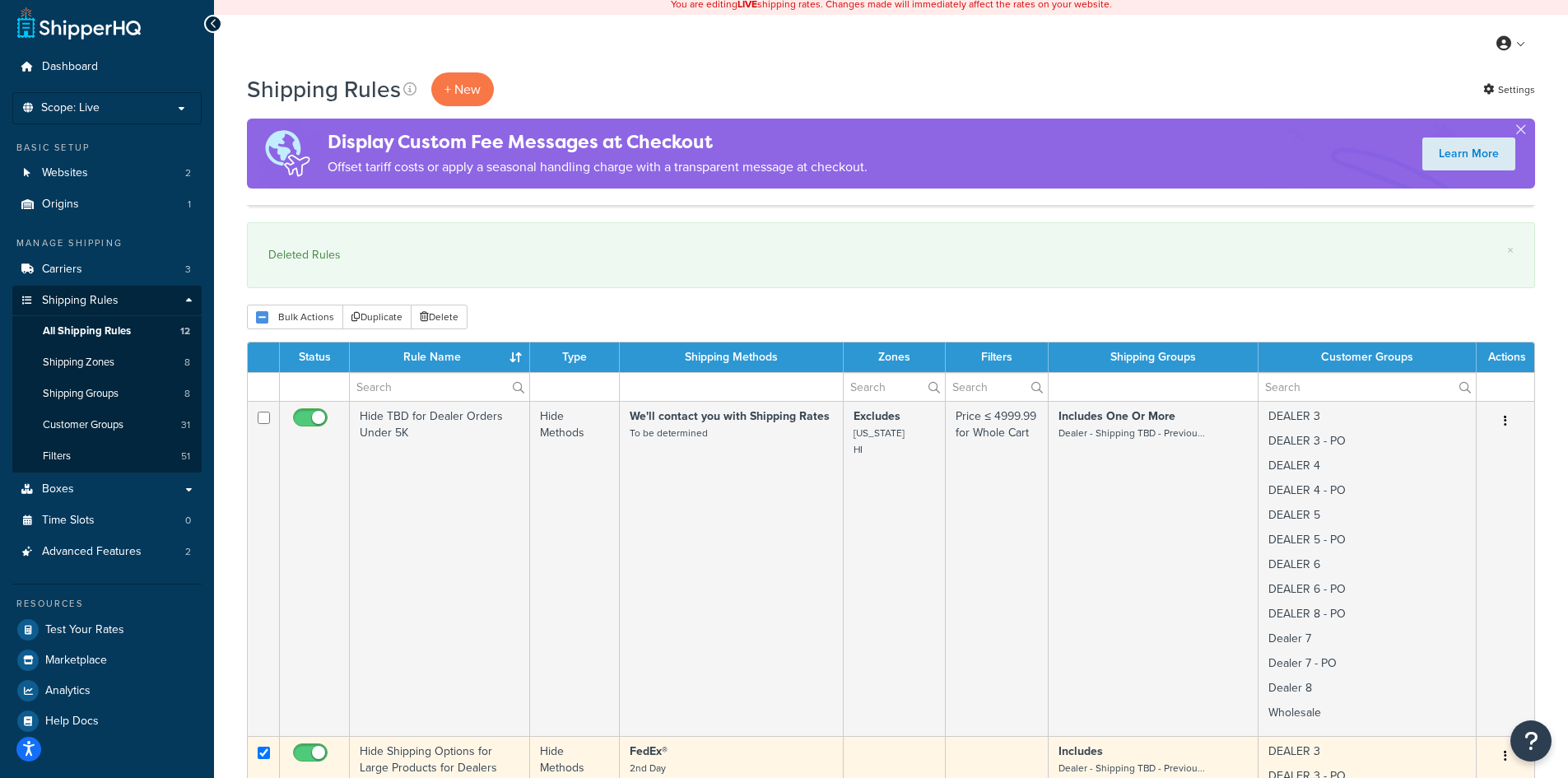
scroll to position [0, 0]
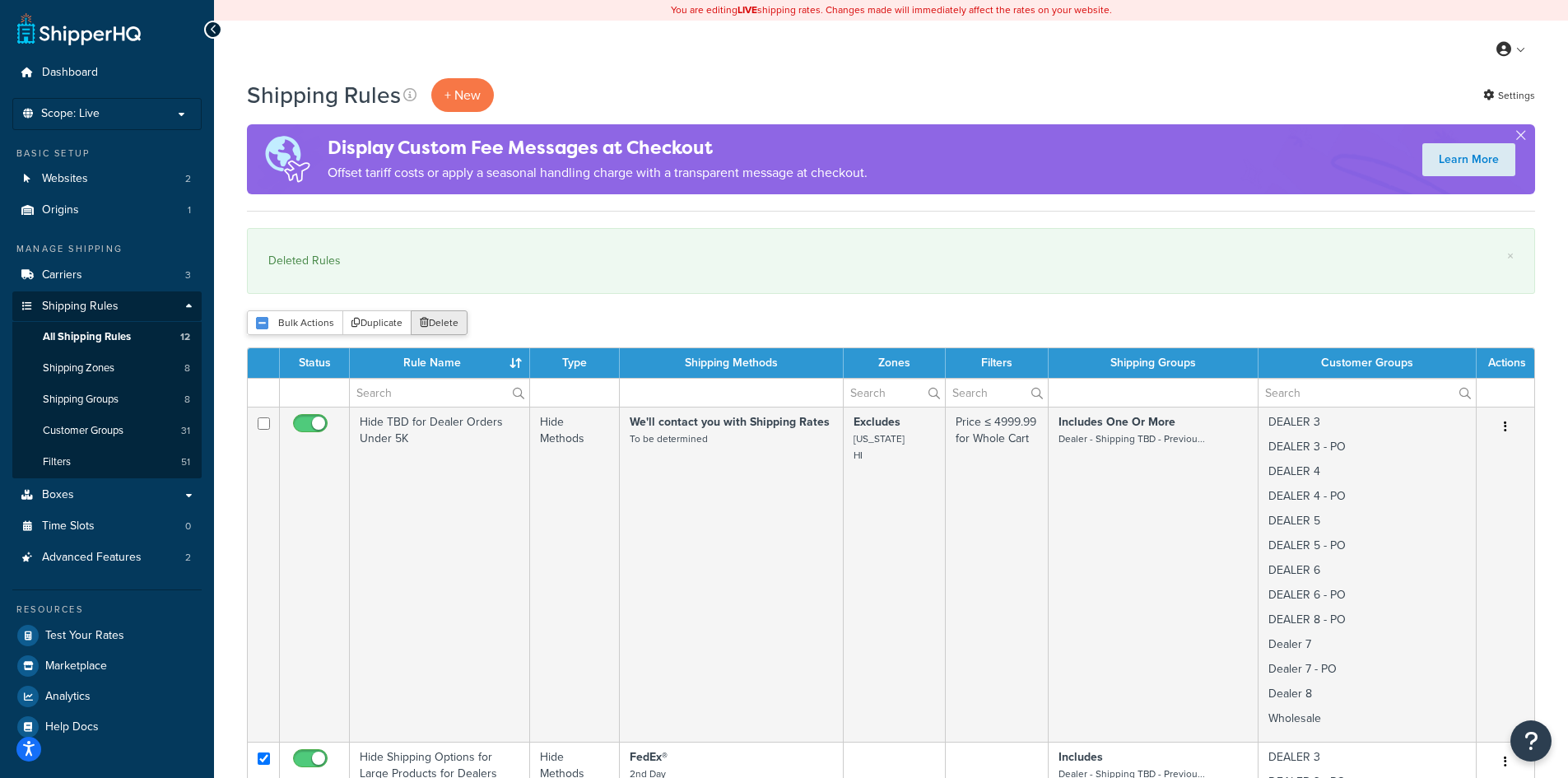
click at [430, 325] on button "Delete" at bounding box center [439, 322] width 57 height 25
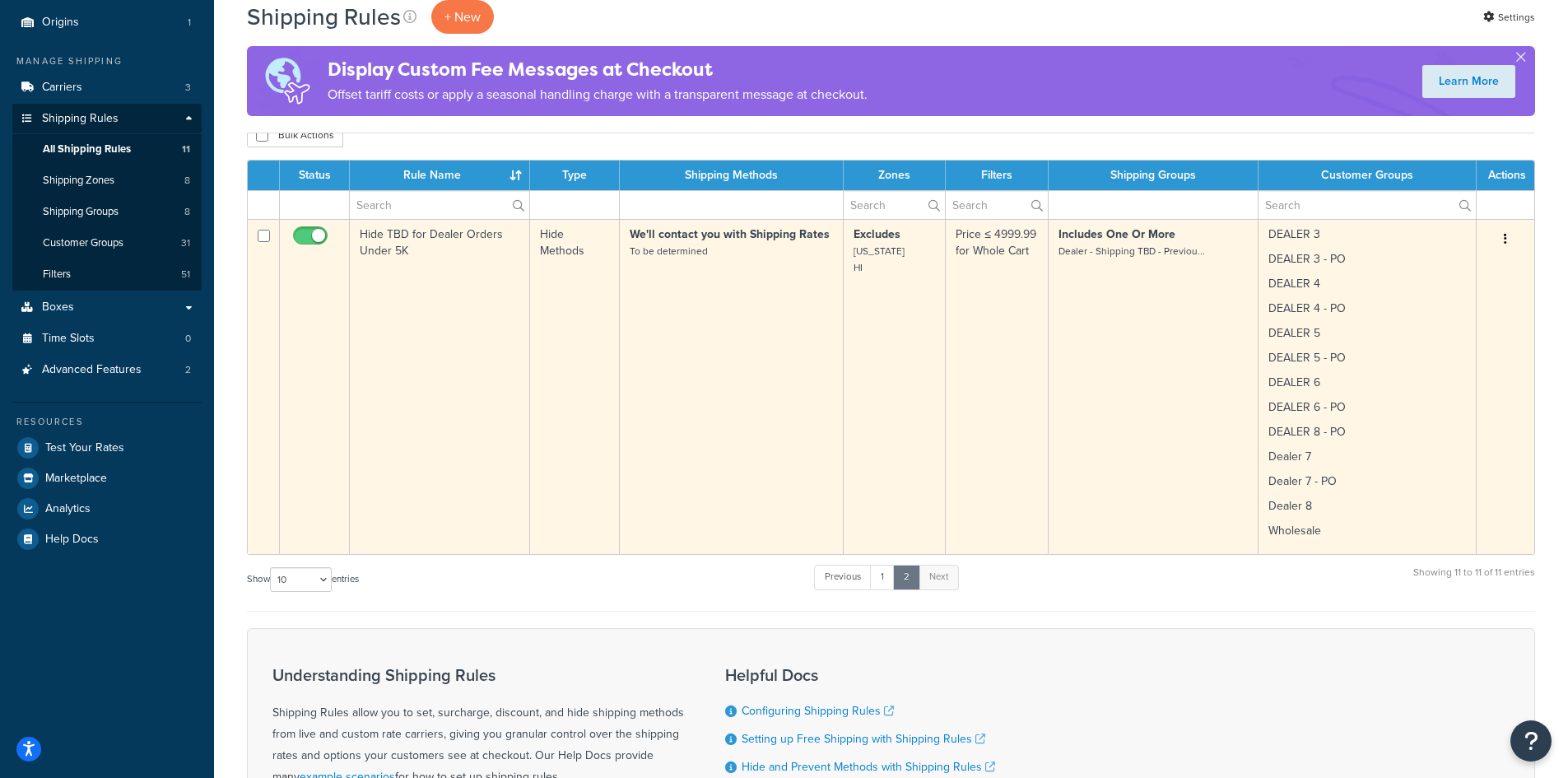
scroll to position [220, 0]
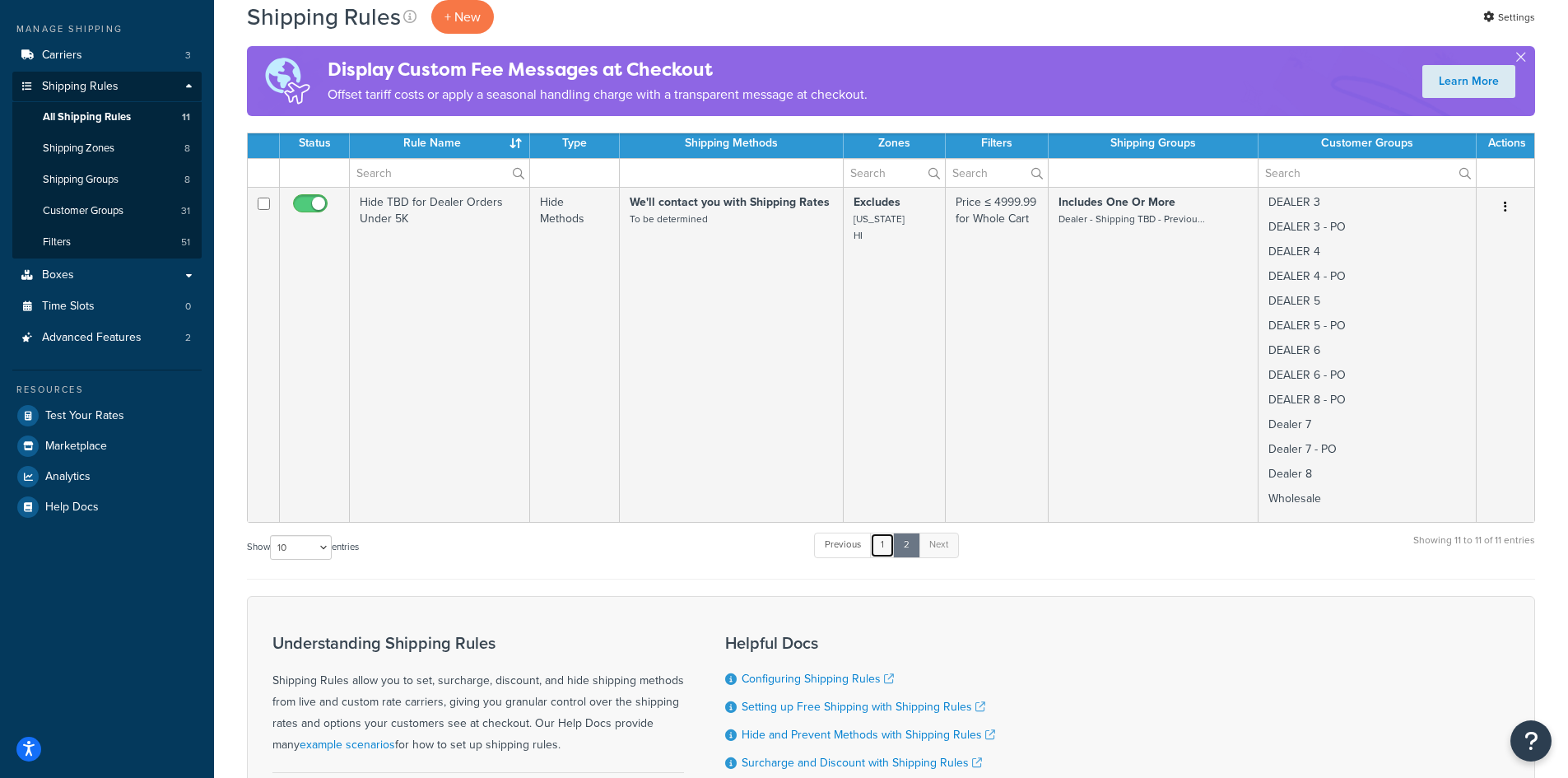
click at [886, 541] on link "1" at bounding box center [882, 545] width 25 height 25
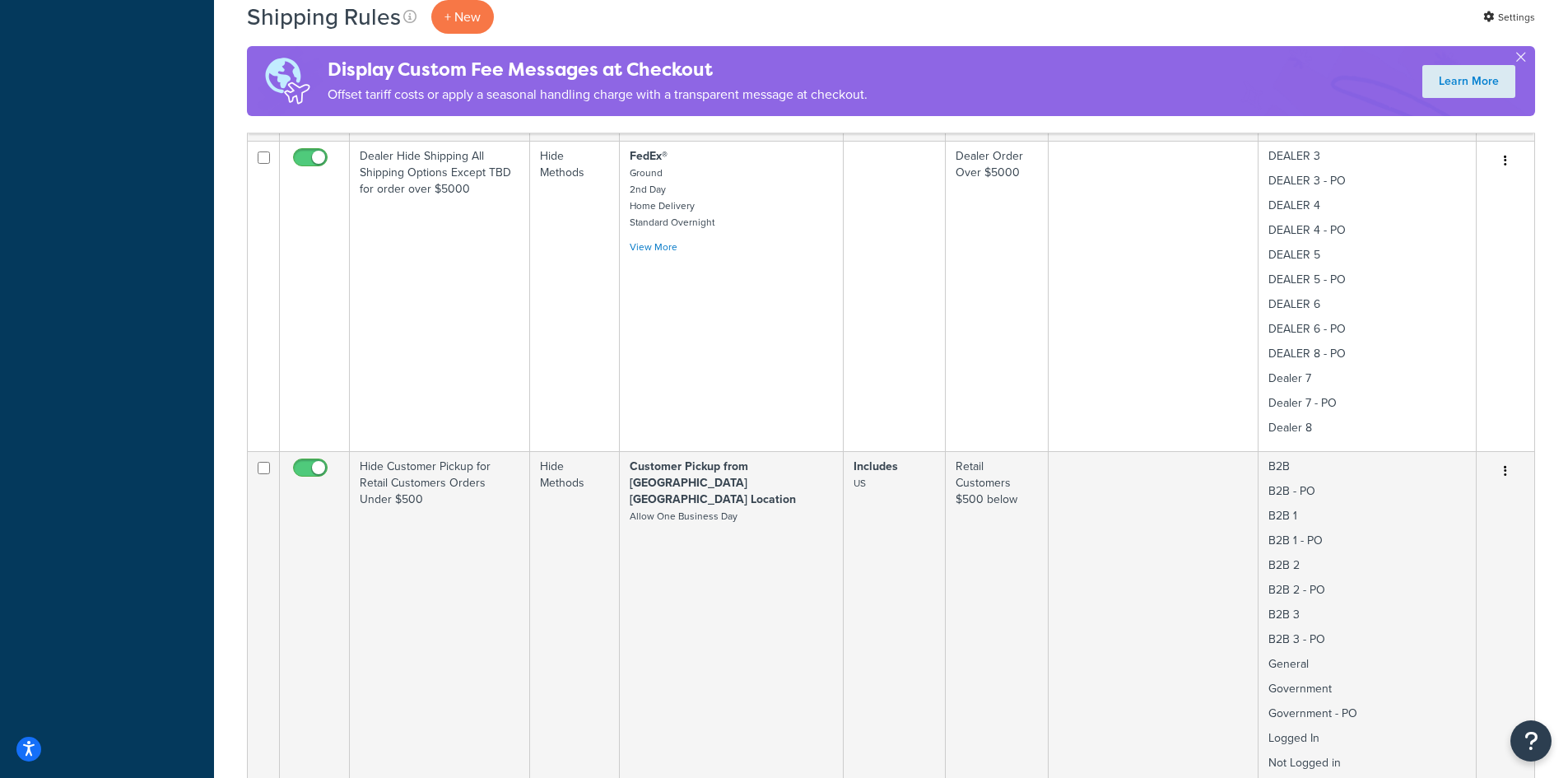
scroll to position [1229, 0]
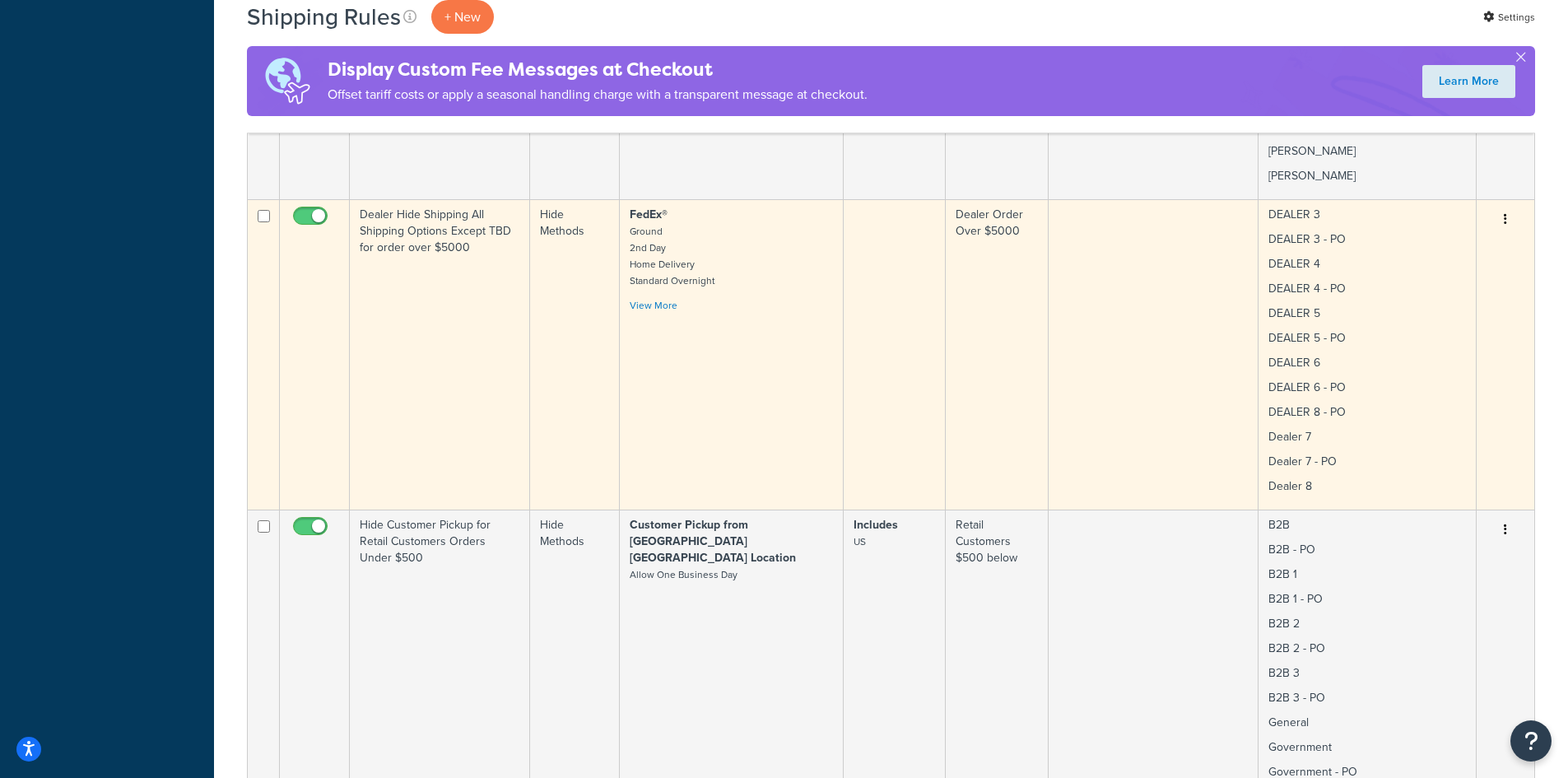
click at [1501, 207] on button "button" at bounding box center [1504, 220] width 23 height 27
click at [1444, 233] on link "Edit" at bounding box center [1450, 250] width 130 height 34
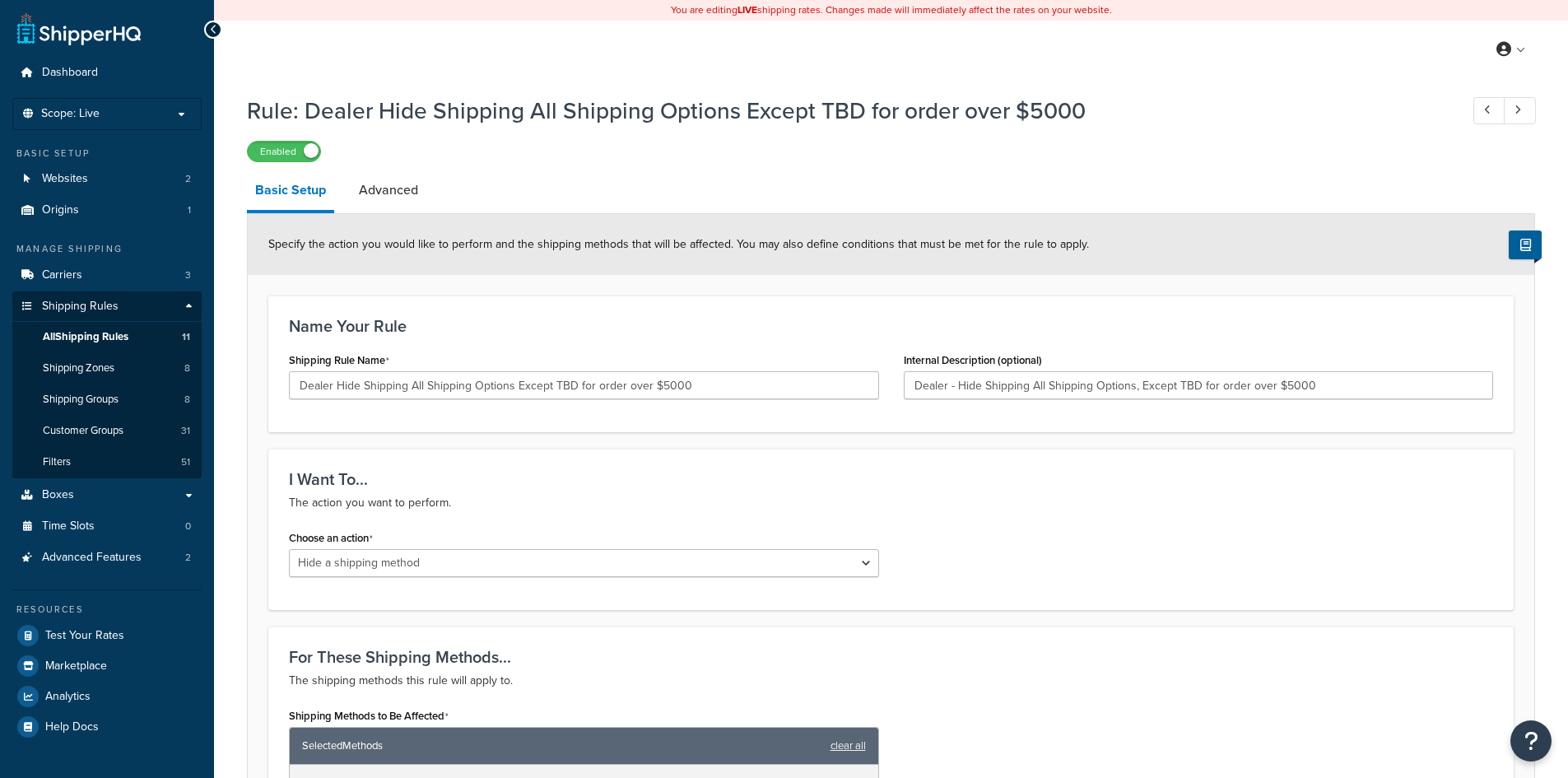
select select "HIDE"
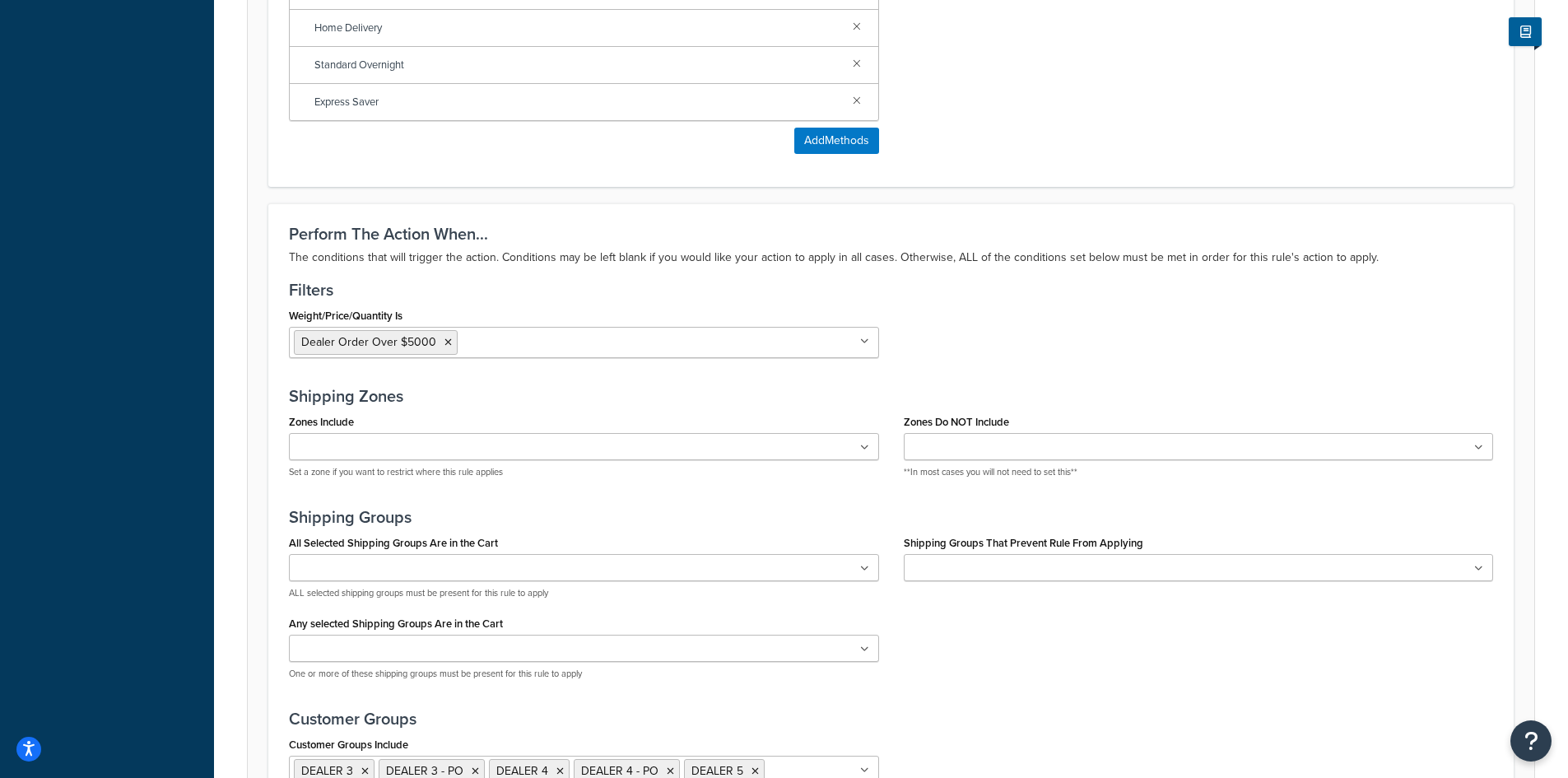
scroll to position [879, 0]
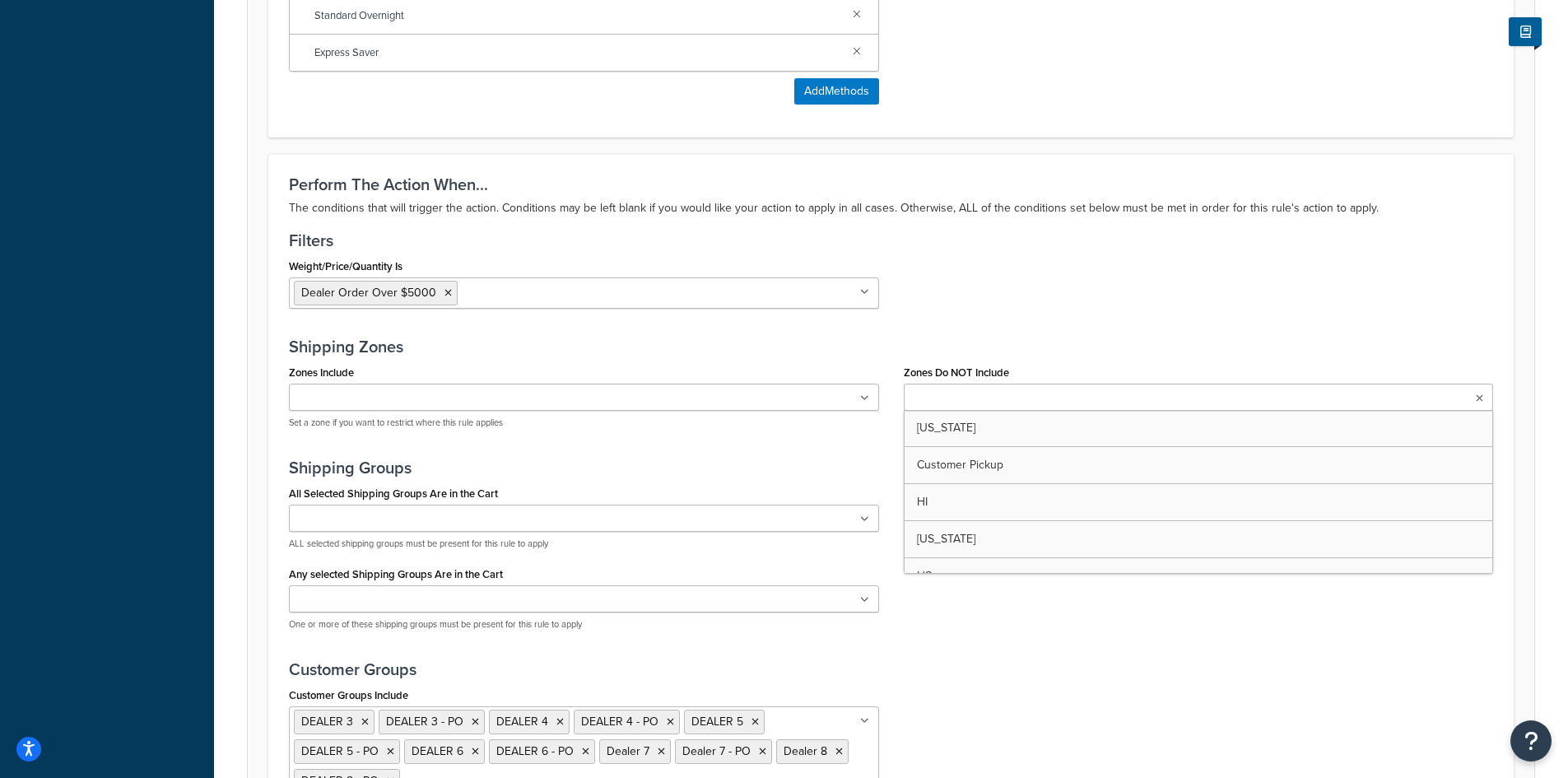
click at [981, 404] on input "Zones Do NOT Include" at bounding box center [981, 399] width 146 height 18
click at [1001, 279] on div "Weight/Price/Quantity Is Dealer Order Over $5000 $175+ $99+ Free Shipping 150+ …" at bounding box center [891, 288] width 1229 height 66
click at [967, 521] on input "Shipping Groups That Prevent Rule From Applying" at bounding box center [981, 520] width 146 height 18
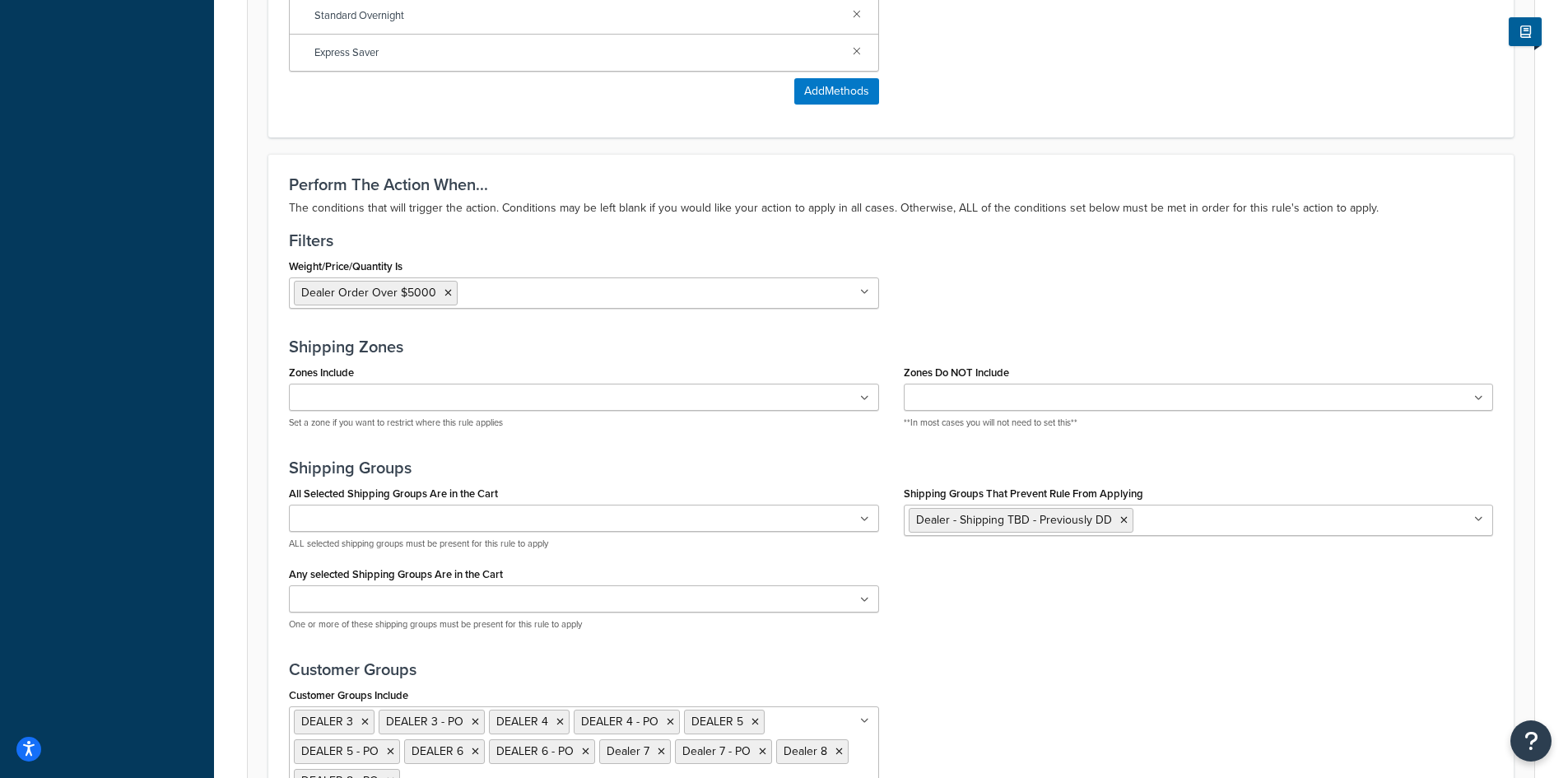
click at [1227, 471] on h3 "Shipping Groups" at bounding box center [890, 468] width 1204 height 18
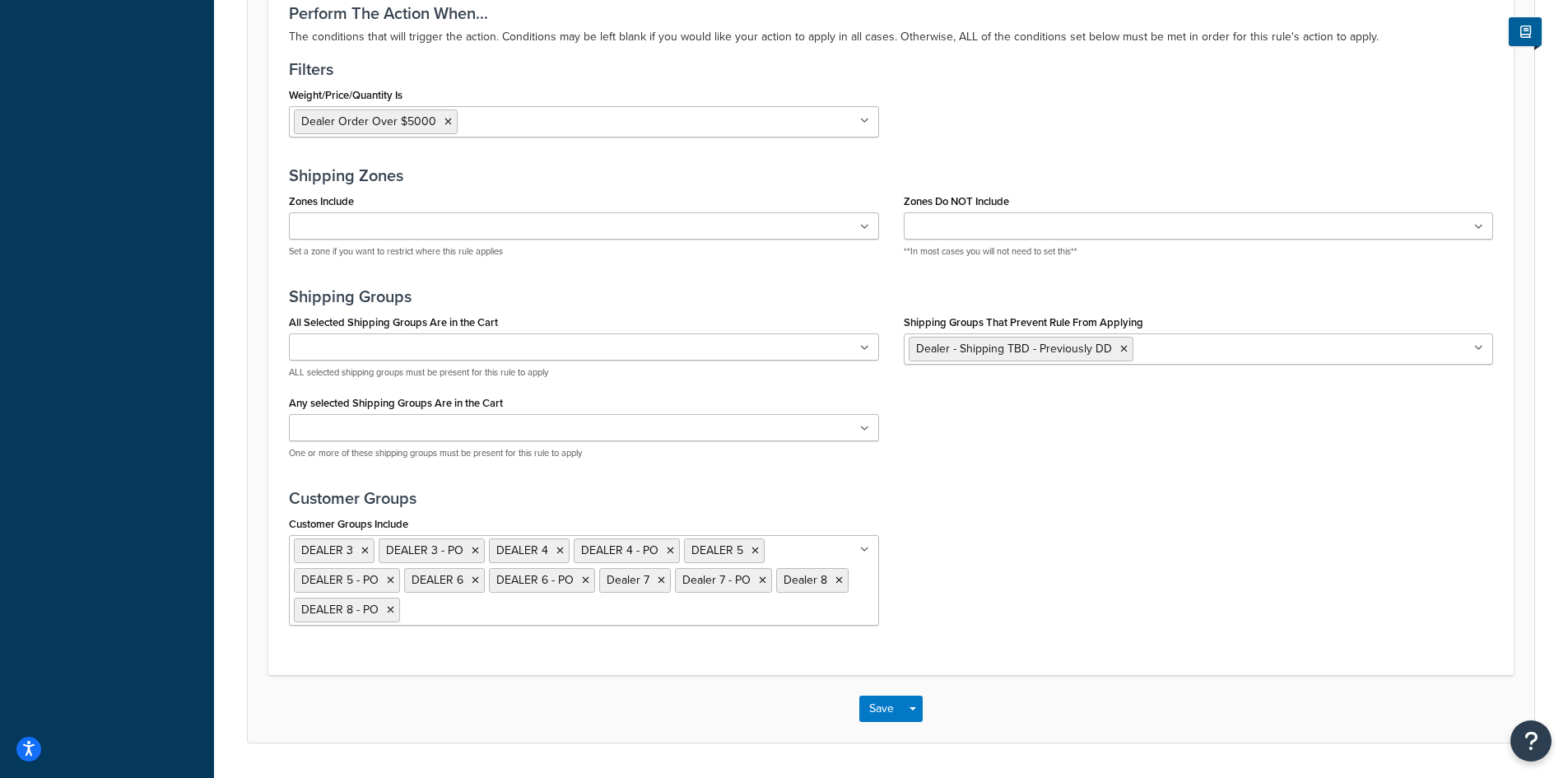
scroll to position [1098, 0]
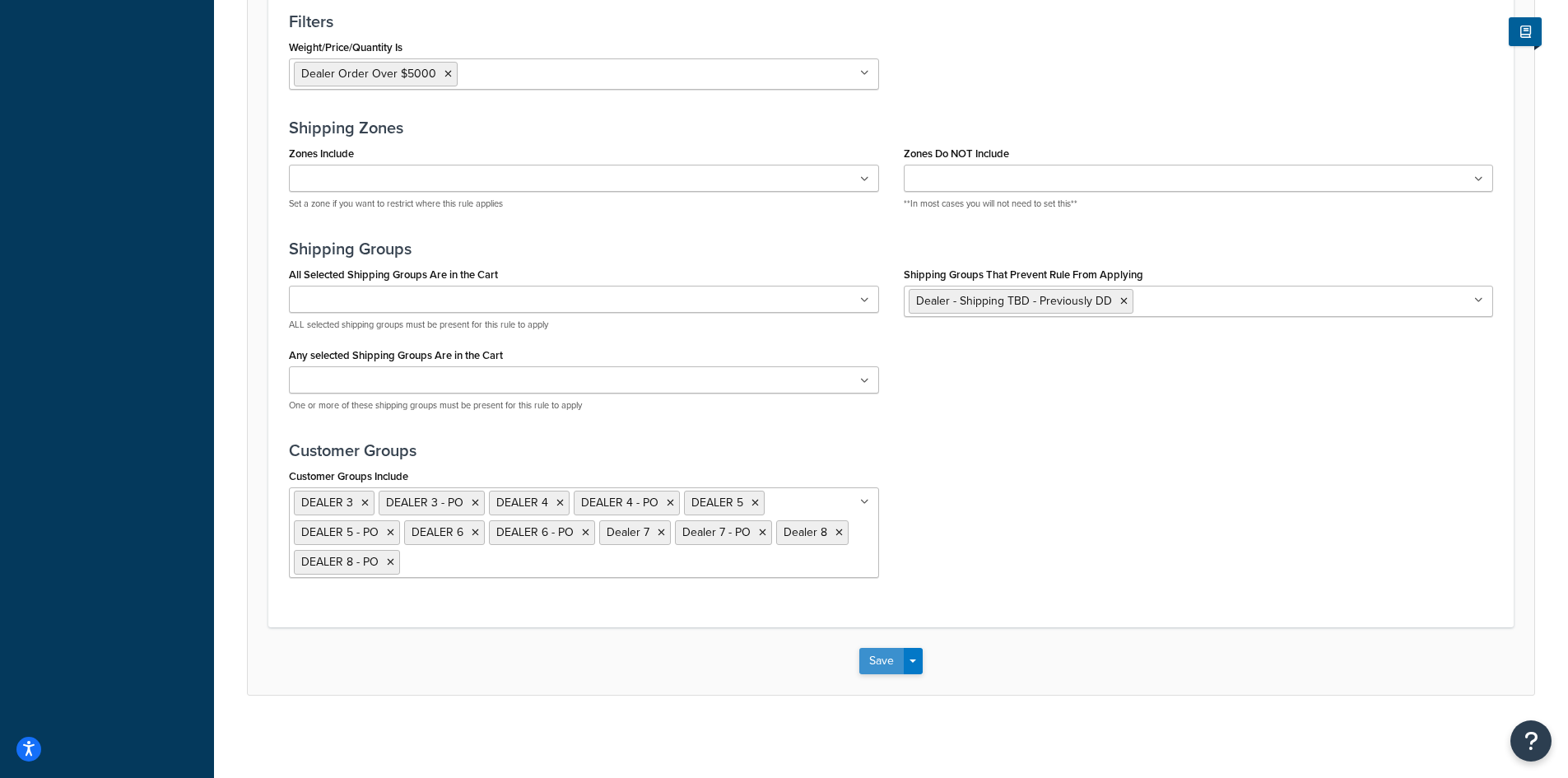
click at [877, 659] on button "Save" at bounding box center [881, 661] width 44 height 27
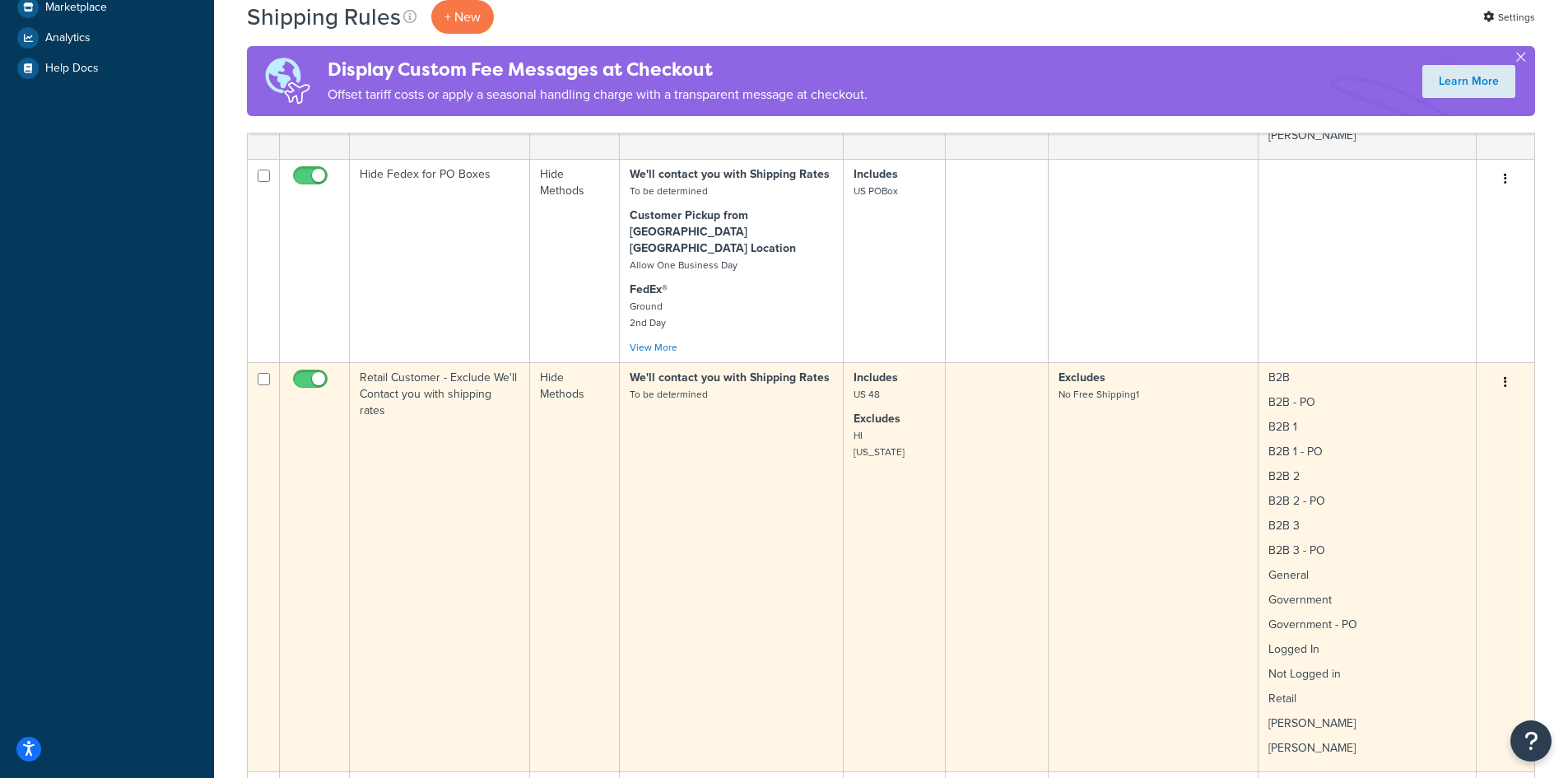
scroll to position [879, 0]
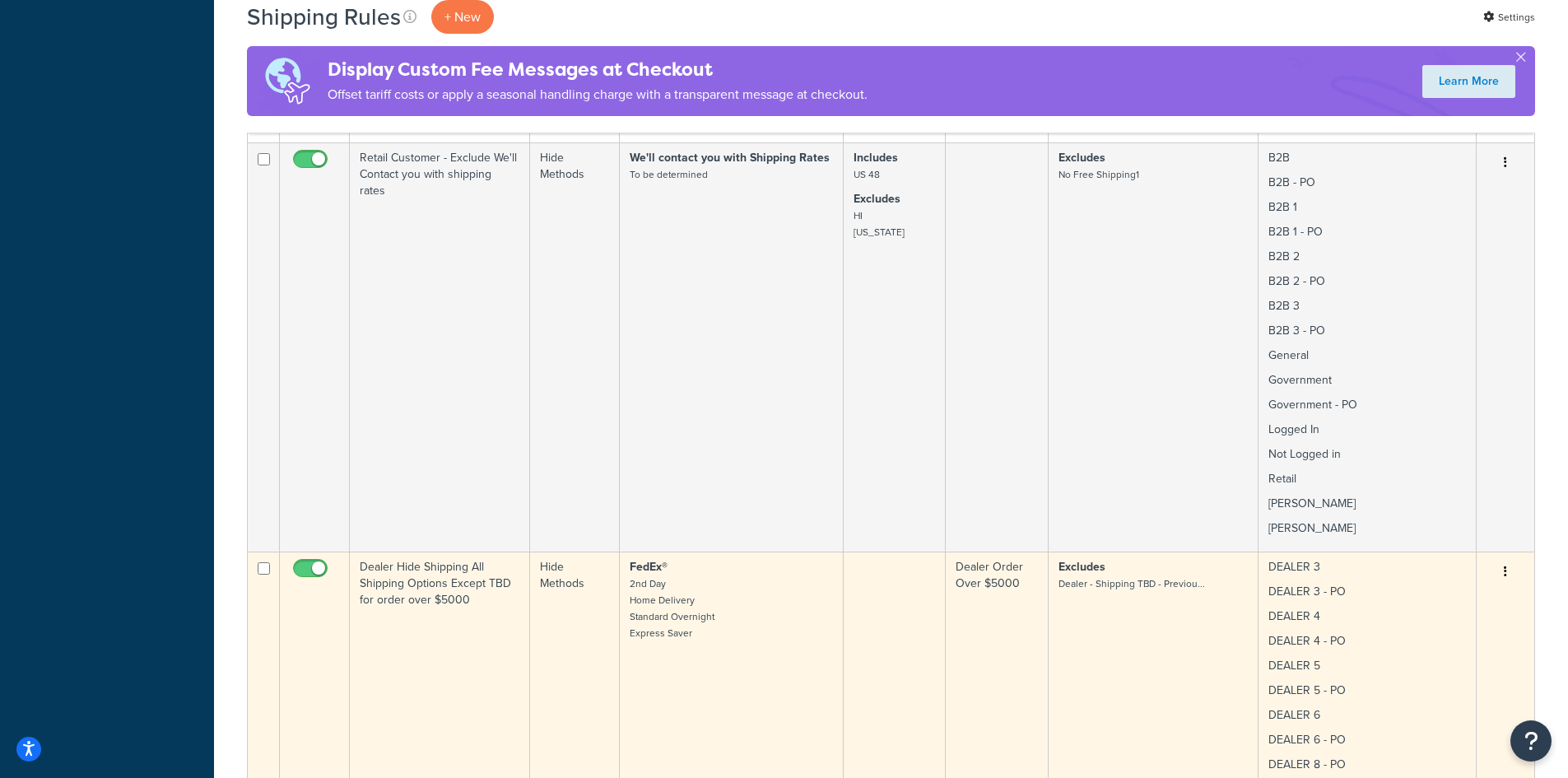
click at [1509, 559] on button "button" at bounding box center [1504, 572] width 23 height 27
click at [1473, 586] on link "Edit" at bounding box center [1450, 603] width 130 height 34
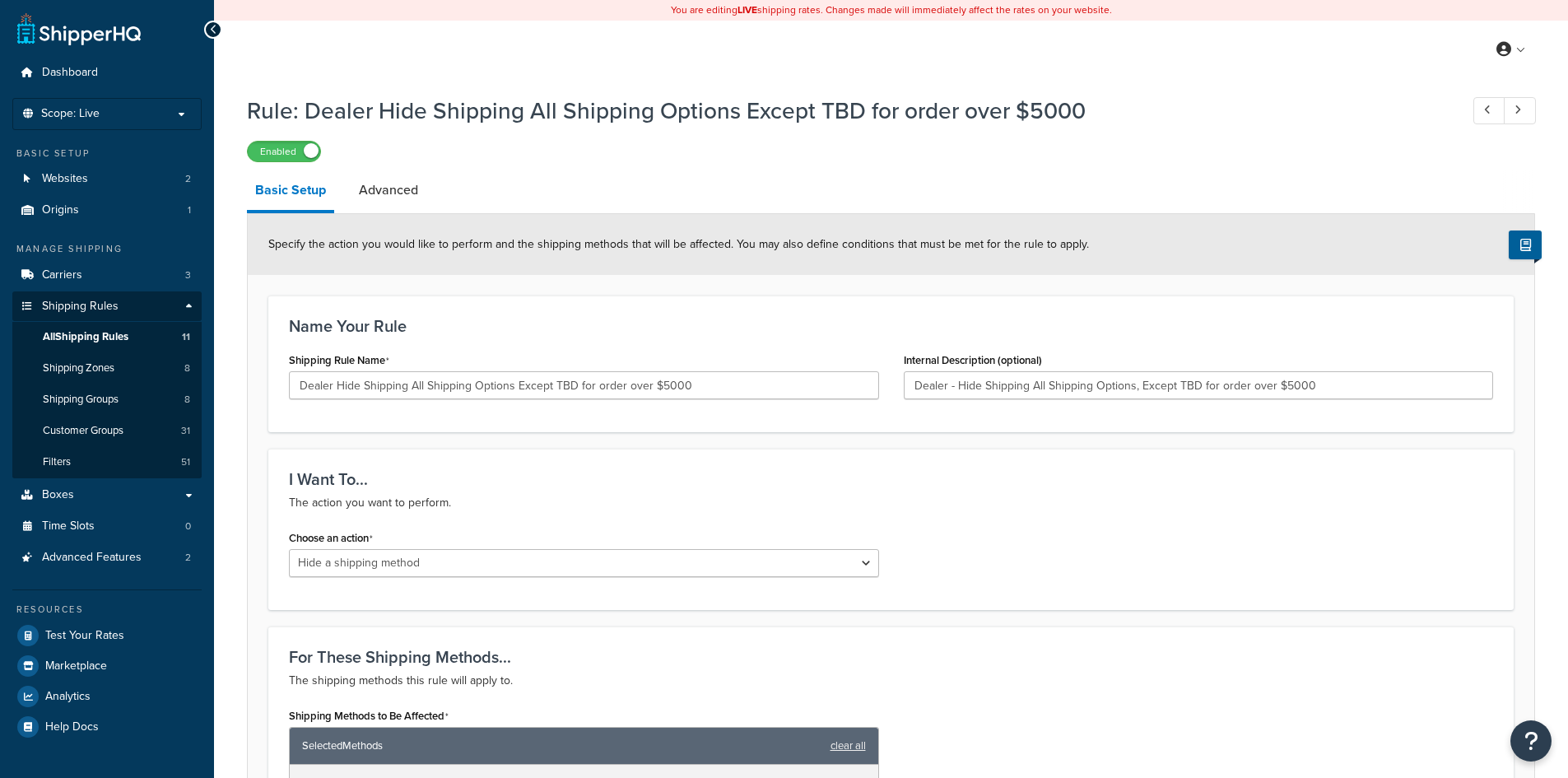
select select "HIDE"
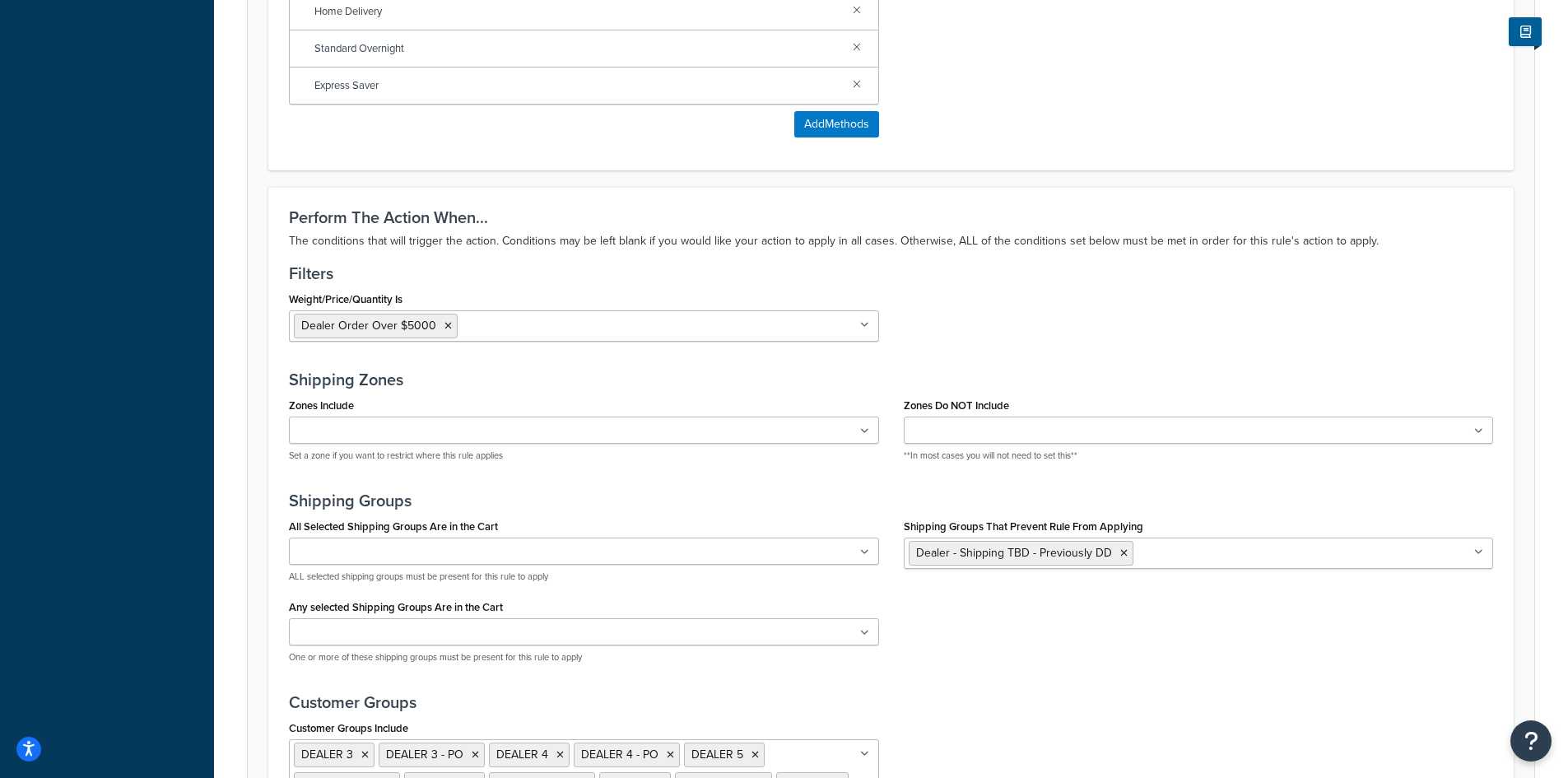
scroll to position [879, 0]
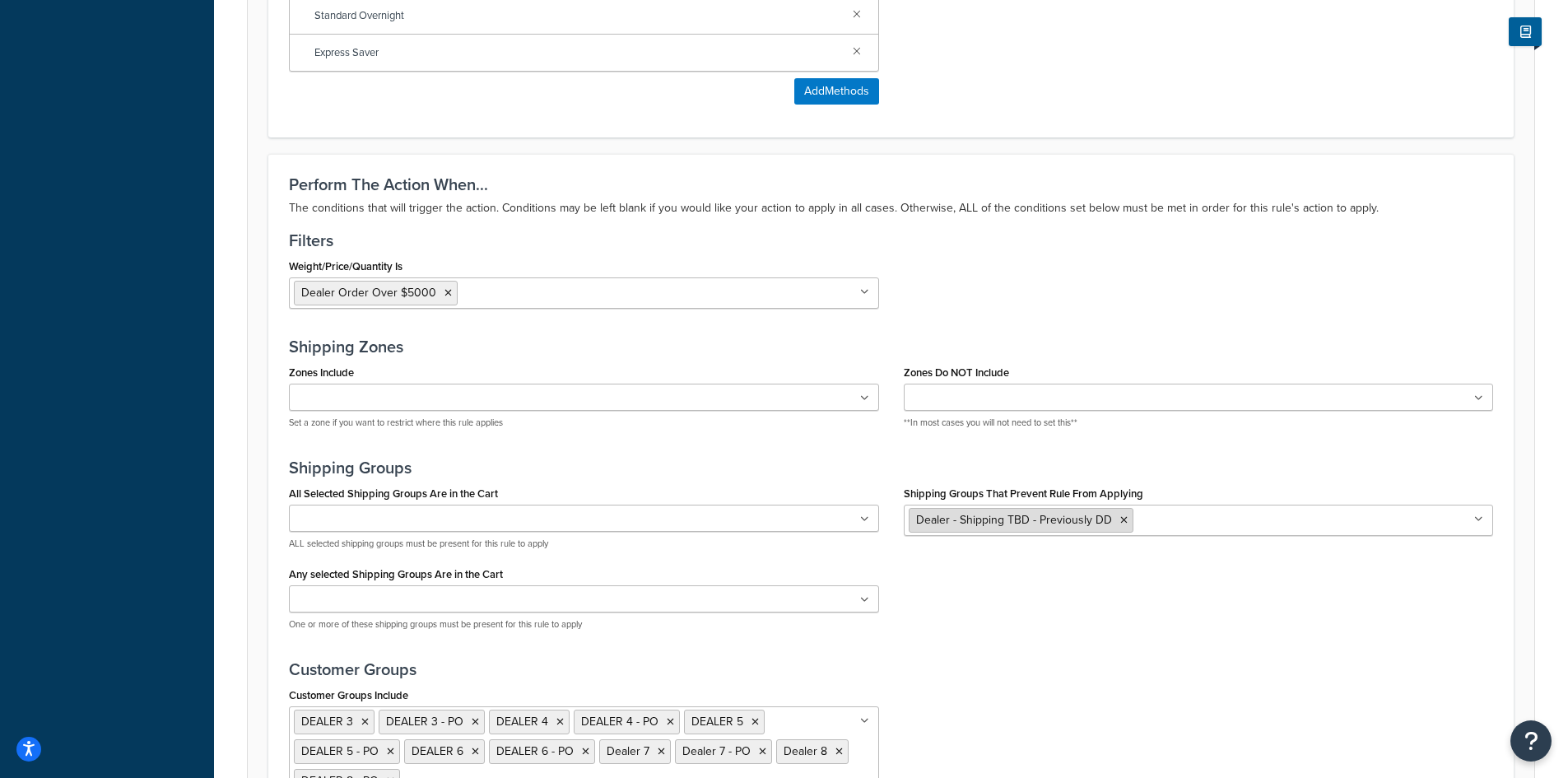
click at [1121, 521] on icon at bounding box center [1123, 521] width 7 height 10
click at [888, 457] on div "Perform The Action When... The conditions that will trigger the action. Conditi…" at bounding box center [891, 499] width 1245 height 691
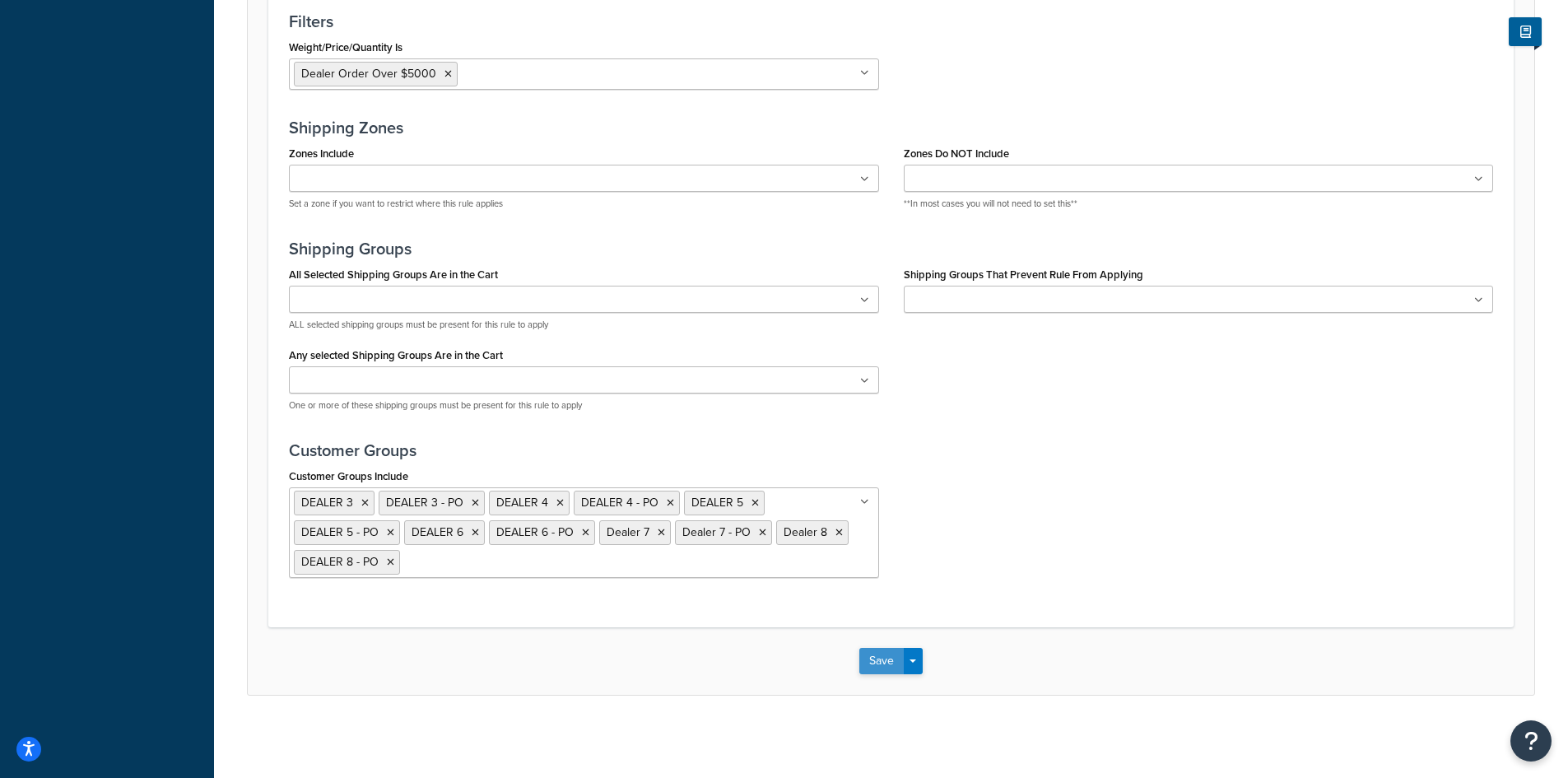
click at [873, 659] on button "Save" at bounding box center [881, 661] width 44 height 27
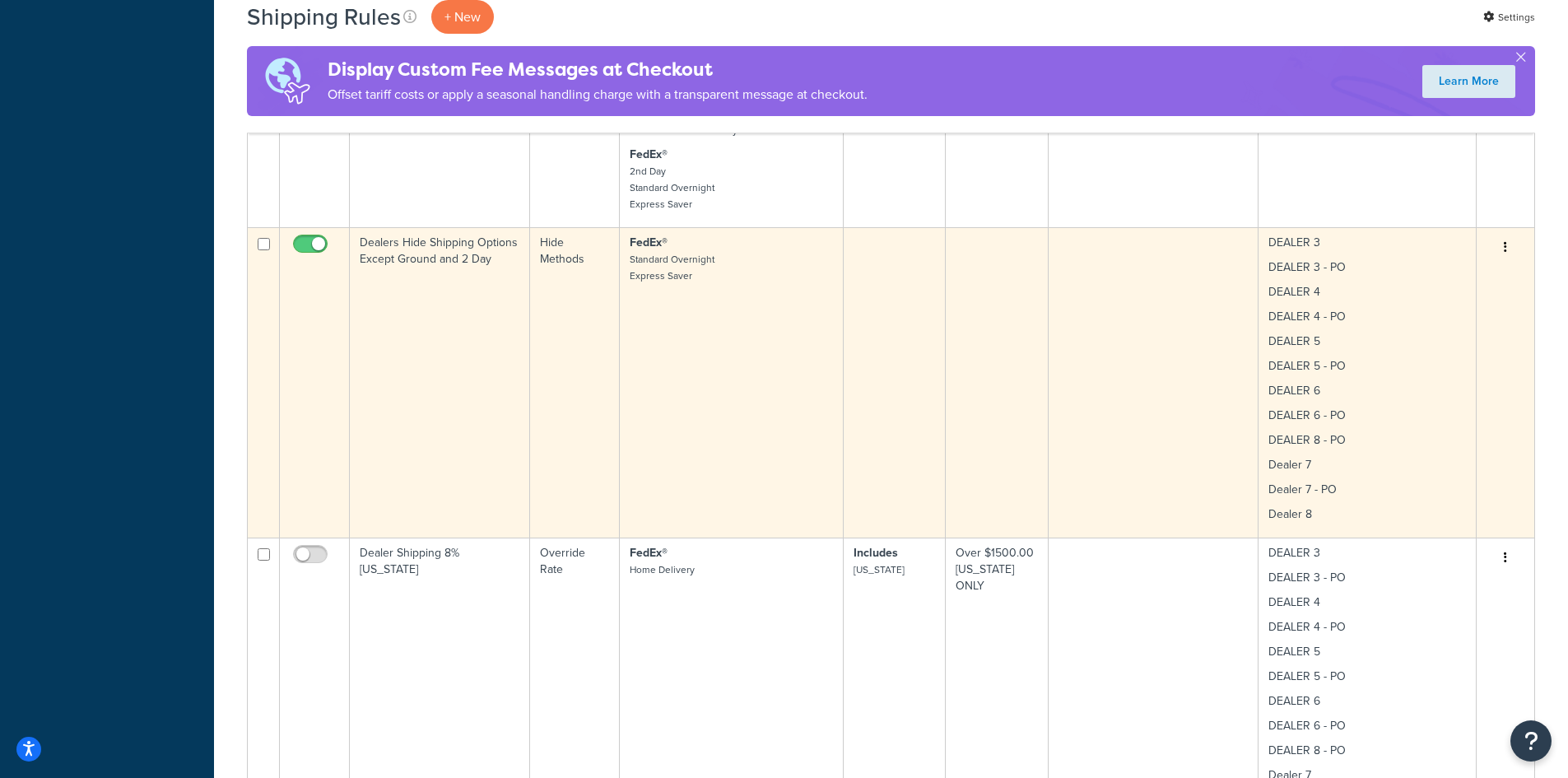
scroll to position [2196, 0]
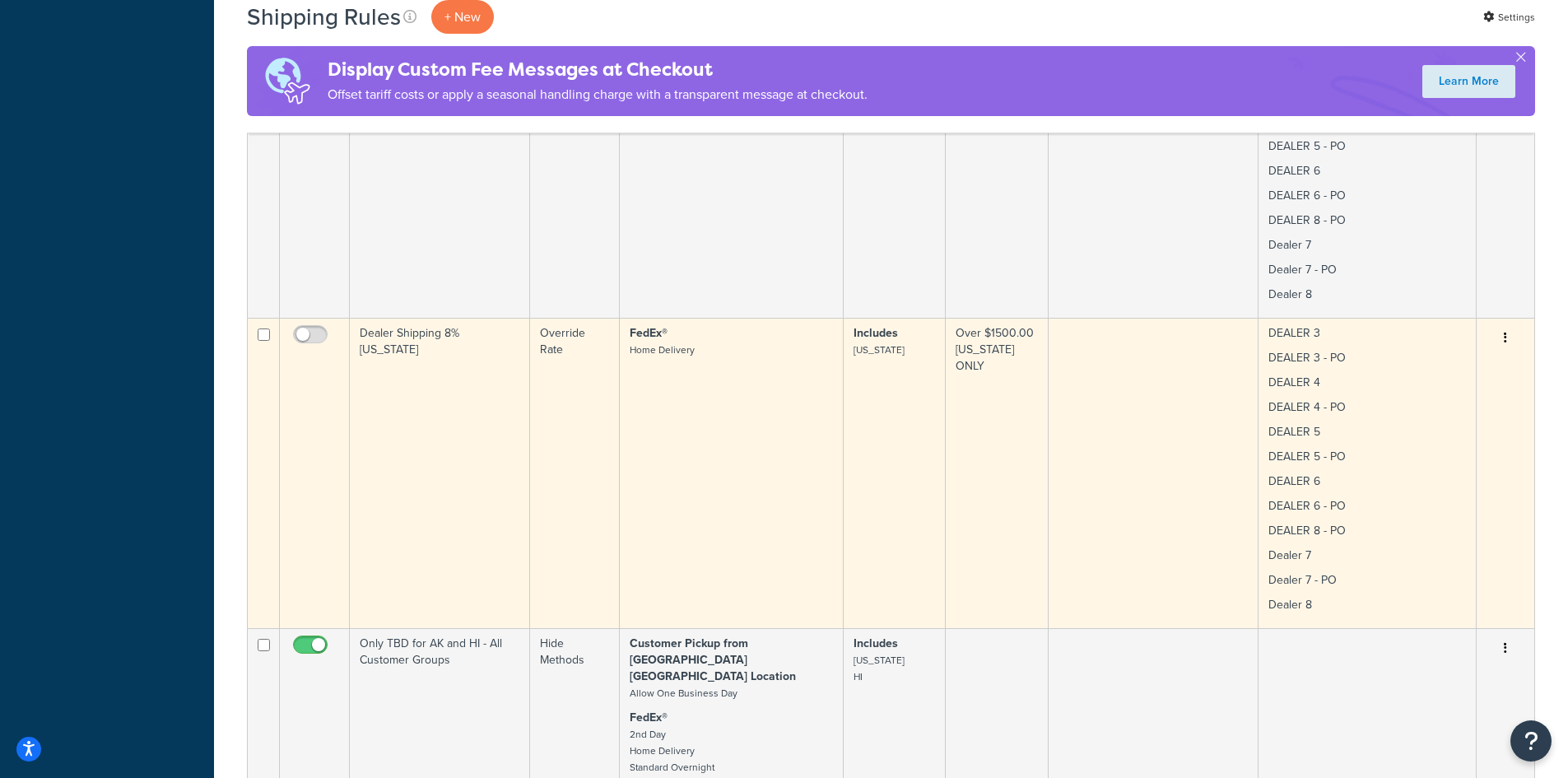
click at [267, 329] on input "checkbox" at bounding box center [263, 334] width 12 height 12
checkbox input "true"
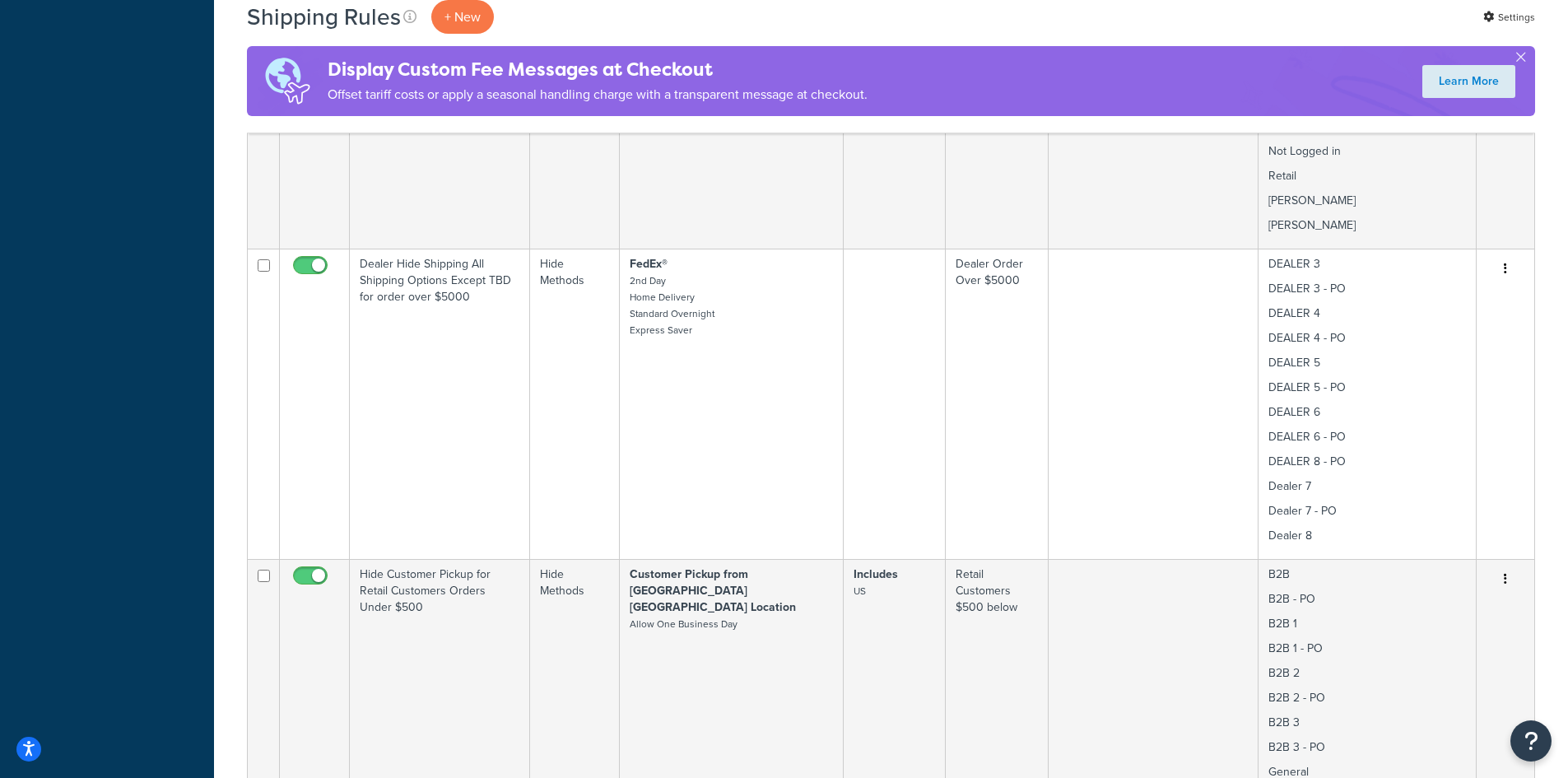
scroll to position [0, 0]
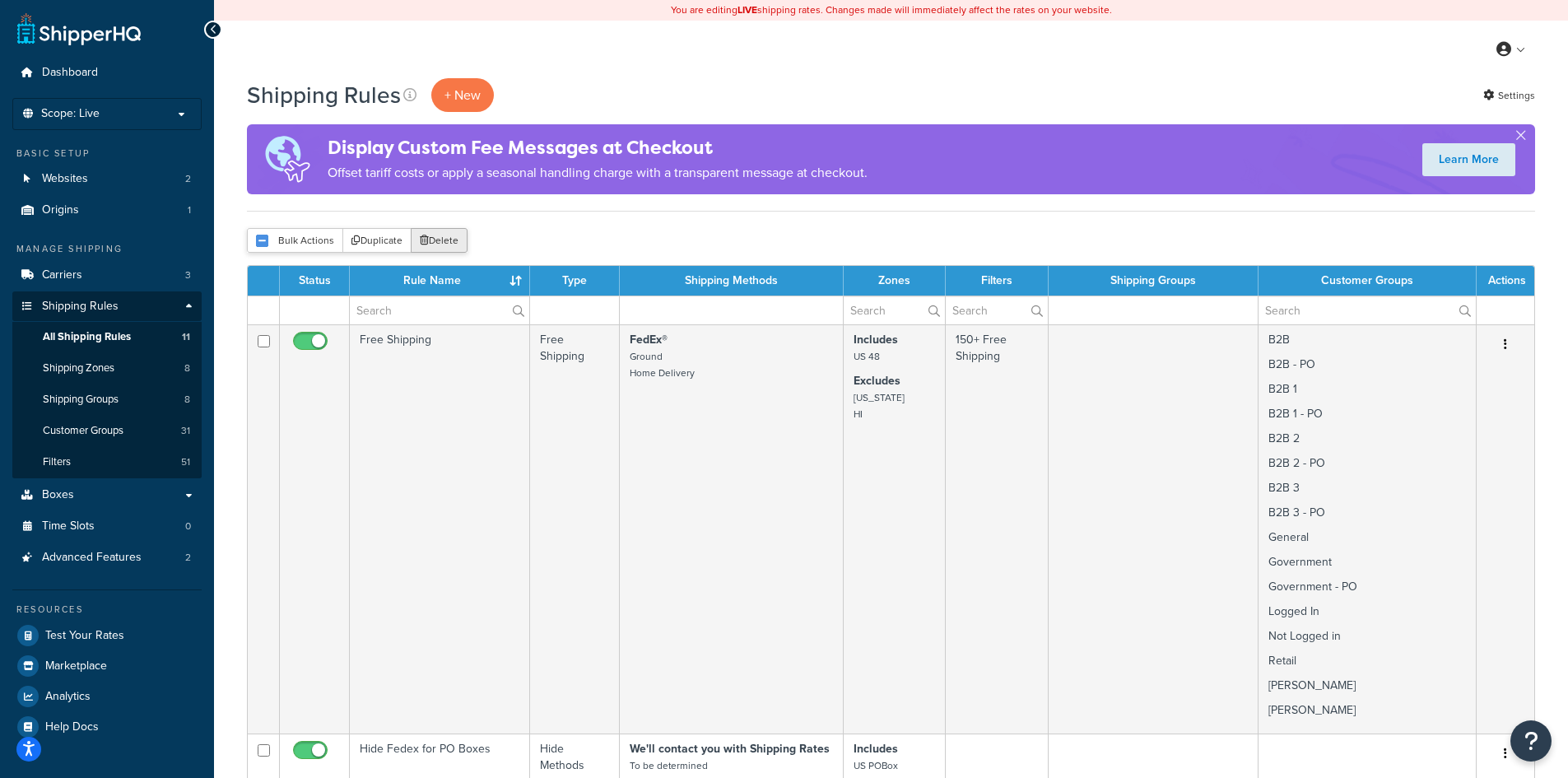
click at [451, 238] on button "Delete" at bounding box center [439, 240] width 57 height 25
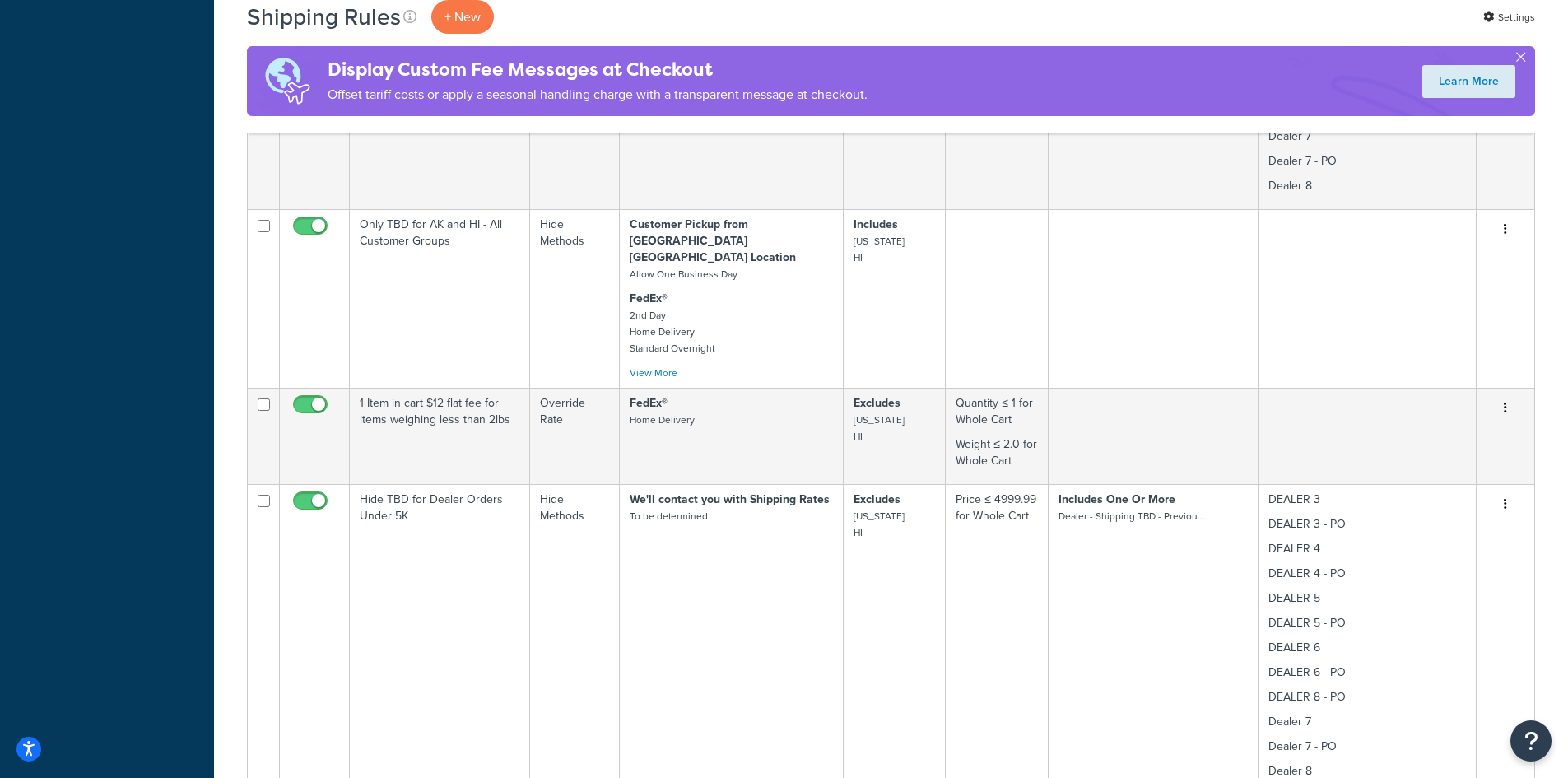
scroll to position [2415, 0]
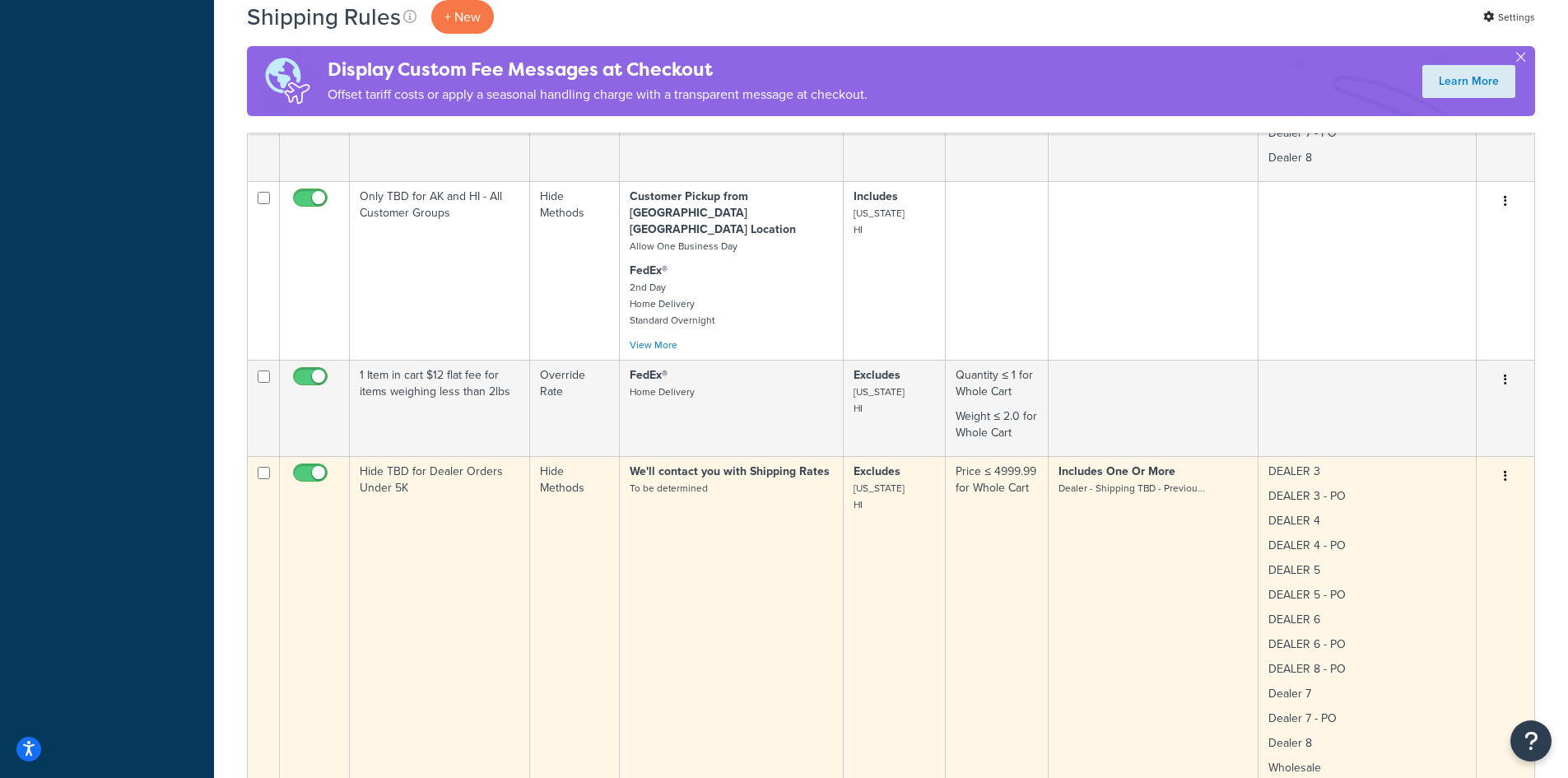
click at [1509, 463] on button "button" at bounding box center [1504, 476] width 23 height 27
click at [1436, 491] on link "Edit" at bounding box center [1450, 508] width 130 height 34
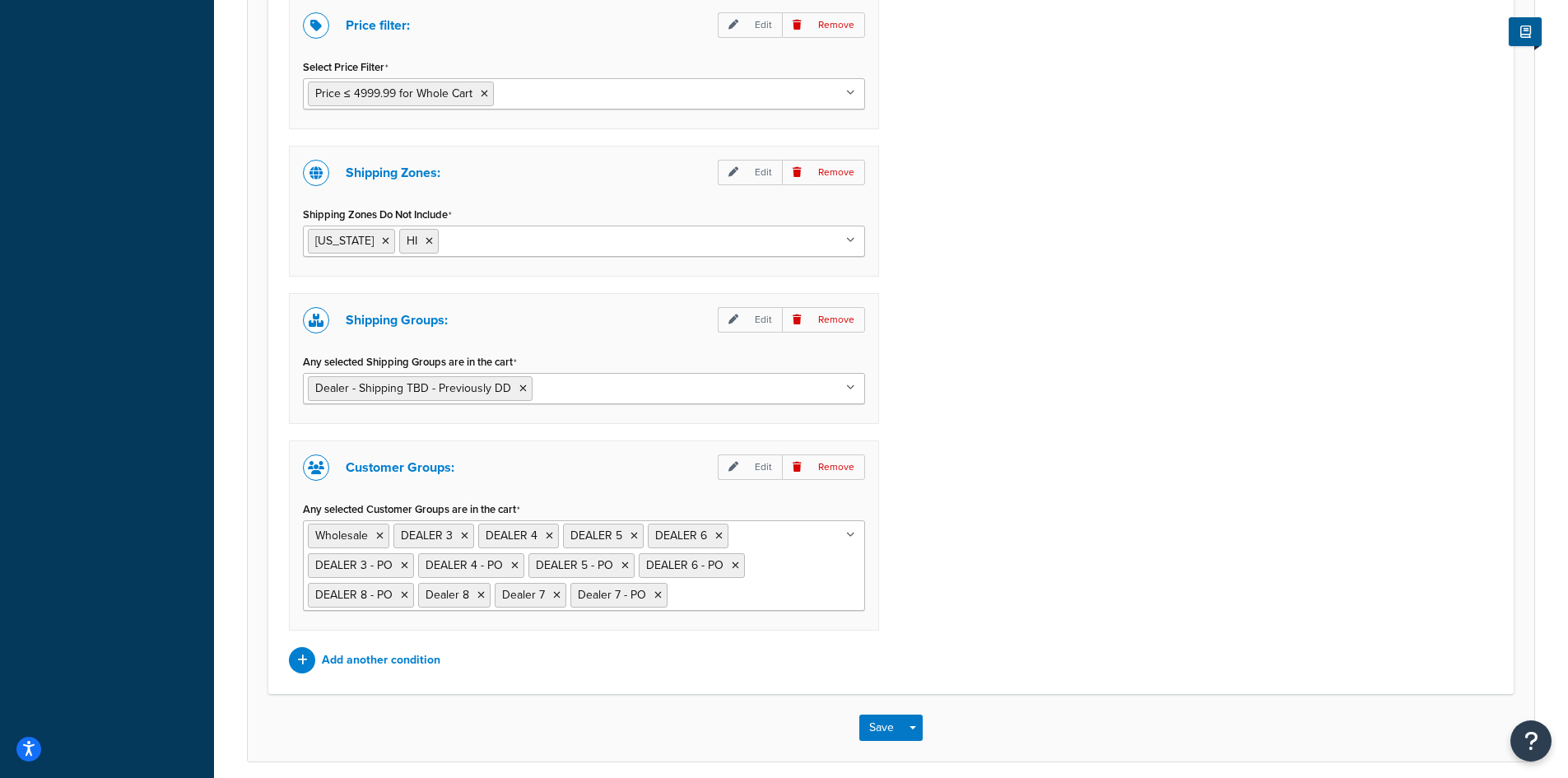
scroll to position [1097, 0]
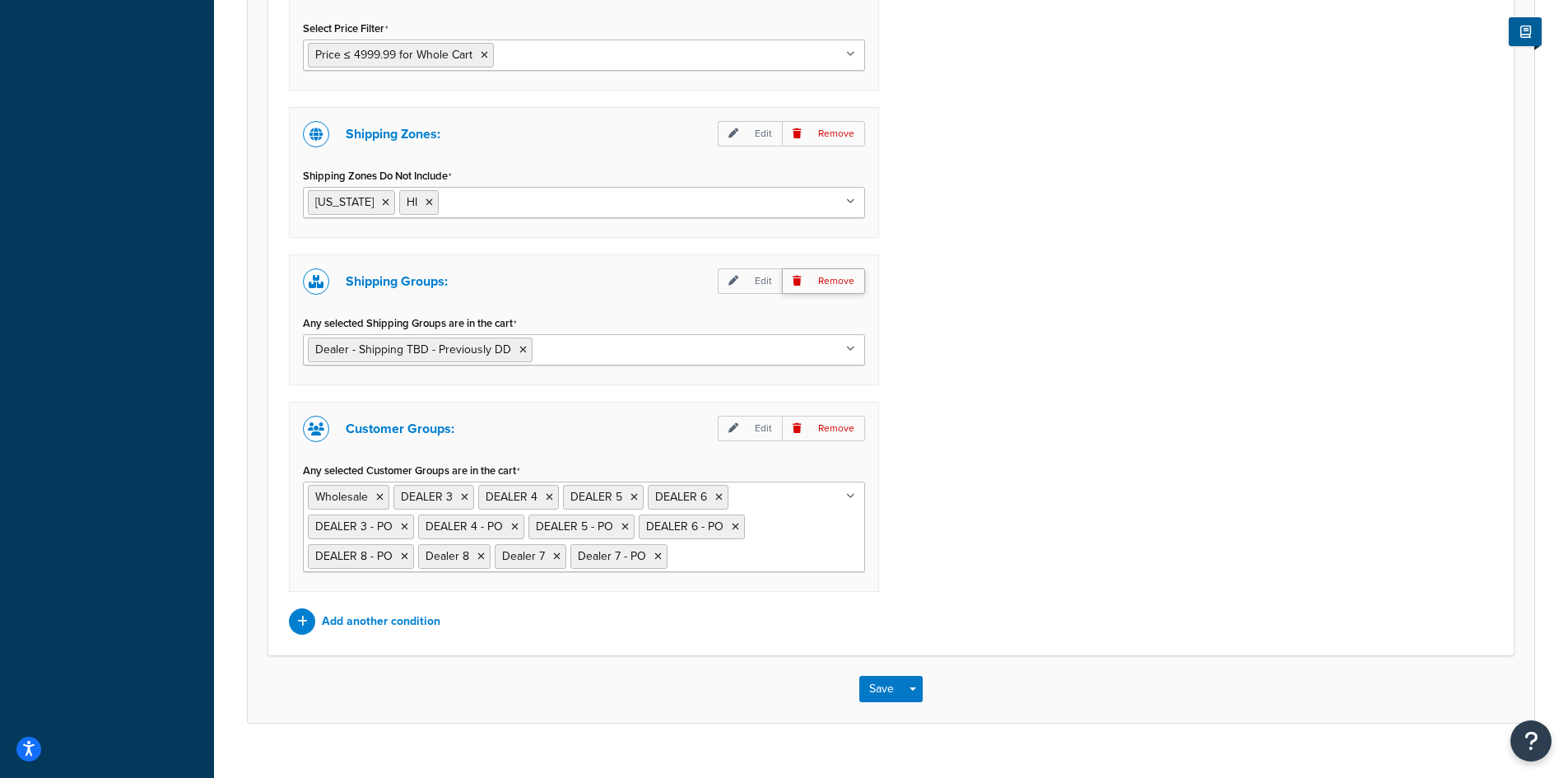
click at [836, 282] on p "Remove" at bounding box center [824, 281] width 83 height 26
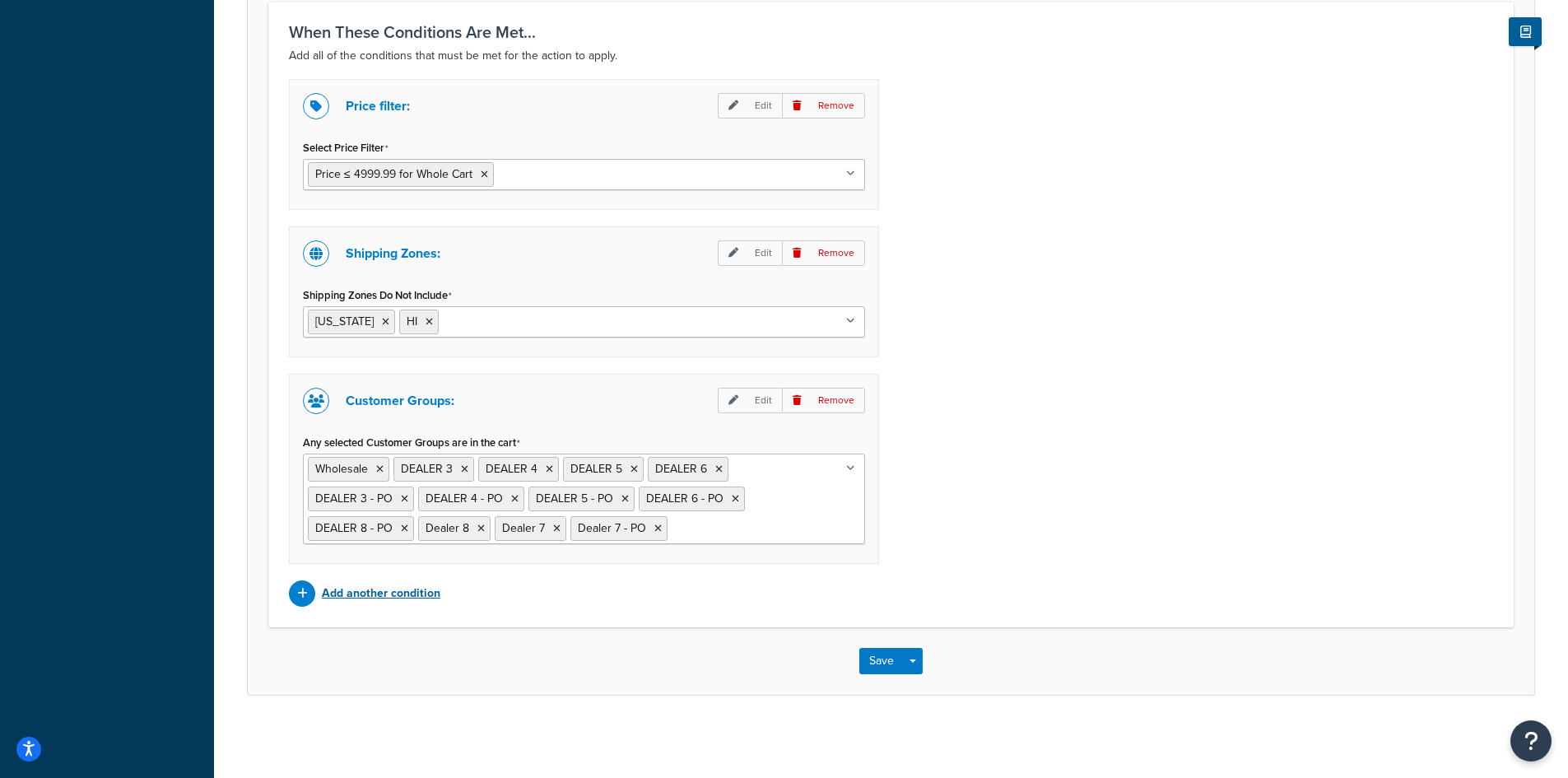
click at [370, 597] on p "Add another condition" at bounding box center [381, 593] width 118 height 23
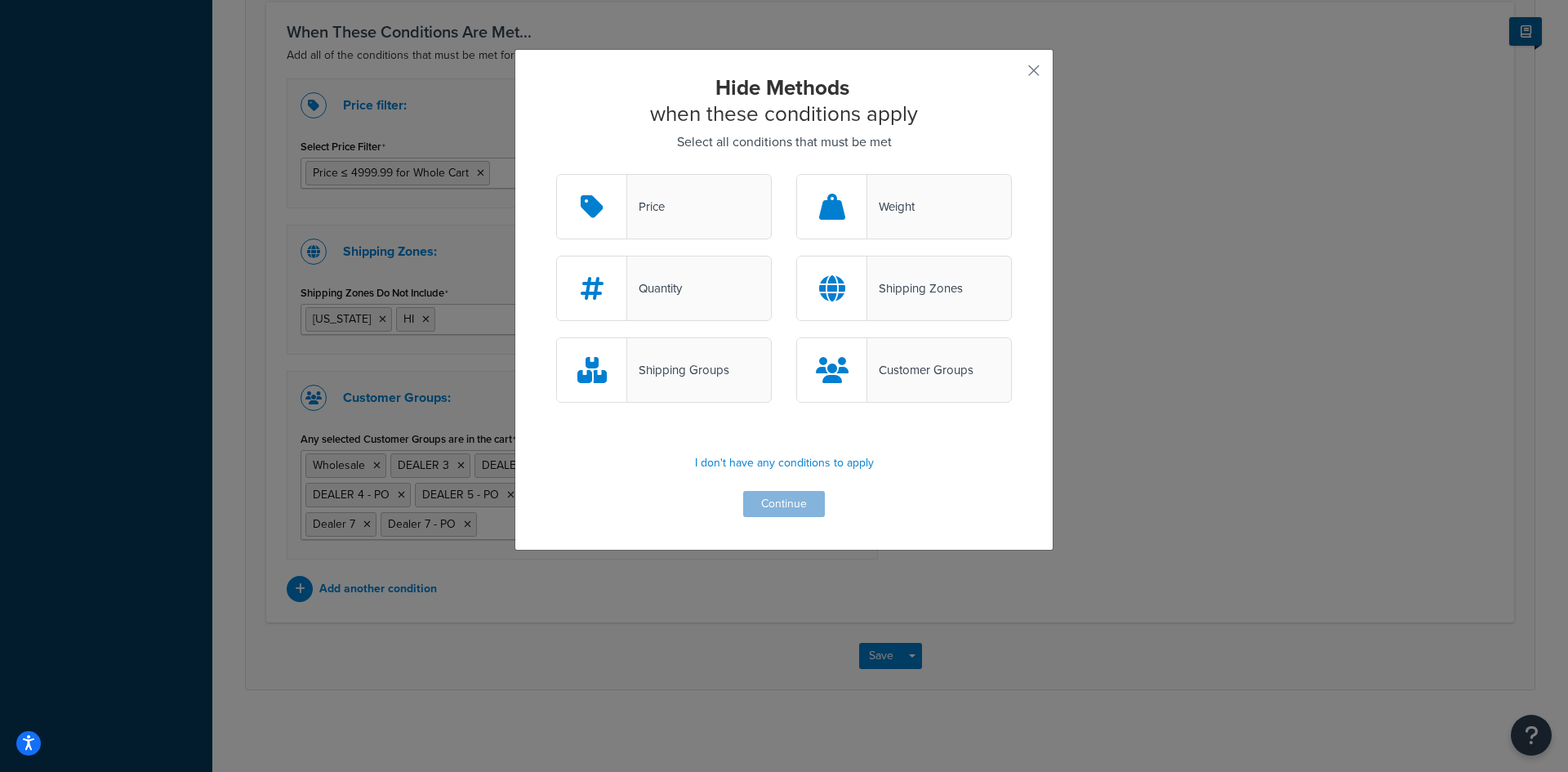
click at [707, 366] on div "Shipping Groups" at bounding box center [678, 370] width 103 height 23
click at [0, 0] on input "Shipping Groups" at bounding box center [0, 0] width 0 height 0
click at [762, 501] on button "Continue" at bounding box center [784, 504] width 81 height 27
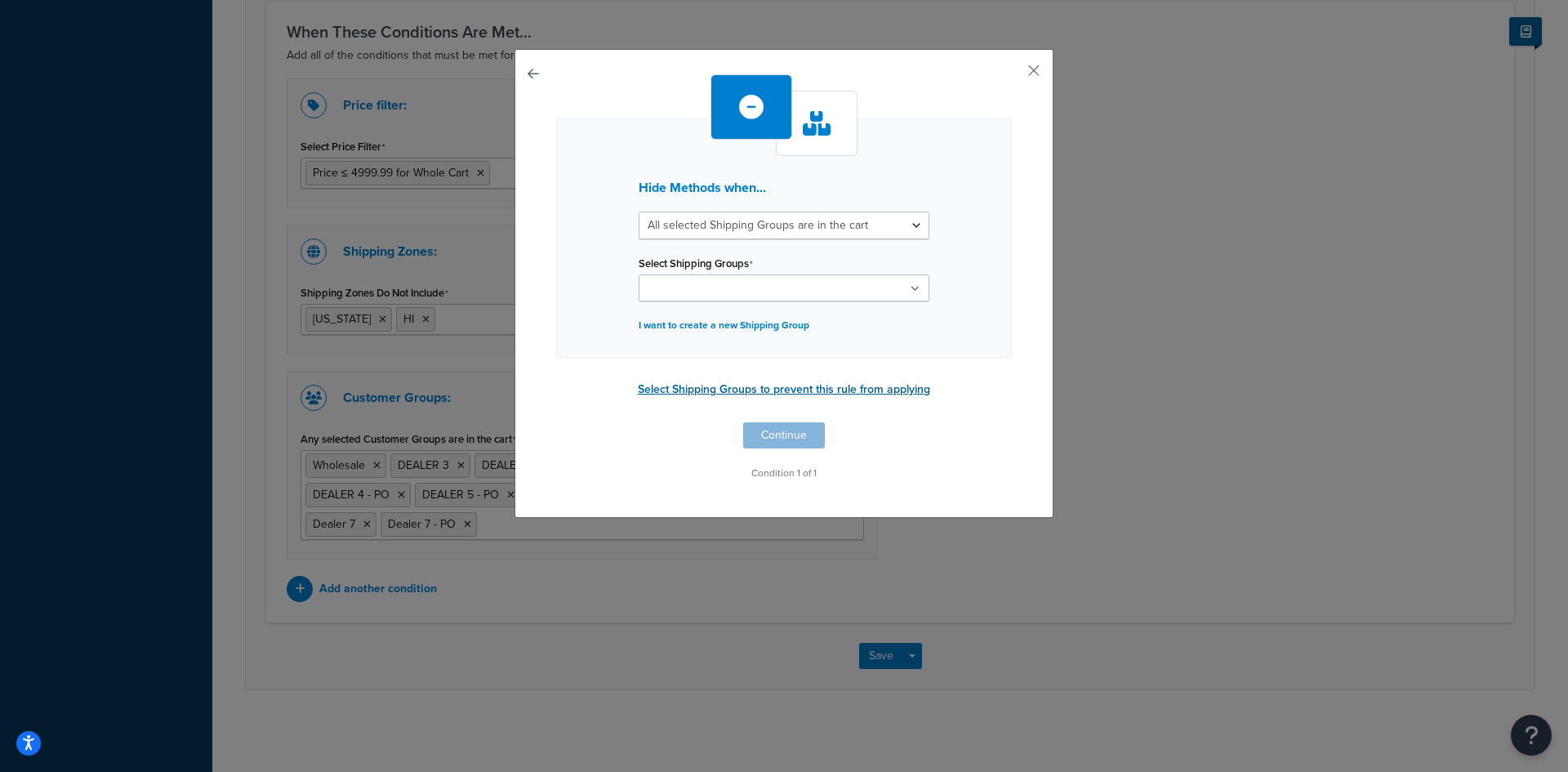
click at [748, 387] on button "Select Shipping Groups to prevent this rule from applying" at bounding box center [784, 389] width 302 height 25
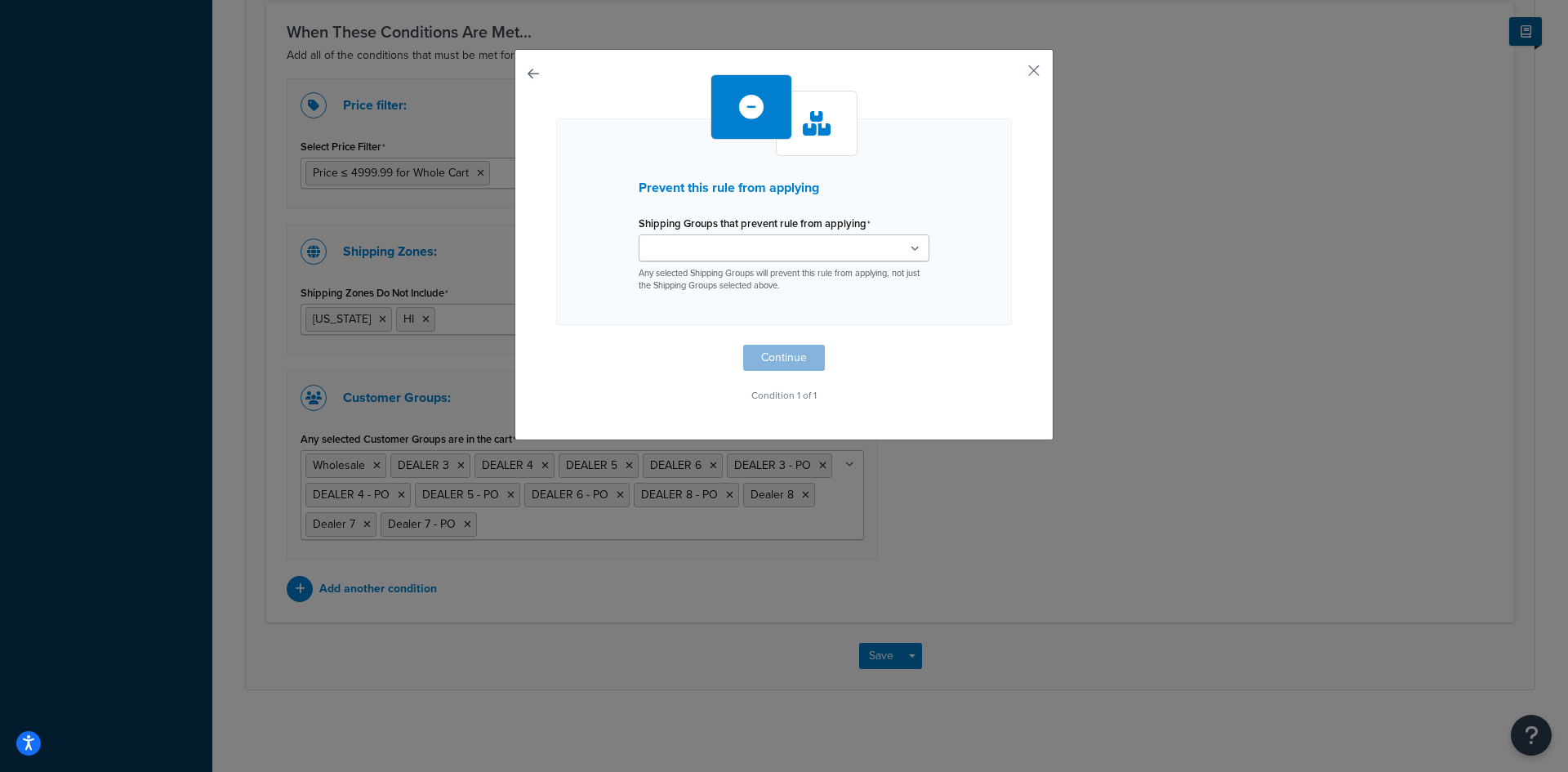
click at [911, 251] on icon at bounding box center [915, 249] width 9 height 10
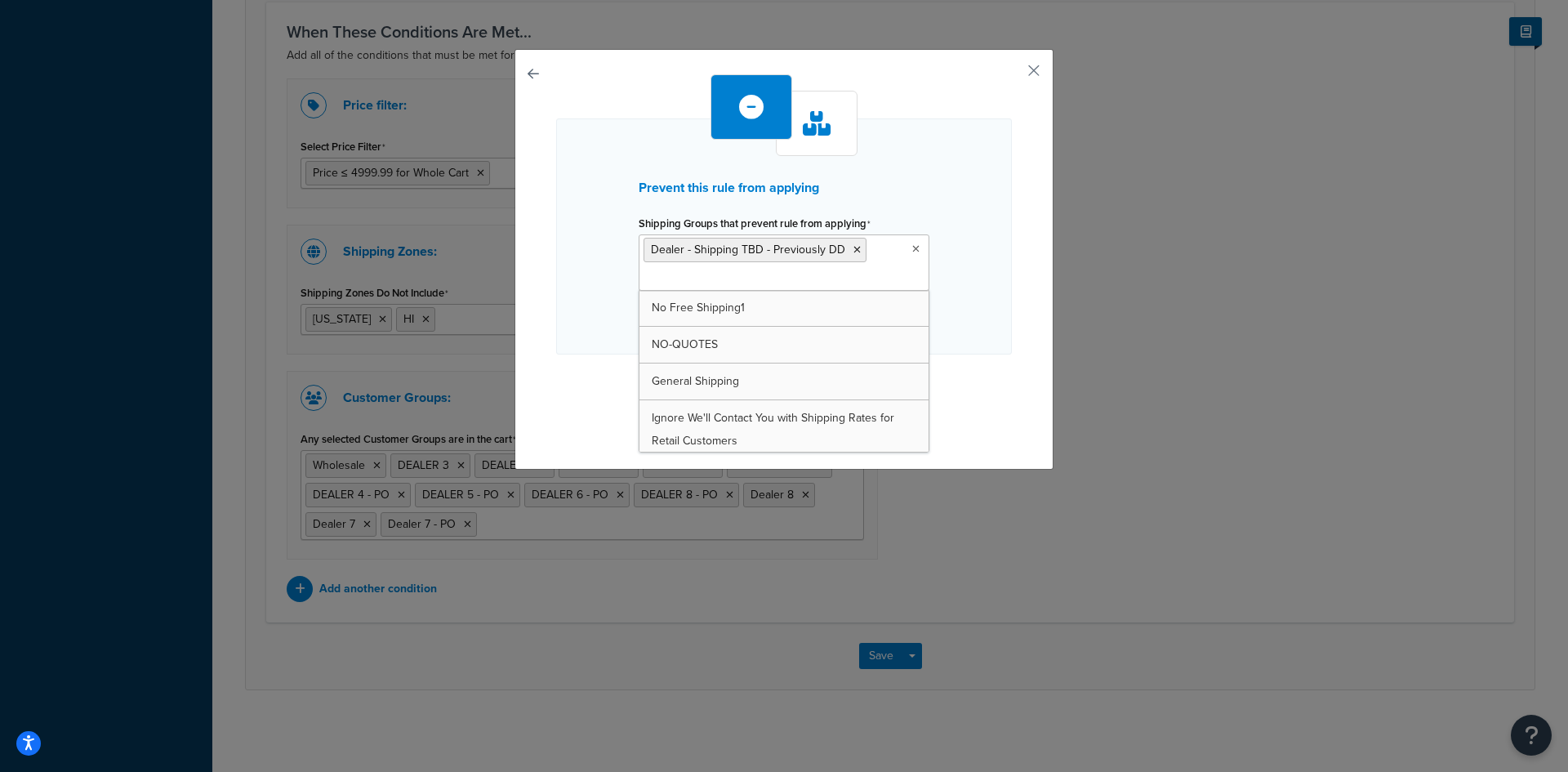
click at [946, 323] on div "Prevent this rule from applying Shipping Groups that prevent rule from applying…" at bounding box center [784, 236] width 456 height 236
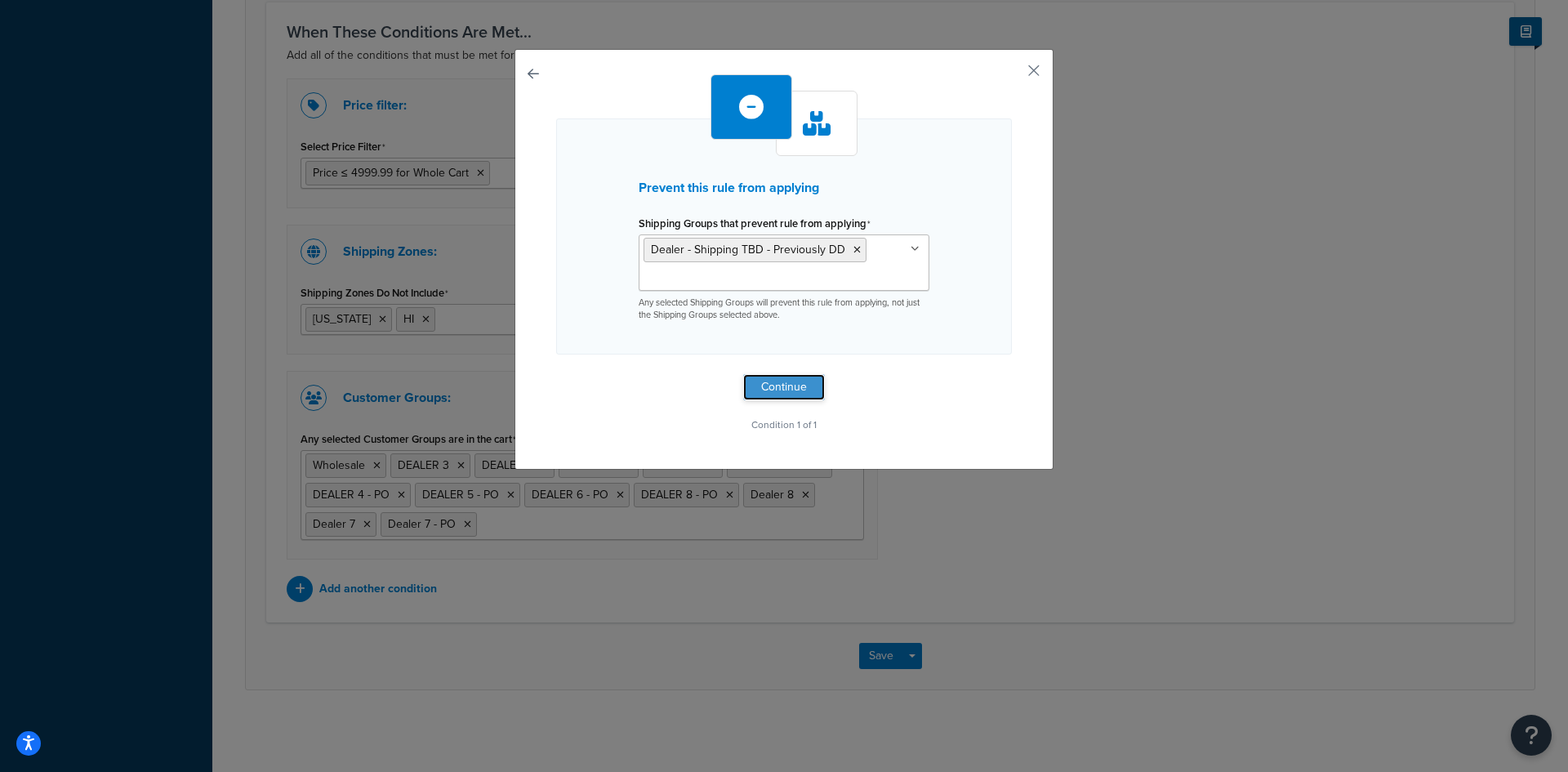
click at [798, 395] on button "Continue" at bounding box center [784, 387] width 81 height 27
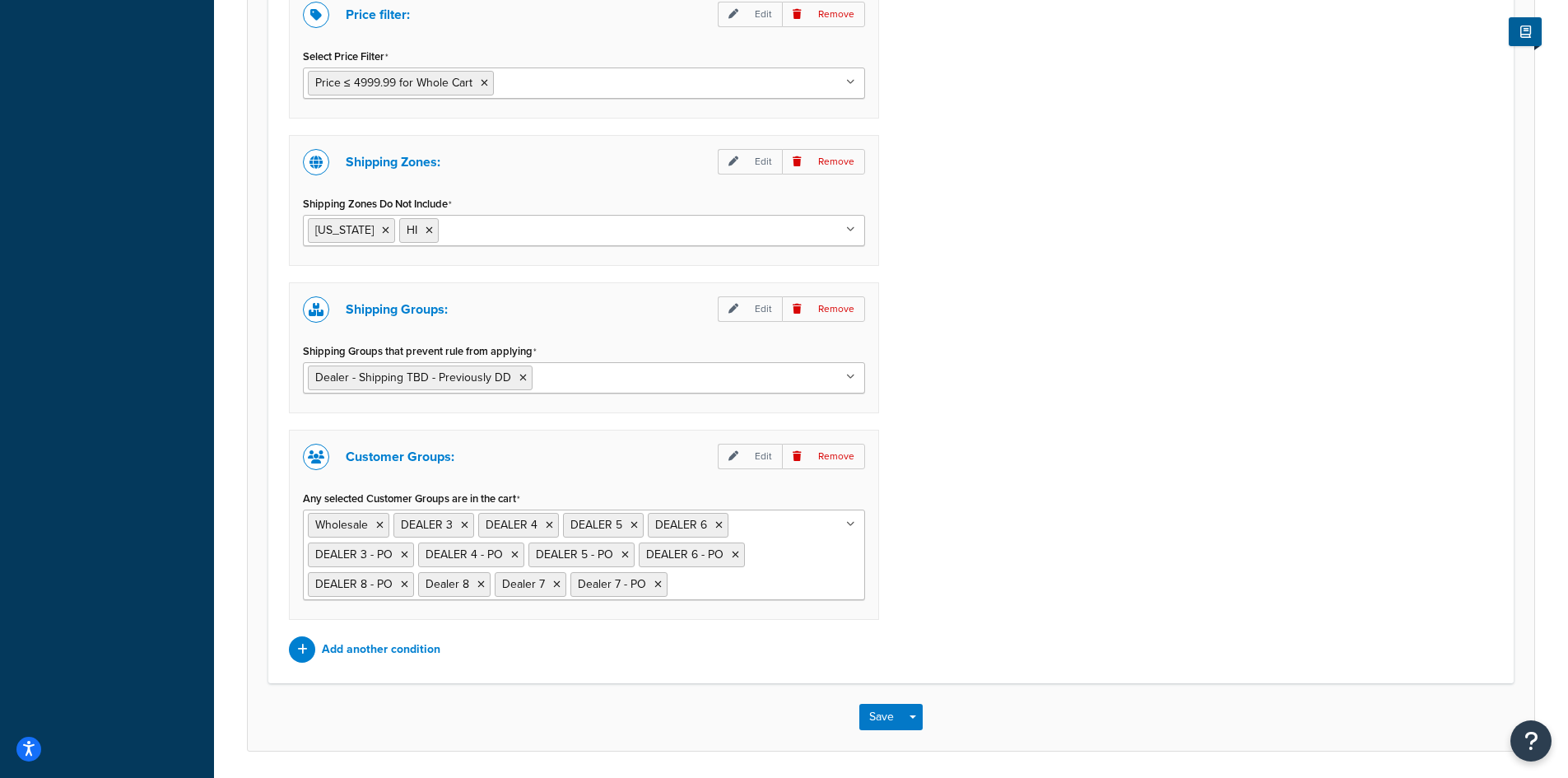
scroll to position [1127, 0]
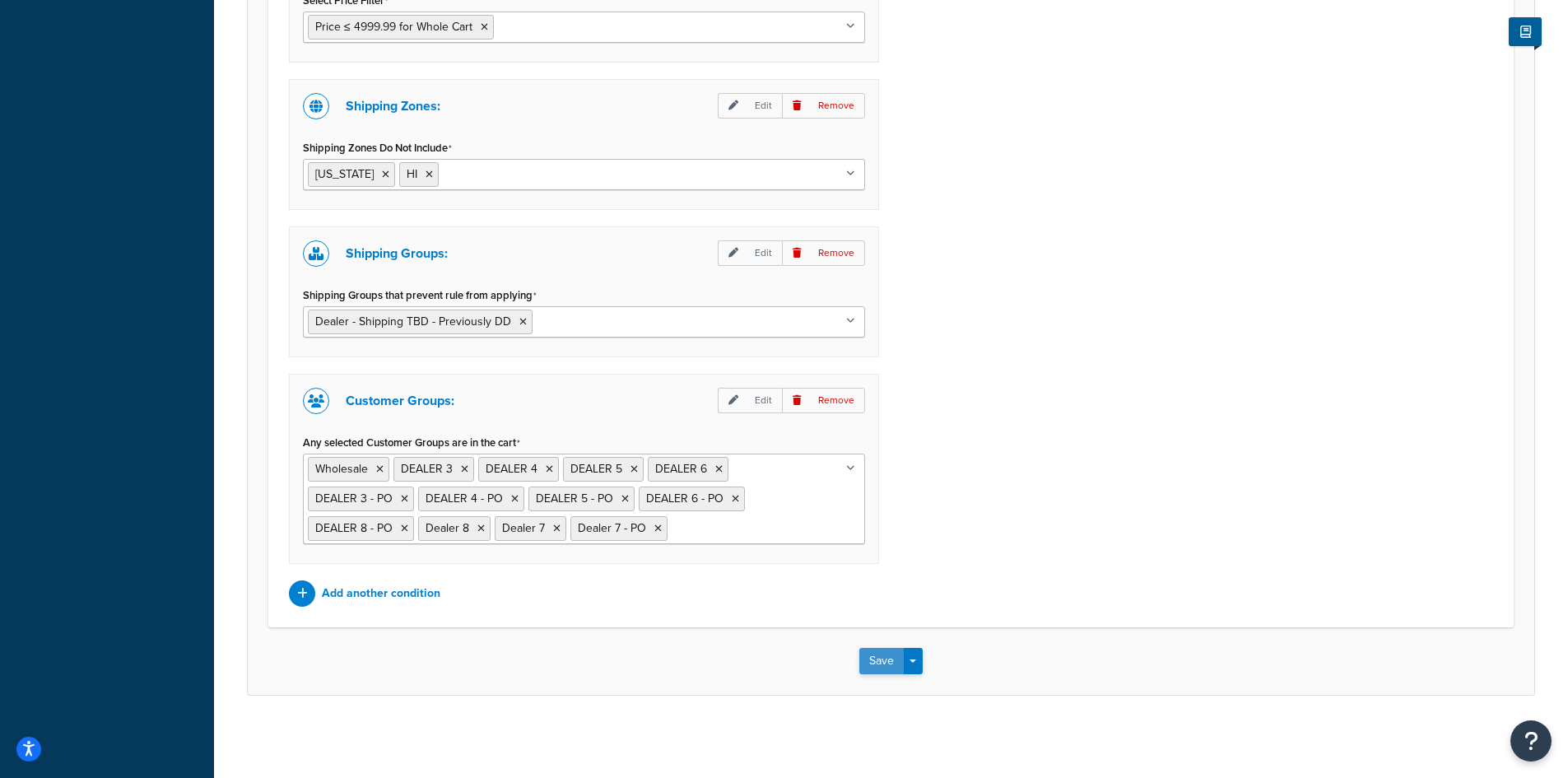
click at [875, 666] on button "Save" at bounding box center [881, 661] width 44 height 27
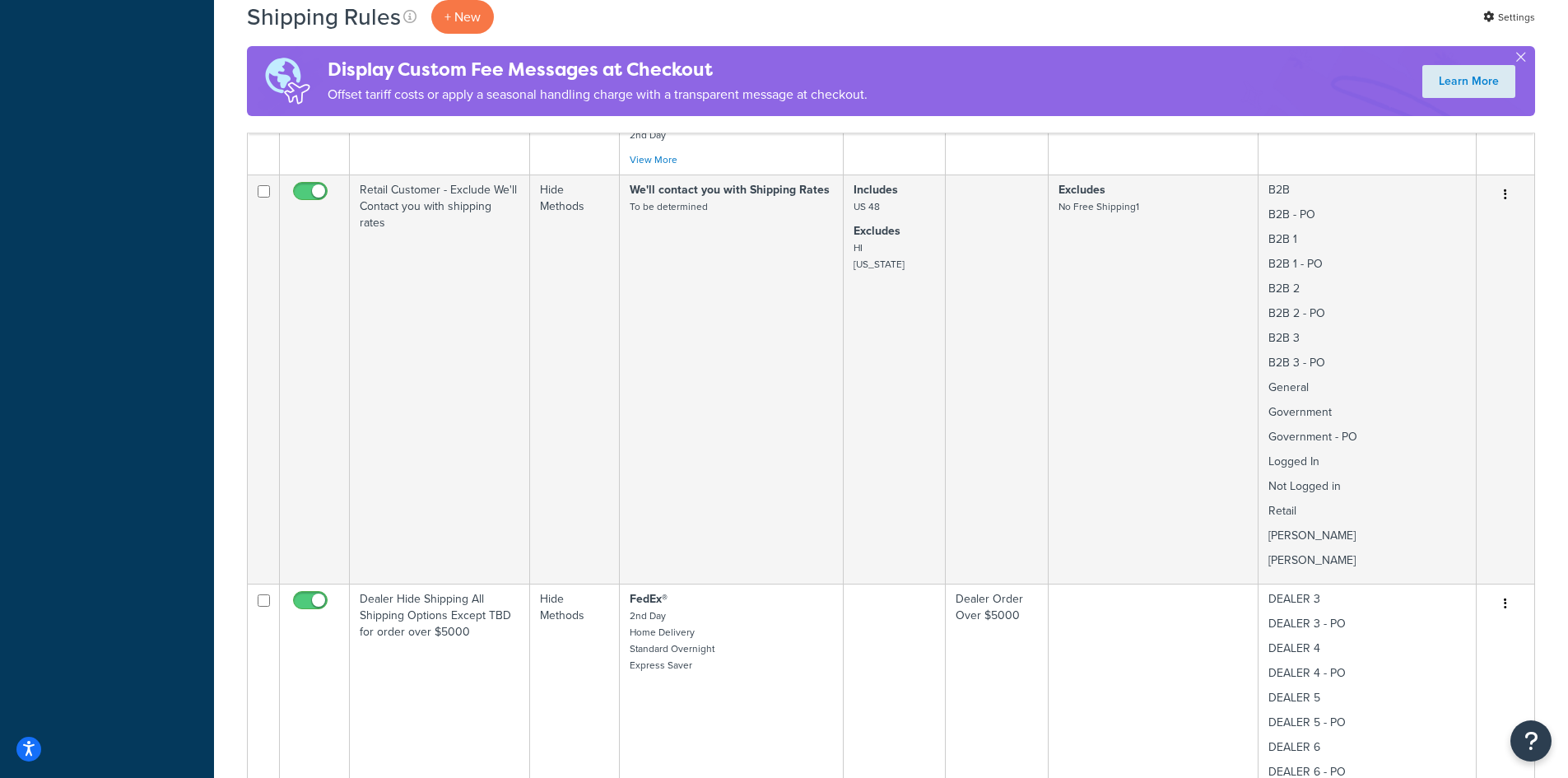
scroll to position [879, 0]
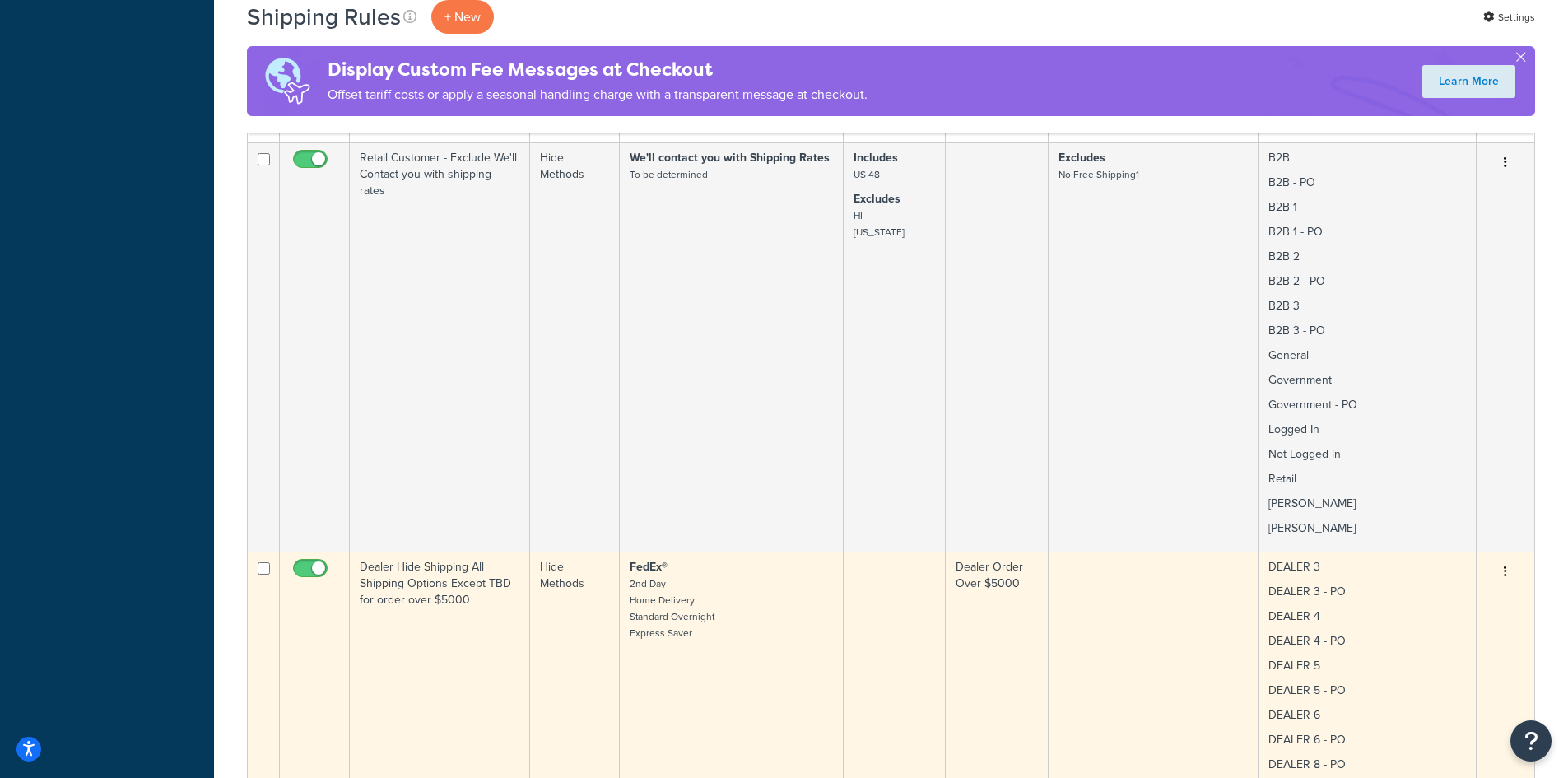
click at [1504, 566] on icon "button" at bounding box center [1505, 571] width 4 height 11
click at [1444, 586] on link "Edit" at bounding box center [1450, 603] width 130 height 34
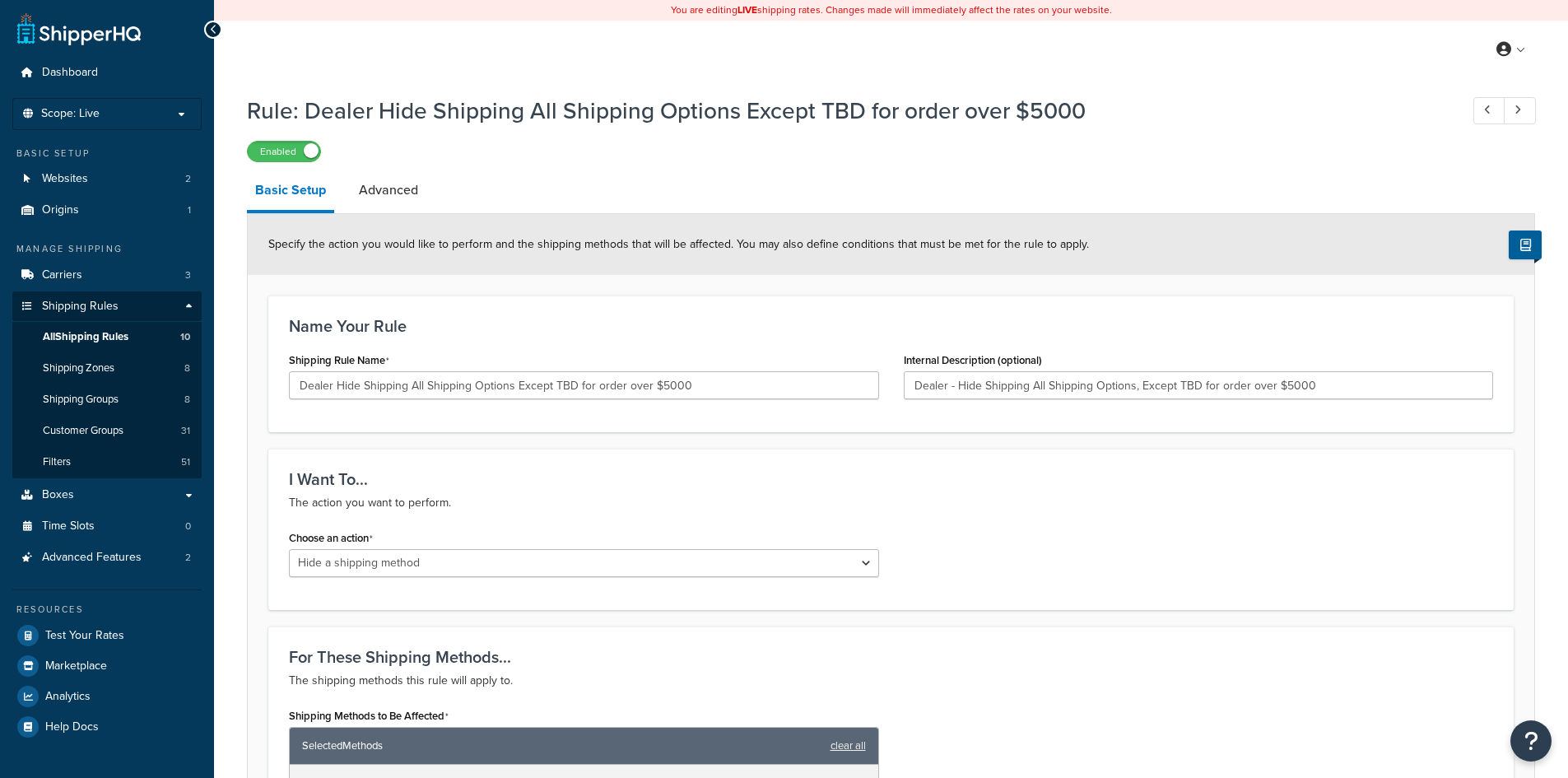
select select "HIDE"
click at [367, 383] on input "Dealer Hide Shipping All Shipping Options Except TBD for order over $5000" at bounding box center [584, 385] width 590 height 28
type input "Dealer Hide All Shipping Options Except TBD for order over $5000"
click at [986, 384] on input "Dealer - Hide Shipping All Shipping Options, Except TBD for order over $5000" at bounding box center [1199, 385] width 590 height 28
type input "Dealer - Hide All Shipping Options, Except TBD for order over $5000"
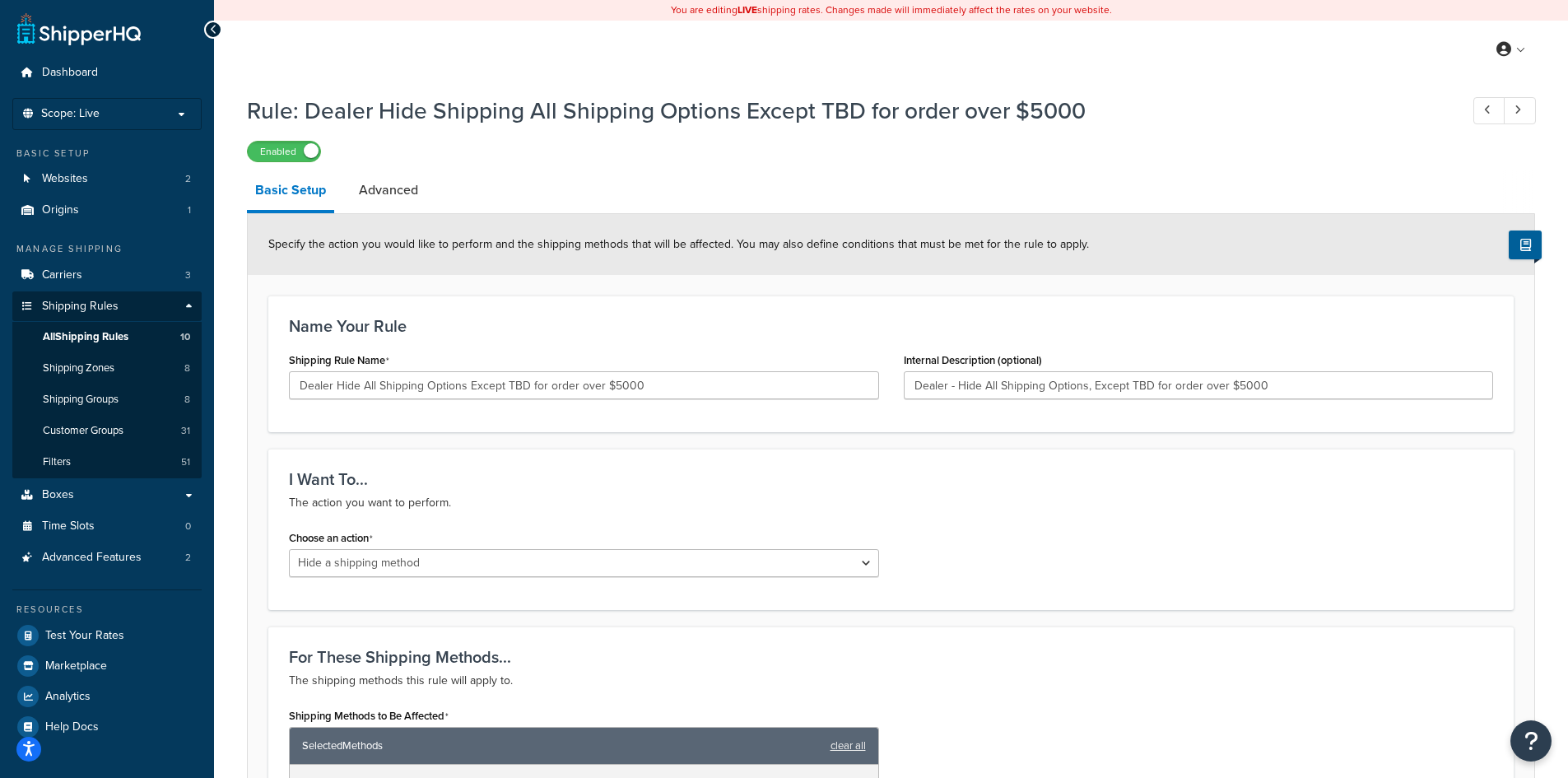
click at [876, 307] on div "Name Your Rule Shipping Rule Name Dealer Hide All Shipping Options Except TBD f…" at bounding box center [891, 364] width 1245 height 137
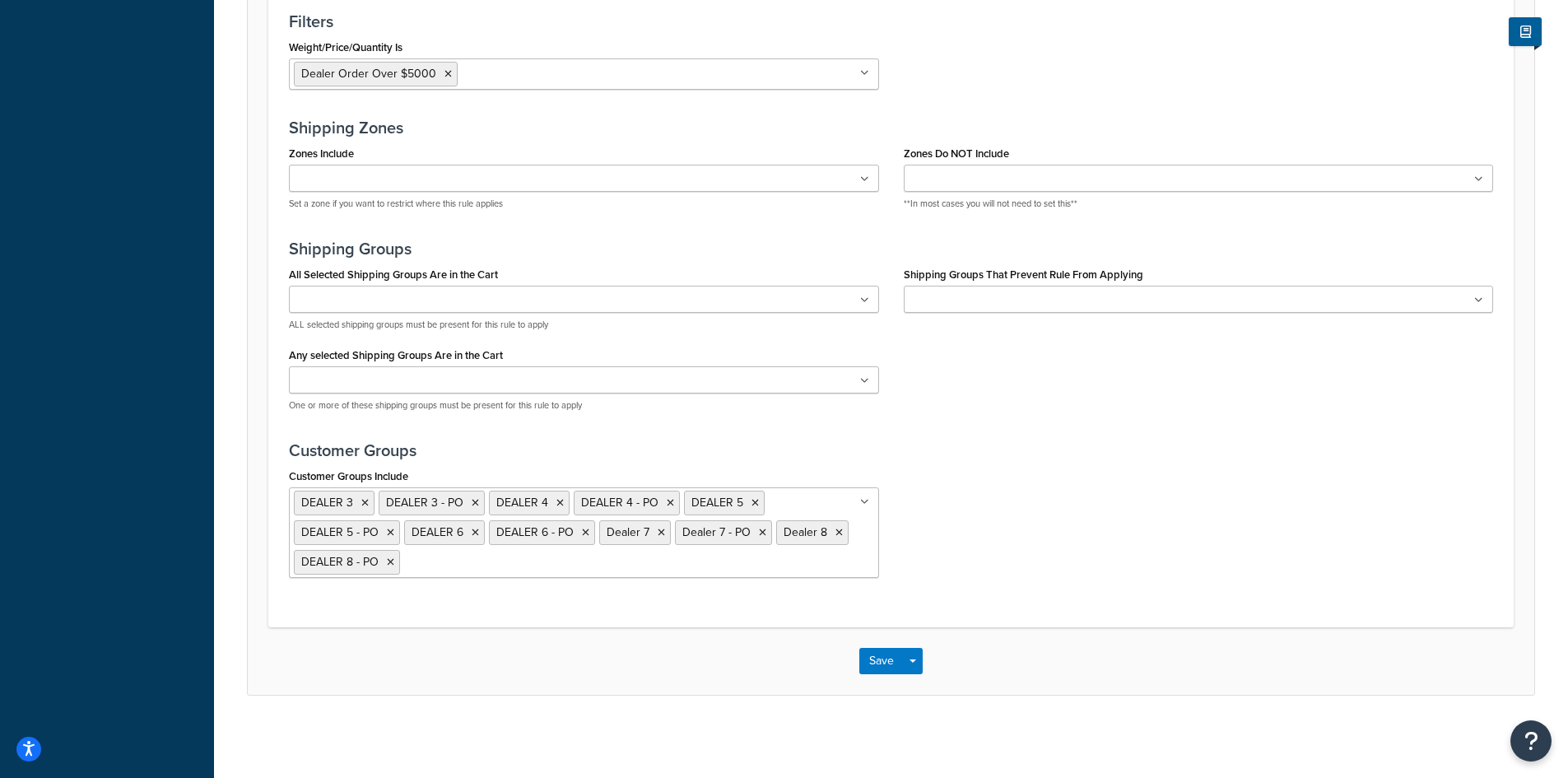
scroll to position [1098, 0]
click at [886, 661] on button "Save" at bounding box center [881, 661] width 44 height 27
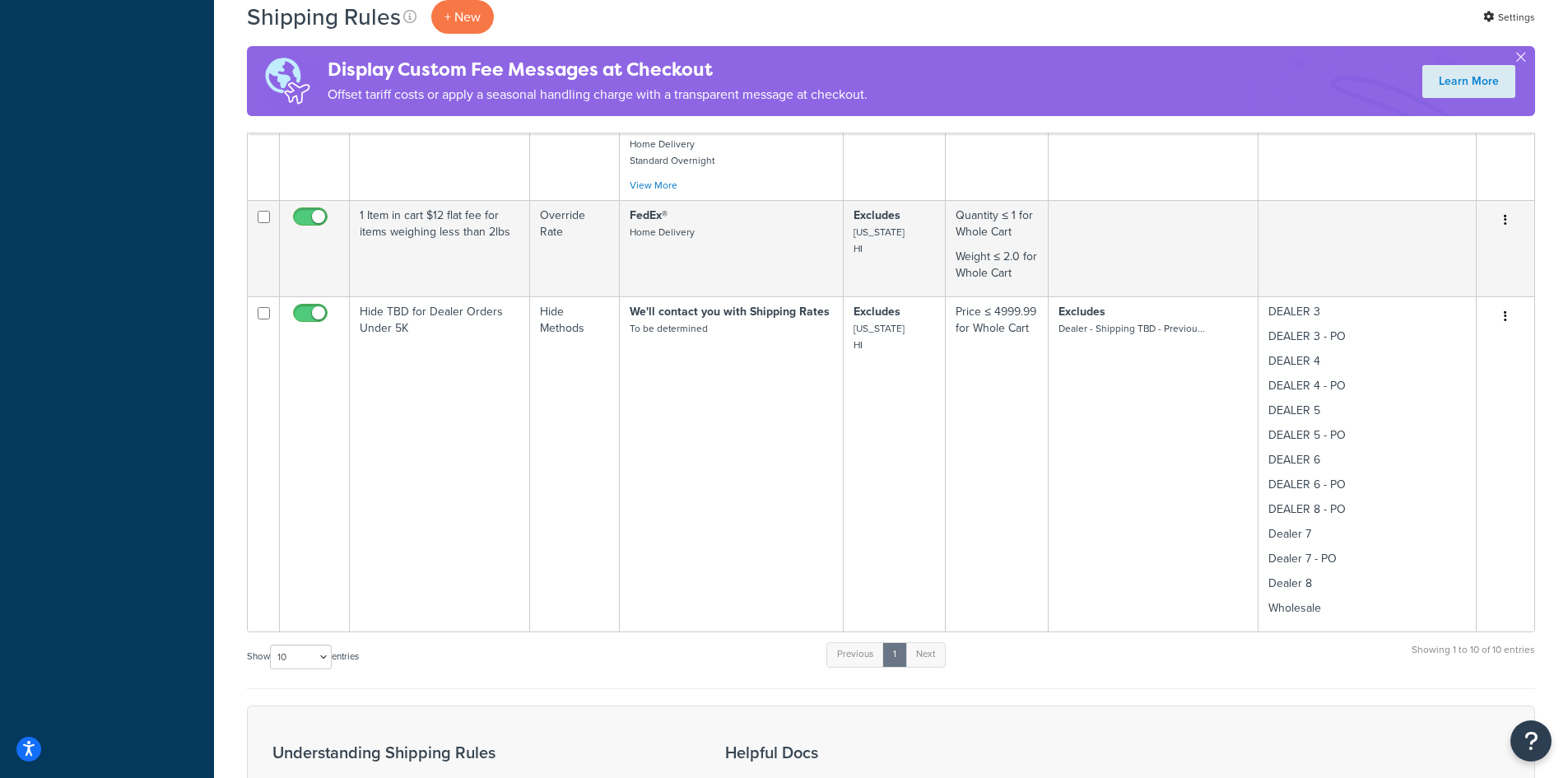
scroll to position [2635, 0]
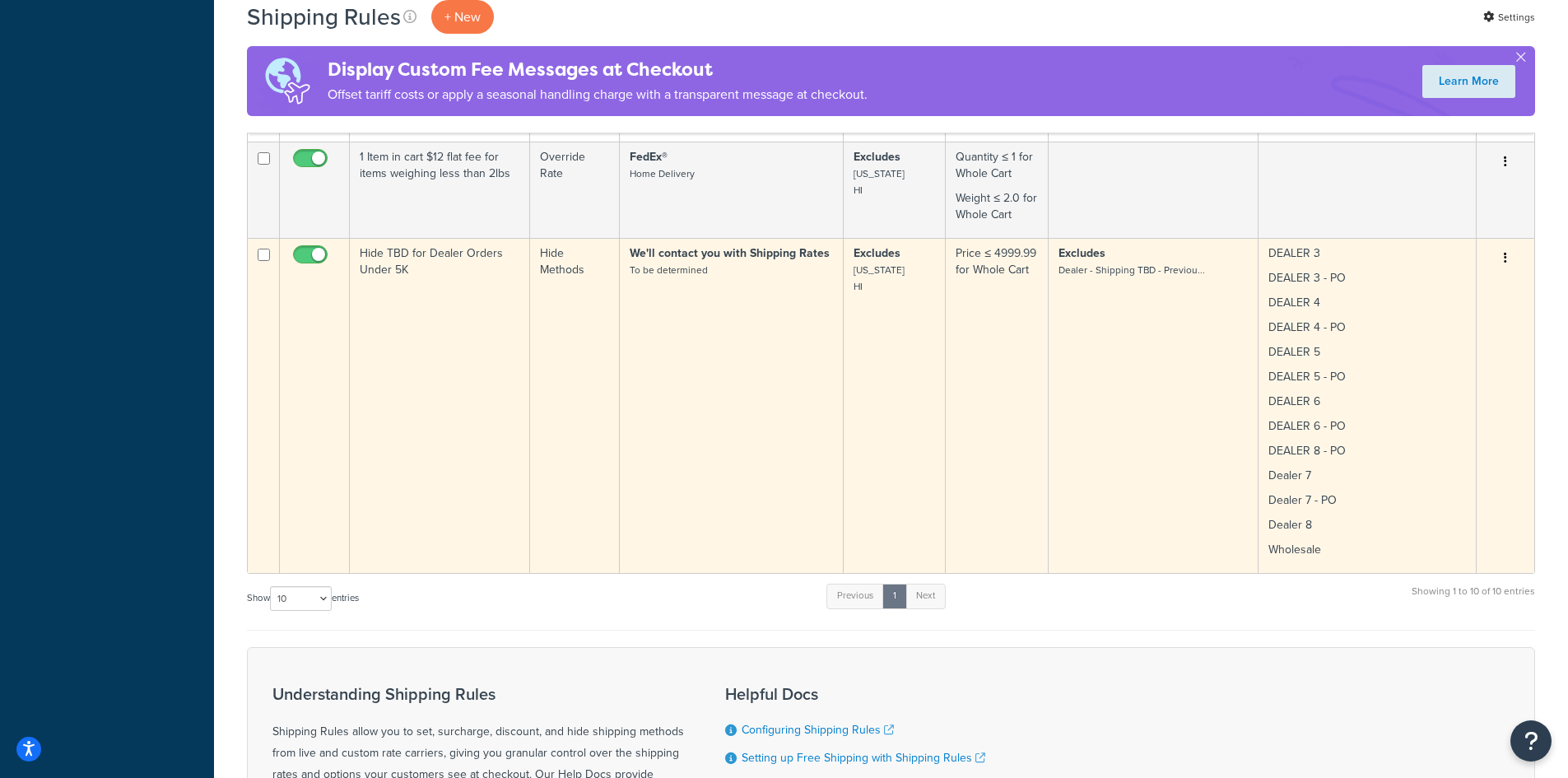
click at [1501, 245] on button "button" at bounding box center [1504, 258] width 23 height 27
click at [1424, 272] on link "Edit" at bounding box center [1450, 289] width 130 height 34
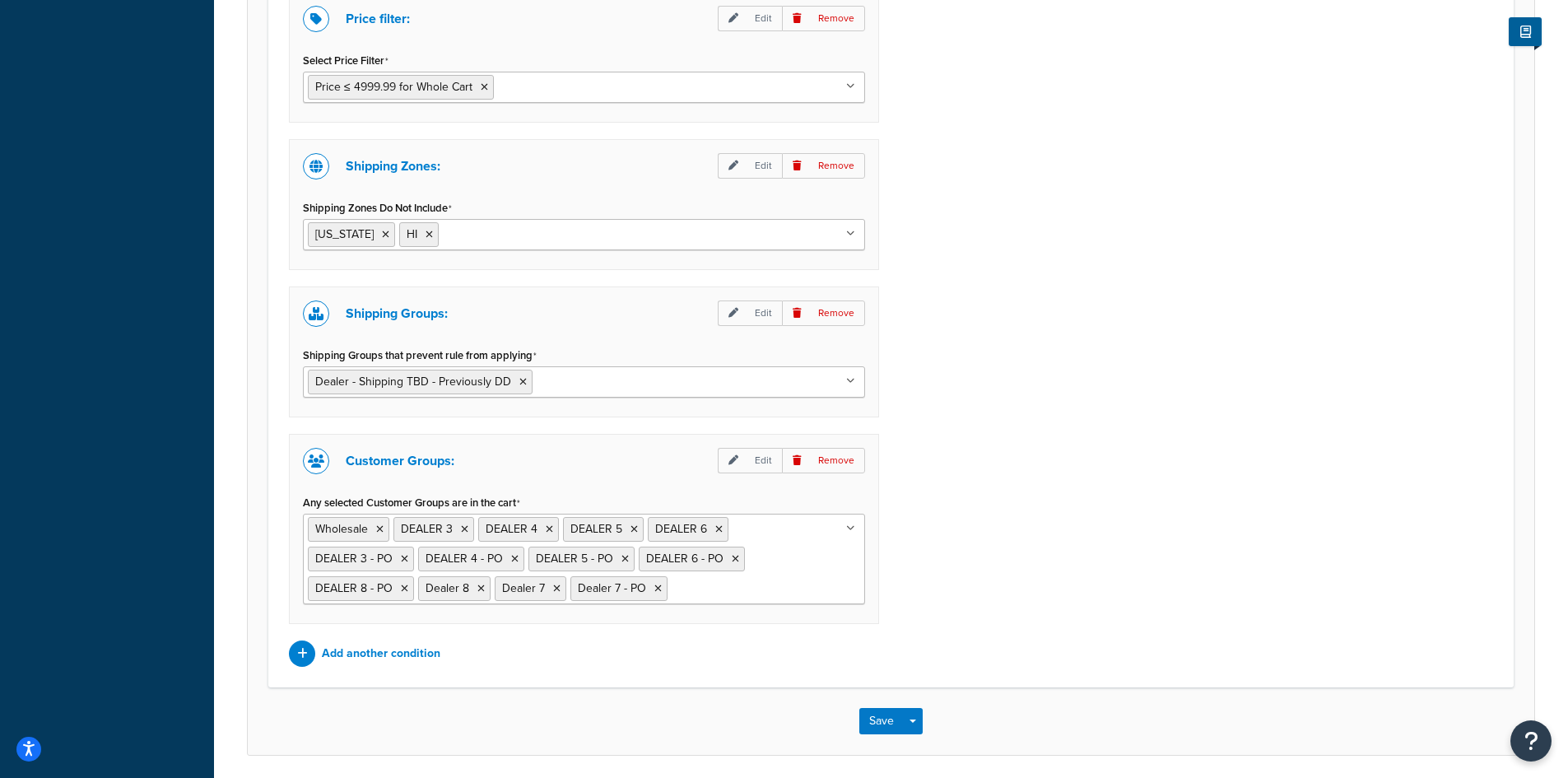
scroll to position [1097, 0]
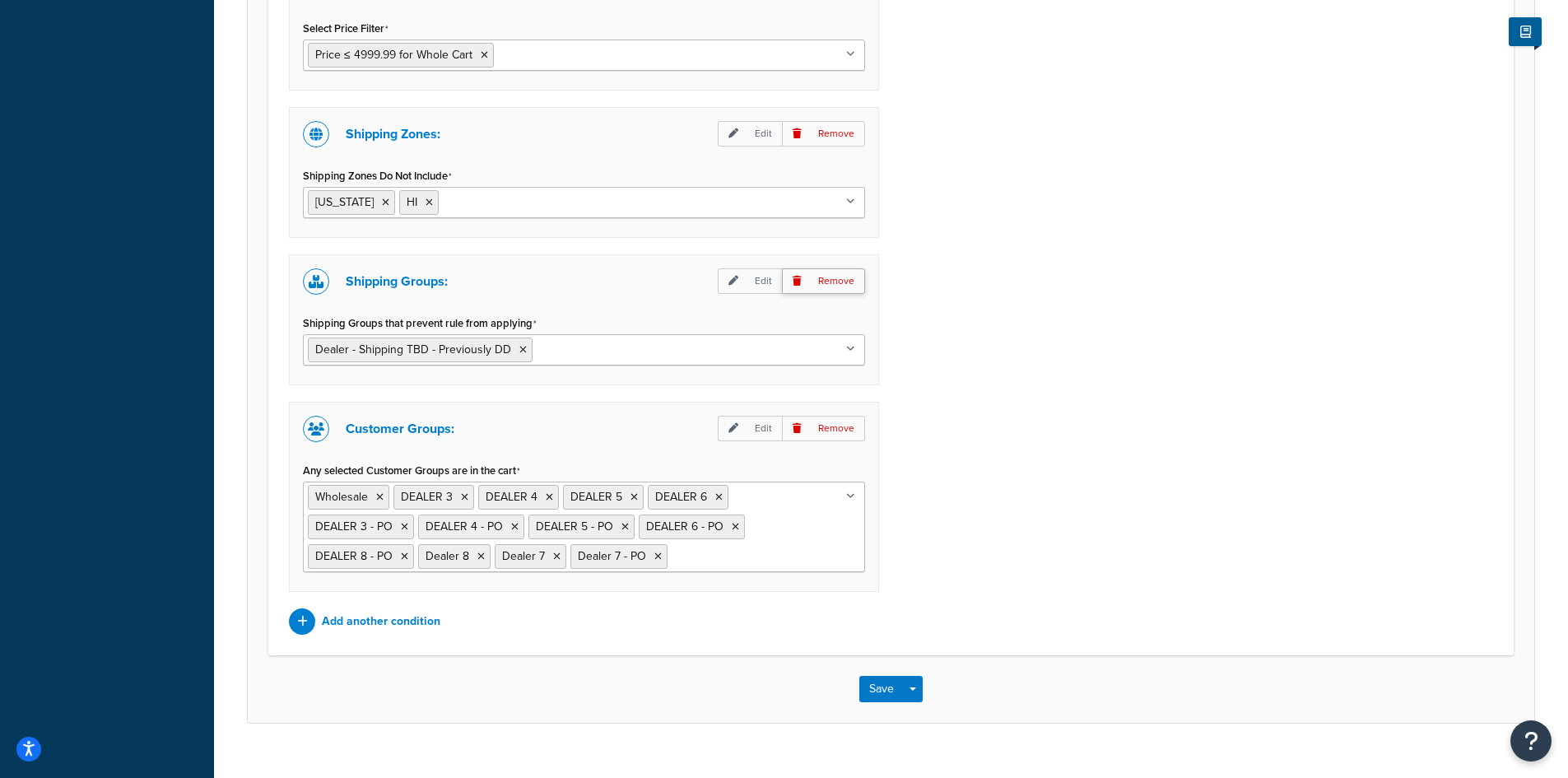
click at [801, 284] on icon at bounding box center [797, 281] width 9 height 10
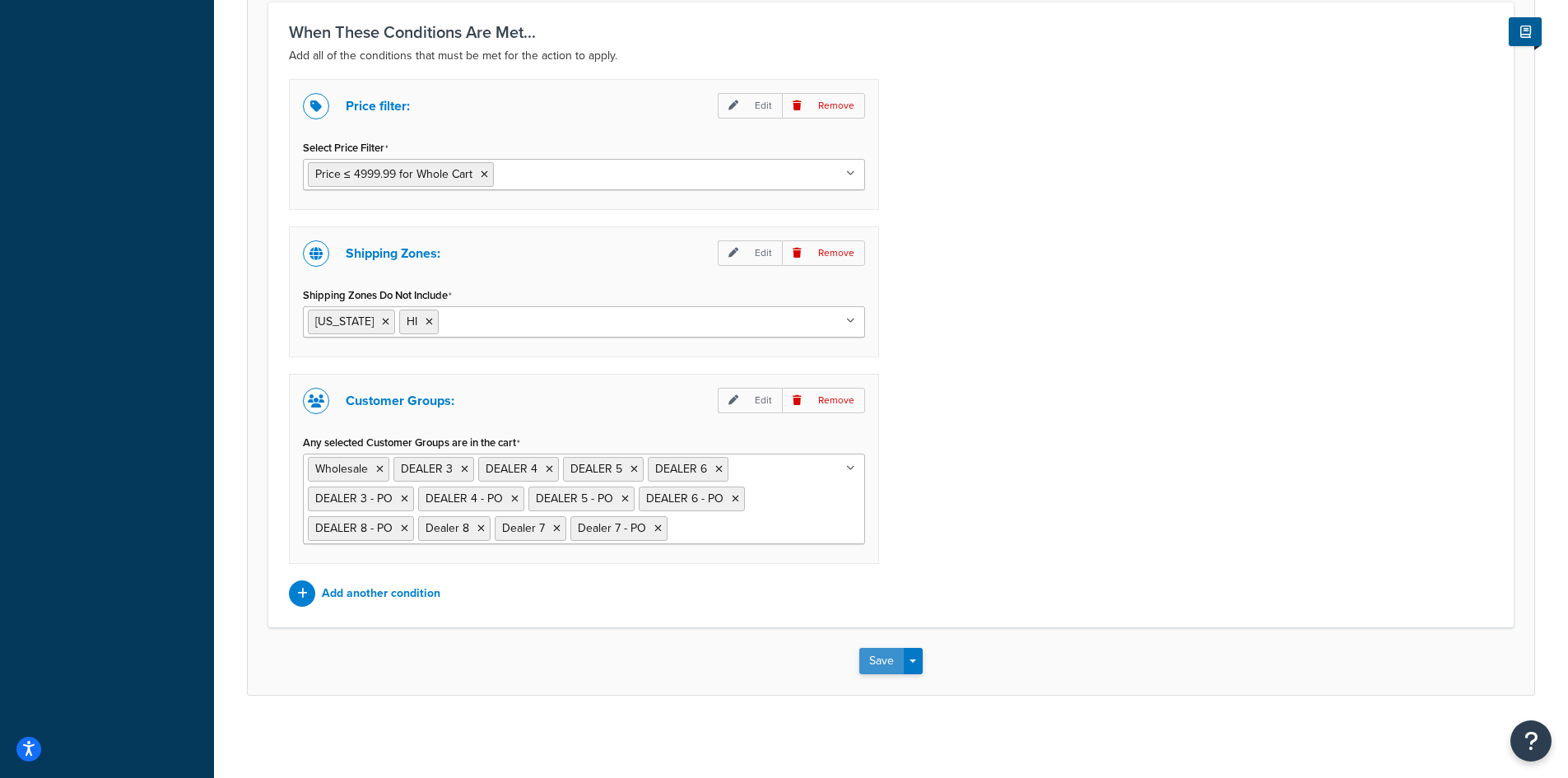
click at [873, 664] on button "Save" at bounding box center [881, 661] width 44 height 27
